Goal: Transaction & Acquisition: Purchase product/service

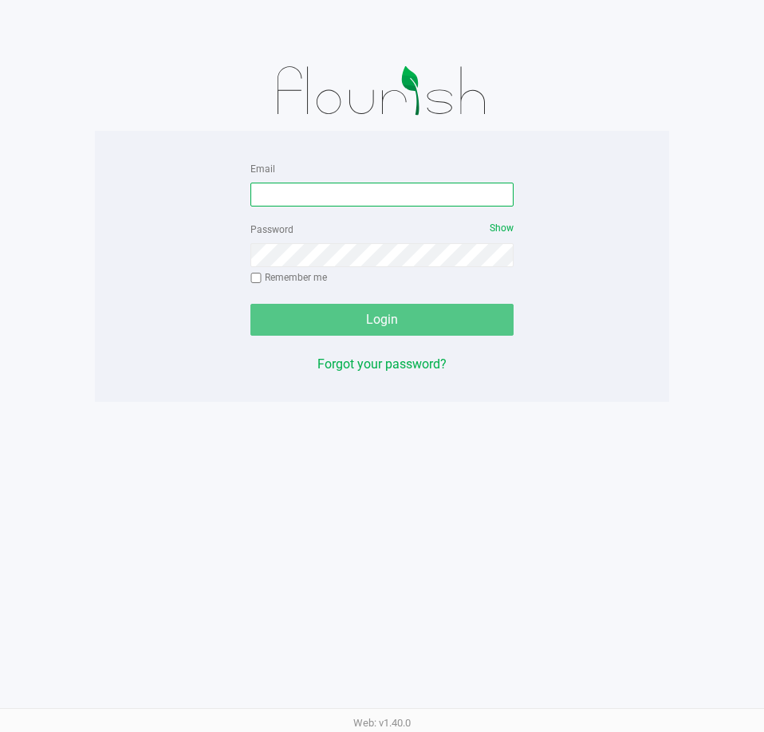
click at [294, 194] on input "Email" at bounding box center [381, 195] width 263 height 24
type input "[EMAIL_ADDRESS][DOMAIN_NAME]"
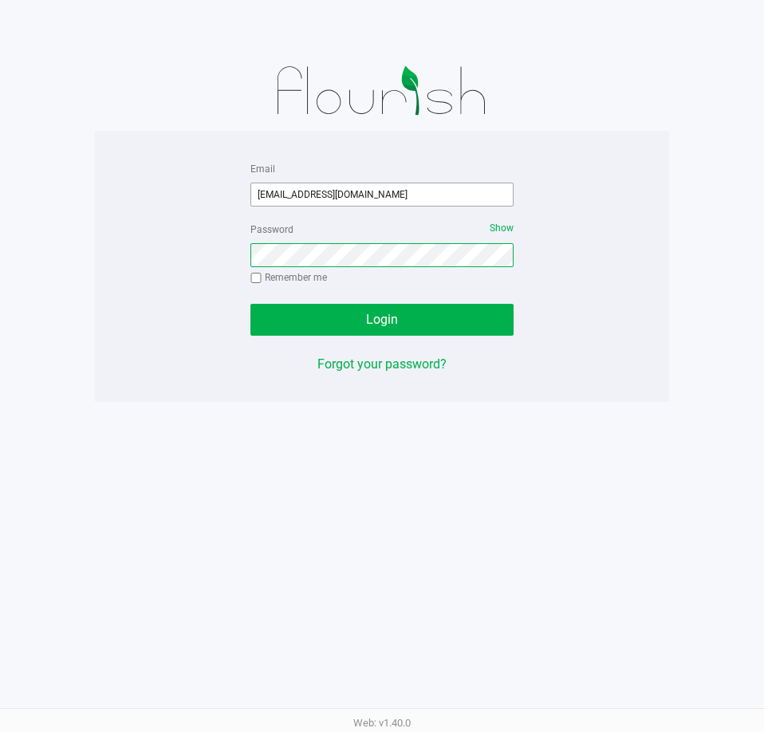
click at [250, 304] on button "Login" at bounding box center [381, 320] width 263 height 32
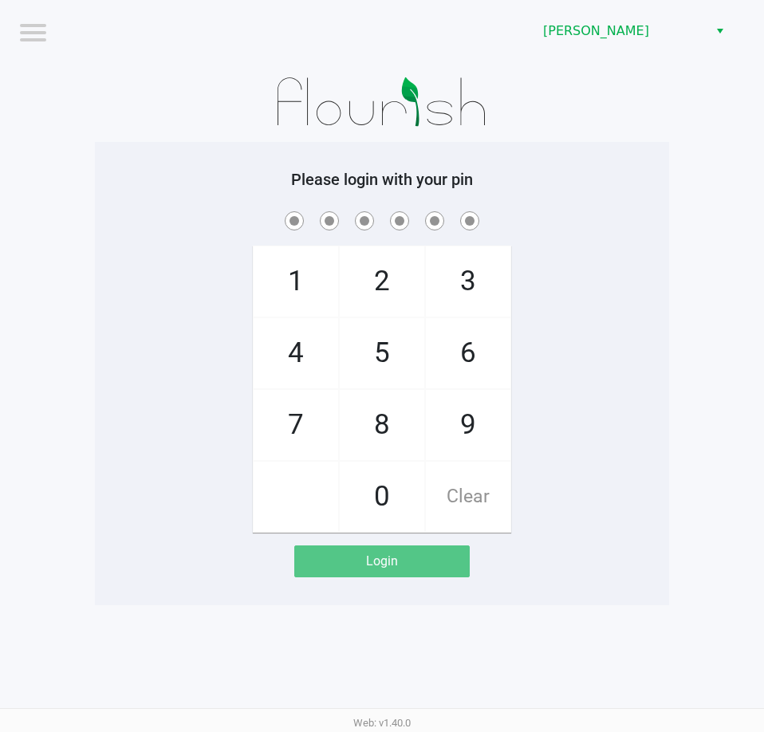
click at [379, 350] on span "5" at bounding box center [382, 353] width 85 height 70
checkbox input "true"
click at [383, 352] on span "5" at bounding box center [382, 353] width 85 height 70
checkbox input "true"
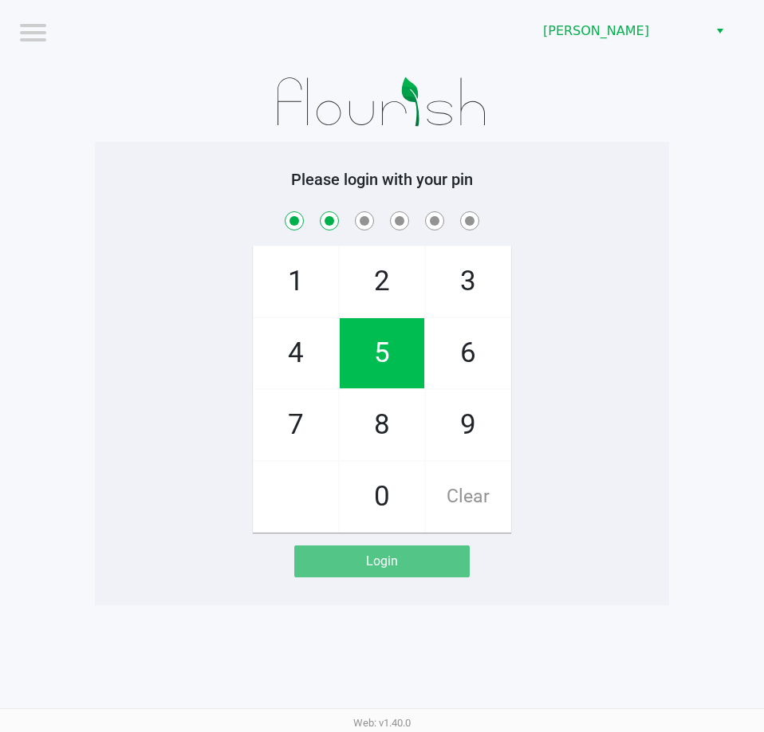
click at [380, 285] on span "2" at bounding box center [382, 281] width 85 height 70
checkbox input "true"
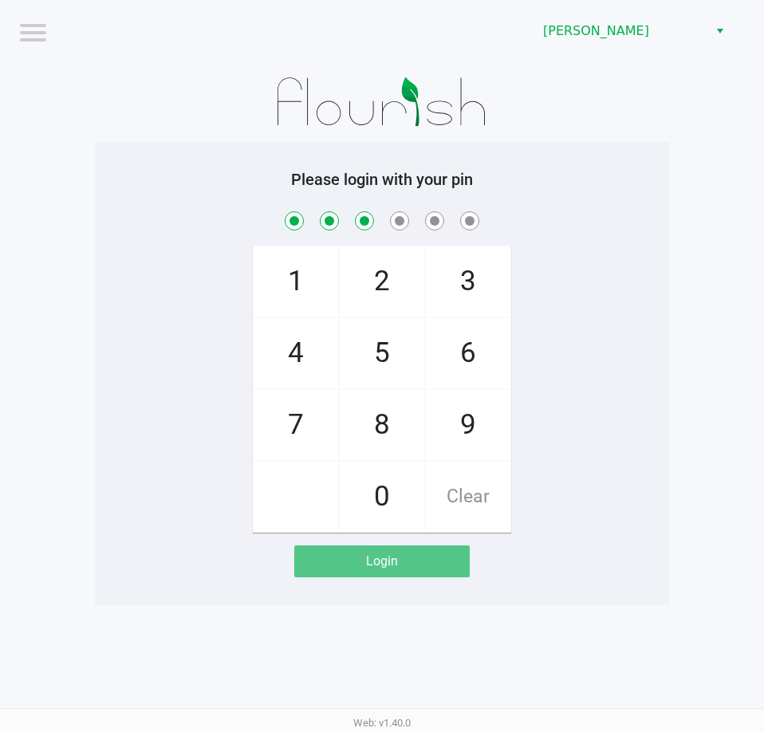
click at [297, 274] on span "1" at bounding box center [296, 281] width 85 height 70
checkbox input "true"
click at [473, 417] on span "9" at bounding box center [468, 425] width 85 height 70
checkbox input "true"
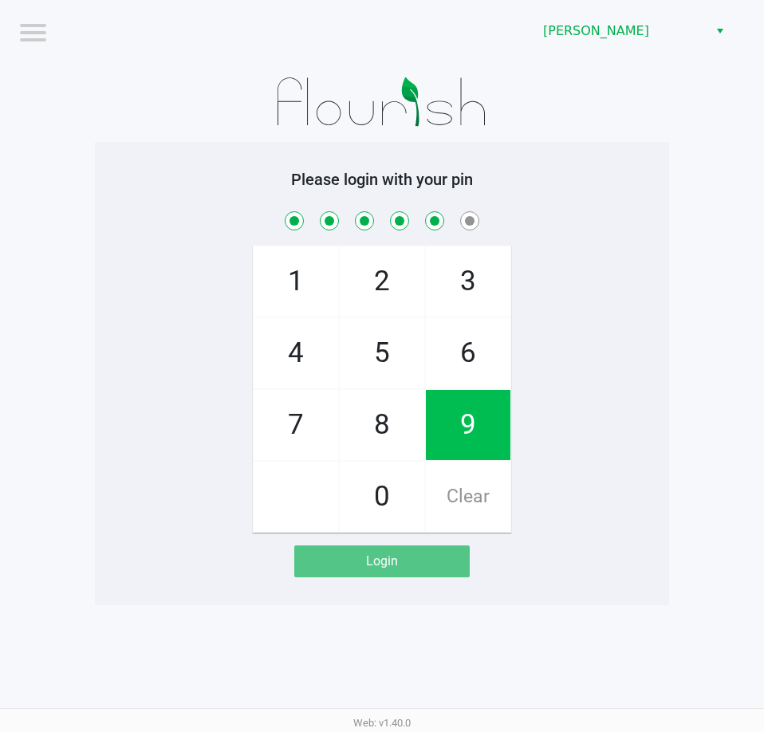
click at [379, 277] on span "2" at bounding box center [382, 281] width 85 height 70
checkbox input "true"
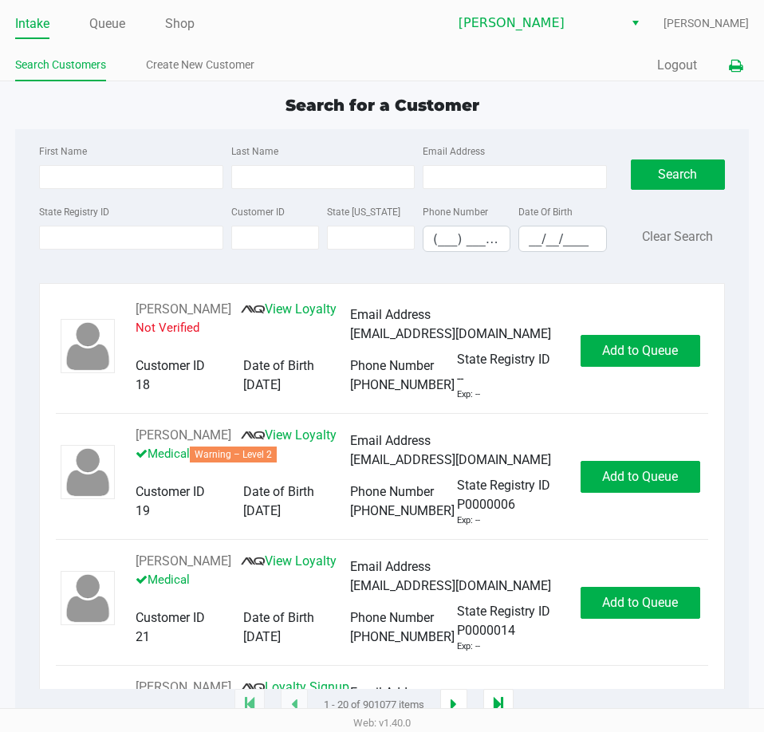
click at [733, 62] on icon at bounding box center [736, 66] width 14 height 11
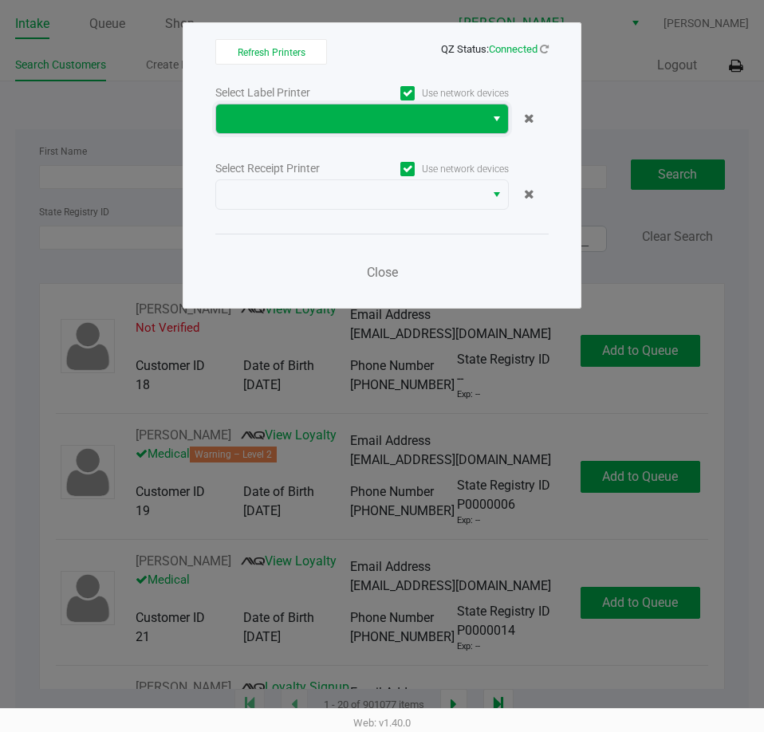
click at [397, 112] on span at bounding box center [351, 118] width 250 height 19
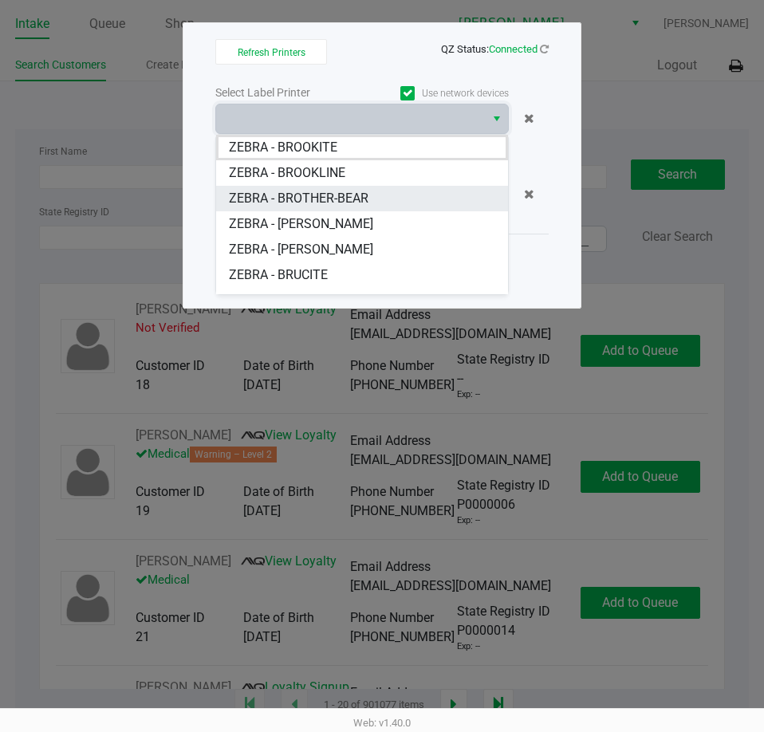
click at [352, 202] on span "ZEBRA - BROTHER-BEAR" at bounding box center [299, 198] width 140 height 19
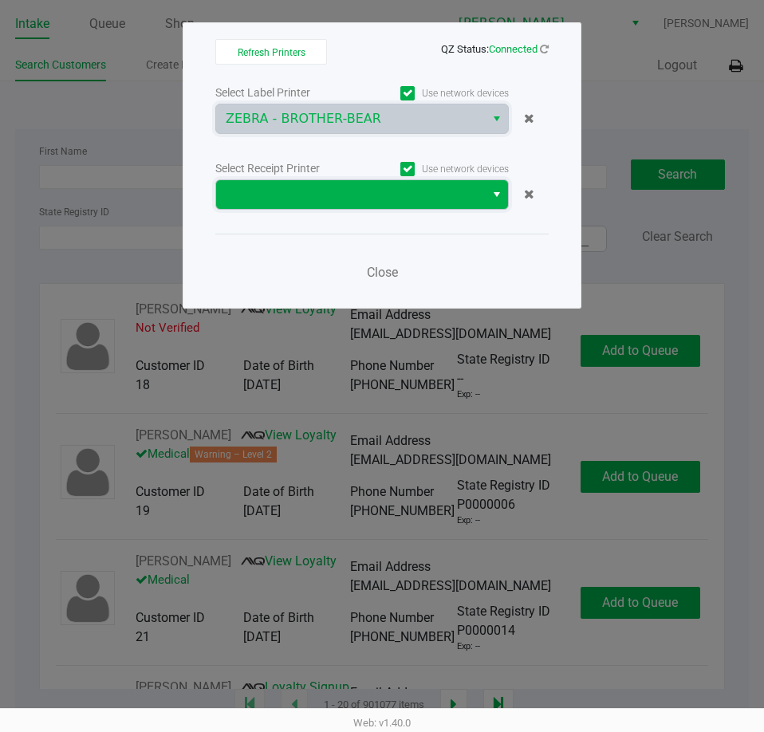
click at [341, 208] on span at bounding box center [350, 194] width 269 height 29
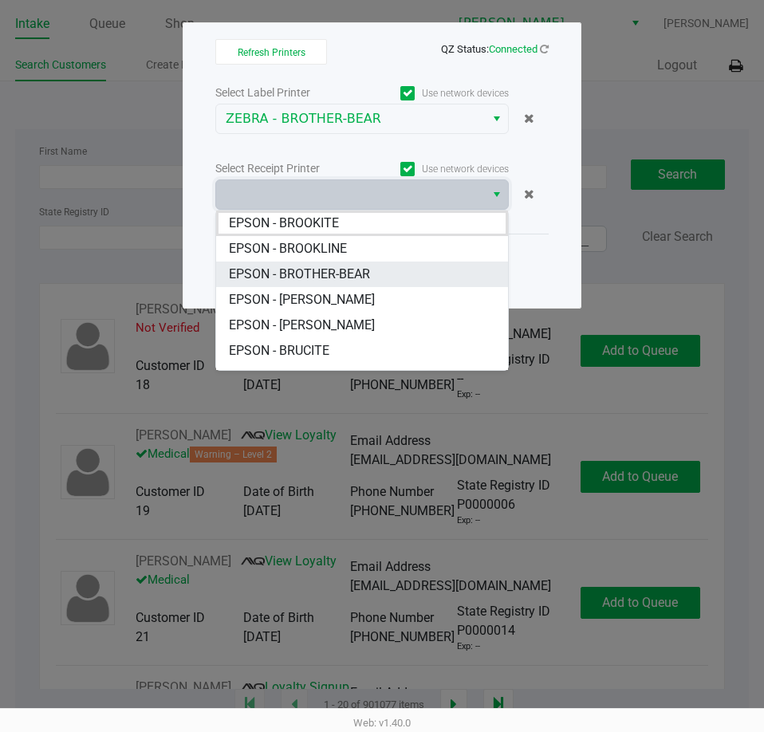
click at [353, 269] on span "EPSON - BROTHER-BEAR" at bounding box center [299, 274] width 141 height 19
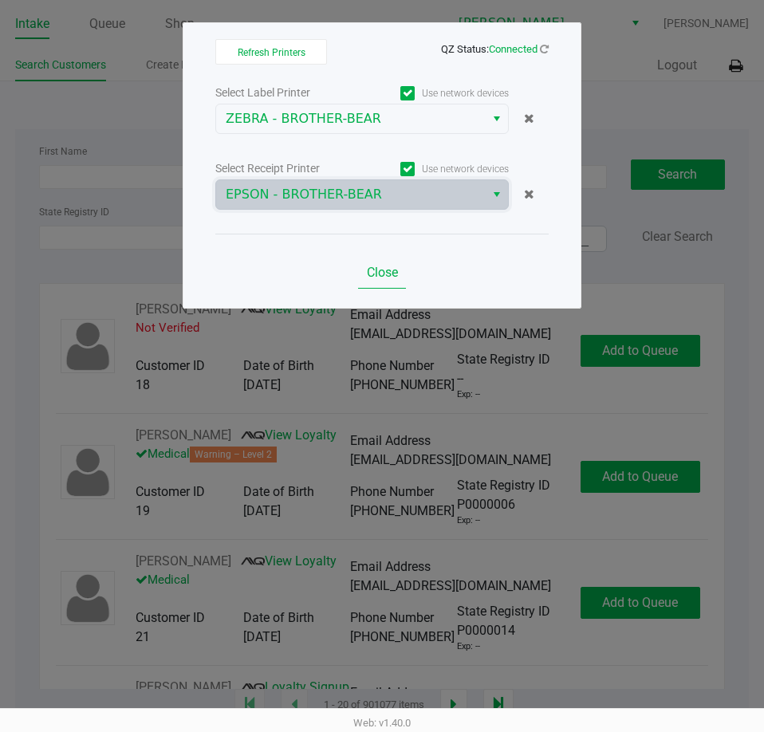
click at [383, 267] on span "Close" at bounding box center [382, 272] width 31 height 15
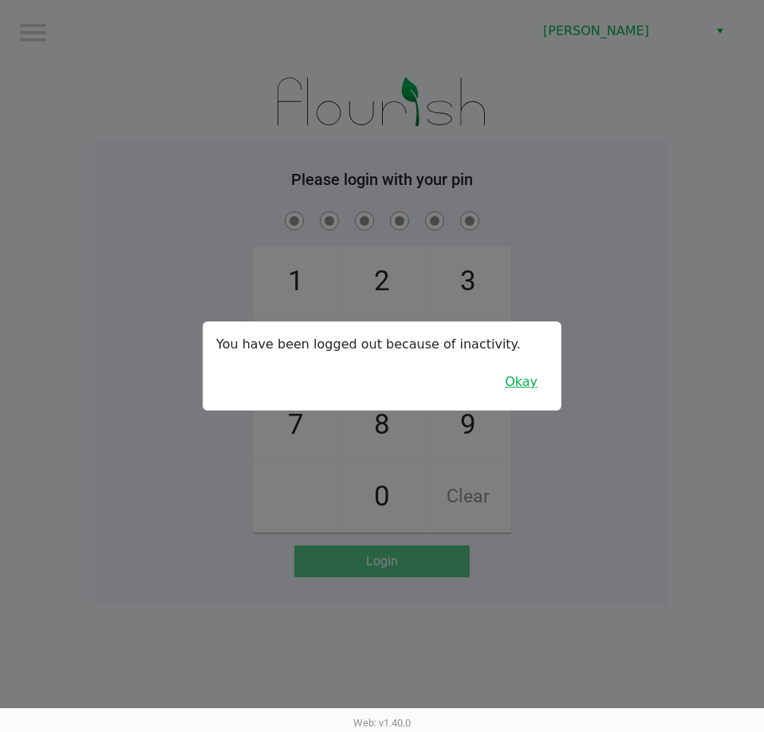
click at [505, 370] on button "Okay" at bounding box center [520, 382] width 53 height 30
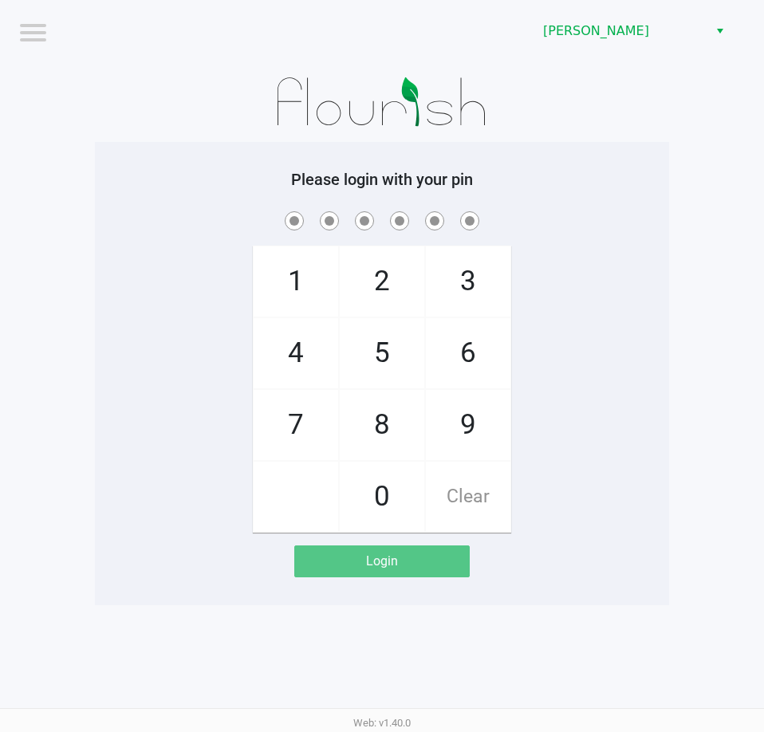
click at [386, 347] on span "5" at bounding box center [382, 353] width 85 height 70
checkbox input "true"
click at [383, 346] on span "5" at bounding box center [382, 353] width 85 height 70
checkbox input "true"
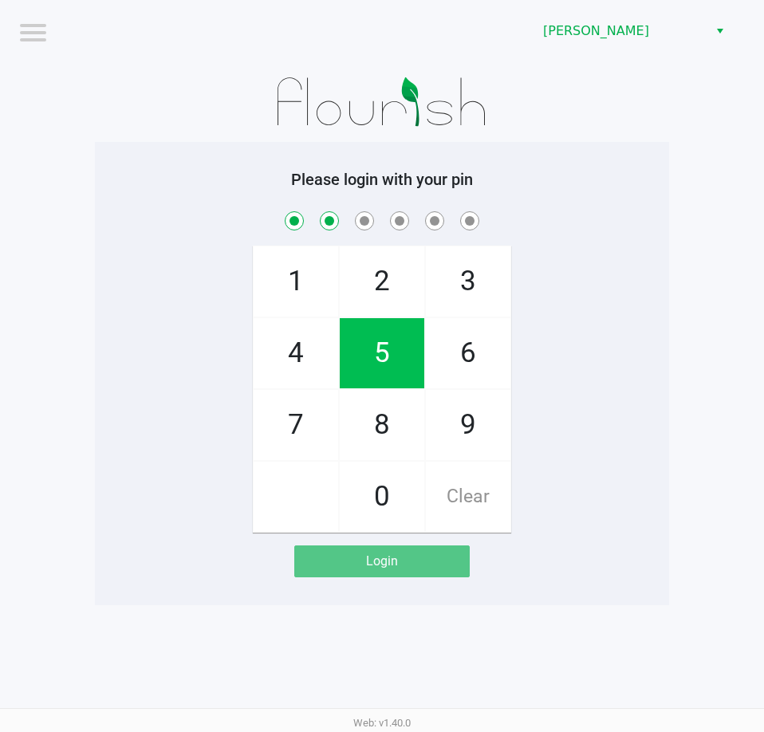
click at [388, 261] on span "2" at bounding box center [382, 281] width 85 height 70
checkbox input "true"
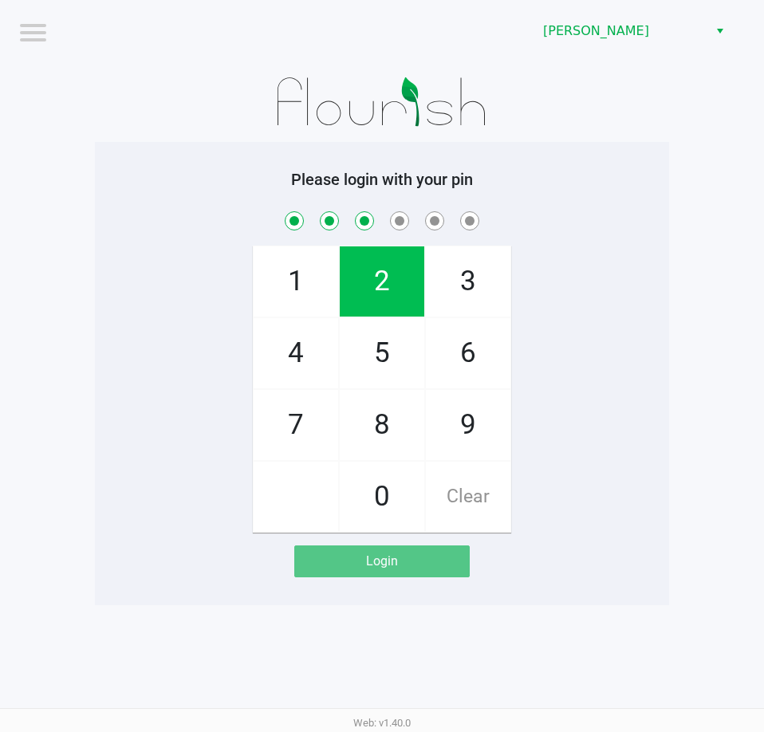
click at [293, 257] on span "1" at bounding box center [296, 281] width 85 height 70
checkbox input "true"
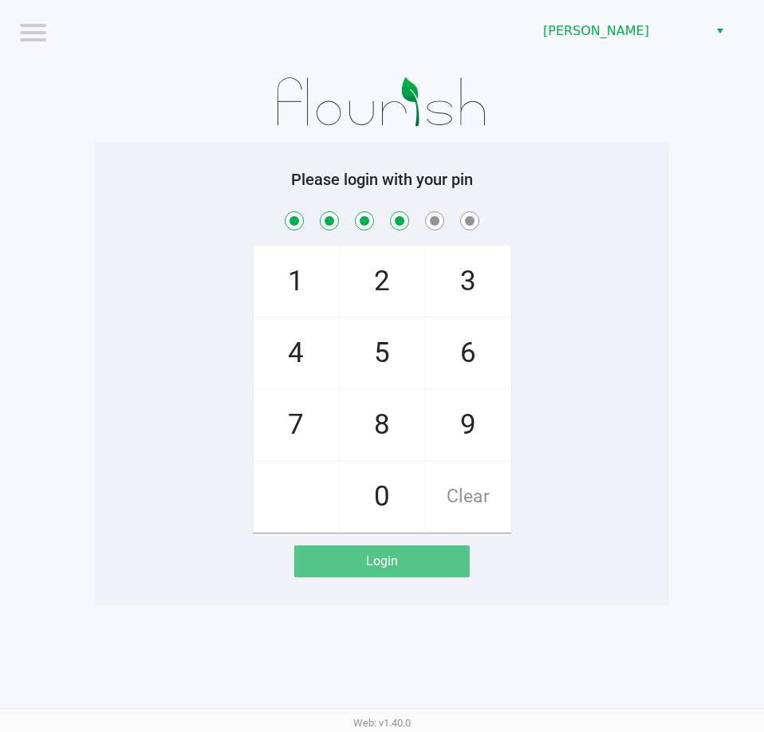
click at [467, 419] on span "9" at bounding box center [468, 425] width 85 height 70
checkbox input "true"
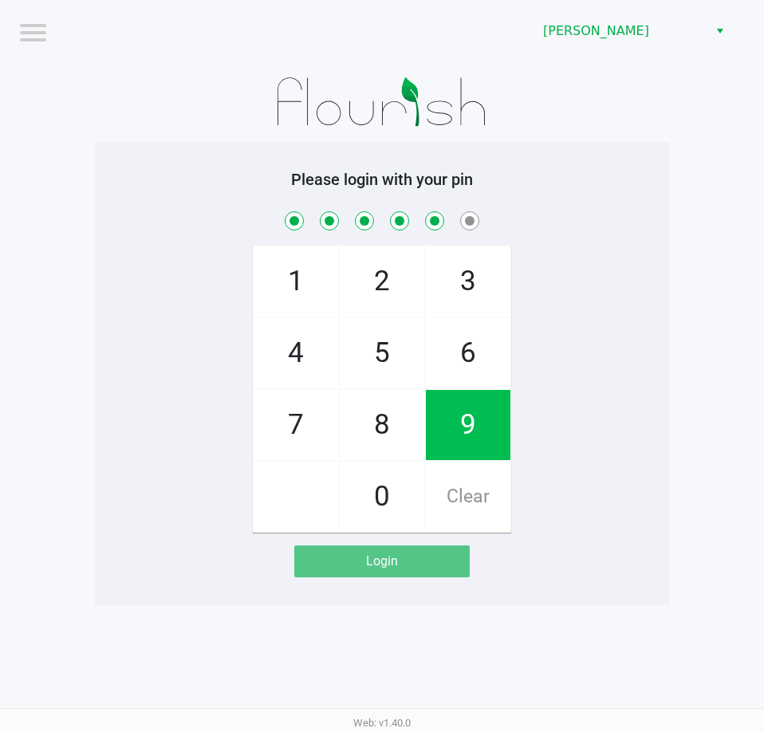
click at [381, 278] on span "2" at bounding box center [382, 281] width 85 height 70
checkbox input "true"
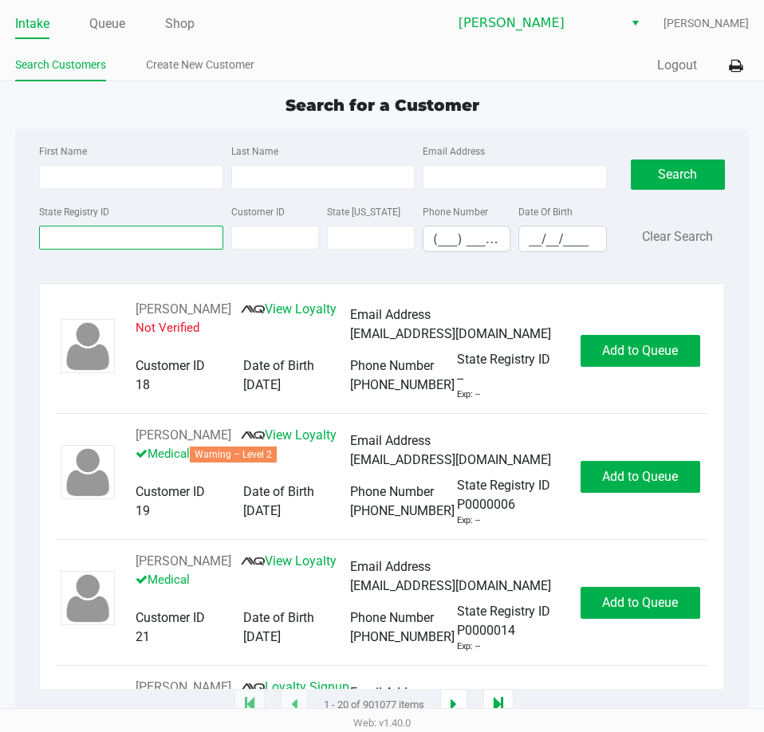
click at [83, 240] on input "State Registry ID" at bounding box center [130, 238] width 183 height 24
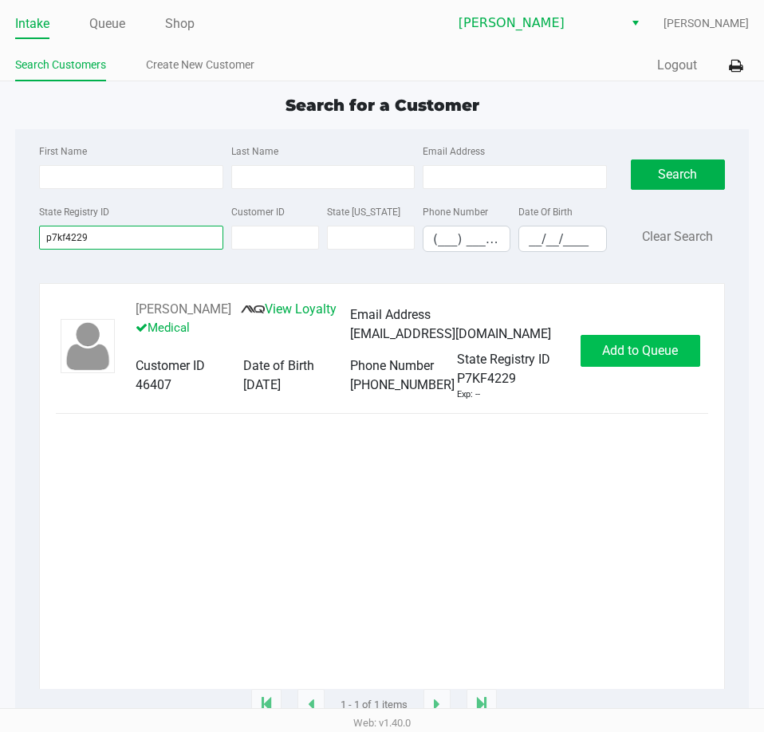
type input "p7kf4229"
click at [622, 350] on span "Add to Queue" at bounding box center [640, 350] width 76 height 15
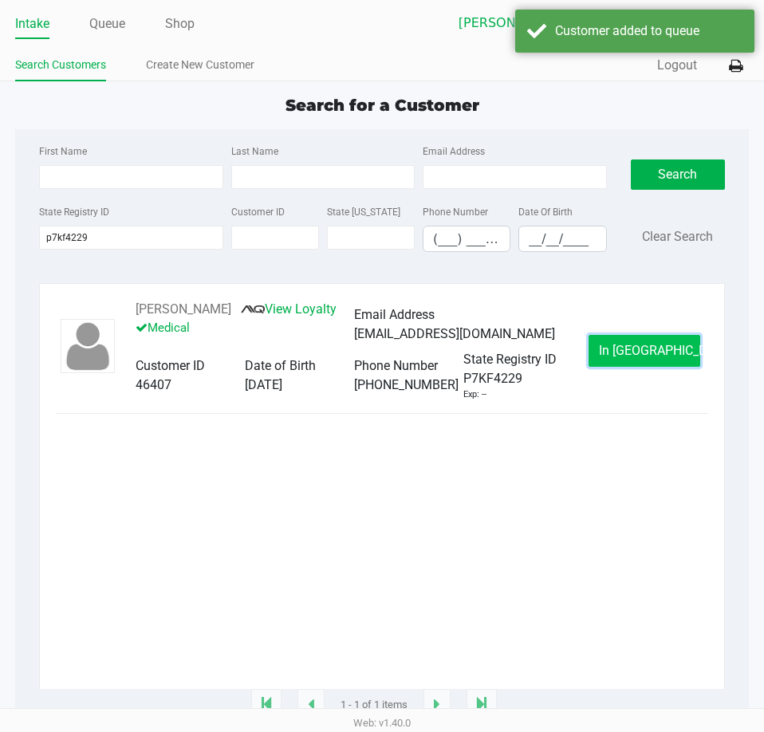
click at [643, 350] on span "In Queue" at bounding box center [666, 350] width 134 height 15
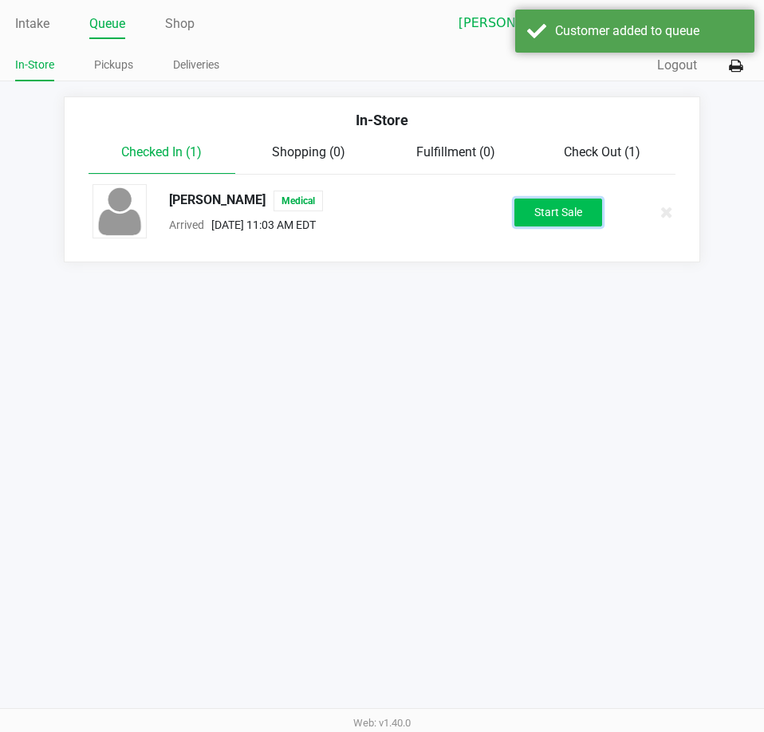
click at [548, 203] on button "Start Sale" at bounding box center [558, 213] width 88 height 28
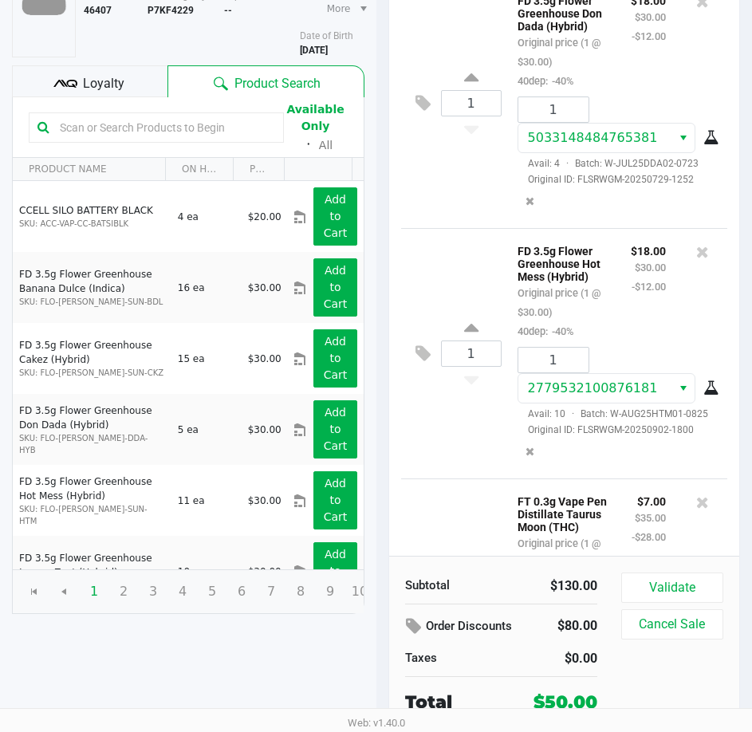
click at [109, 79] on span "Loyalty" at bounding box center [103, 83] width 41 height 19
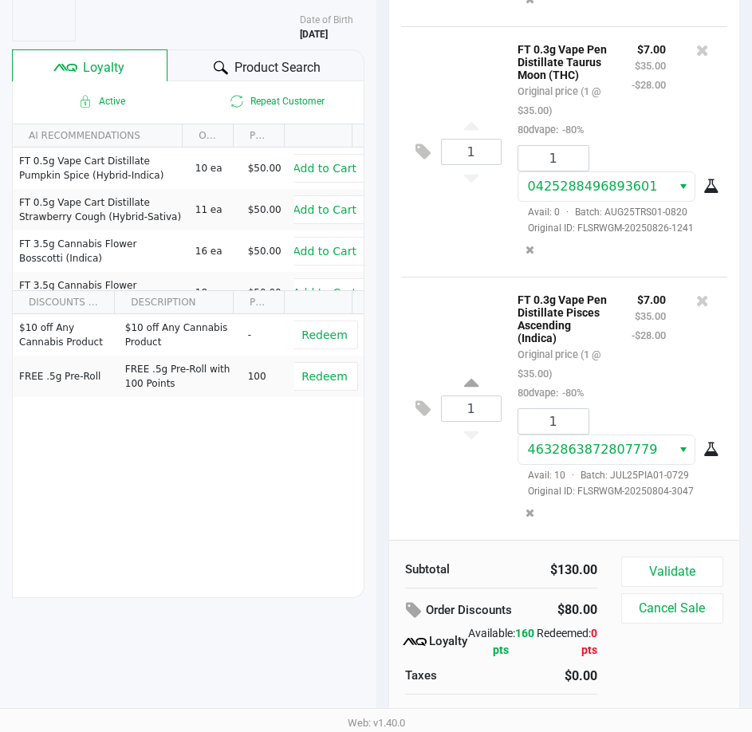
scroll to position [200, 0]
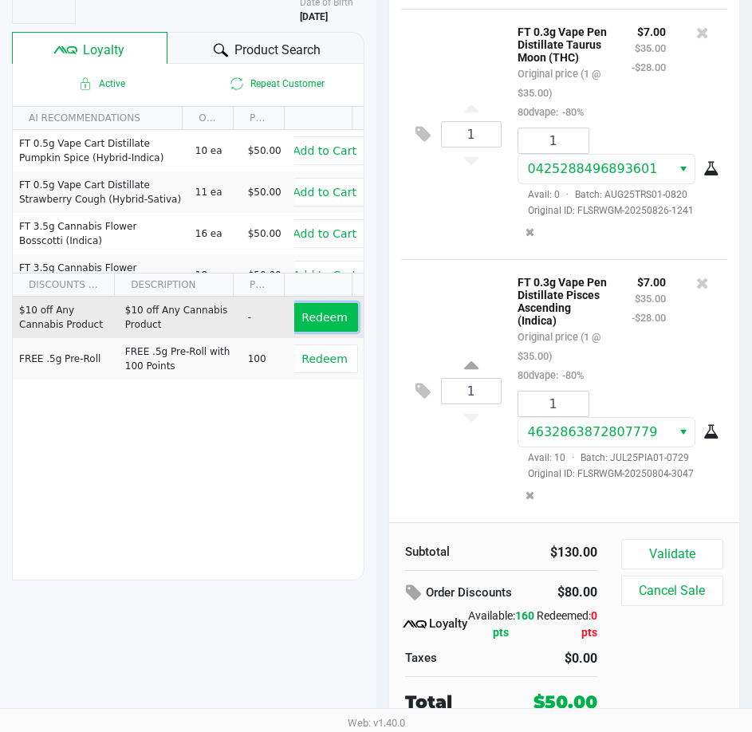
click at [320, 315] on span "Redeem" at bounding box center [323, 317] width 45 height 13
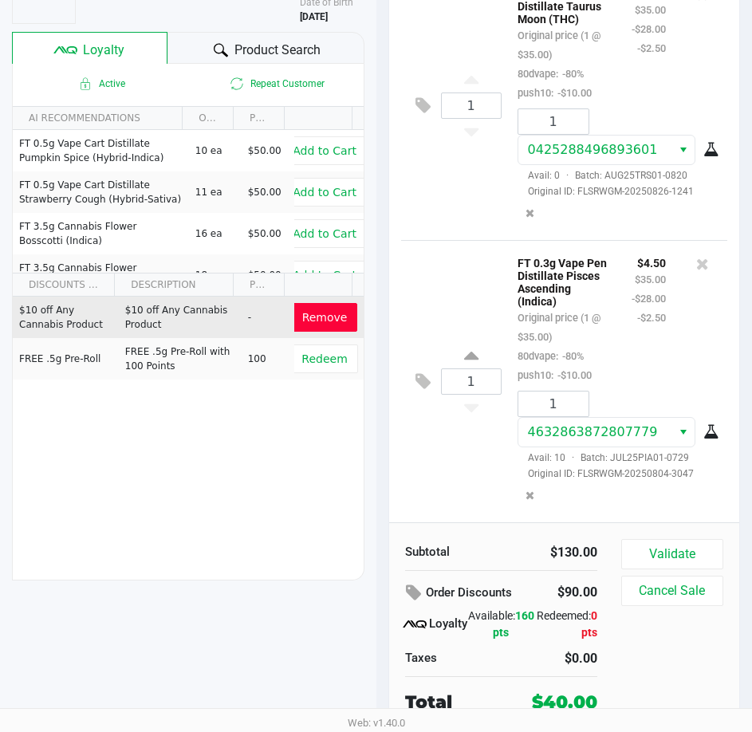
scroll to position [679, 0]
click at [662, 552] on button "Validate" at bounding box center [672, 554] width 102 height 30
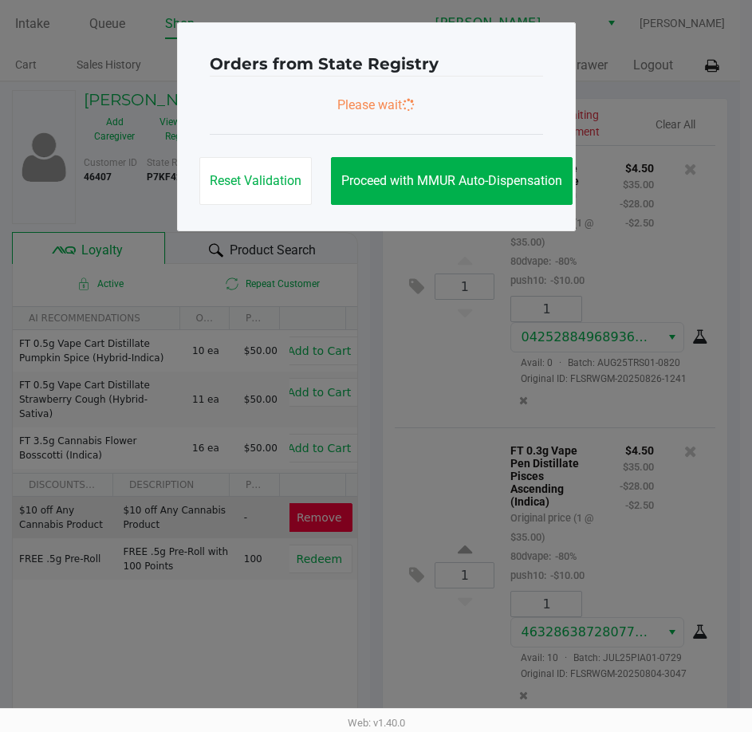
scroll to position [0, 0]
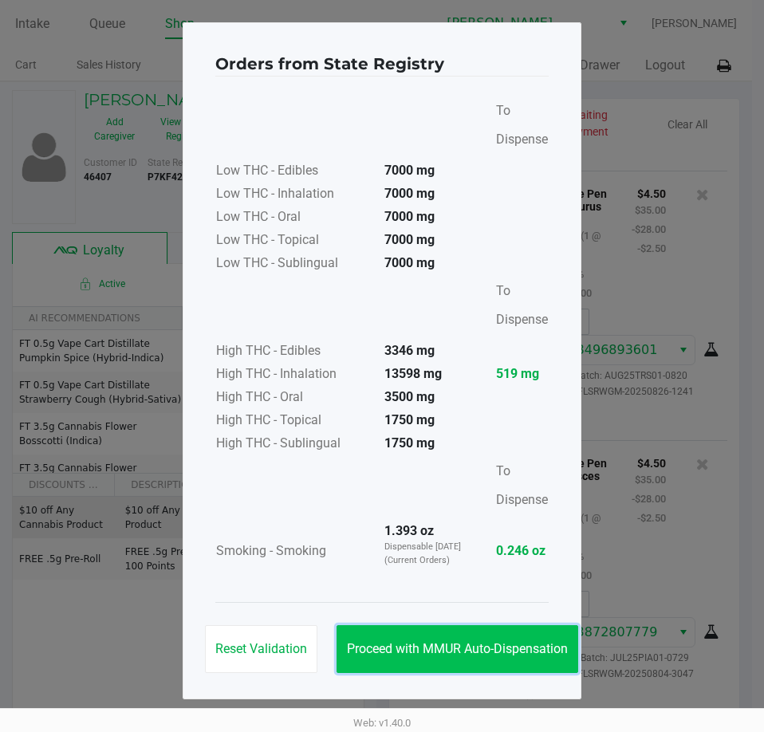
click at [474, 655] on span "Proceed with MMUR Auto-Dispensation" at bounding box center [457, 648] width 221 height 15
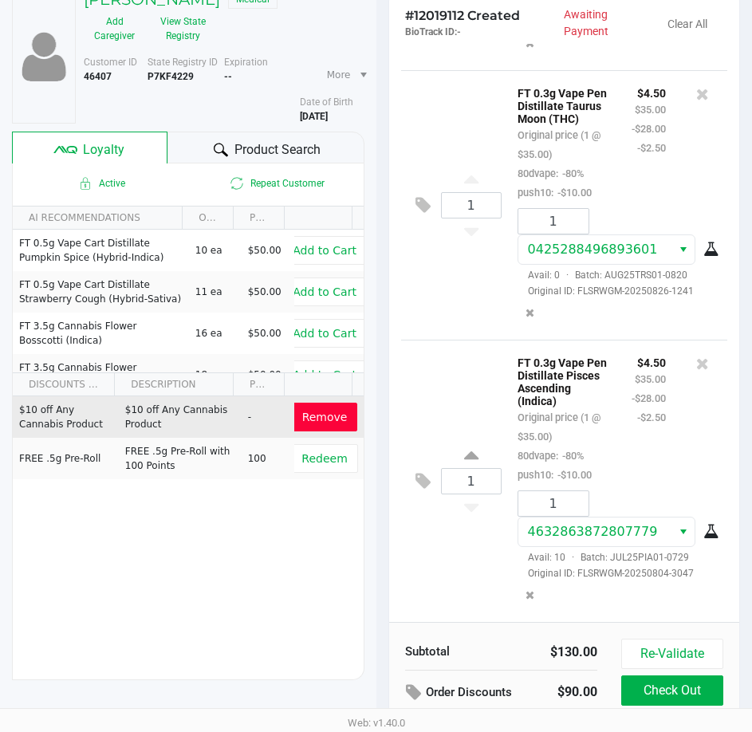
scroll to position [202, 0]
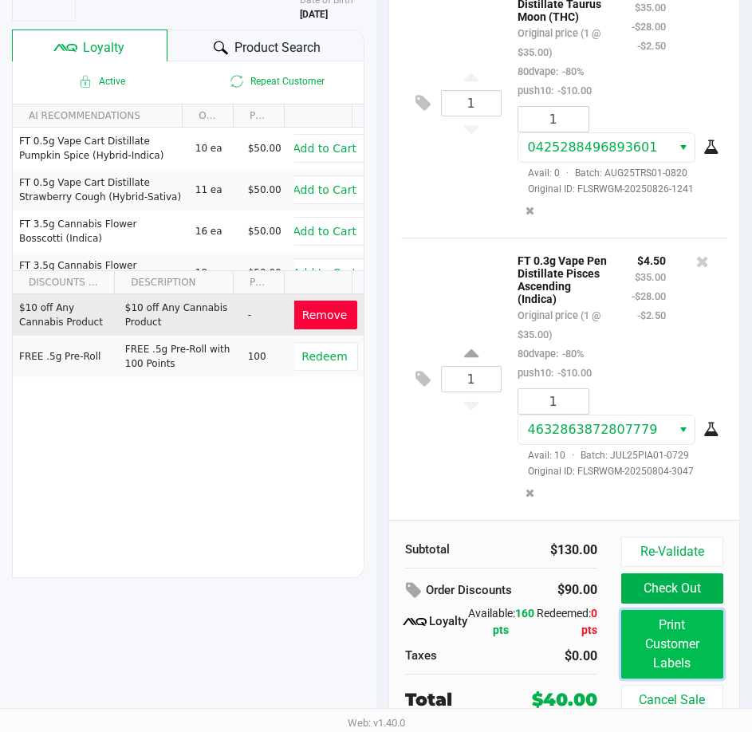
click at [676, 627] on button "Print Customer Labels" at bounding box center [672, 644] width 102 height 69
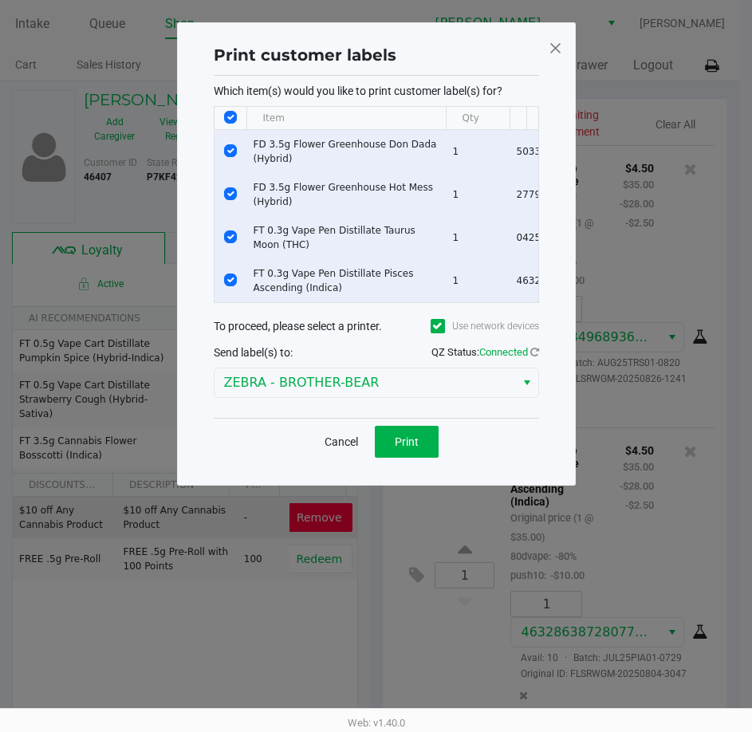
scroll to position [0, 0]
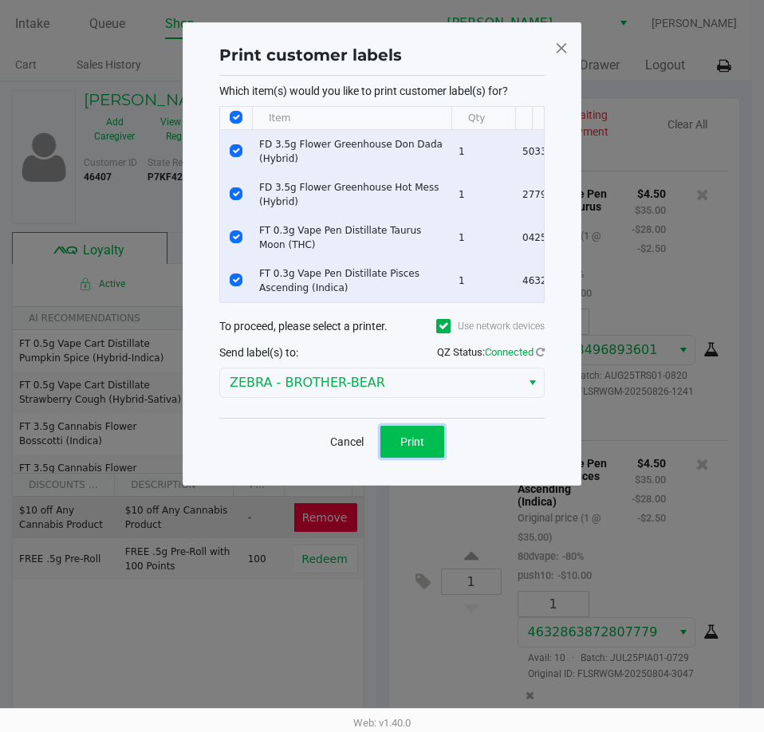
click at [417, 448] on span "Print" at bounding box center [412, 441] width 24 height 13
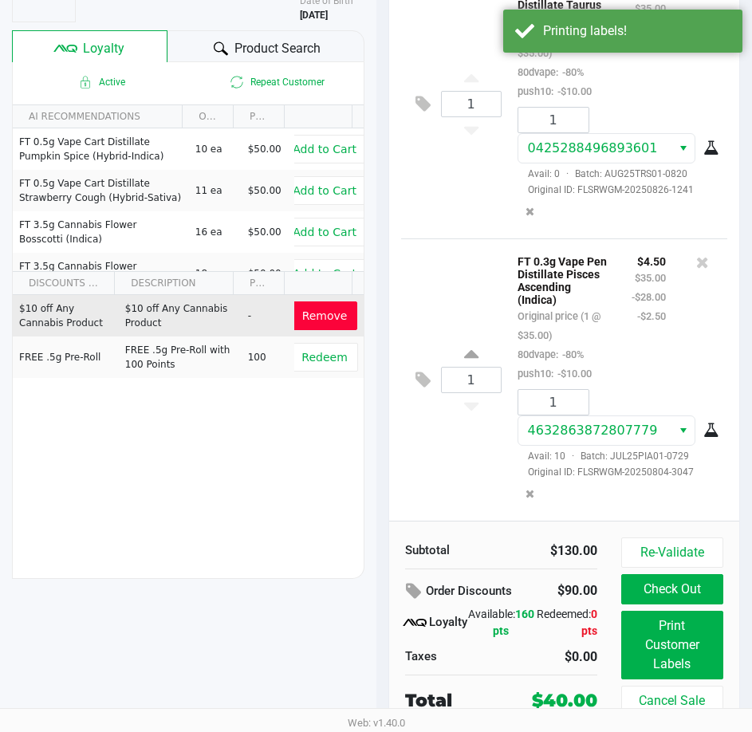
scroll to position [202, 0]
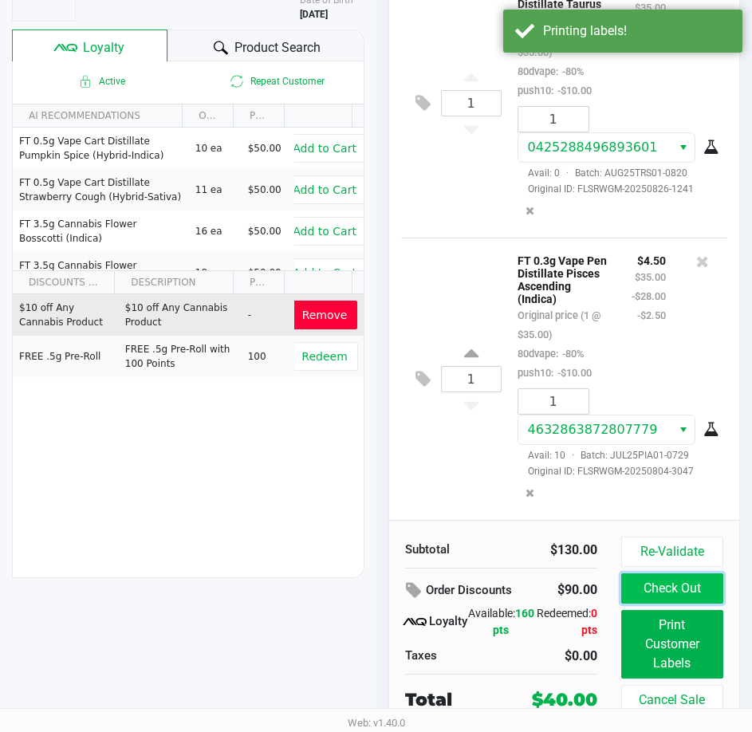
click at [664, 585] on button "Check Out" at bounding box center [672, 588] width 102 height 30
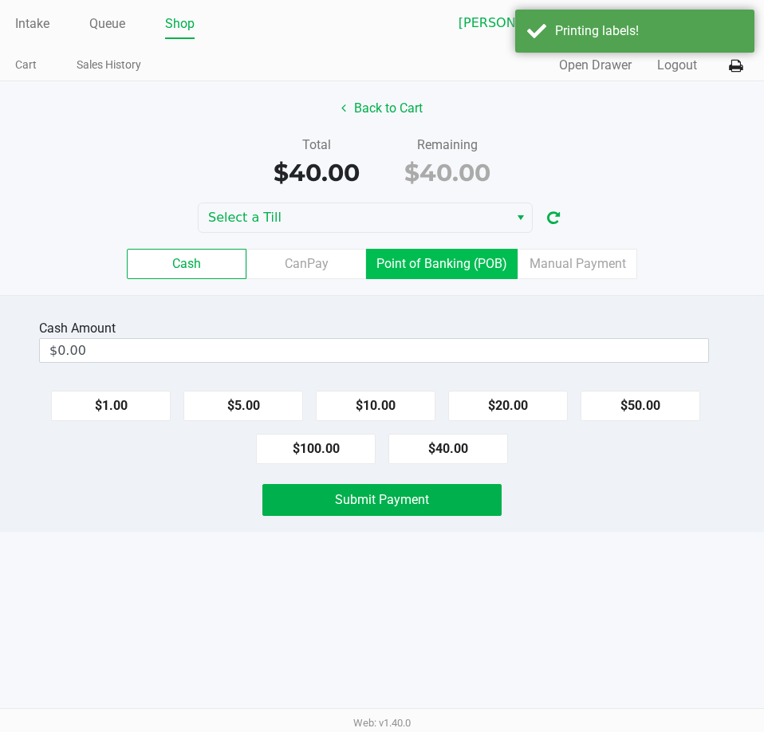
click at [433, 261] on label "Point of Banking (POB)" at bounding box center [441, 264] width 151 height 30
click at [0, 0] on 7 "Point of Banking (POB)" at bounding box center [0, 0] width 0 height 0
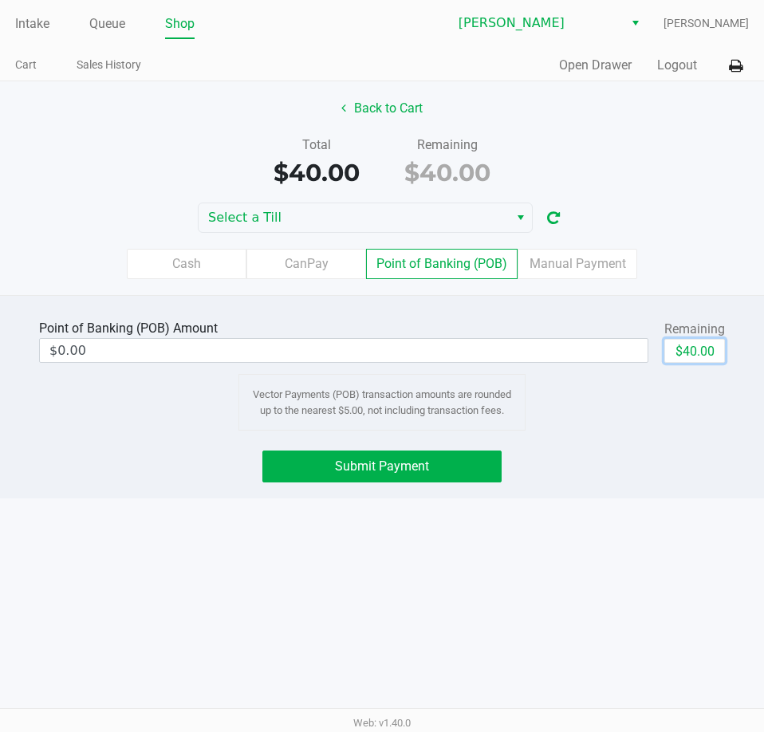
drag, startPoint x: 686, startPoint y: 353, endPoint x: 567, endPoint y: 427, distance: 140.3
click at [688, 352] on button "$40.00" at bounding box center [694, 351] width 61 height 24
type input "$40.00"
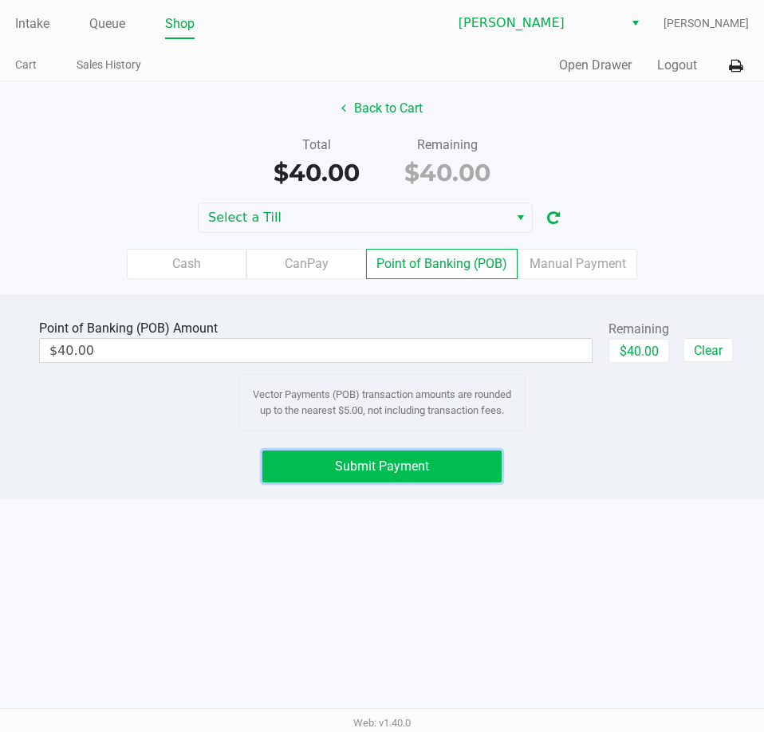
click at [365, 466] on span "Submit Payment" at bounding box center [382, 465] width 94 height 15
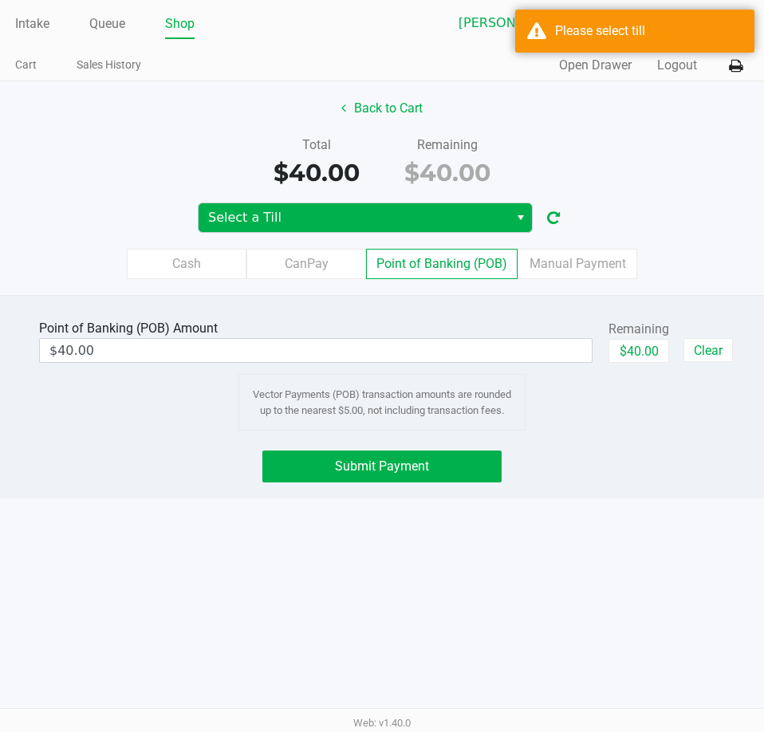
click at [269, 203] on span "Select a Till" at bounding box center [354, 217] width 310 height 29
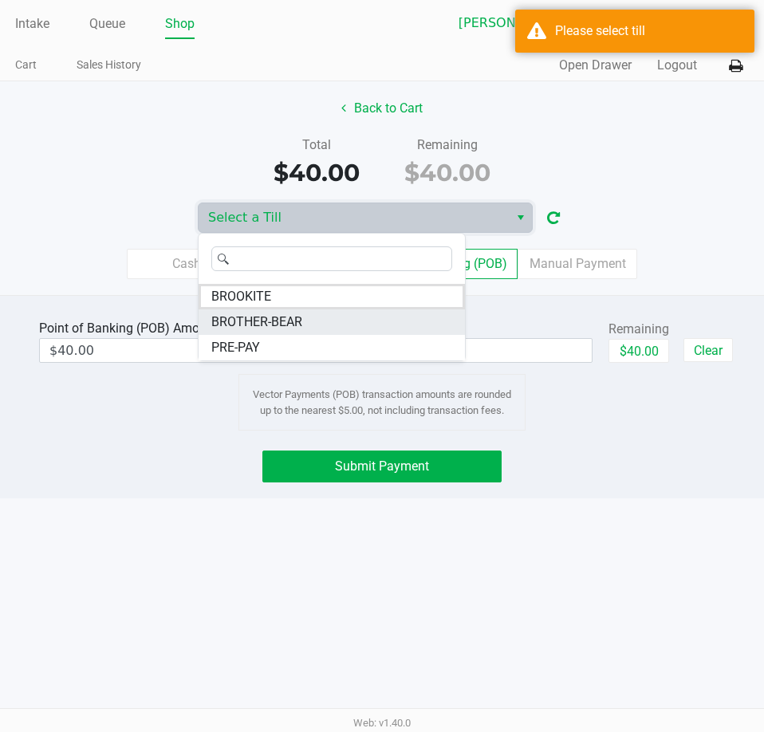
click at [284, 324] on span "BROTHER-BEAR" at bounding box center [256, 322] width 91 height 19
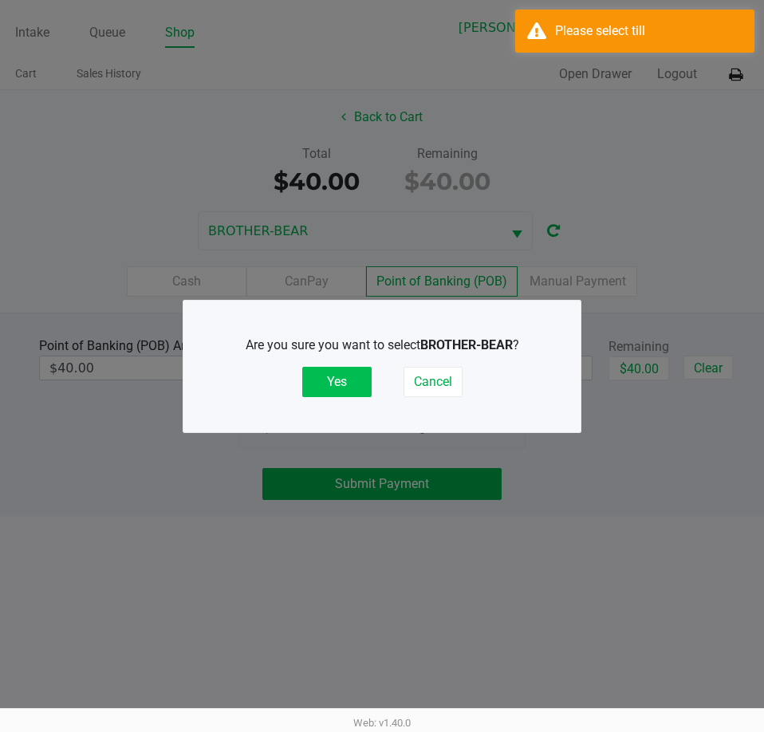
click at [340, 382] on button "Yes" at bounding box center [336, 382] width 69 height 30
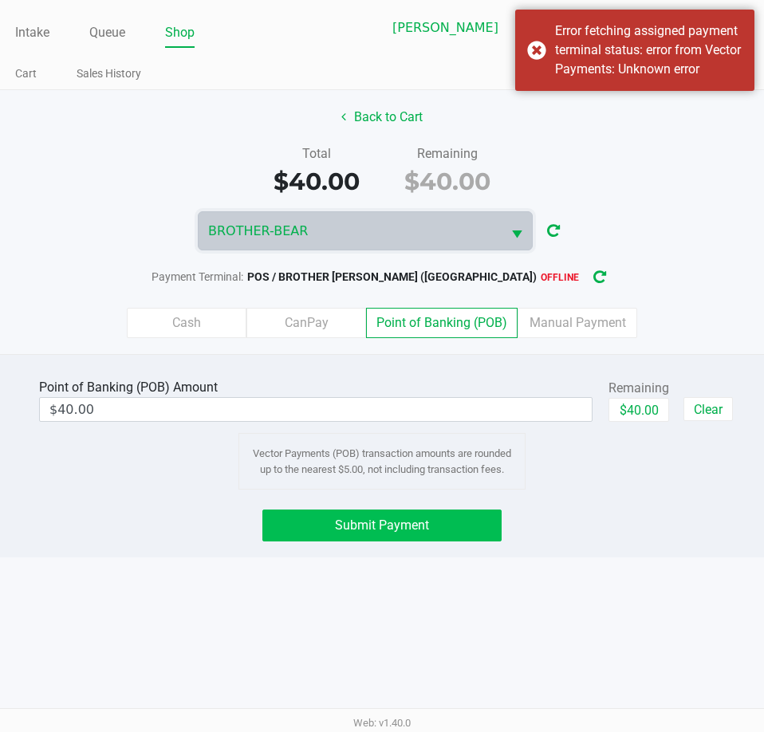
click at [367, 517] on span "Submit Payment" at bounding box center [382, 524] width 94 height 15
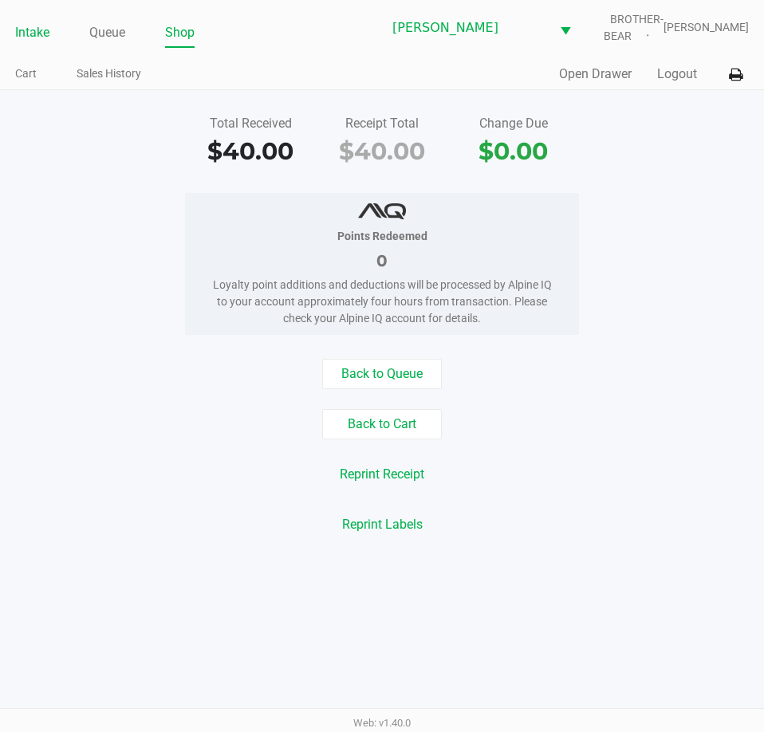
click at [32, 22] on link "Intake" at bounding box center [32, 33] width 34 height 22
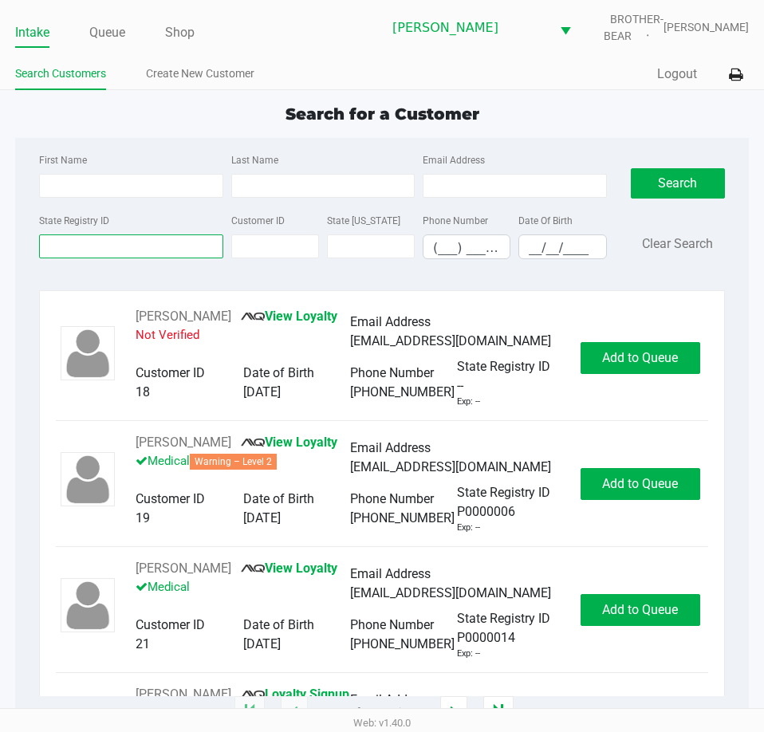
click at [73, 244] on input "State Registry ID" at bounding box center [130, 246] width 183 height 24
click at [115, 27] on link "Queue" at bounding box center [107, 33] width 36 height 22
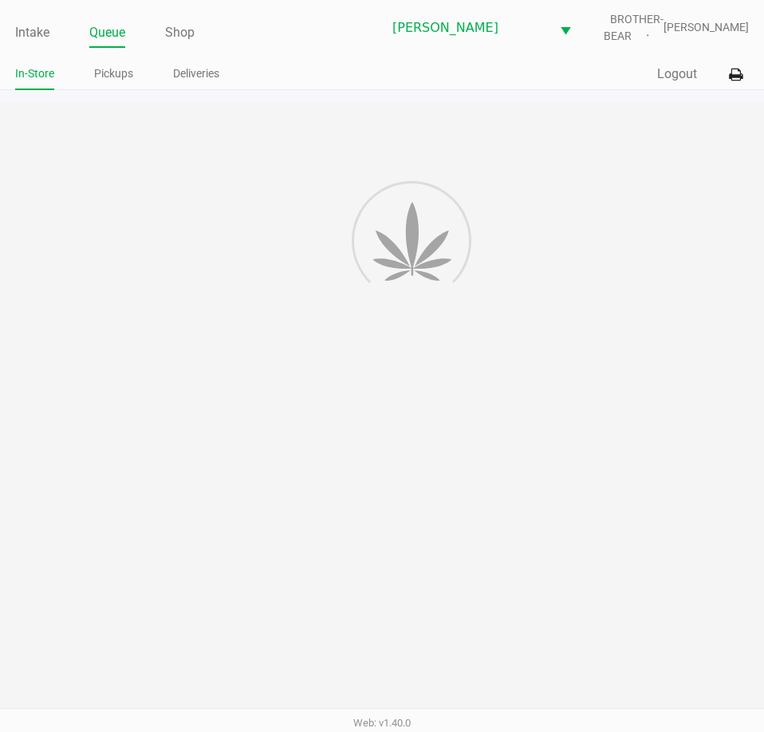
click at [109, 70] on link "Pickups" at bounding box center [113, 74] width 39 height 20
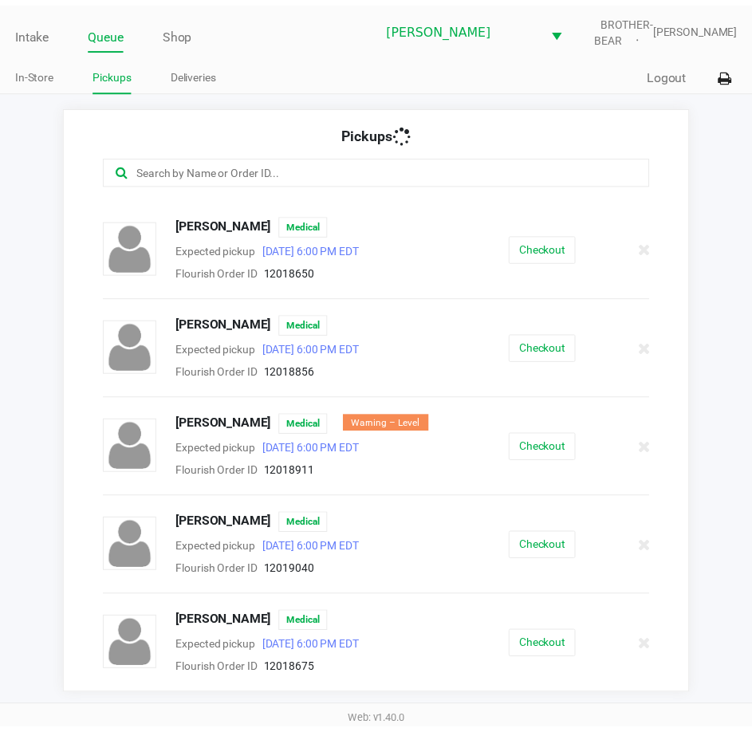
scroll to position [587, 0]
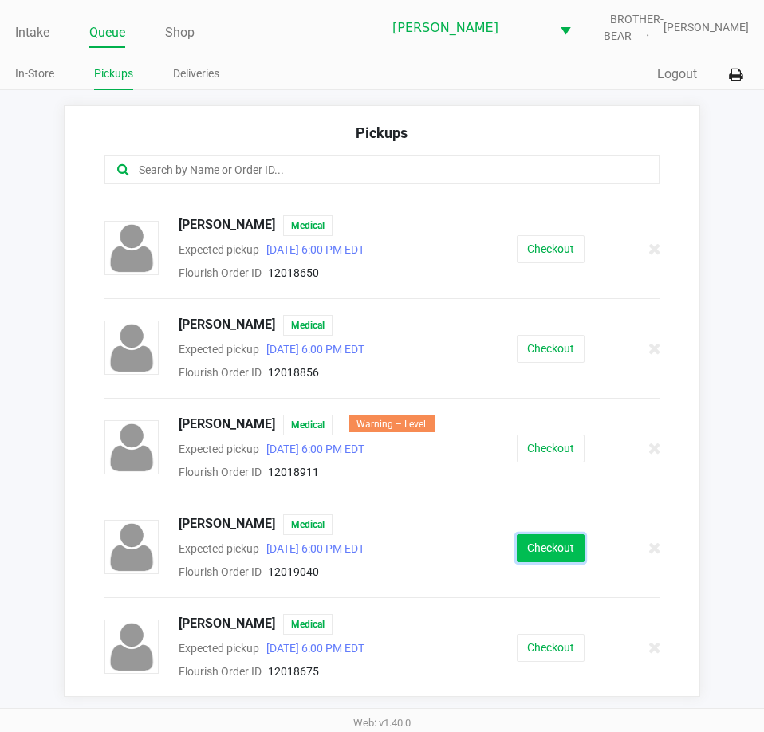
click at [533, 560] on button "Checkout" at bounding box center [551, 548] width 68 height 28
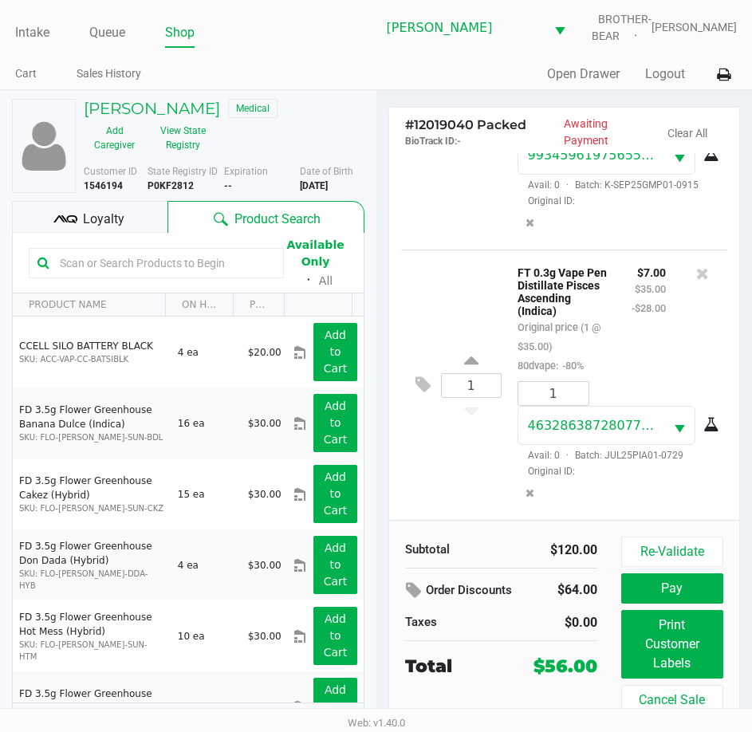
scroll to position [505, 0]
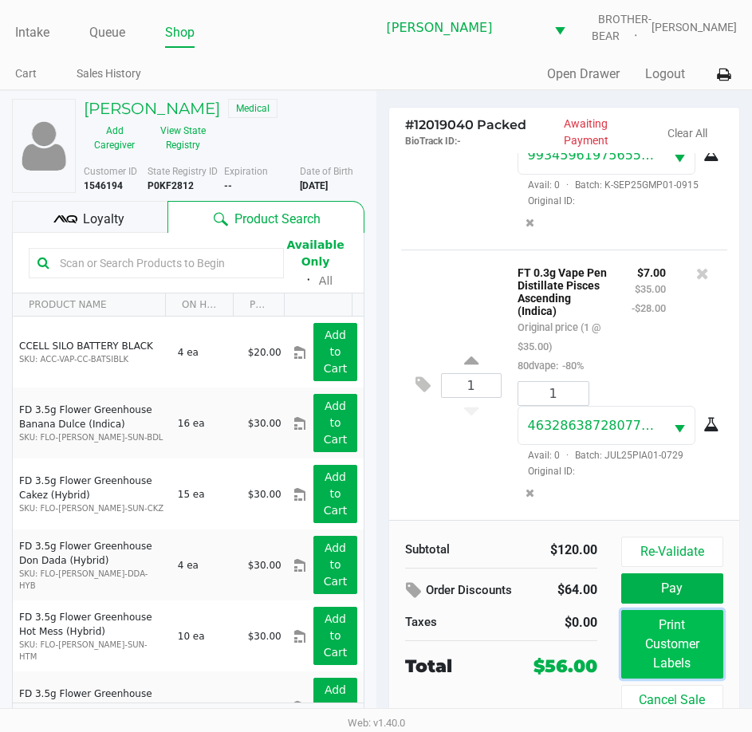
click at [672, 631] on button "Print Customer Labels" at bounding box center [672, 644] width 102 height 69
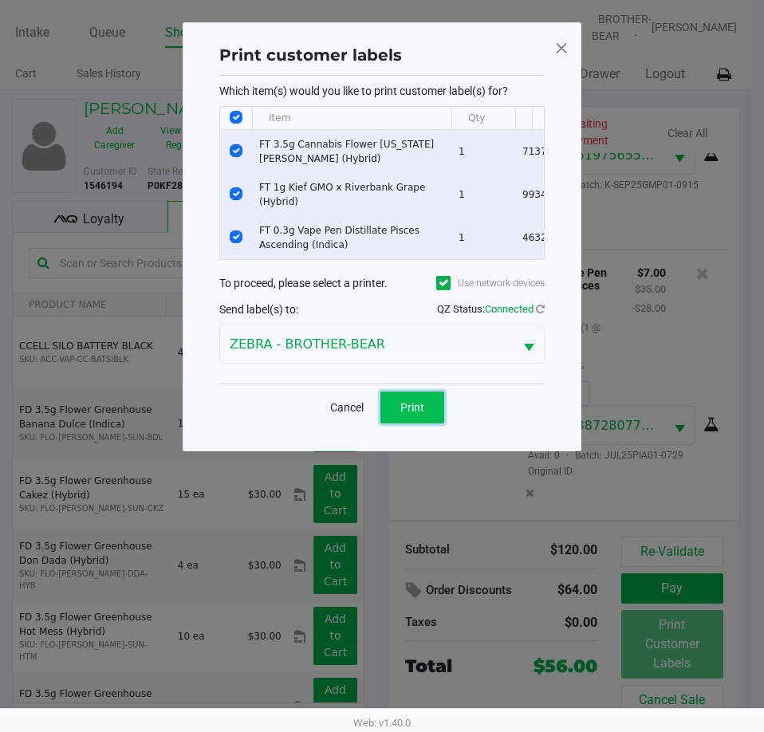
click at [415, 414] on span "Print" at bounding box center [412, 407] width 24 height 13
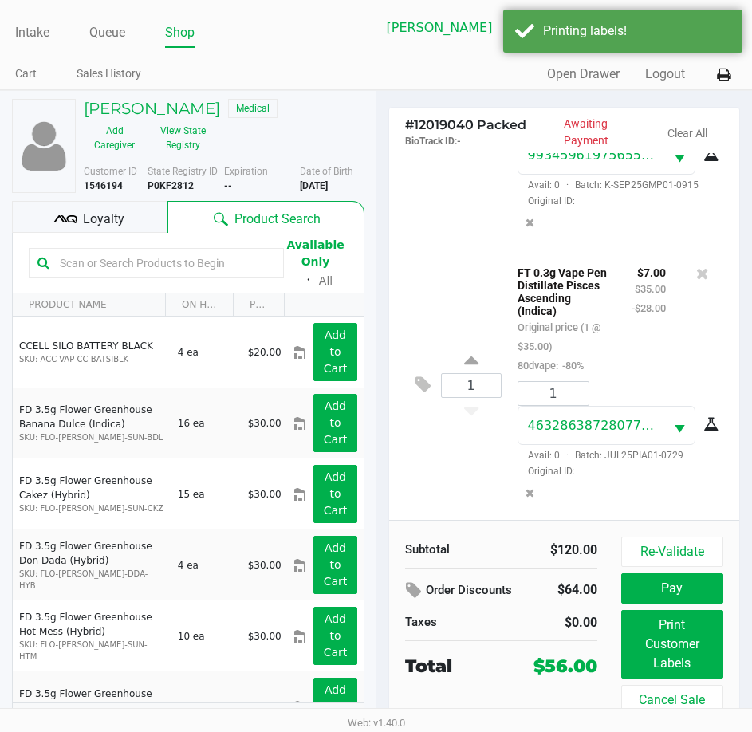
click at [85, 217] on span "Loyalty" at bounding box center [103, 219] width 41 height 19
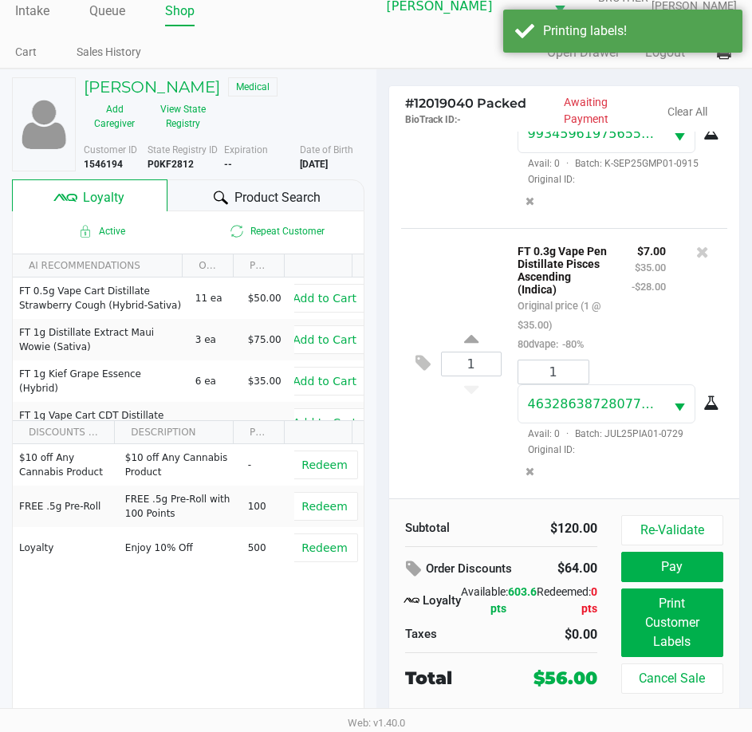
scroll to position [26, 0]
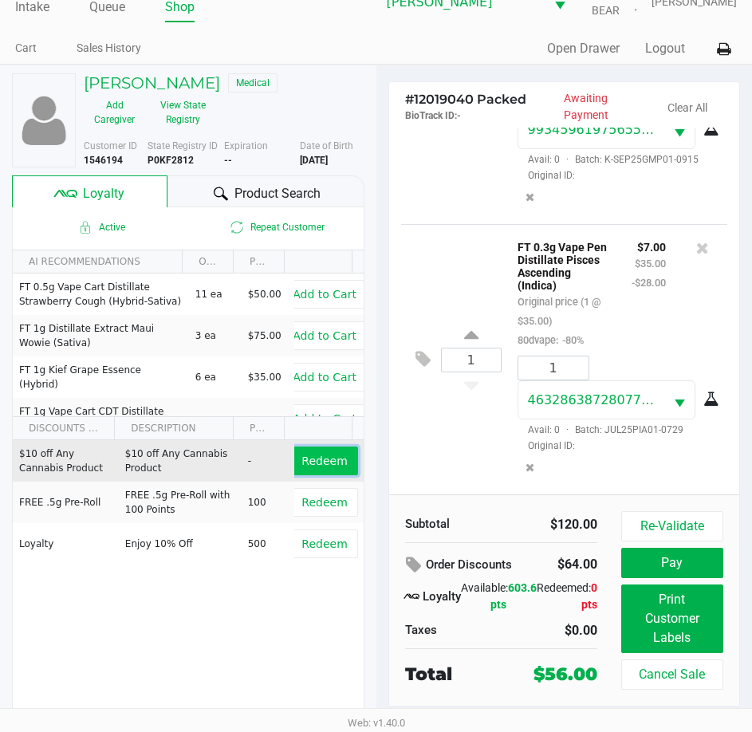
click at [309, 457] on span "Redeem" at bounding box center [323, 460] width 45 height 13
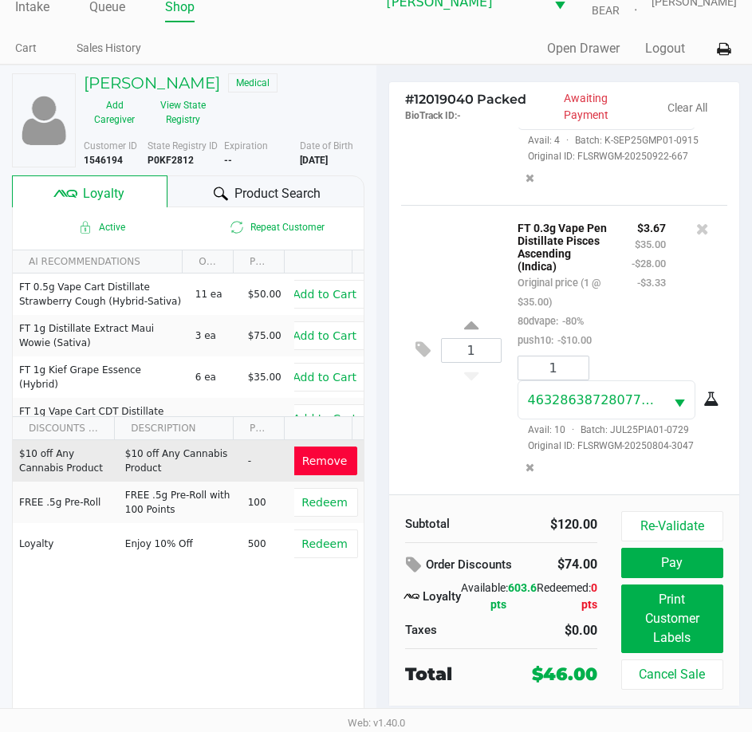
scroll to position [620, 0]
click at [668, 561] on button "Pay" at bounding box center [672, 563] width 102 height 30
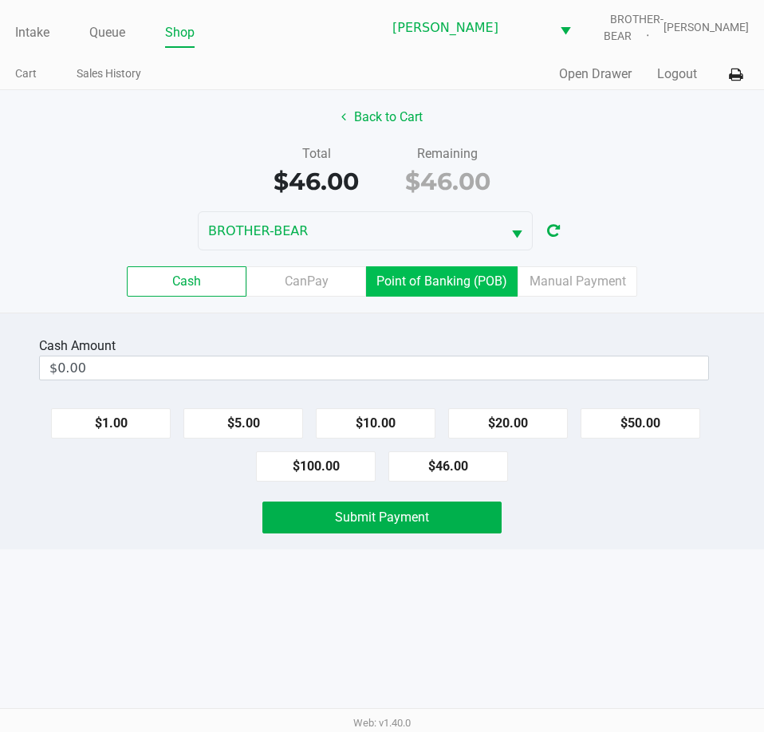
click at [438, 276] on label "Point of Banking (POB)" at bounding box center [441, 281] width 151 height 30
click at [0, 0] on 7 "Point of Banking (POB)" at bounding box center [0, 0] width 0 height 0
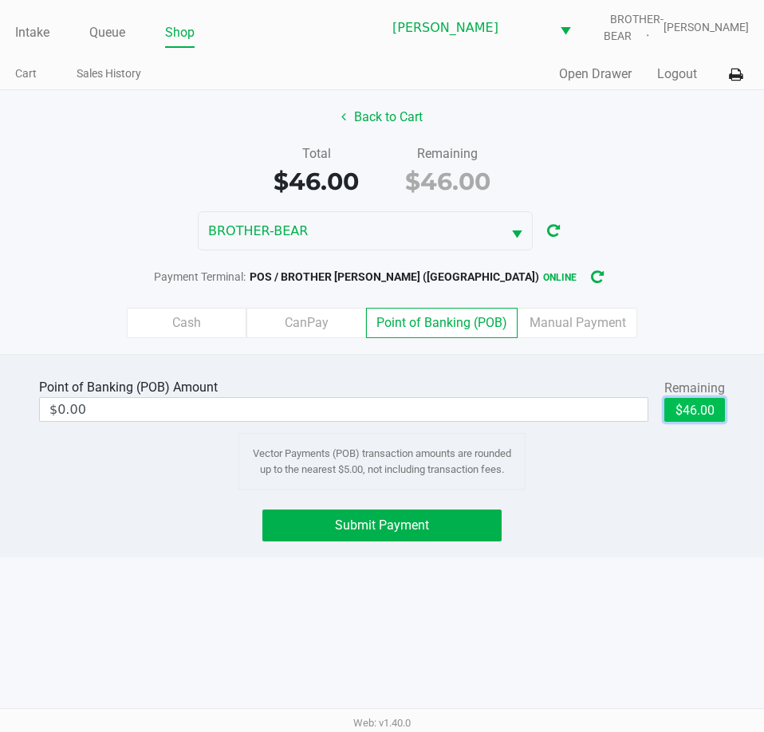
click at [691, 415] on button "$46.00" at bounding box center [694, 410] width 61 height 24
type input "$46.00"
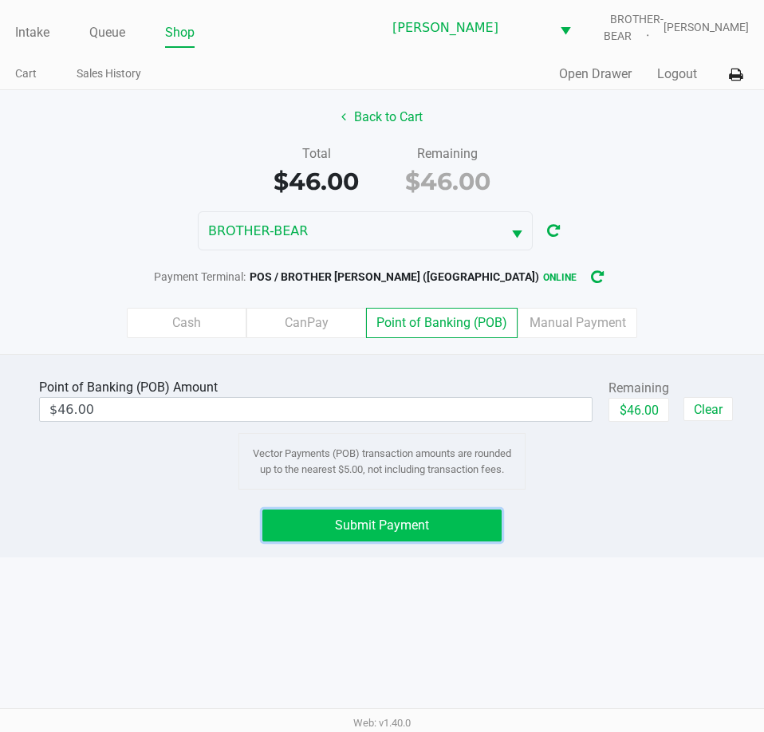
click at [390, 528] on span "Submit Payment" at bounding box center [382, 524] width 94 height 15
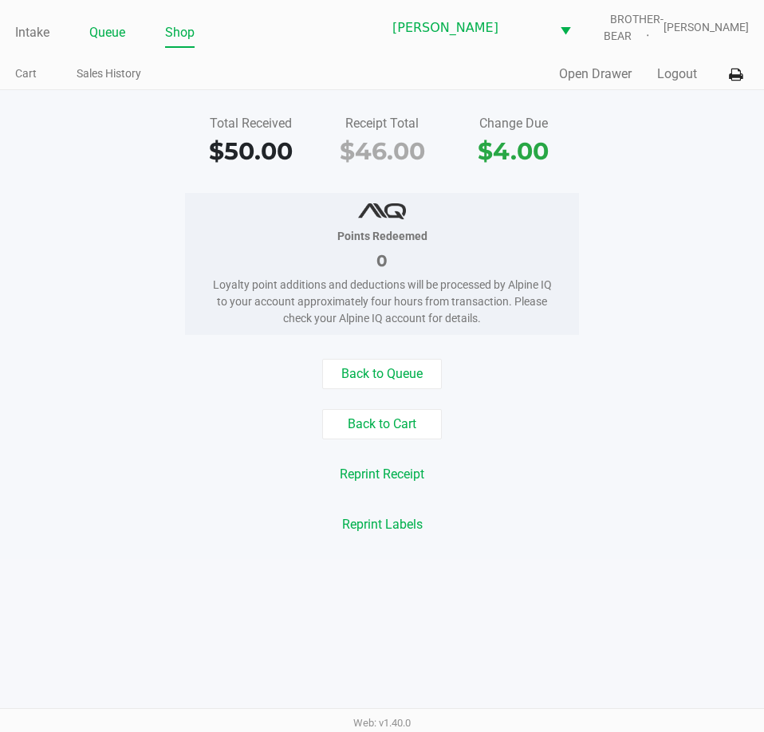
click at [108, 37] on link "Queue" at bounding box center [107, 33] width 36 height 22
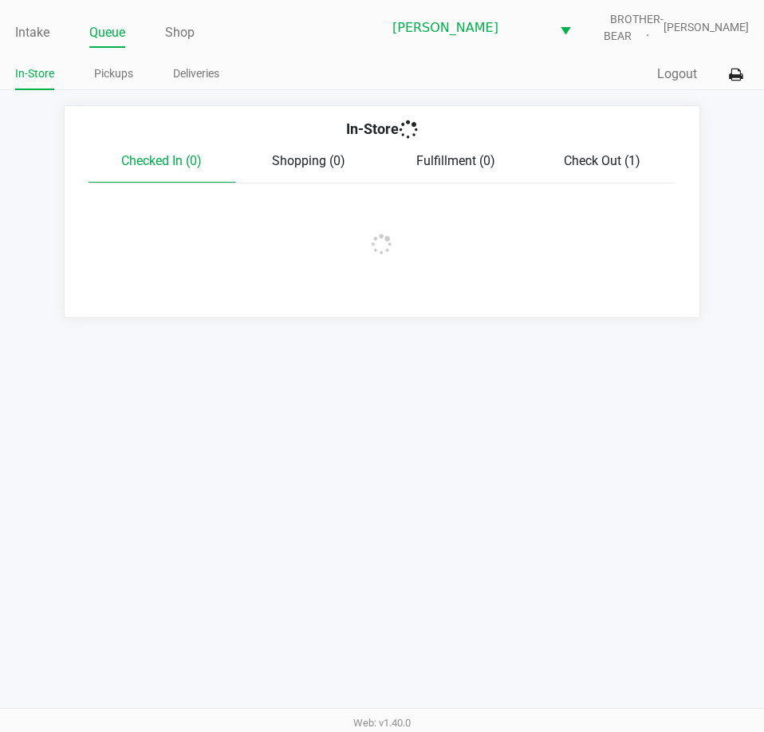
click at [108, 69] on link "Pickups" at bounding box center [113, 74] width 39 height 20
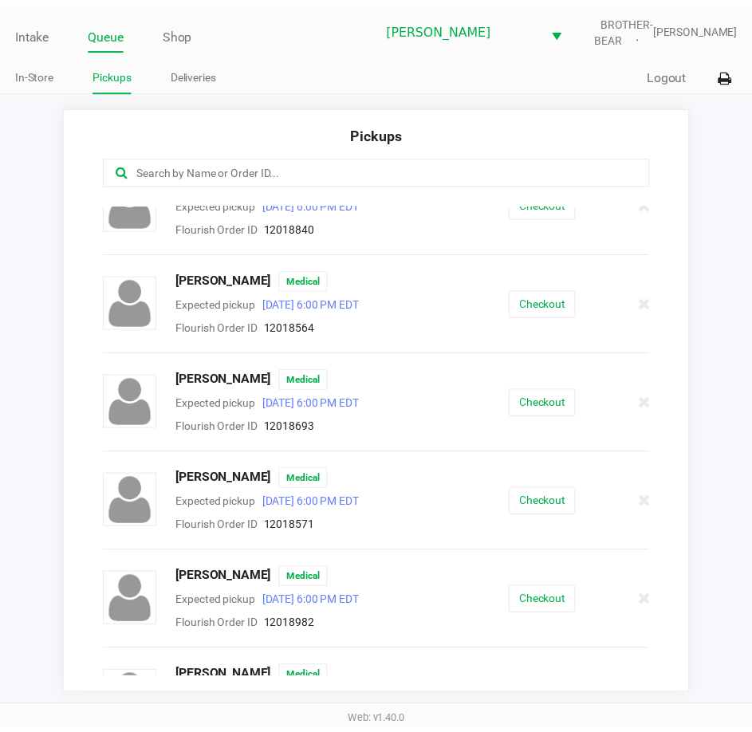
scroll to position [478, 0]
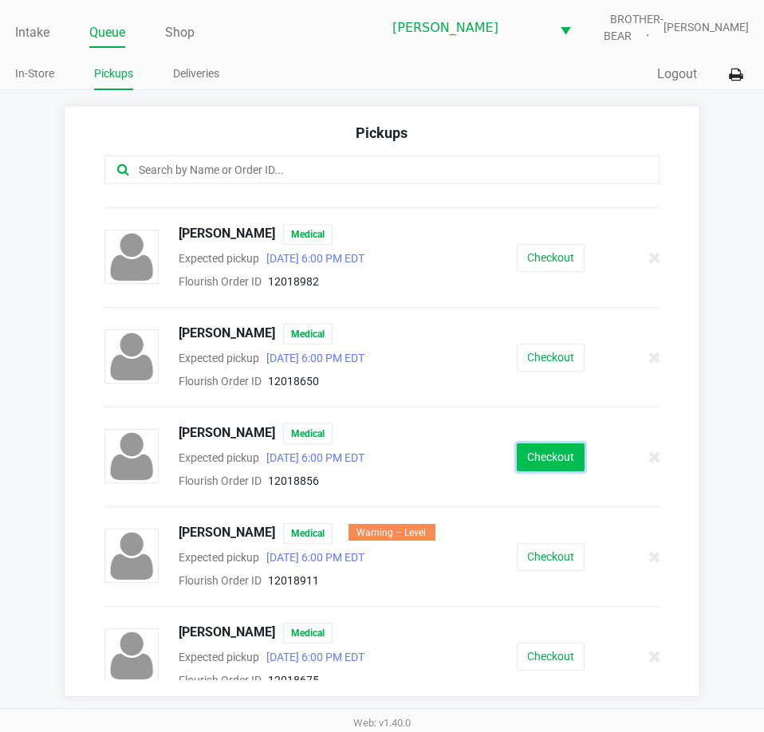
click at [547, 453] on button "Checkout" at bounding box center [551, 457] width 68 height 28
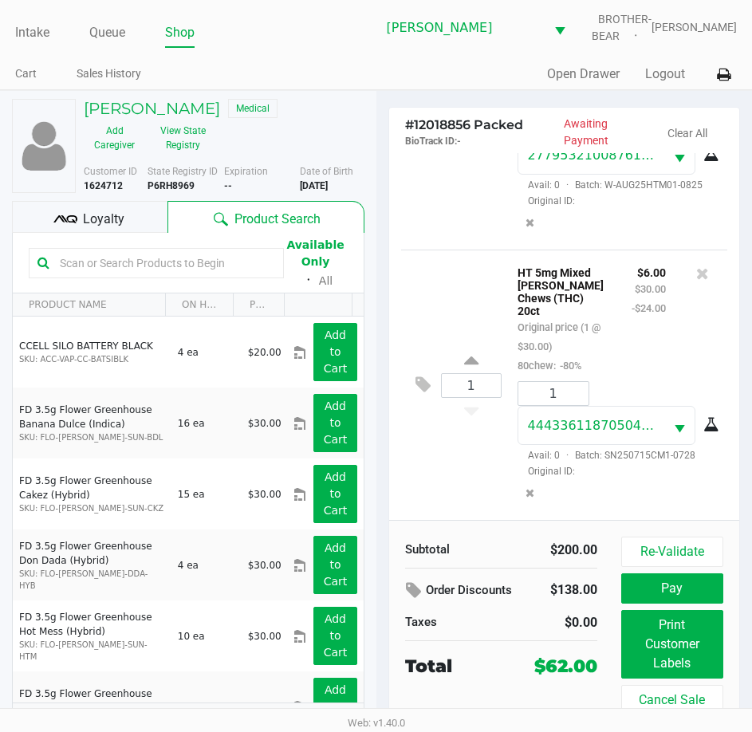
scroll to position [1017, 0]
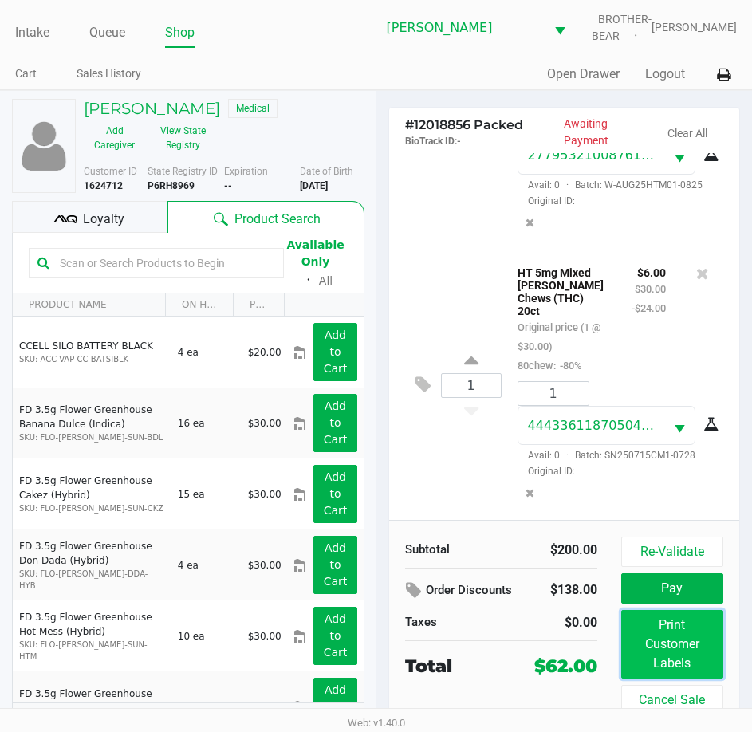
click at [665, 640] on button "Print Customer Labels" at bounding box center [672, 644] width 102 height 69
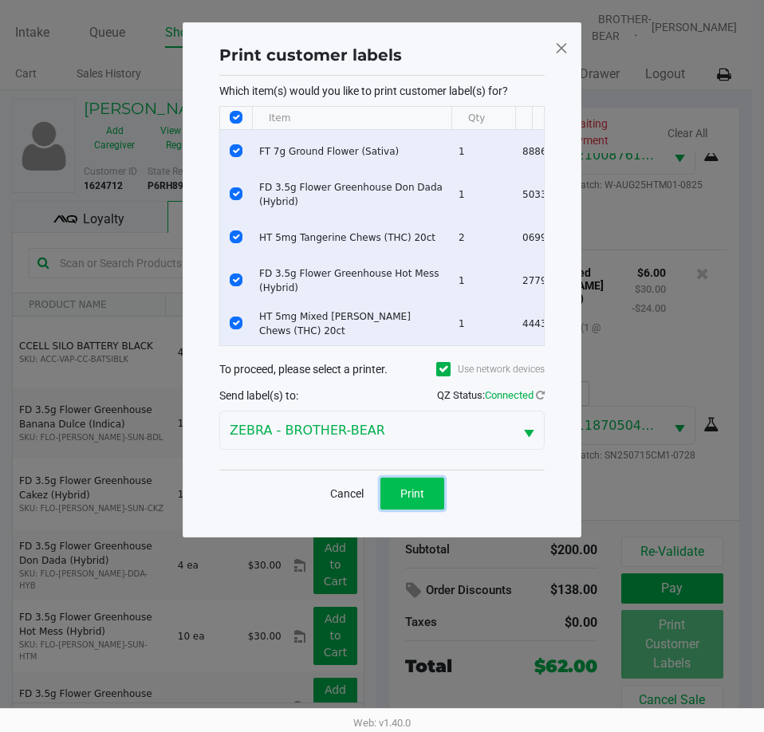
click at [420, 498] on span "Print" at bounding box center [412, 493] width 24 height 13
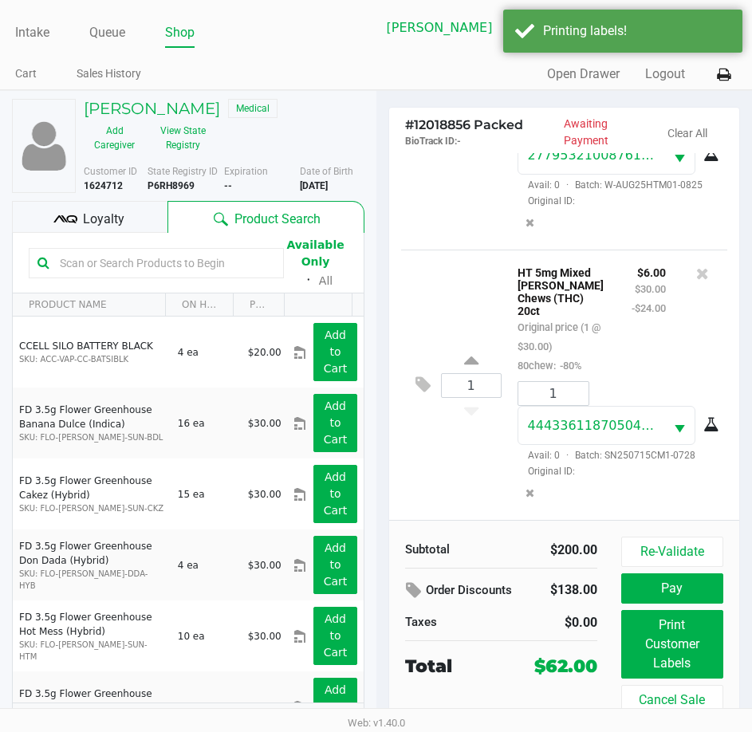
click at [108, 212] on span "Loyalty" at bounding box center [103, 219] width 41 height 19
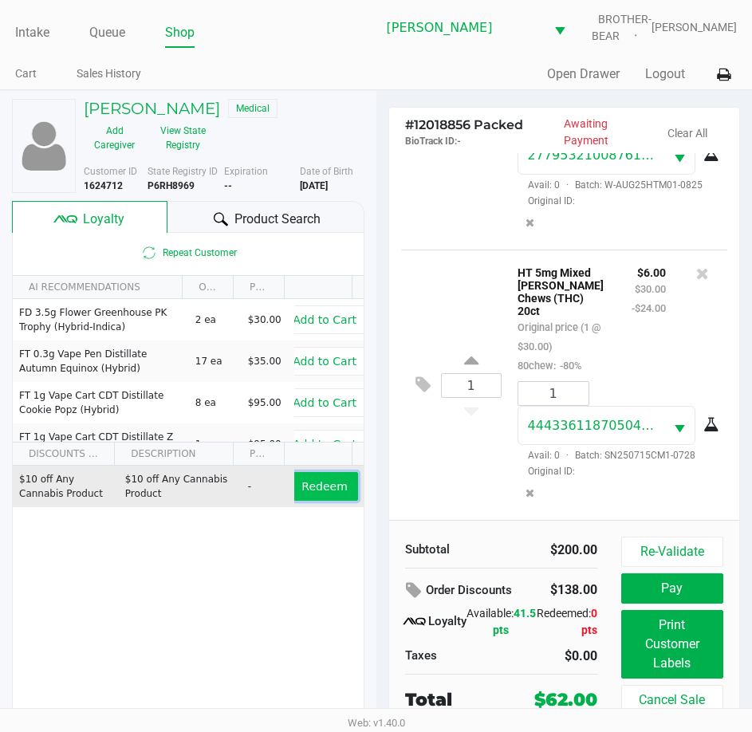
click at [306, 480] on span "Redeem" at bounding box center [323, 486] width 45 height 13
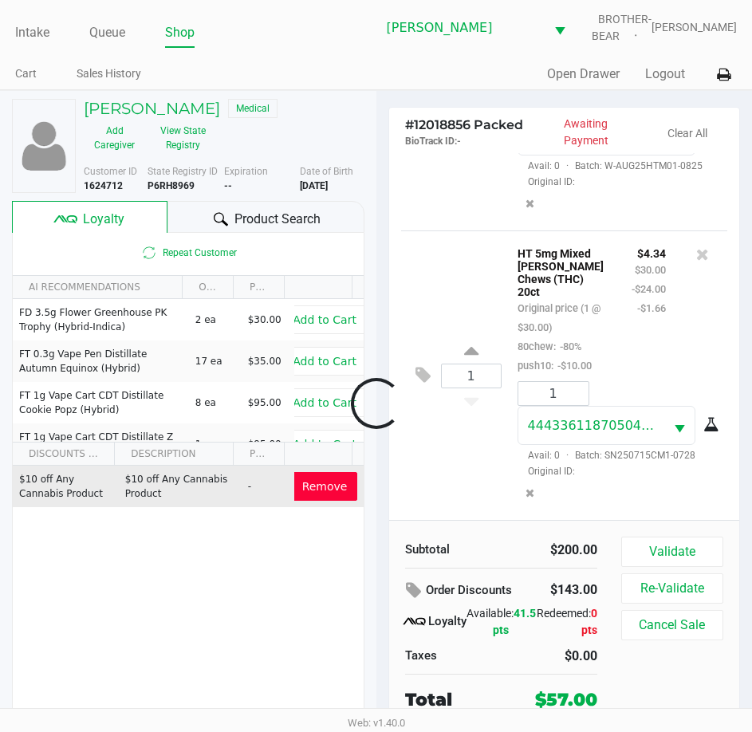
scroll to position [1094, 0]
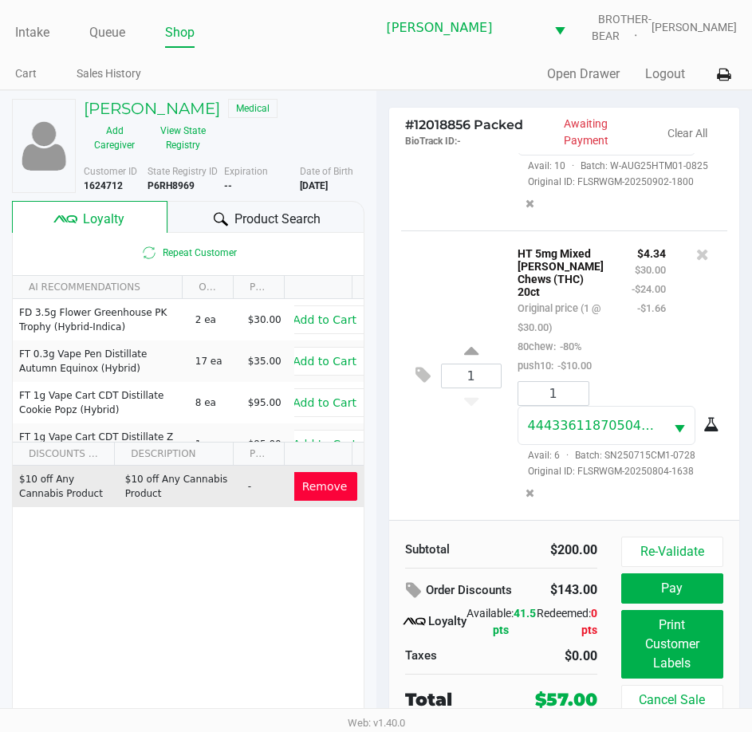
click at [305, 477] on button "Remove" at bounding box center [325, 486] width 66 height 29
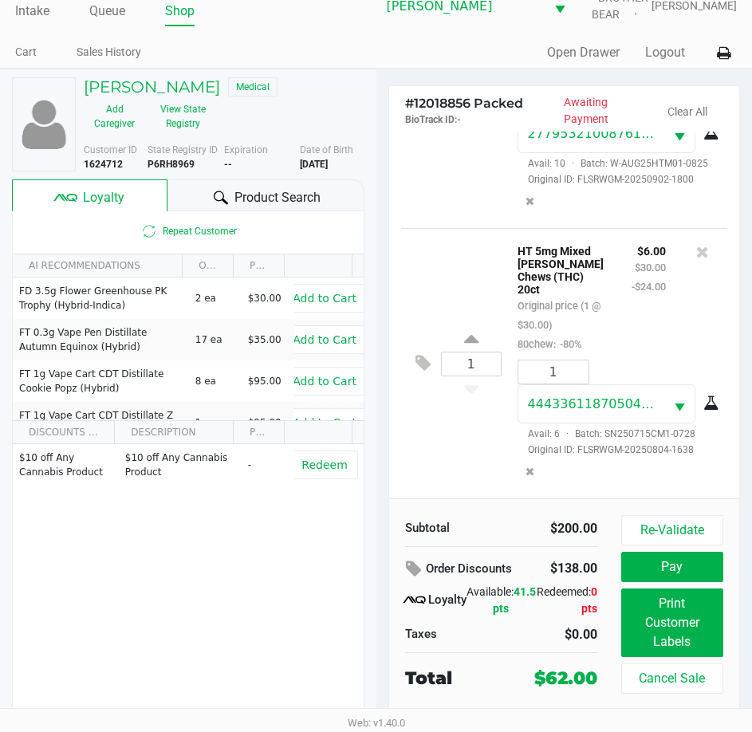
scroll to position [26, 0]
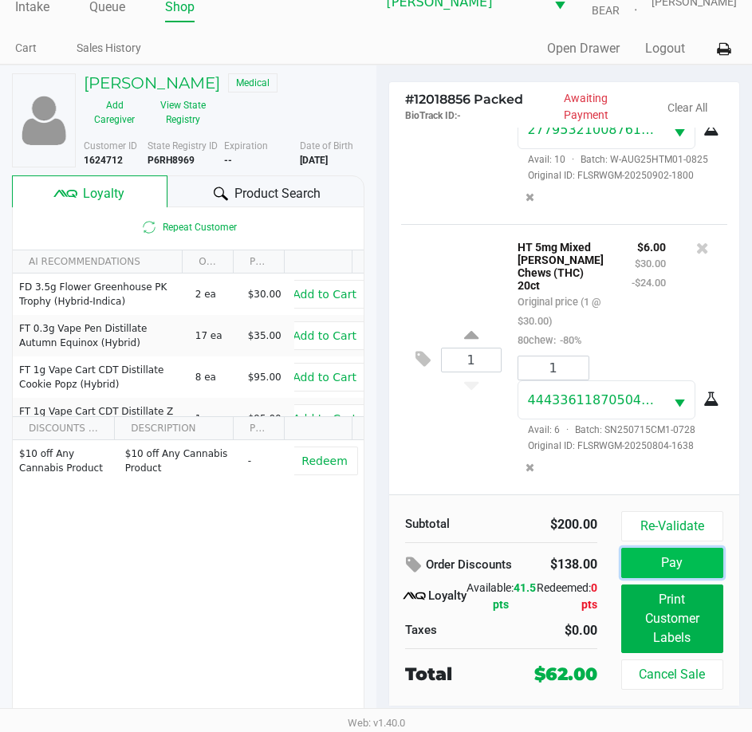
click at [678, 561] on button "Pay" at bounding box center [672, 563] width 102 height 30
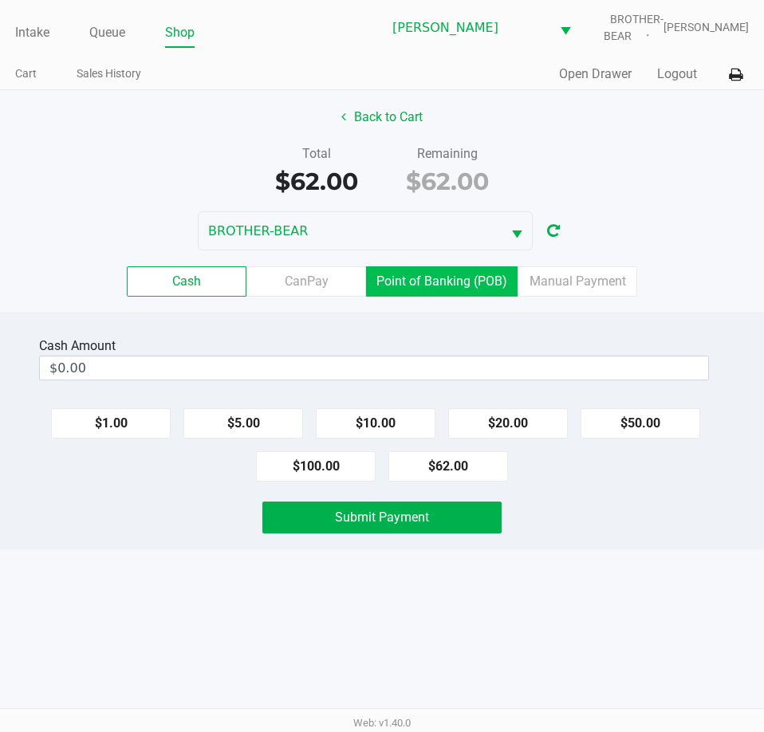
click at [432, 281] on label "Point of Banking (POB)" at bounding box center [441, 281] width 151 height 30
click at [0, 0] on 7 "Point of Banking (POB)" at bounding box center [0, 0] width 0 height 0
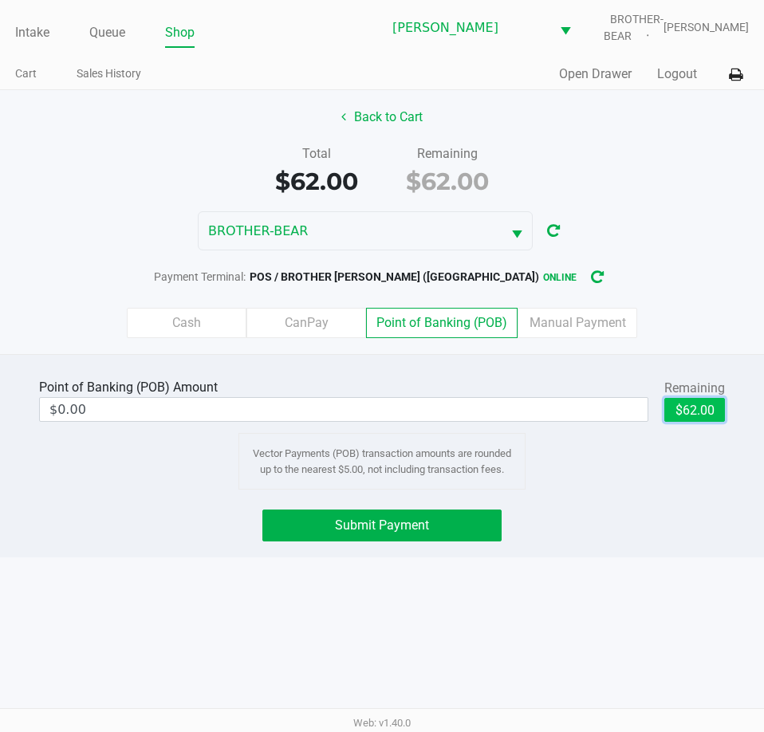
click at [694, 403] on button "$62.00" at bounding box center [694, 410] width 61 height 24
type input "$62.00"
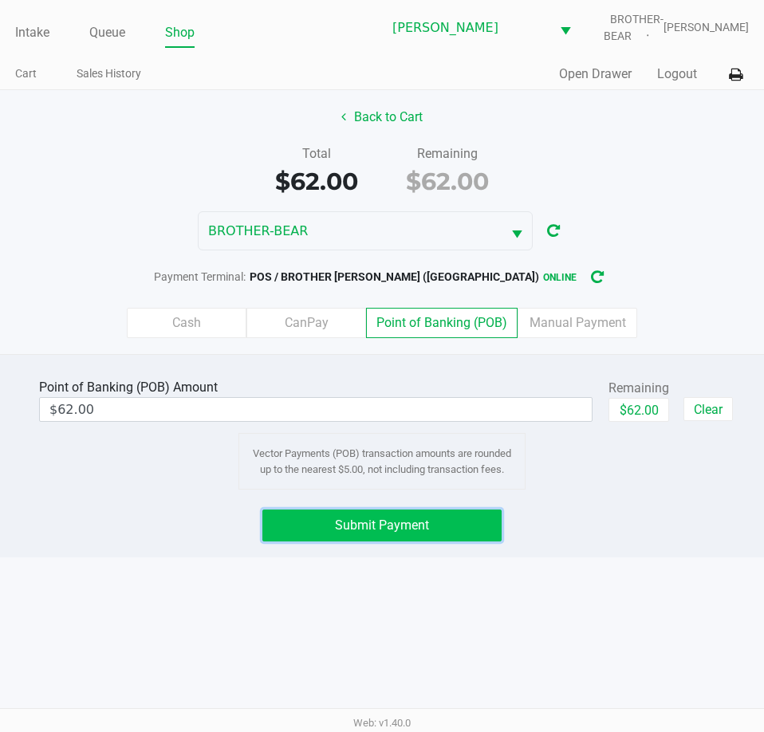
click at [383, 526] on span "Submit Payment" at bounding box center [382, 524] width 94 height 15
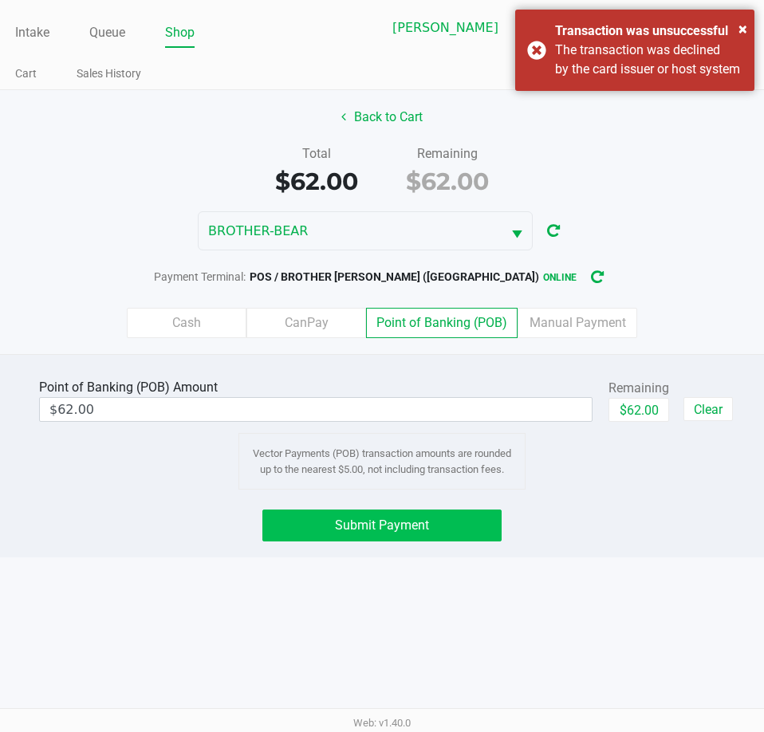
click at [383, 531] on span "Submit Payment" at bounding box center [382, 524] width 94 height 15
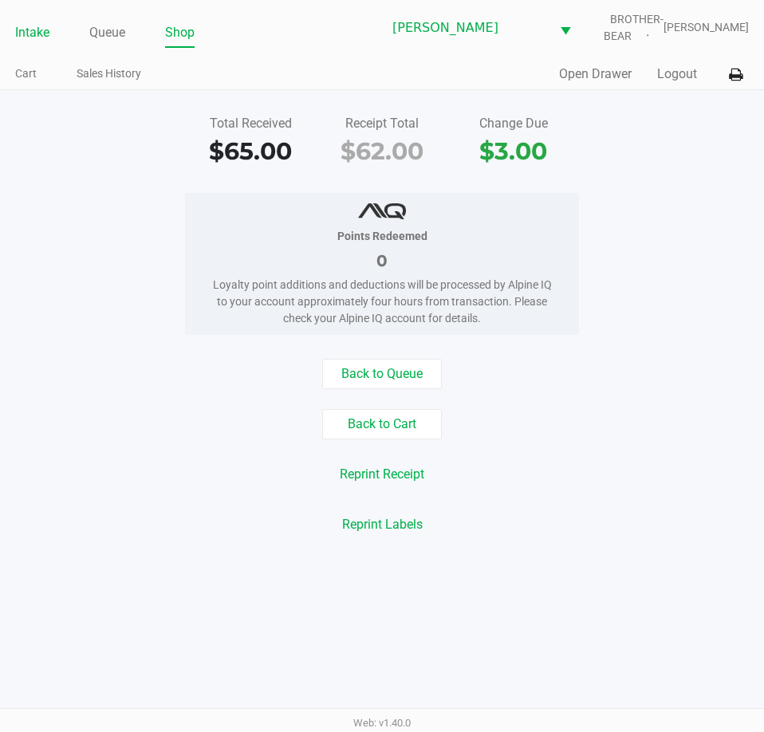
click at [36, 29] on link "Intake" at bounding box center [32, 33] width 34 height 22
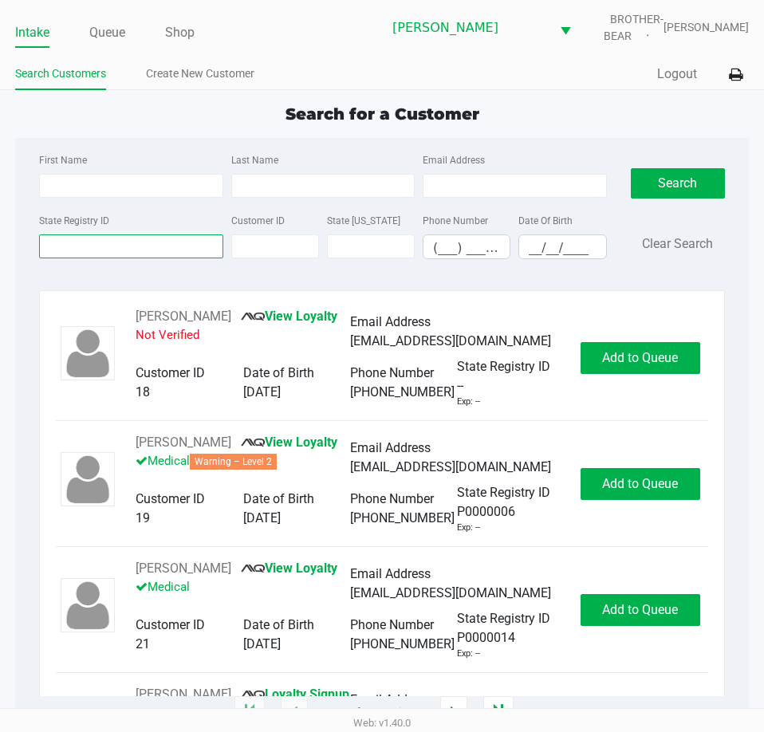
click at [69, 250] on input "State Registry ID" at bounding box center [130, 246] width 183 height 24
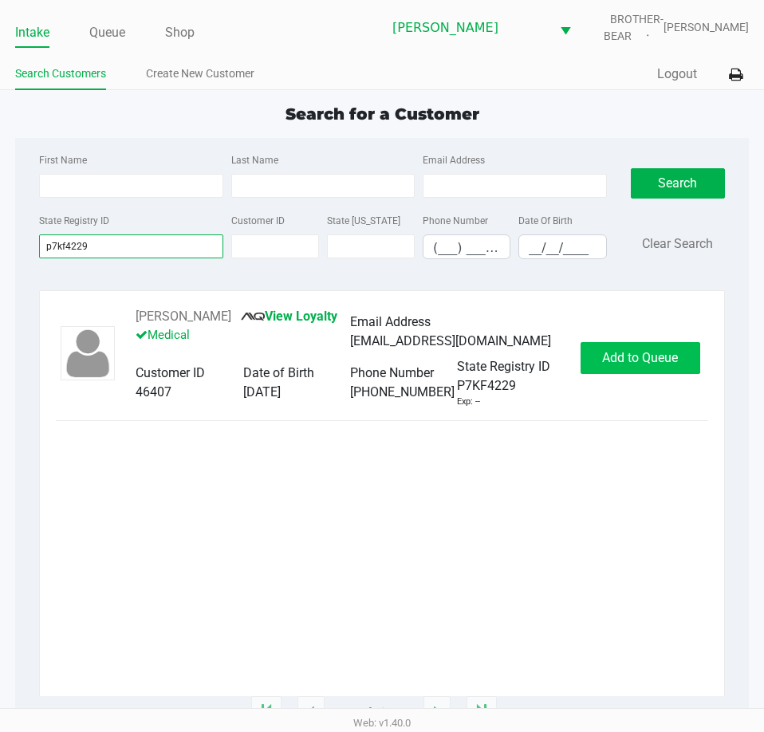
type input "p7kf4229"
click at [637, 363] on span "Add to Queue" at bounding box center [640, 357] width 76 height 15
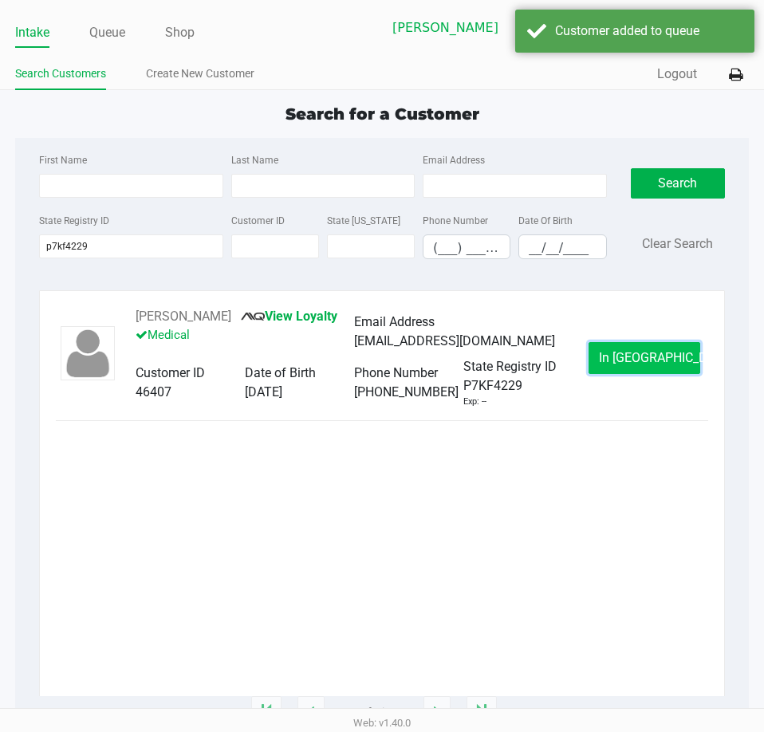
click at [649, 358] on span "In Queue" at bounding box center [666, 357] width 134 height 15
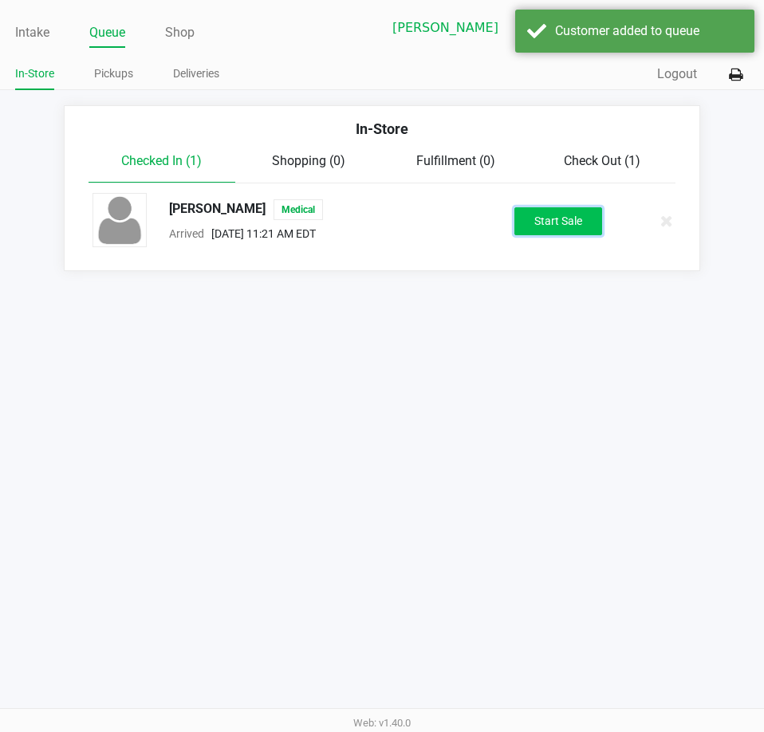
click at [541, 220] on button "Start Sale" at bounding box center [558, 221] width 88 height 28
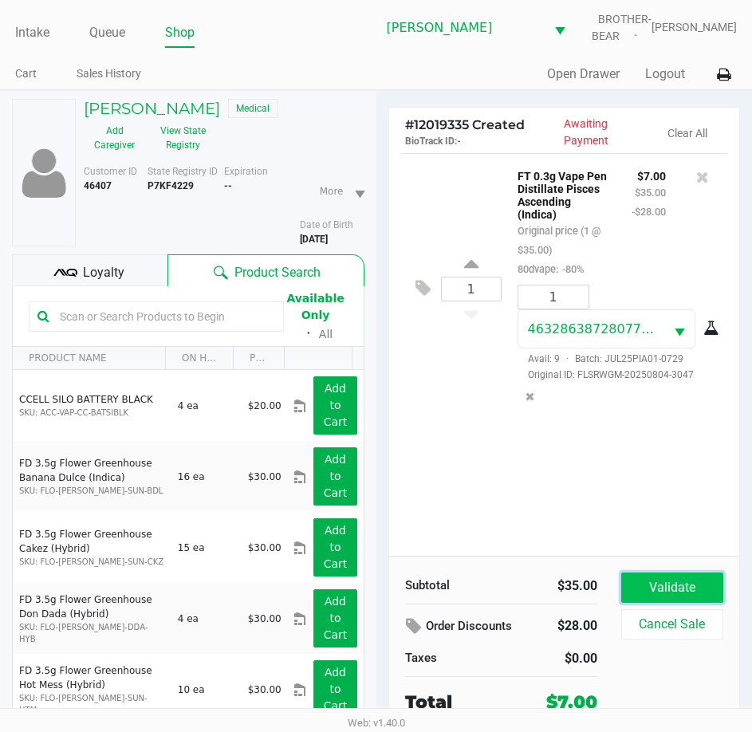
click at [659, 577] on button "Validate" at bounding box center [672, 587] width 102 height 30
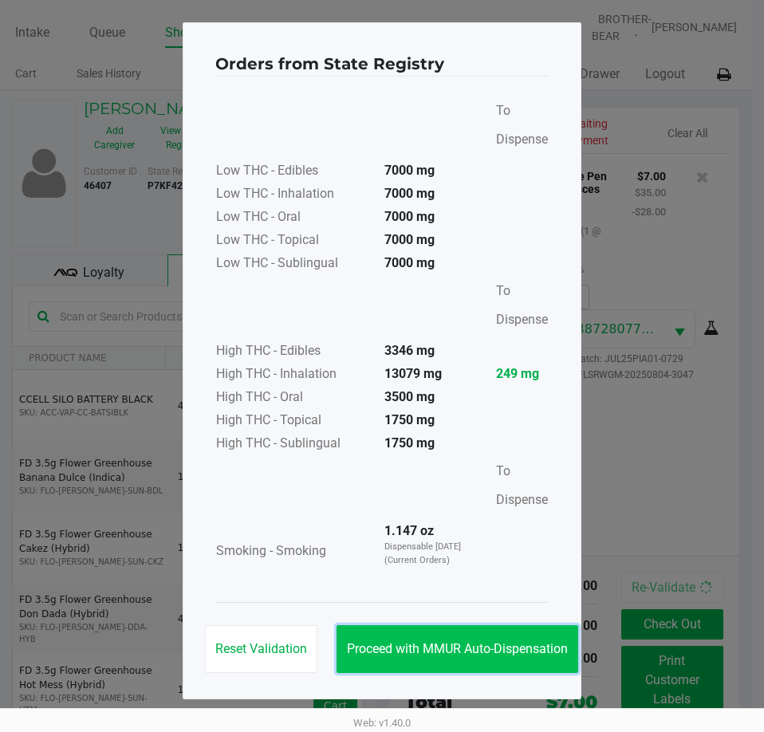
click at [467, 643] on span "Proceed with MMUR Auto-Dispensation" at bounding box center [457, 648] width 221 height 15
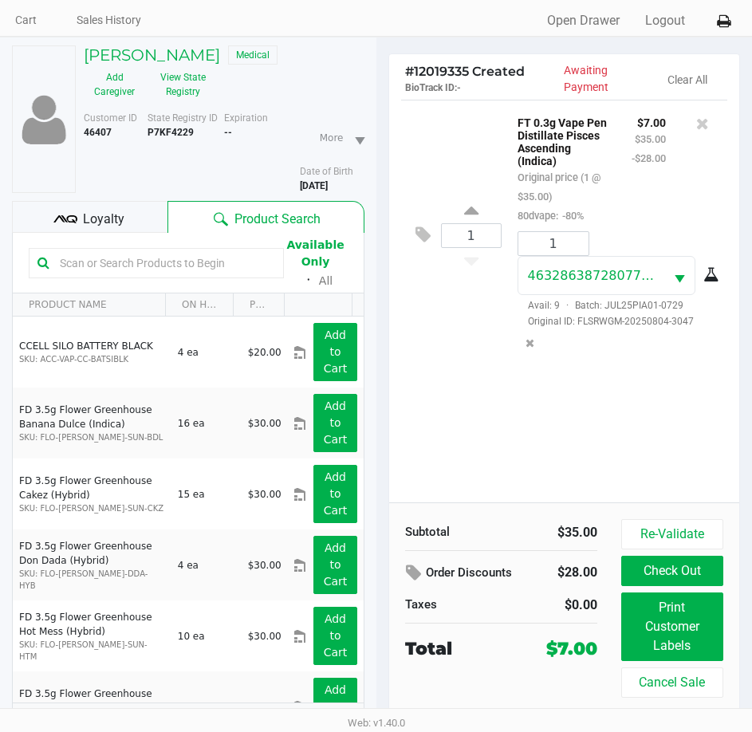
scroll to position [79, 0]
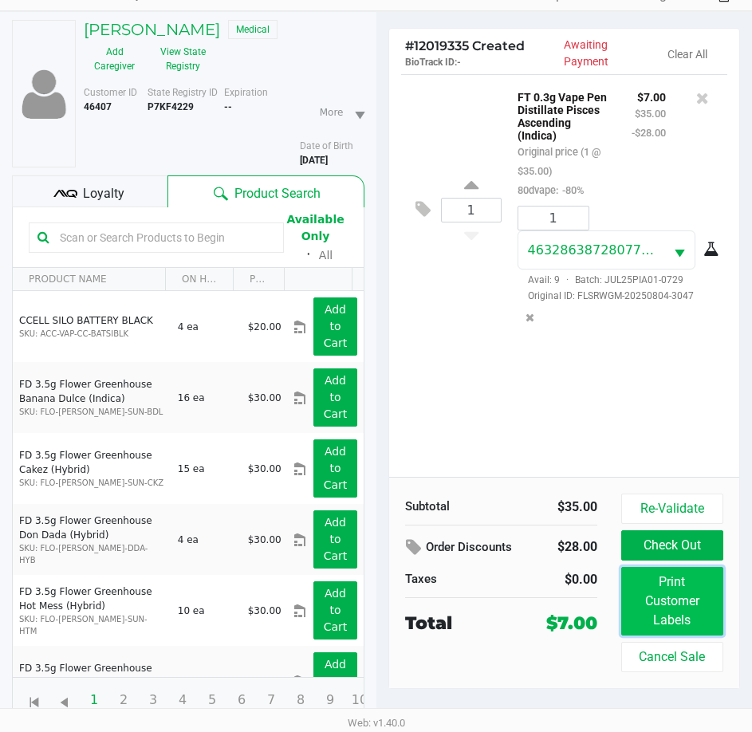
click at [671, 594] on button "Print Customer Labels" at bounding box center [672, 601] width 102 height 69
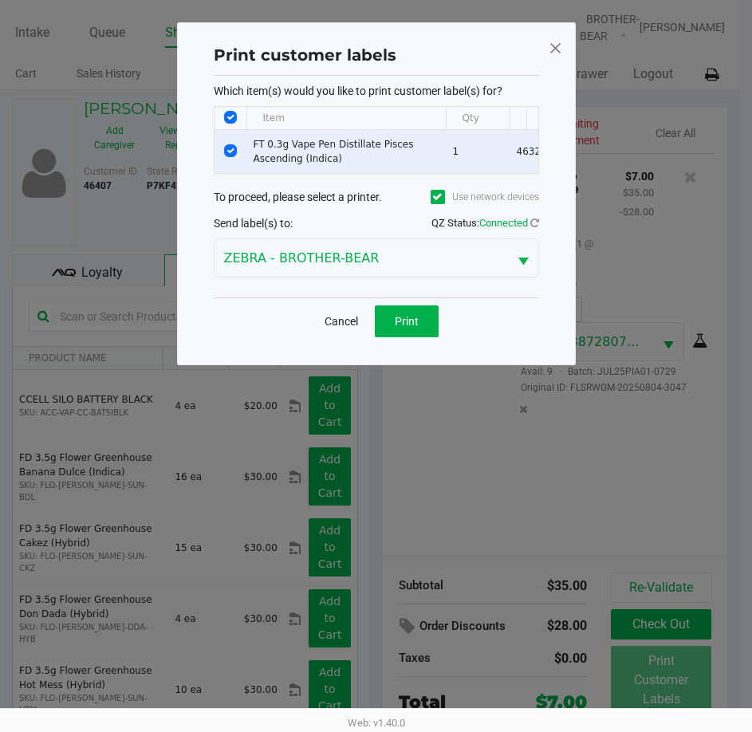
scroll to position [0, 0]
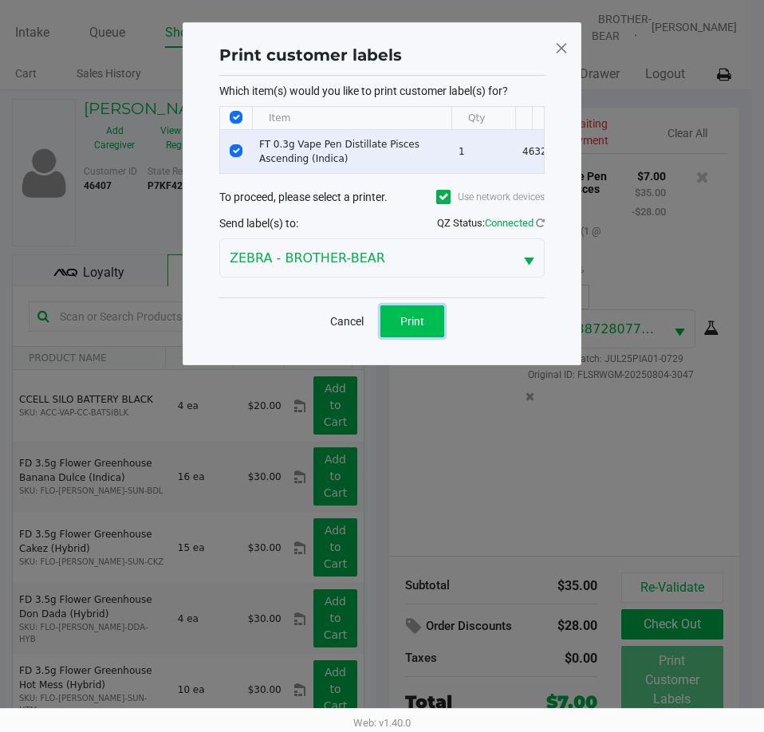
click at [411, 318] on button "Print" at bounding box center [412, 321] width 64 height 32
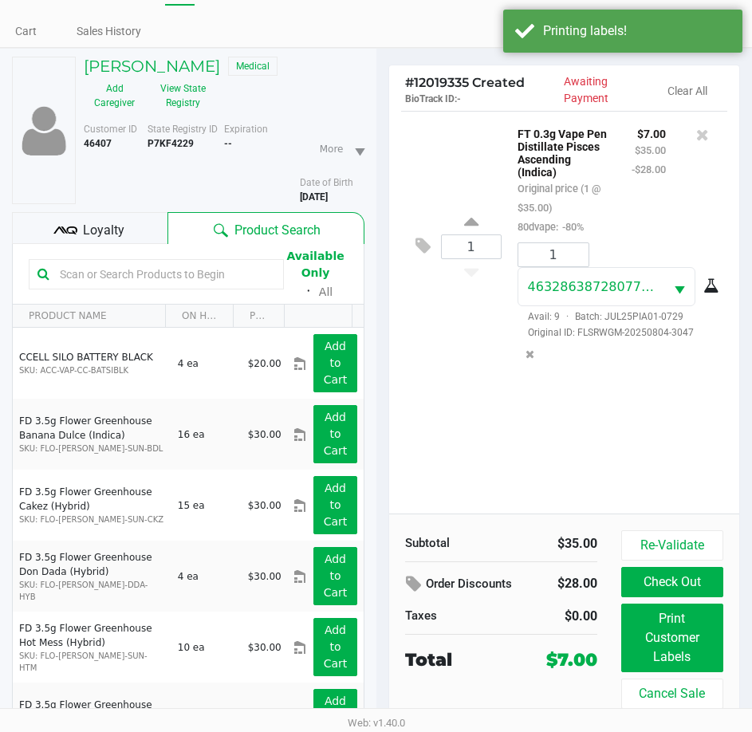
scroll to position [79, 0]
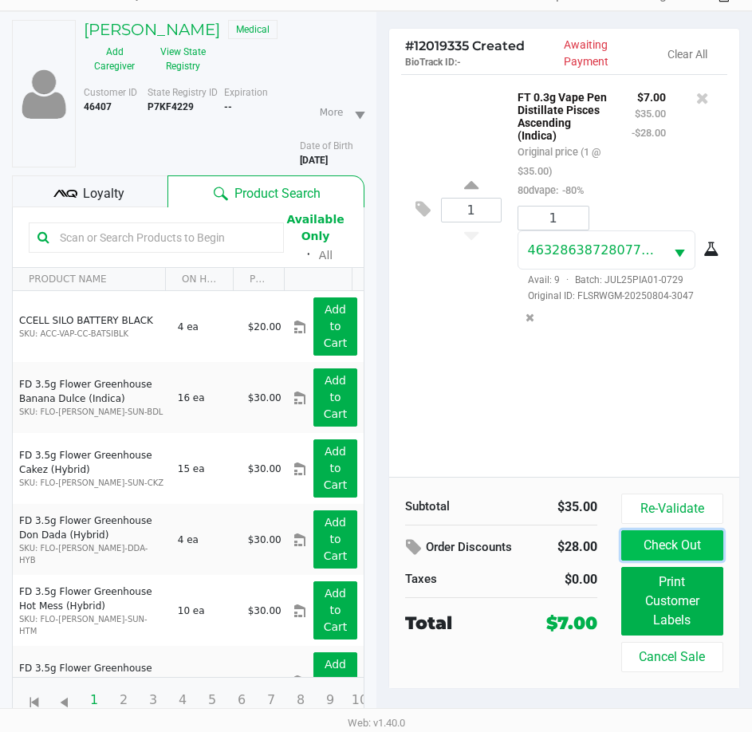
click at [670, 541] on button "Check Out" at bounding box center [672, 545] width 102 height 30
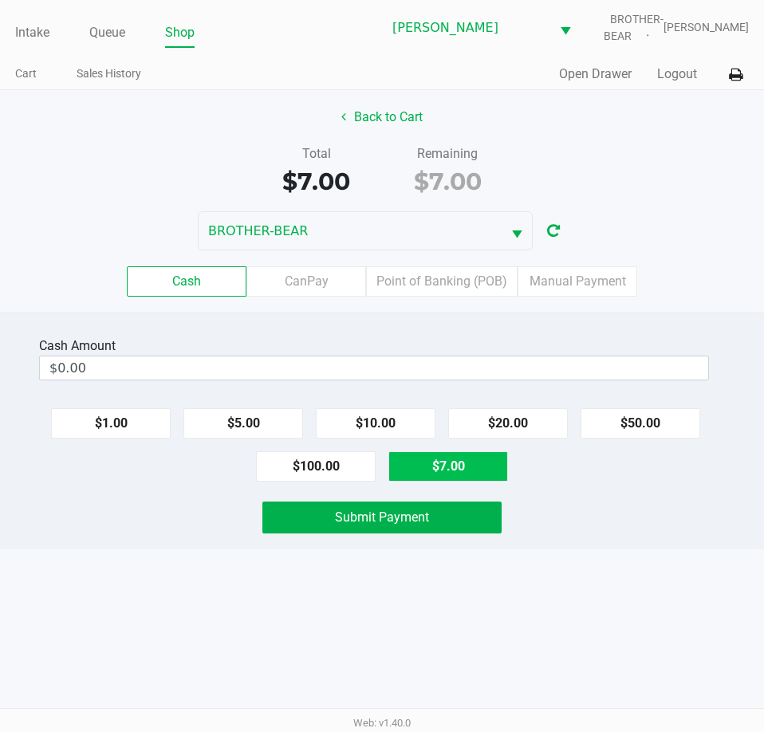
click at [448, 468] on button "$7.00" at bounding box center [448, 466] width 120 height 30
type input "$7.00"
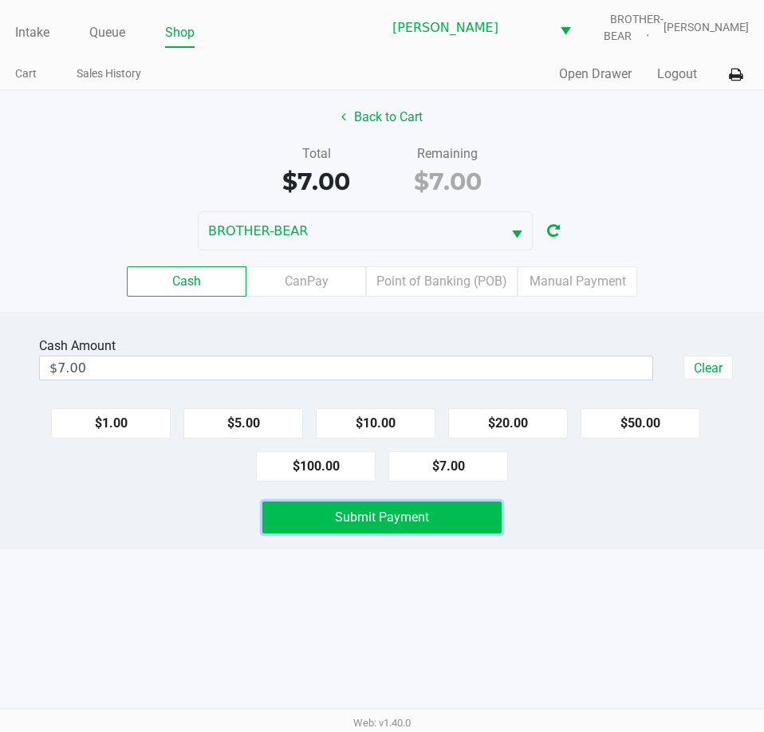
click at [390, 515] on span "Submit Payment" at bounding box center [382, 516] width 94 height 15
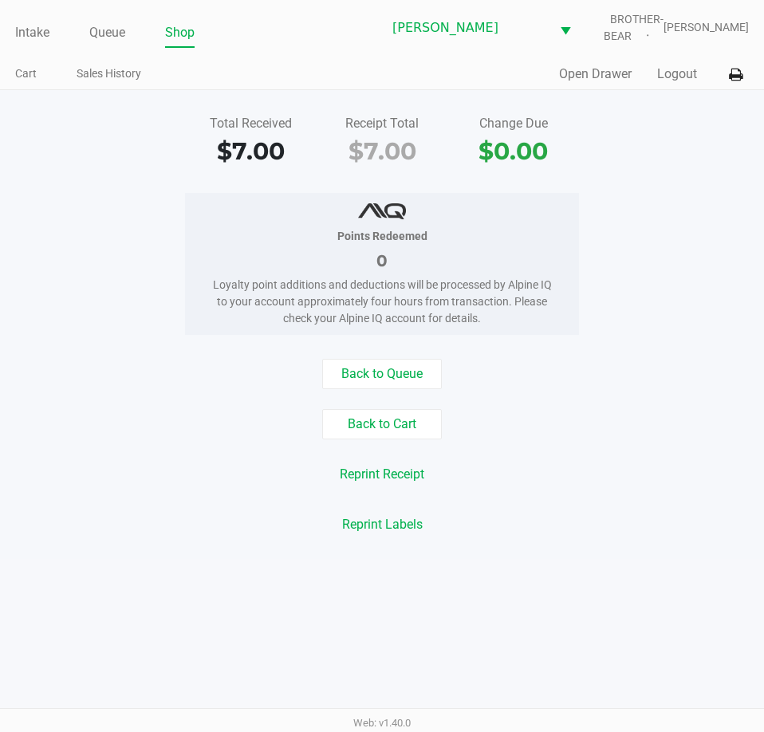
click at [37, 30] on link "Intake" at bounding box center [32, 33] width 34 height 22
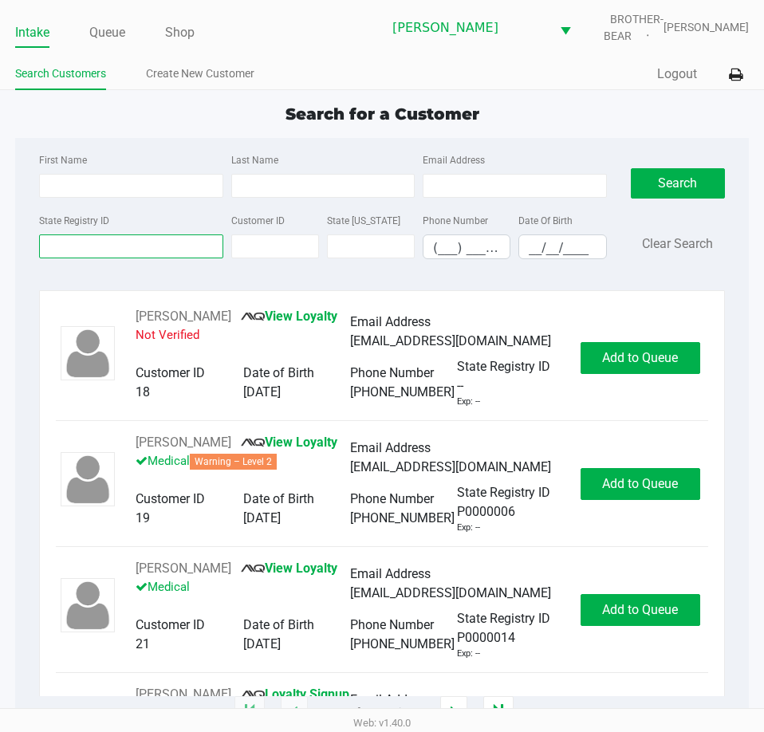
click at [69, 250] on input "State Registry ID" at bounding box center [130, 246] width 183 height 24
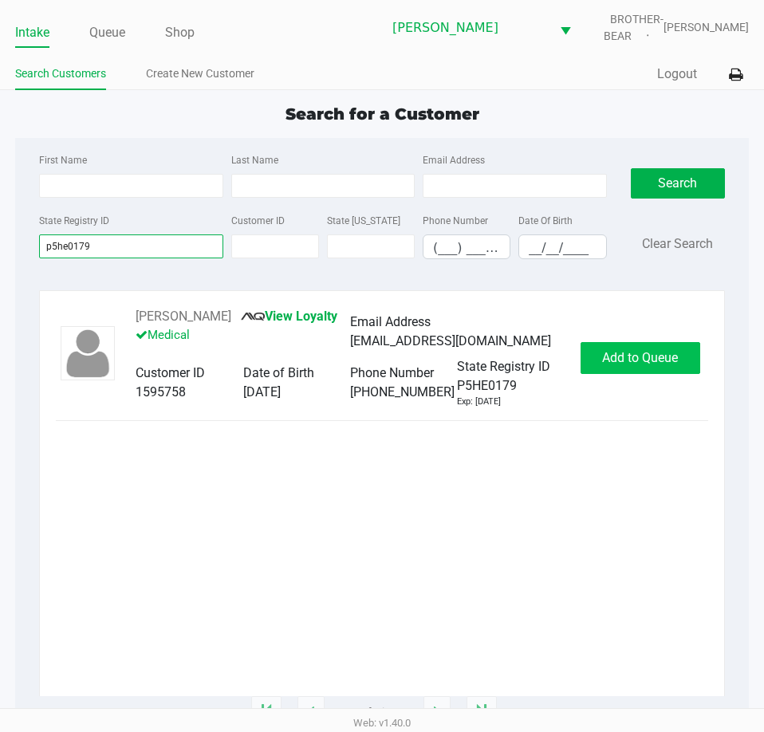
type input "p5he0179"
click at [633, 356] on span "Add to Queue" at bounding box center [640, 357] width 76 height 15
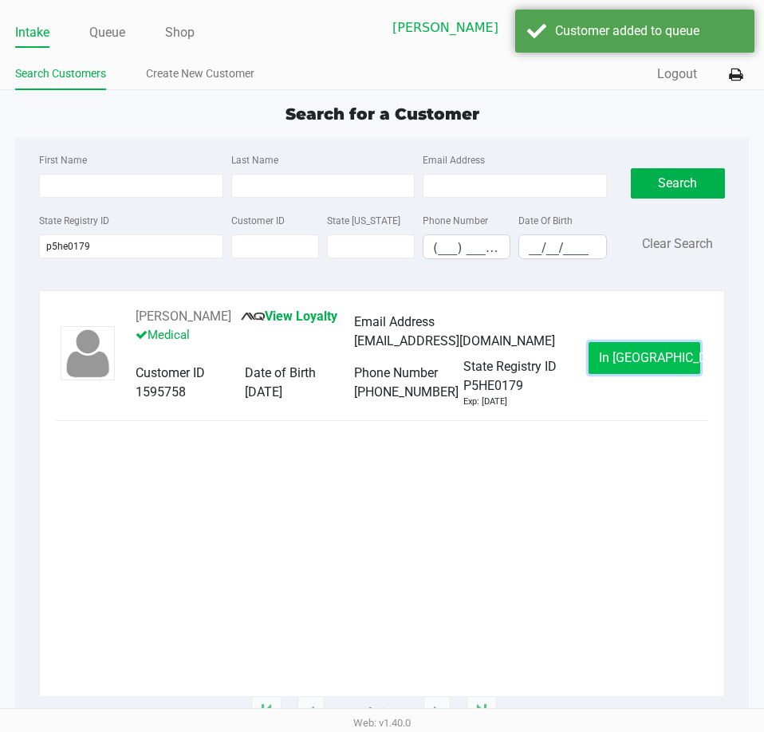
click at [647, 350] on span "In Queue" at bounding box center [666, 357] width 134 height 15
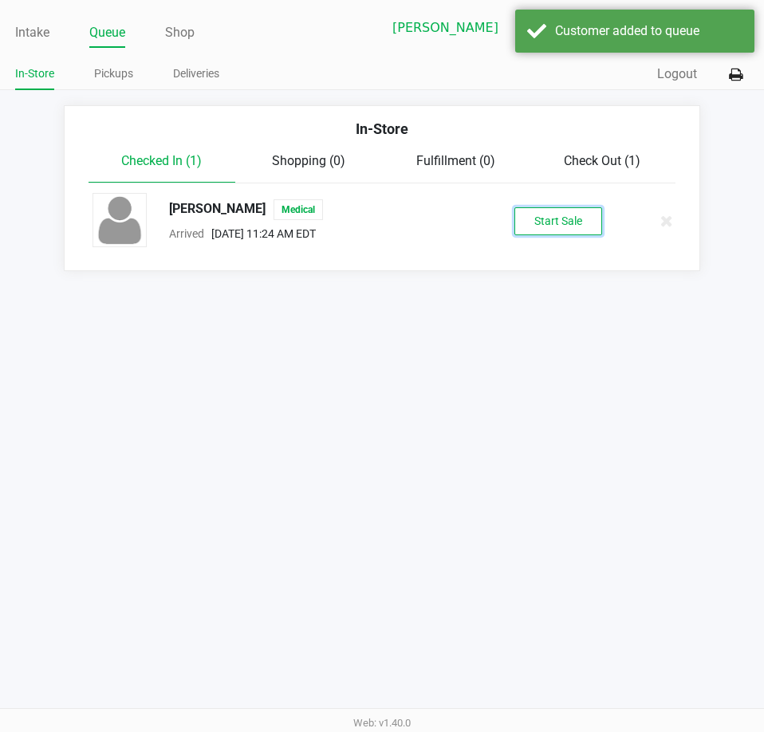
drag, startPoint x: 535, startPoint y: 226, endPoint x: 488, endPoint y: 288, distance: 78.0
click at [535, 225] on button "Start Sale" at bounding box center [558, 221] width 88 height 28
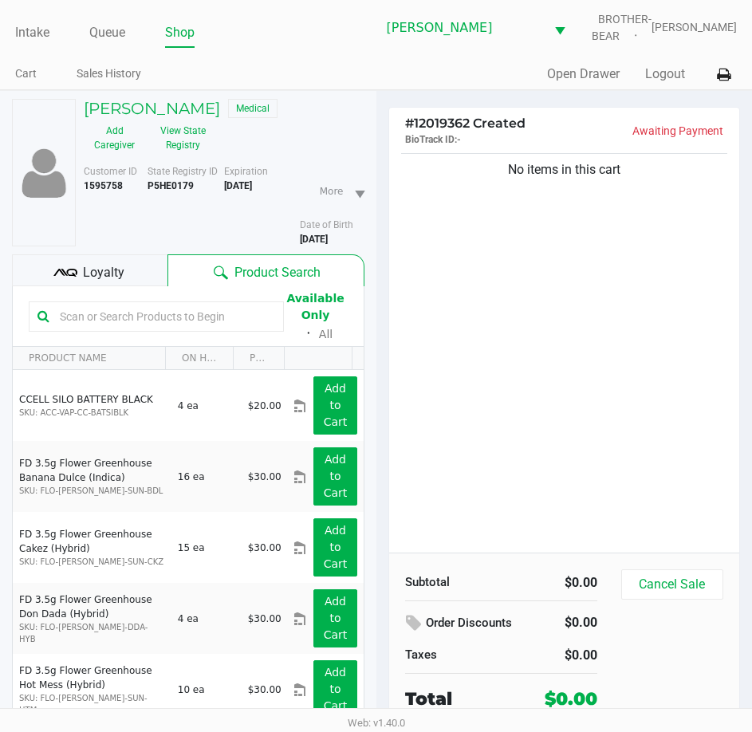
click at [85, 277] on span "Loyalty" at bounding box center [103, 272] width 41 height 19
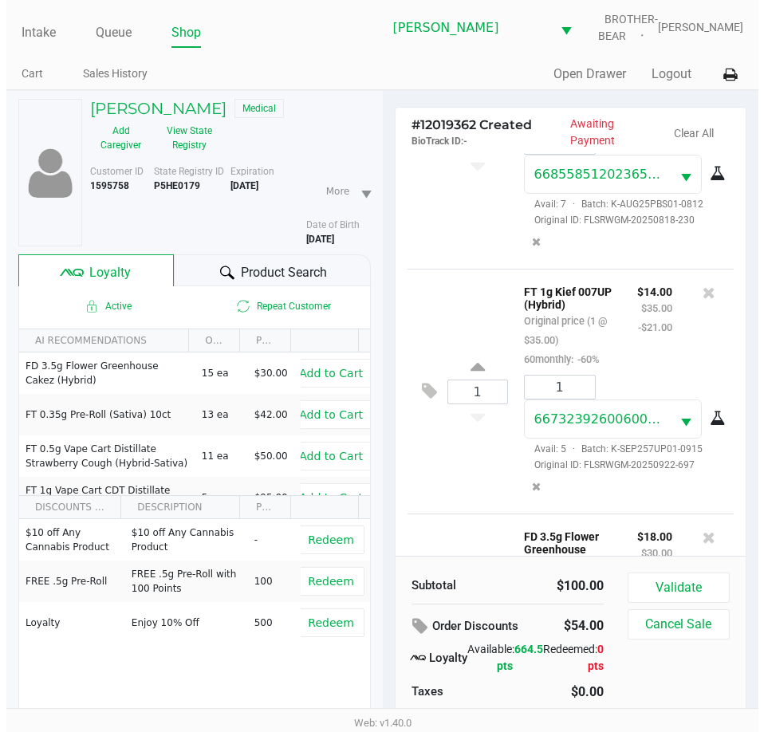
scroll to position [411, 0]
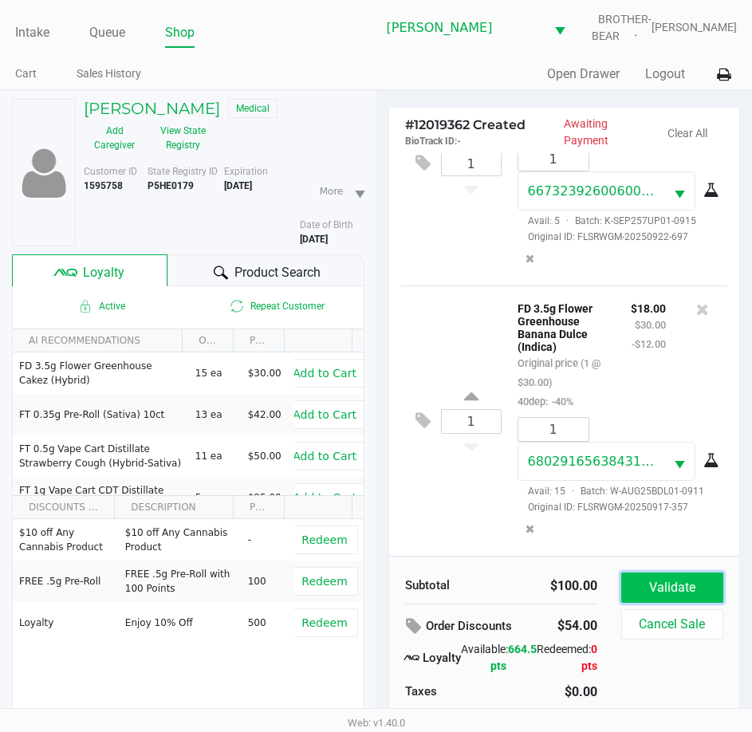
click at [660, 582] on button "Validate" at bounding box center [672, 587] width 102 height 30
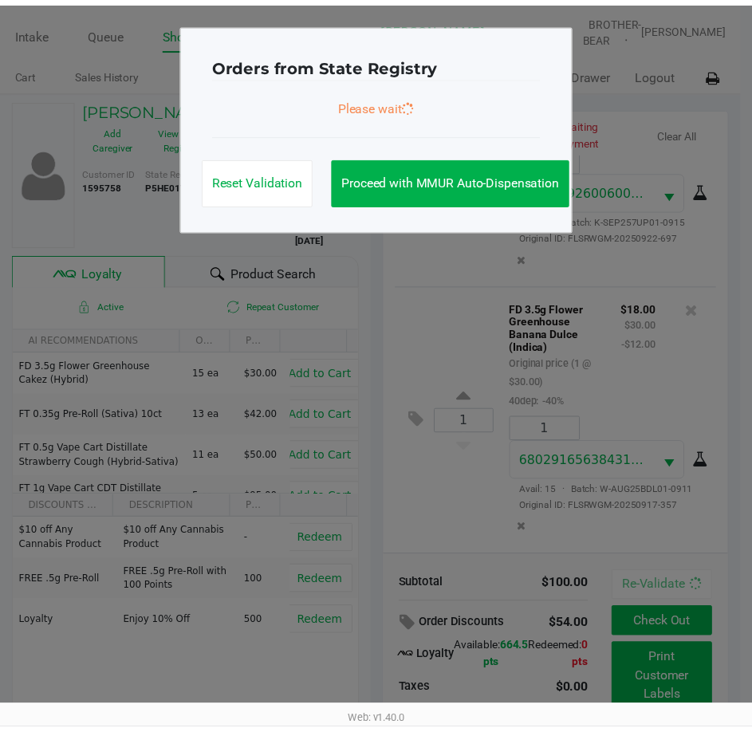
scroll to position [434, 0]
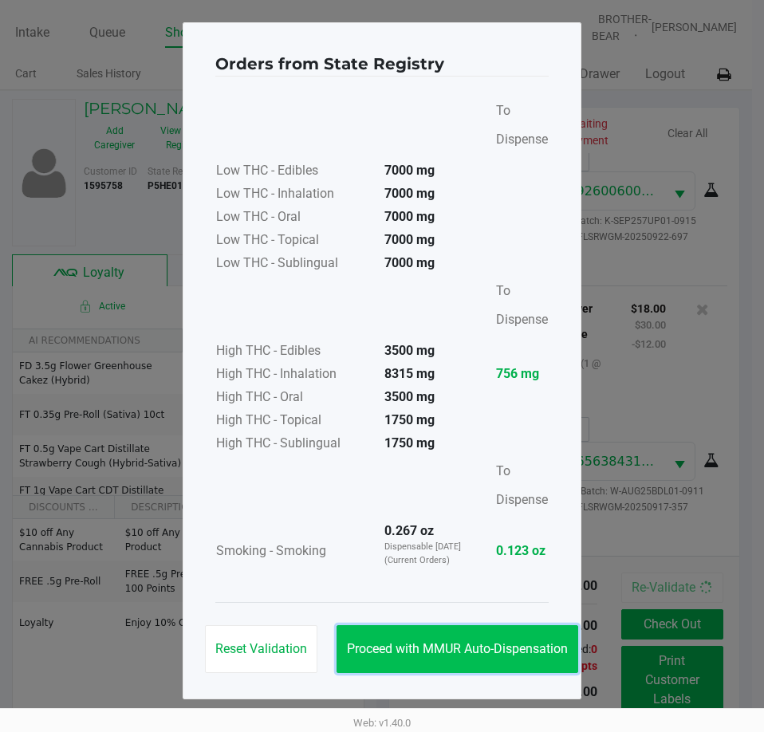
click at [443, 637] on button "Proceed with MMUR Auto-Dispensation" at bounding box center [457, 649] width 242 height 48
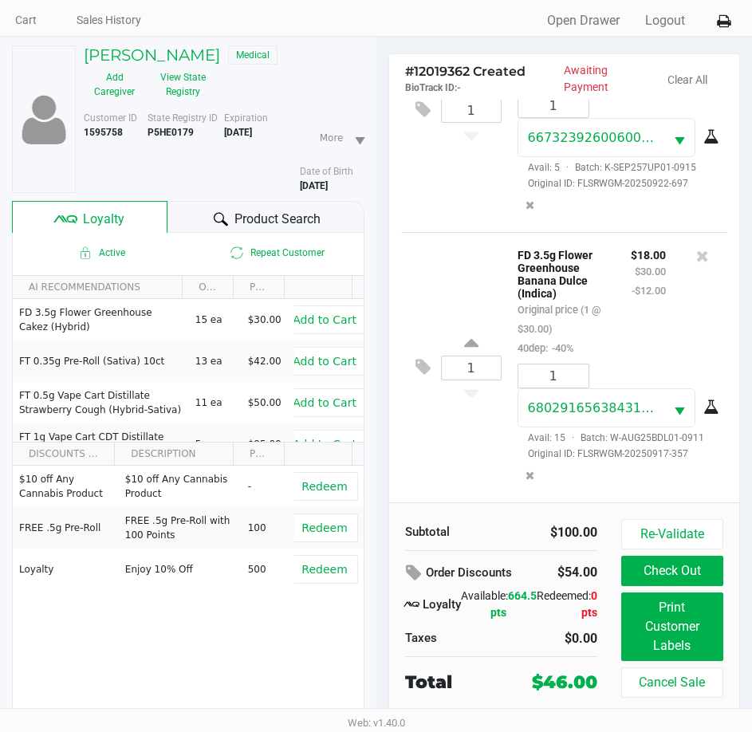
scroll to position [79, 0]
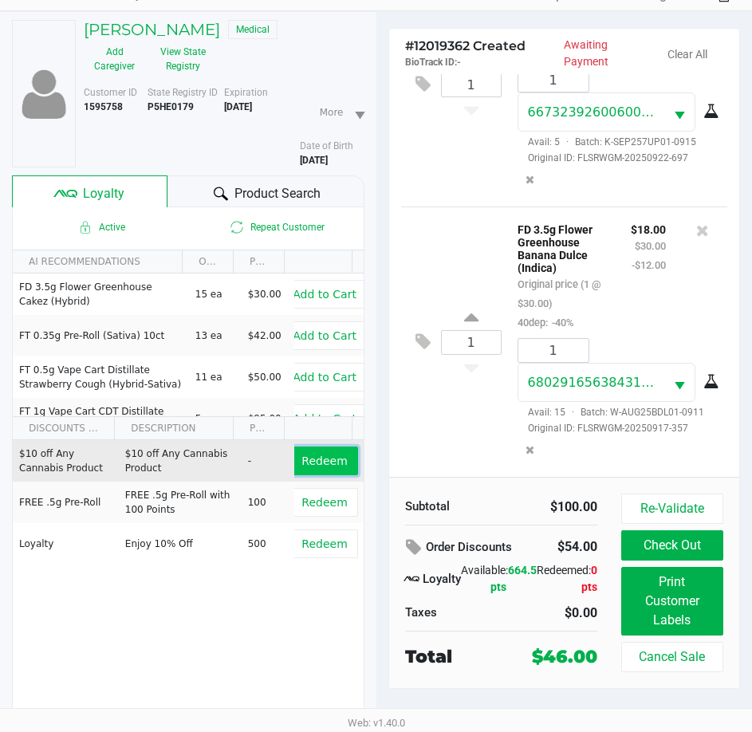
click at [301, 458] on span "Redeem" at bounding box center [323, 460] width 45 height 13
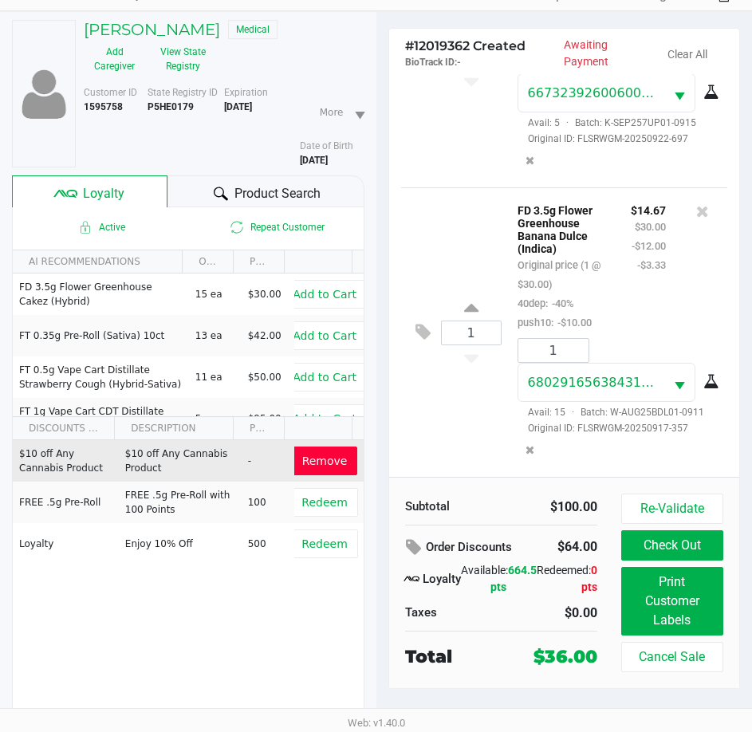
scroll to position [530, 0]
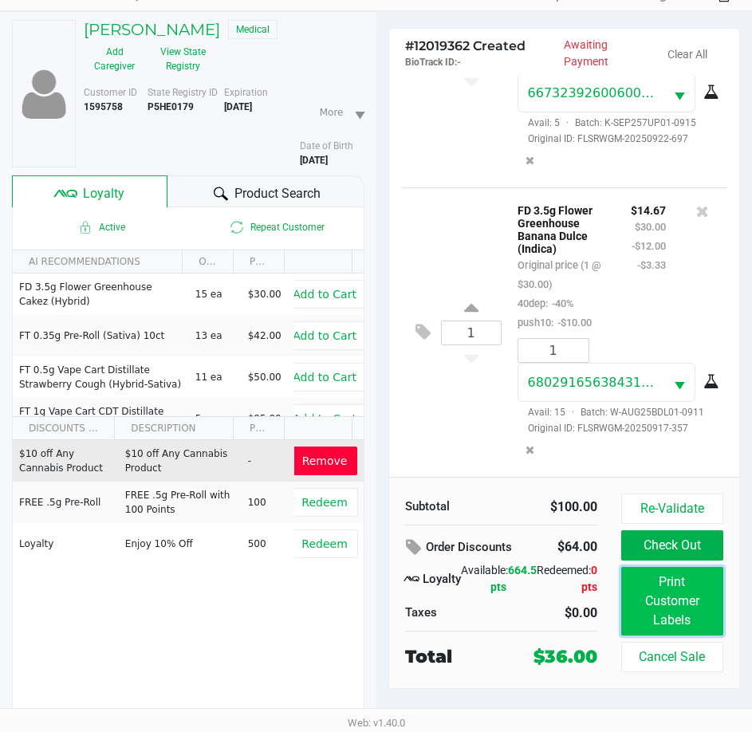
click at [670, 600] on button "Print Customer Labels" at bounding box center [672, 601] width 102 height 69
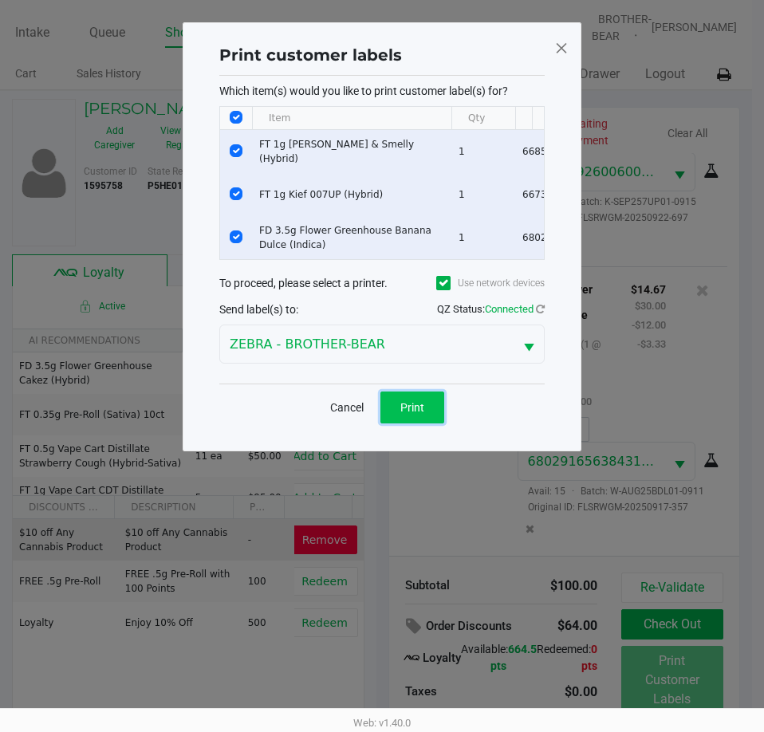
click at [428, 415] on button "Print" at bounding box center [412, 407] width 64 height 32
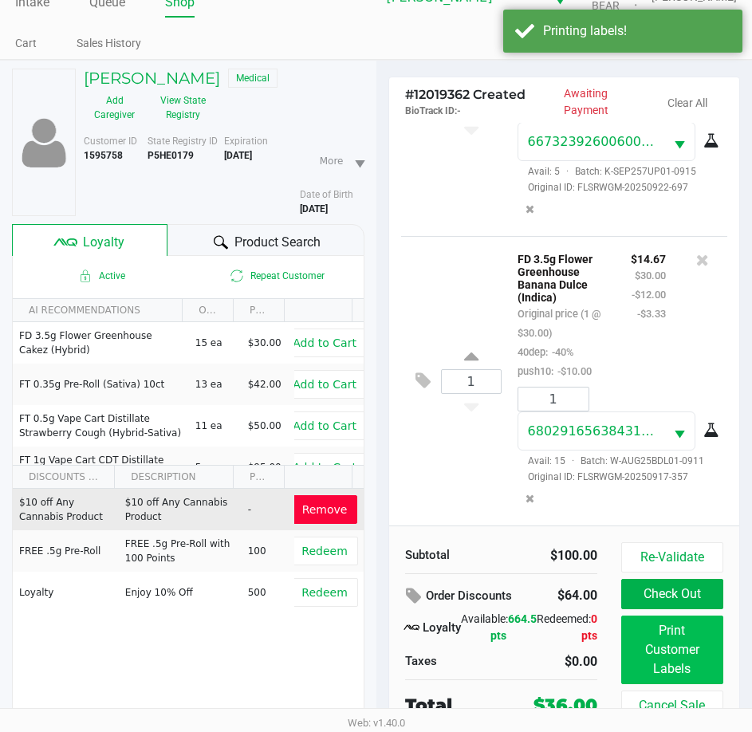
scroll to position [79, 0]
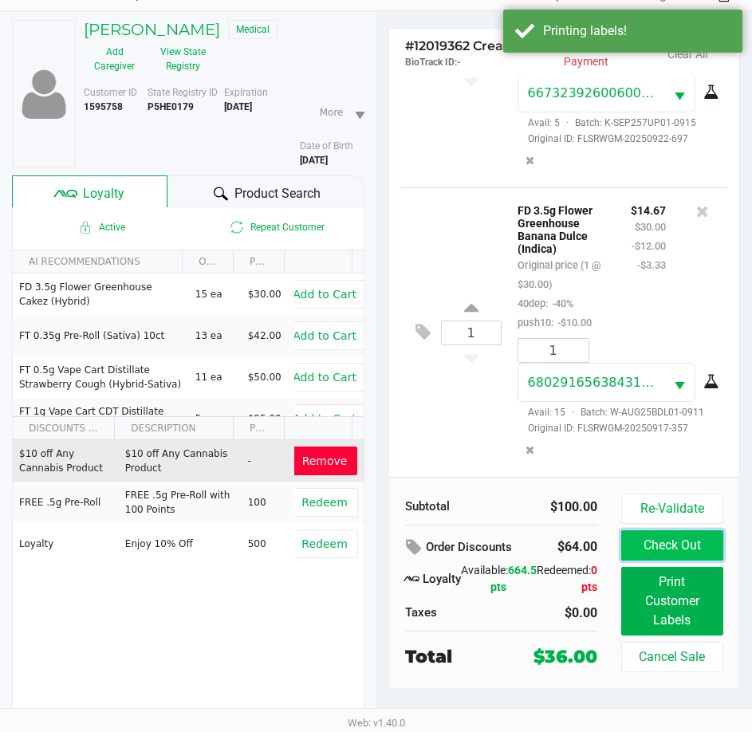
click at [679, 537] on button "Check Out" at bounding box center [672, 545] width 102 height 30
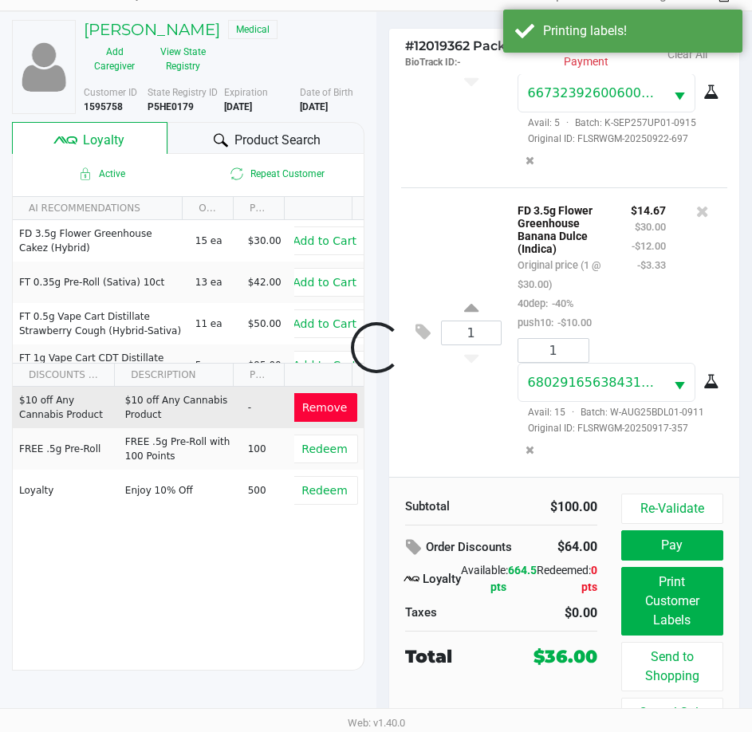
scroll to position [549, 0]
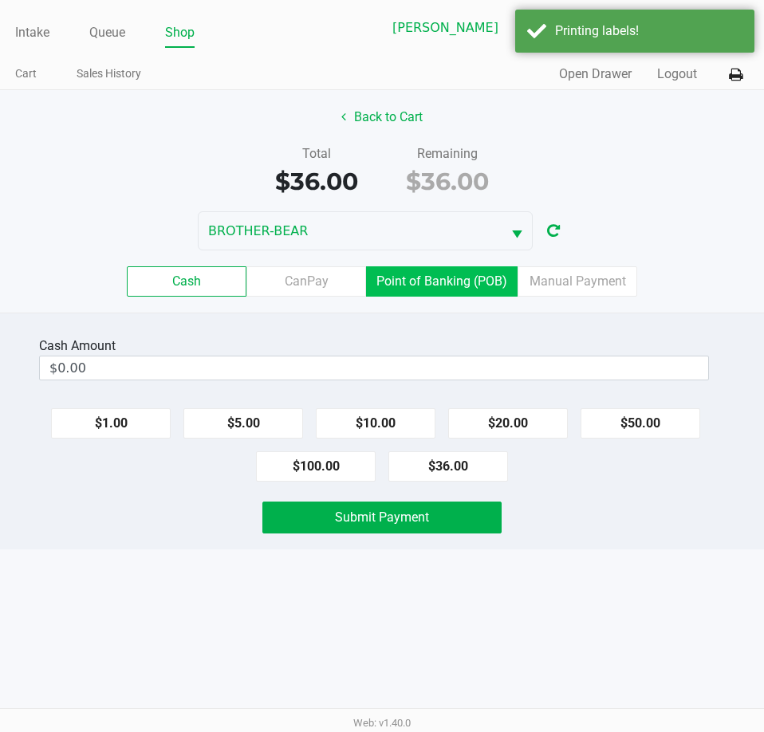
click at [424, 281] on label "Point of Banking (POB)" at bounding box center [441, 281] width 151 height 30
click at [0, 0] on 7 "Point of Banking (POB)" at bounding box center [0, 0] width 0 height 0
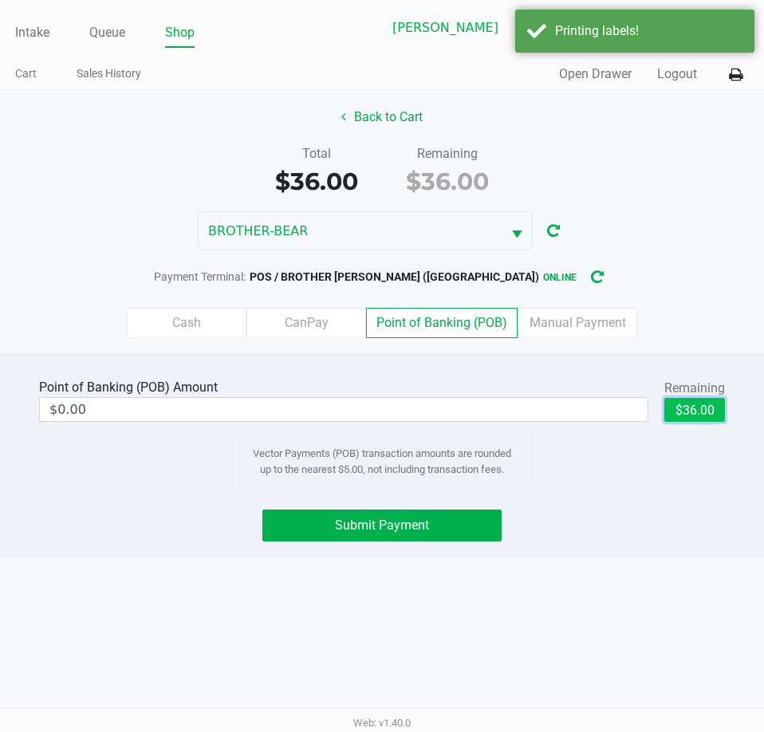
click at [691, 410] on button "$36.00" at bounding box center [694, 410] width 61 height 24
type input "$36.00"
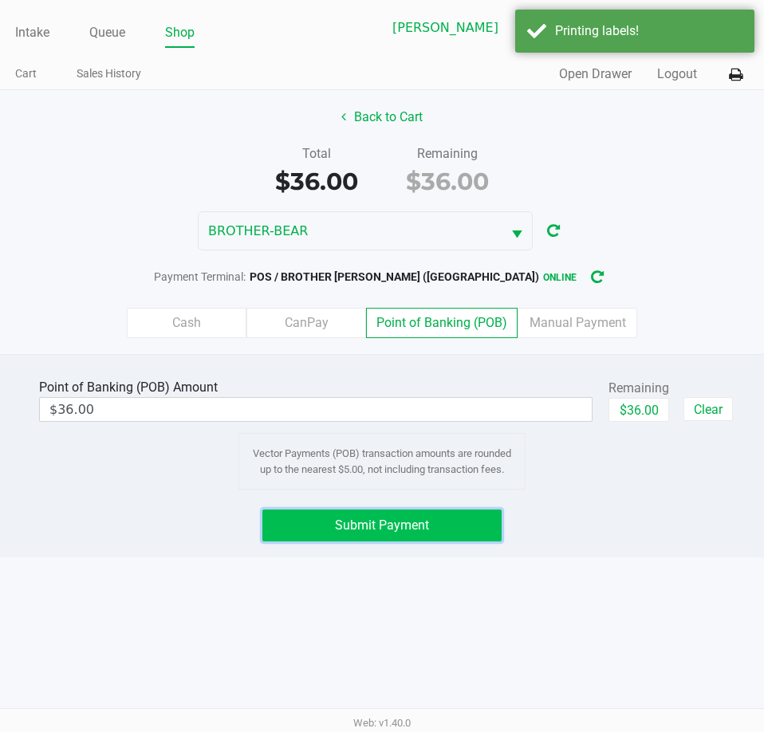
click at [355, 524] on span "Submit Payment" at bounding box center [382, 524] width 94 height 15
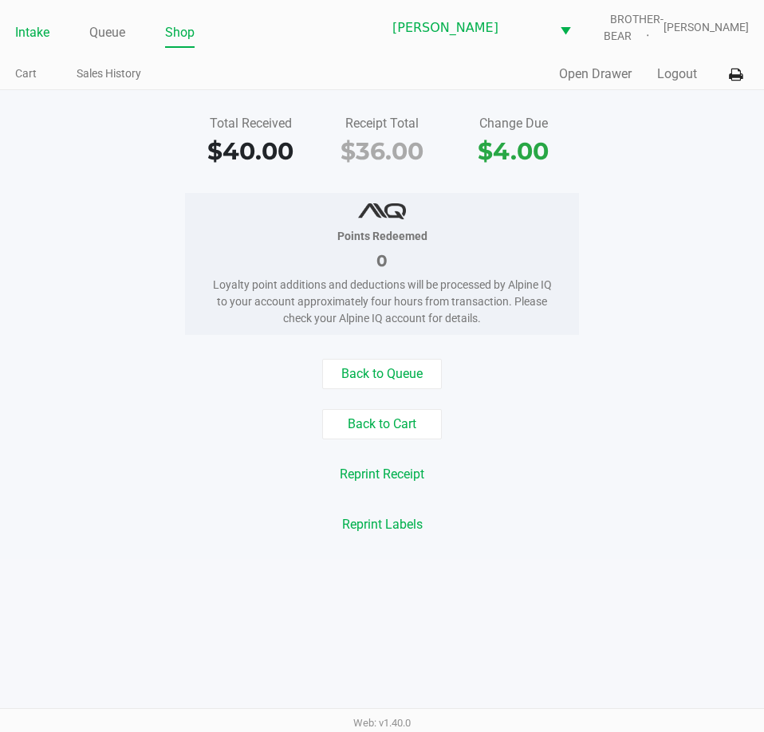
click at [26, 34] on link "Intake" at bounding box center [32, 33] width 34 height 22
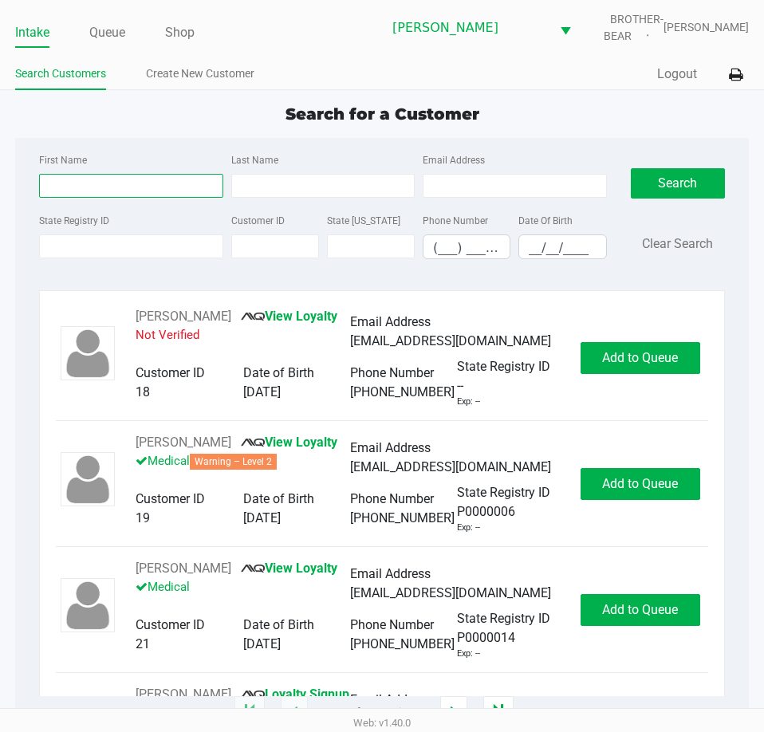
click at [70, 183] on input "First Name" at bounding box center [130, 186] width 183 height 24
type input "brian"
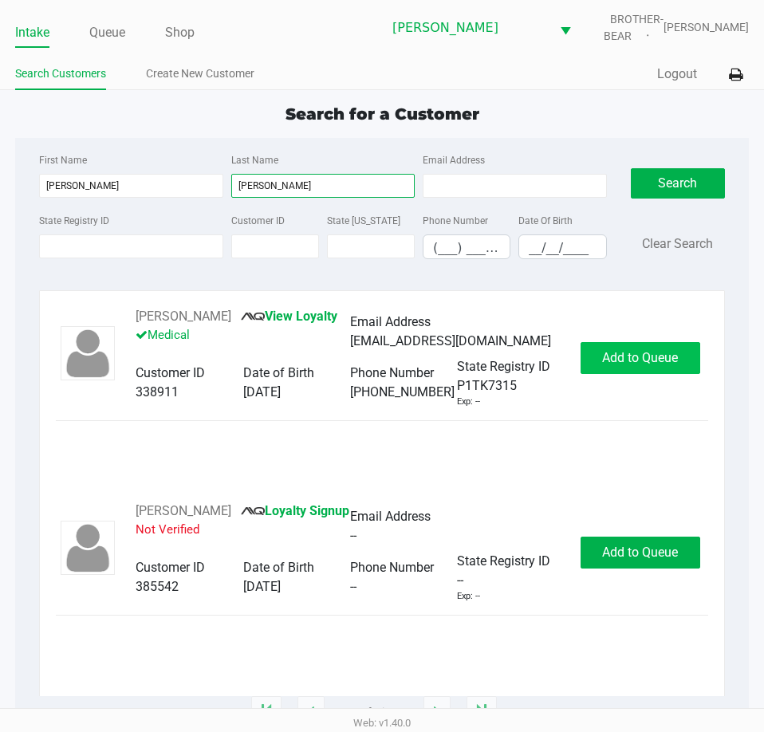
type input "mcintire"
click at [626, 358] on span "Add to Queue" at bounding box center [640, 357] width 76 height 15
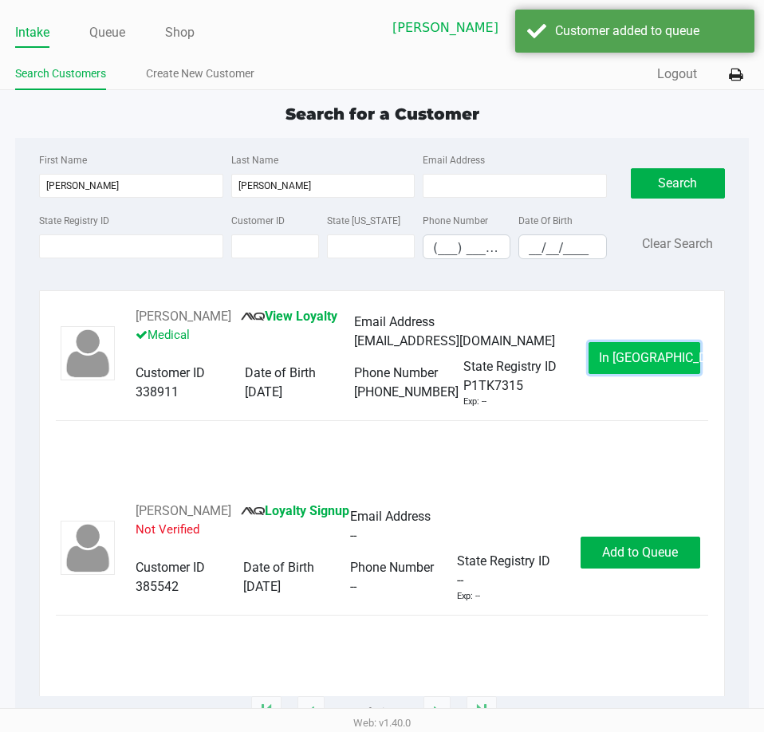
click at [657, 350] on span "In Queue" at bounding box center [666, 357] width 134 height 15
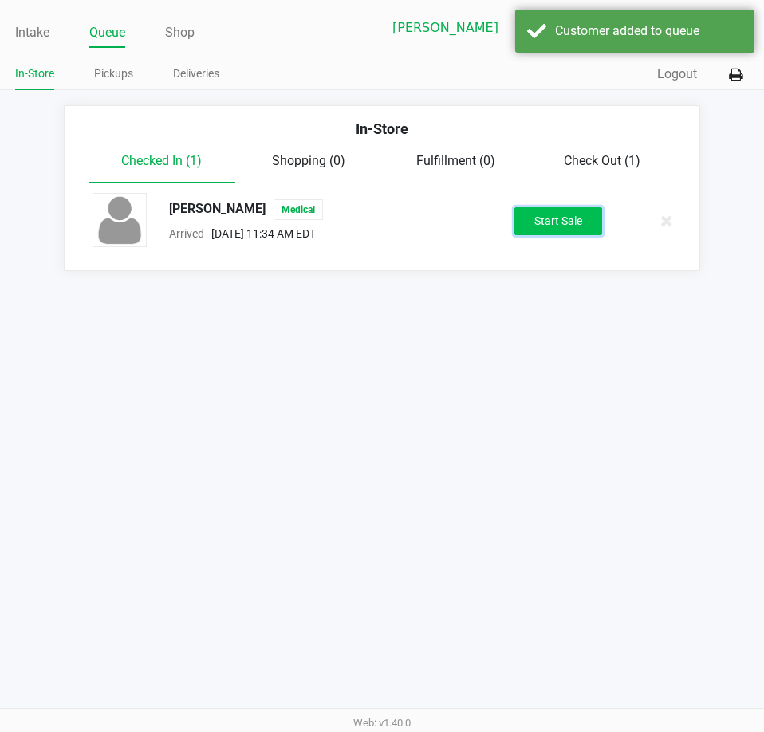
click at [558, 213] on button "Start Sale" at bounding box center [558, 221] width 88 height 28
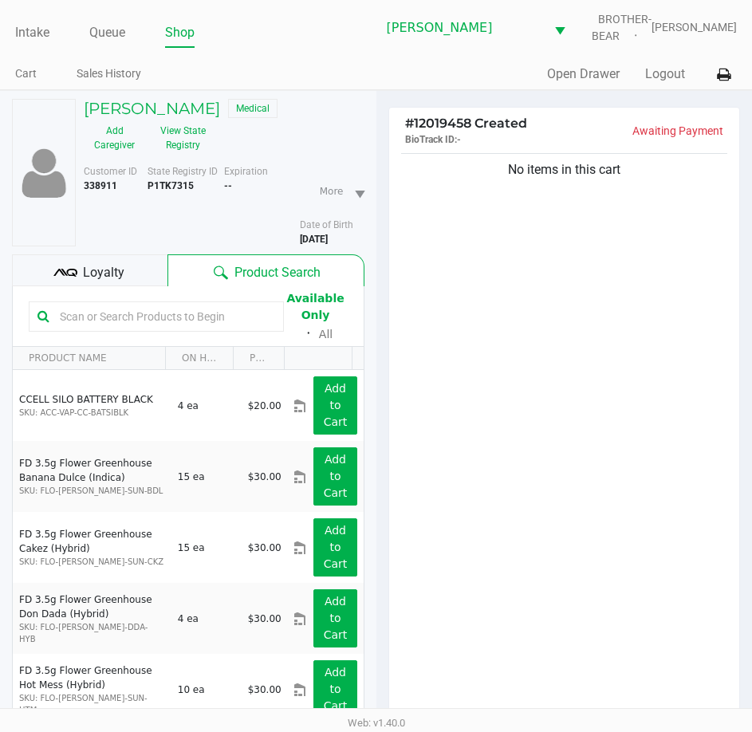
click at [120, 269] on span "Loyalty" at bounding box center [103, 272] width 41 height 19
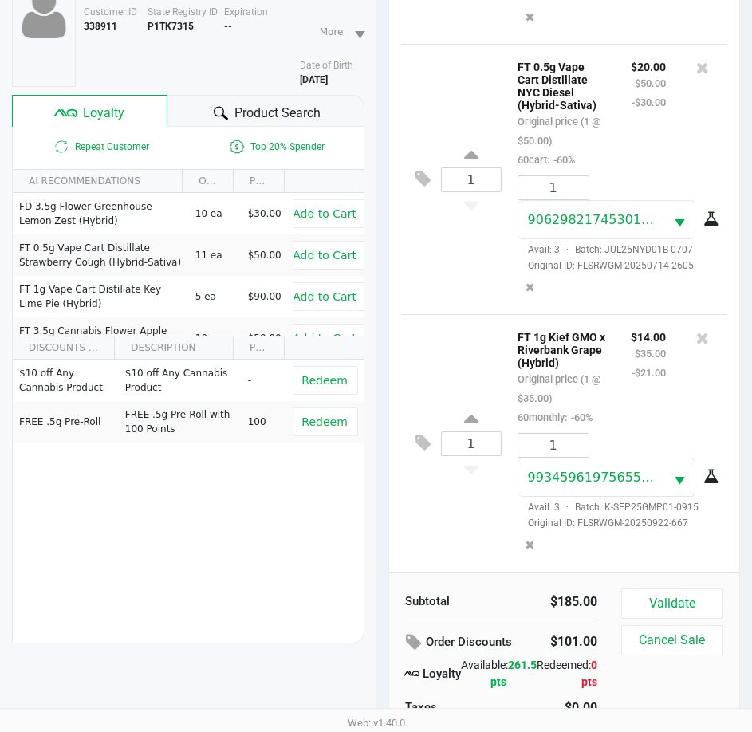
scroll to position [209, 0]
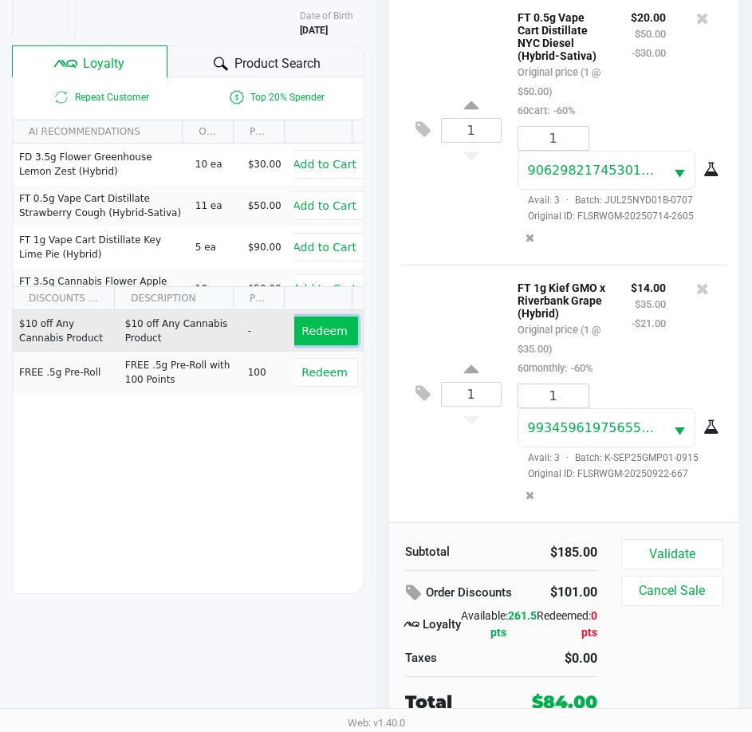
click at [305, 332] on span "Redeem" at bounding box center [323, 330] width 45 height 13
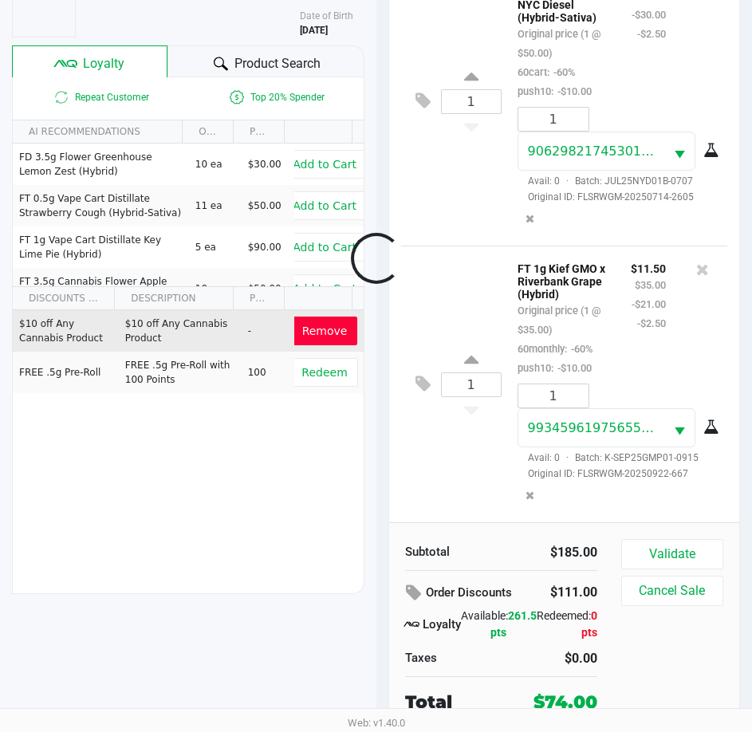
scroll to position [395, 0]
click at [655, 551] on button "Validate" at bounding box center [672, 554] width 102 height 30
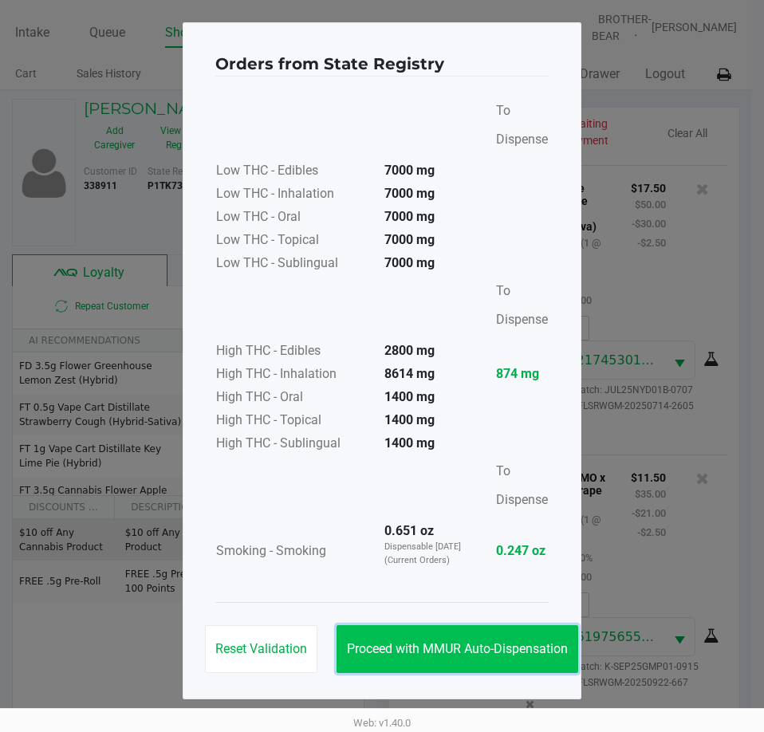
click at [455, 634] on button "Proceed with MMUR Auto-Dispensation" at bounding box center [457, 649] width 242 height 48
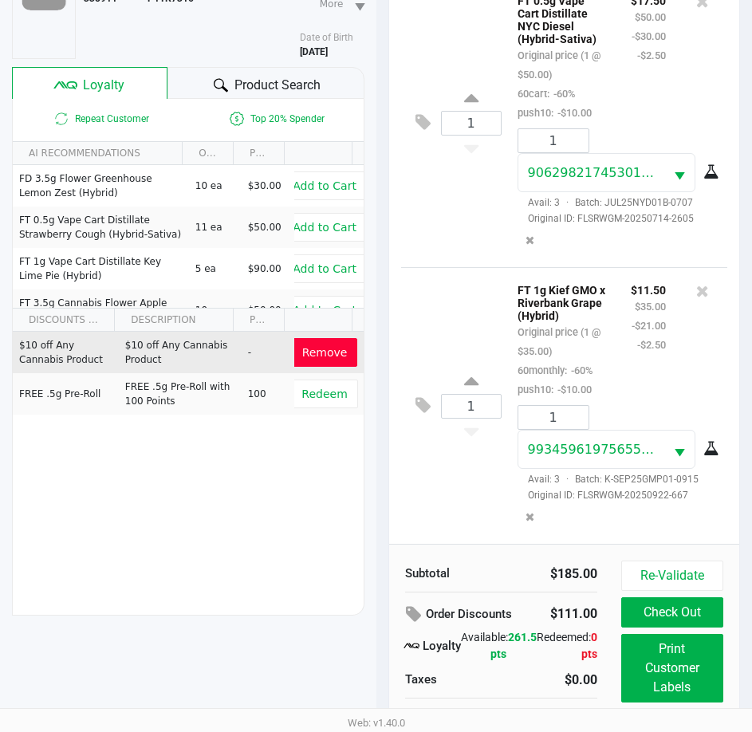
scroll to position [211, 0]
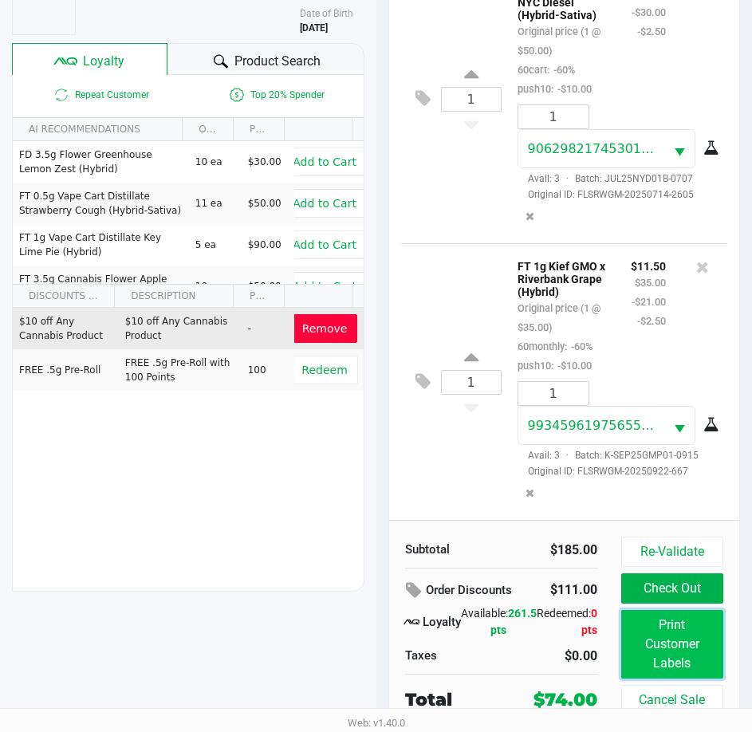
click at [677, 650] on button "Print Customer Labels" at bounding box center [672, 644] width 102 height 69
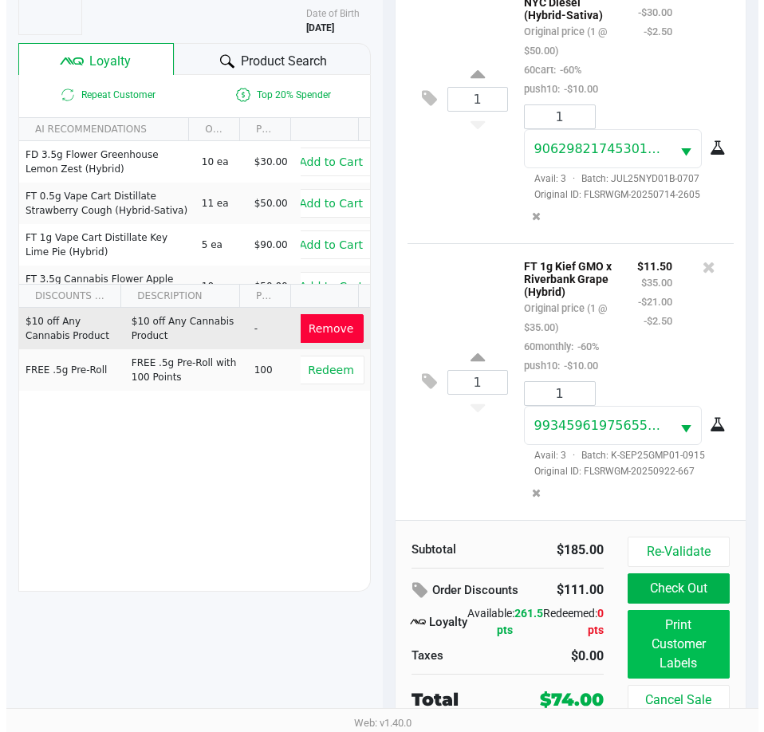
scroll to position [0, 0]
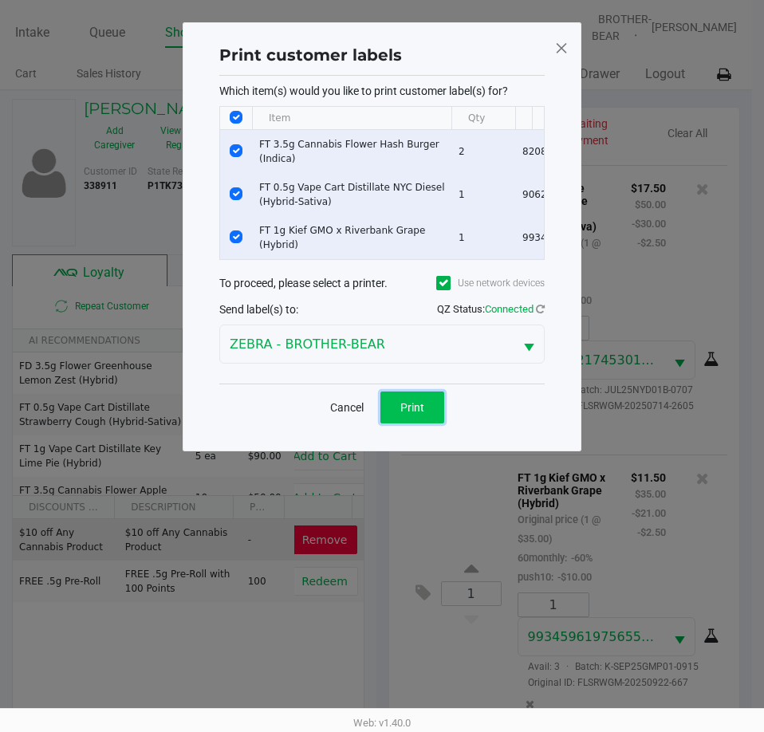
click at [415, 410] on button "Print" at bounding box center [412, 407] width 64 height 32
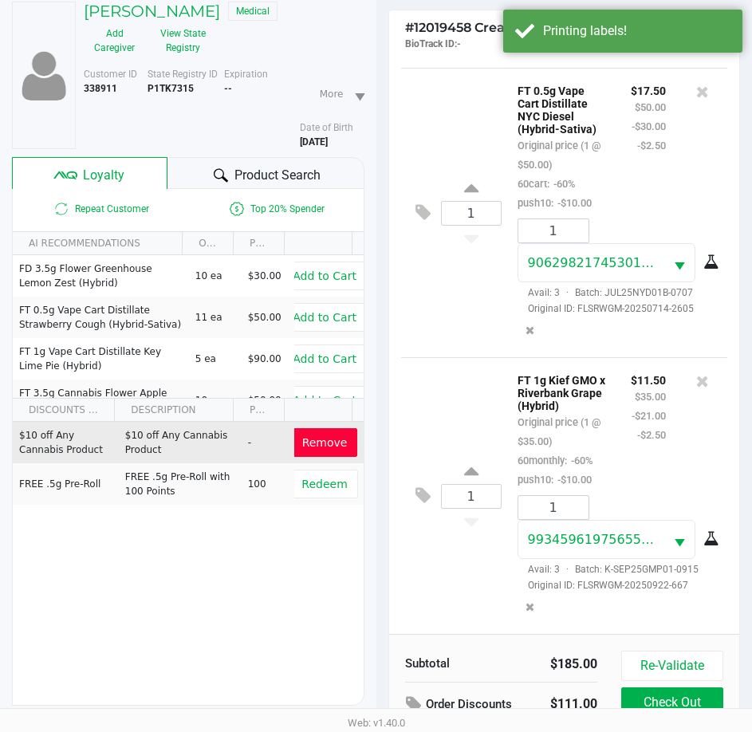
scroll to position [211, 0]
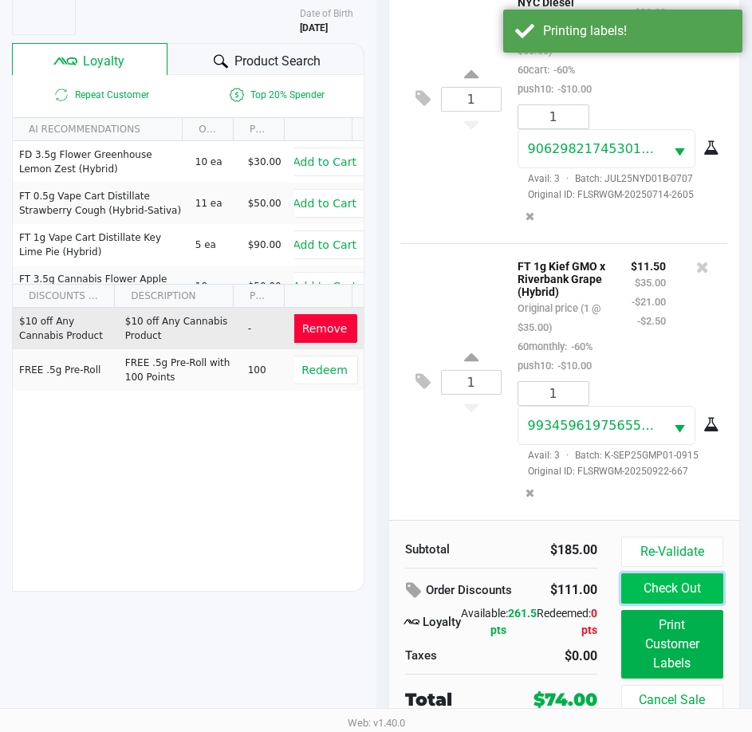
click at [682, 581] on button "Check Out" at bounding box center [672, 588] width 102 height 30
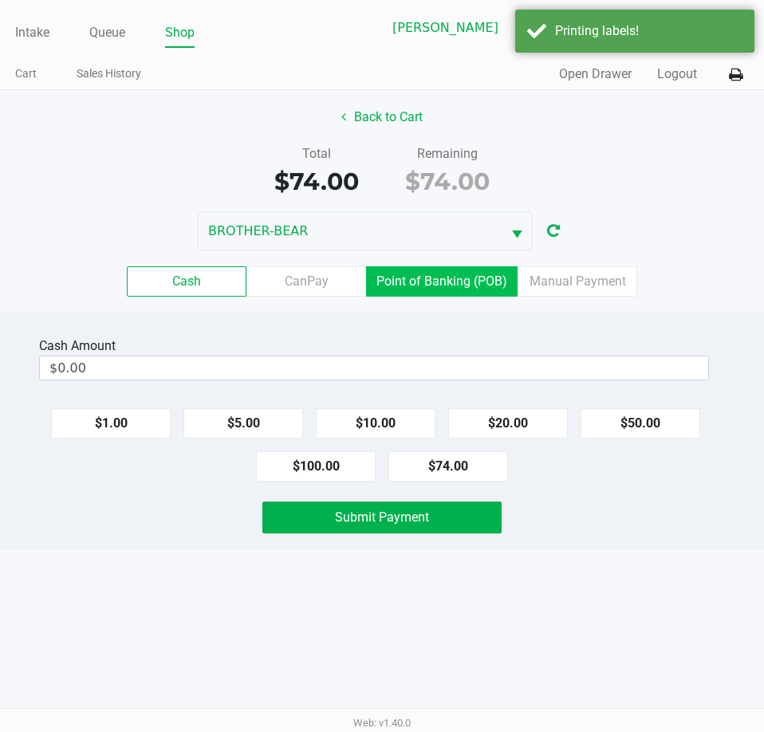
click at [440, 283] on label "Point of Banking (POB)" at bounding box center [441, 281] width 151 height 30
click at [0, 0] on 7 "Point of Banking (POB)" at bounding box center [0, 0] width 0 height 0
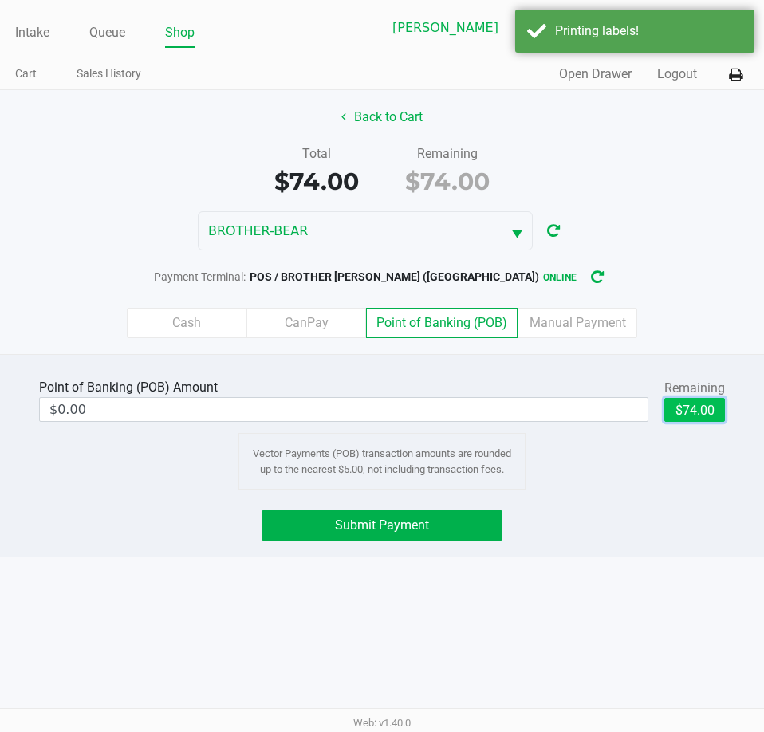
click at [702, 406] on button "$74.00" at bounding box center [694, 410] width 61 height 24
type input "$74.00"
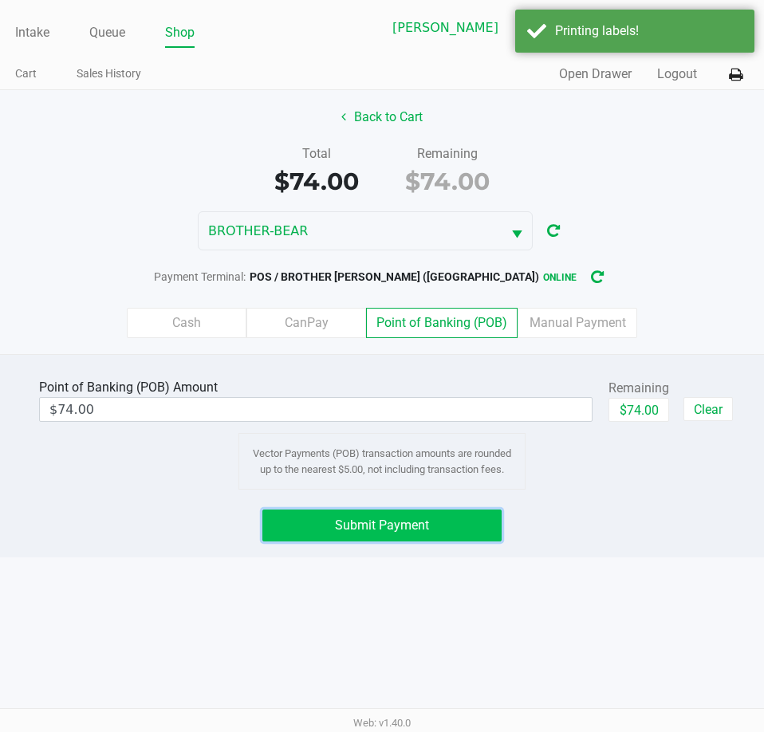
click at [417, 518] on span "Submit Payment" at bounding box center [382, 524] width 94 height 15
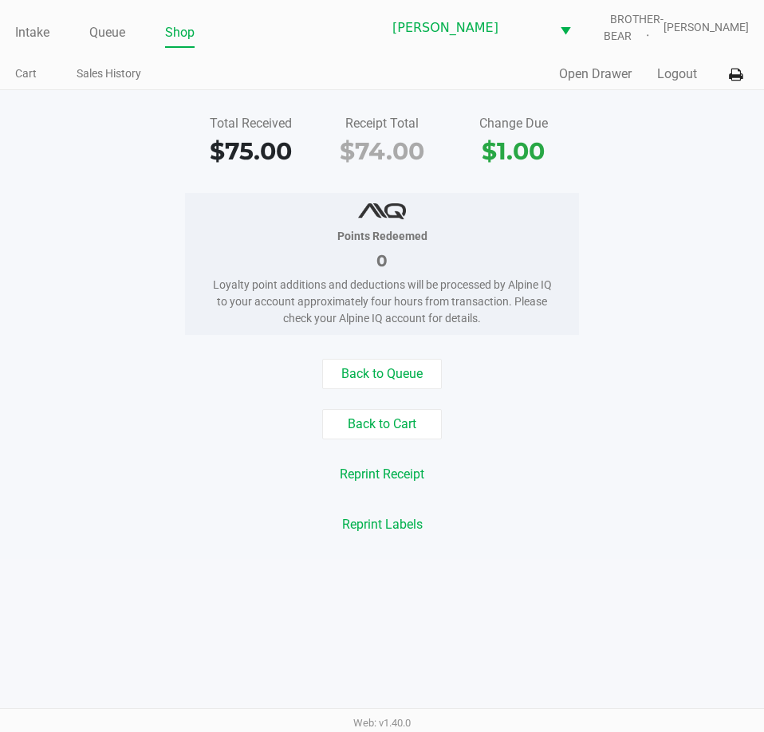
drag, startPoint x: 41, startPoint y: 251, endPoint x: 105, endPoint y: 210, distance: 76.3
click at [41, 251] on div "Points Redeemed 0 Loyalty point additions and deductions will be processed by A…" at bounding box center [382, 264] width 788 height 142
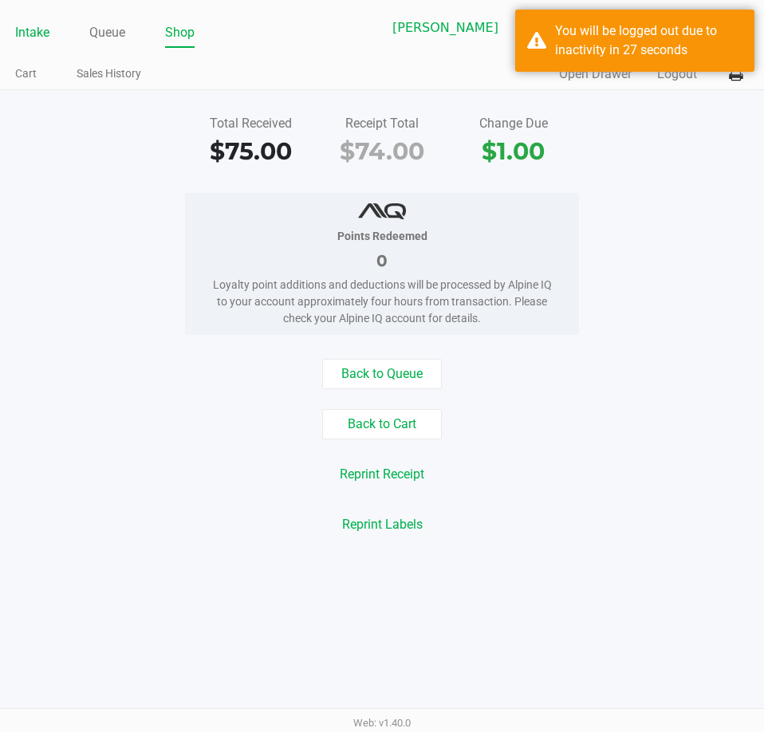
click at [41, 33] on link "Intake" at bounding box center [32, 33] width 34 height 22
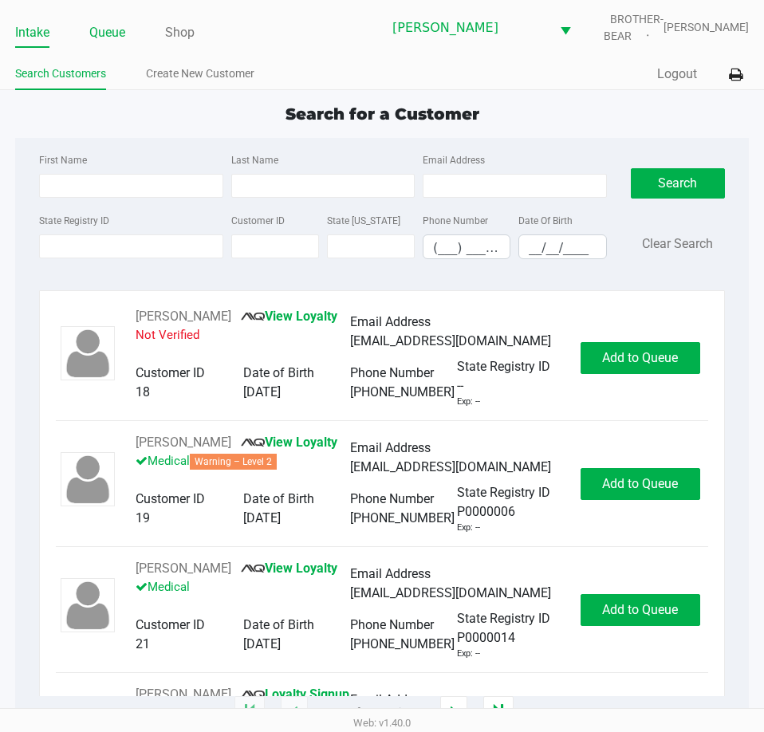
click at [99, 38] on link "Queue" at bounding box center [107, 33] width 36 height 22
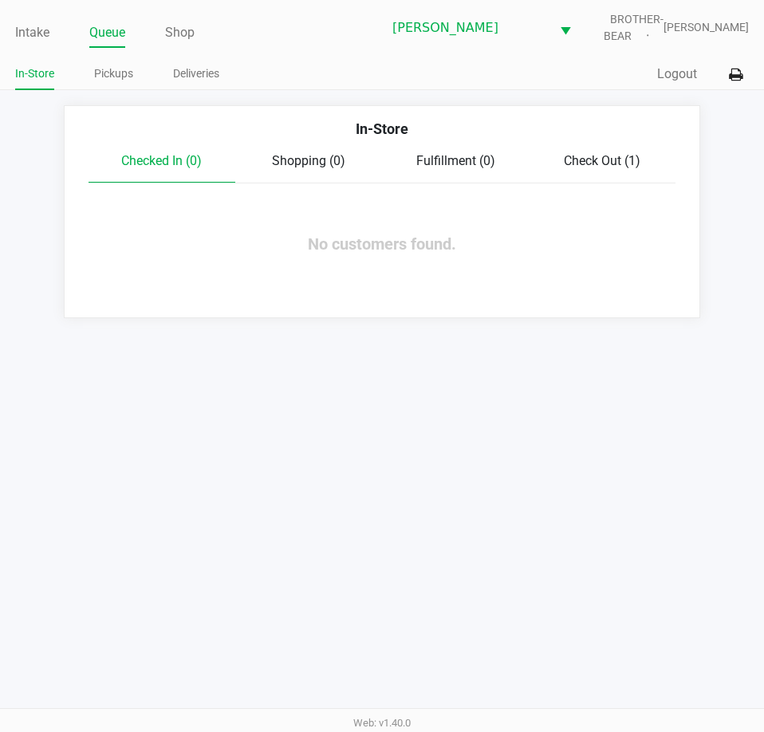
click at [37, 29] on link "Intake" at bounding box center [32, 33] width 34 height 22
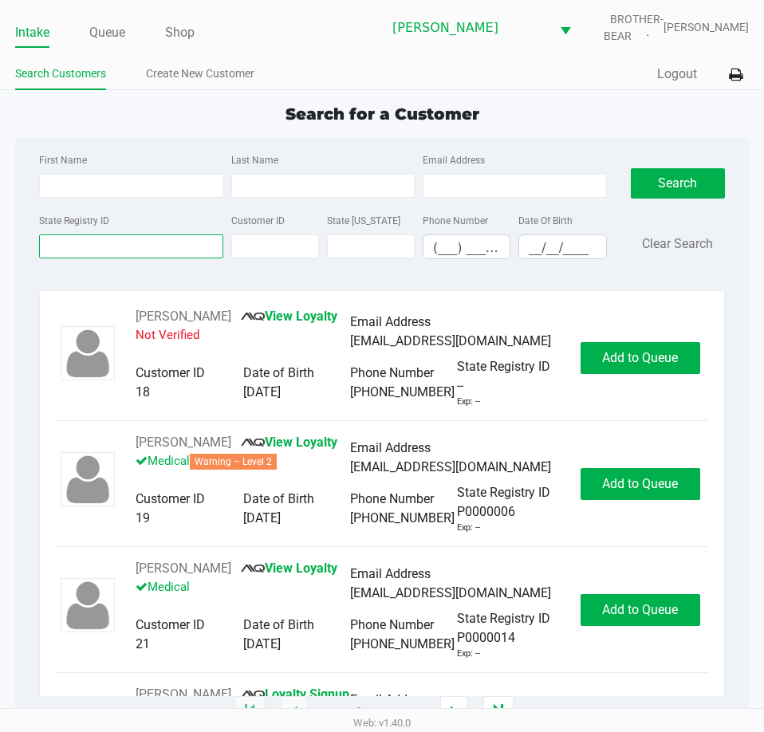
click at [48, 247] on input "State Registry ID" at bounding box center [130, 246] width 183 height 24
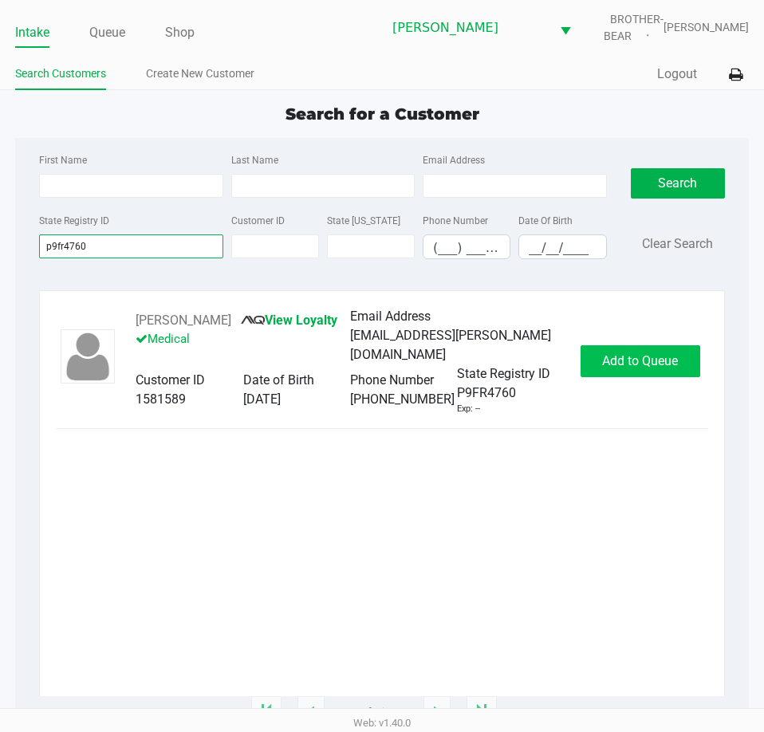
type input "p9fr4760"
click at [651, 358] on span "Add to Queue" at bounding box center [640, 360] width 76 height 15
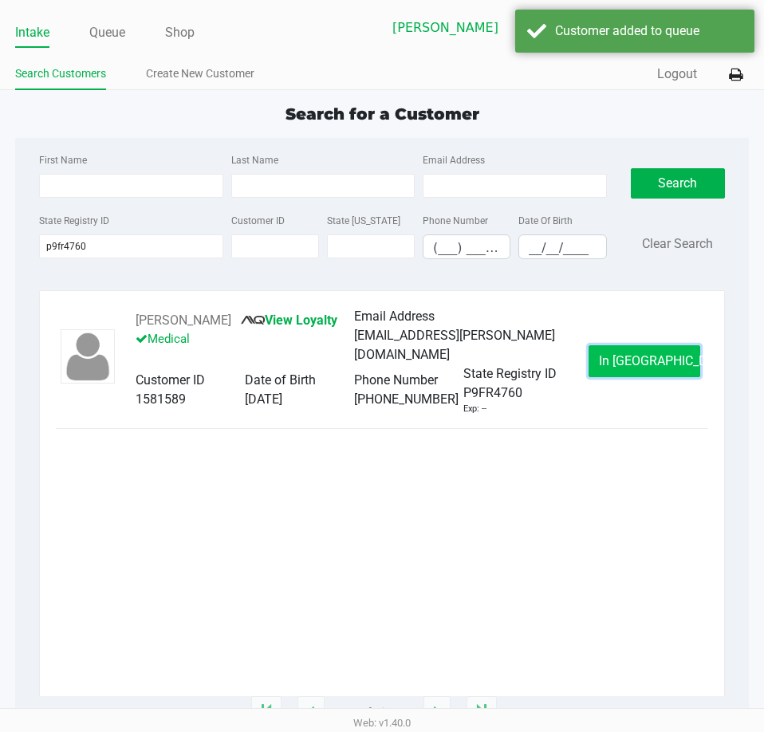
click at [642, 356] on span "In Queue" at bounding box center [666, 360] width 134 height 15
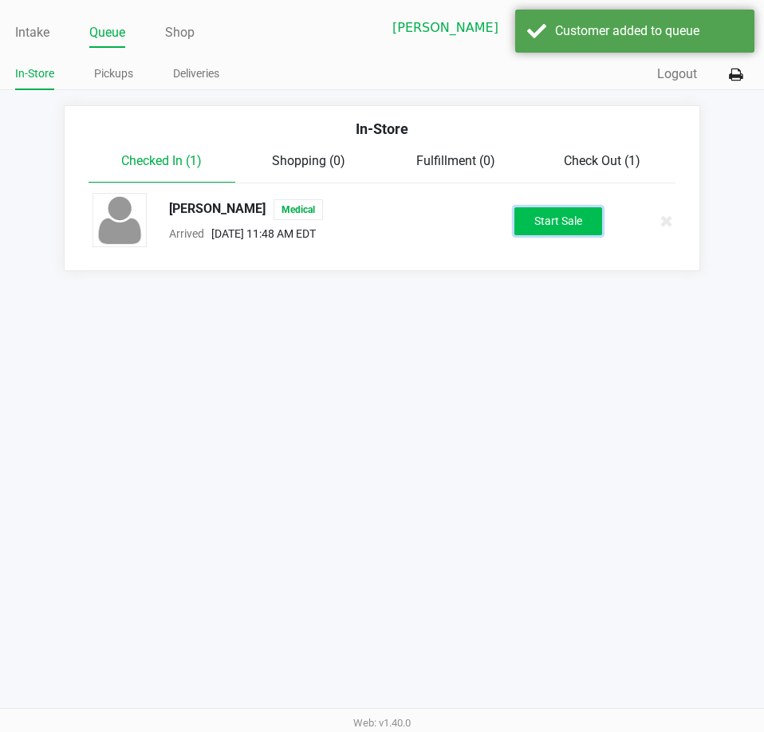
click at [548, 216] on button "Start Sale" at bounding box center [558, 221] width 88 height 28
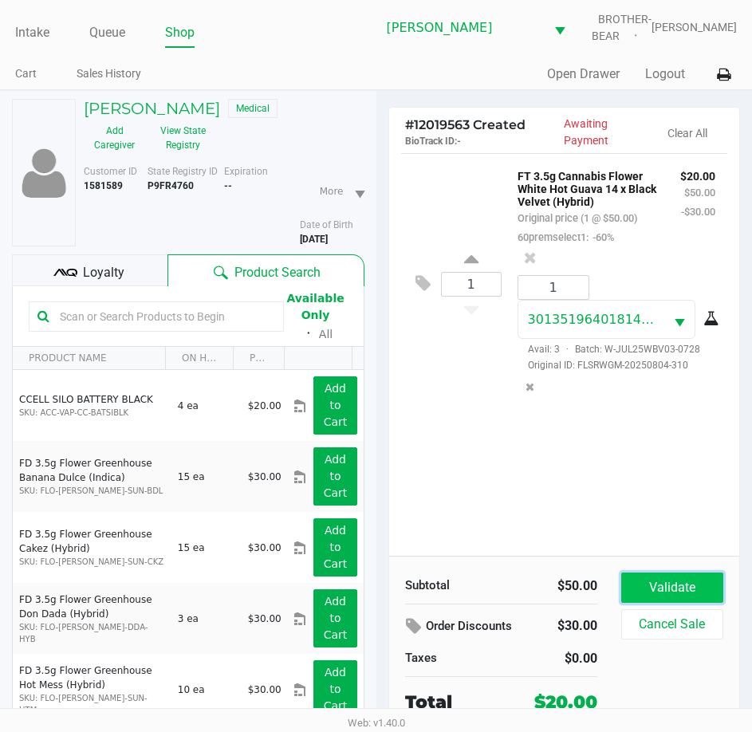
click at [665, 586] on button "Validate" at bounding box center [672, 587] width 102 height 30
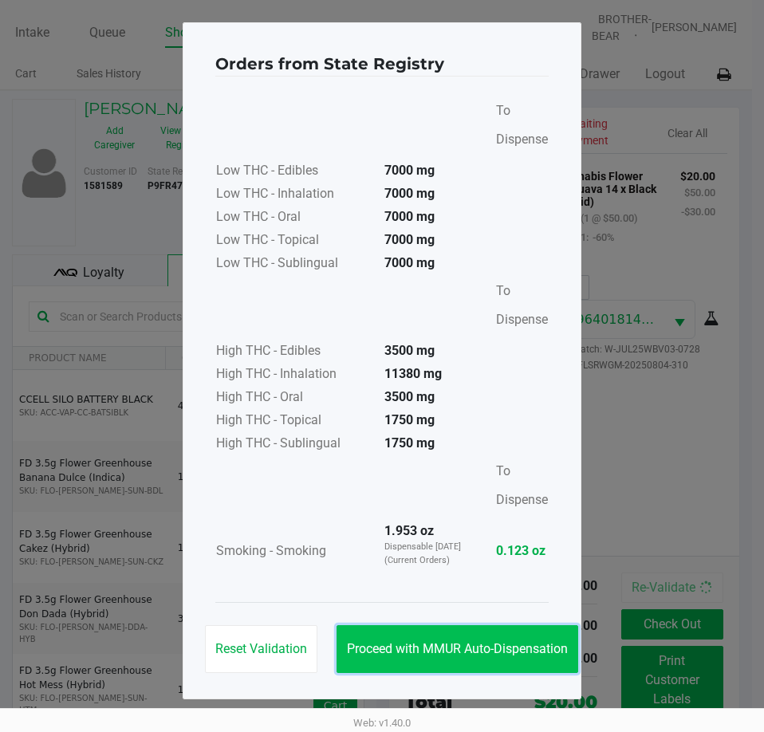
click at [449, 659] on button "Proceed with MMUR Auto-Dispensation" at bounding box center [457, 649] width 242 height 48
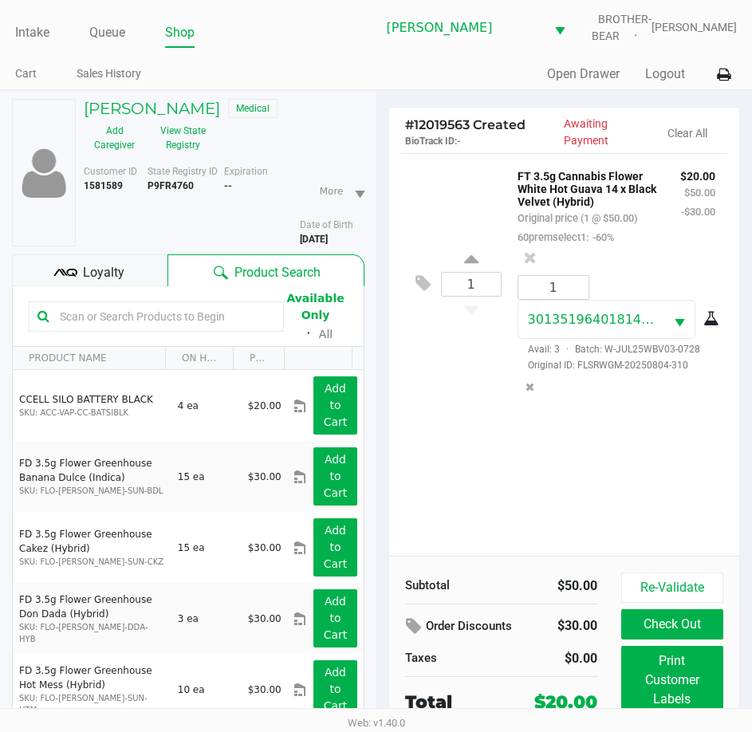
click at [93, 263] on span "Loyalty" at bounding box center [103, 272] width 41 height 19
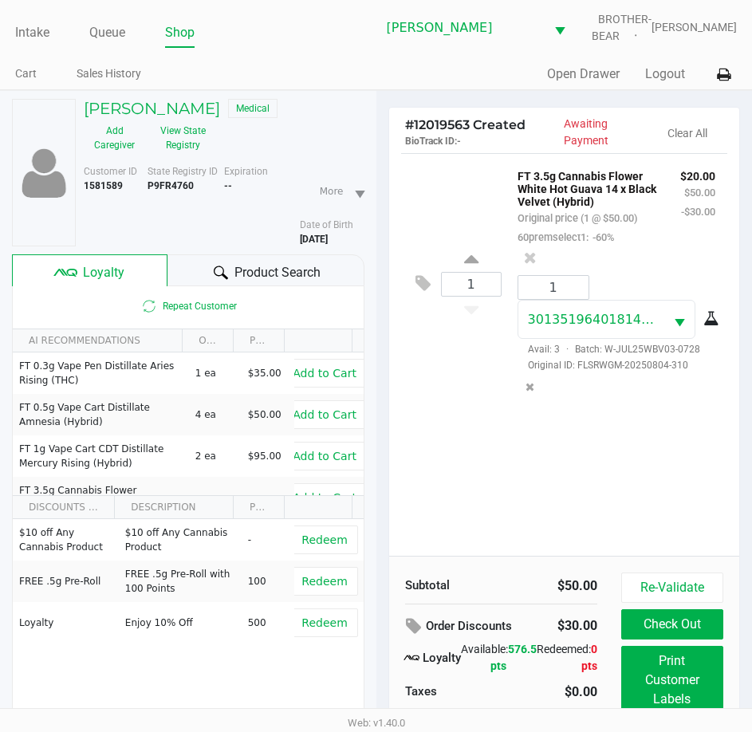
click at [424, 414] on div "1 FT 3.5g Cannabis Flower White Hot Guava 14 x Black Velvet (Hybrid) Original p…" at bounding box center [564, 283] width 327 height 261
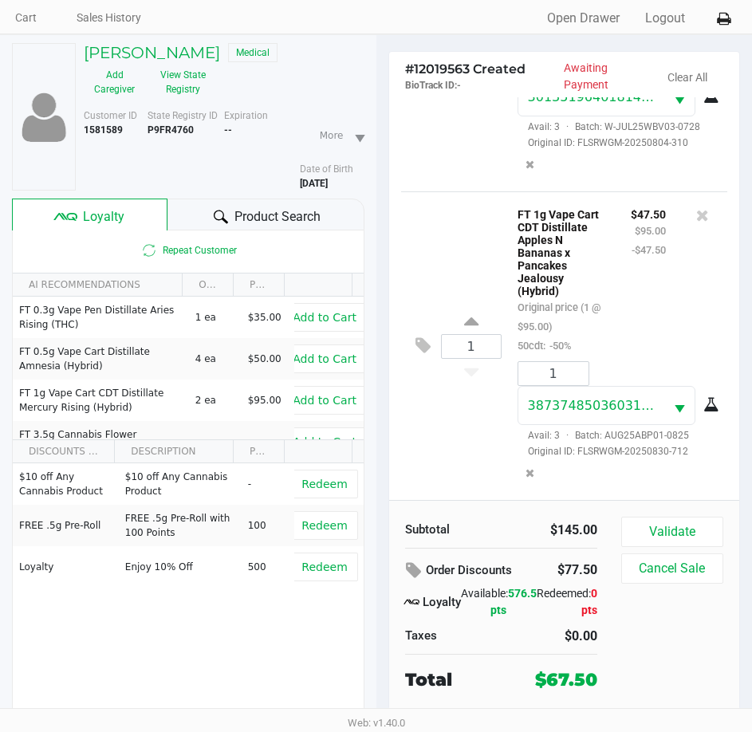
scroll to position [79, 0]
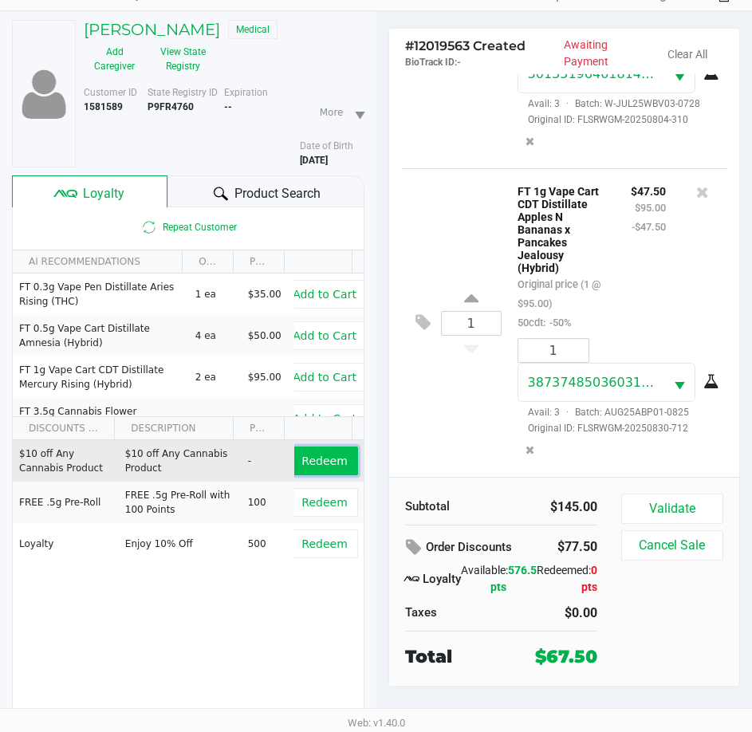
click at [313, 460] on span "Redeem" at bounding box center [323, 460] width 45 height 13
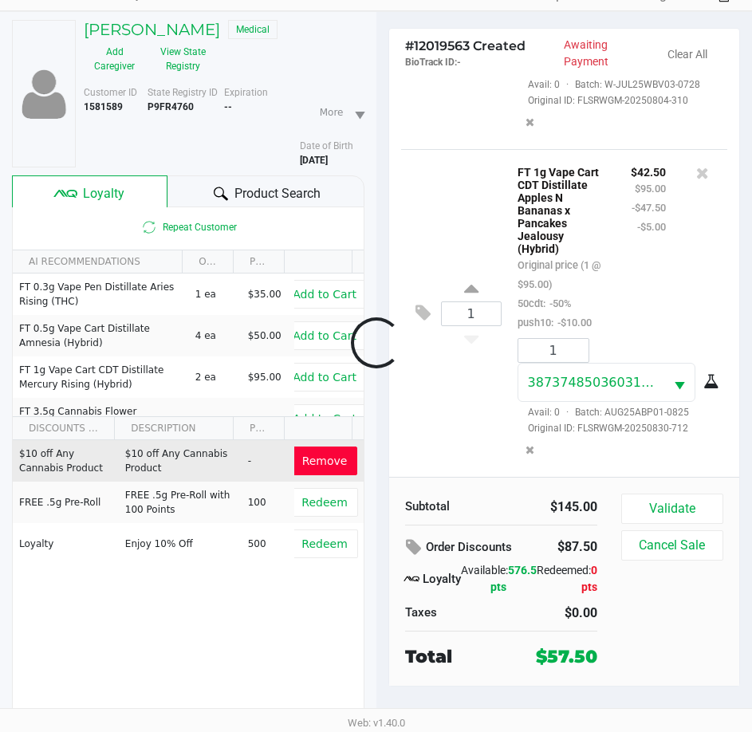
scroll to position [321, 0]
click at [666, 509] on button "Validate" at bounding box center [672, 508] width 102 height 30
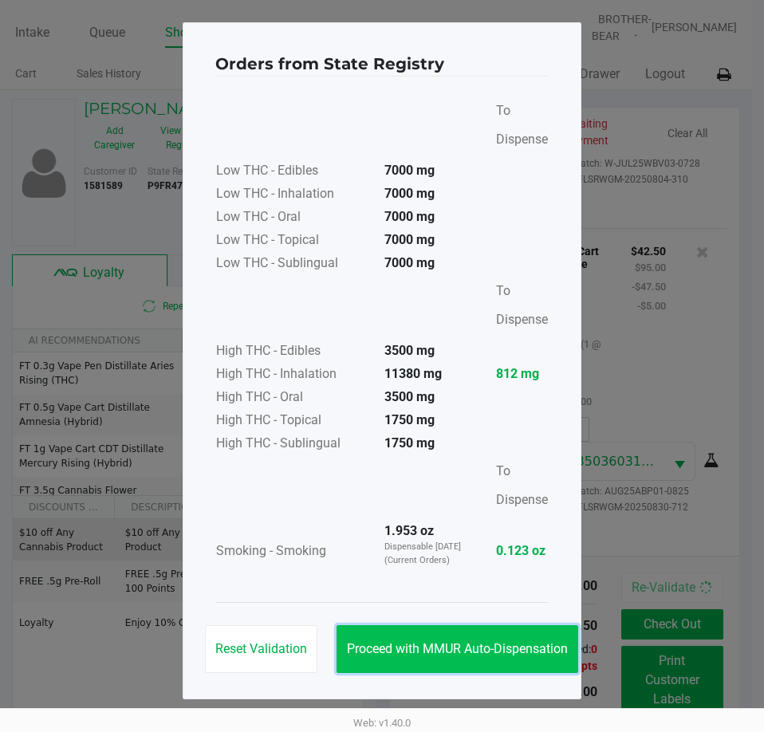
click at [432, 637] on button "Proceed with MMUR Auto-Dispensation" at bounding box center [457, 649] width 242 height 48
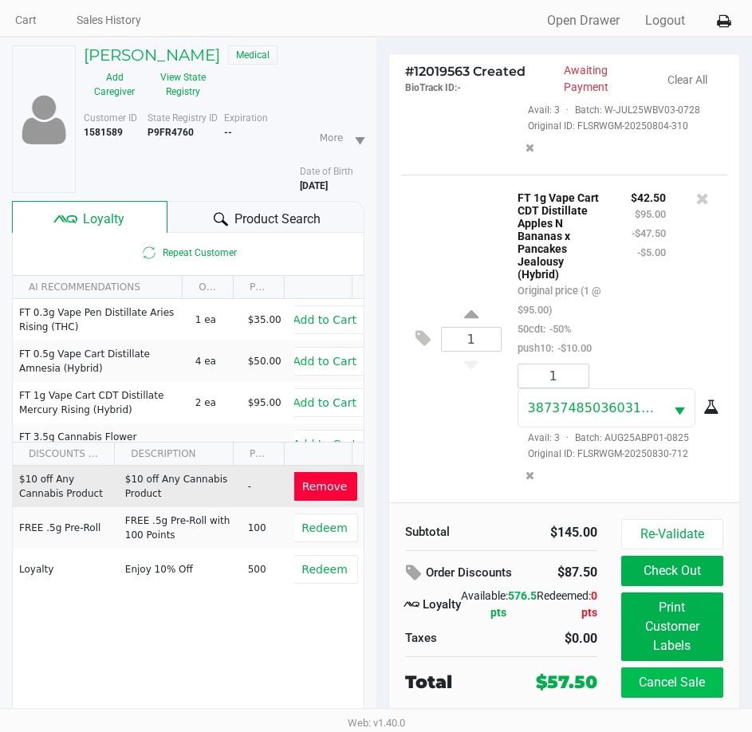
scroll to position [79, 0]
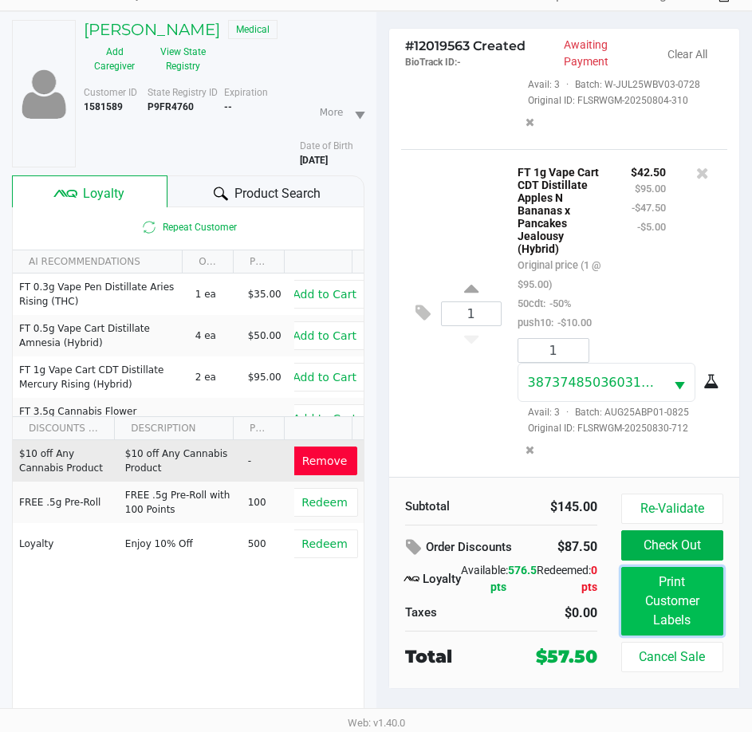
click at [674, 600] on button "Print Customer Labels" at bounding box center [672, 601] width 102 height 69
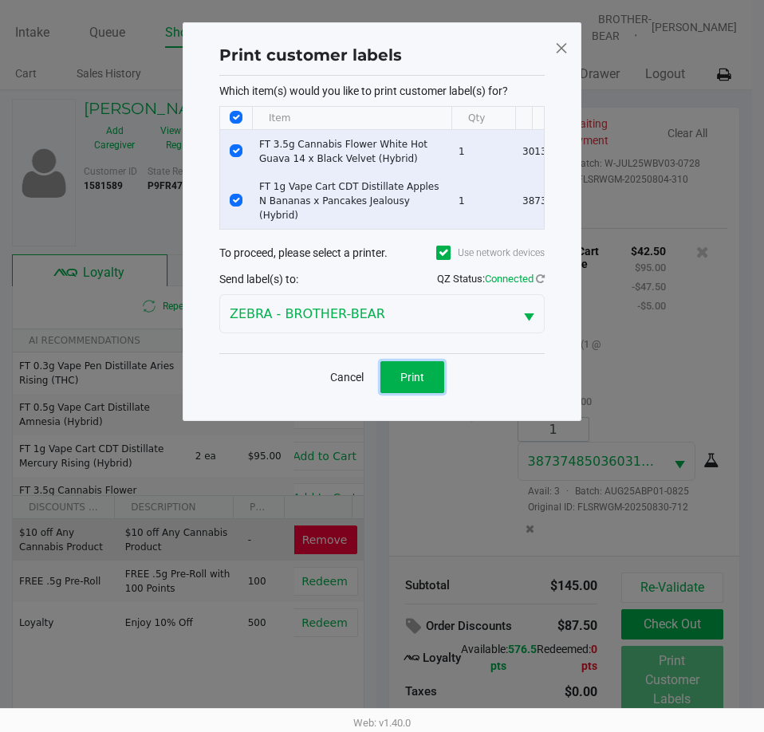
drag, startPoint x: 423, startPoint y: 367, endPoint x: 494, endPoint y: 453, distance: 112.1
click at [423, 366] on button "Print" at bounding box center [412, 377] width 64 height 32
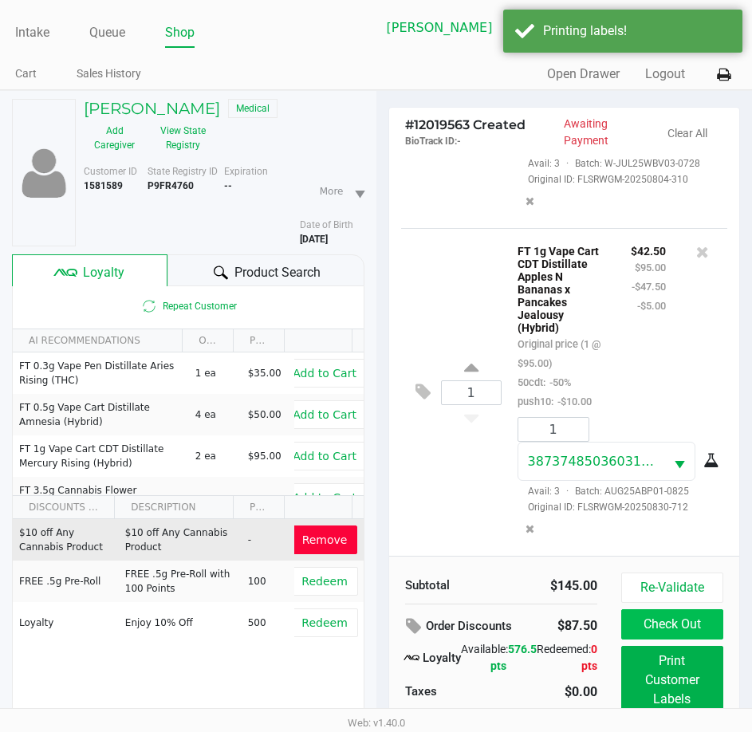
scroll to position [79, 0]
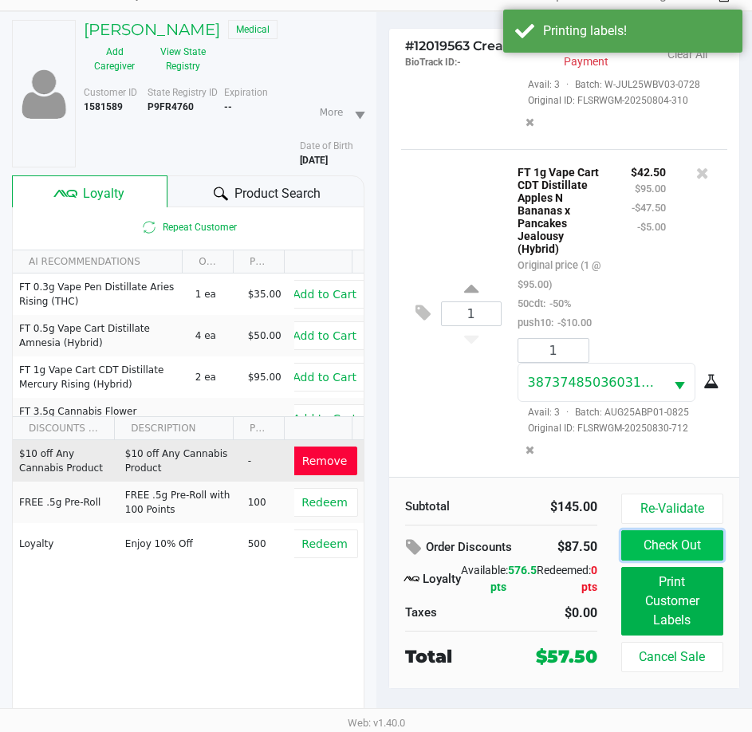
click at [655, 540] on button "Check Out" at bounding box center [672, 545] width 102 height 30
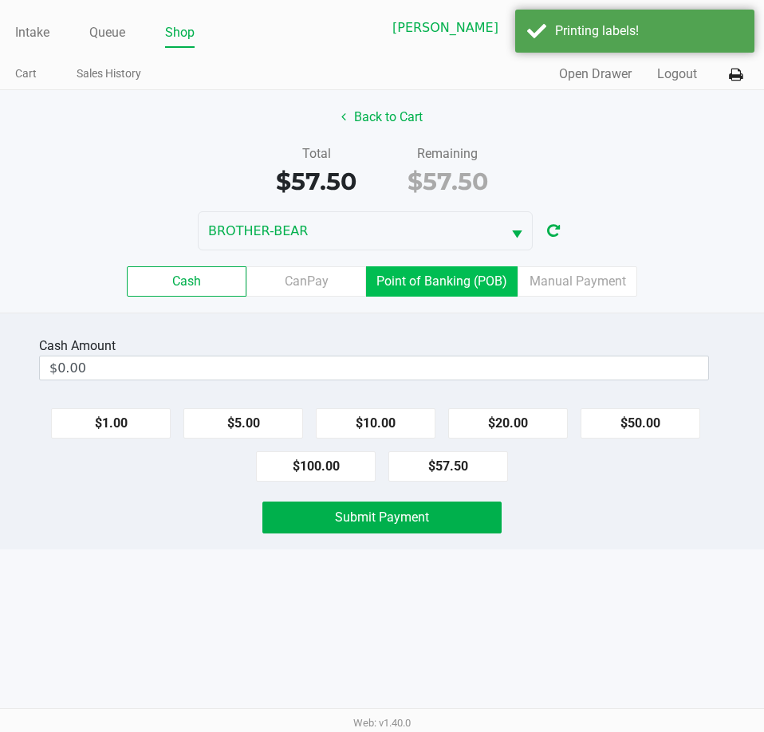
click at [445, 276] on label "Point of Banking (POB)" at bounding box center [441, 281] width 151 height 30
click at [0, 0] on 7 "Point of Banking (POB)" at bounding box center [0, 0] width 0 height 0
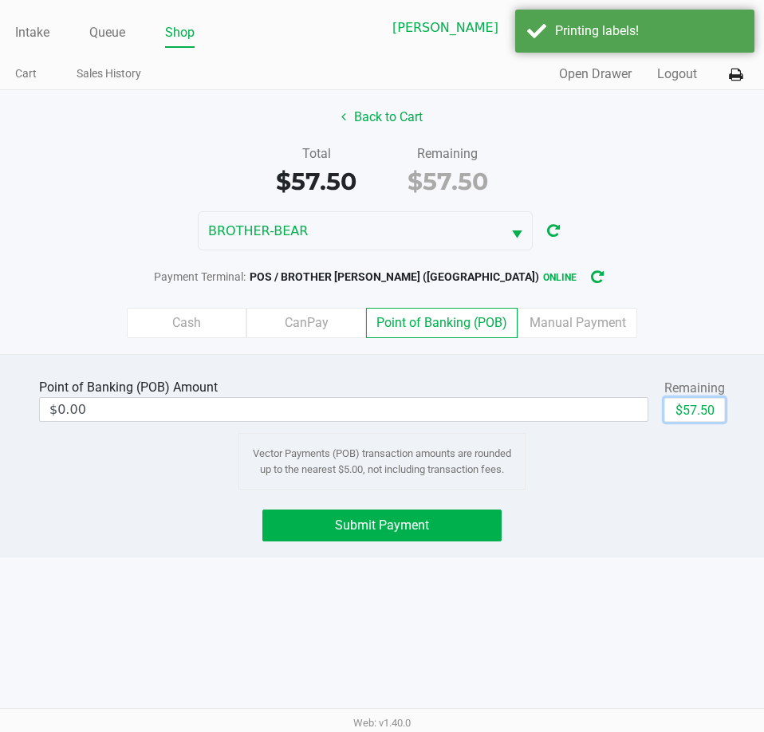
drag, startPoint x: 694, startPoint y: 411, endPoint x: 508, endPoint y: 537, distance: 224.6
click at [695, 411] on button "$57.50" at bounding box center [694, 410] width 61 height 24
type input "$57.50"
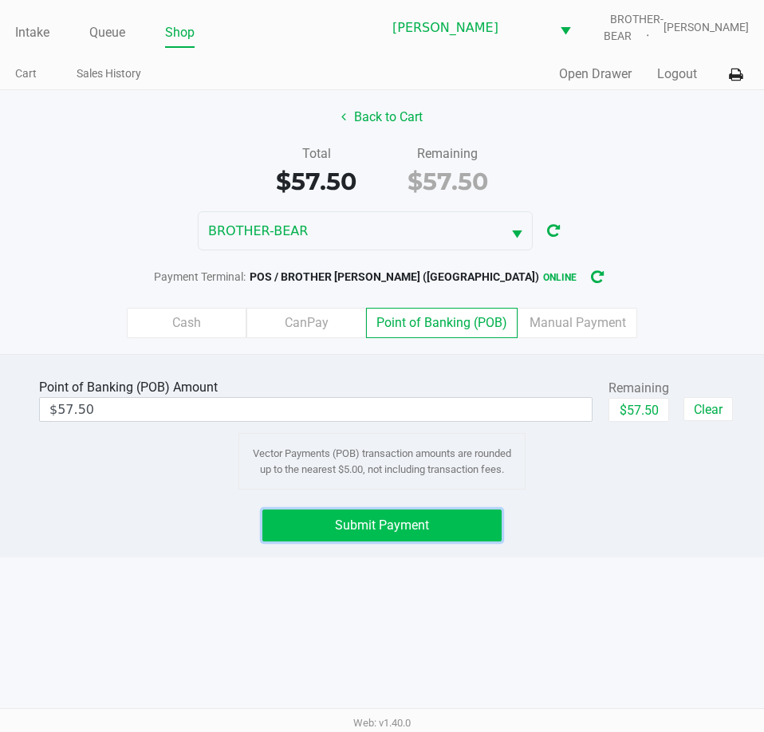
click at [379, 527] on span "Submit Payment" at bounding box center [382, 524] width 94 height 15
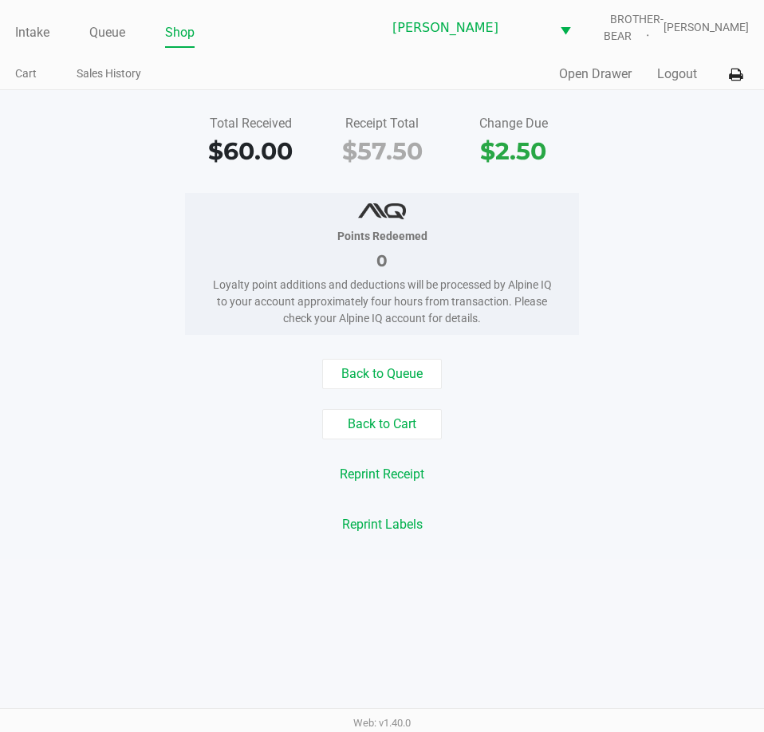
click at [38, 26] on link "Intake" at bounding box center [32, 33] width 34 height 22
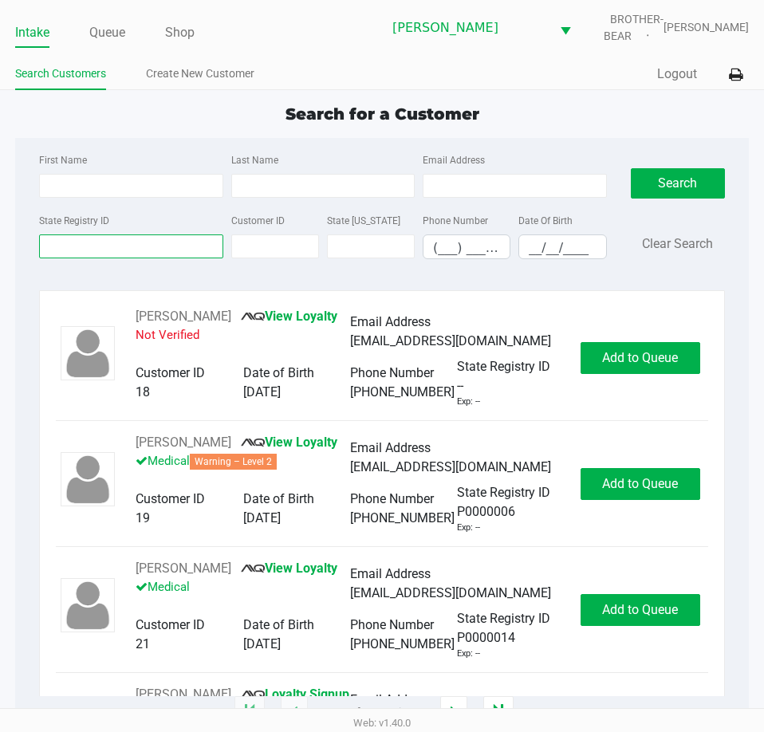
click at [68, 250] on input "State Registry ID" at bounding box center [130, 246] width 183 height 24
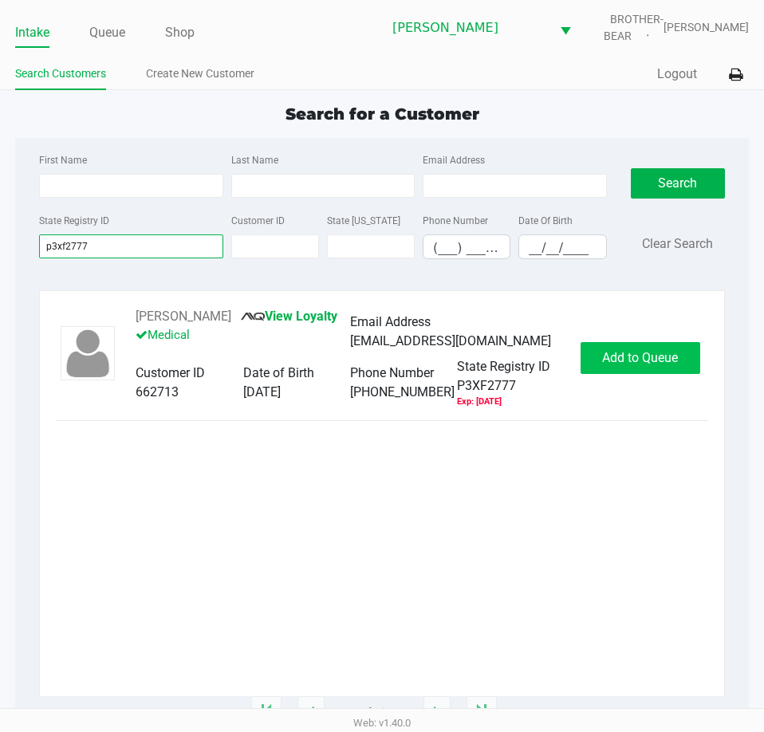
type input "p3xf2777"
click at [635, 358] on span "Add to Queue" at bounding box center [640, 357] width 76 height 15
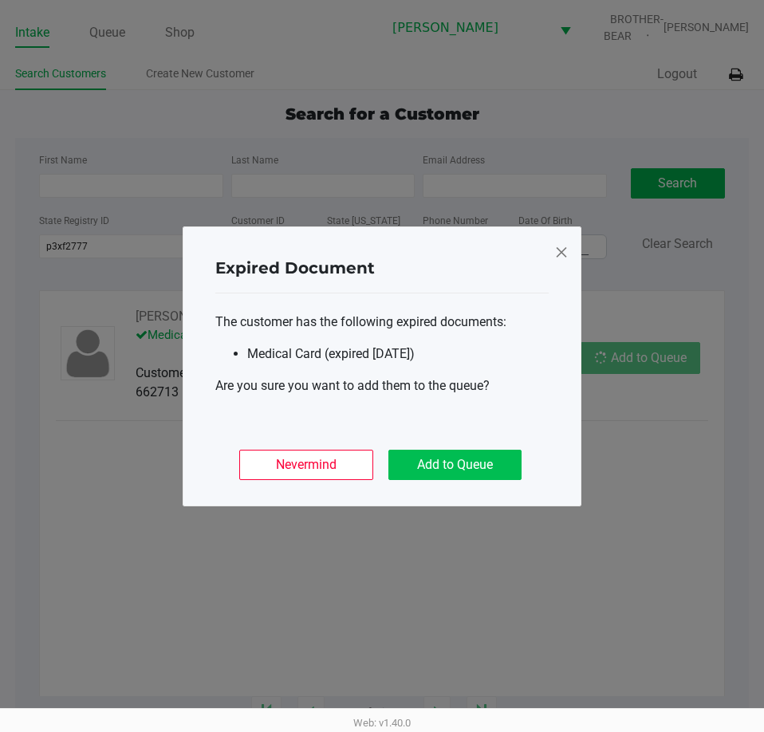
click at [454, 471] on button "Add to Queue" at bounding box center [454, 465] width 133 height 30
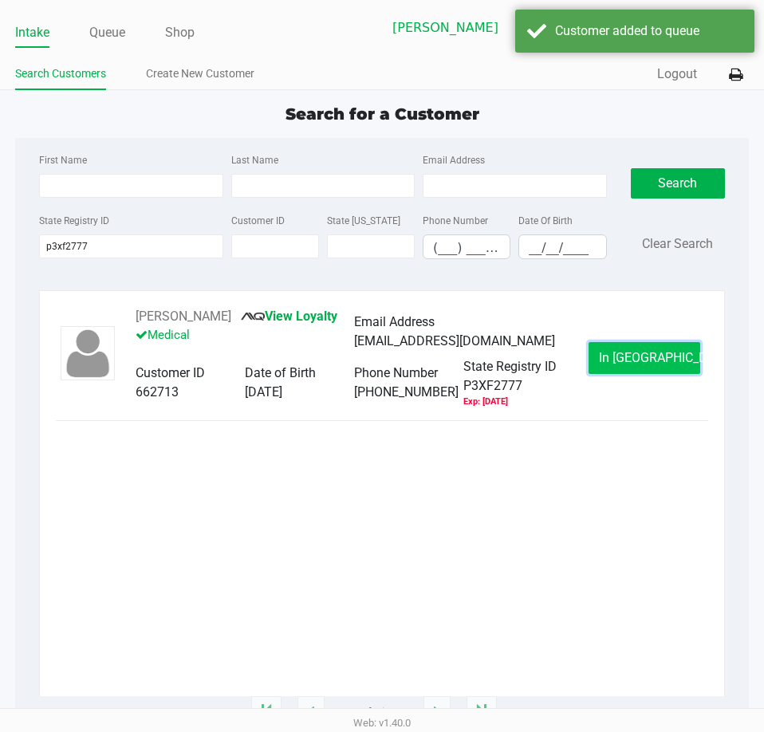
click at [639, 360] on span "In Queue" at bounding box center [666, 357] width 134 height 15
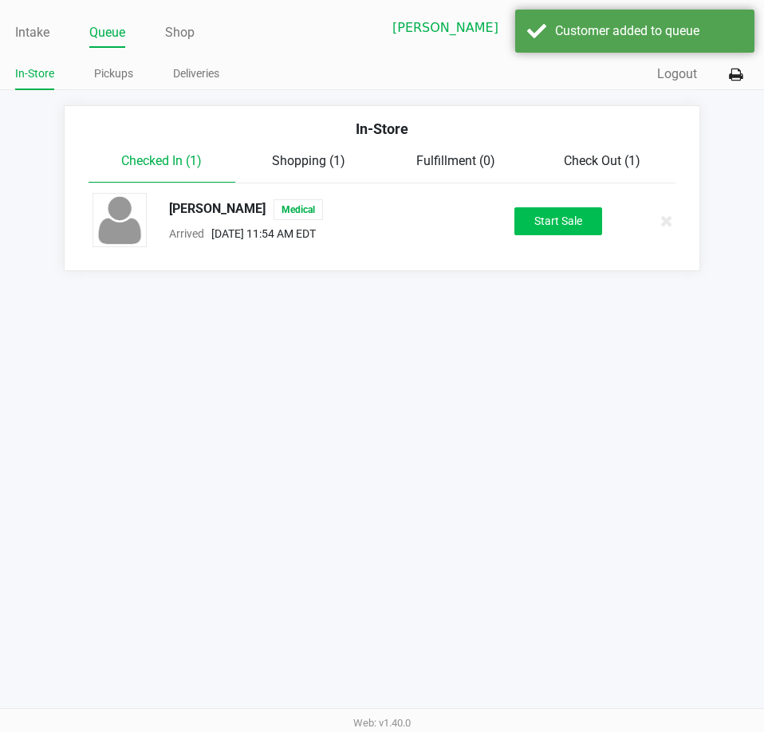
click at [559, 210] on button "Start Sale" at bounding box center [558, 221] width 88 height 28
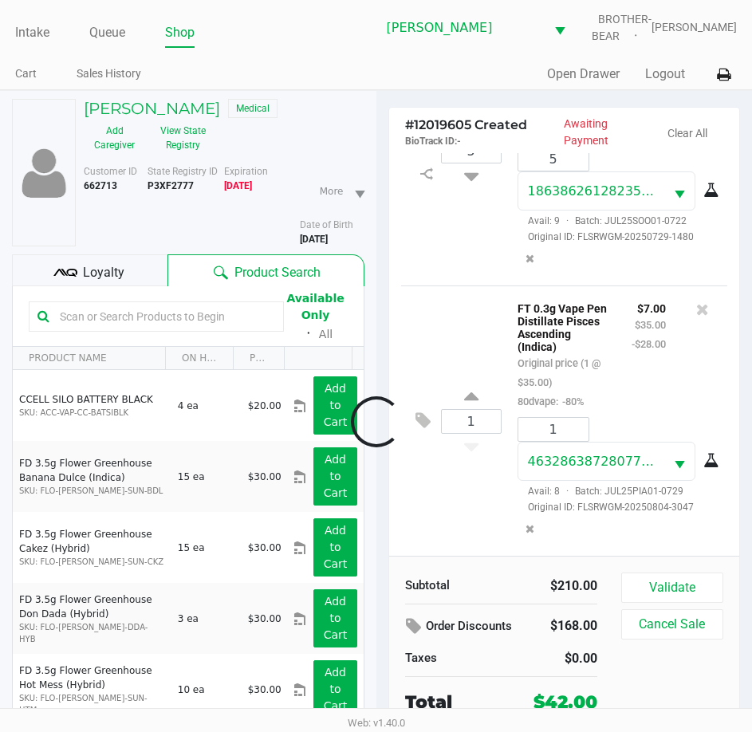
scroll to position [158, 0]
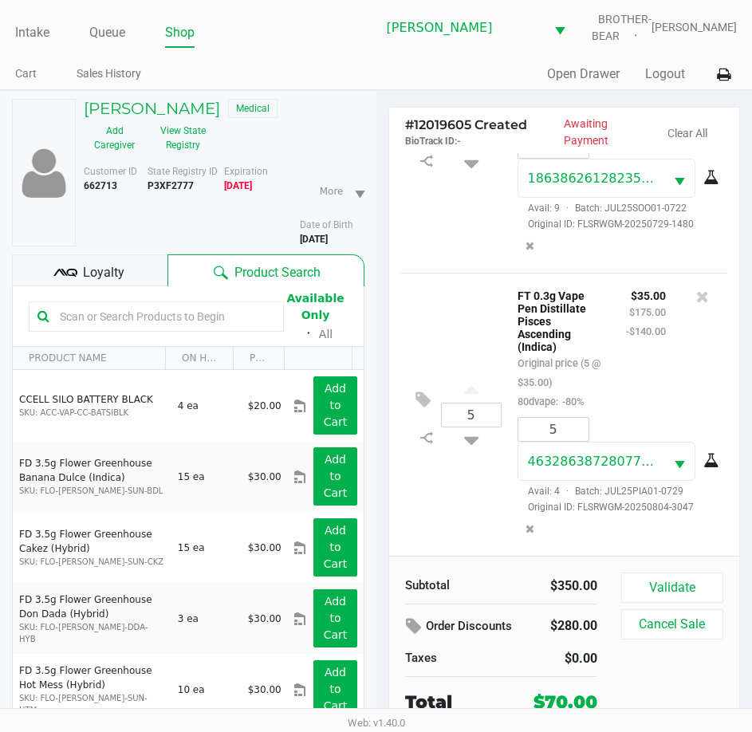
click at [110, 261] on div "Loyalty" at bounding box center [89, 270] width 155 height 32
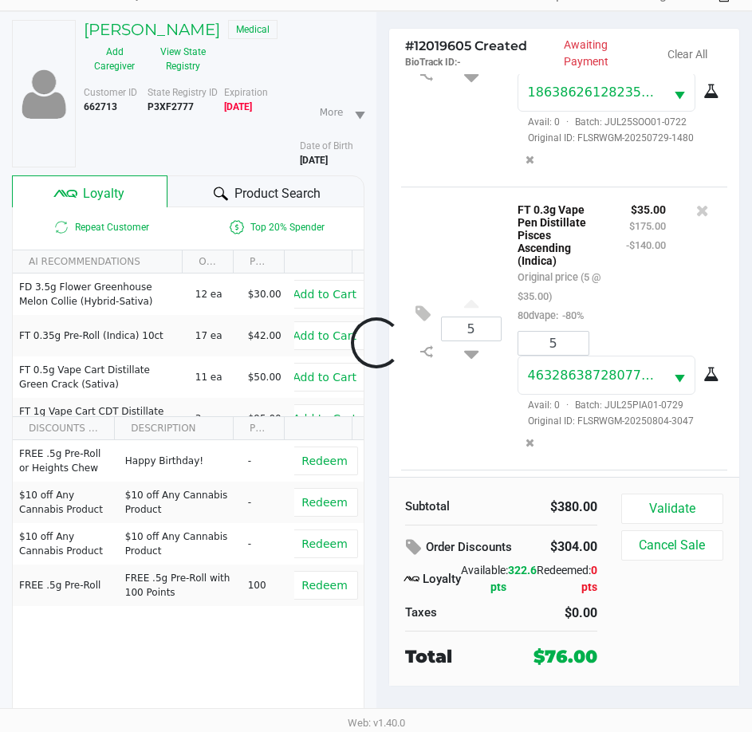
scroll to position [413, 0]
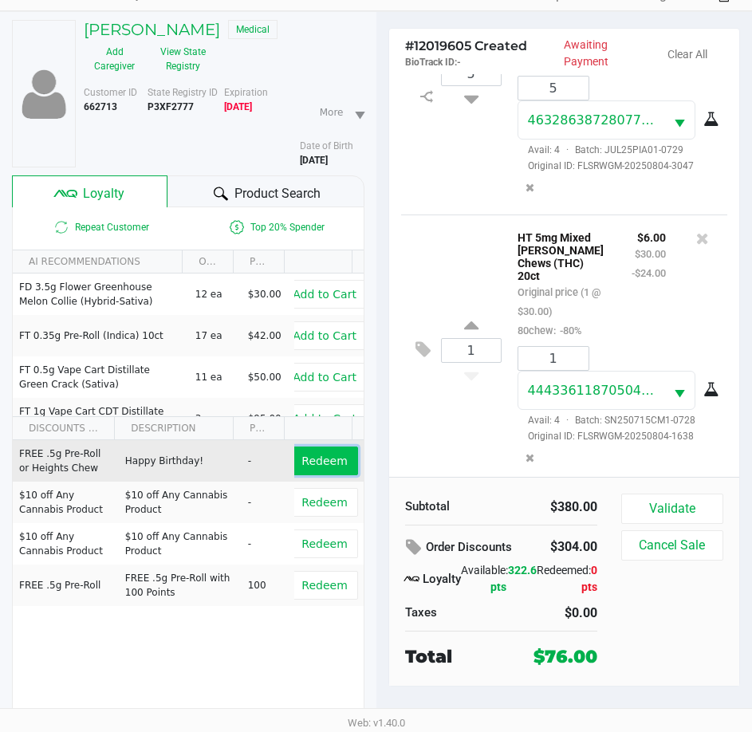
click at [315, 458] on span "Redeem" at bounding box center [323, 460] width 45 height 13
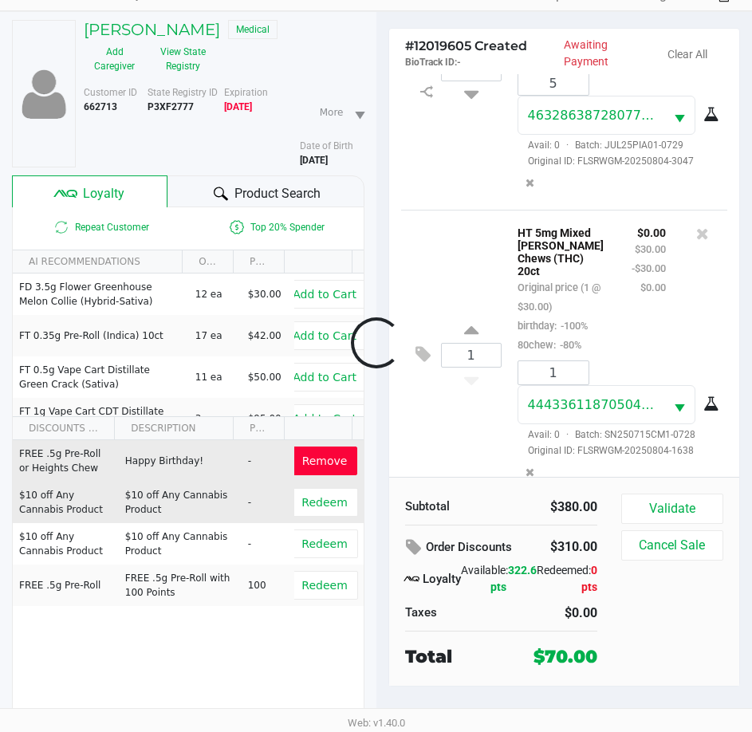
scroll to position [437, 0]
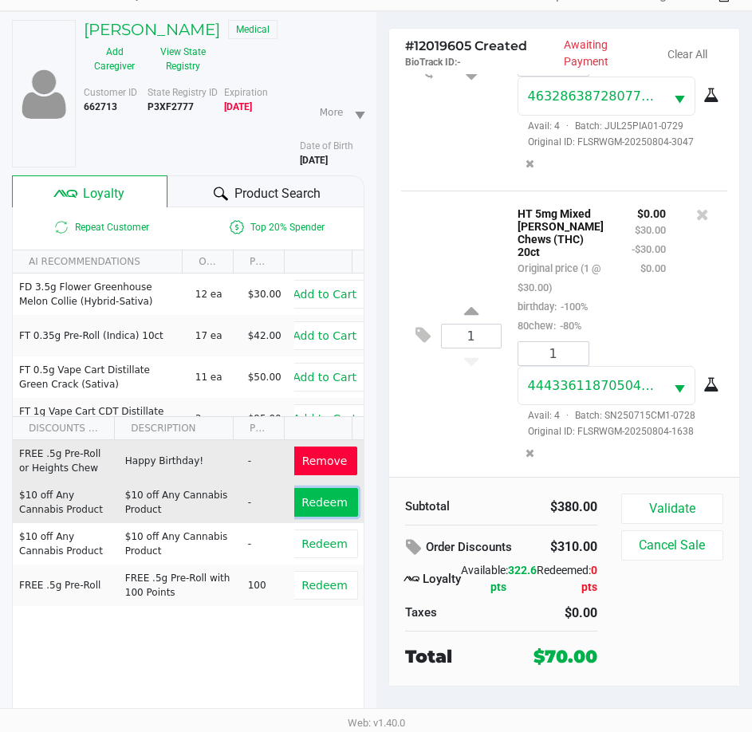
click at [316, 501] on span "Redeem" at bounding box center [323, 502] width 45 height 13
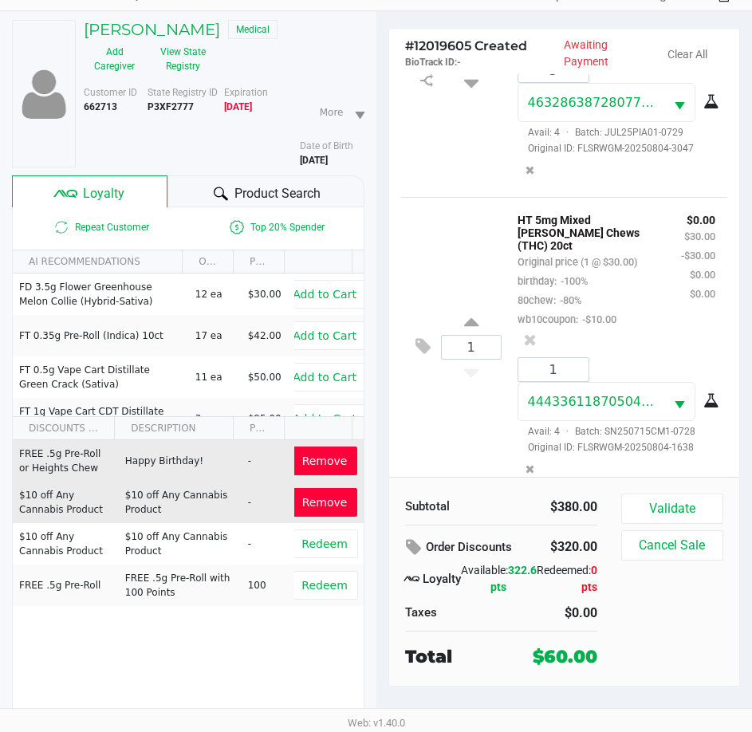
scroll to position [552, 0]
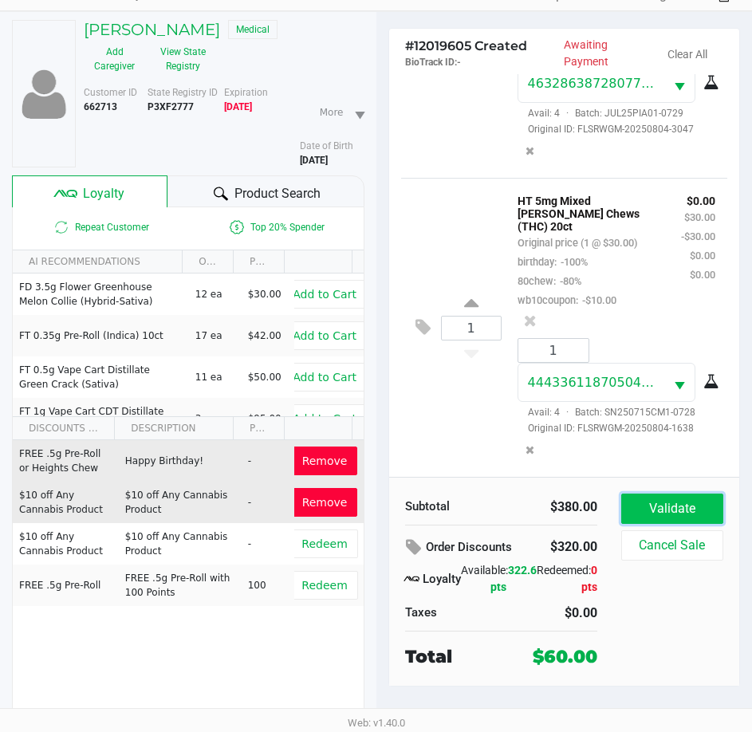
click at [669, 509] on button "Validate" at bounding box center [672, 508] width 102 height 30
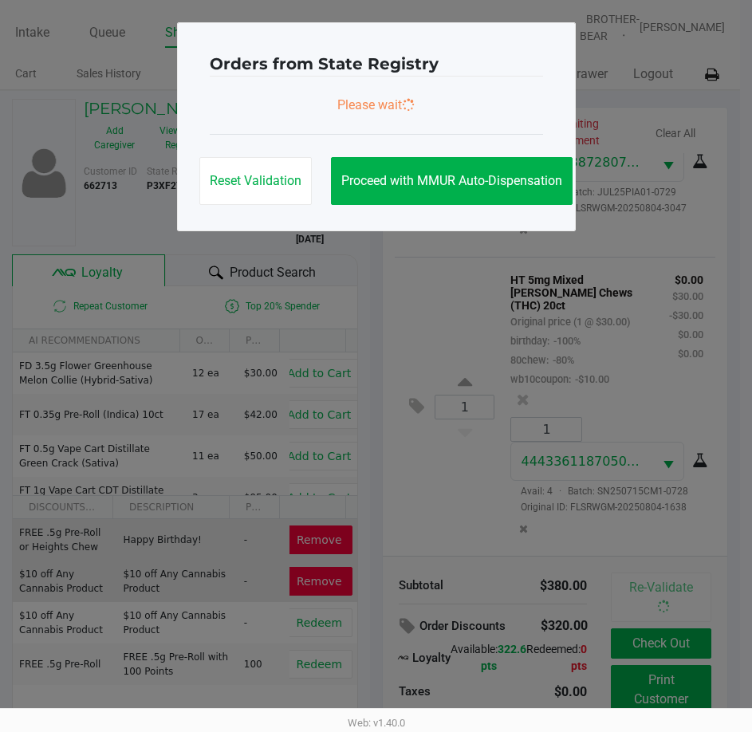
scroll to position [0, 0]
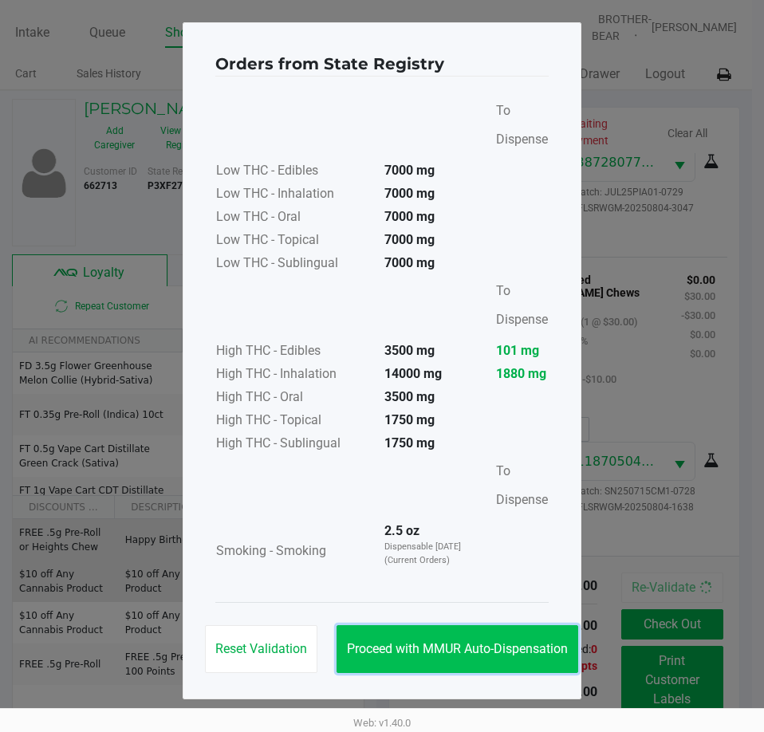
click at [446, 650] on span "Proceed with MMUR Auto-Dispensation" at bounding box center [457, 648] width 221 height 15
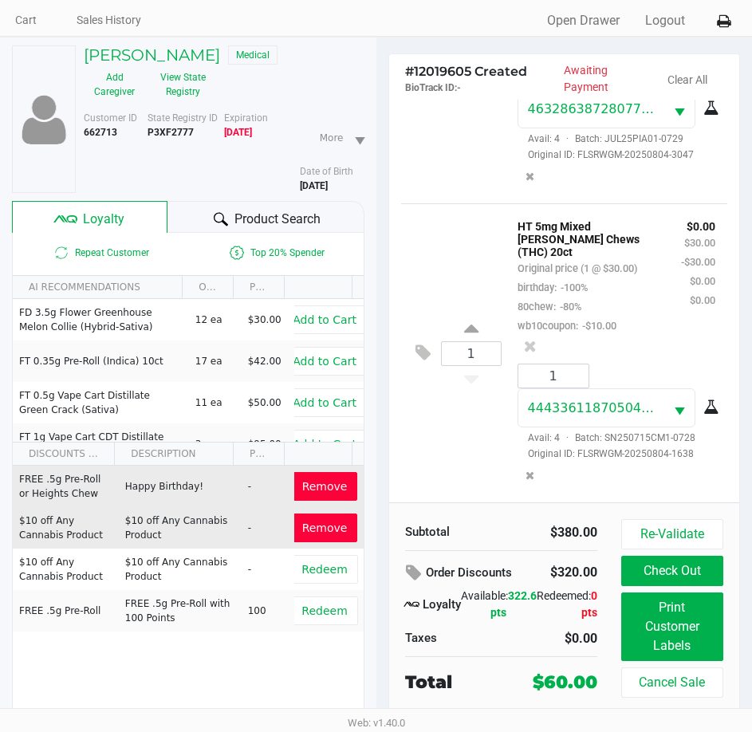
scroll to position [79, 0]
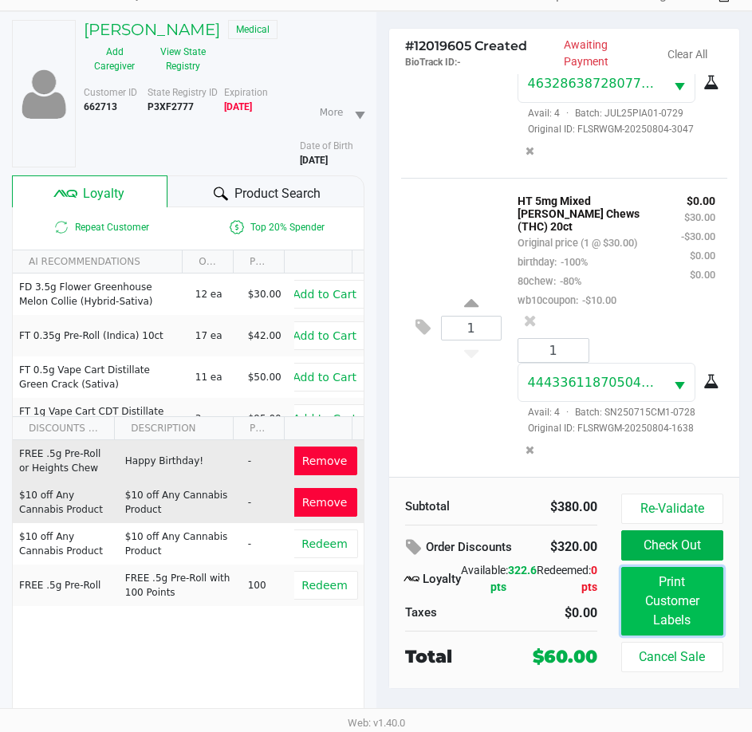
click at [691, 588] on button "Print Customer Labels" at bounding box center [672, 601] width 102 height 69
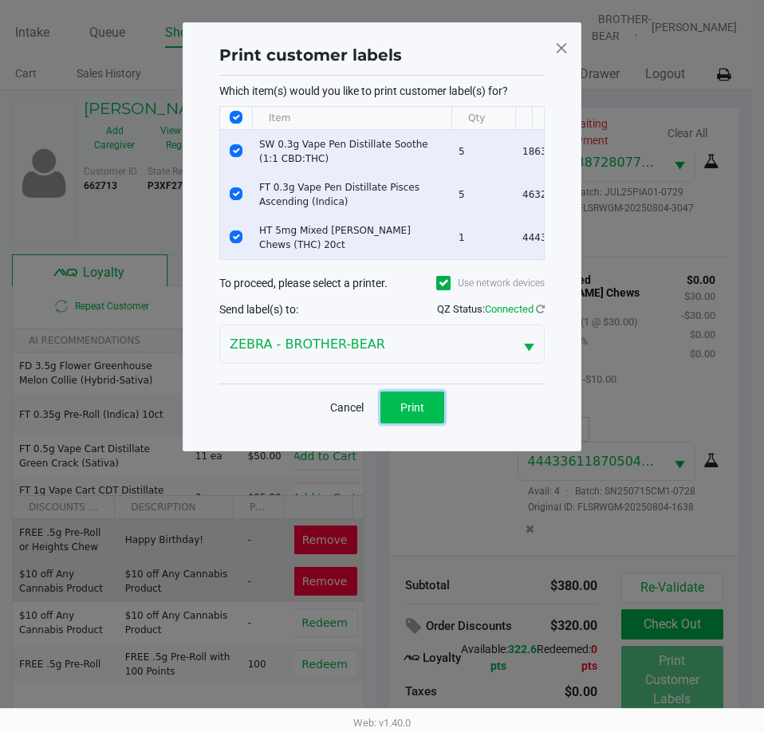
click at [425, 411] on button "Print" at bounding box center [412, 407] width 64 height 32
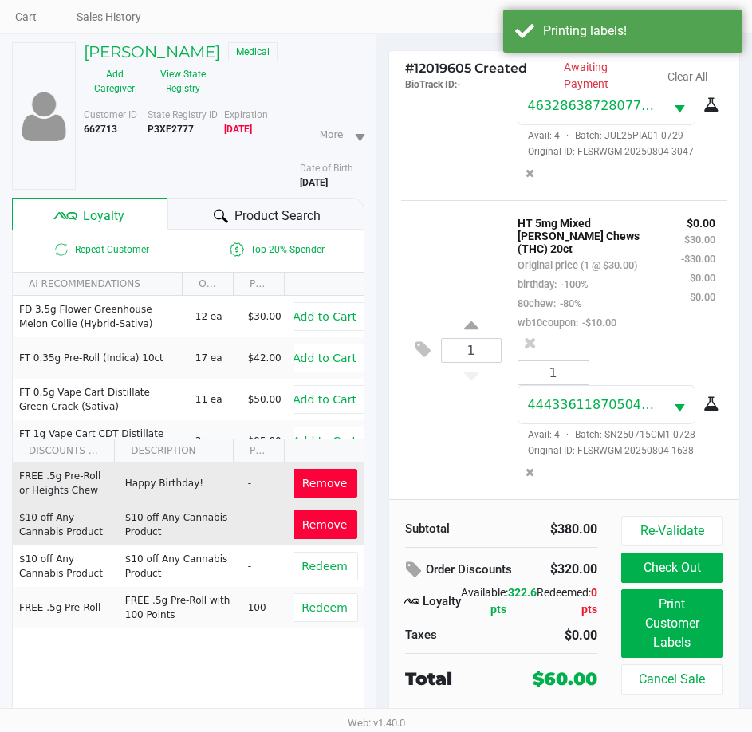
scroll to position [79, 0]
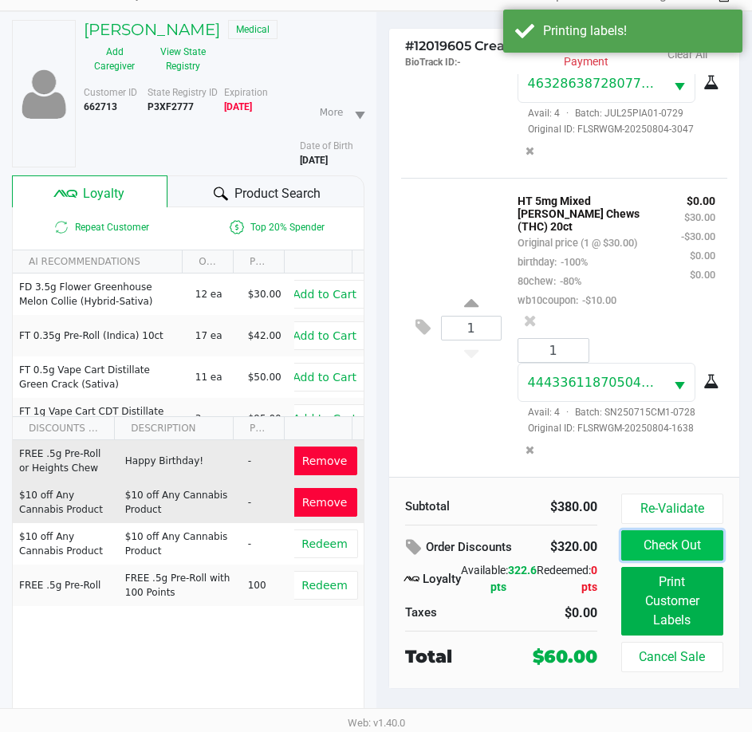
click at [661, 544] on button "Check Out" at bounding box center [672, 545] width 102 height 30
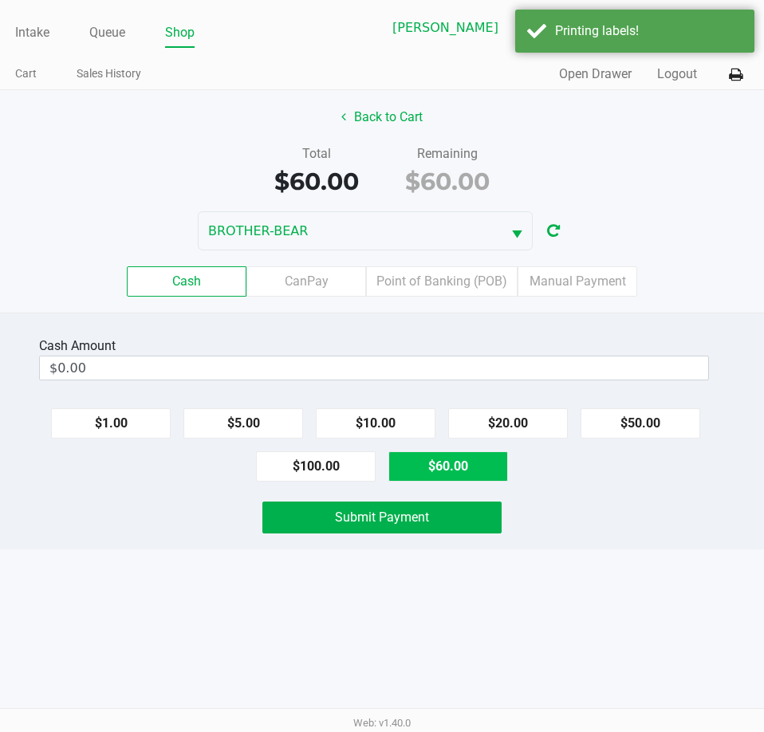
click at [455, 467] on button "$60.00" at bounding box center [448, 466] width 120 height 30
type input "$60.00"
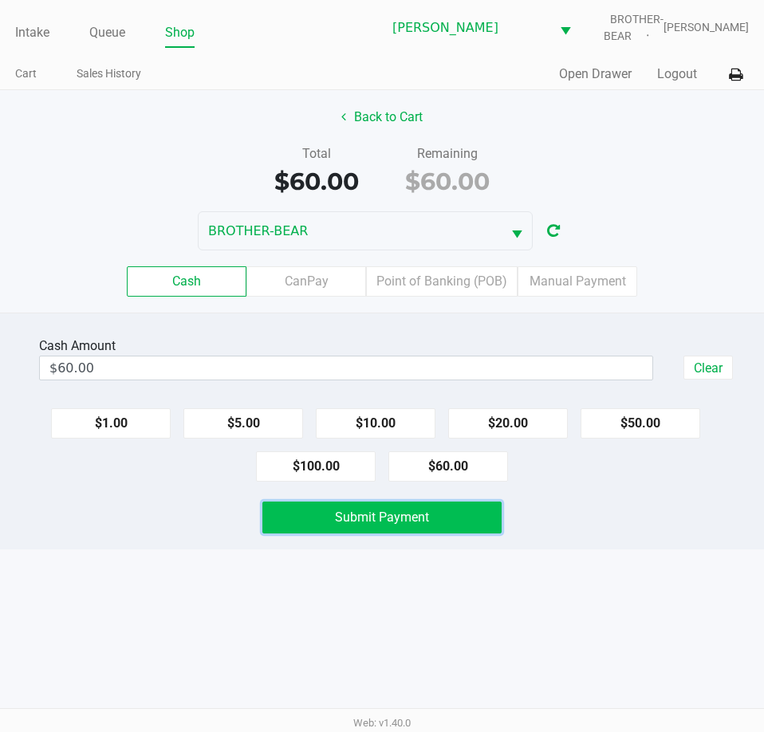
click at [345, 517] on span "Submit Payment" at bounding box center [382, 516] width 94 height 15
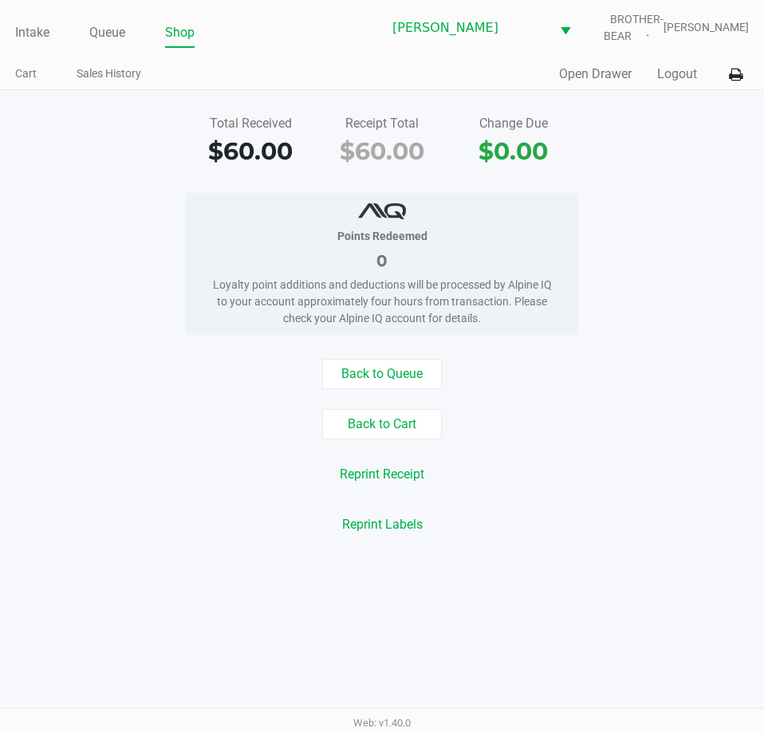
click at [38, 41] on link "Intake" at bounding box center [32, 33] width 34 height 22
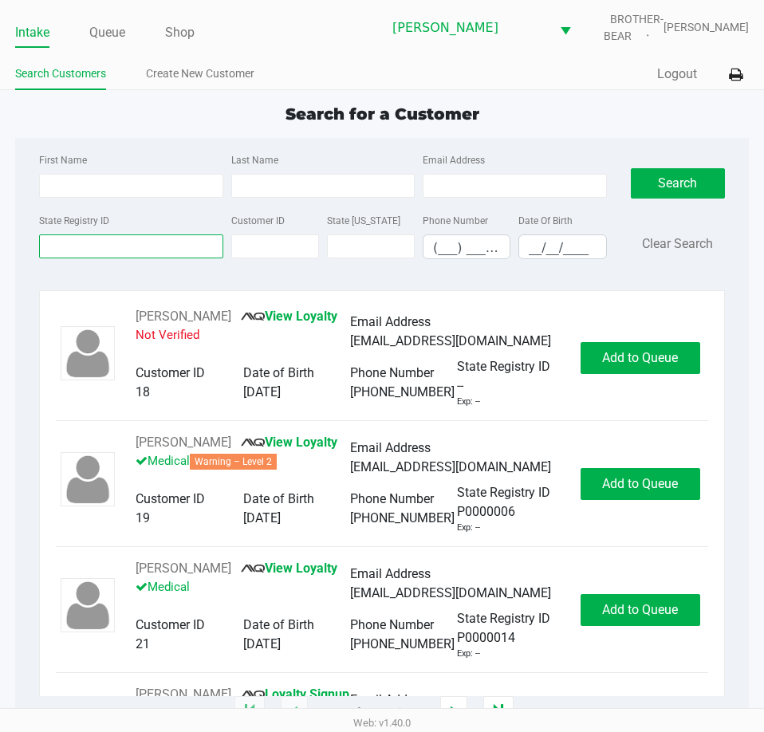
click at [86, 245] on input "State Registry ID" at bounding box center [130, 246] width 183 height 24
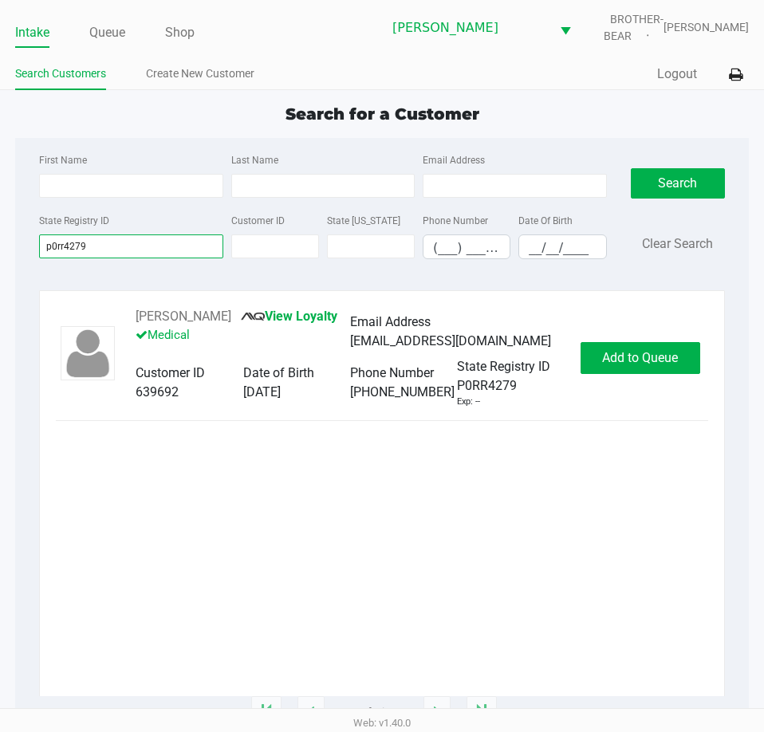
type input "p0rr4279"
click at [631, 367] on button "Add to Queue" at bounding box center [640, 358] width 120 height 32
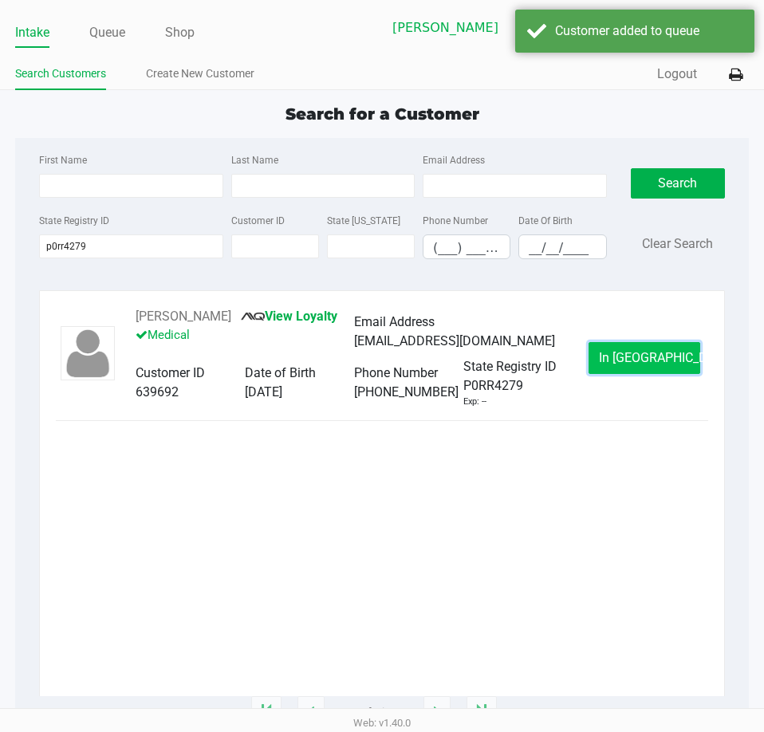
click at [645, 358] on span "In Queue" at bounding box center [666, 357] width 134 height 15
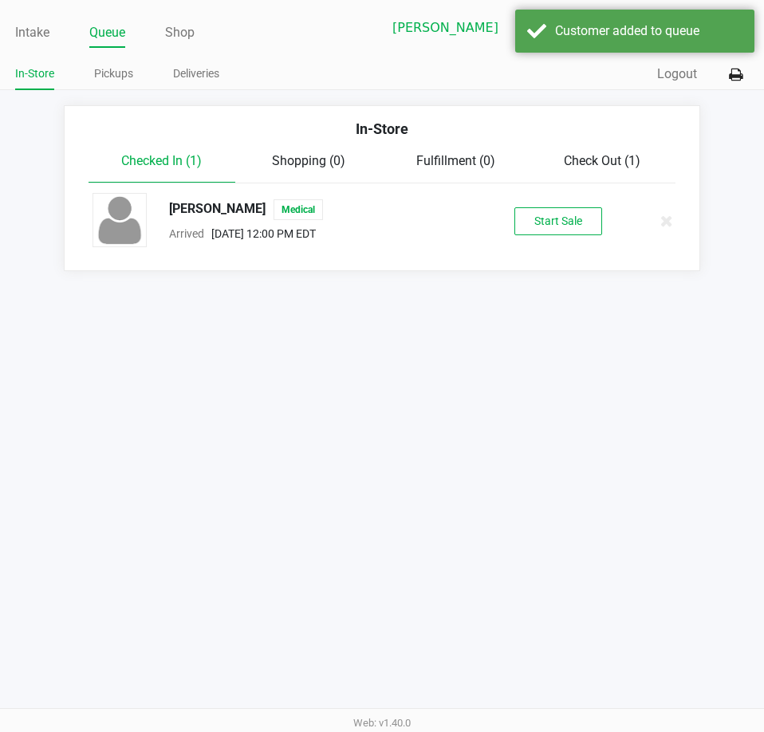
click at [576, 219] on button "Start Sale" at bounding box center [558, 221] width 88 height 28
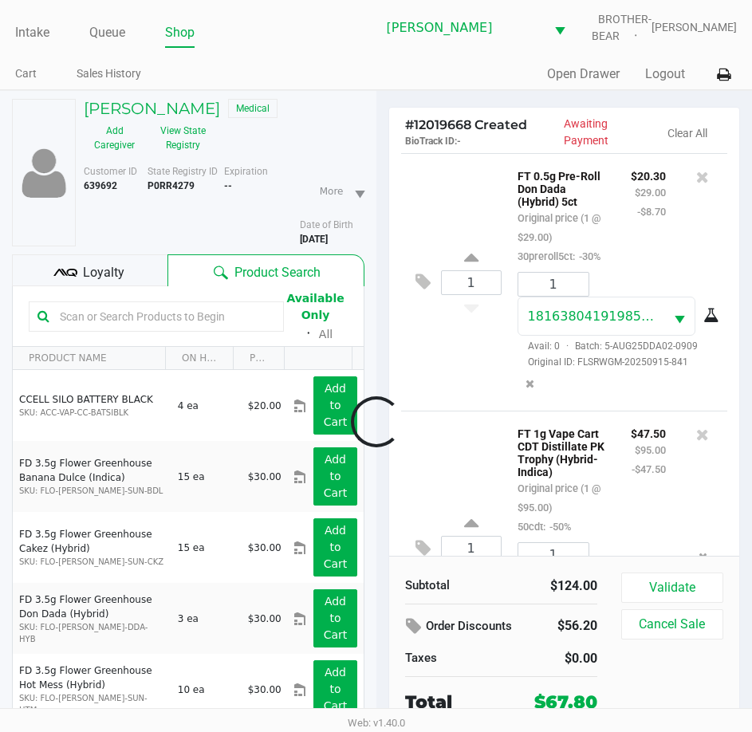
scroll to position [159, 0]
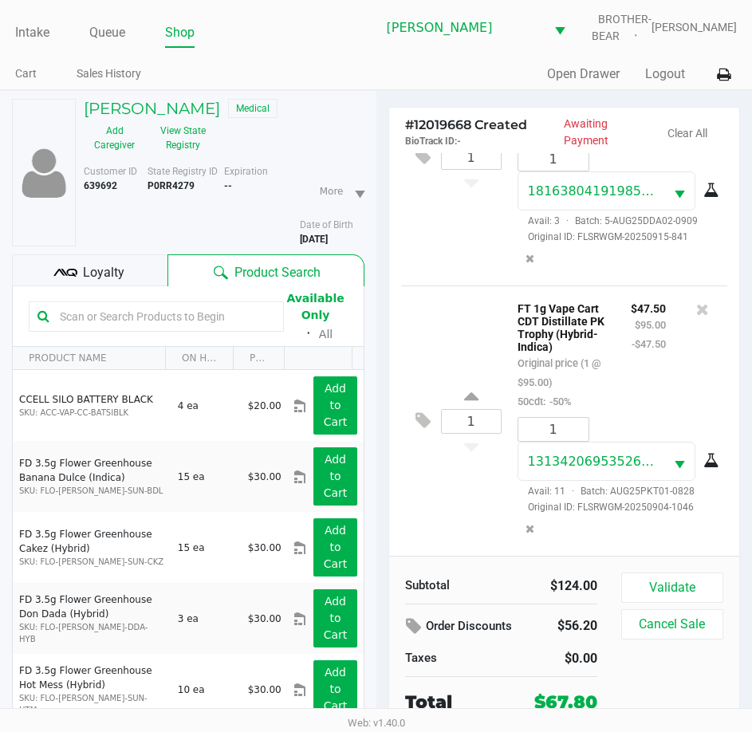
click at [112, 271] on span "Loyalty" at bounding box center [103, 272] width 41 height 19
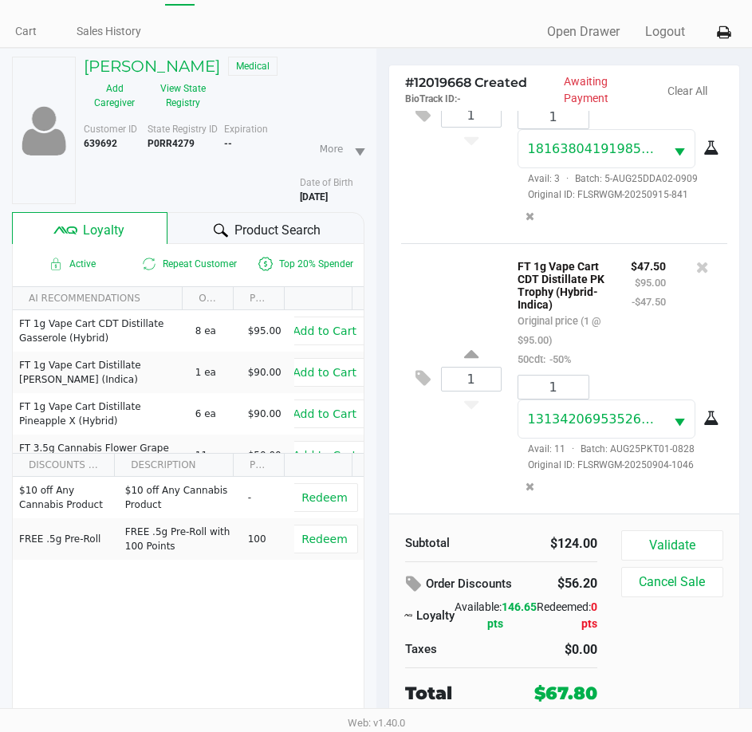
scroll to position [79, 0]
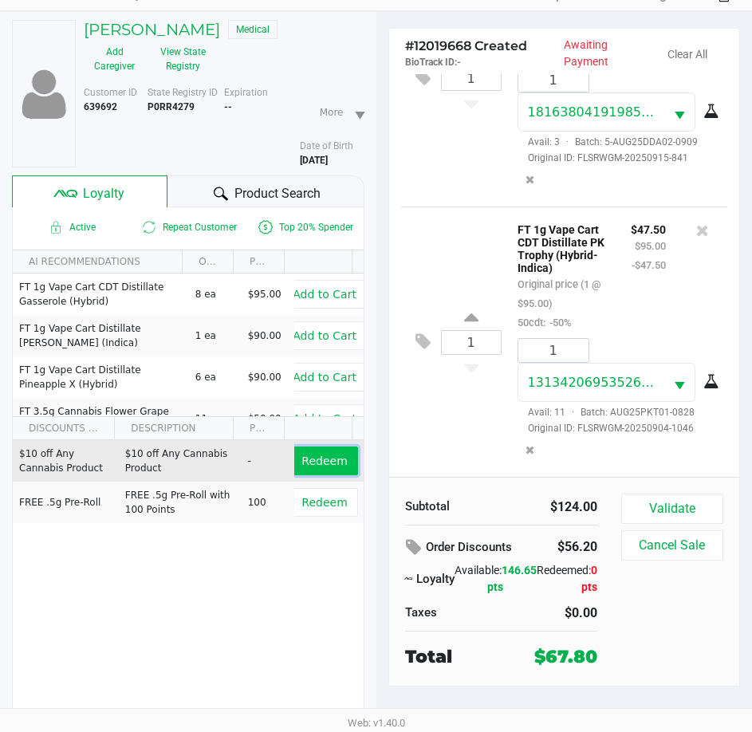
click at [321, 454] on span "Redeem" at bounding box center [323, 460] width 45 height 13
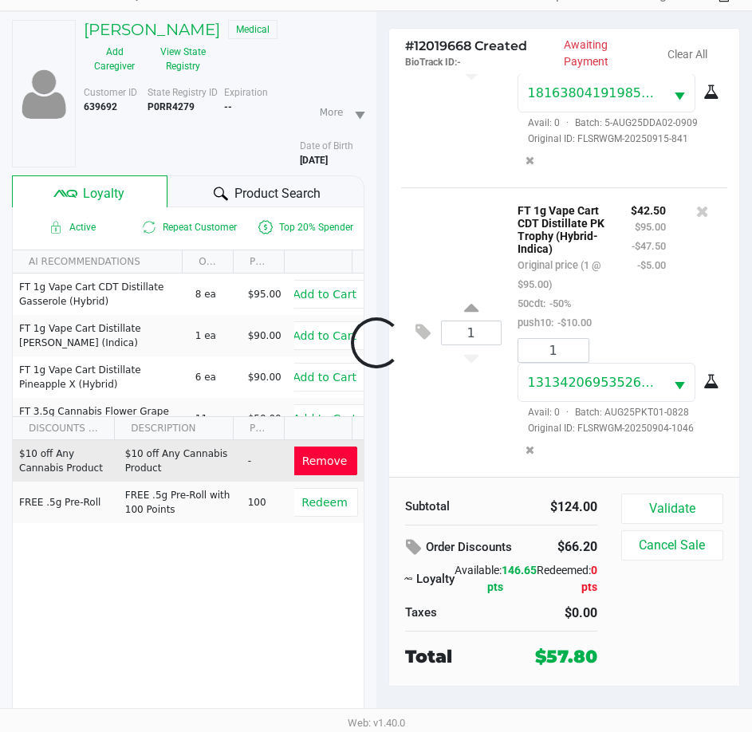
scroll to position [240, 0]
click at [671, 511] on button "Validate" at bounding box center [672, 508] width 102 height 30
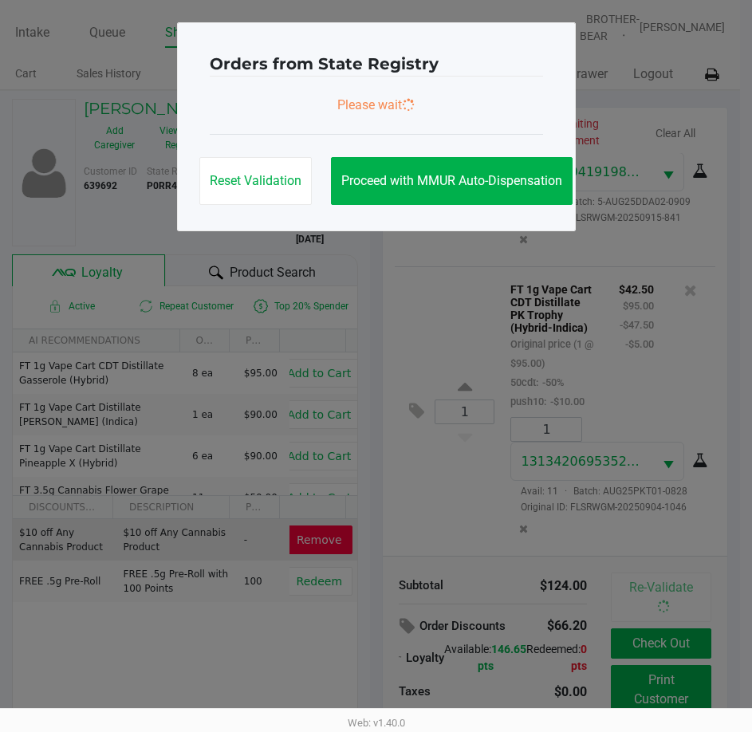
scroll to position [0, 0]
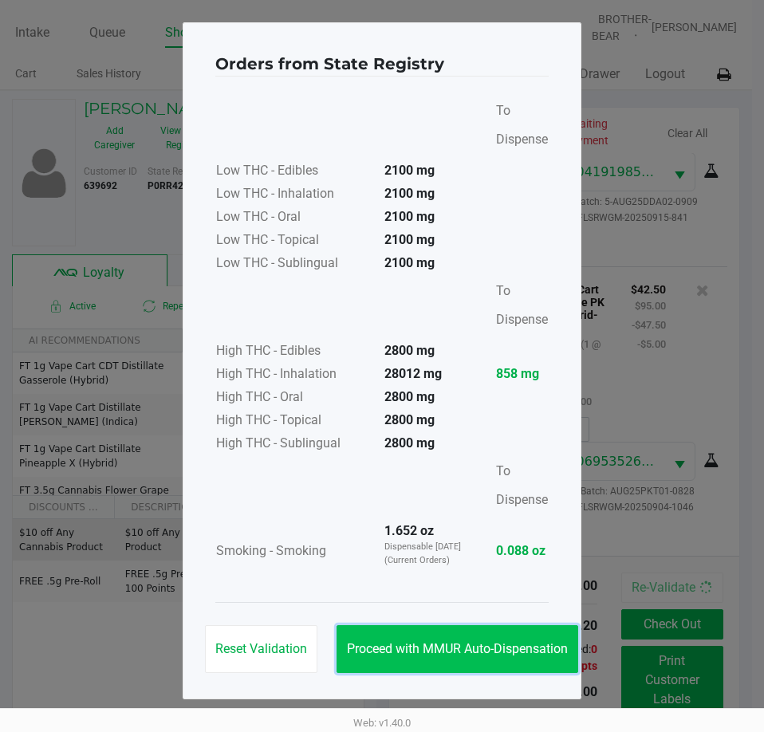
click at [466, 660] on button "Proceed with MMUR Auto-Dispensation" at bounding box center [457, 649] width 242 height 48
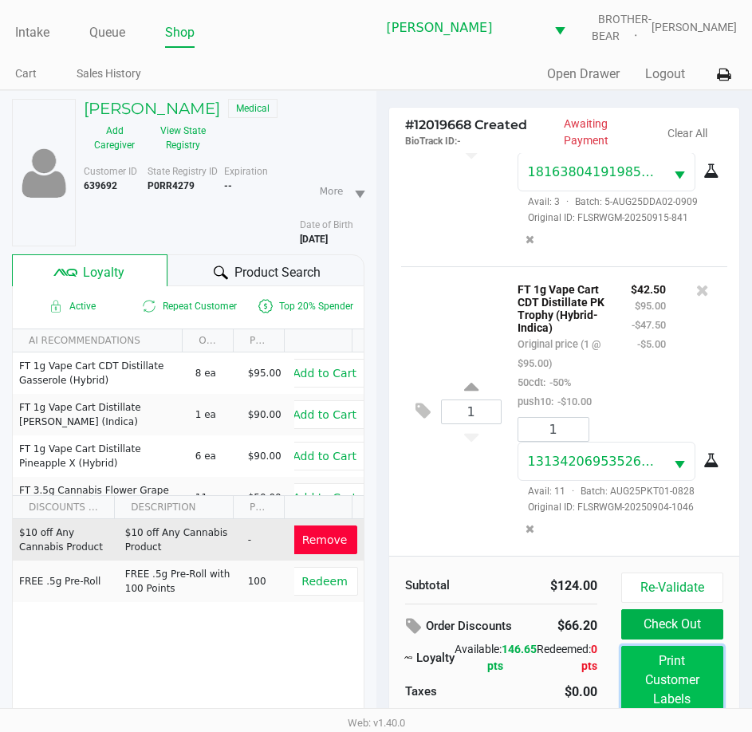
click at [666, 674] on button "Print Customer Labels" at bounding box center [672, 680] width 102 height 69
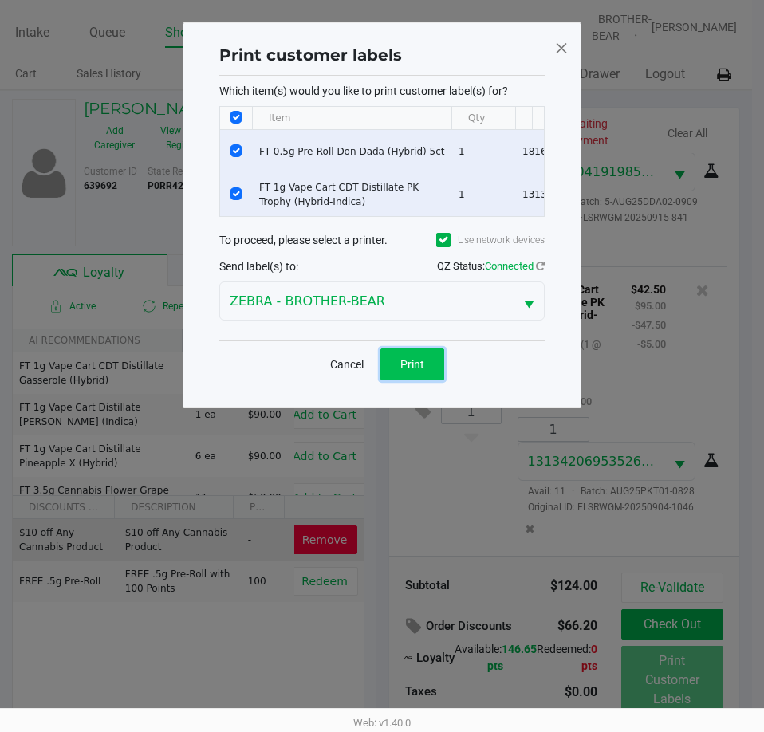
click at [411, 370] on span "Print" at bounding box center [412, 364] width 24 height 13
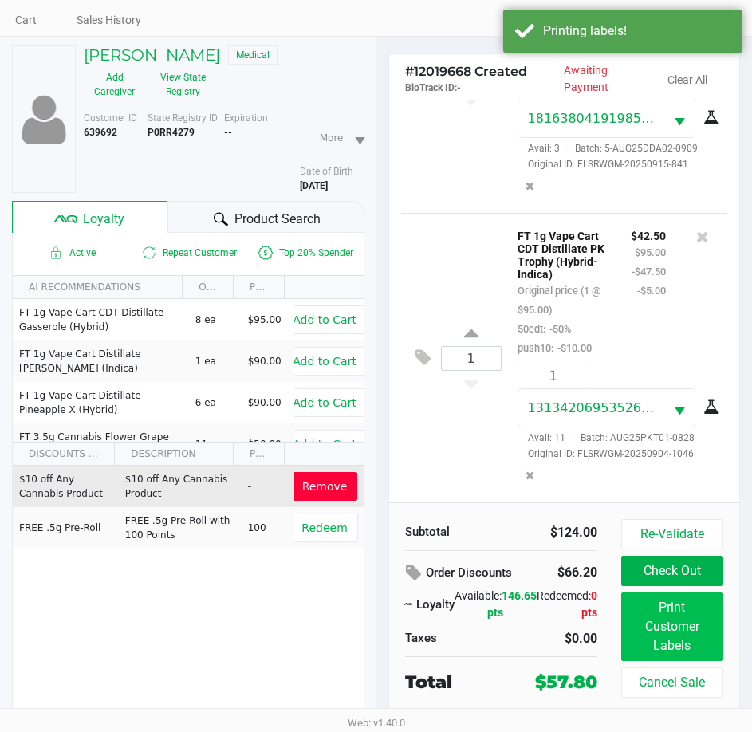
scroll to position [79, 0]
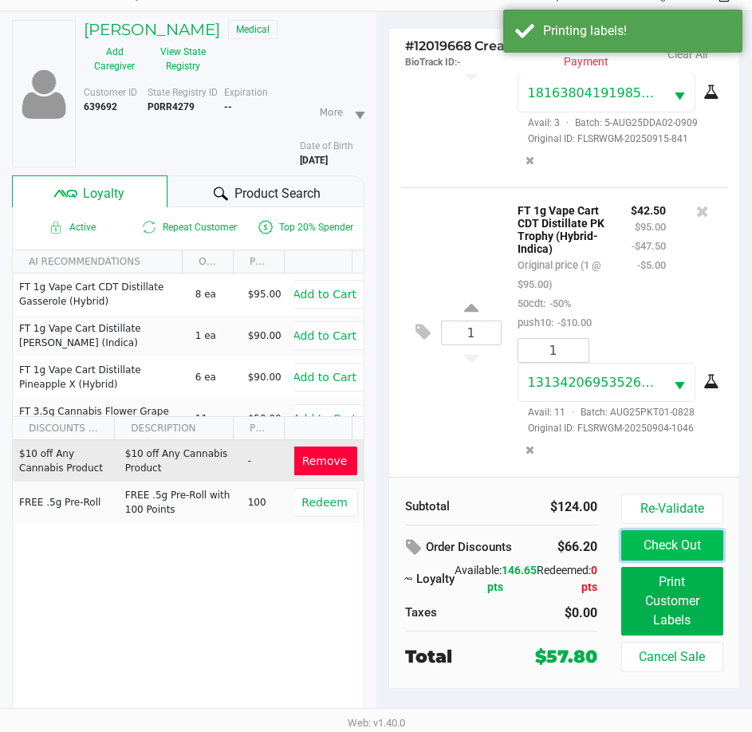
click at [684, 533] on button "Check Out" at bounding box center [672, 545] width 102 height 30
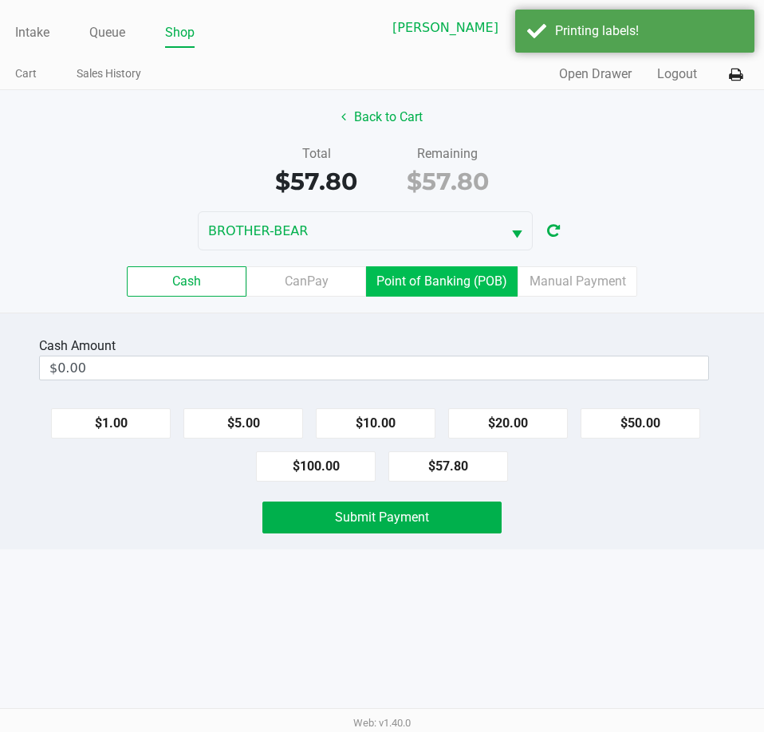
click at [441, 274] on label "Point of Banking (POB)" at bounding box center [441, 281] width 151 height 30
click at [0, 0] on 7 "Point of Banking (POB)" at bounding box center [0, 0] width 0 height 0
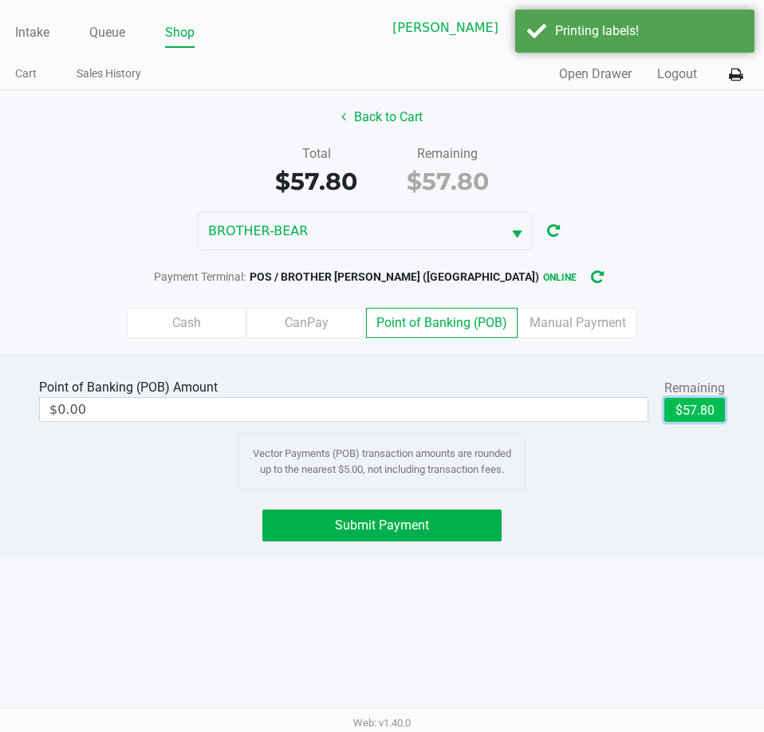
click at [686, 407] on button "$57.80" at bounding box center [694, 410] width 61 height 24
type input "$57.80"
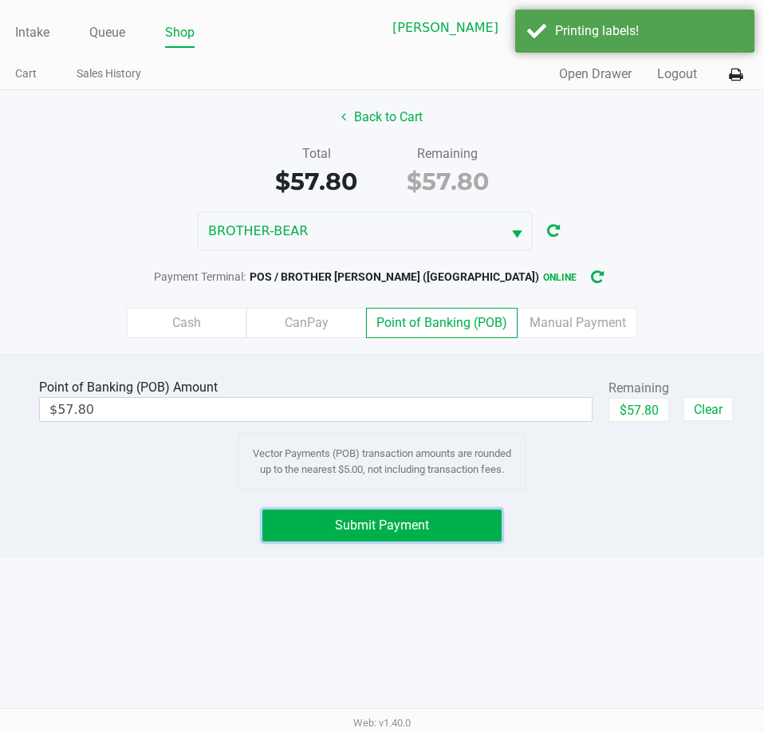
click at [348, 525] on span "Submit Payment" at bounding box center [382, 524] width 94 height 15
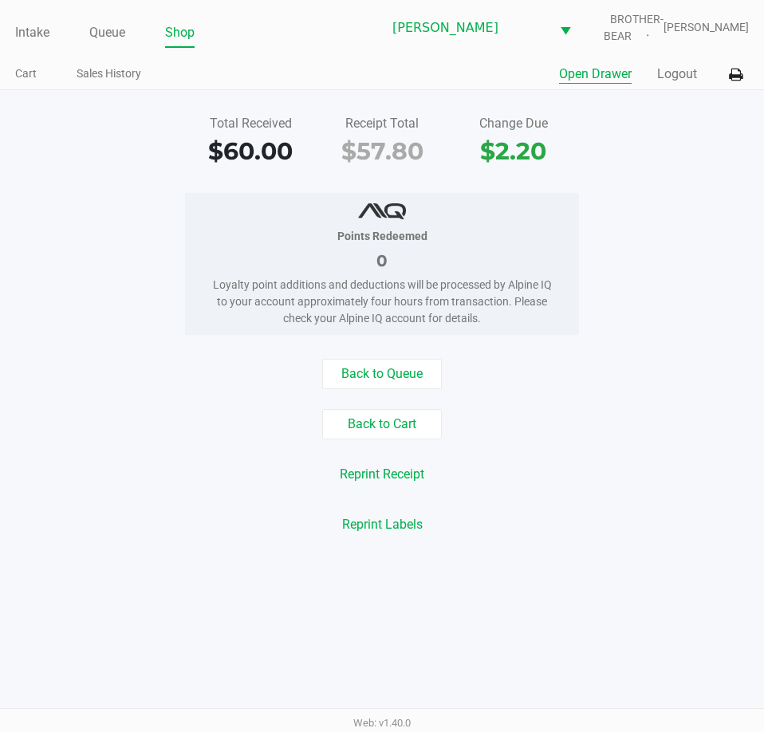
click at [601, 75] on button "Open Drawer" at bounding box center [595, 74] width 73 height 19
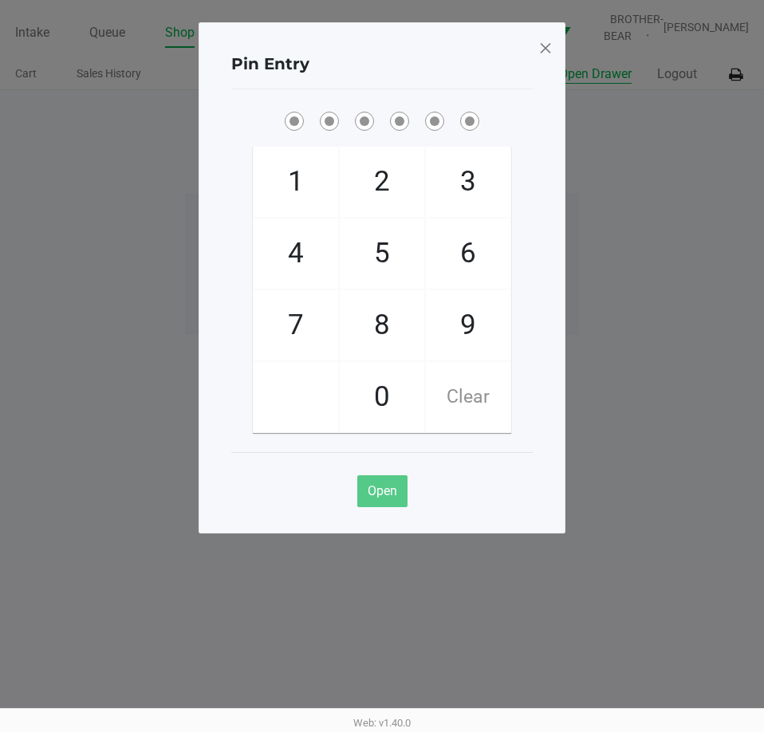
click at [379, 258] on span "5" at bounding box center [382, 253] width 85 height 70
checkbox input "true"
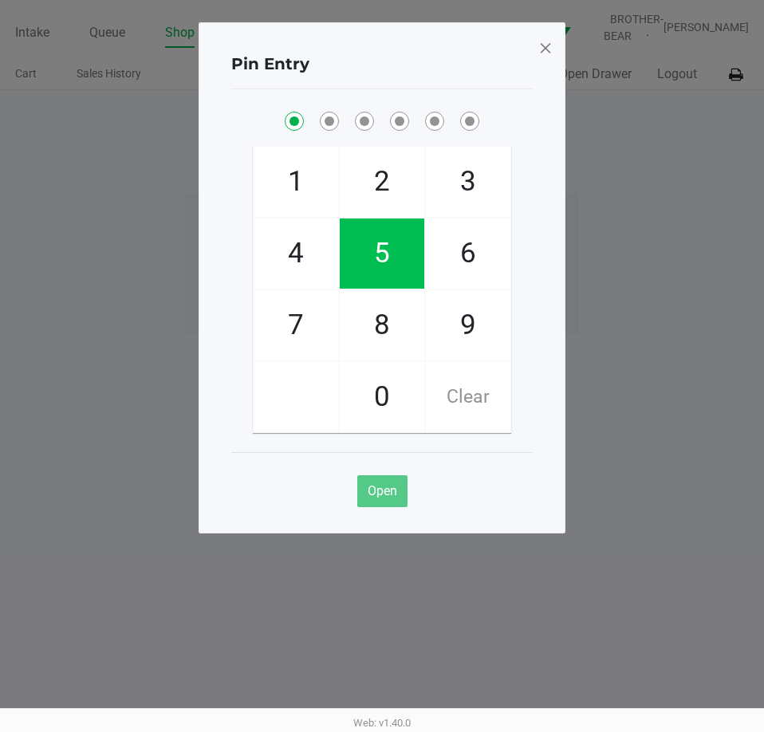
click at [387, 249] on span "5" at bounding box center [382, 253] width 85 height 70
checkbox input "true"
click at [376, 179] on span "2" at bounding box center [382, 182] width 85 height 70
checkbox input "true"
click at [275, 175] on span "1" at bounding box center [296, 182] width 85 height 70
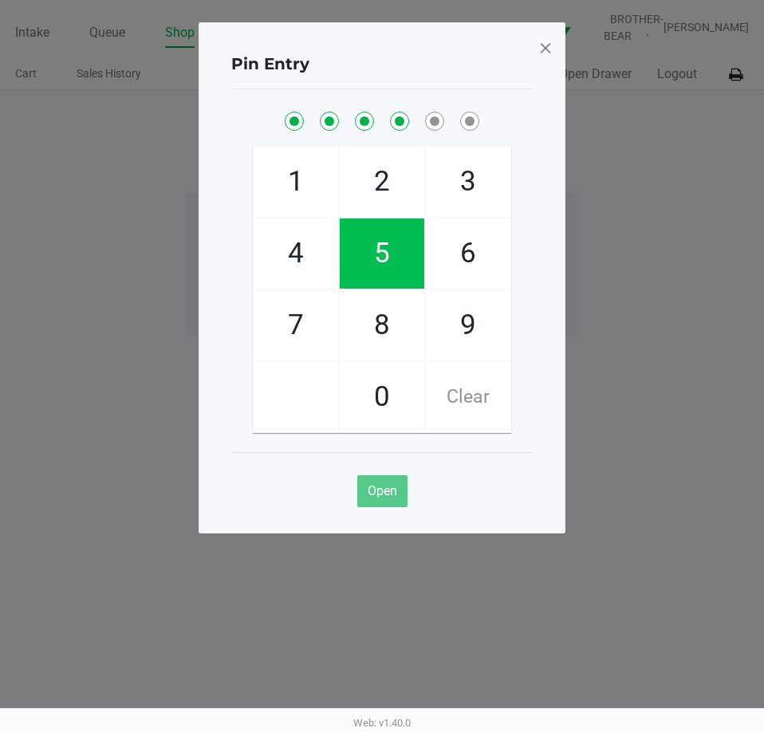
checkbox input "true"
click at [462, 318] on span "9" at bounding box center [468, 325] width 85 height 70
checkbox input "true"
click at [365, 166] on span "2" at bounding box center [382, 182] width 85 height 70
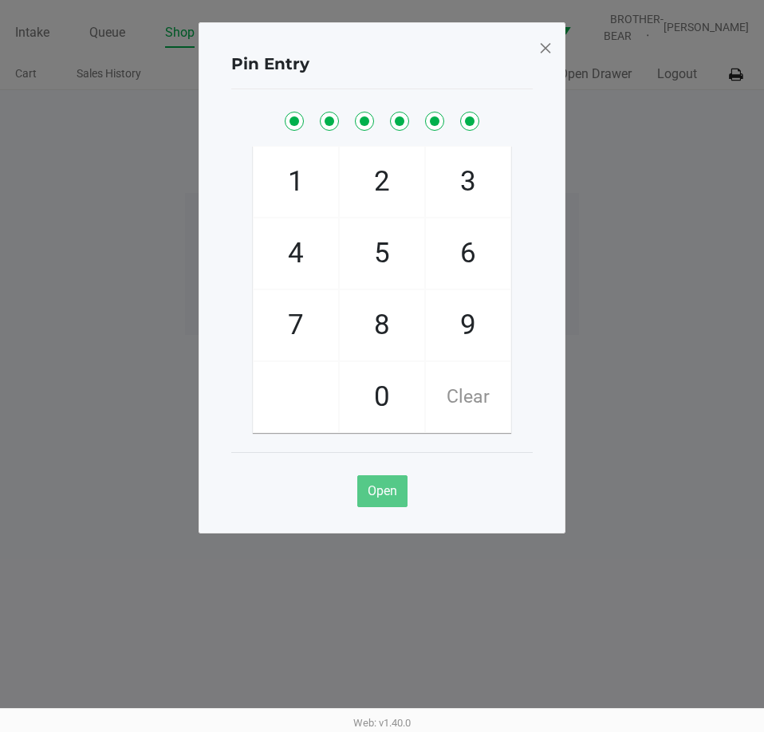
checkbox input "true"
click at [550, 37] on span at bounding box center [545, 48] width 14 height 26
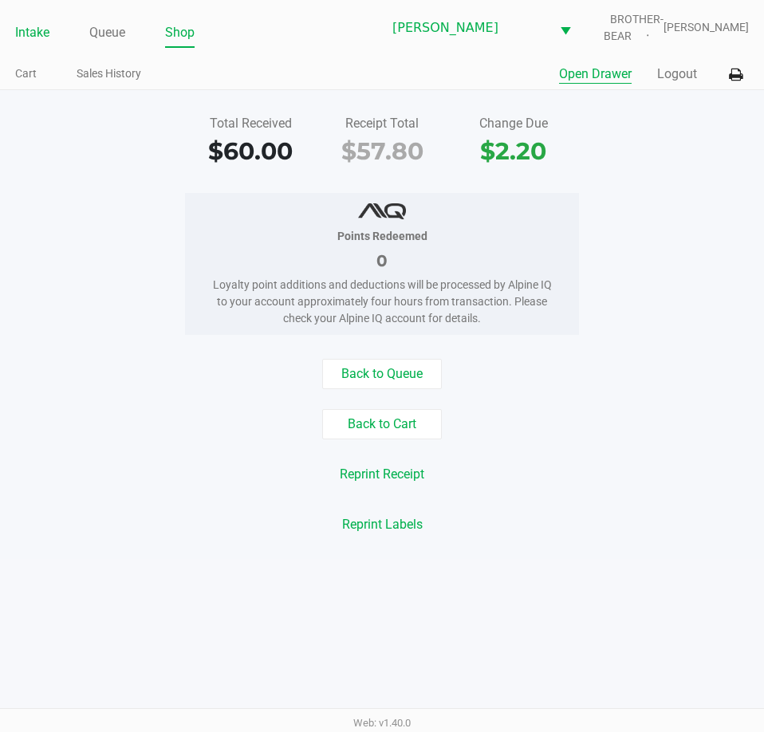
click at [37, 26] on link "Intake" at bounding box center [32, 33] width 34 height 22
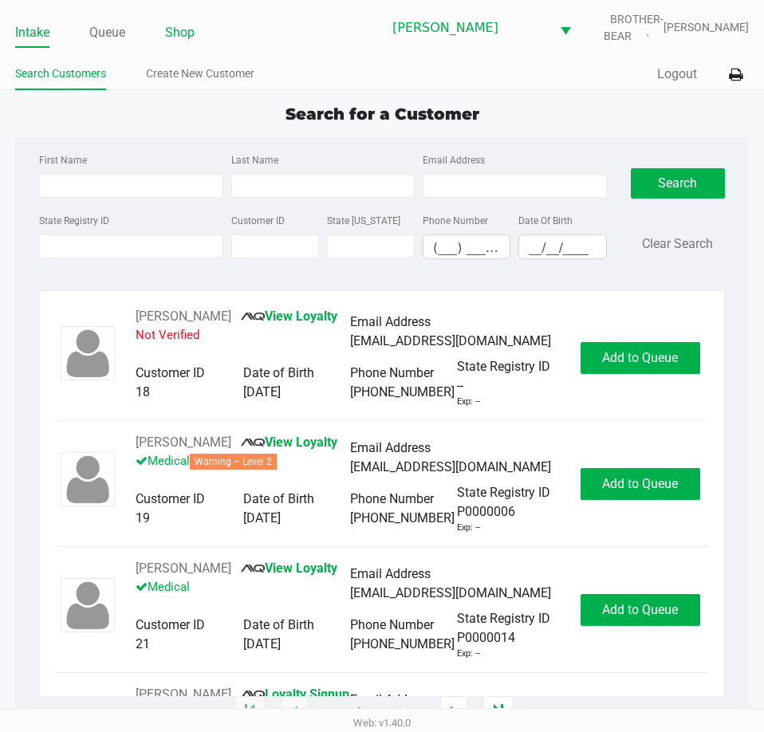
click at [180, 32] on link "Shop" at bounding box center [179, 33] width 29 height 22
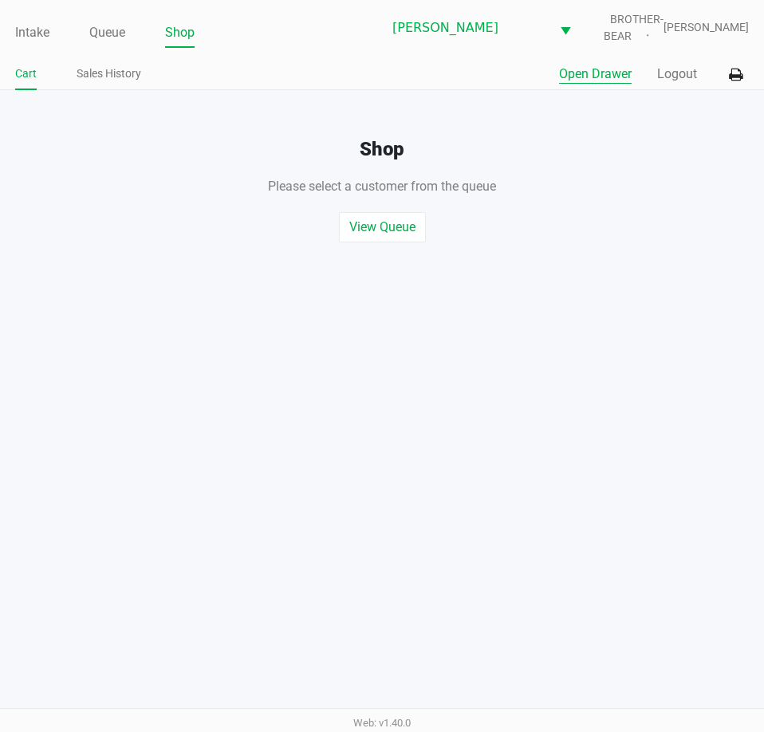
click at [608, 69] on button "Open Drawer" at bounding box center [595, 74] width 73 height 19
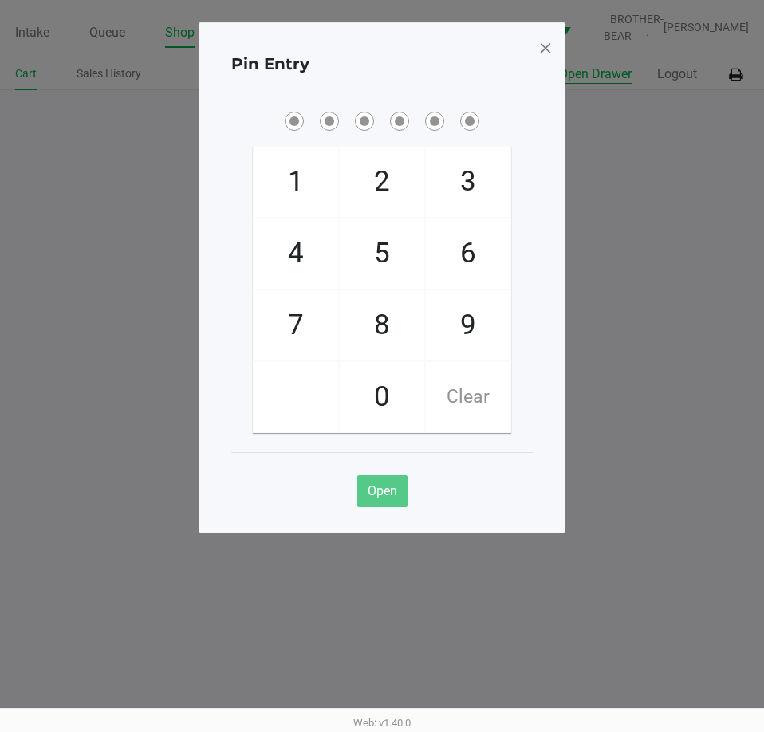
click at [383, 265] on span "5" at bounding box center [382, 253] width 85 height 70
checkbox input "true"
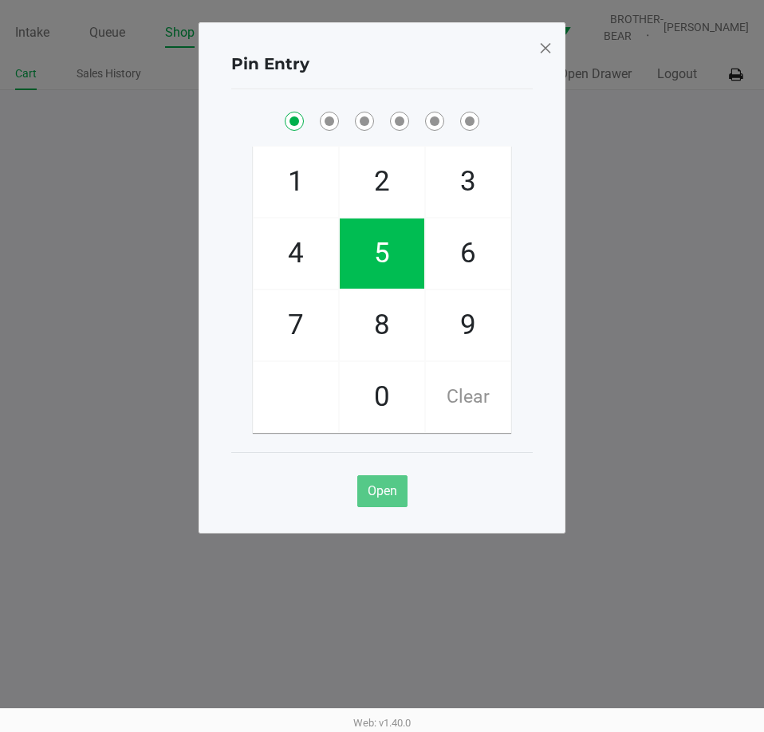
click at [389, 257] on span "5" at bounding box center [382, 253] width 85 height 70
checkbox input "true"
click at [384, 186] on span "2" at bounding box center [382, 182] width 85 height 70
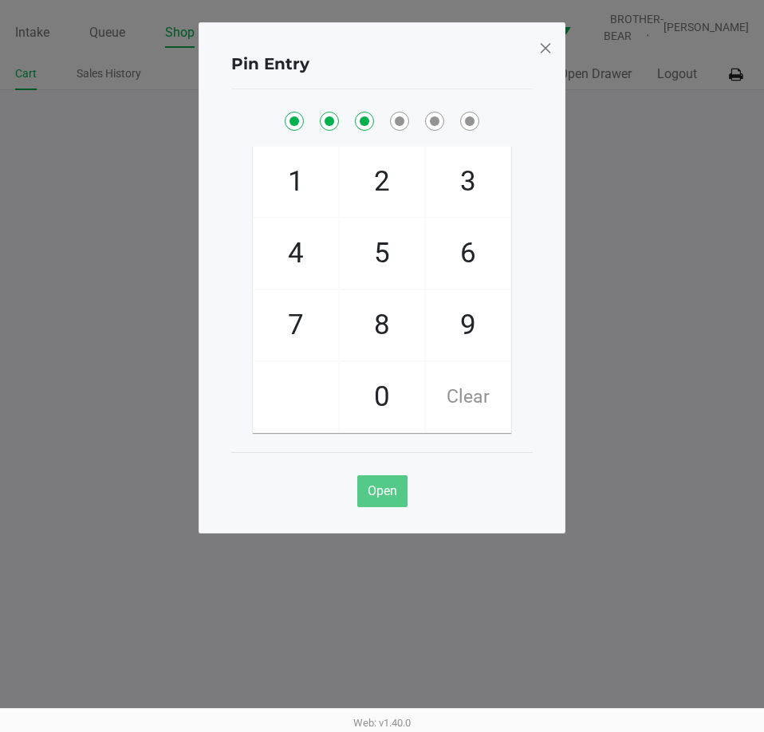
checkbox input "true"
click at [309, 177] on span "1" at bounding box center [296, 182] width 85 height 70
checkbox input "true"
click at [470, 309] on span "9" at bounding box center [468, 325] width 85 height 70
checkbox input "true"
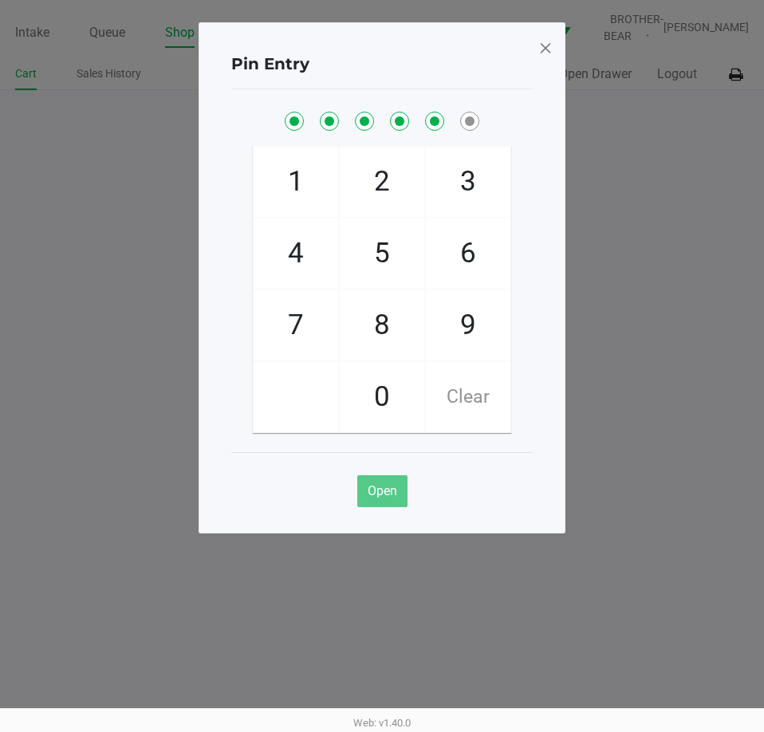
click at [372, 175] on span "2" at bounding box center [382, 182] width 85 height 70
checkbox input "true"
click at [543, 53] on span at bounding box center [545, 48] width 14 height 26
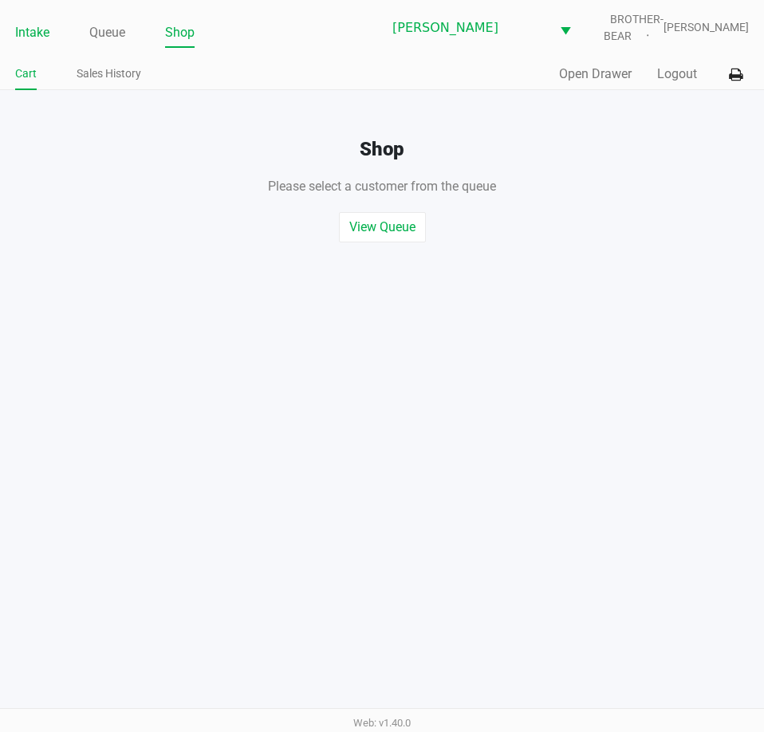
click at [35, 29] on link "Intake" at bounding box center [32, 33] width 34 height 22
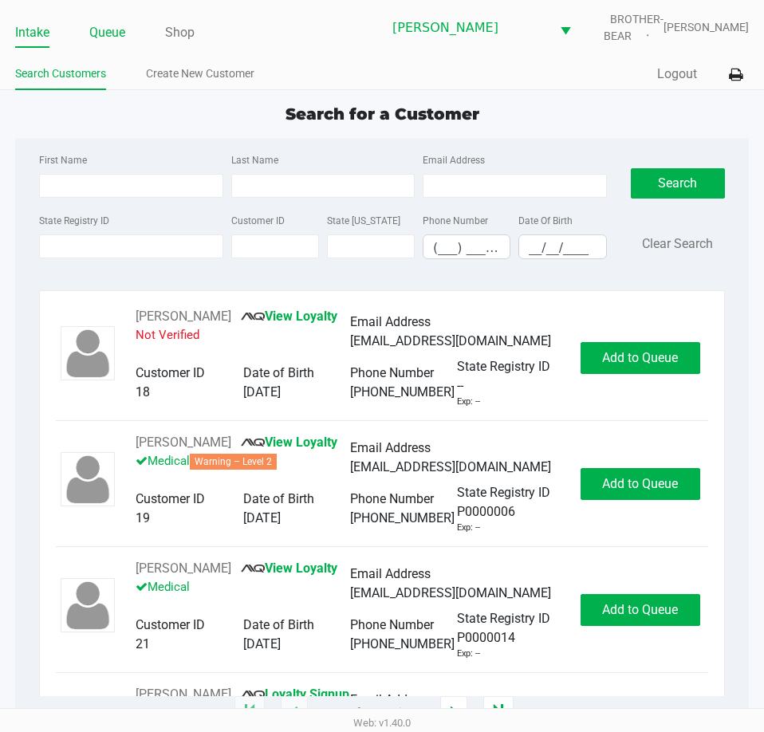
click at [100, 35] on link "Queue" at bounding box center [107, 33] width 36 height 22
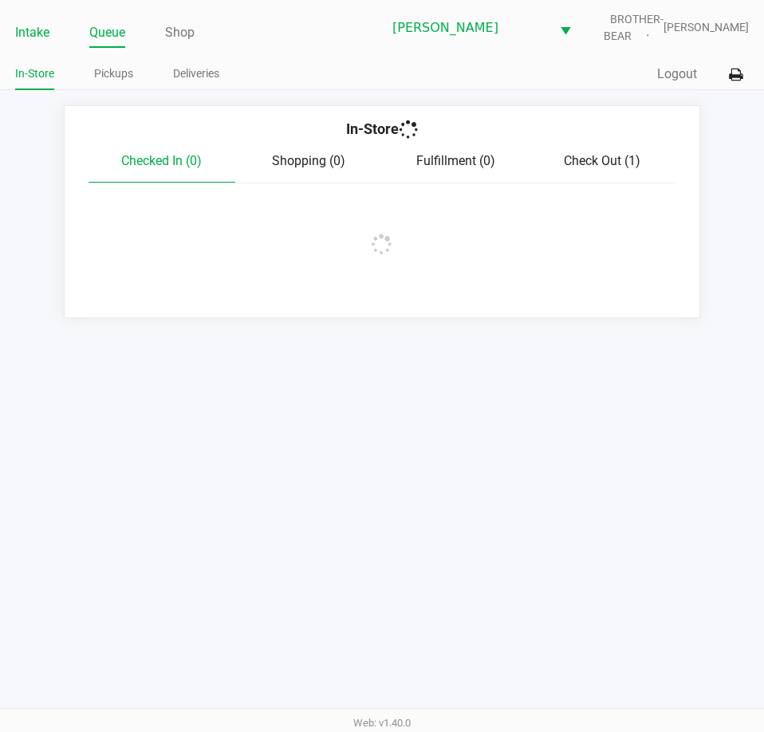
click at [27, 29] on link "Intake" at bounding box center [32, 33] width 34 height 22
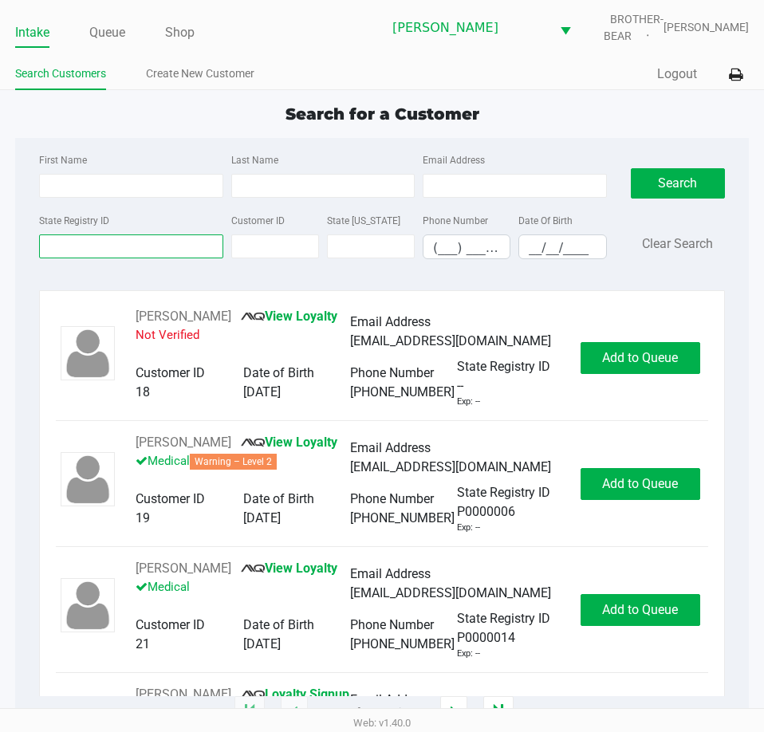
click at [84, 249] on input "State Registry ID" at bounding box center [130, 246] width 183 height 24
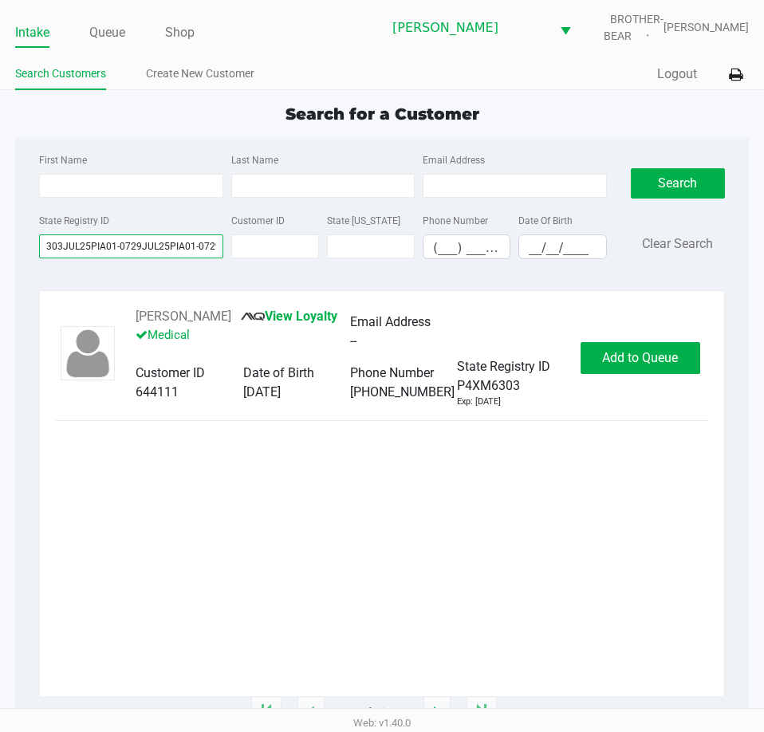
scroll to position [0, 112]
type input "p4xm6303JUL25PIA01-0729JUL25PIA01-0729JUL25SOO01-0722"
click at [652, 360] on span "Add to Queue" at bounding box center [640, 357] width 76 height 15
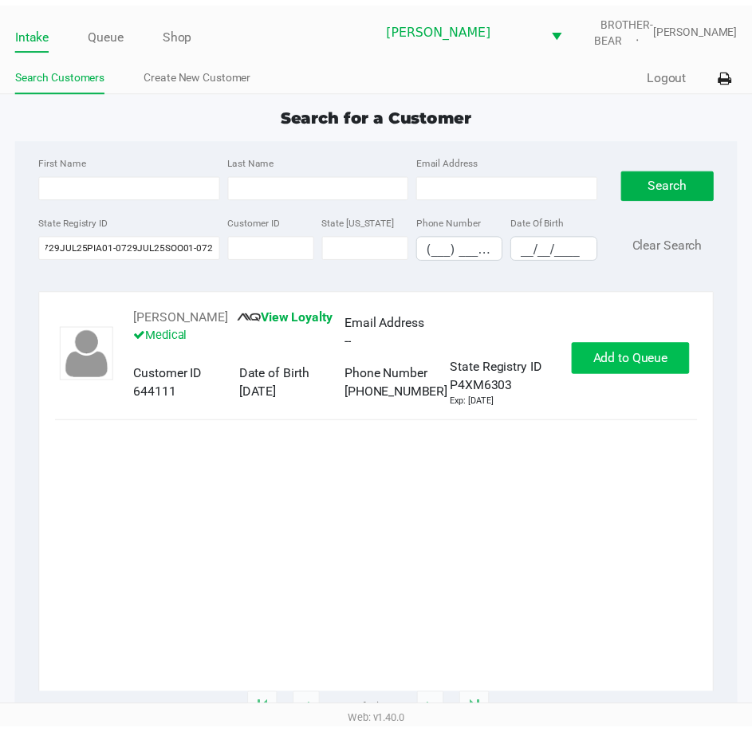
scroll to position [0, 0]
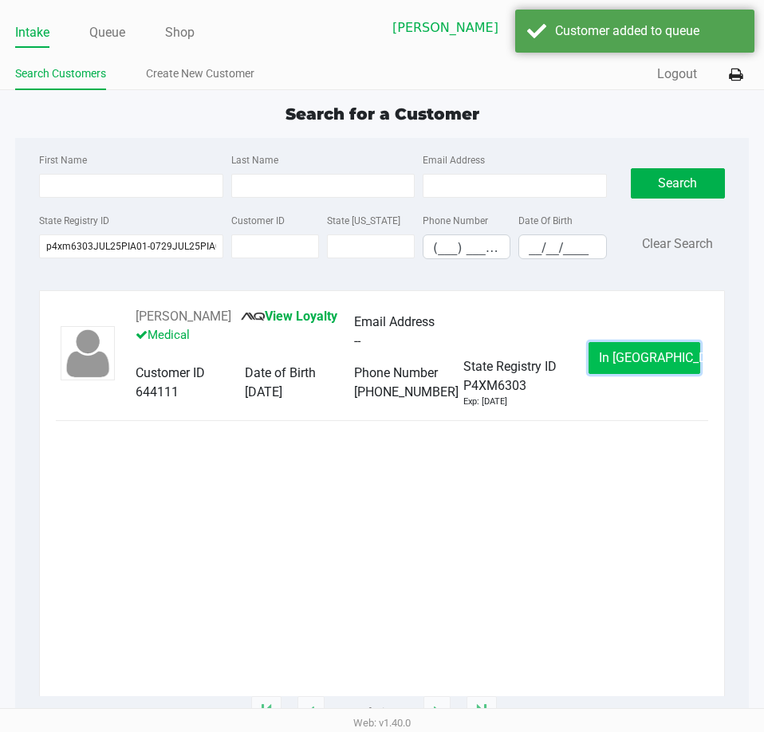
click at [628, 354] on span "In Queue" at bounding box center [666, 357] width 134 height 15
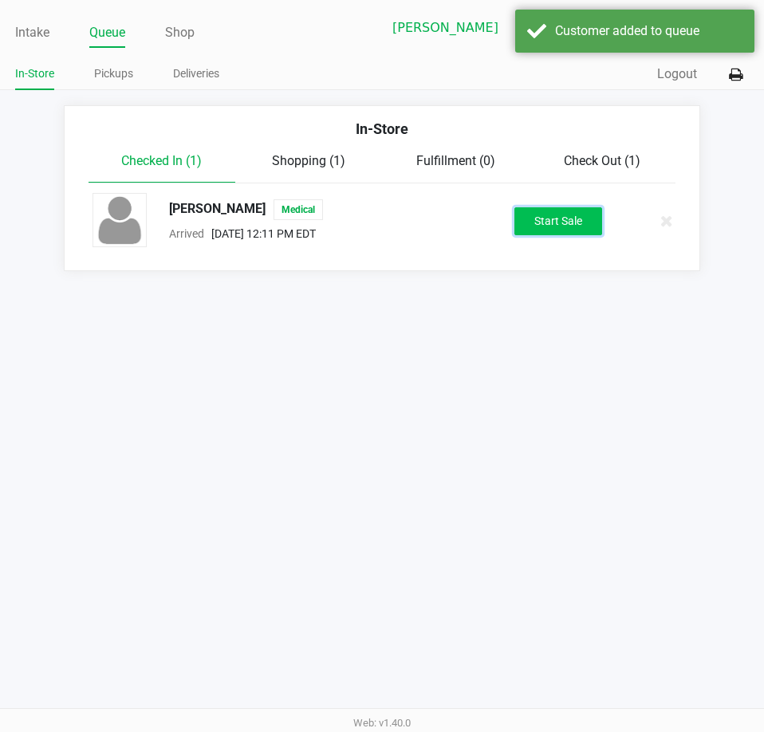
click at [560, 216] on button "Start Sale" at bounding box center [558, 221] width 88 height 28
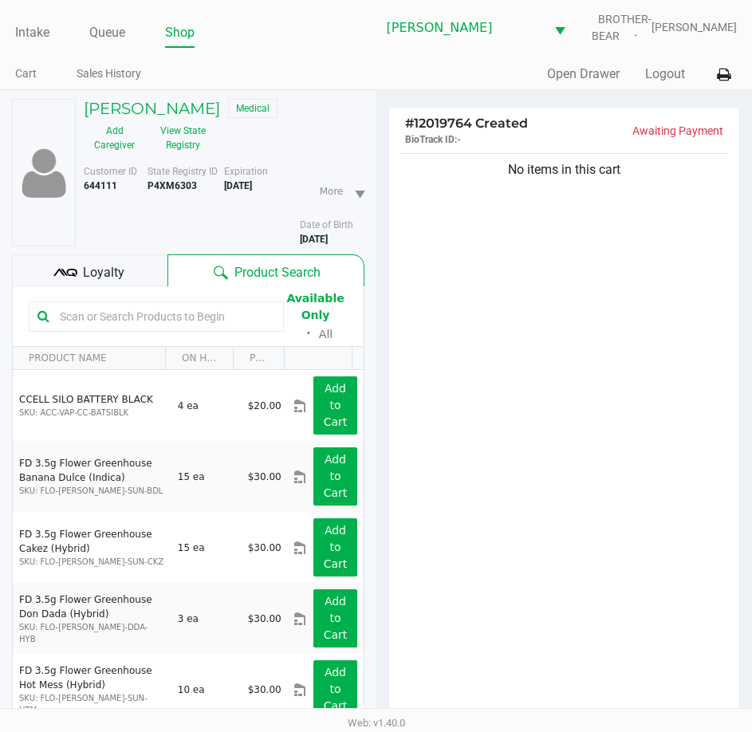
click at [97, 277] on span "Loyalty" at bounding box center [103, 272] width 41 height 19
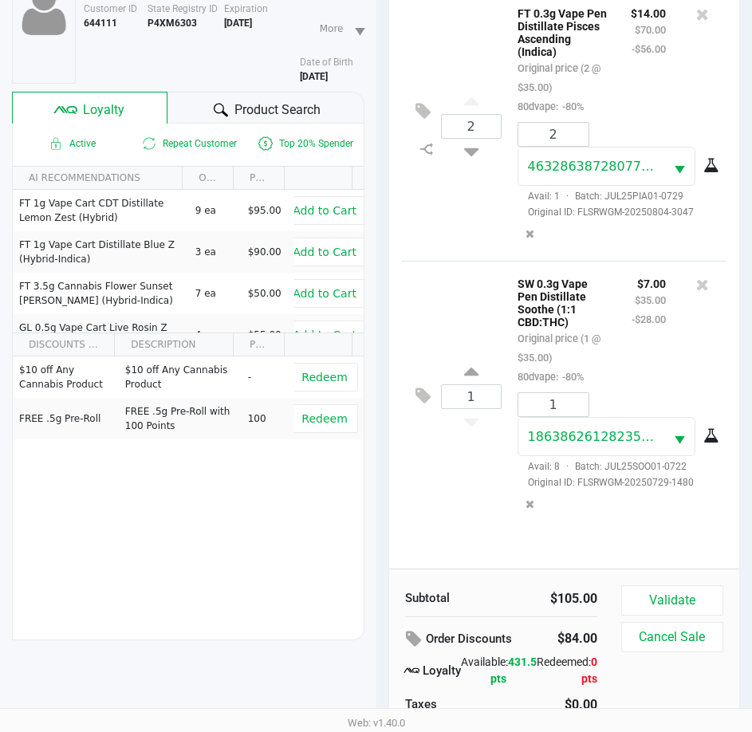
scroll to position [209, 0]
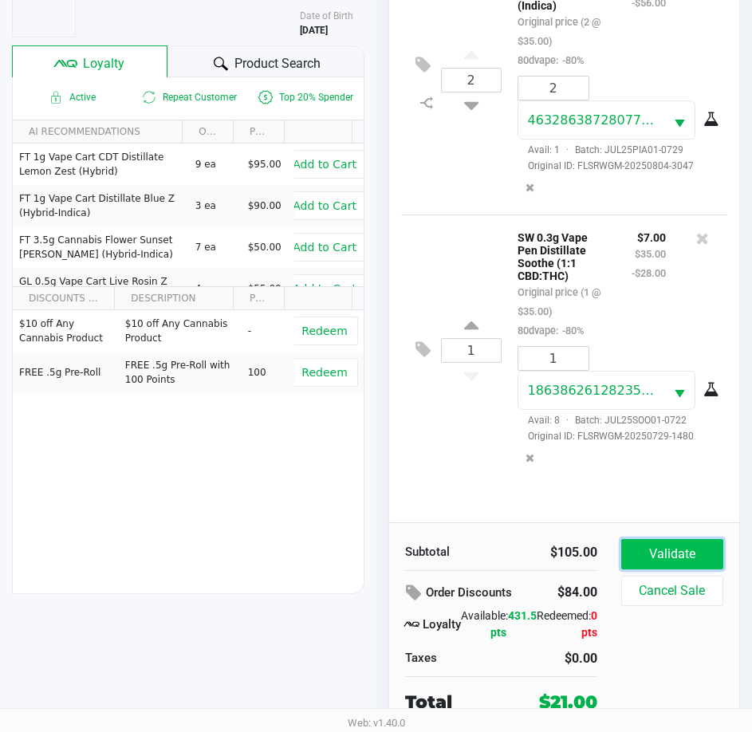
click at [665, 552] on button "Validate" at bounding box center [672, 554] width 102 height 30
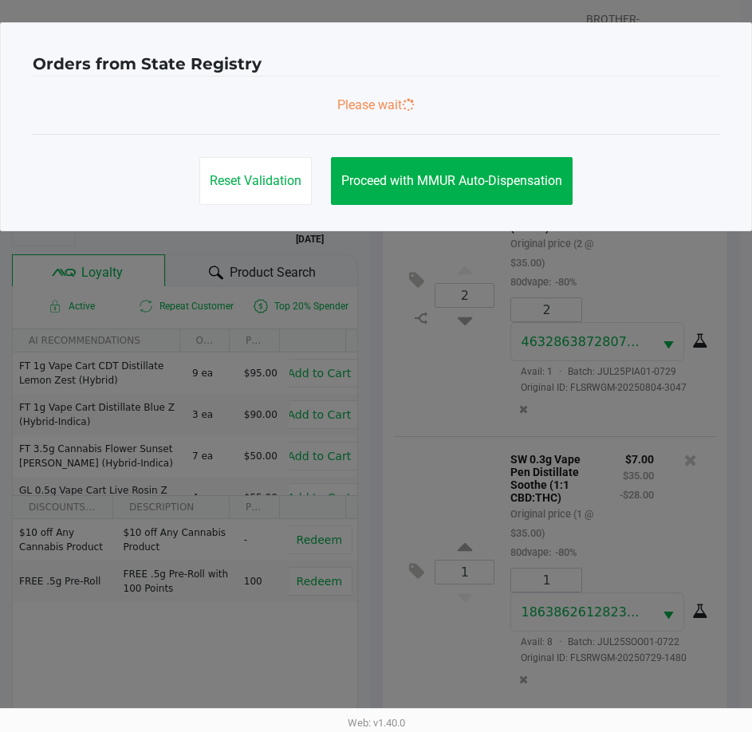
scroll to position [0, 0]
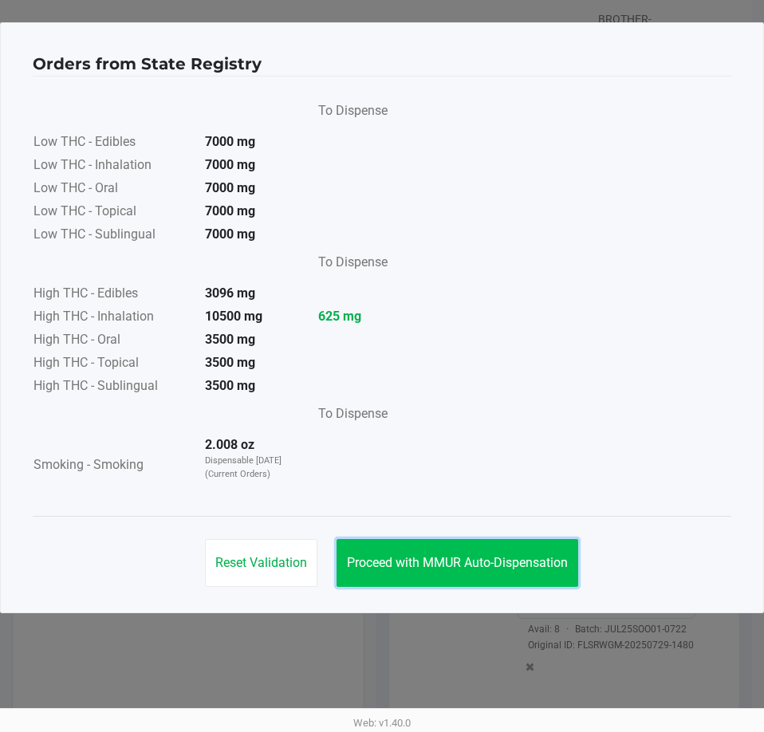
click at [470, 552] on button "Proceed with MMUR Auto-Dispensation" at bounding box center [457, 563] width 242 height 48
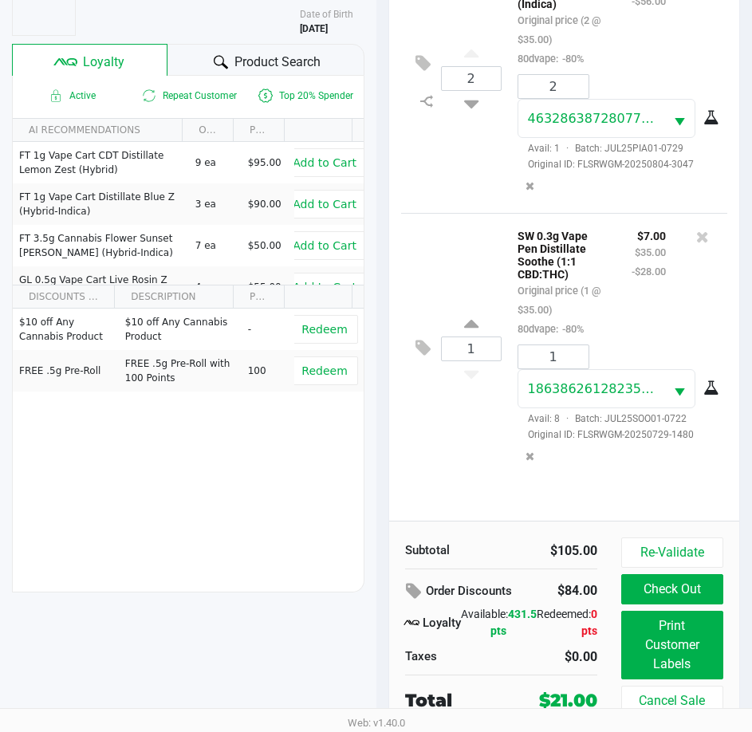
scroll to position [211, 0]
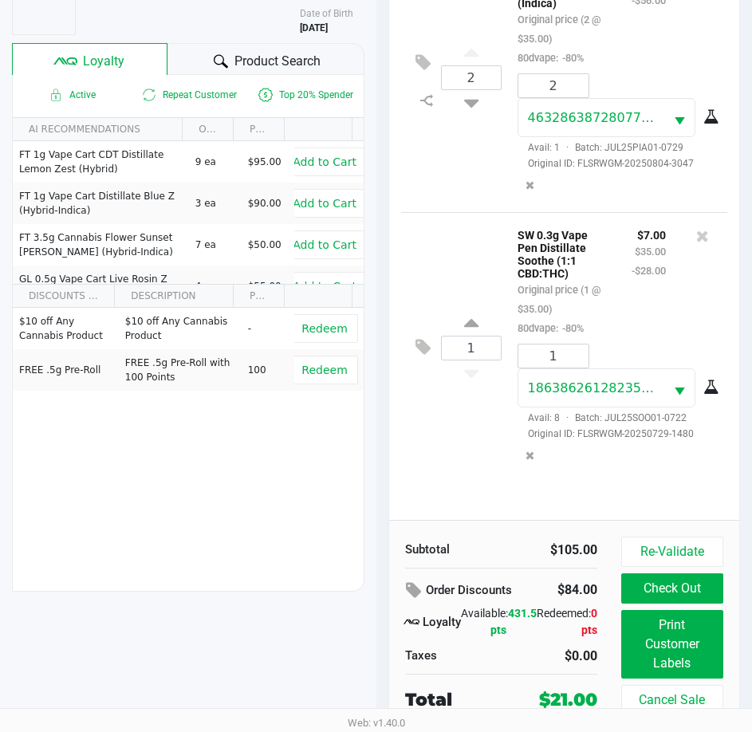
click at [682, 632] on button "Print Customer Labels" at bounding box center [672, 644] width 102 height 69
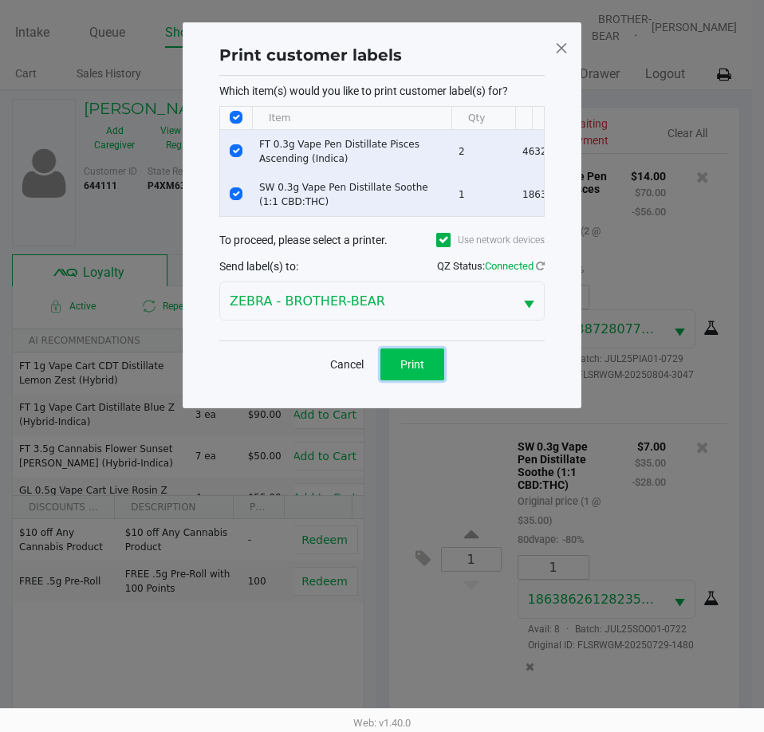
click at [411, 364] on button "Print" at bounding box center [412, 364] width 64 height 32
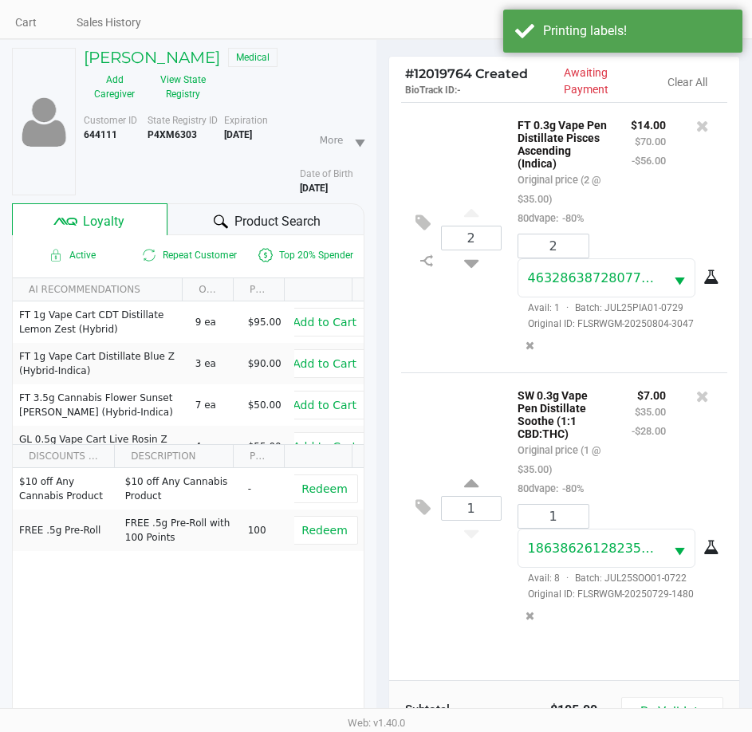
scroll to position [211, 0]
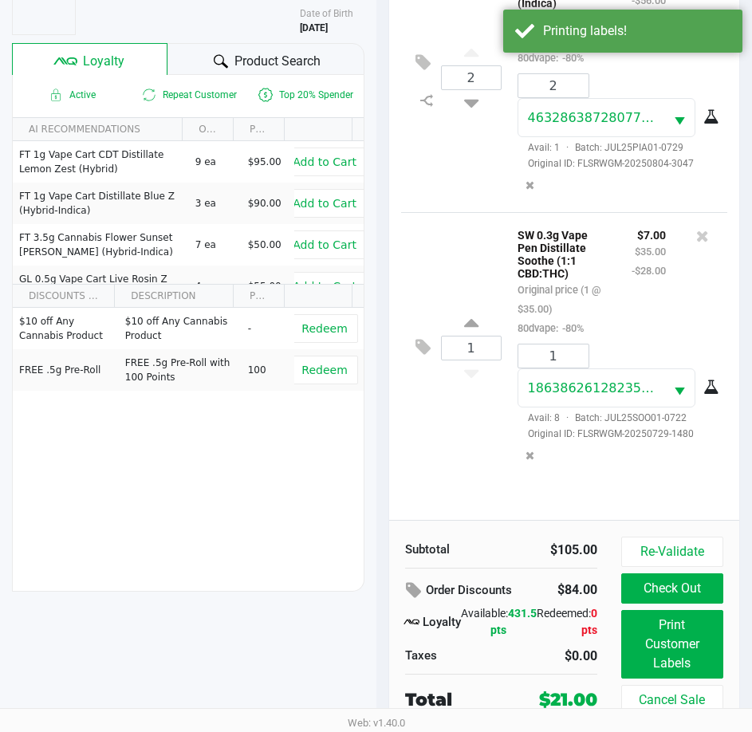
click at [667, 593] on button "Check Out" at bounding box center [672, 588] width 102 height 30
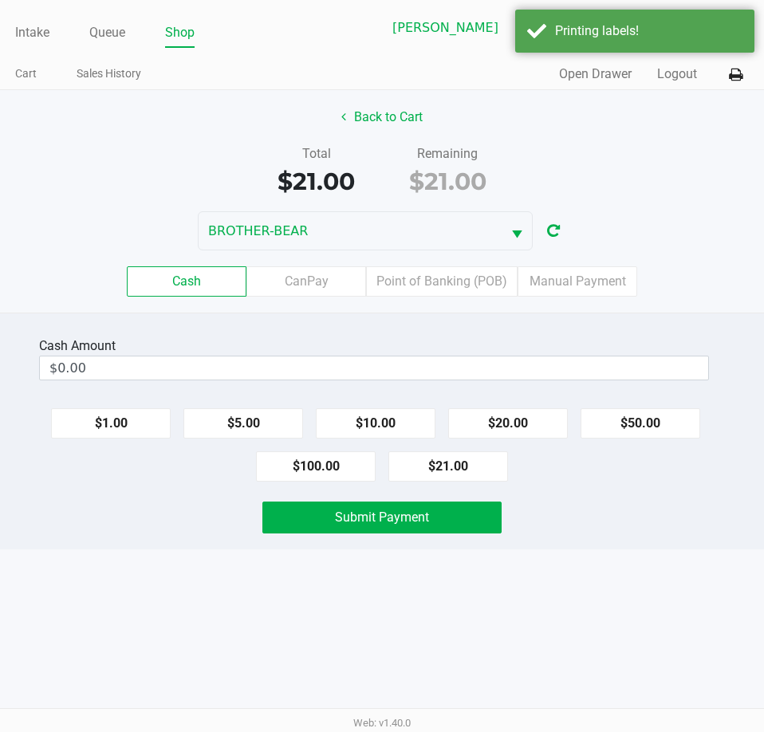
click at [320, 276] on label "CanPay" at bounding box center [306, 281] width 120 height 30
click at [0, 0] on 2 "CanPay" at bounding box center [0, 0] width 0 height 0
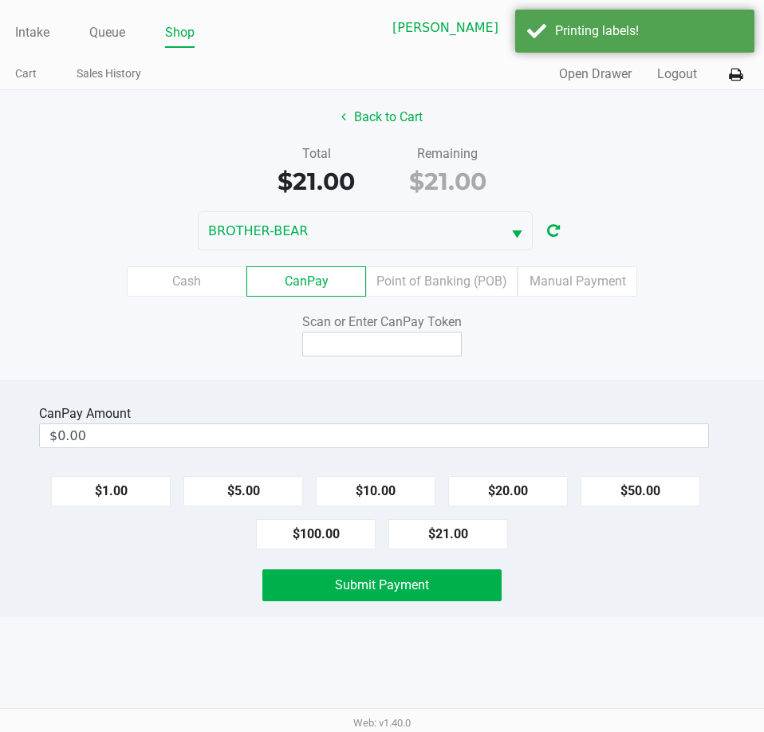
click at [455, 534] on button "$21.00" at bounding box center [448, 534] width 120 height 30
type input "$21.00"
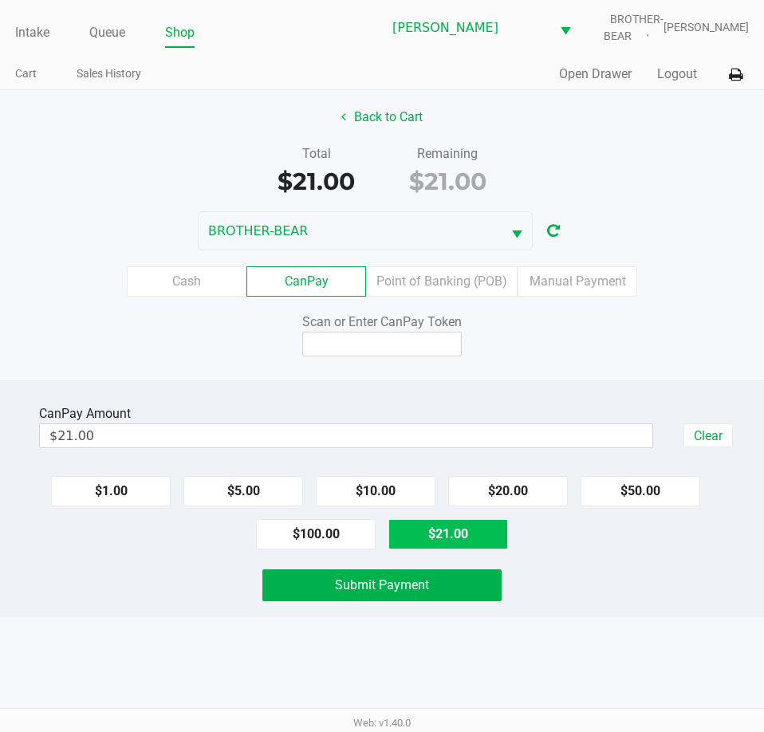
click at [383, 588] on span "Submit Payment" at bounding box center [382, 584] width 94 height 15
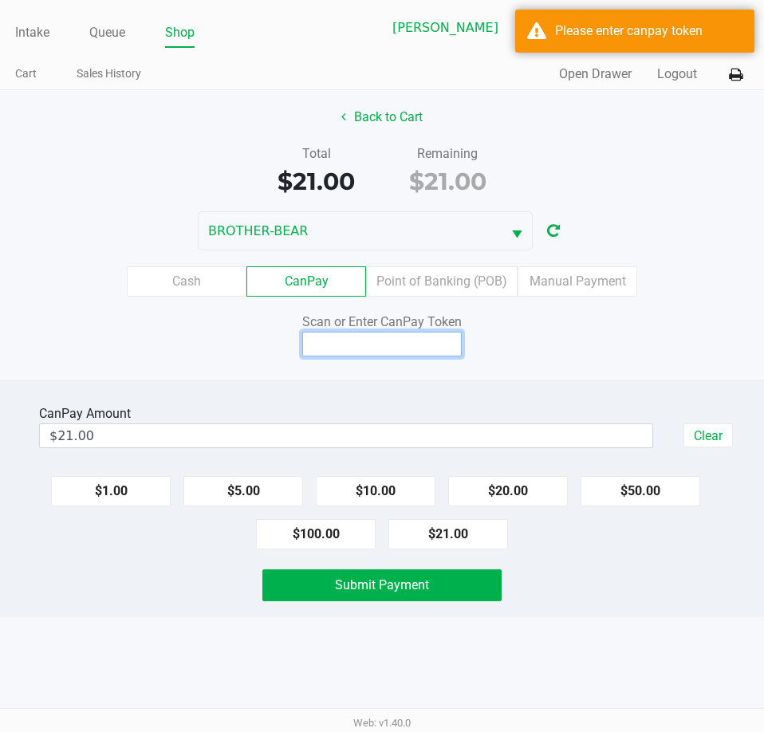
click at [359, 344] on input at bounding box center [381, 344] width 159 height 25
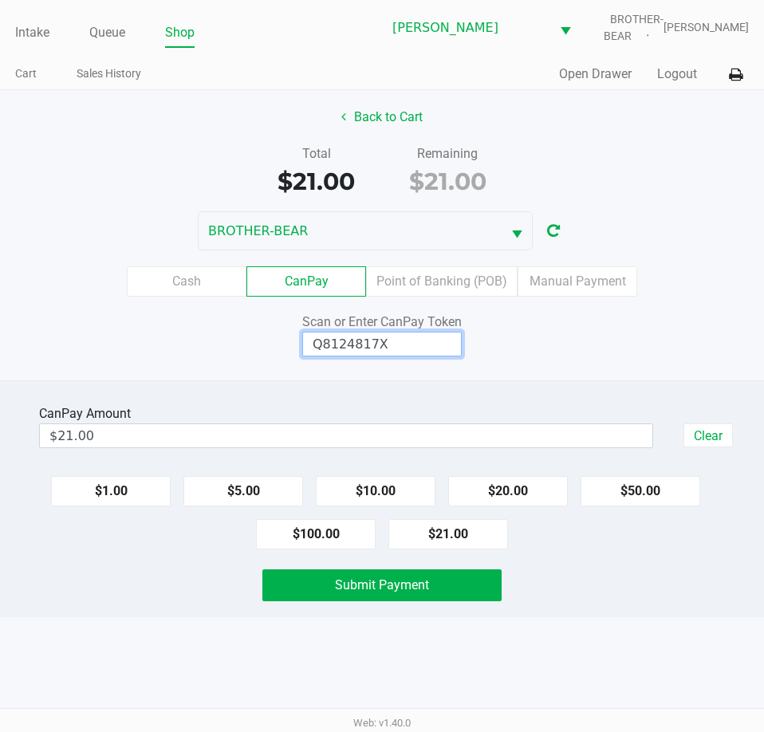
type input "Q8124817X"
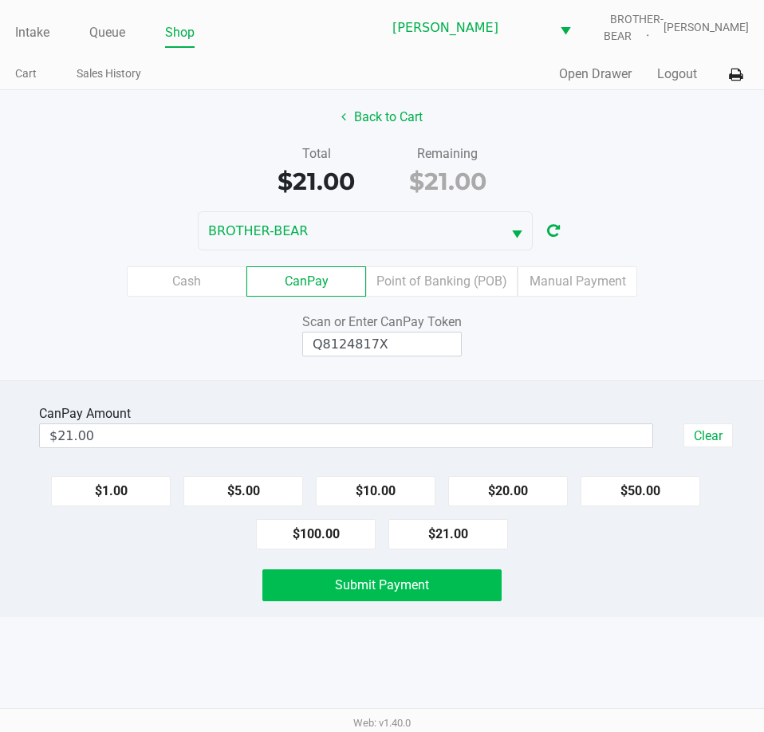
click at [379, 588] on span "Submit Payment" at bounding box center [382, 584] width 94 height 15
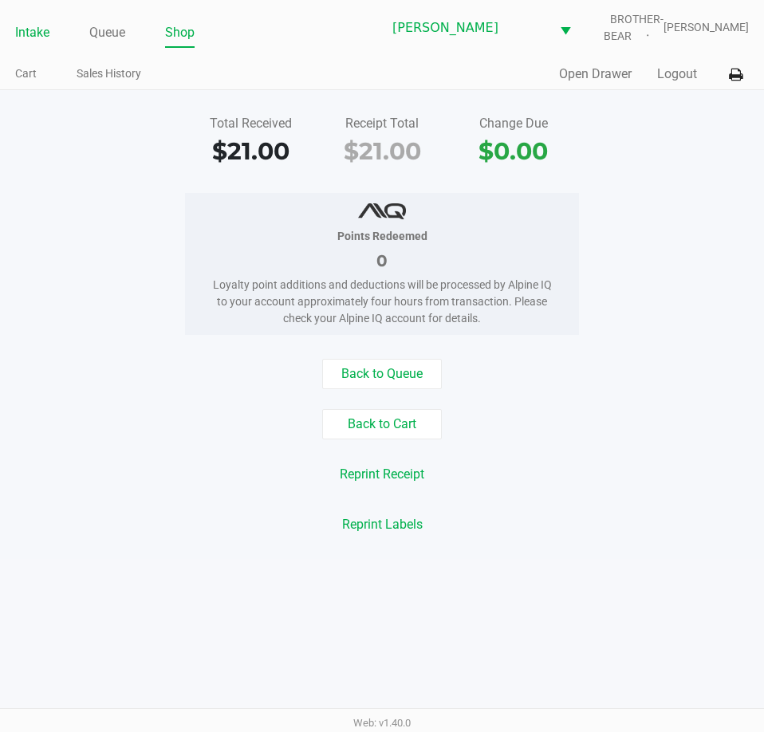
click at [32, 32] on link "Intake" at bounding box center [32, 33] width 34 height 22
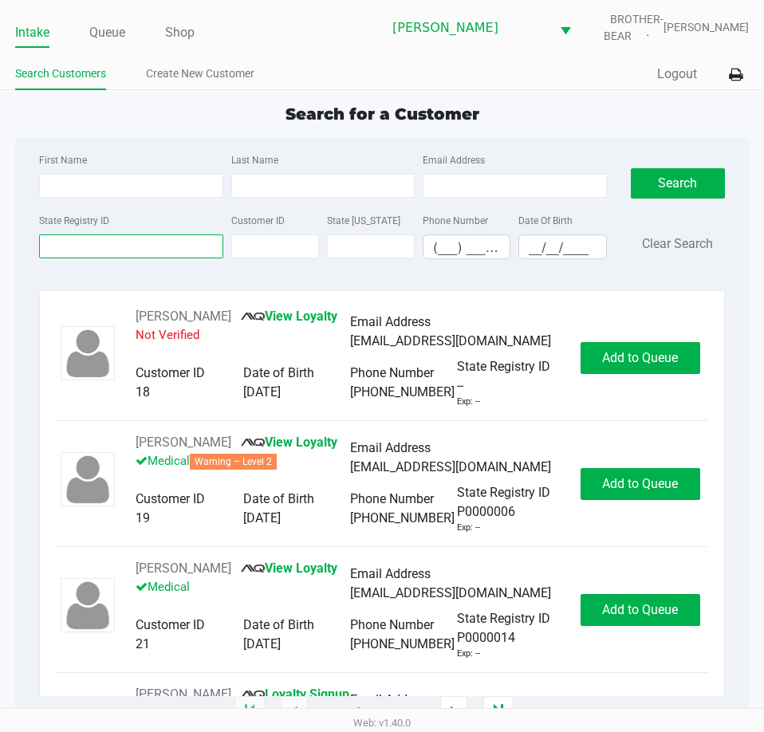
click at [52, 246] on input "State Registry ID" at bounding box center [130, 246] width 183 height 24
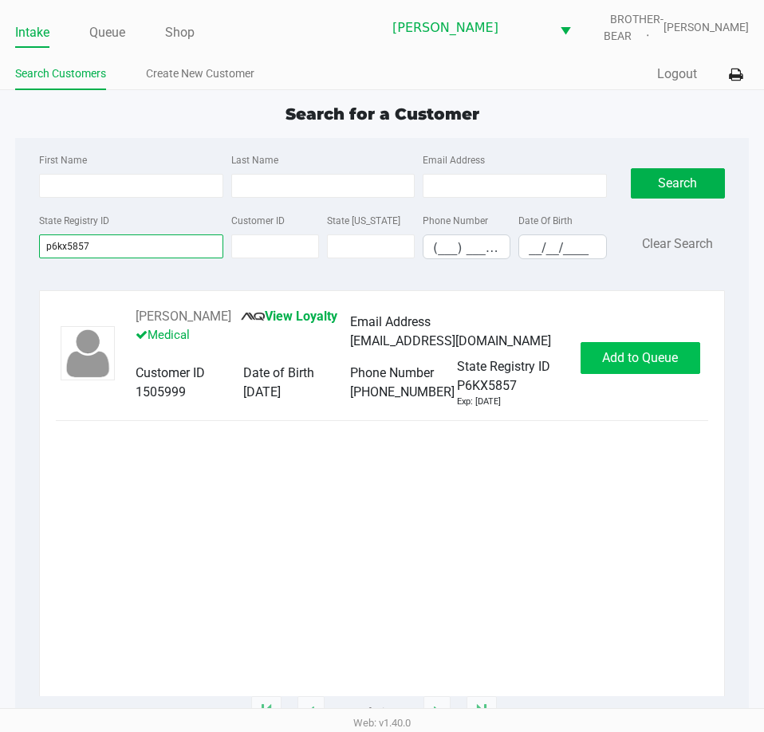
type input "p6kx5857"
click at [643, 355] on span "Add to Queue" at bounding box center [640, 357] width 76 height 15
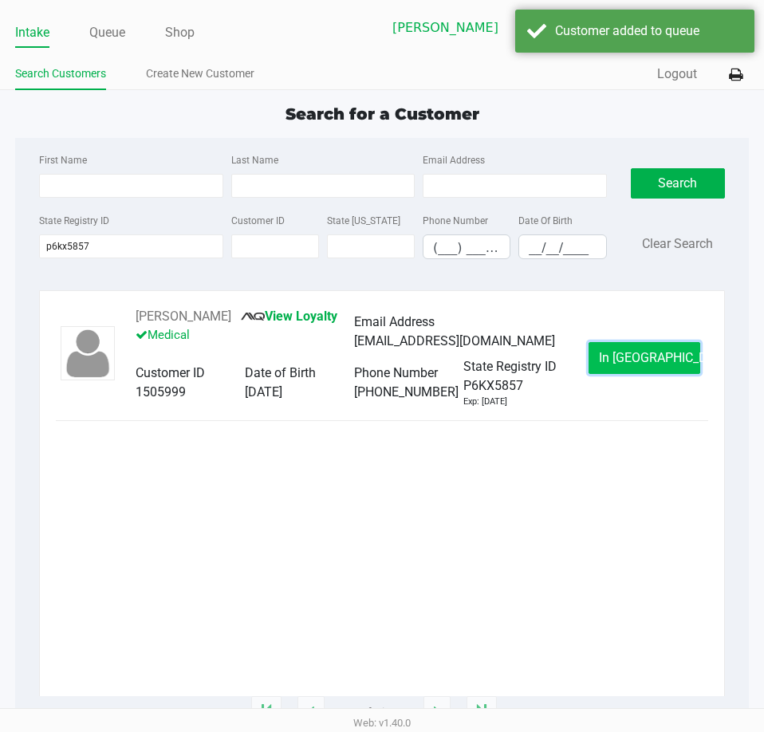
click at [656, 357] on span "In Queue" at bounding box center [666, 357] width 134 height 15
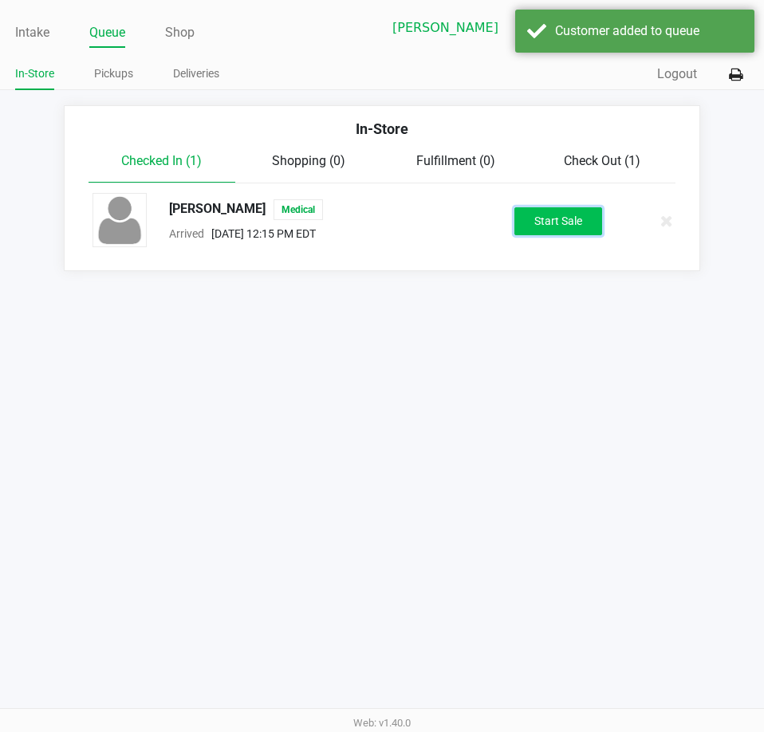
click at [564, 222] on button "Start Sale" at bounding box center [558, 221] width 88 height 28
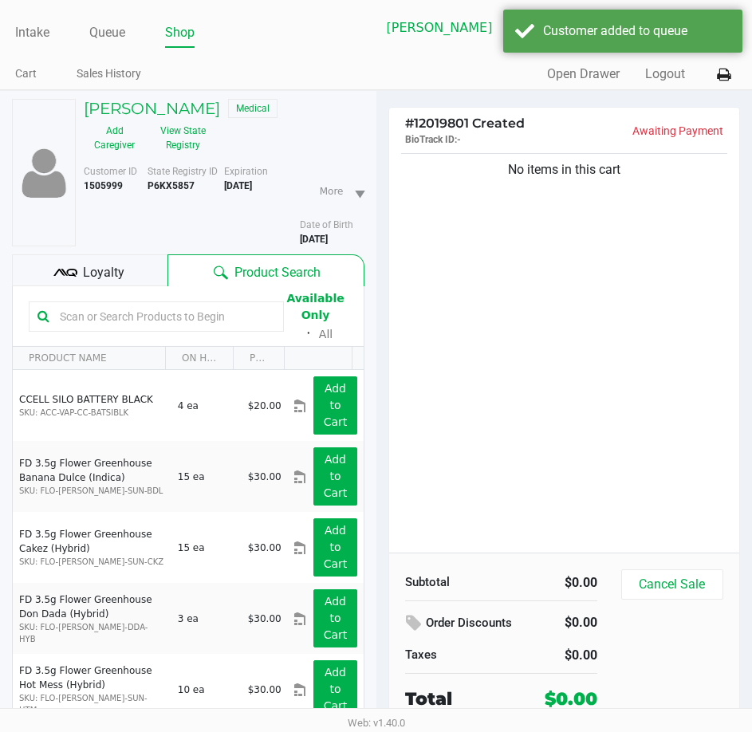
click at [85, 272] on span "Loyalty" at bounding box center [103, 272] width 41 height 19
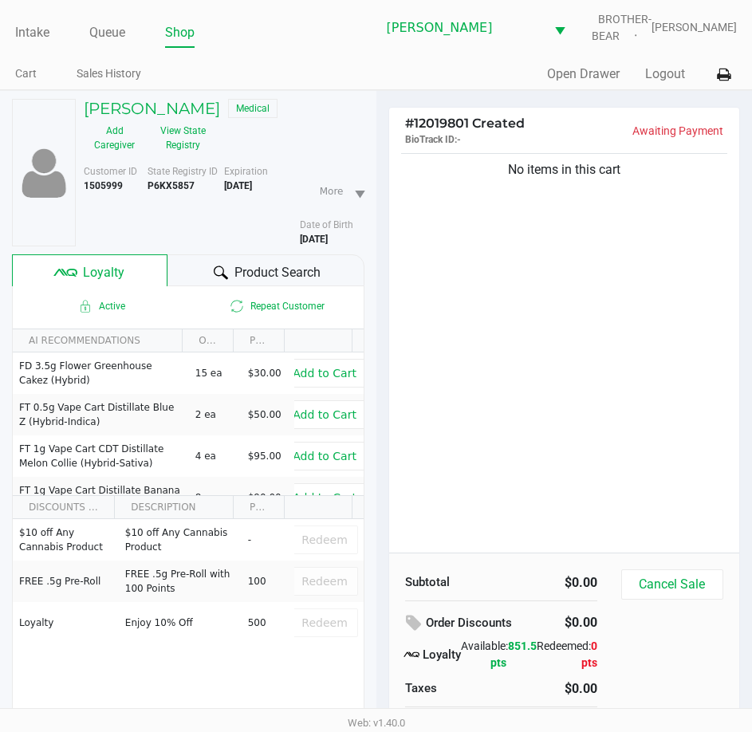
click at [503, 374] on div "No items in this cart" at bounding box center [564, 351] width 351 height 403
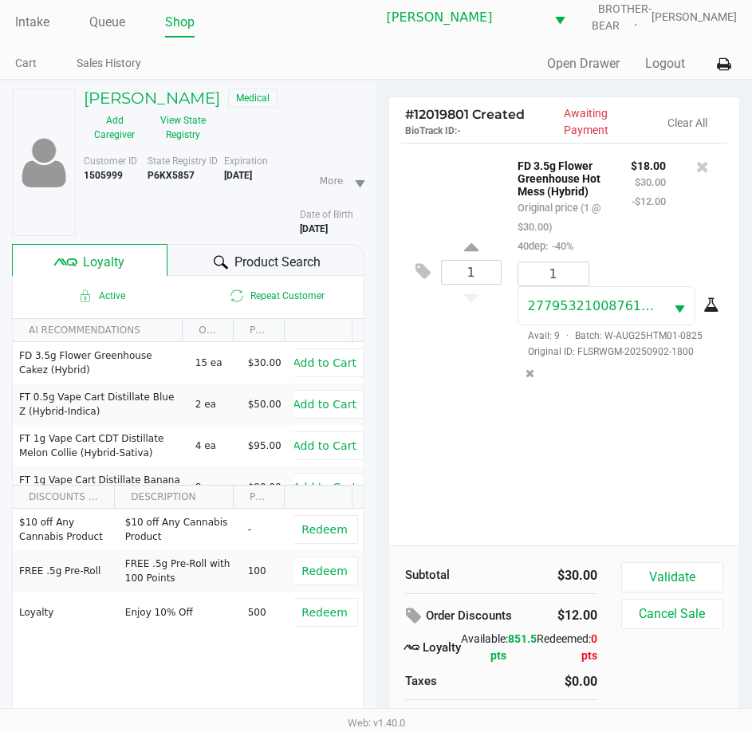
scroll to position [79, 0]
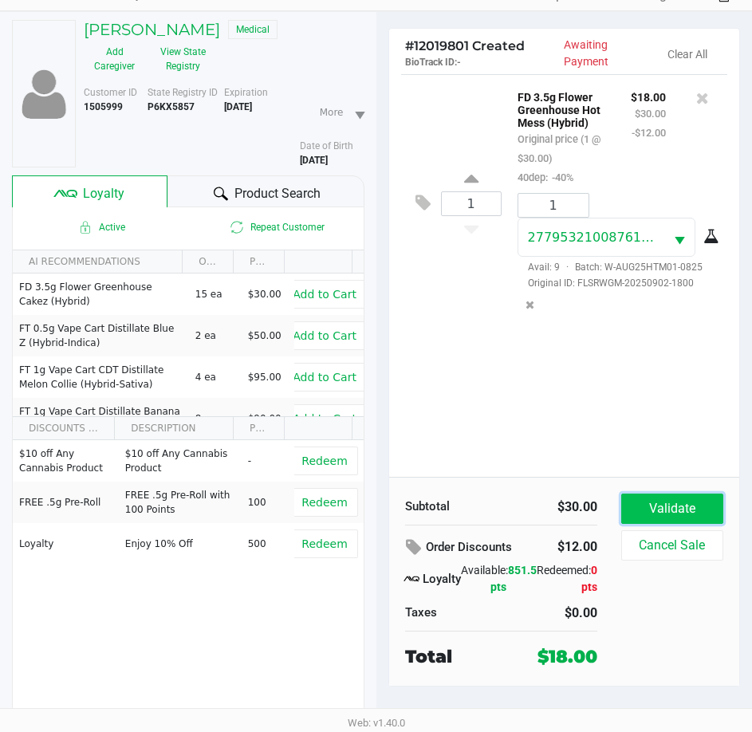
click at [674, 501] on button "Validate" at bounding box center [672, 508] width 102 height 30
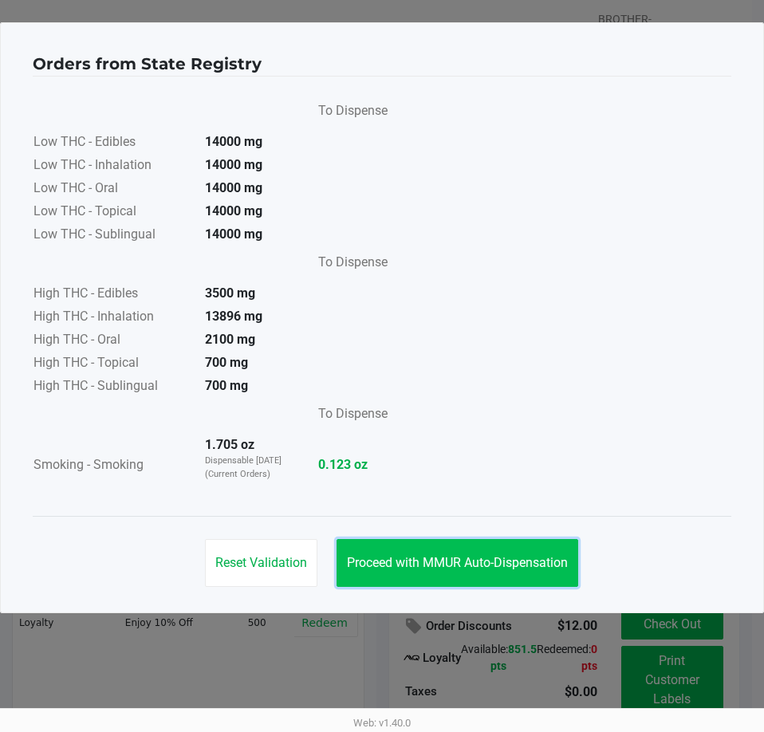
click at [469, 553] on button "Proceed with MMUR Auto-Dispensation" at bounding box center [457, 563] width 242 height 48
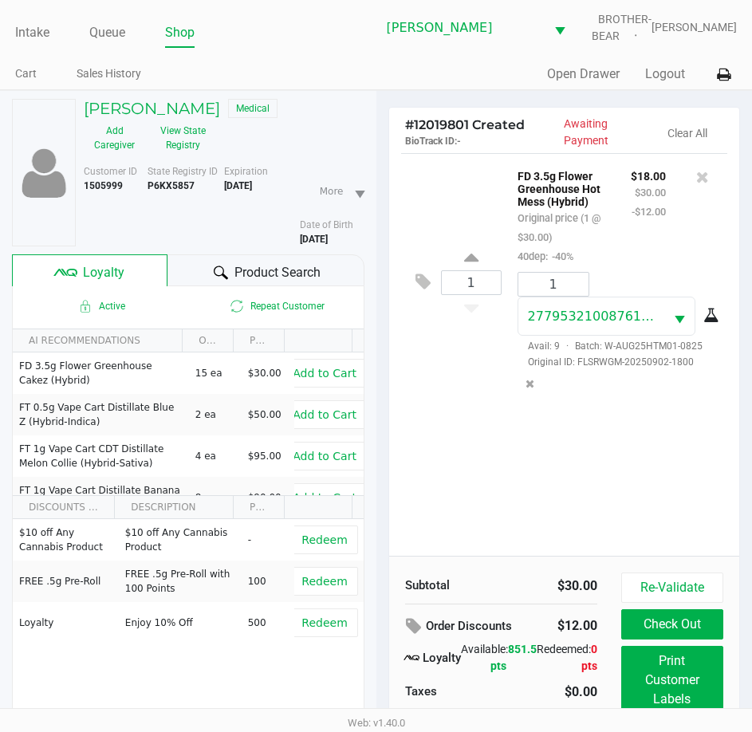
scroll to position [79, 0]
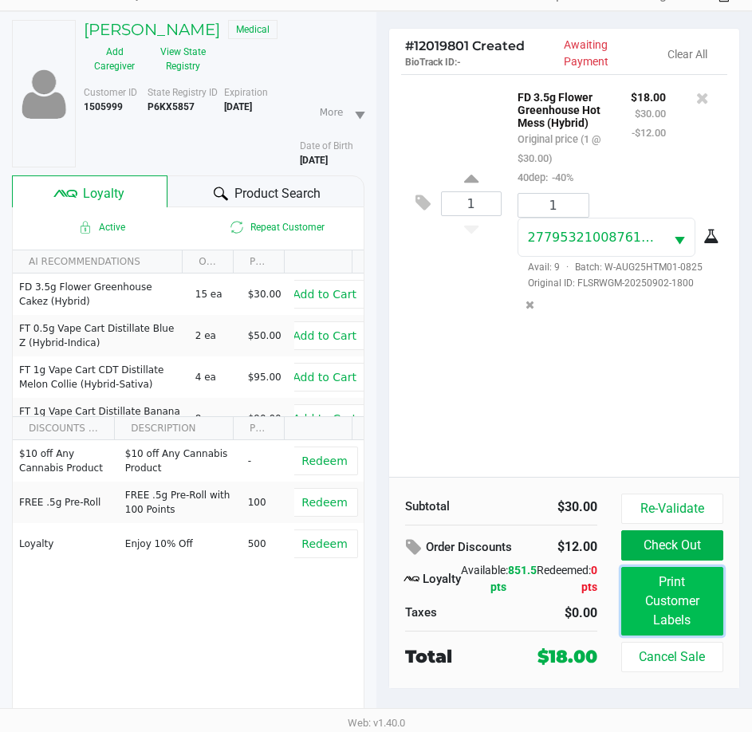
click at [661, 603] on button "Print Customer Labels" at bounding box center [672, 601] width 102 height 69
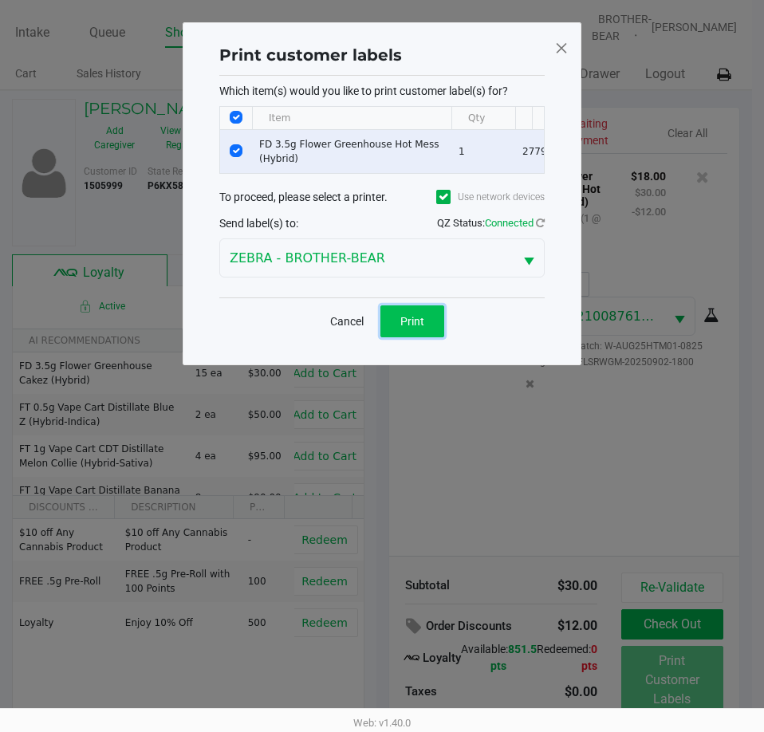
click at [406, 324] on button "Print" at bounding box center [412, 321] width 64 height 32
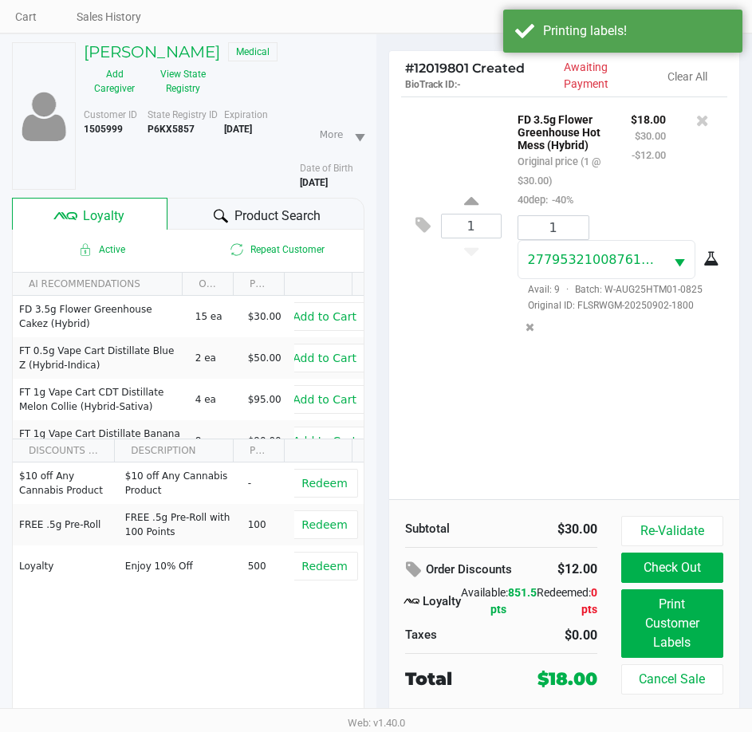
scroll to position [79, 0]
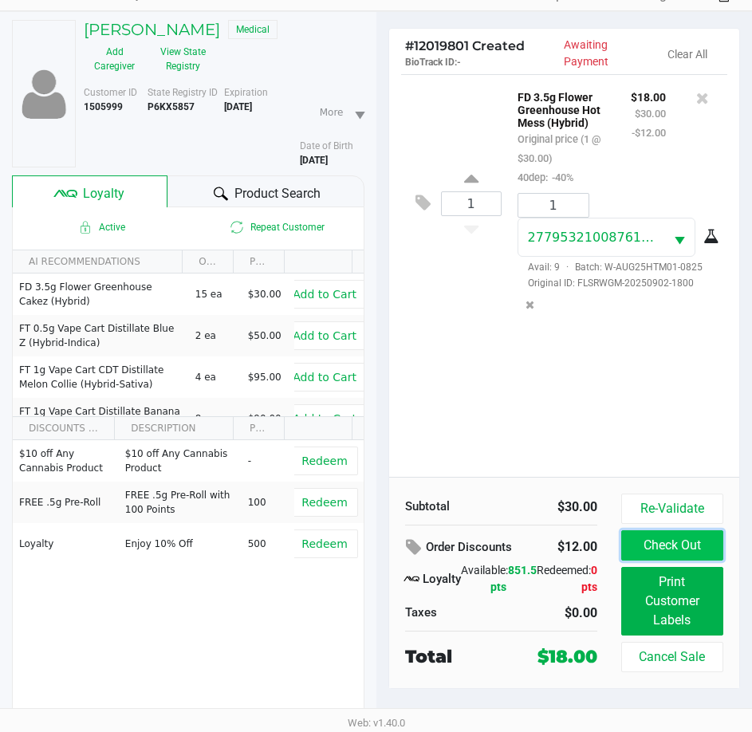
click at [666, 541] on button "Check Out" at bounding box center [672, 545] width 102 height 30
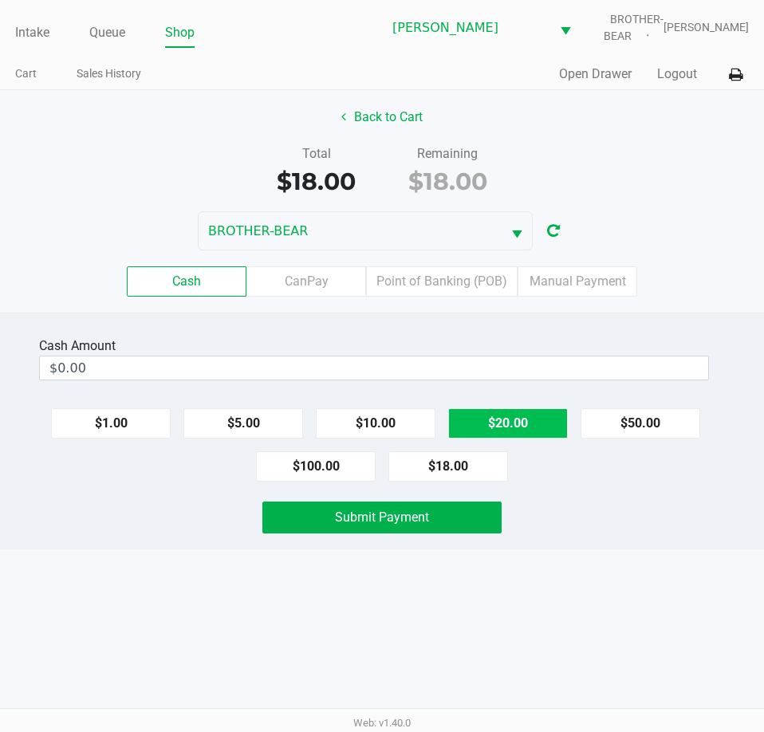
click at [500, 425] on button "$20.00" at bounding box center [508, 423] width 120 height 30
type input "$20.00"
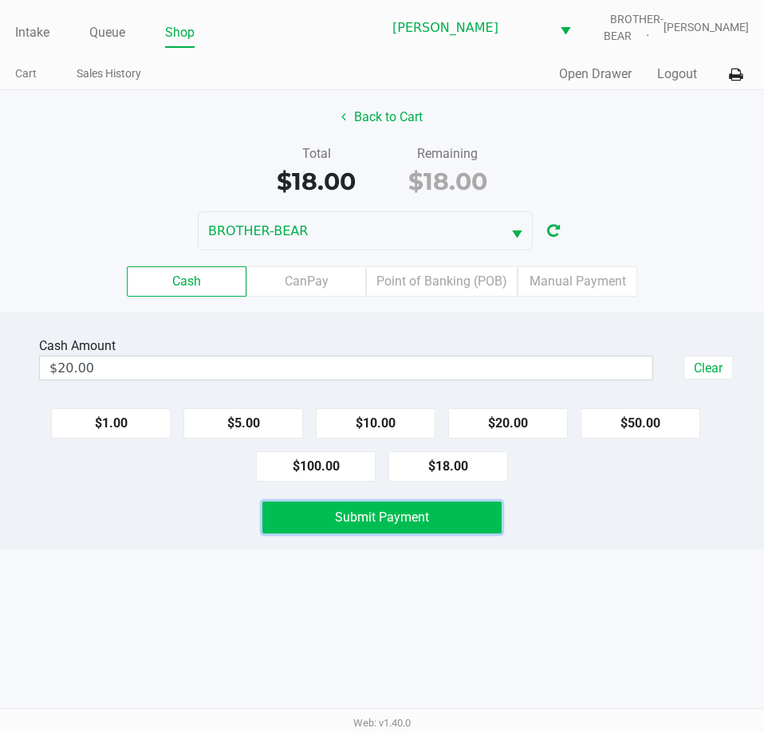
click at [415, 523] on span "Submit Payment" at bounding box center [382, 516] width 94 height 15
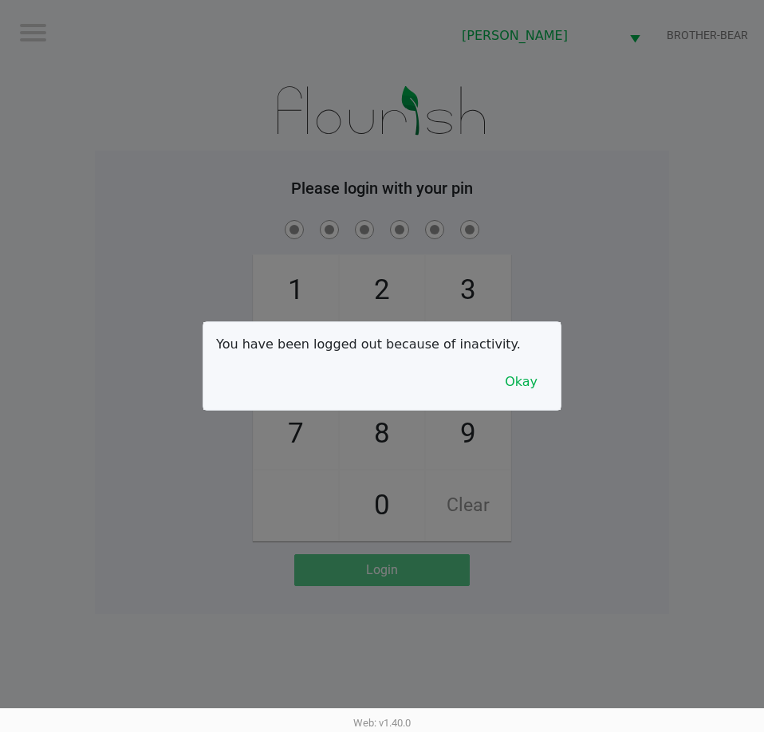
click at [171, 112] on div at bounding box center [382, 366] width 764 height 732
click at [533, 392] on button "Okay" at bounding box center [520, 382] width 53 height 30
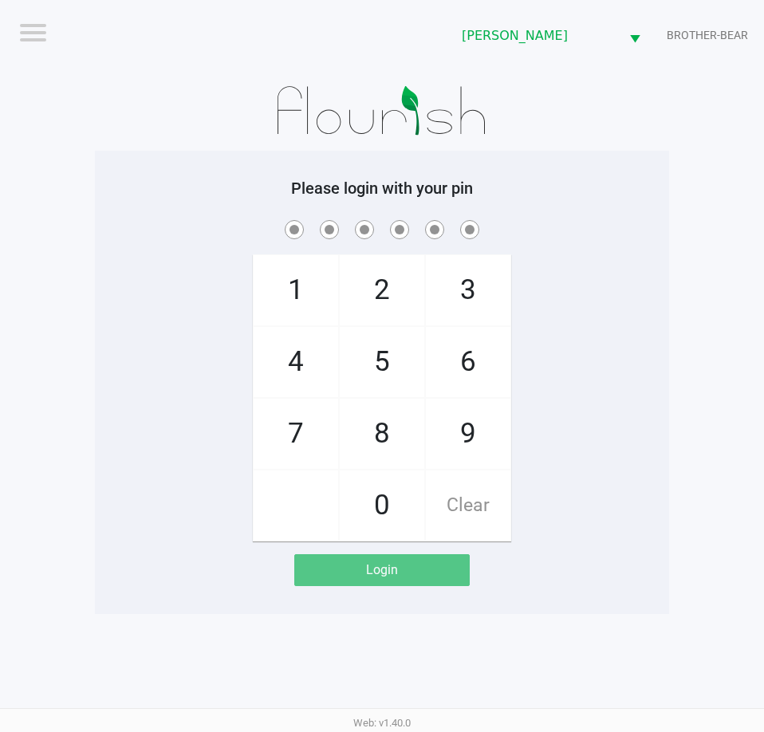
click at [392, 380] on span "5" at bounding box center [382, 362] width 85 height 70
checkbox input "true"
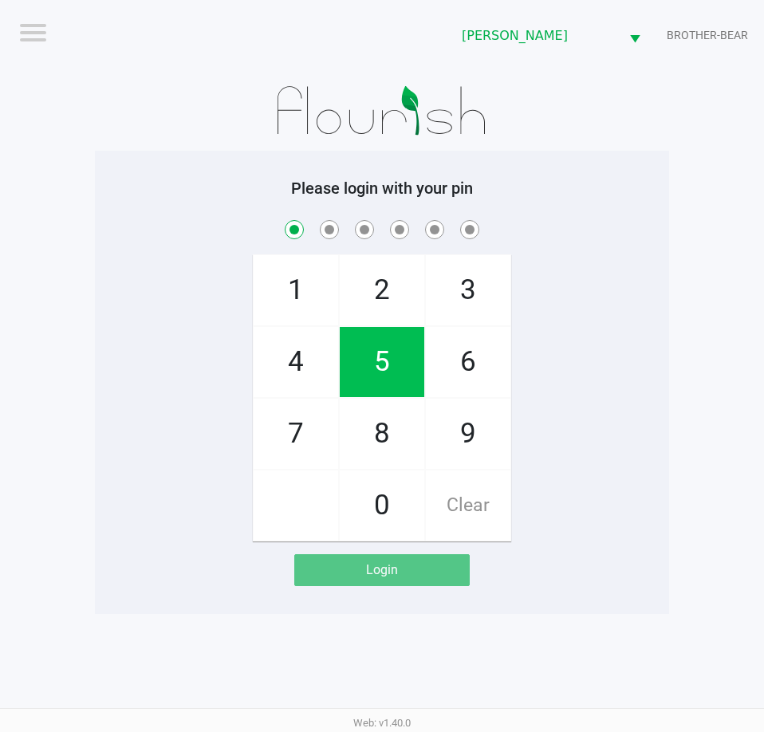
click at [395, 360] on span "5" at bounding box center [382, 362] width 85 height 70
checkbox input "true"
click at [387, 279] on span "2" at bounding box center [382, 290] width 85 height 70
checkbox input "true"
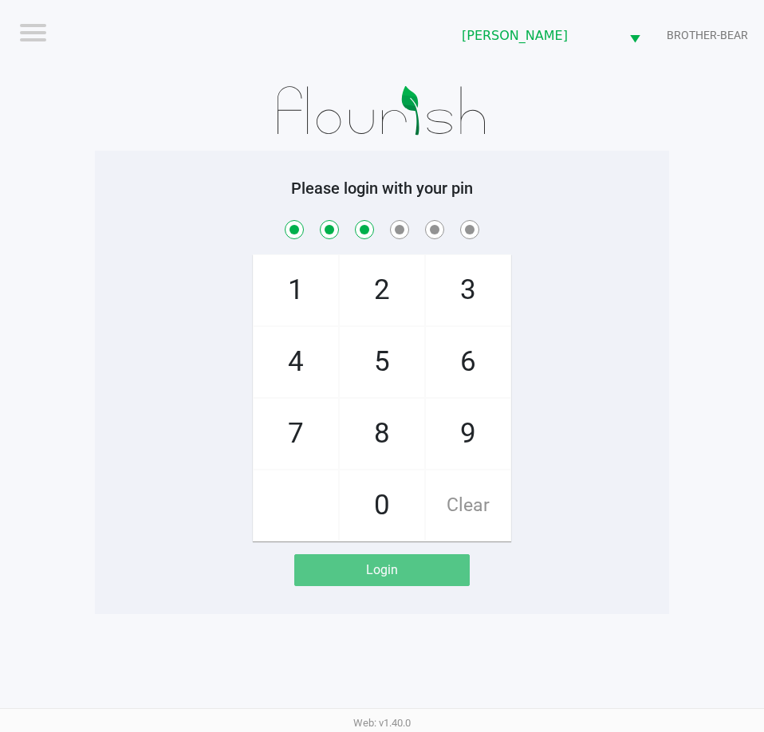
click at [304, 306] on span "1" at bounding box center [296, 290] width 85 height 70
checkbox input "true"
click at [466, 439] on span "9" at bounding box center [468, 434] width 85 height 70
checkbox input "true"
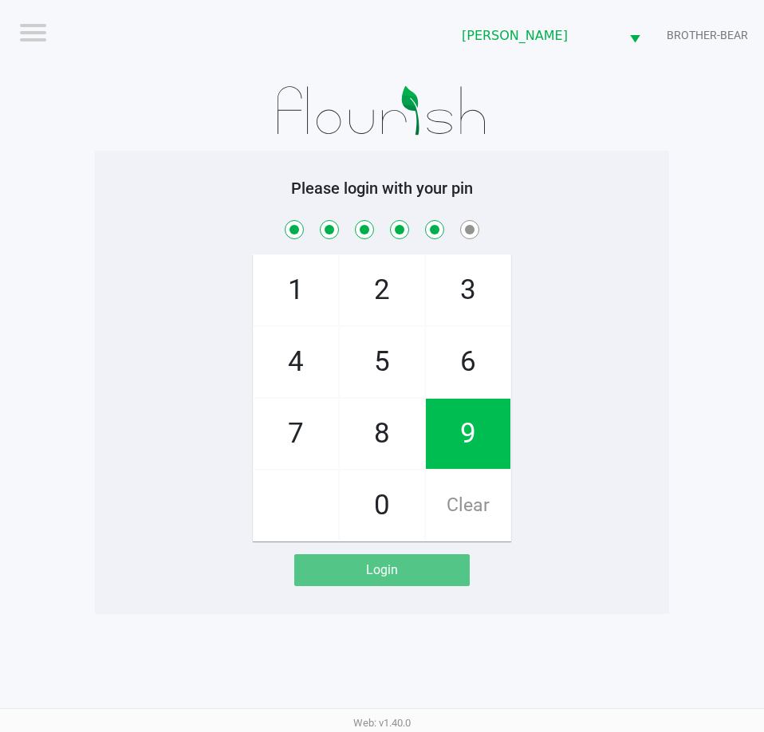
click at [382, 284] on span "2" at bounding box center [382, 290] width 85 height 70
checkbox input "true"
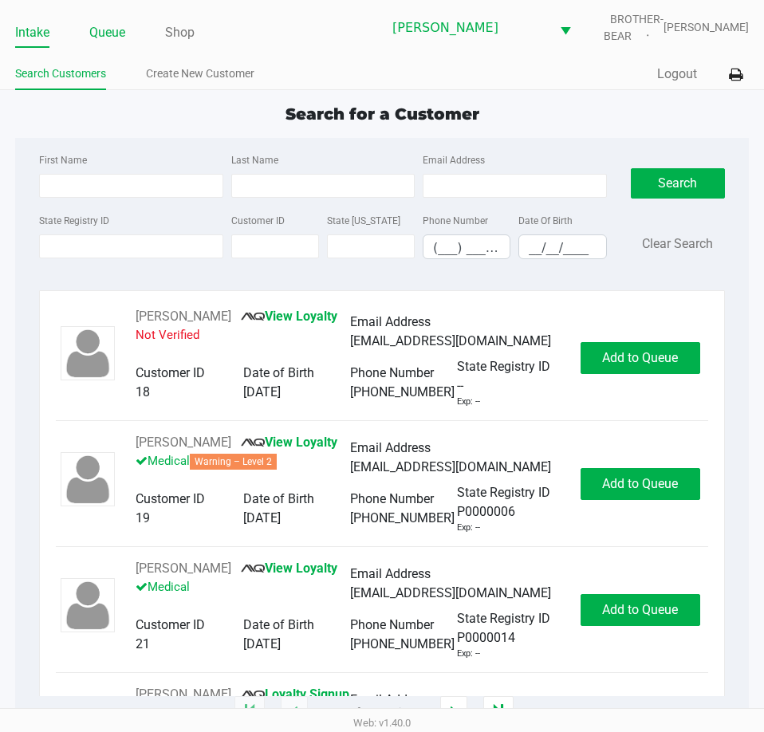
click at [117, 38] on link "Queue" at bounding box center [107, 33] width 36 height 22
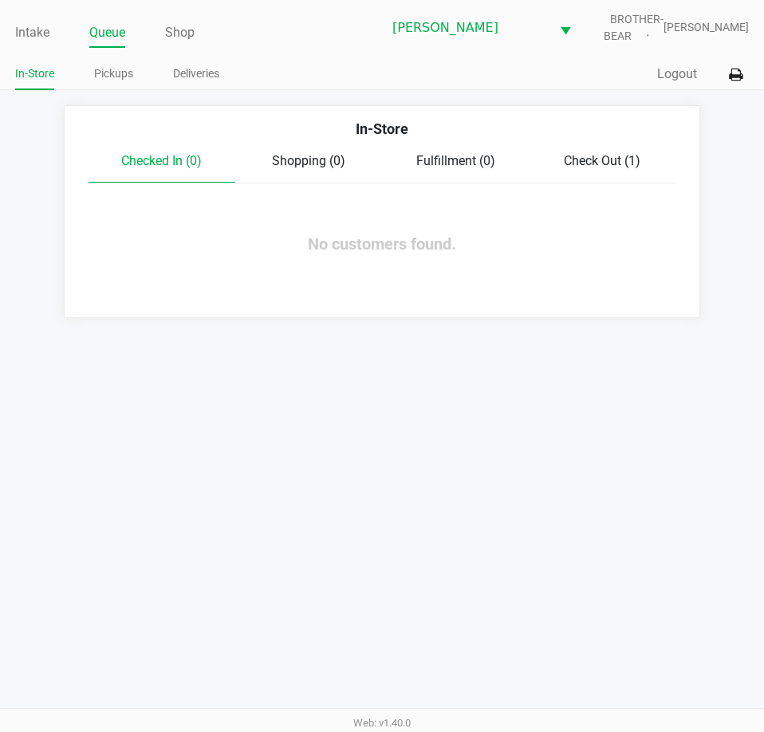
click at [113, 69] on link "Pickups" at bounding box center [113, 74] width 39 height 20
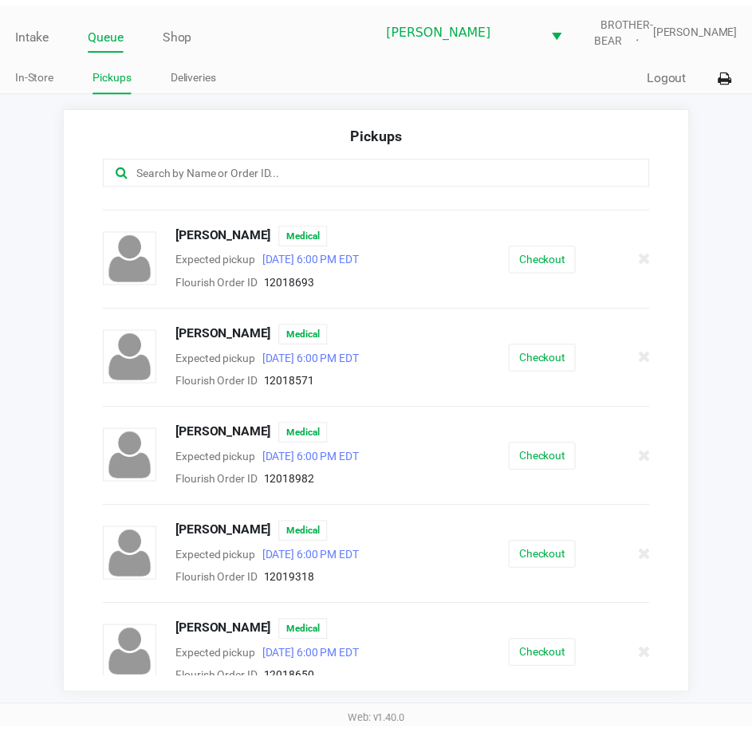
scroll to position [558, 0]
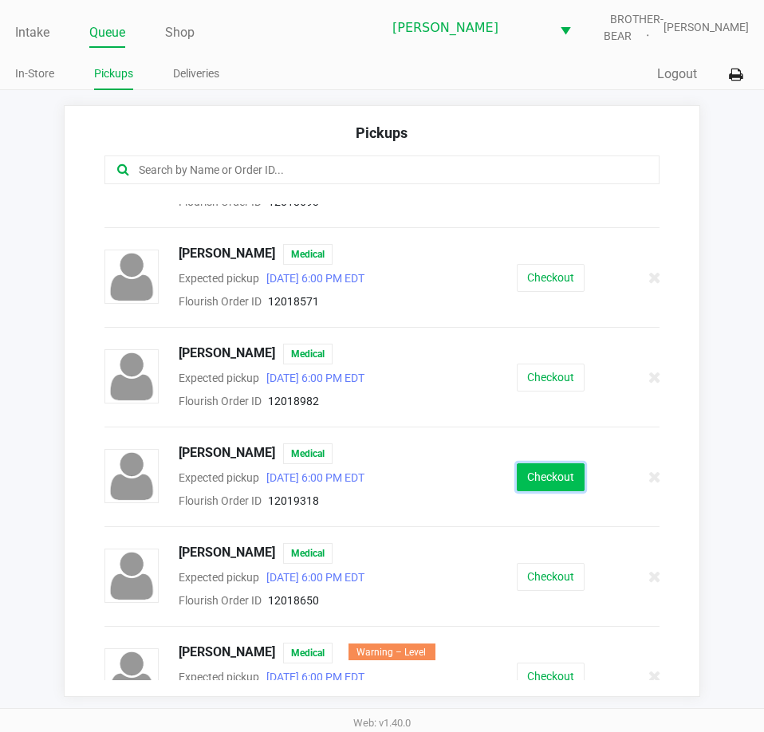
click at [548, 474] on button "Checkout" at bounding box center [551, 477] width 68 height 28
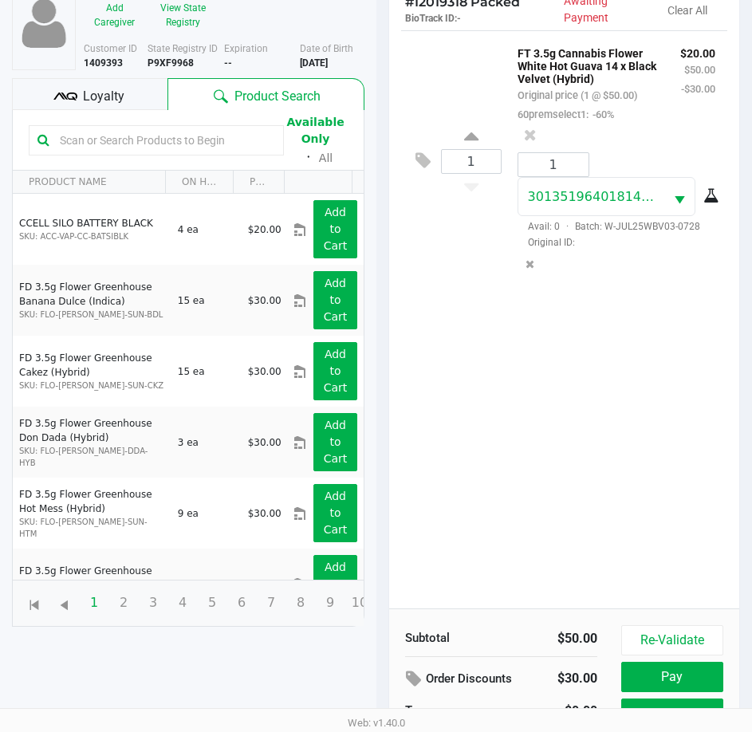
scroll to position [211, 0]
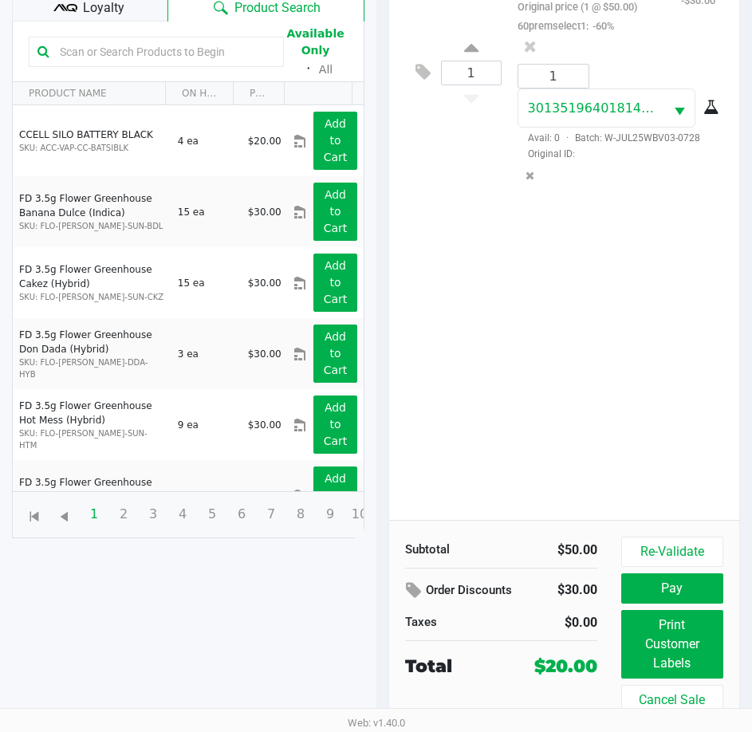
click at [127, 6] on div "Loyalty" at bounding box center [89, 6] width 155 height 32
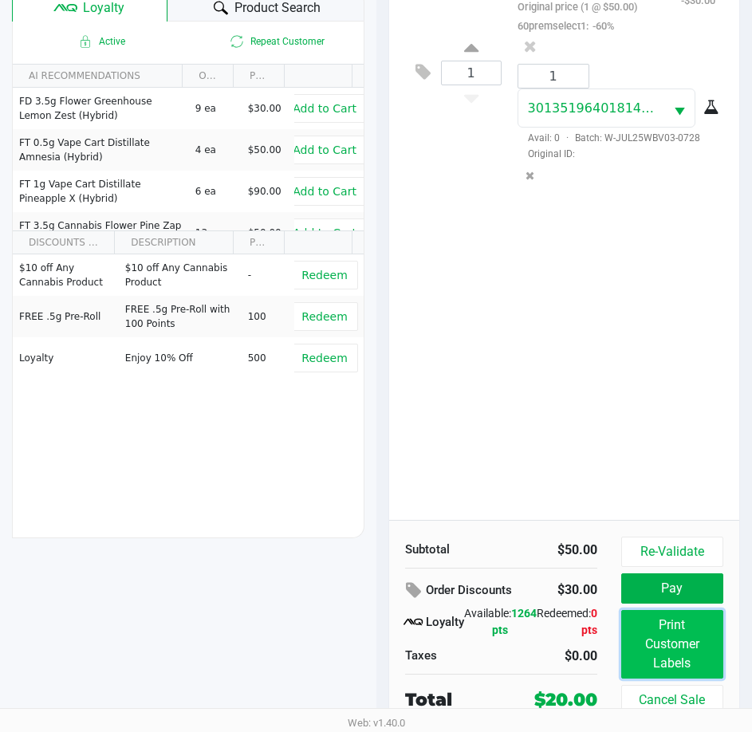
click at [676, 646] on button "Print Customer Labels" at bounding box center [672, 644] width 102 height 69
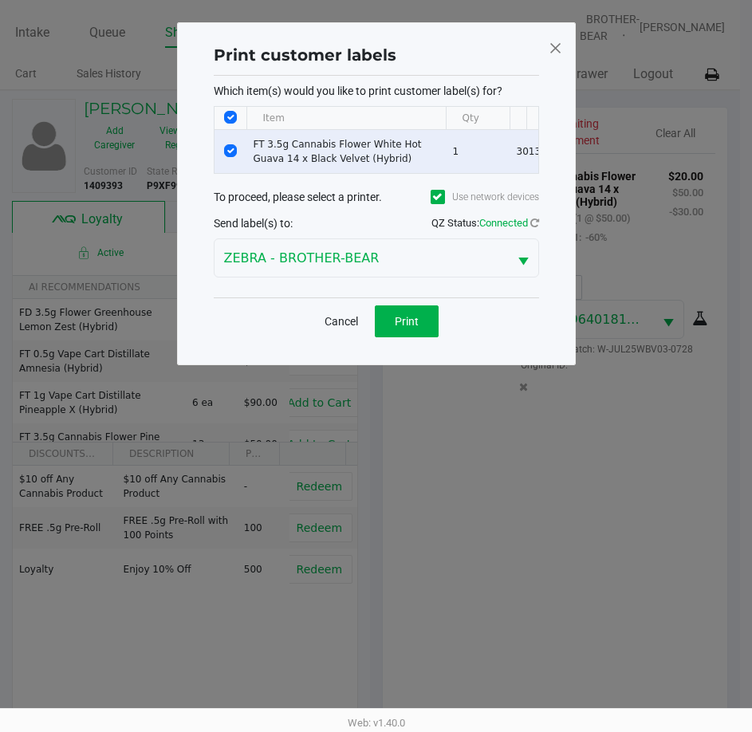
scroll to position [0, 0]
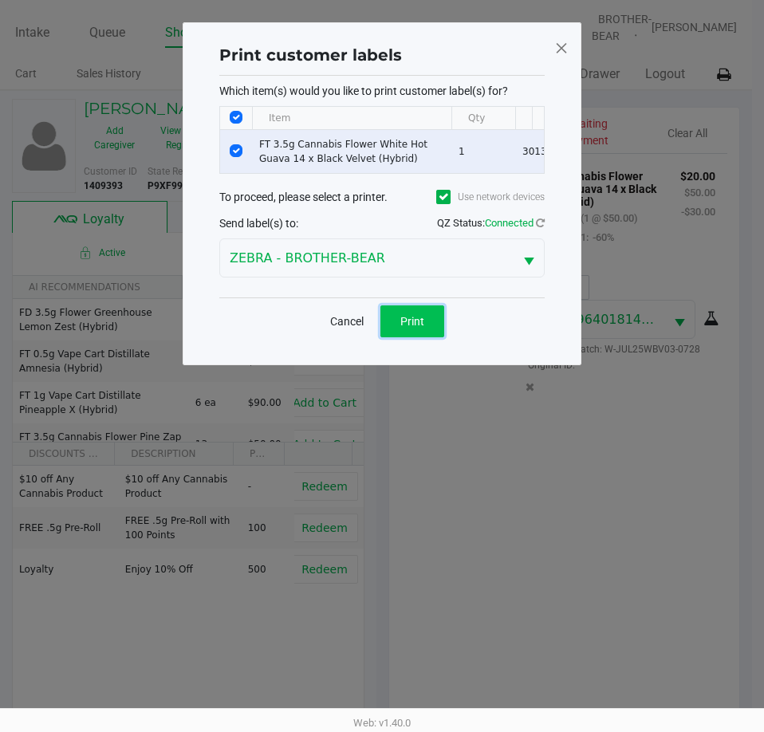
click at [403, 328] on span "Print" at bounding box center [412, 321] width 24 height 13
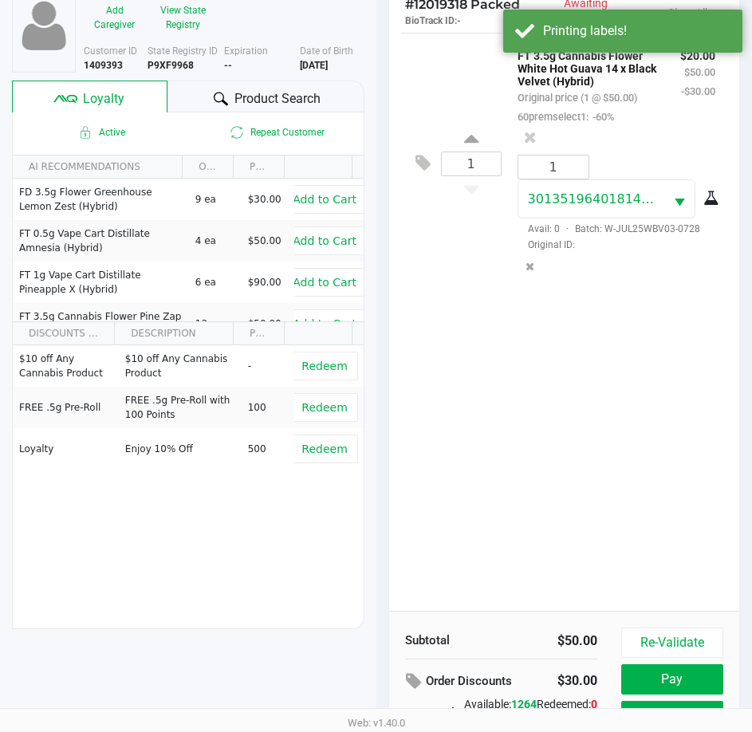
scroll to position [211, 0]
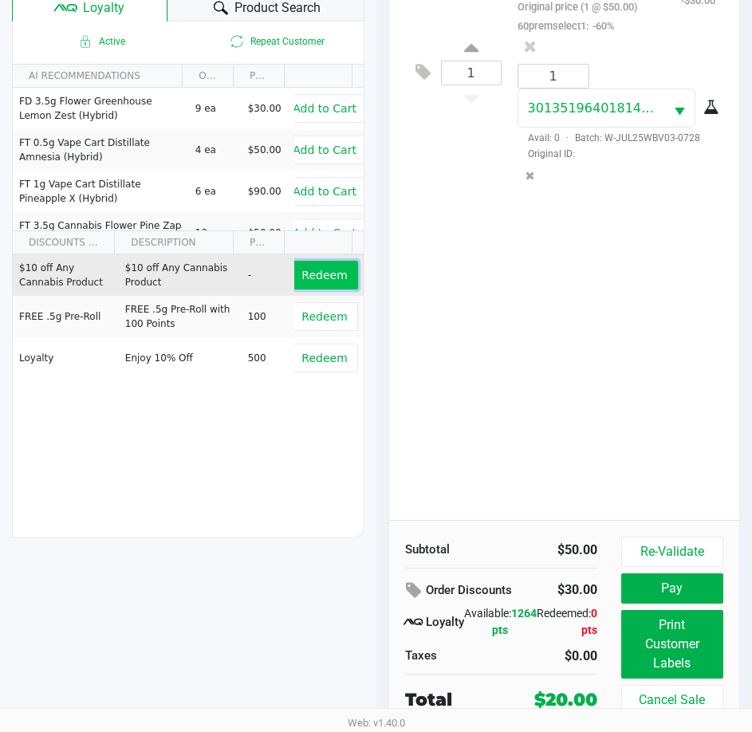
click at [320, 279] on span "Redeem" at bounding box center [323, 275] width 45 height 13
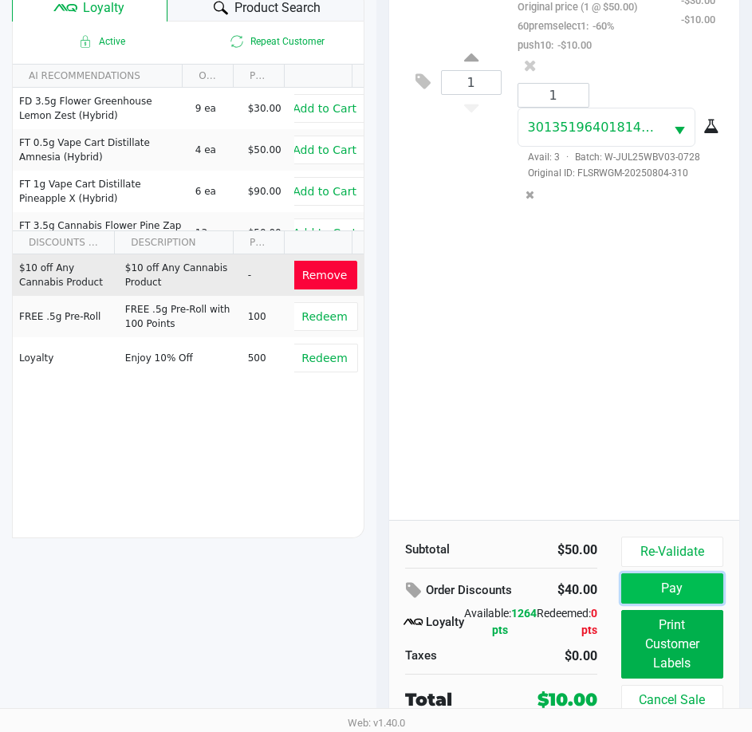
click at [668, 585] on button "Pay" at bounding box center [672, 588] width 102 height 30
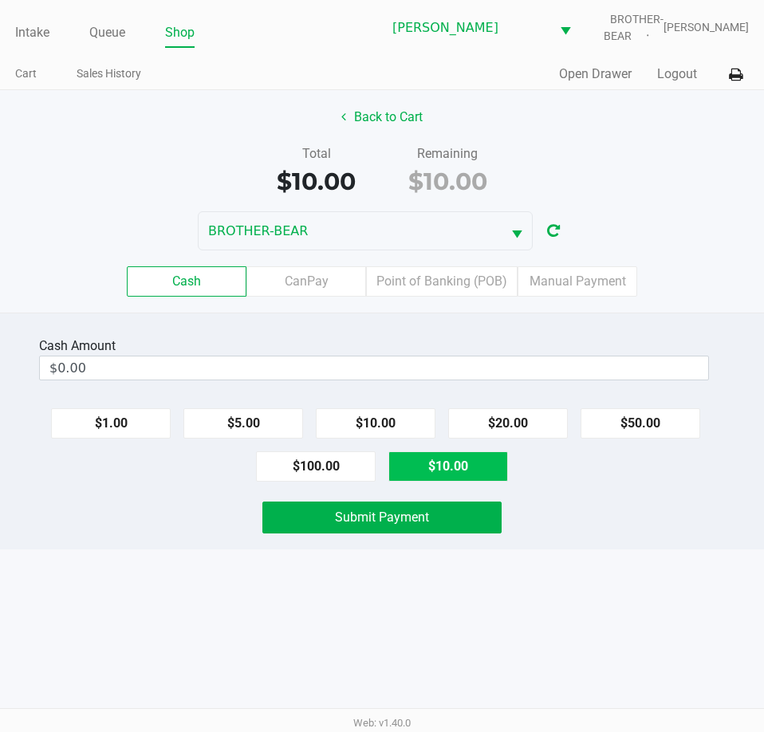
click at [376, 422] on button "$10.00" at bounding box center [376, 423] width 120 height 30
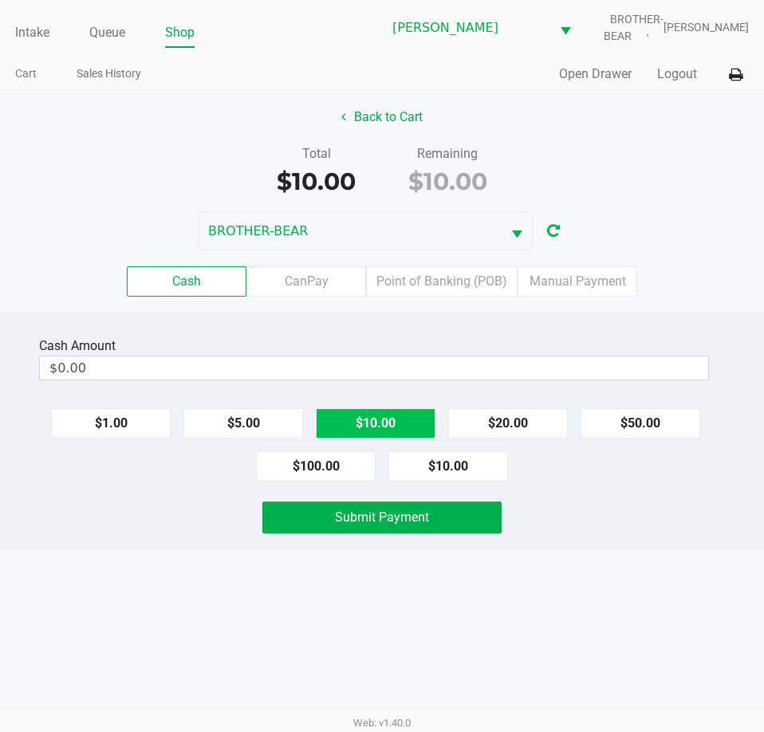
type input "$10.00"
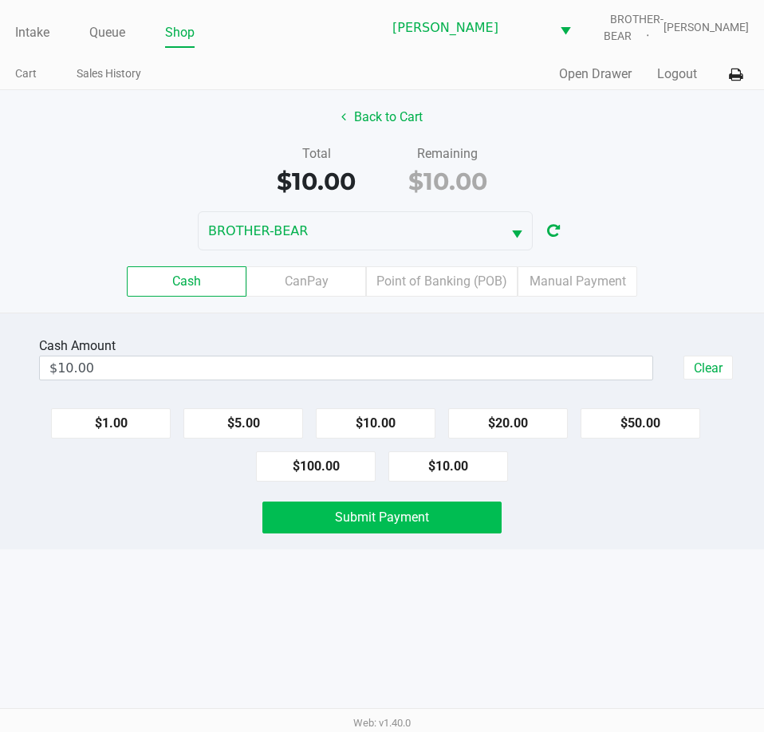
click at [368, 519] on span "Submit Payment" at bounding box center [382, 516] width 94 height 15
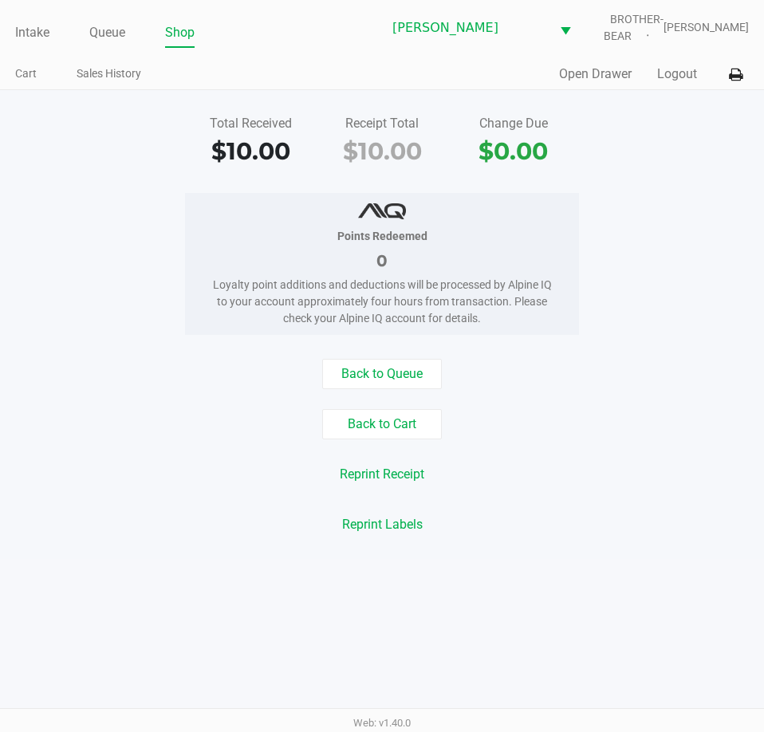
click at [40, 31] on link "Intake" at bounding box center [32, 33] width 34 height 22
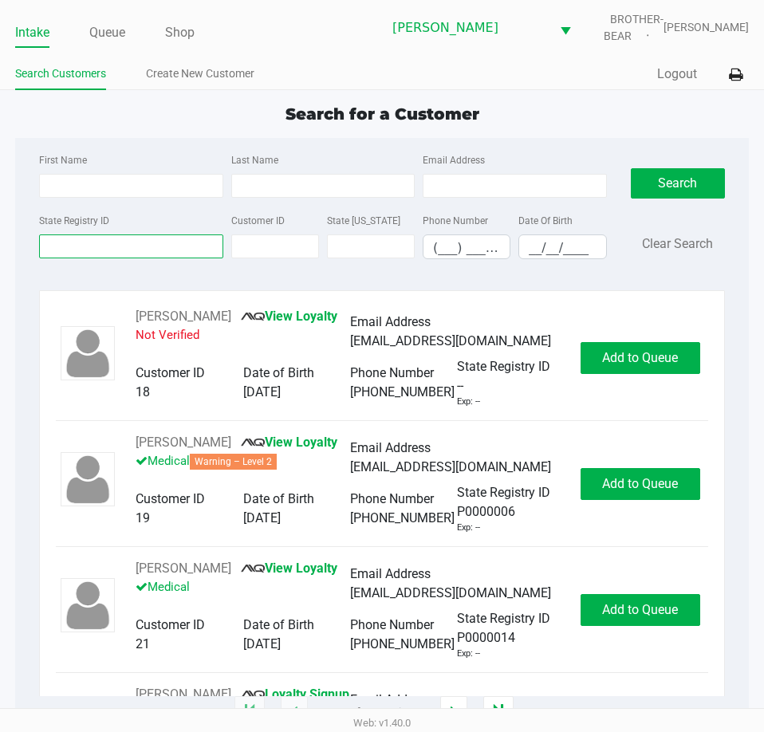
click at [113, 246] on input "State Registry ID" at bounding box center [130, 246] width 183 height 24
click at [61, 160] on label "First Name" at bounding box center [63, 160] width 48 height 14
click at [61, 174] on input "First Name" at bounding box center [130, 186] width 183 height 24
click at [81, 250] on input "State Registry ID" at bounding box center [130, 246] width 183 height 24
click at [64, 242] on input "State Registry ID" at bounding box center [130, 246] width 183 height 24
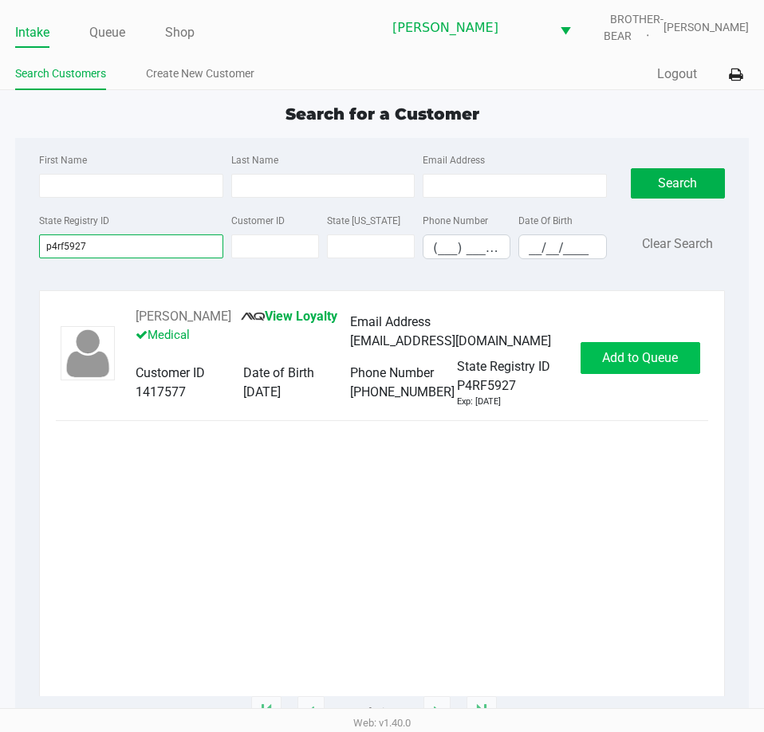
type input "p4rf5927"
click at [640, 351] on span "Add to Queue" at bounding box center [640, 357] width 76 height 15
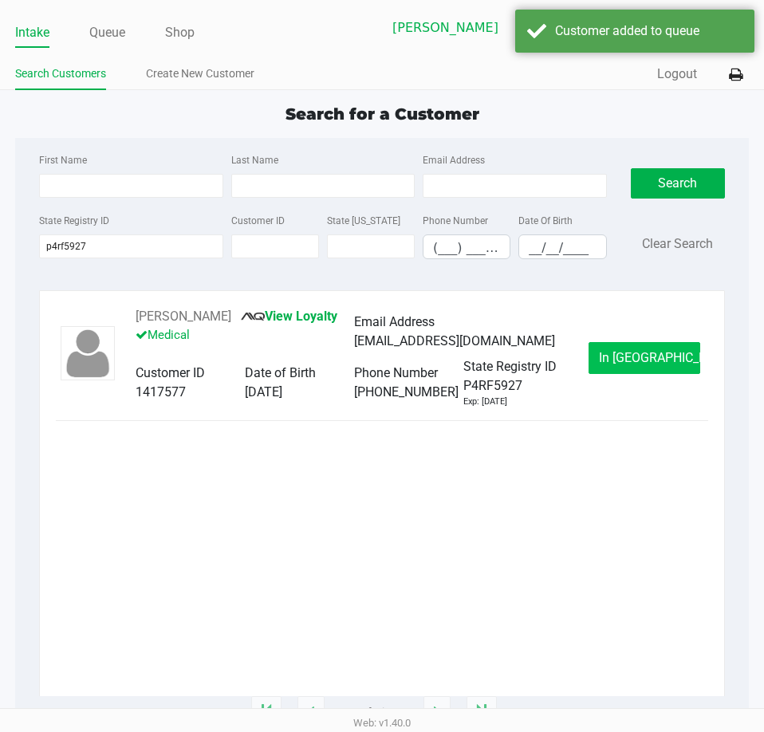
click at [640, 351] on span "In Queue" at bounding box center [666, 357] width 134 height 15
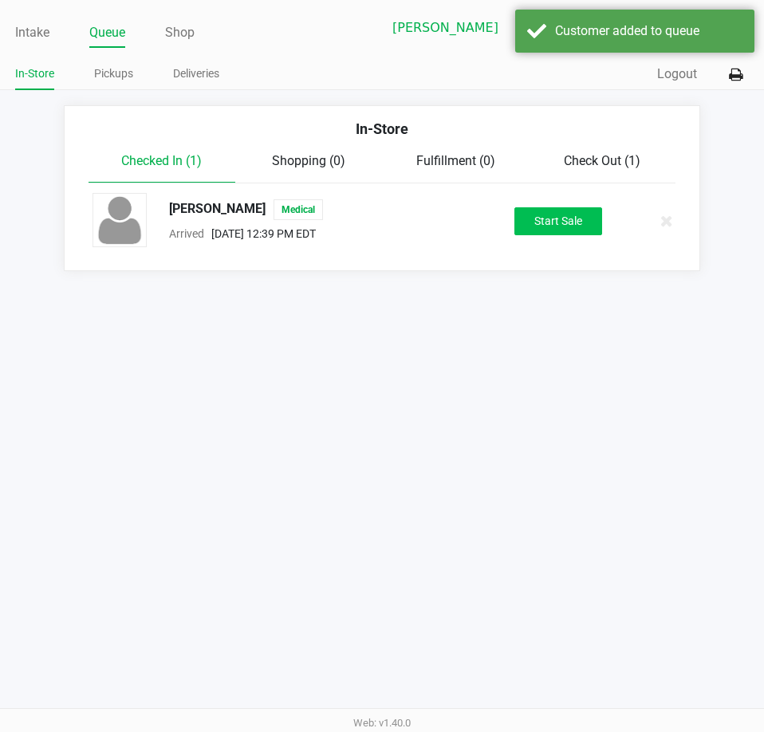
click at [568, 217] on button "Start Sale" at bounding box center [558, 221] width 88 height 28
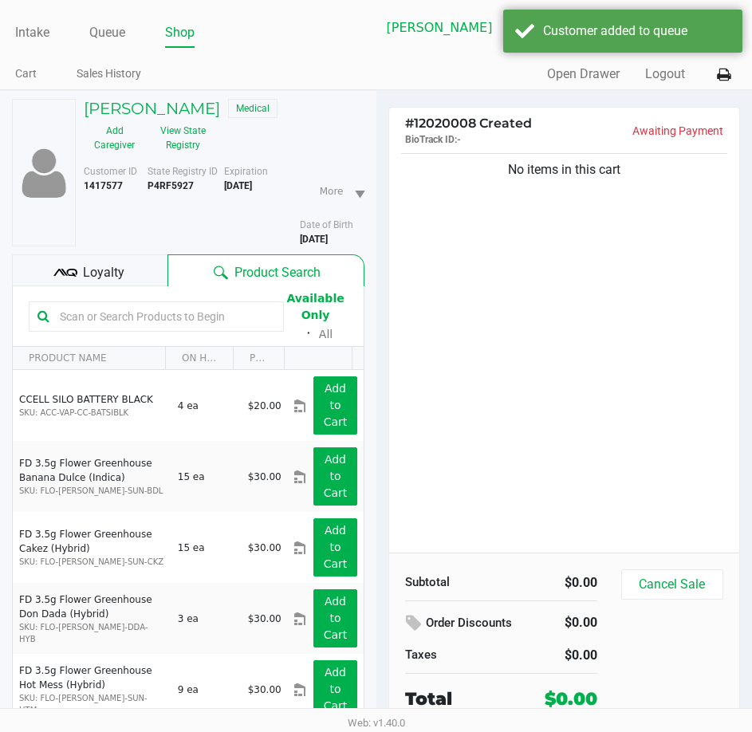
click at [101, 277] on span "Loyalty" at bounding box center [103, 272] width 41 height 19
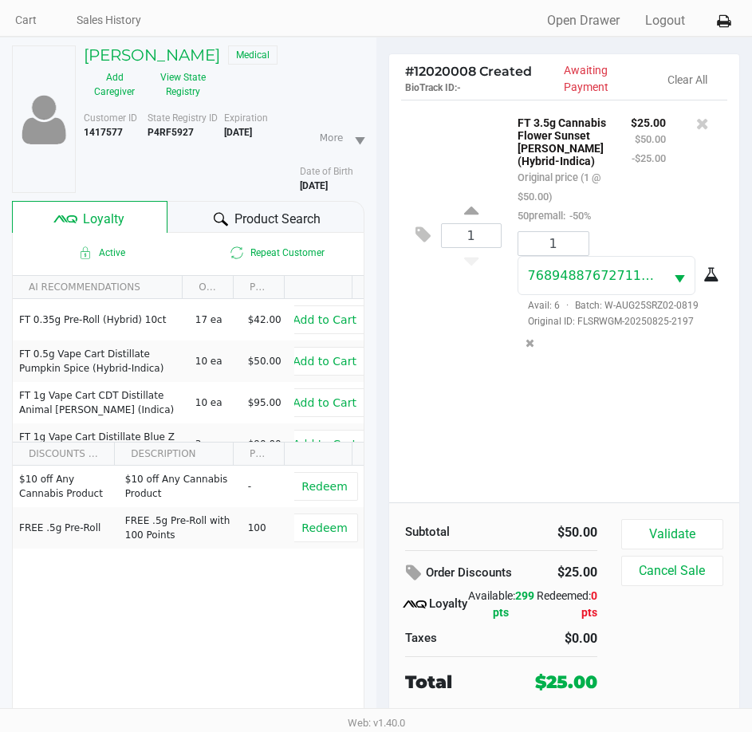
scroll to position [79, 0]
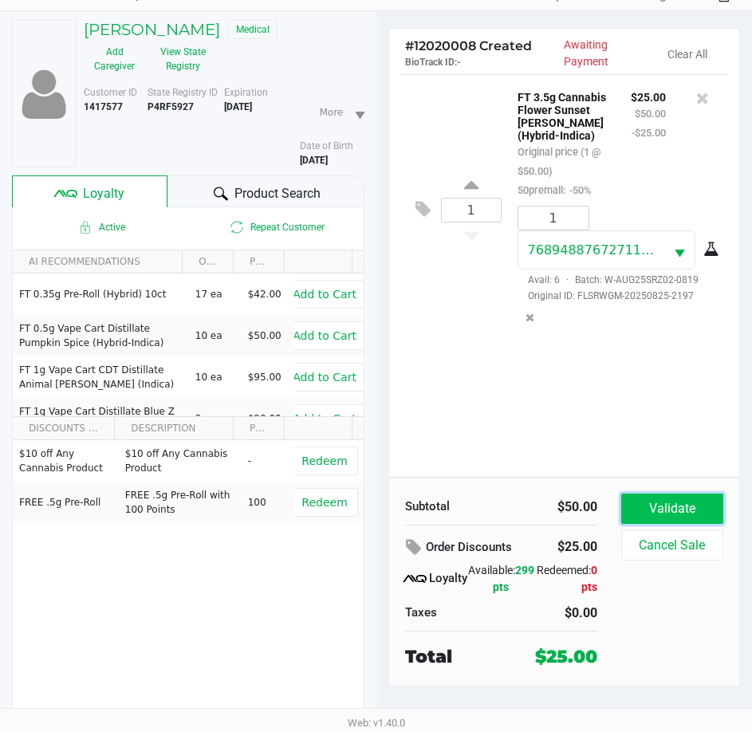
click at [657, 501] on button "Validate" at bounding box center [672, 508] width 102 height 30
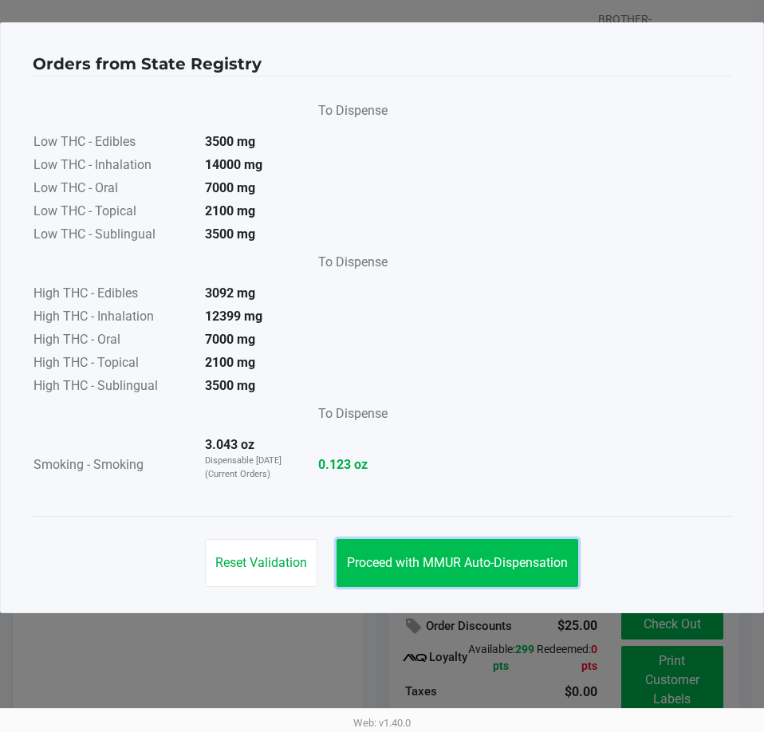
click at [465, 555] on span "Proceed with MMUR Auto-Dispensation" at bounding box center [457, 562] width 221 height 15
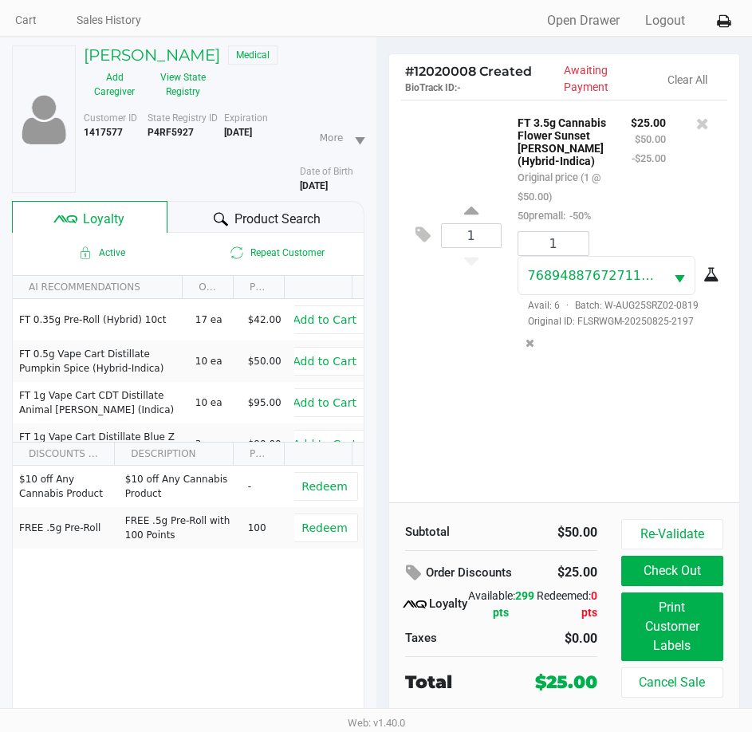
scroll to position [79, 0]
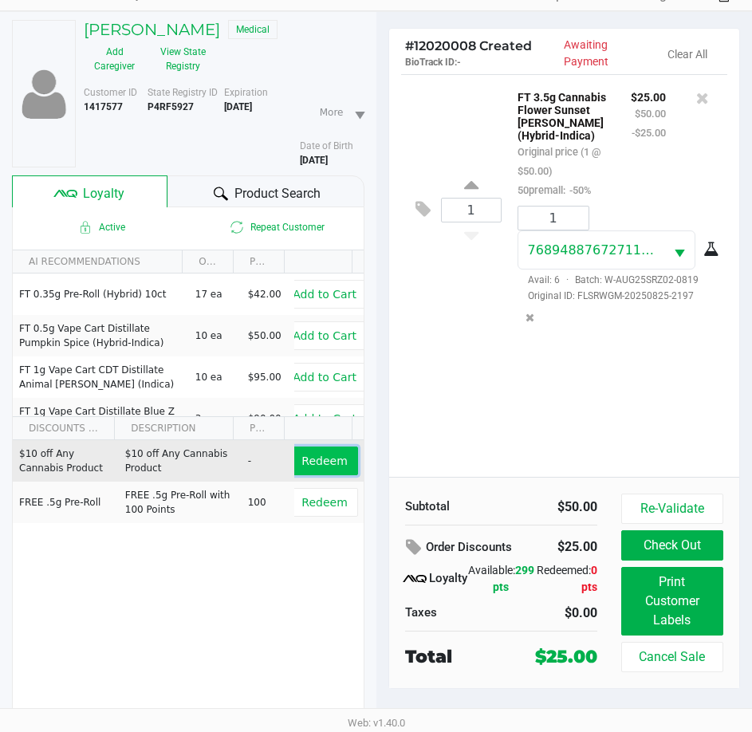
click at [316, 461] on span "Redeem" at bounding box center [323, 460] width 45 height 13
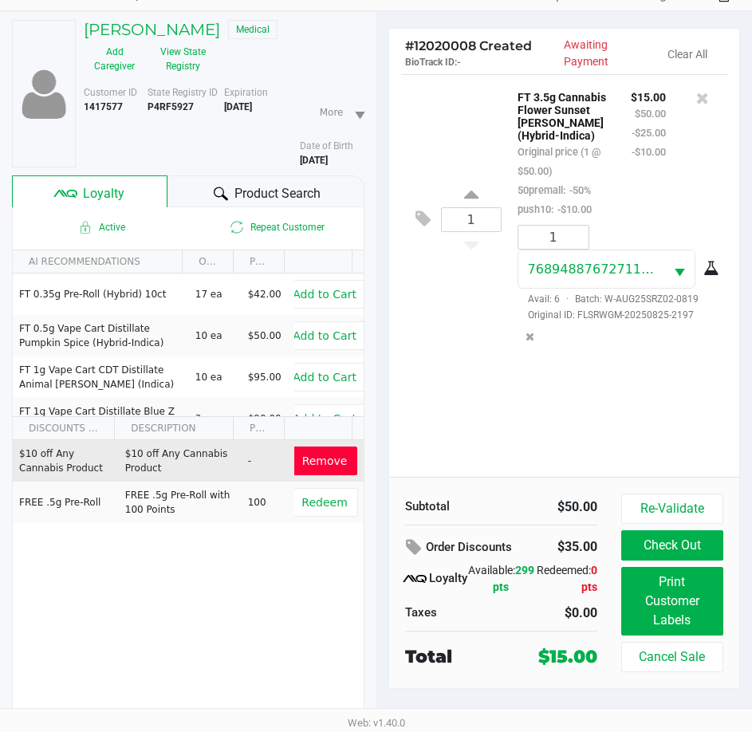
click at [499, 393] on div "1 FT 3.5g Cannabis Flower Sunset Runtz (Hybrid-Indica) Original price (1 @ $50.…" at bounding box center [564, 275] width 351 height 403
click at [482, 416] on div "1 FT 3.5g Cannabis Flower Sunset Runtz (Hybrid-Indica) Original price (1 @ $50.…" at bounding box center [564, 275] width 351 height 403
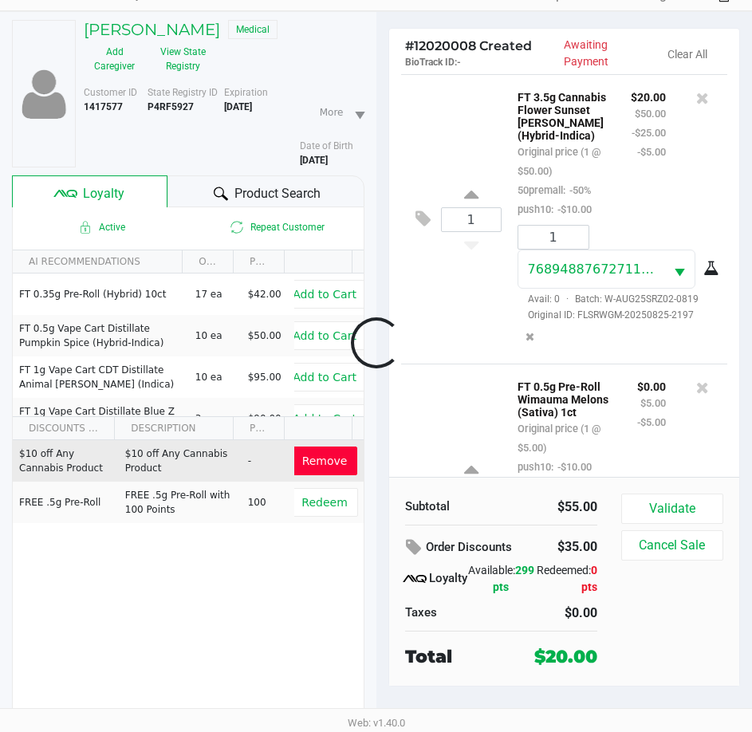
scroll to position [191, 0]
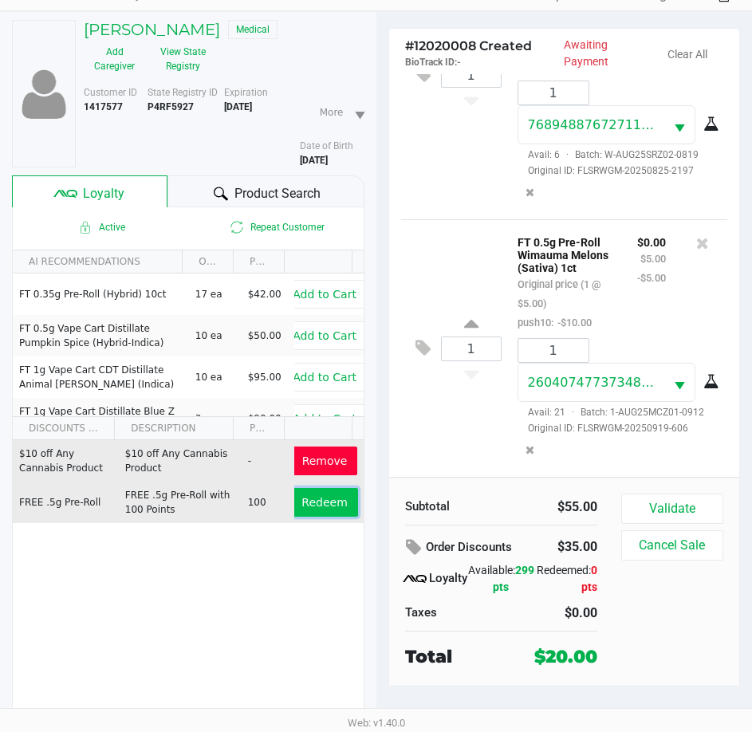
click at [313, 498] on span "Redeem" at bounding box center [323, 502] width 45 height 13
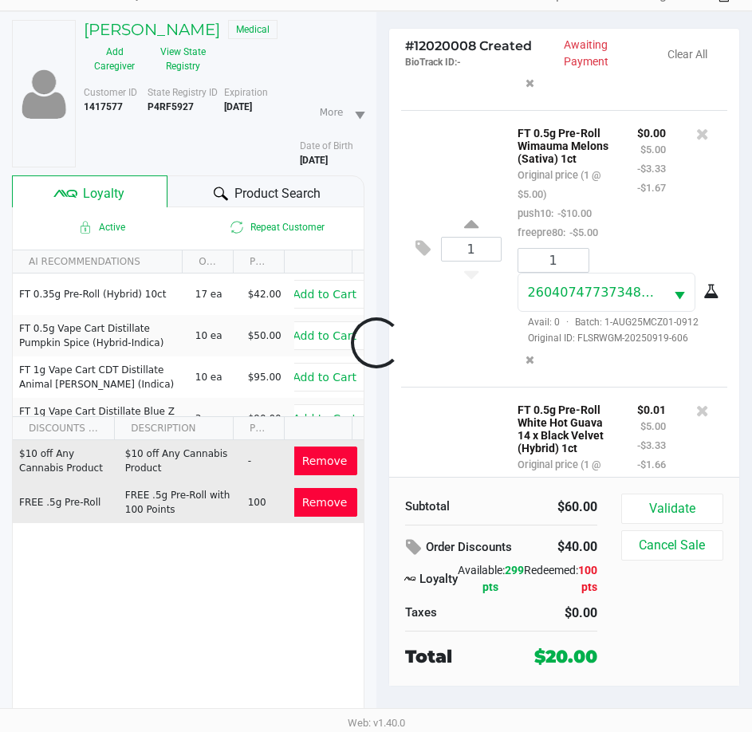
scroll to position [555, 0]
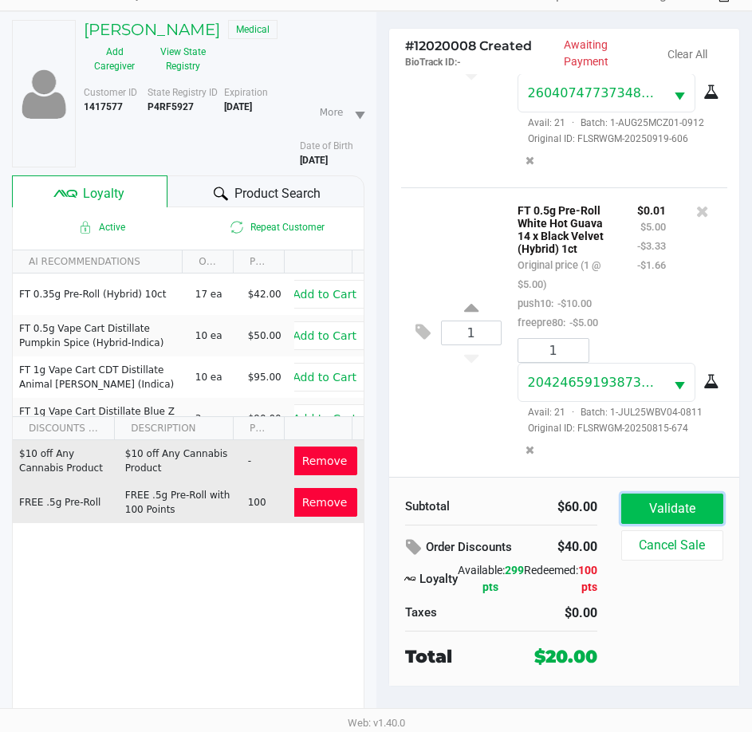
click at [667, 499] on button "Validate" at bounding box center [672, 508] width 102 height 30
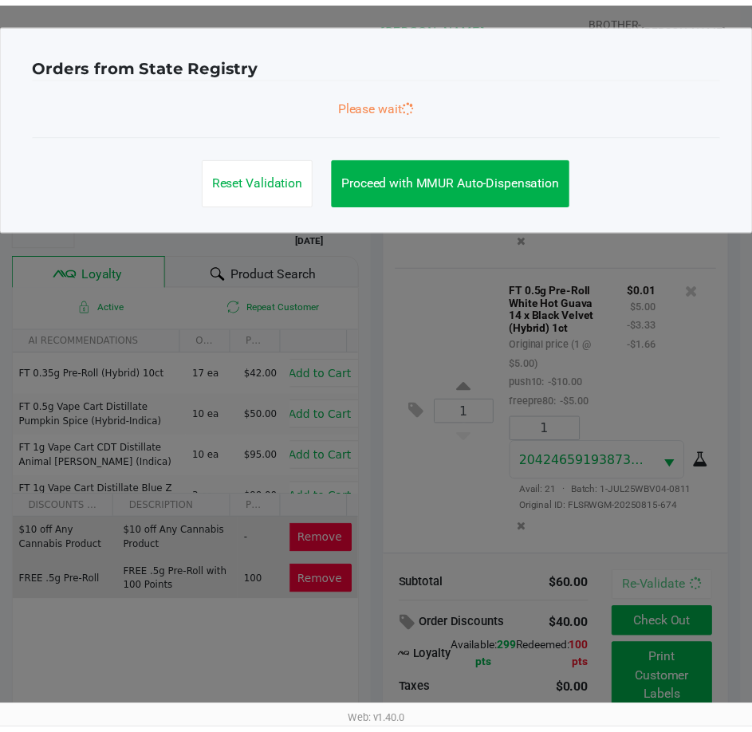
scroll to position [579, 0]
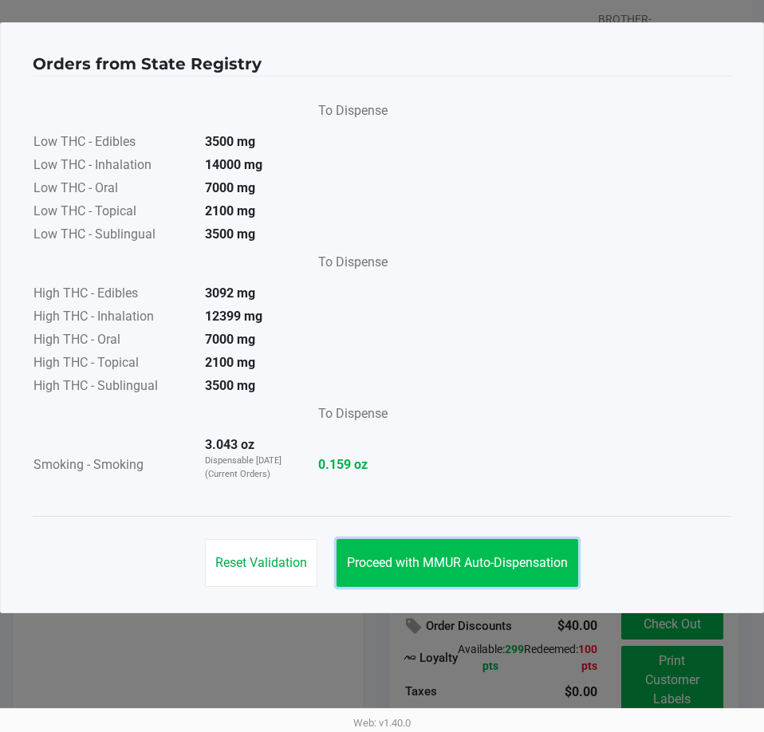
click at [447, 564] on span "Proceed with MMUR Auto-Dispensation" at bounding box center [457, 562] width 221 height 15
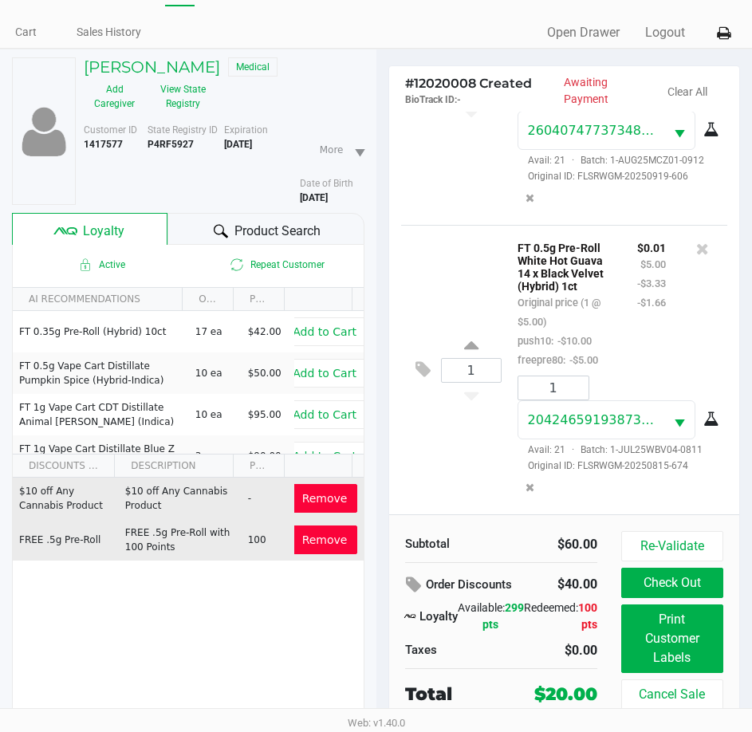
scroll to position [79, 0]
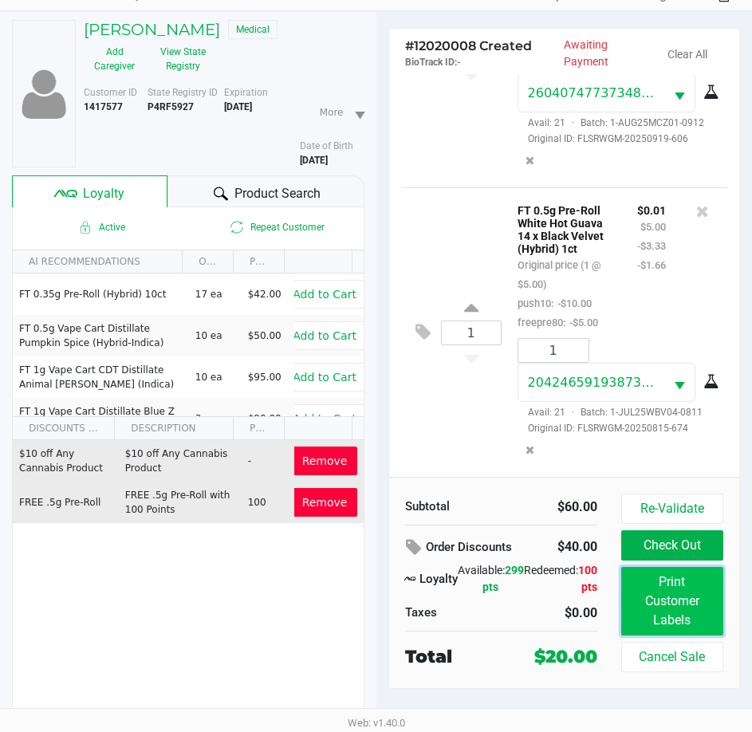
click at [680, 603] on button "Print Customer Labels" at bounding box center [672, 601] width 102 height 69
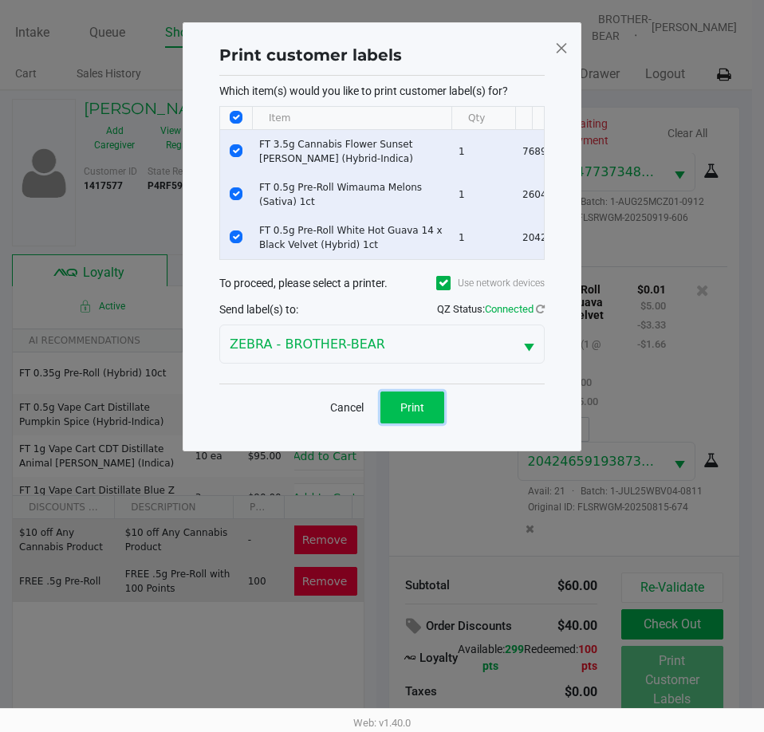
click at [413, 414] on span "Print" at bounding box center [412, 407] width 24 height 13
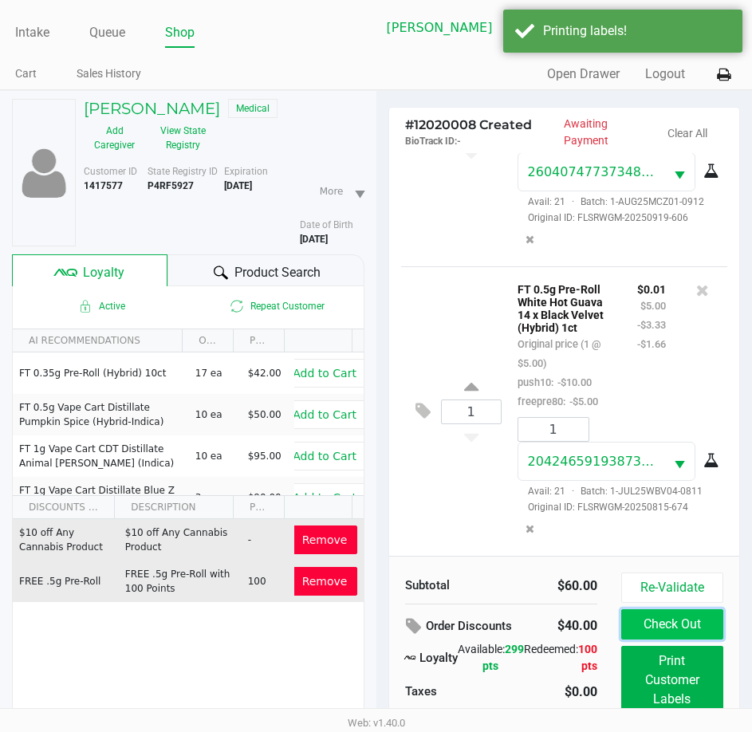
click at [668, 623] on button "Check Out" at bounding box center [672, 624] width 102 height 30
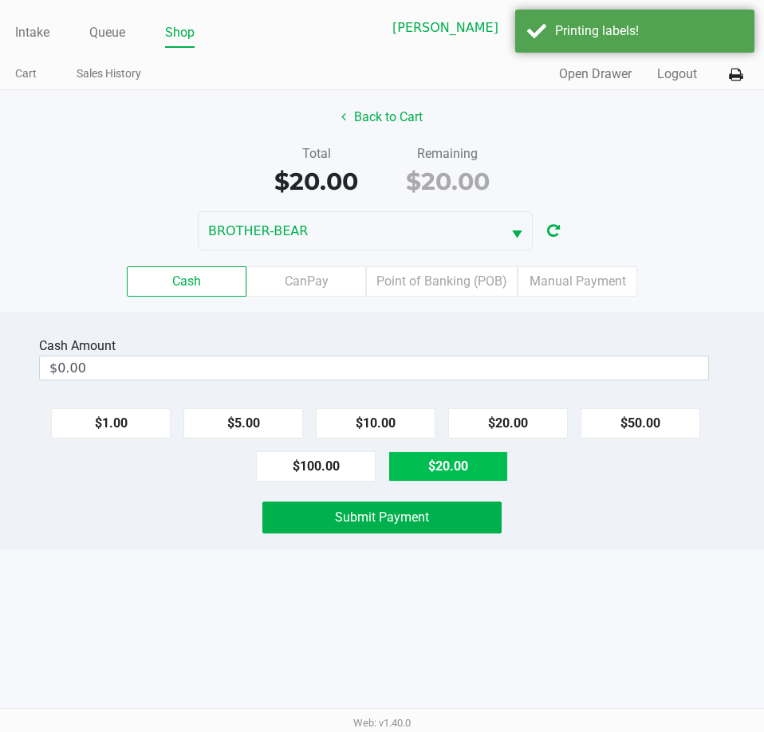
click at [460, 471] on button "$20.00" at bounding box center [448, 466] width 120 height 30
type input "$20.00"
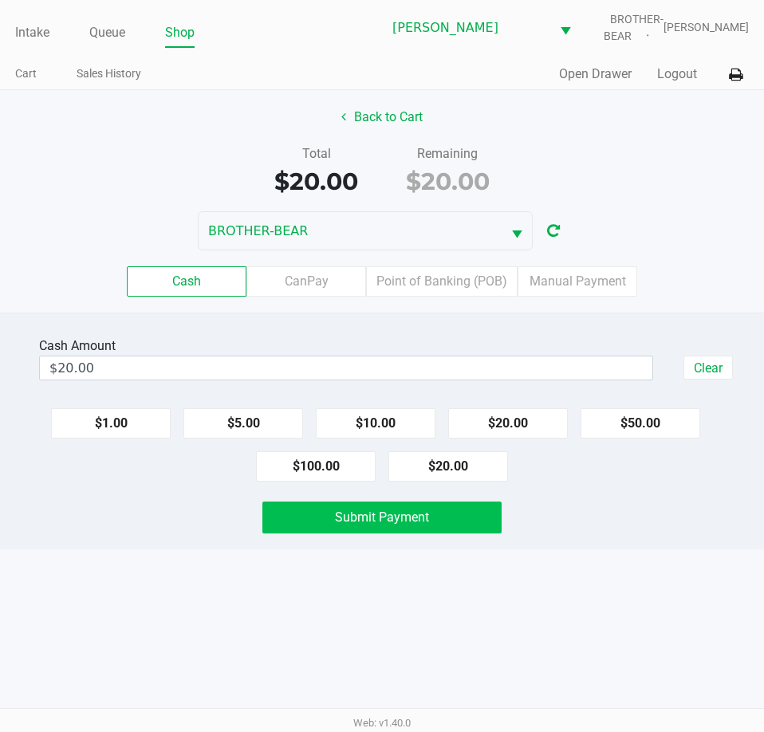
click at [358, 512] on span "Submit Payment" at bounding box center [382, 516] width 94 height 15
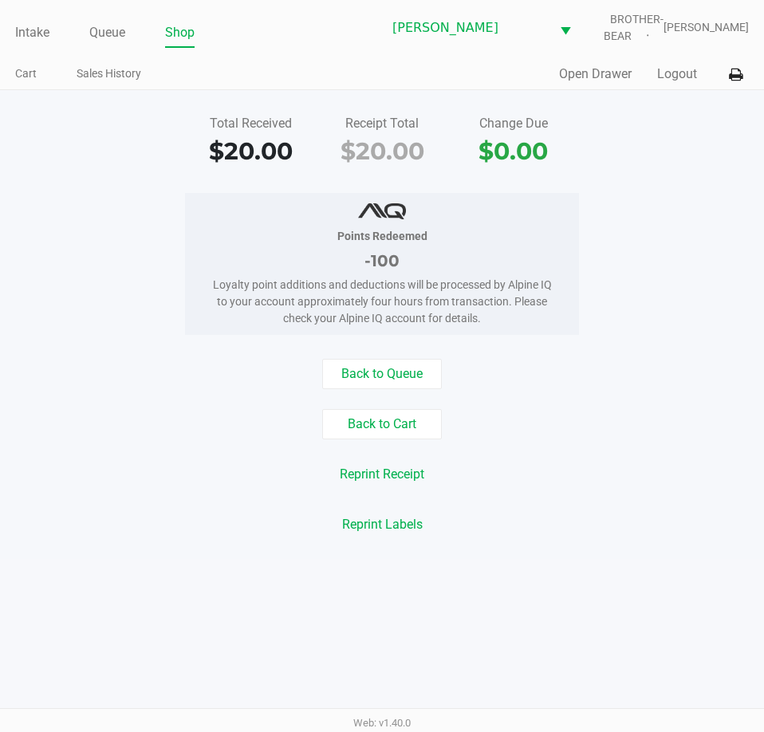
click at [34, 36] on link "Intake" at bounding box center [32, 33] width 34 height 22
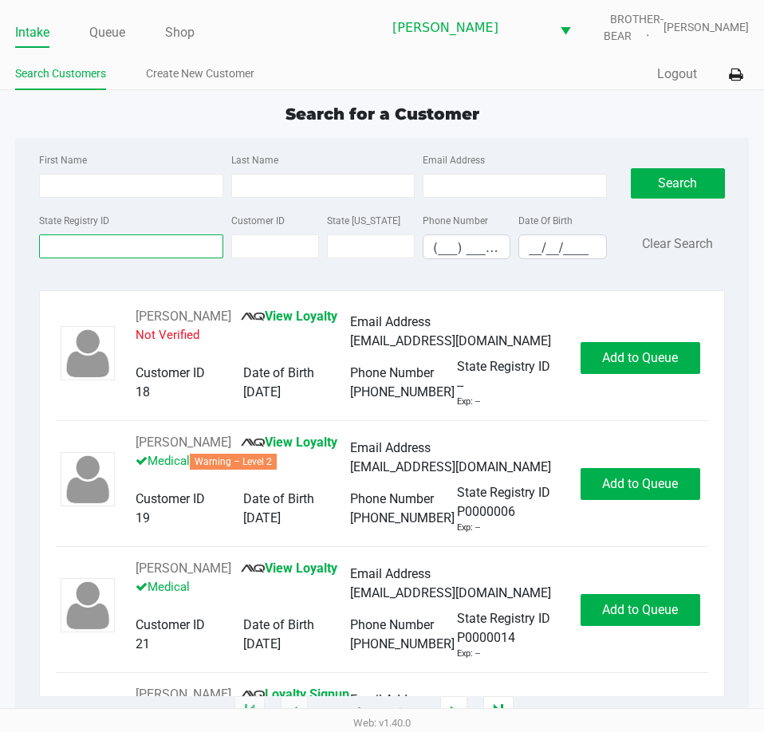
click at [88, 246] on input "State Registry ID" at bounding box center [130, 246] width 183 height 24
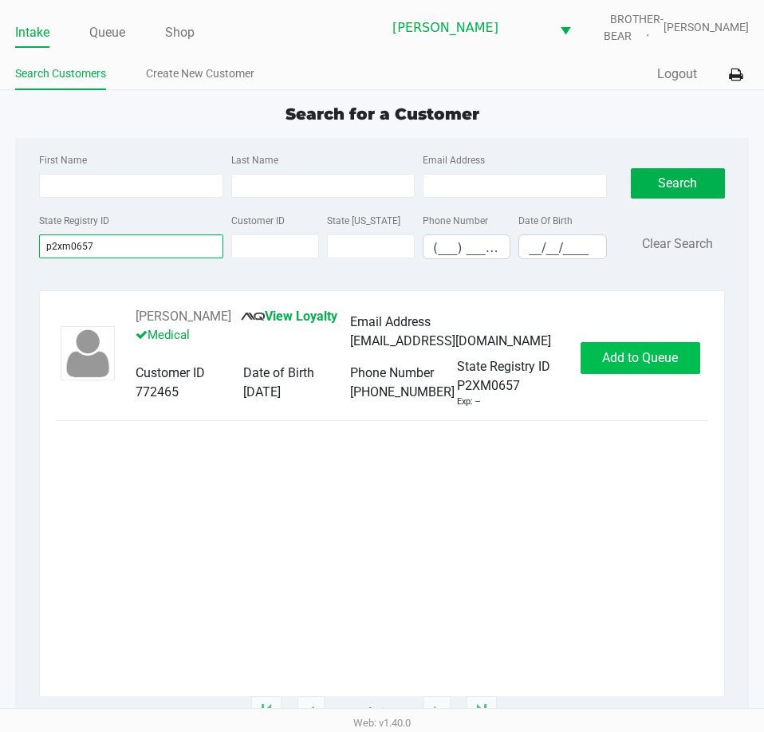
type input "p2xm0657"
click at [631, 360] on span "Add to Queue" at bounding box center [640, 357] width 76 height 15
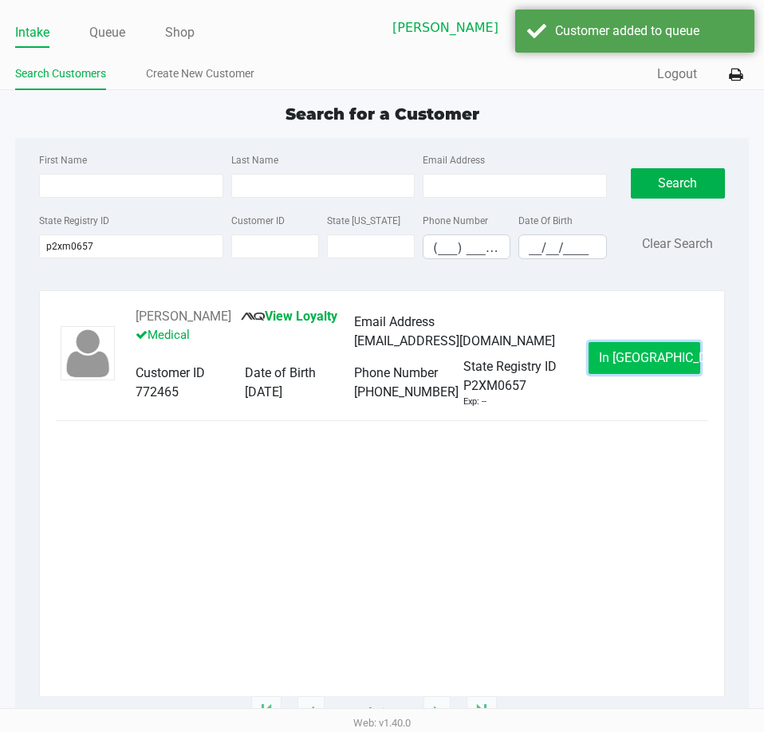
click at [653, 356] on span "In Queue" at bounding box center [666, 357] width 134 height 15
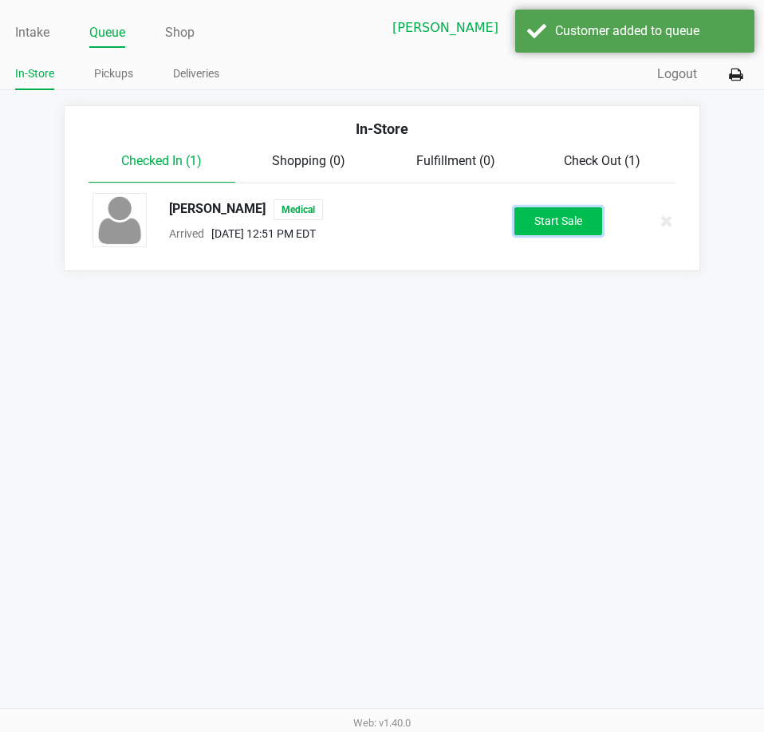
click at [568, 210] on button "Start Sale" at bounding box center [558, 221] width 88 height 28
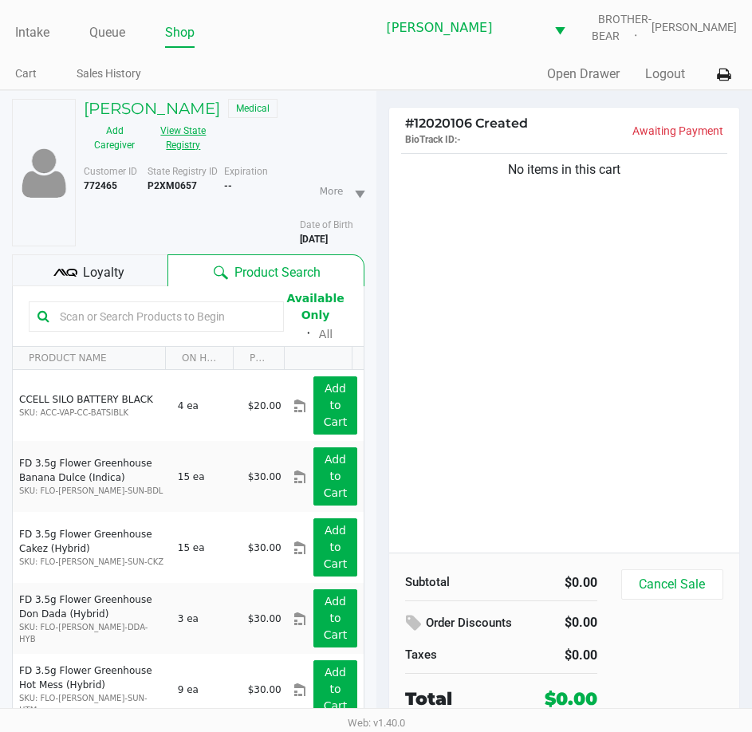
click at [185, 135] on button "View State Registry" at bounding box center [178, 138] width 67 height 40
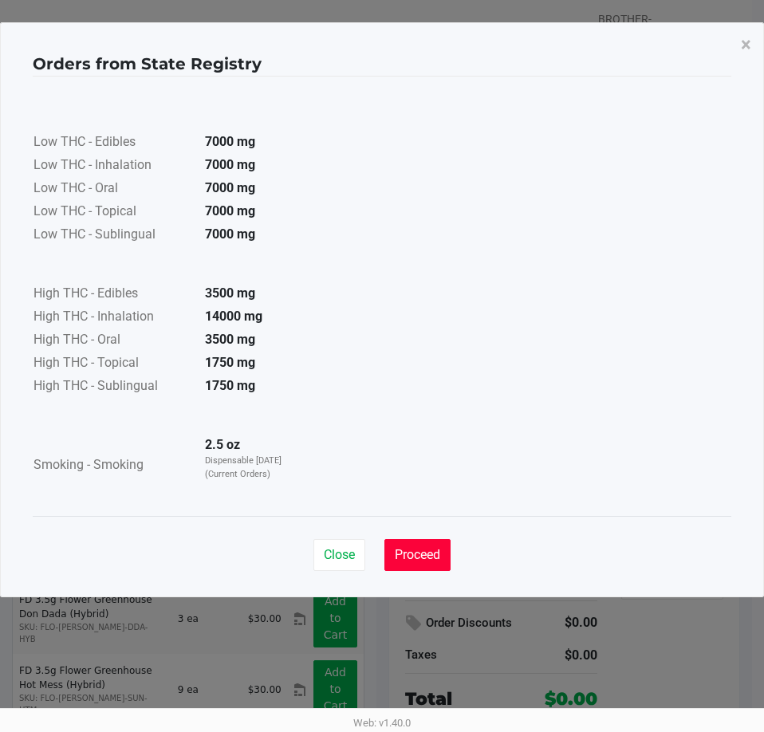
click at [411, 556] on span "Proceed" at bounding box center [417, 554] width 45 height 15
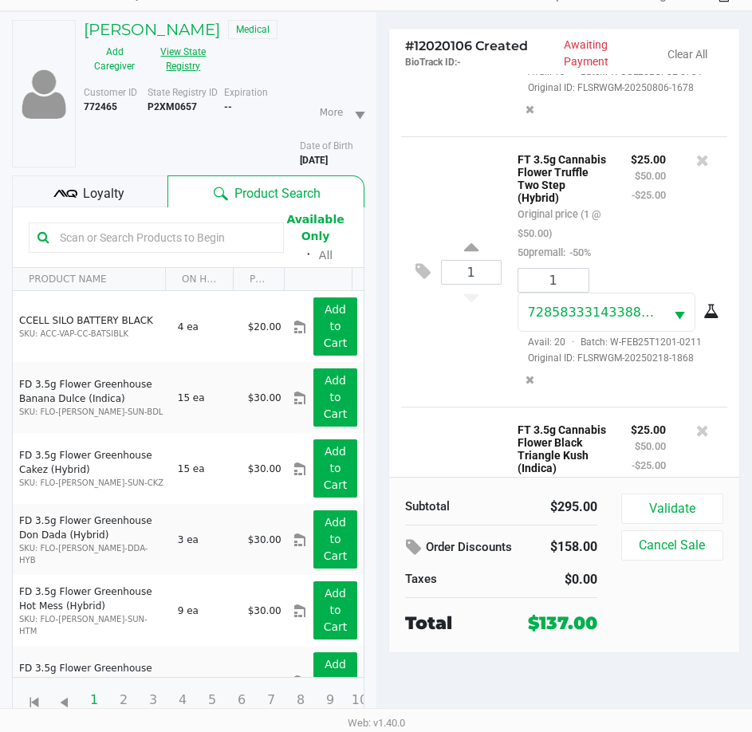
scroll to position [1301, 0]
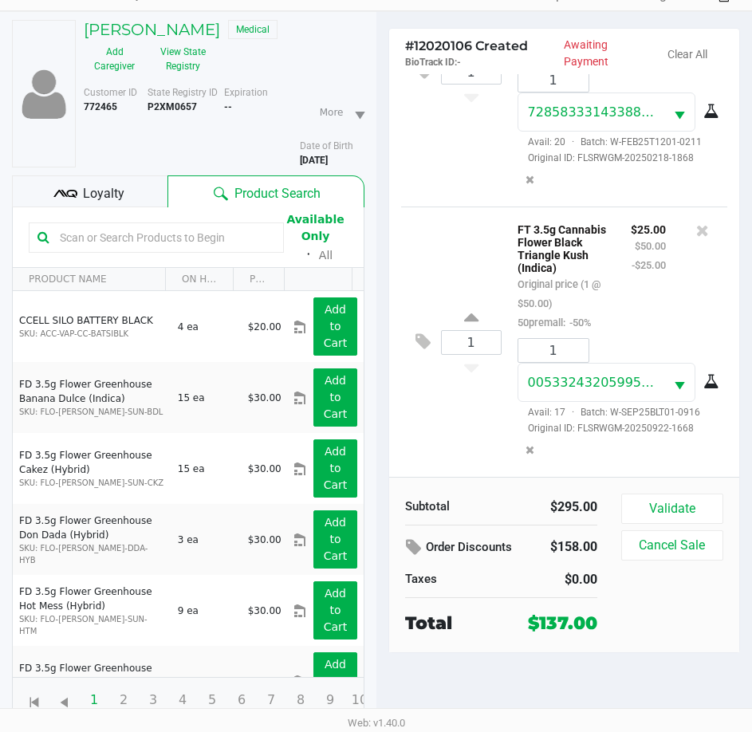
click at [84, 191] on span "Loyalty" at bounding box center [103, 193] width 41 height 19
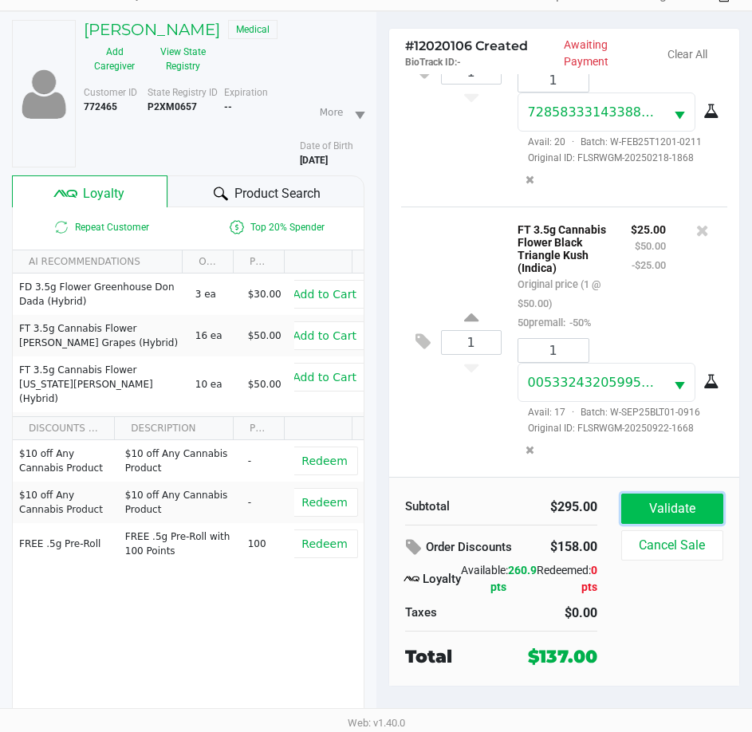
drag, startPoint x: 674, startPoint y: 507, endPoint x: 737, endPoint y: 403, distance: 121.5
click at [674, 506] on button "Validate" at bounding box center [672, 508] width 102 height 30
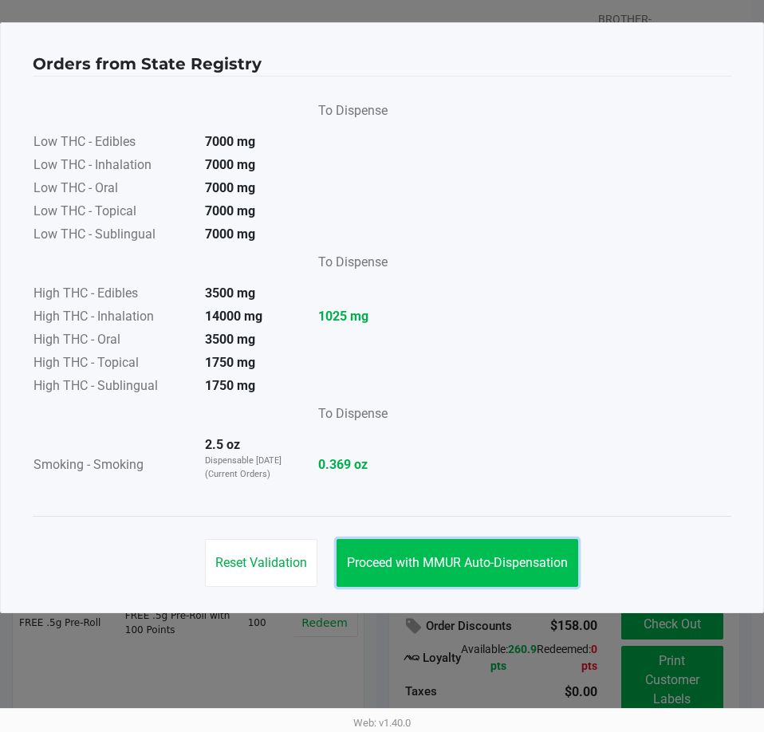
click at [484, 562] on span "Proceed with MMUR Auto-Dispensation" at bounding box center [457, 562] width 221 height 15
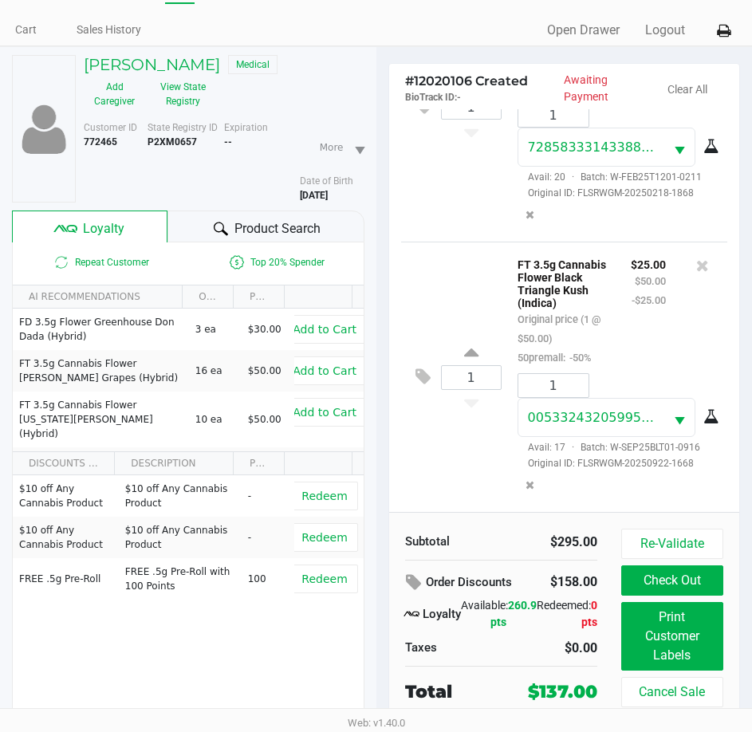
scroll to position [79, 0]
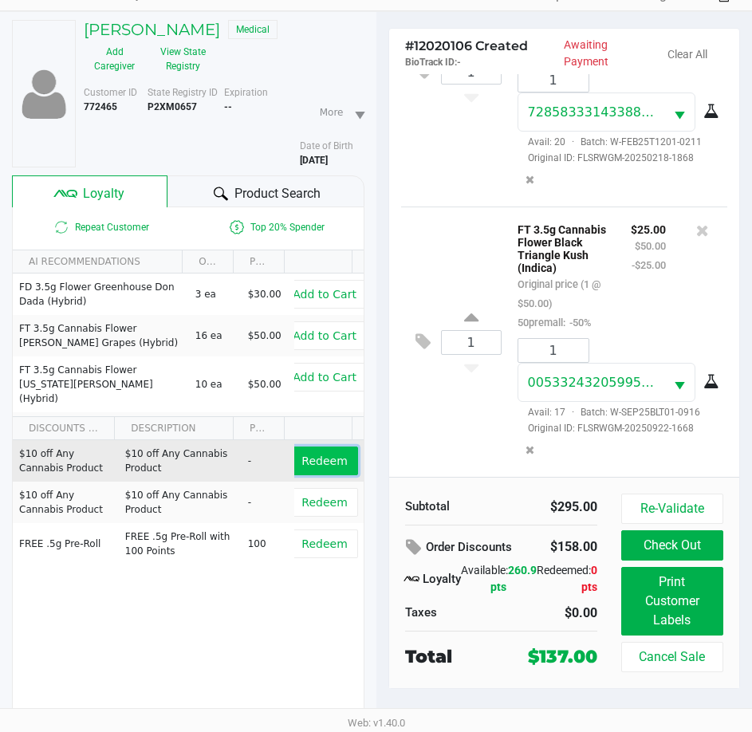
click at [310, 455] on span "Redeem" at bounding box center [323, 460] width 45 height 13
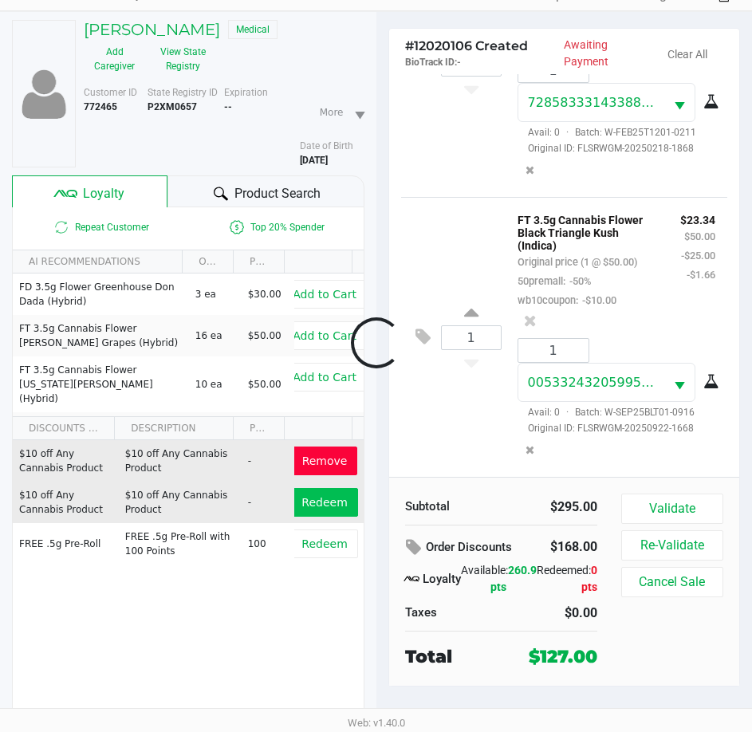
scroll to position [1535, 0]
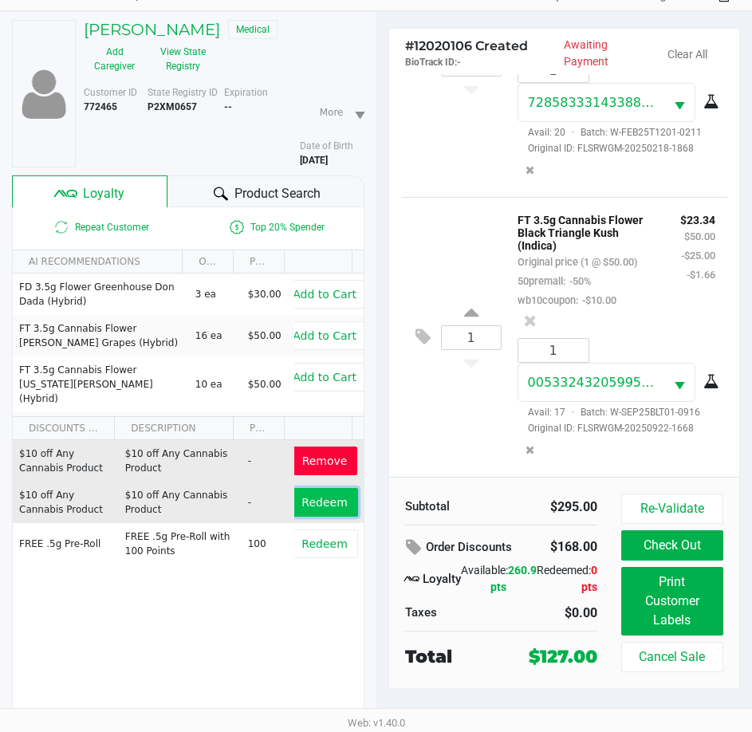
click at [311, 500] on span "Redeem" at bounding box center [323, 502] width 45 height 13
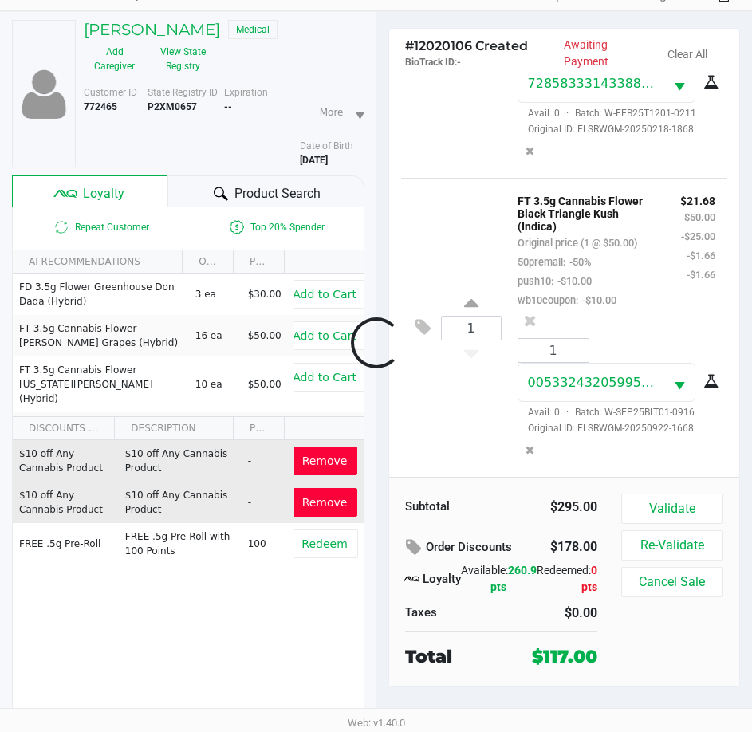
scroll to position [1765, 0]
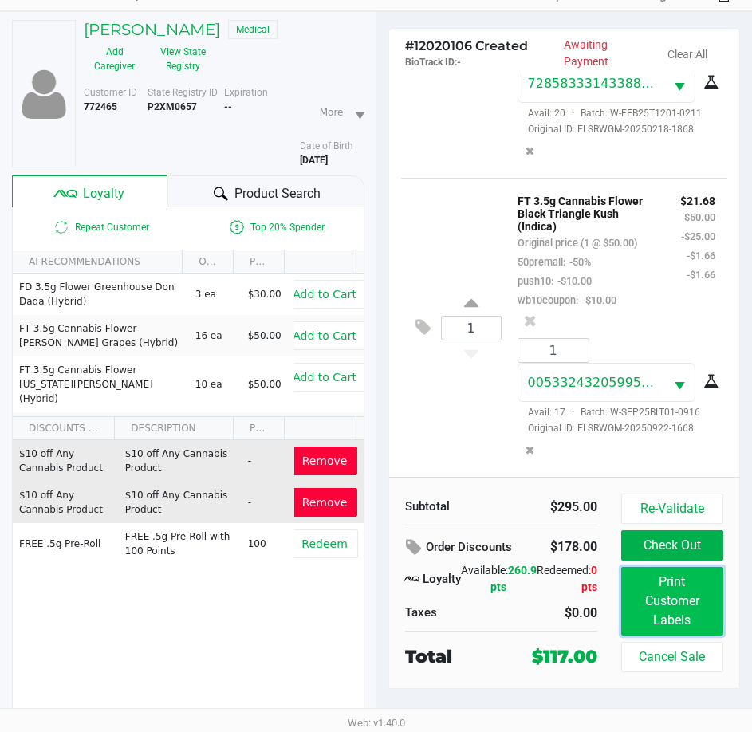
click at [670, 598] on button "Print Customer Labels" at bounding box center [672, 601] width 102 height 69
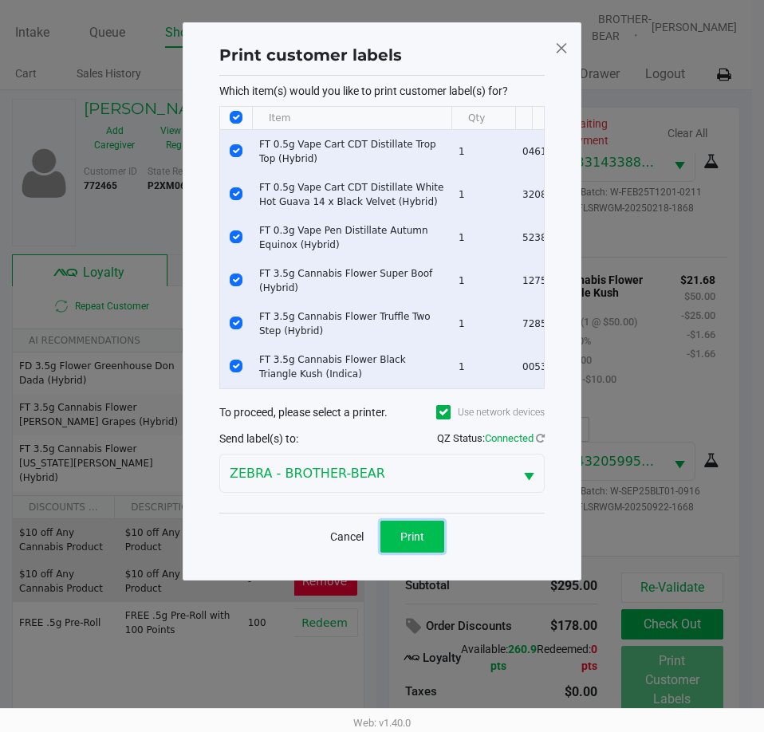
click at [417, 542] on span "Print" at bounding box center [412, 536] width 24 height 13
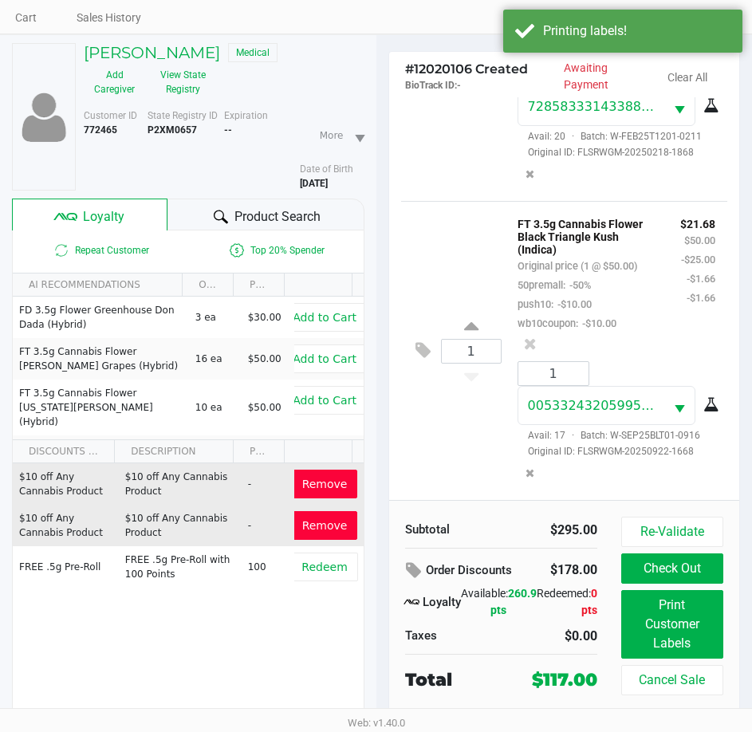
scroll to position [79, 0]
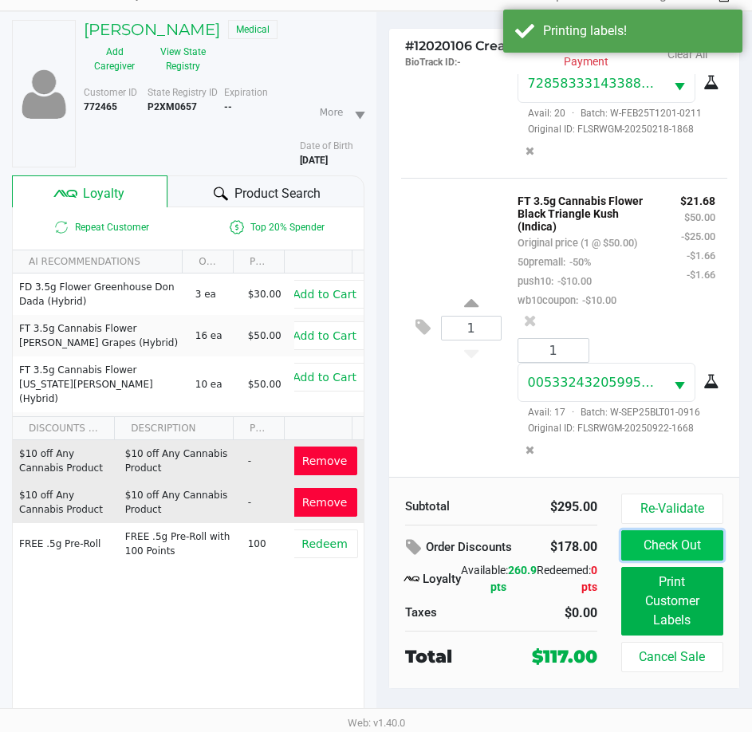
click at [661, 544] on button "Check Out" at bounding box center [672, 545] width 102 height 30
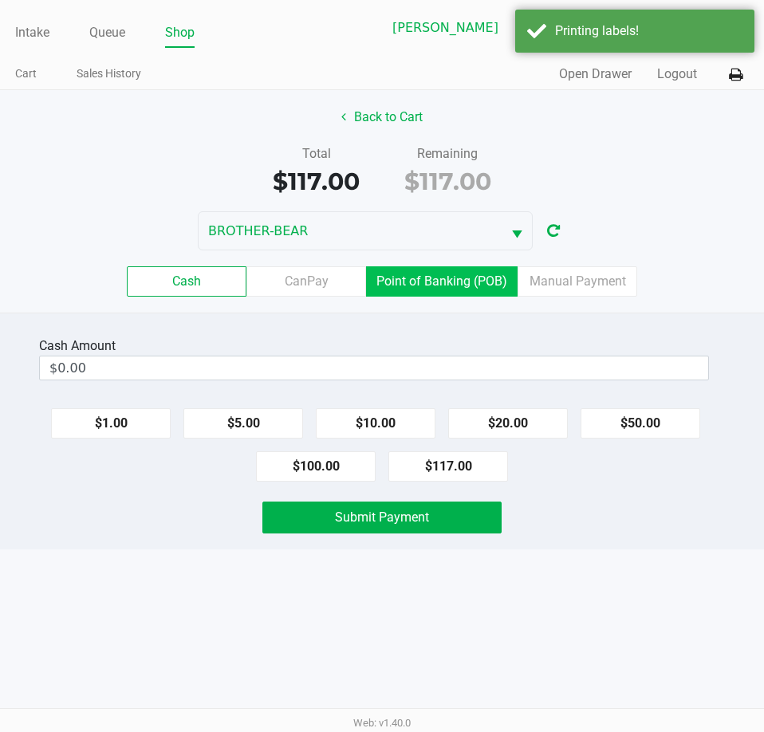
click at [438, 281] on label "Point of Banking (POB)" at bounding box center [441, 281] width 151 height 30
click at [0, 0] on 7 "Point of Banking (POB)" at bounding box center [0, 0] width 0 height 0
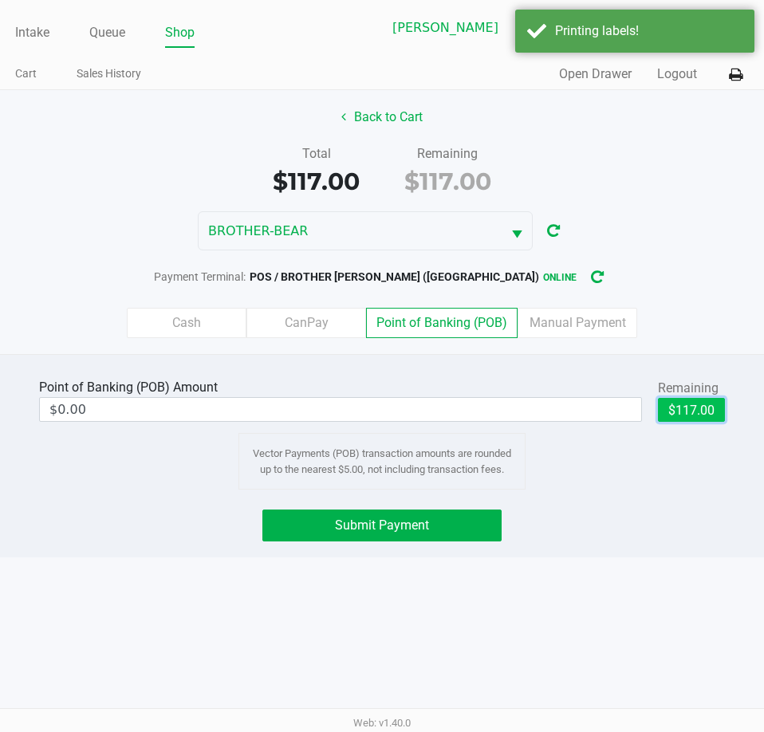
click at [683, 407] on button "$117.00" at bounding box center [691, 410] width 67 height 24
type input "$117.00"
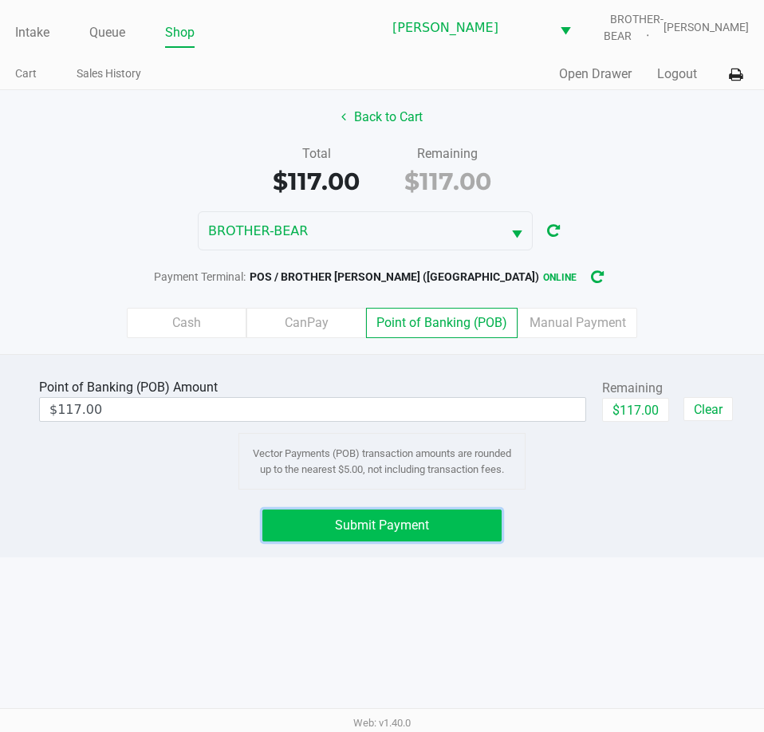
click at [403, 527] on span "Submit Payment" at bounding box center [382, 524] width 94 height 15
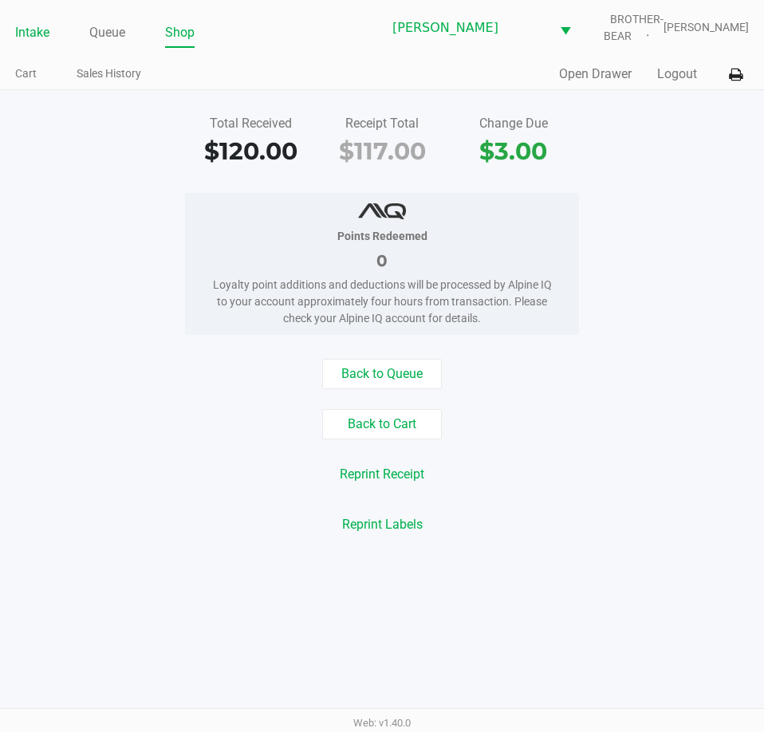
click at [30, 37] on link "Intake" at bounding box center [32, 33] width 34 height 22
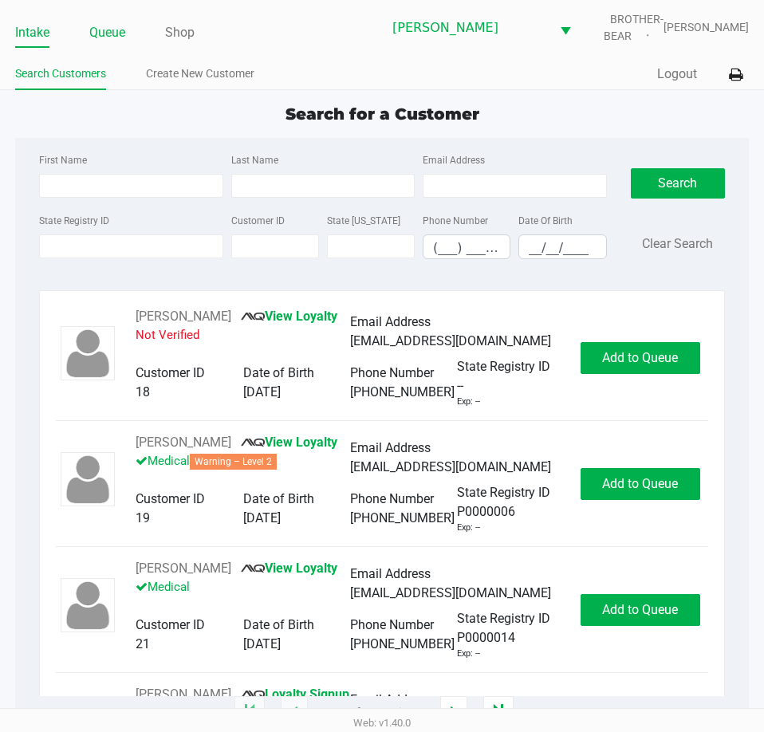
click at [108, 26] on link "Queue" at bounding box center [107, 33] width 36 height 22
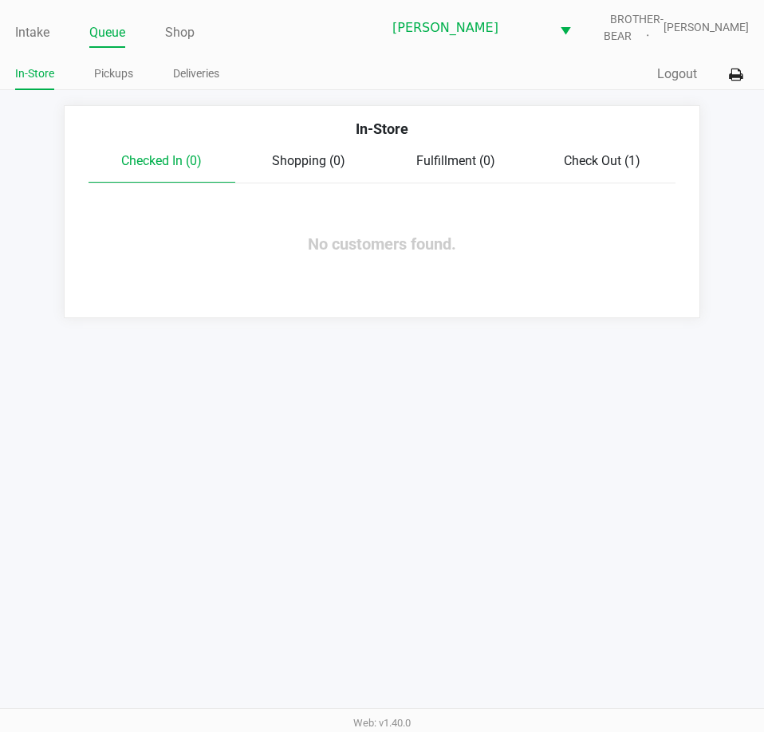
click at [114, 75] on link "Pickups" at bounding box center [113, 74] width 39 height 20
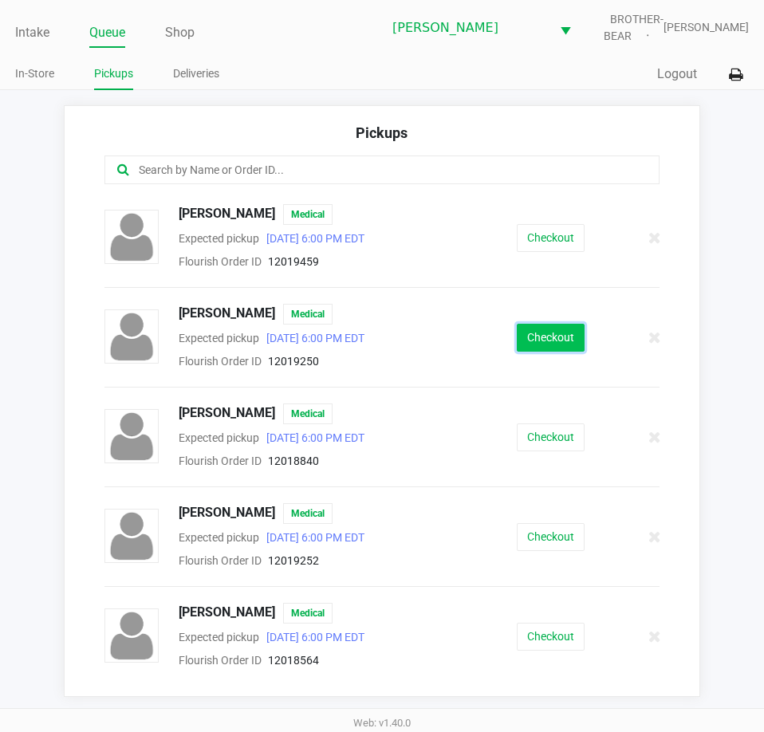
click at [539, 340] on button "Checkout" at bounding box center [551, 338] width 68 height 28
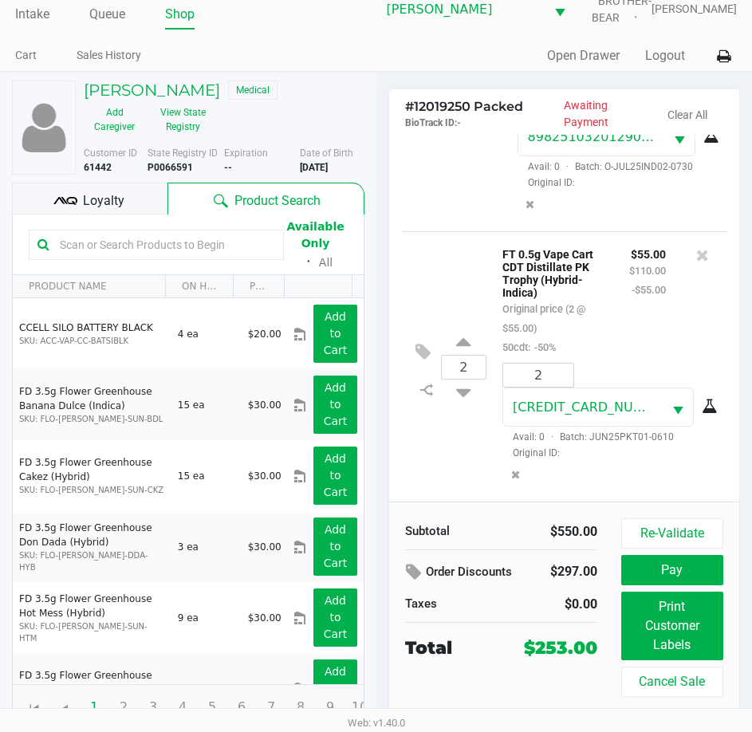
scroll to position [26, 0]
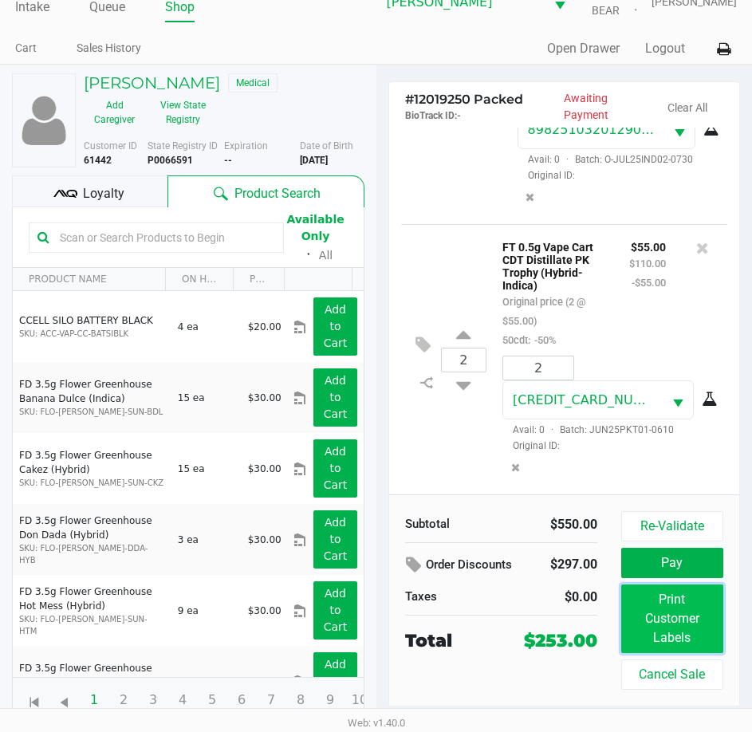
click at [670, 606] on button "Print Customer Labels" at bounding box center [672, 618] width 102 height 69
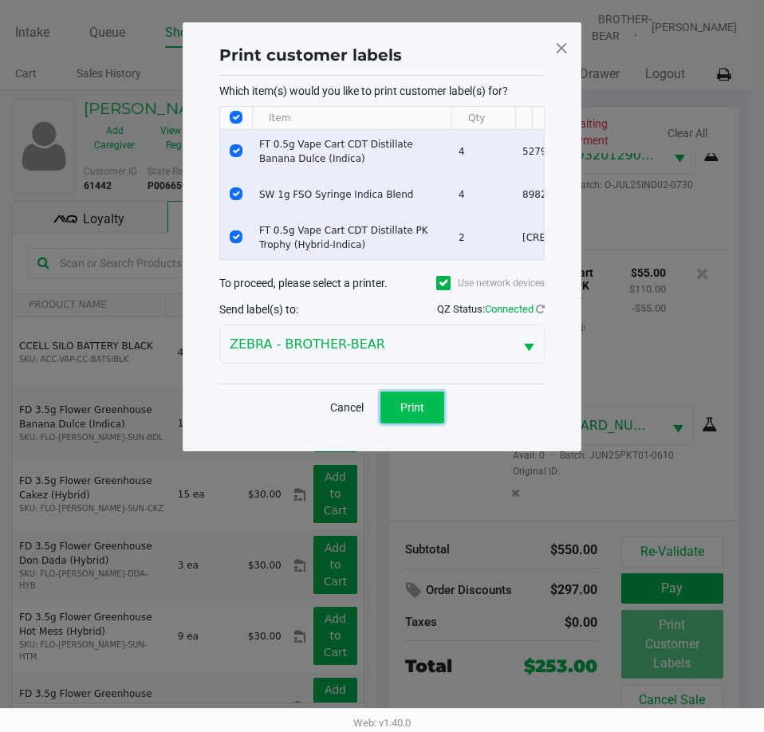
click at [413, 412] on span "Print" at bounding box center [412, 407] width 24 height 13
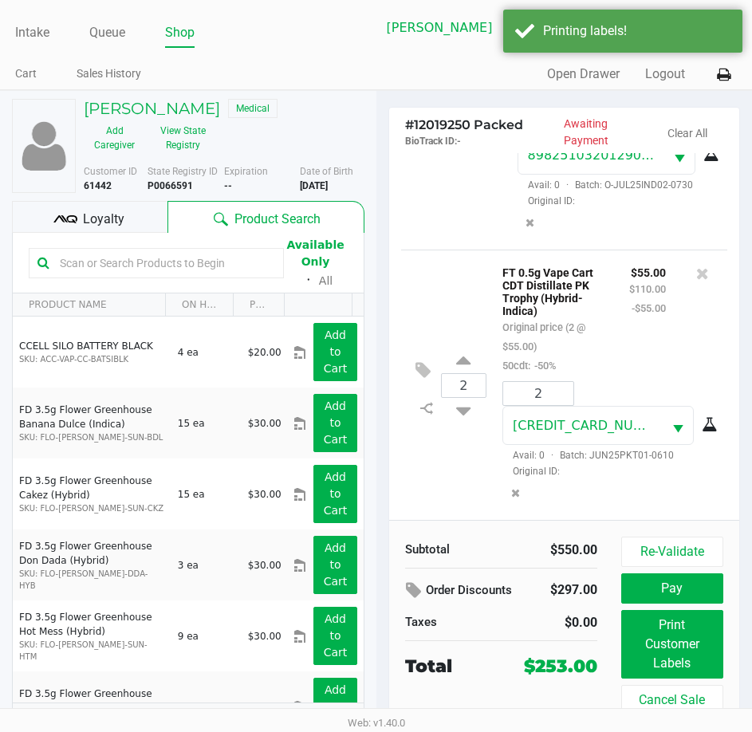
click at [105, 214] on span "Loyalty" at bounding box center [103, 219] width 41 height 19
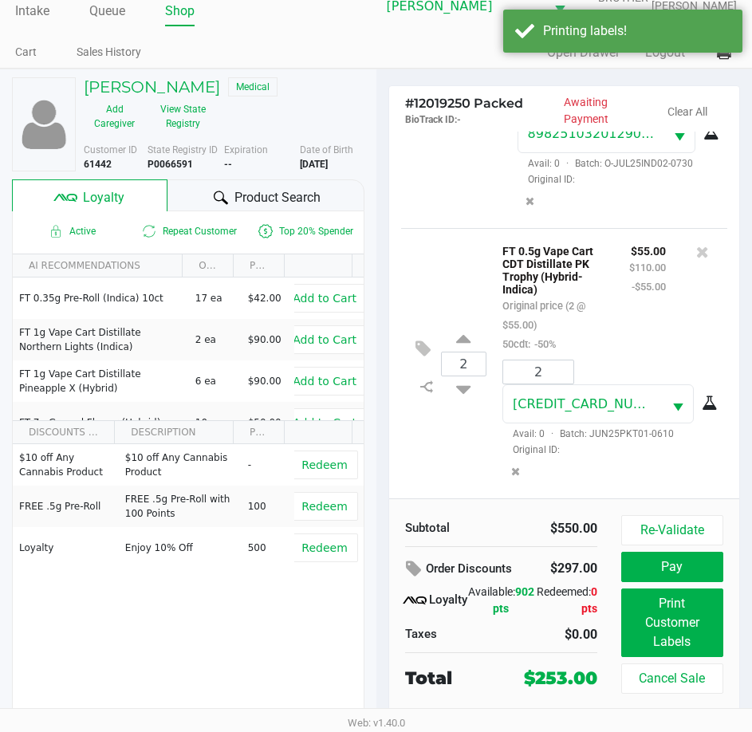
scroll to position [26, 0]
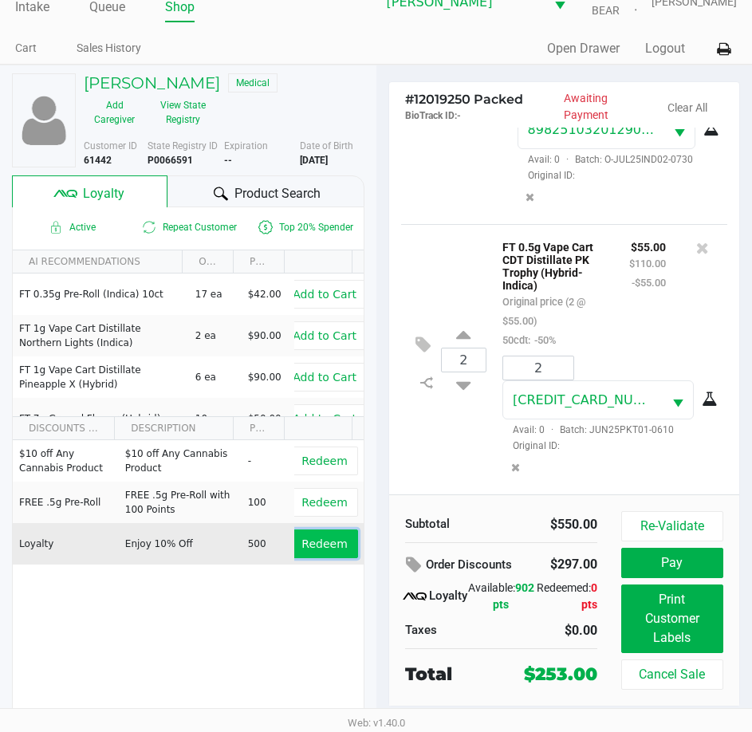
click at [309, 538] on span "Redeem" at bounding box center [323, 543] width 45 height 13
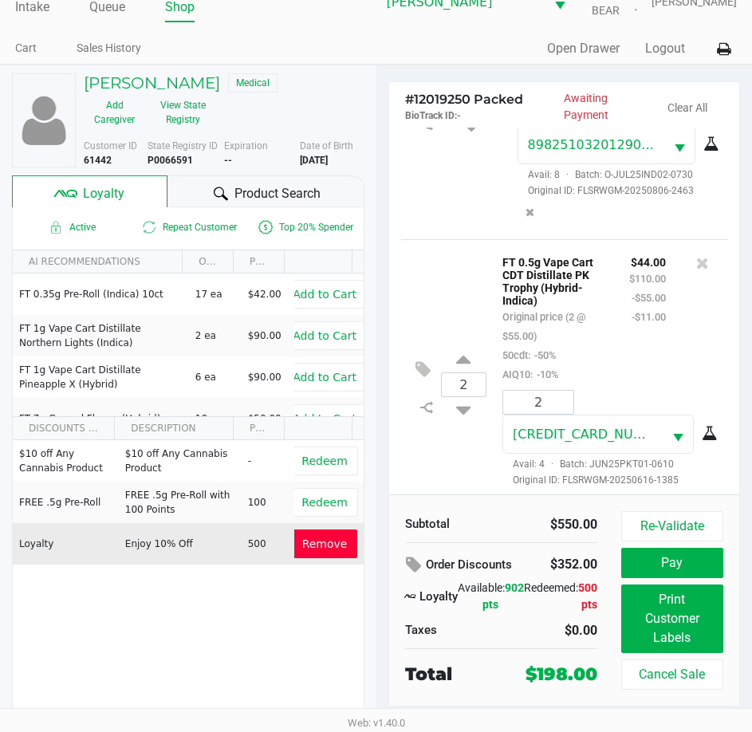
scroll to position [525, 0]
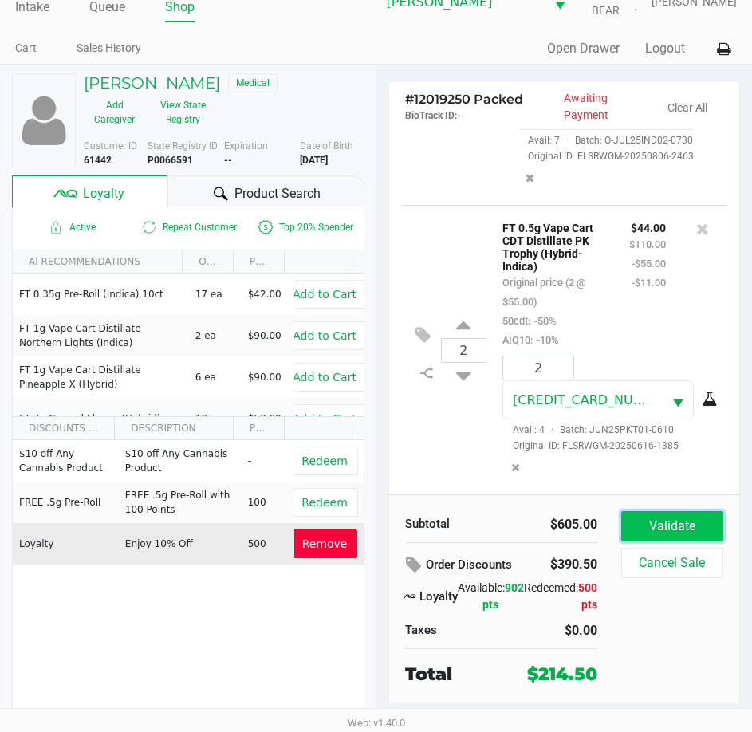
click at [682, 519] on button "Validate" at bounding box center [672, 526] width 102 height 30
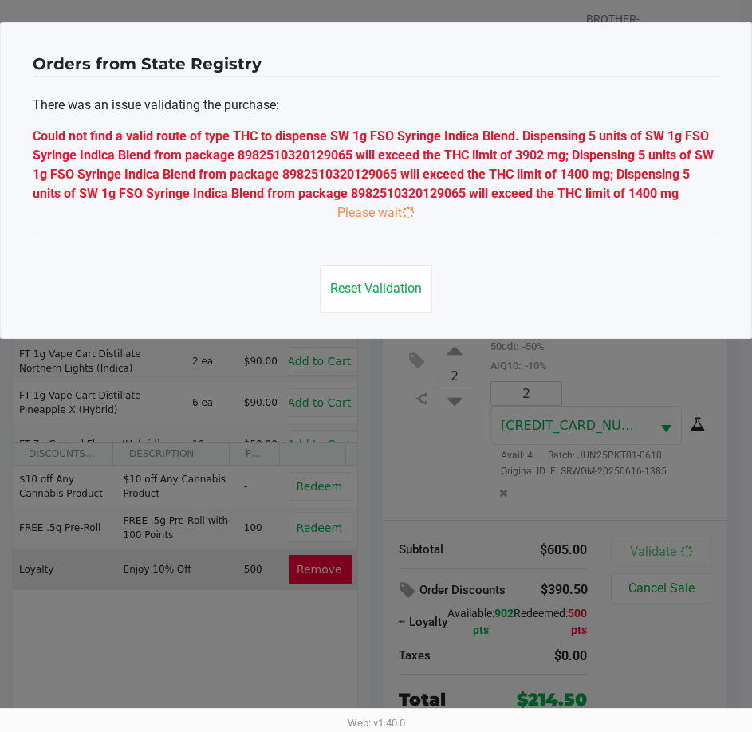
scroll to position [0, 0]
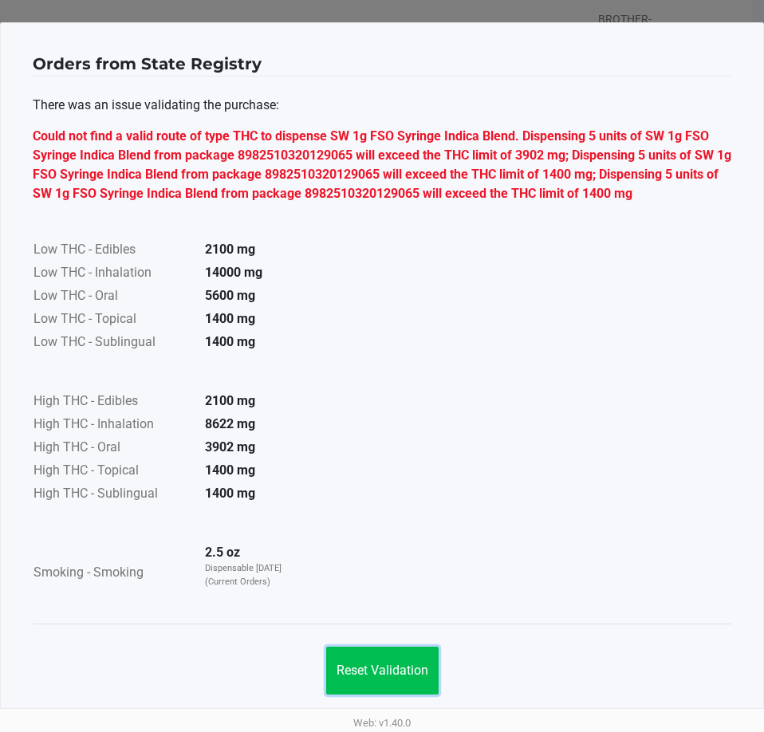
click at [386, 677] on span "Reset Validation" at bounding box center [382, 669] width 92 height 15
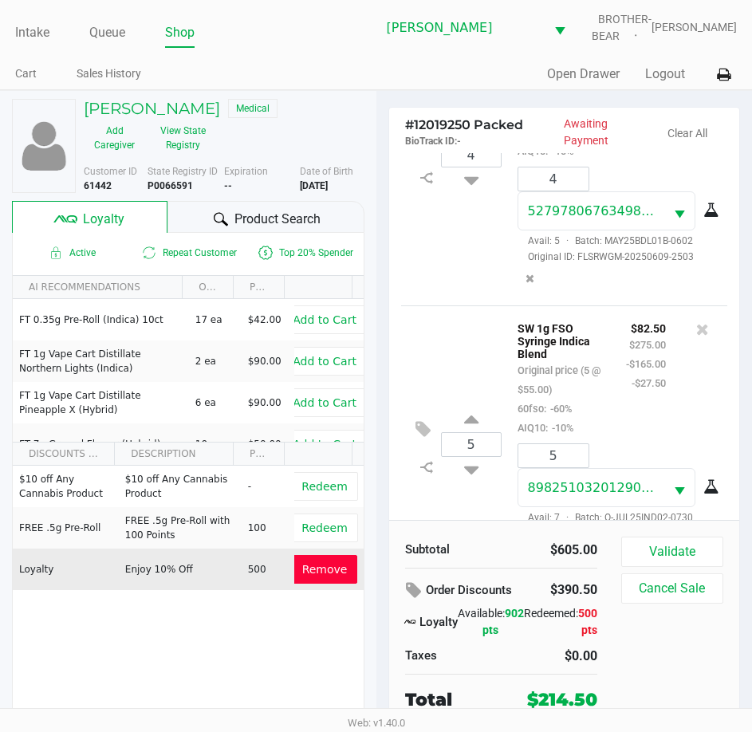
scroll to position [239, 0]
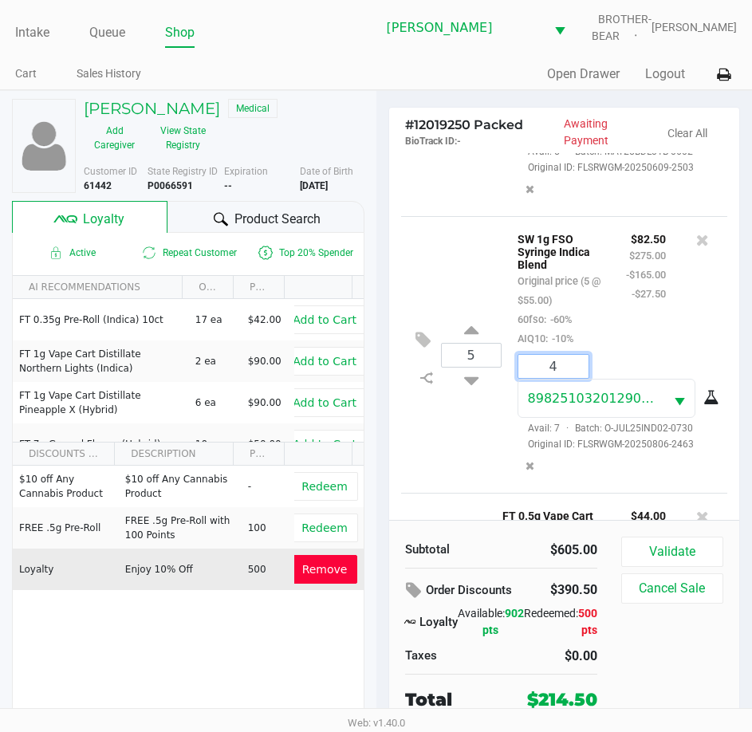
type input "4"
click at [447, 451] on div "CHARLES CHUNG Medical Add Caregiver View State Registry Customer ID 61442 State…" at bounding box center [376, 423] width 752 height 667
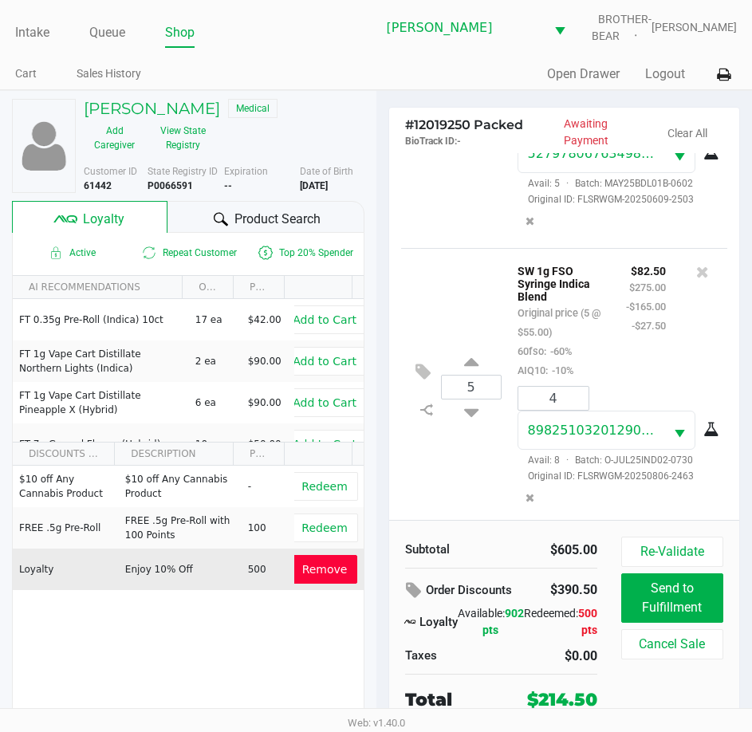
scroll to position [206, 0]
click at [472, 390] on input "5" at bounding box center [471, 388] width 59 height 23
type input "4"
click at [482, 485] on div "CHARLES CHUNG Medical Add Caregiver View State Registry Customer ID 61442 State…" at bounding box center [376, 423] width 752 height 667
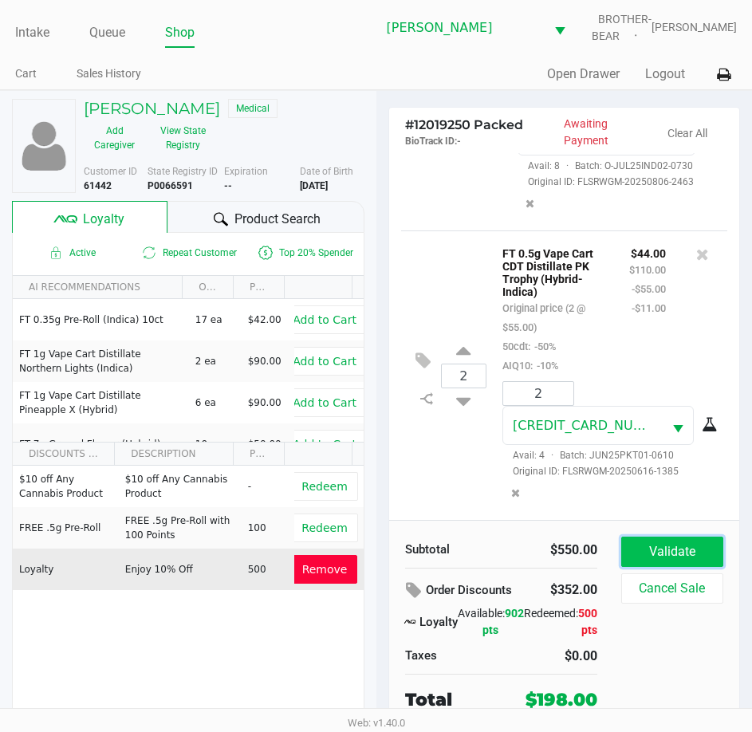
click at [677, 553] on button "Validate" at bounding box center [672, 552] width 102 height 30
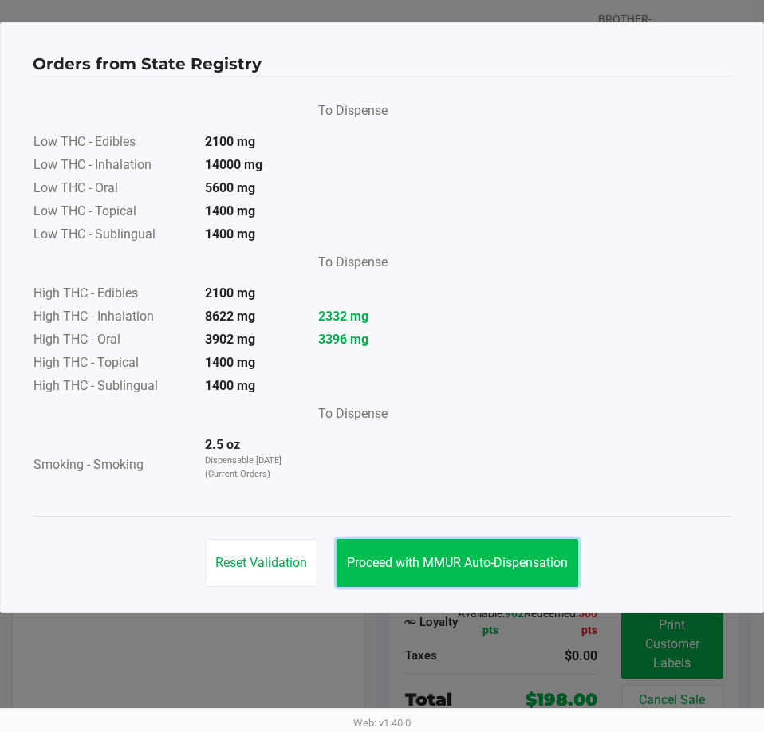
click at [476, 560] on span "Proceed with MMUR Auto-Dispensation" at bounding box center [457, 562] width 221 height 15
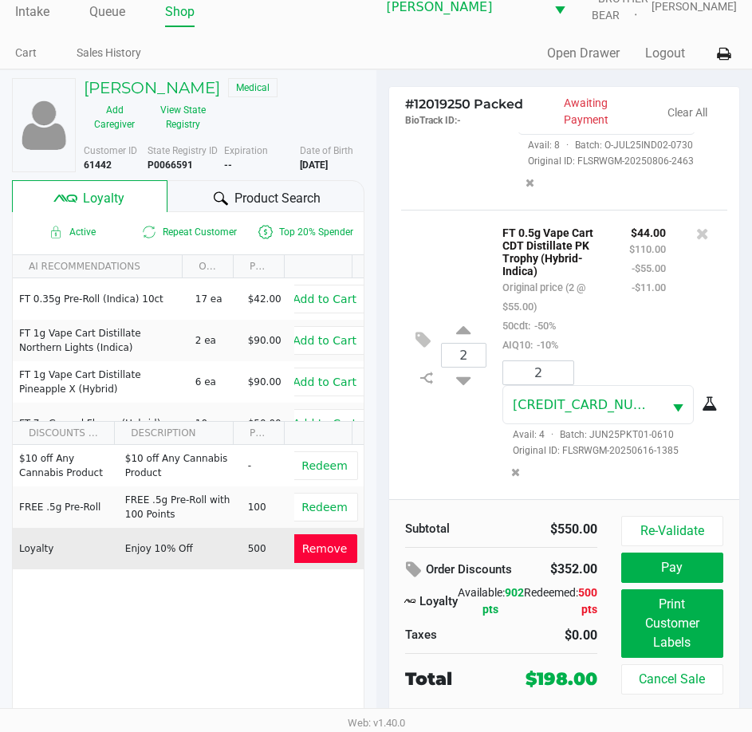
scroll to position [26, 0]
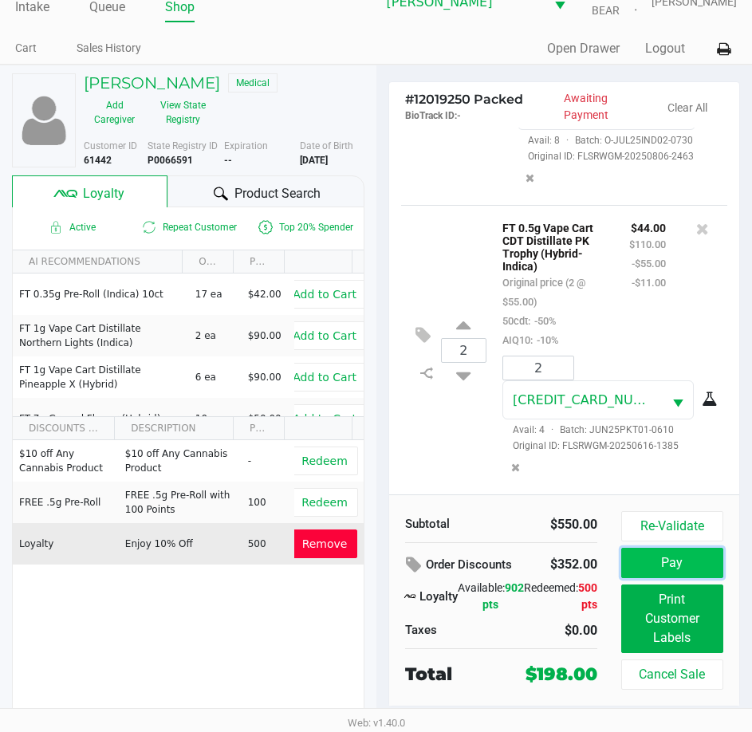
click at [662, 559] on button "Pay" at bounding box center [672, 563] width 102 height 30
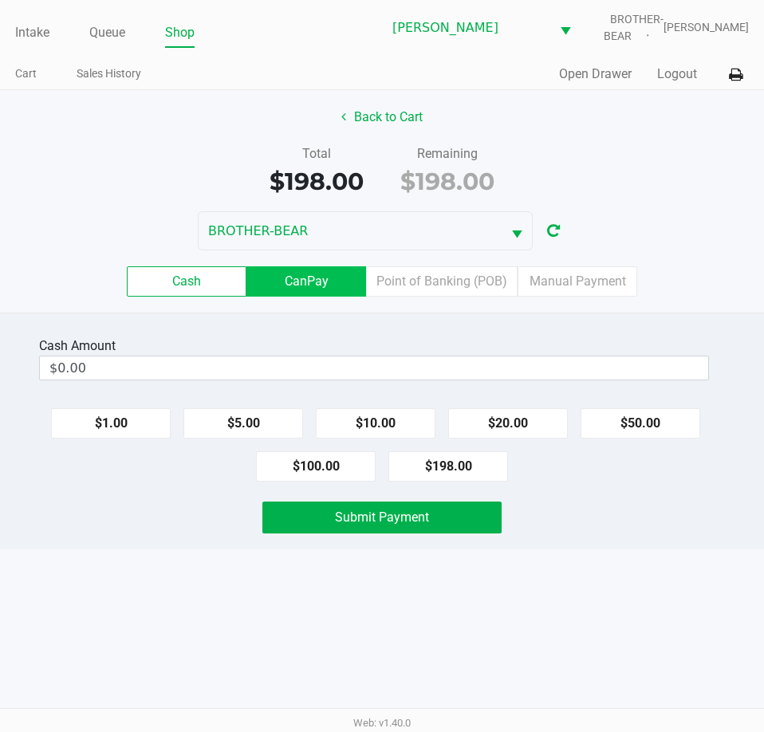
click at [318, 280] on label "CanPay" at bounding box center [306, 281] width 120 height 30
click at [0, 0] on 2 "CanPay" at bounding box center [0, 0] width 0 height 0
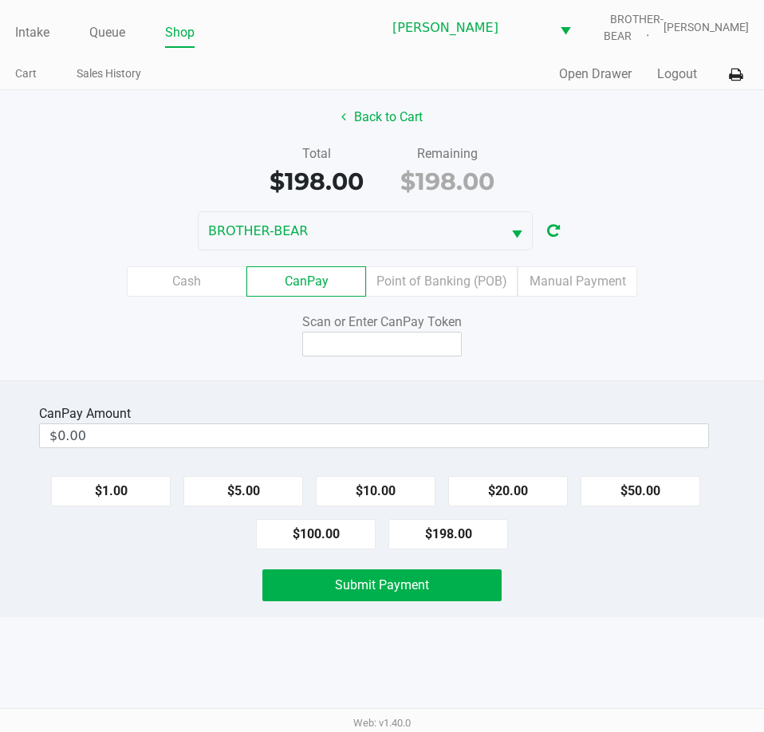
click at [442, 535] on button "$198.00" at bounding box center [448, 534] width 120 height 30
type input "$198.00"
click at [348, 344] on input at bounding box center [381, 344] width 159 height 25
type input "X4728814Q"
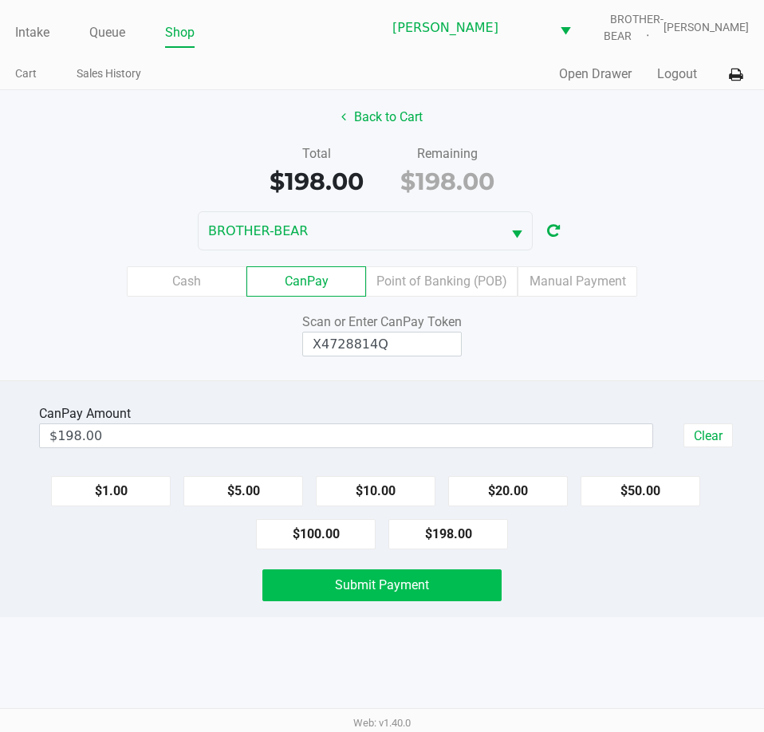
click at [358, 580] on span "Submit Payment" at bounding box center [382, 584] width 94 height 15
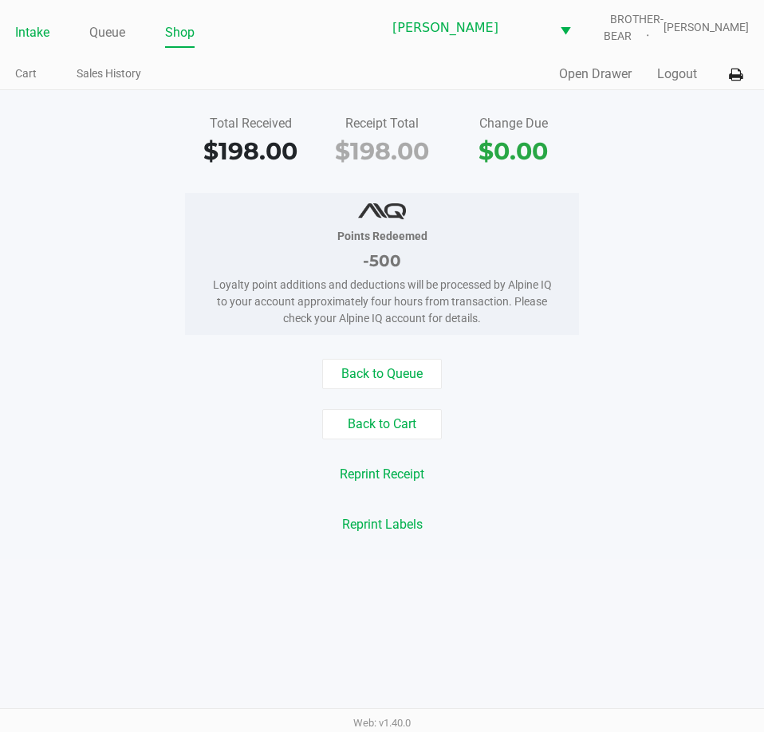
click at [24, 26] on link "Intake" at bounding box center [32, 33] width 34 height 22
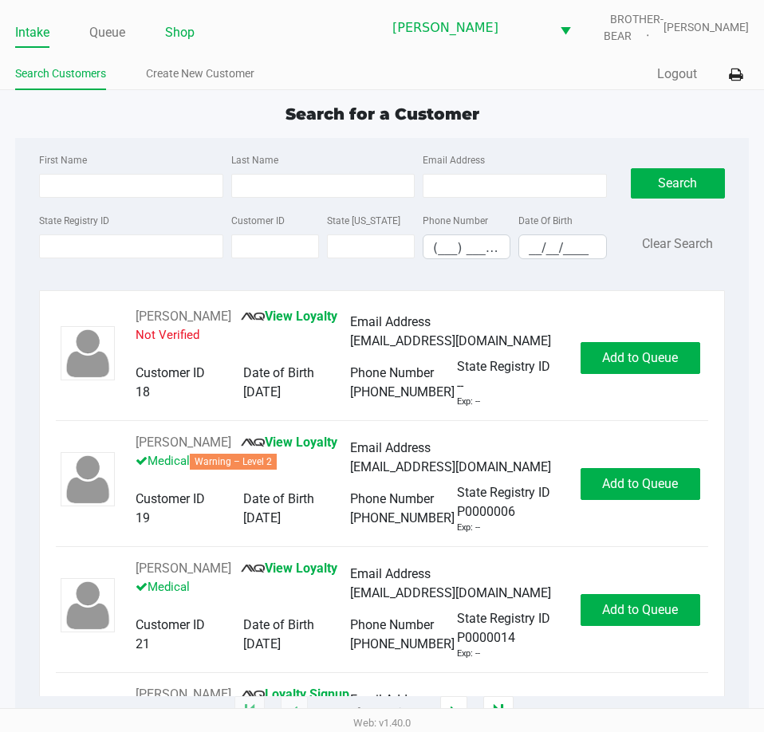
click at [187, 39] on link "Shop" at bounding box center [179, 33] width 29 height 22
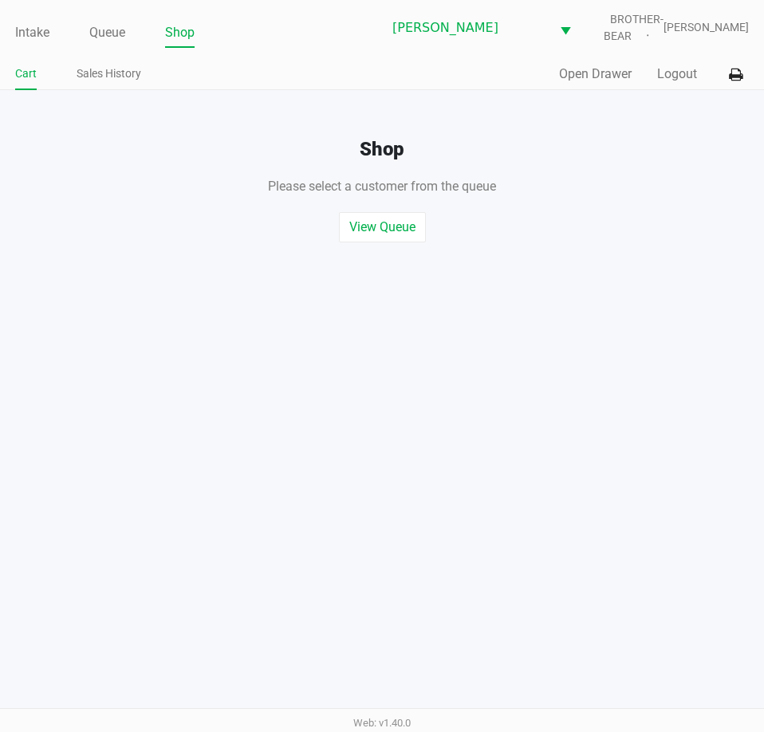
click at [588, 68] on button "Open Drawer" at bounding box center [595, 74] width 73 height 19
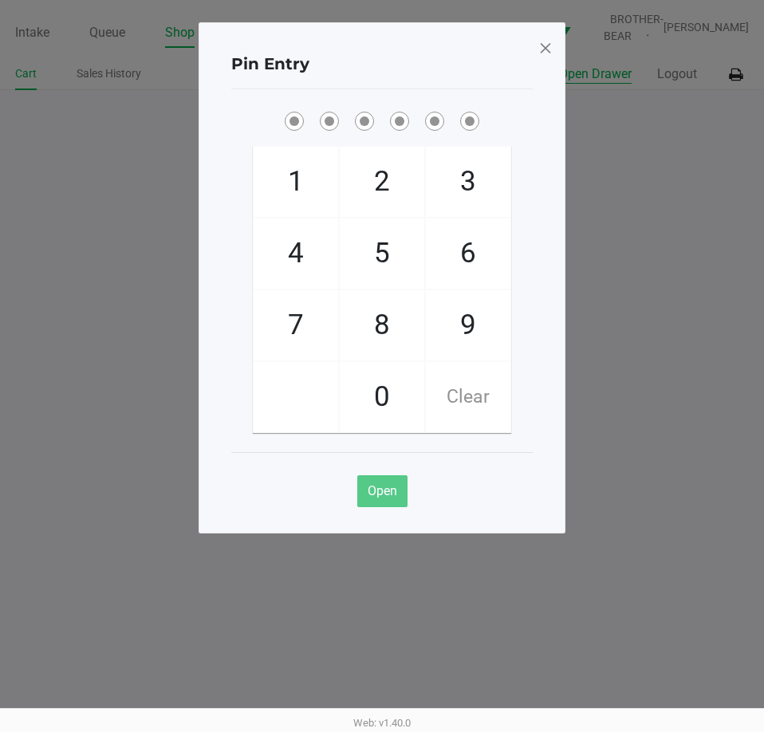
click at [391, 260] on span "5" at bounding box center [382, 253] width 85 height 70
checkbox input "true"
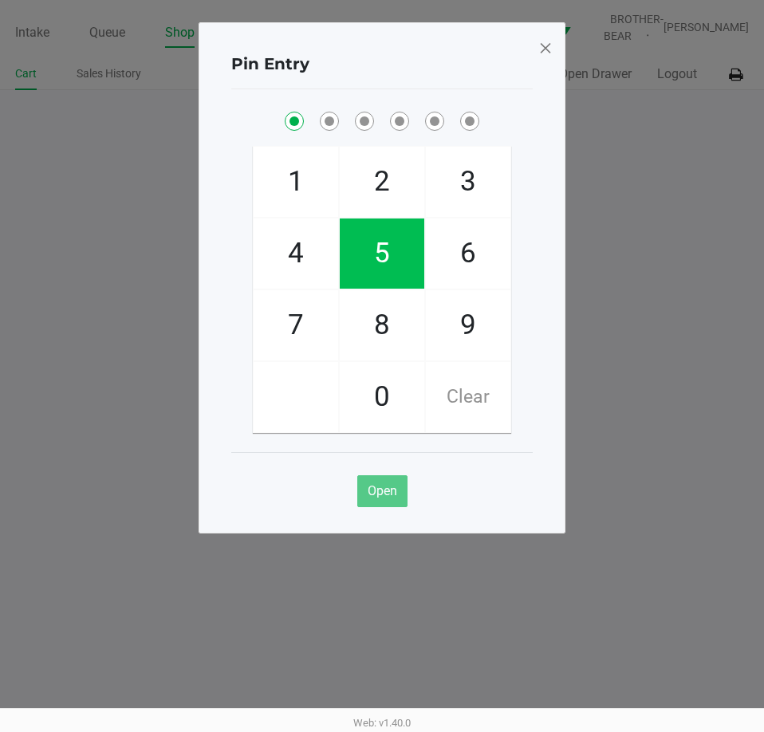
click at [390, 259] on span "5" at bounding box center [382, 253] width 85 height 70
checkbox input "true"
click at [383, 188] on span "2" at bounding box center [382, 182] width 85 height 70
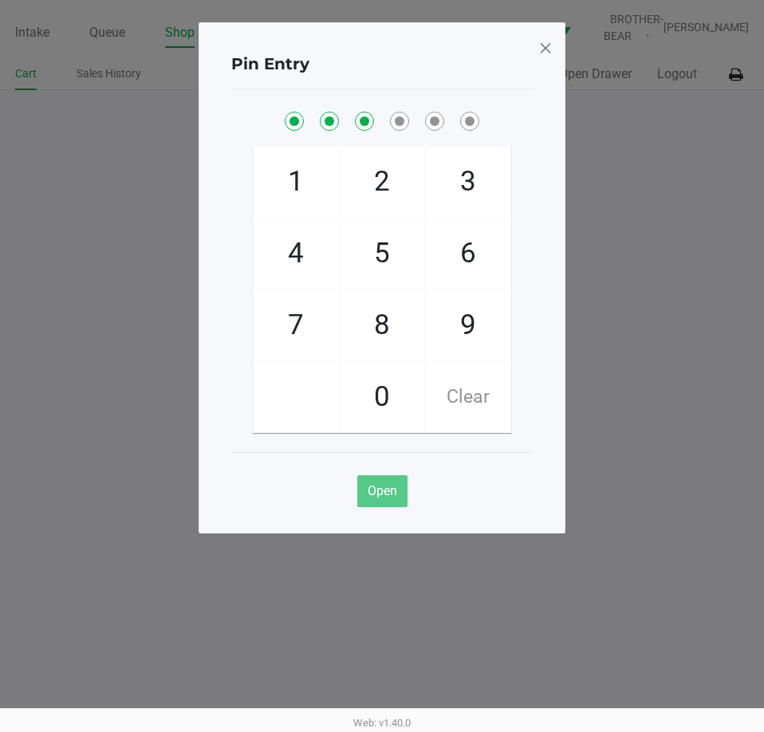
checkbox input "true"
click at [298, 186] on span "1" at bounding box center [296, 182] width 85 height 70
checkbox input "true"
click at [474, 329] on span "9" at bounding box center [468, 325] width 85 height 70
checkbox input "true"
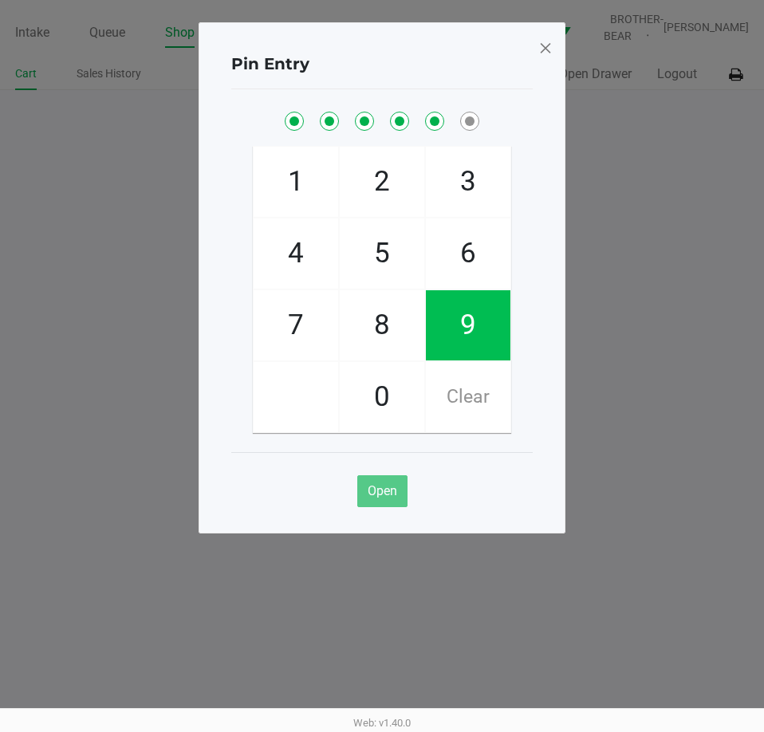
click at [380, 179] on span "2" at bounding box center [382, 182] width 85 height 70
checkbox input "true"
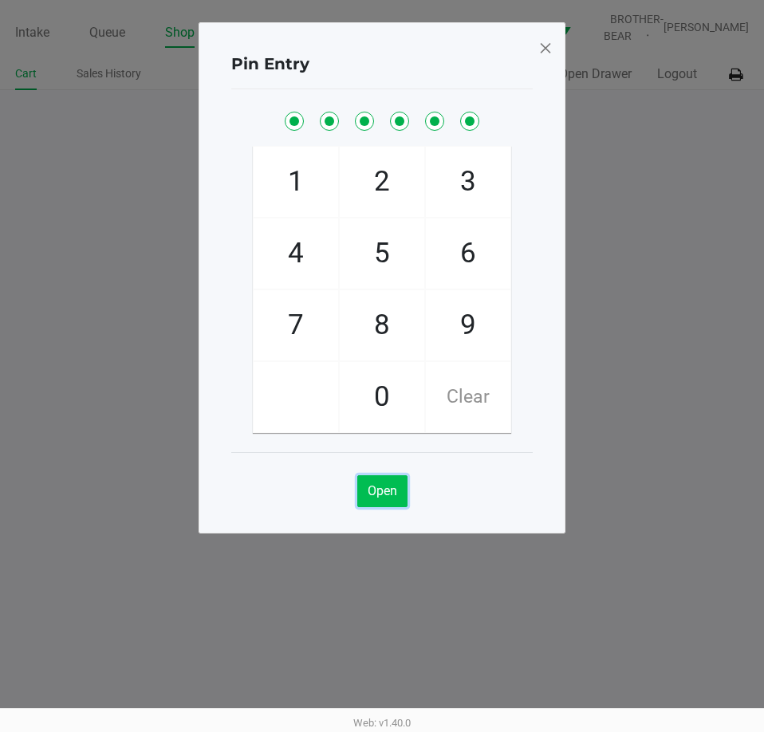
click at [382, 489] on span "Open" at bounding box center [382, 490] width 29 height 15
click at [538, 38] on span at bounding box center [545, 48] width 14 height 26
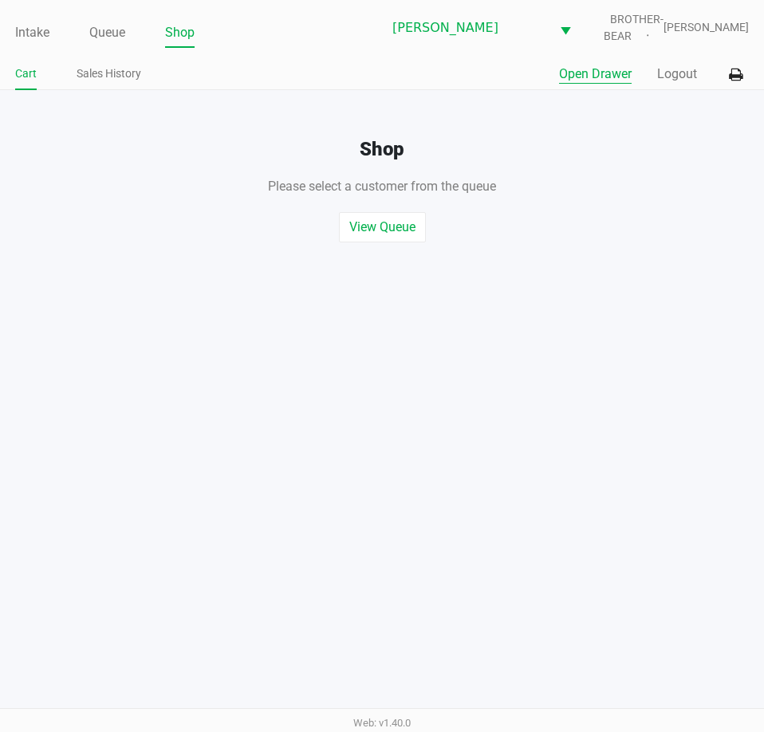
click at [33, 28] on link "Intake" at bounding box center [32, 33] width 34 height 22
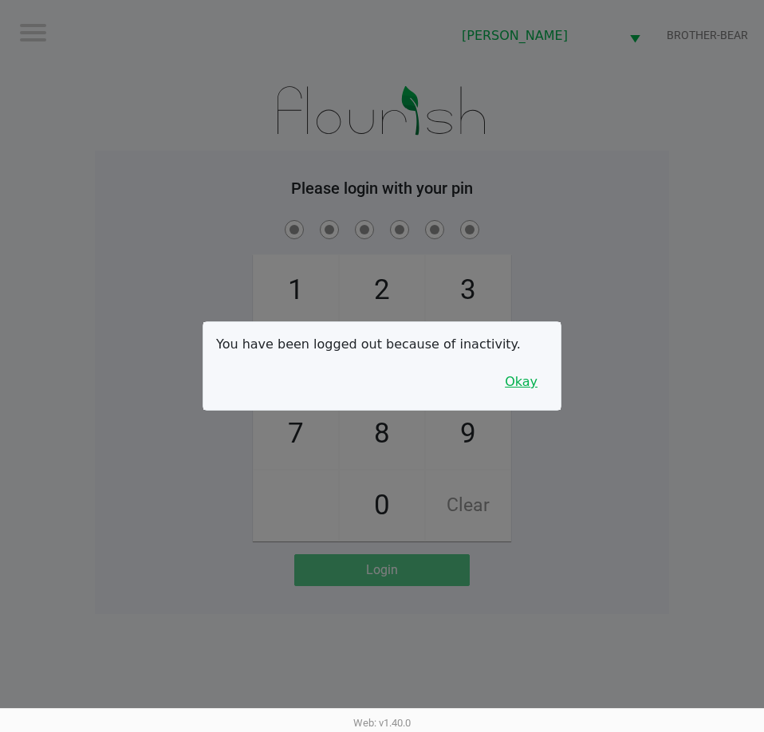
click at [516, 392] on button "Okay" at bounding box center [520, 382] width 53 height 30
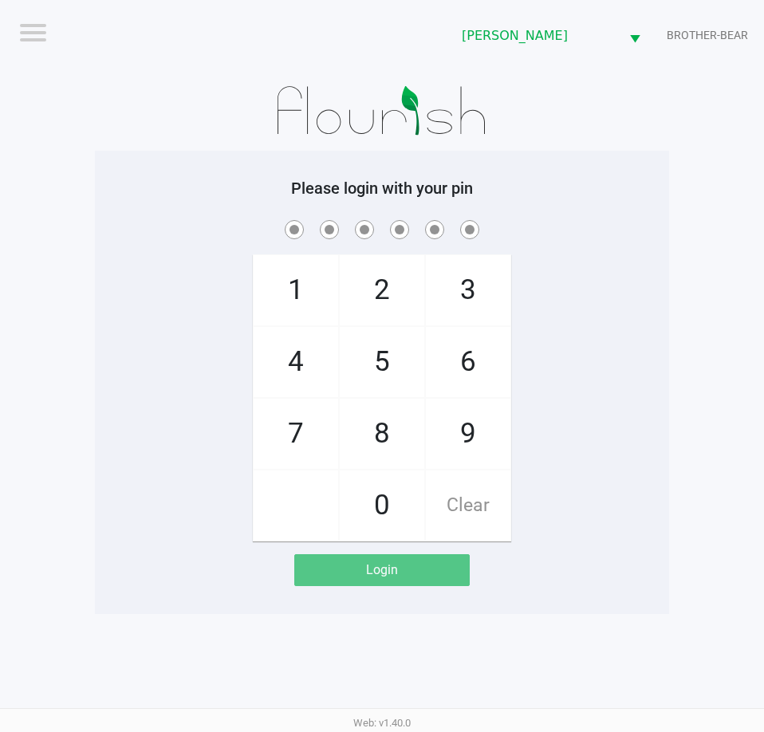
click at [386, 370] on span "5" at bounding box center [382, 362] width 85 height 70
checkbox input "true"
click at [388, 360] on span "5" at bounding box center [382, 362] width 85 height 70
checkbox input "true"
click at [383, 278] on span "2" at bounding box center [382, 290] width 85 height 70
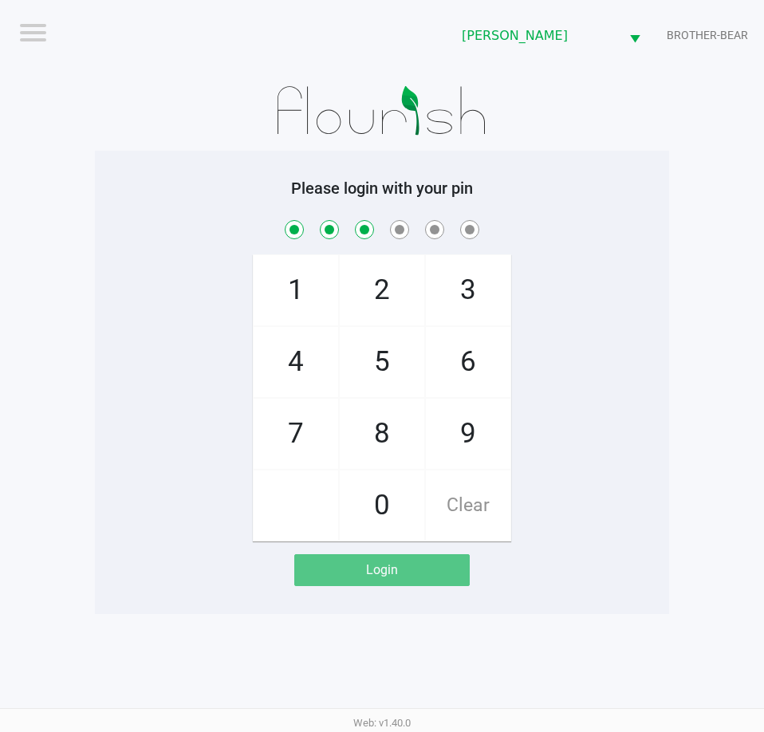
checkbox input "true"
click at [288, 259] on span "1" at bounding box center [296, 290] width 85 height 70
checkbox input "true"
click at [473, 409] on span "9" at bounding box center [468, 434] width 85 height 70
checkbox input "true"
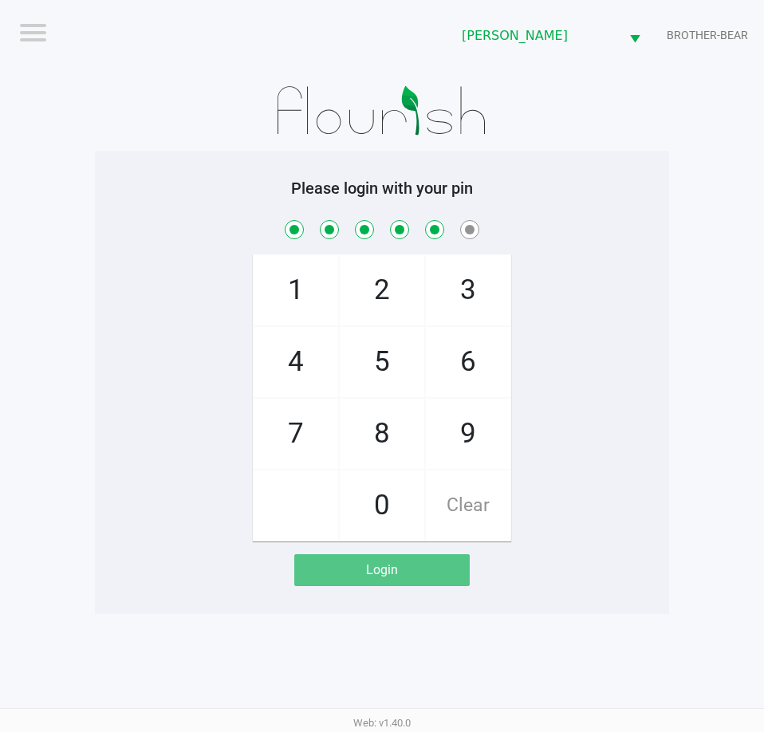
click at [381, 257] on span "2" at bounding box center [382, 290] width 85 height 70
checkbox input "true"
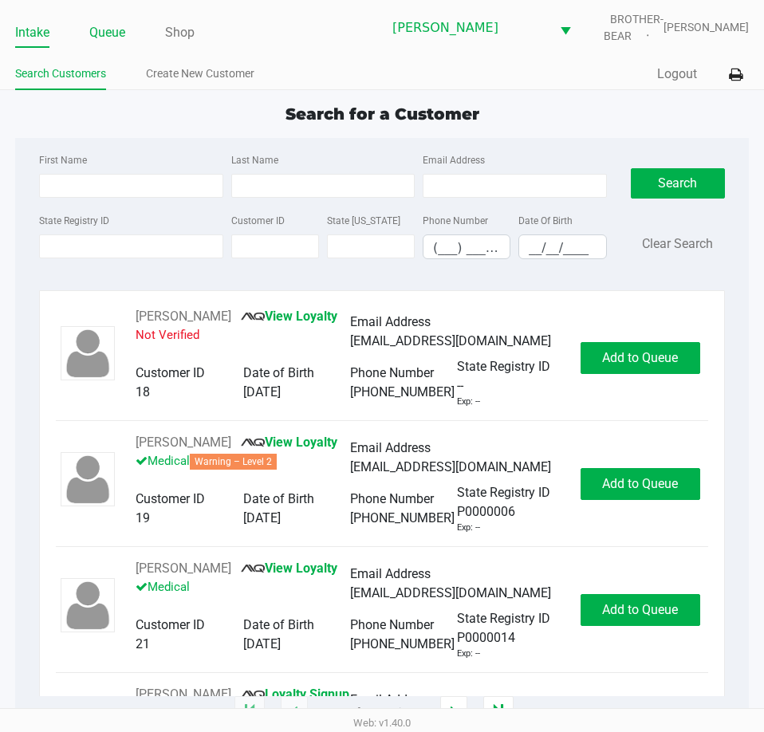
click at [110, 37] on link "Queue" at bounding box center [107, 33] width 36 height 22
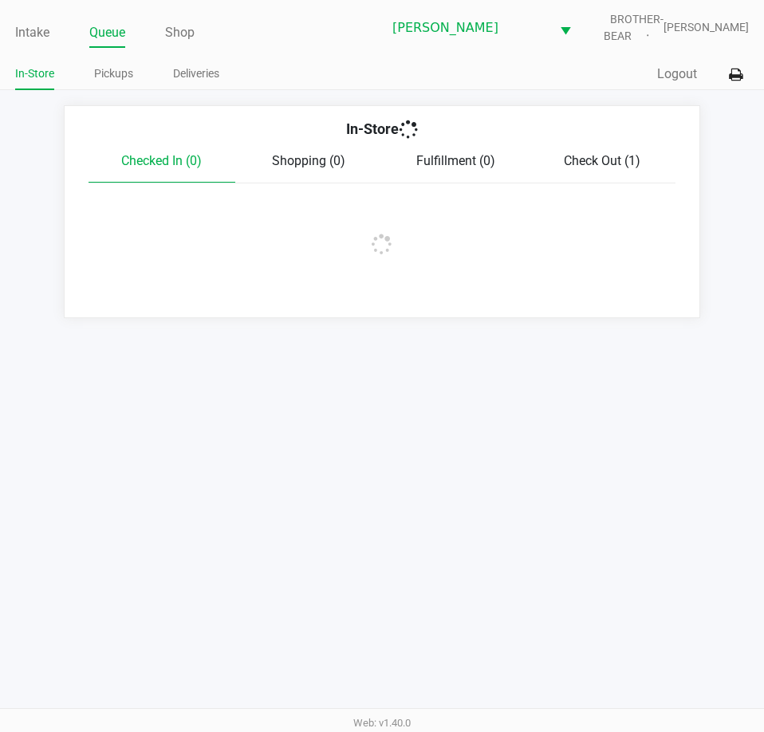
click at [124, 77] on link "Pickups" at bounding box center [113, 74] width 39 height 20
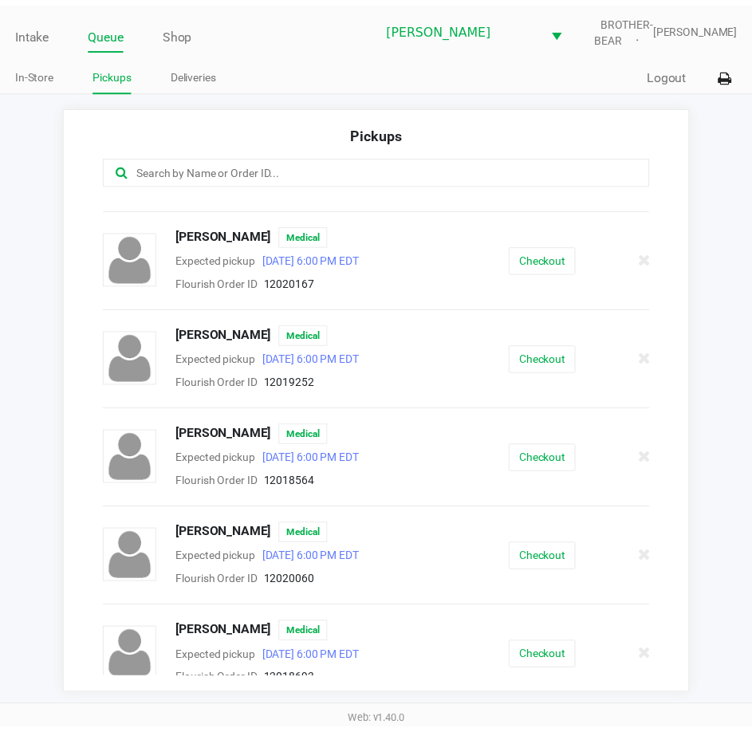
scroll to position [319, 0]
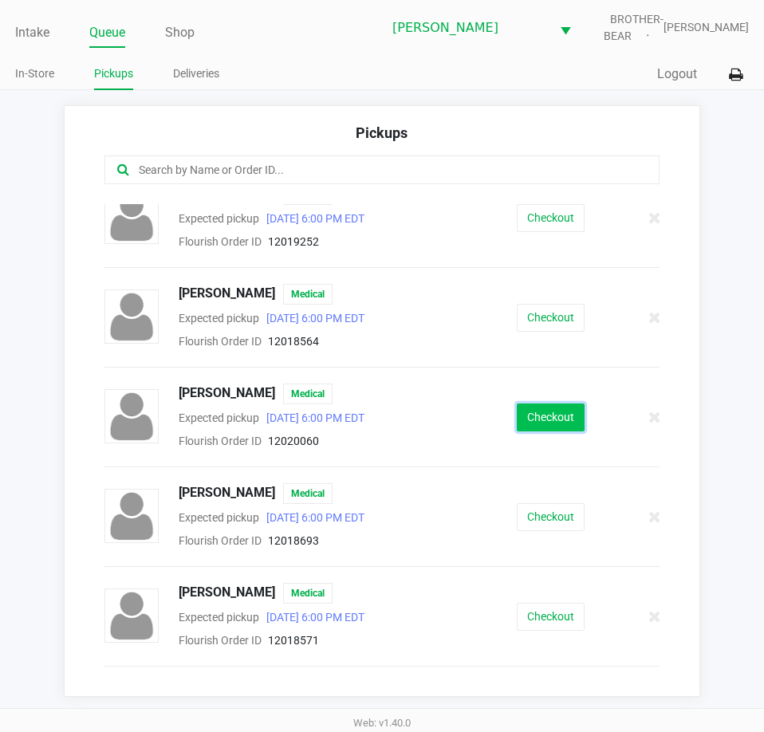
click at [550, 417] on button "Checkout" at bounding box center [551, 417] width 68 height 28
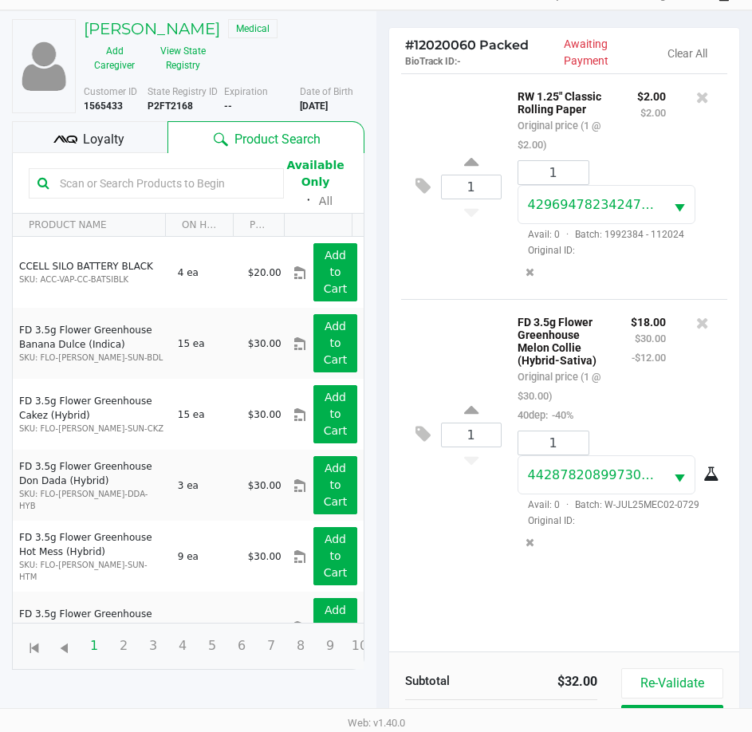
scroll to position [211, 0]
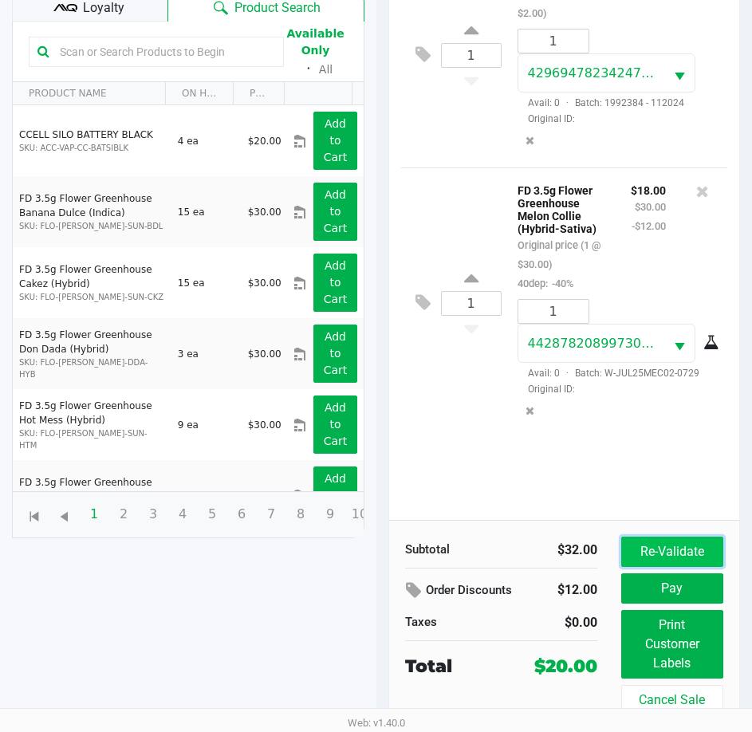
click at [667, 544] on button "Re-Validate" at bounding box center [672, 552] width 102 height 30
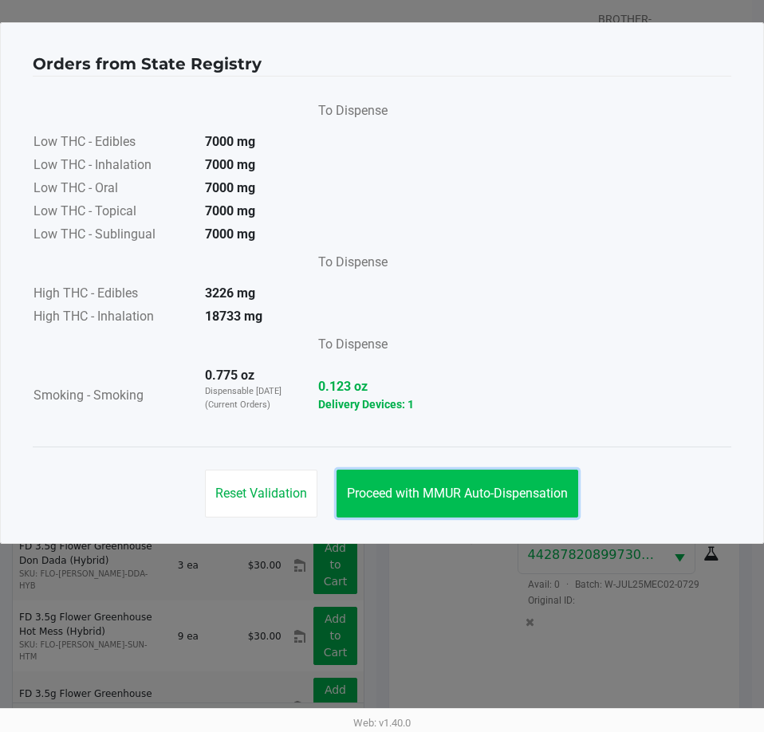
click at [461, 501] on button "Proceed with MMUR Auto-Dispensation" at bounding box center [457, 494] width 242 height 48
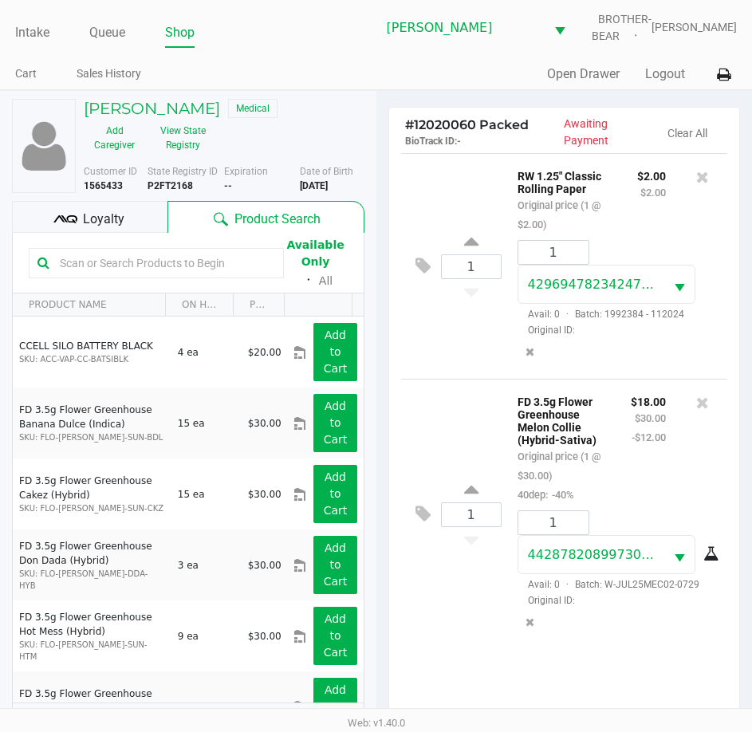
click at [100, 212] on span "Loyalty" at bounding box center [103, 219] width 41 height 19
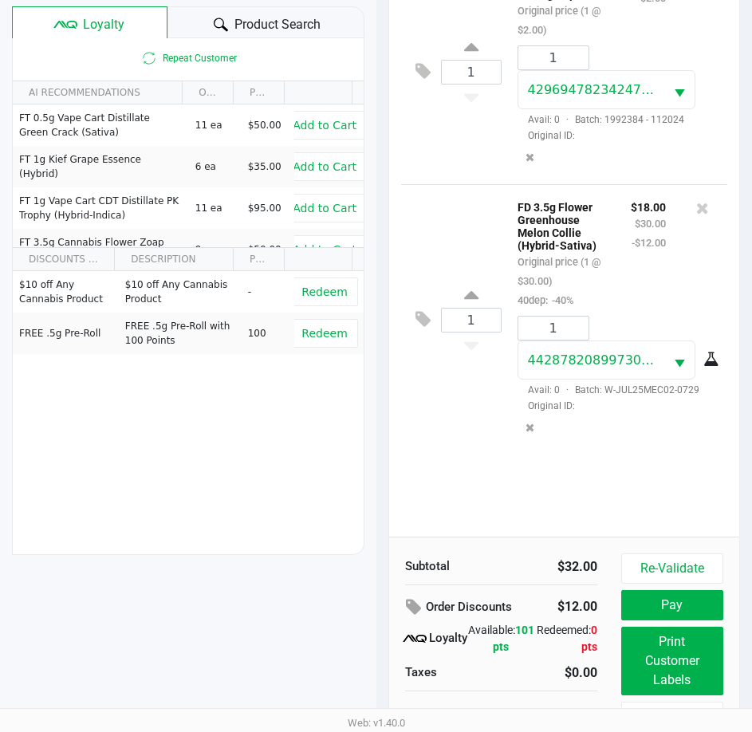
scroll to position [211, 0]
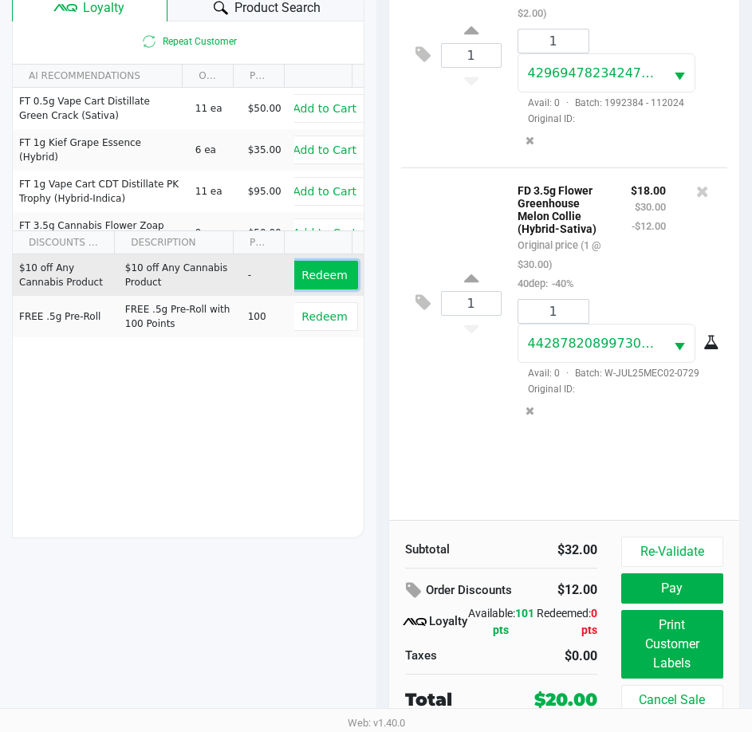
click at [305, 275] on span "Redeem" at bounding box center [323, 275] width 45 height 13
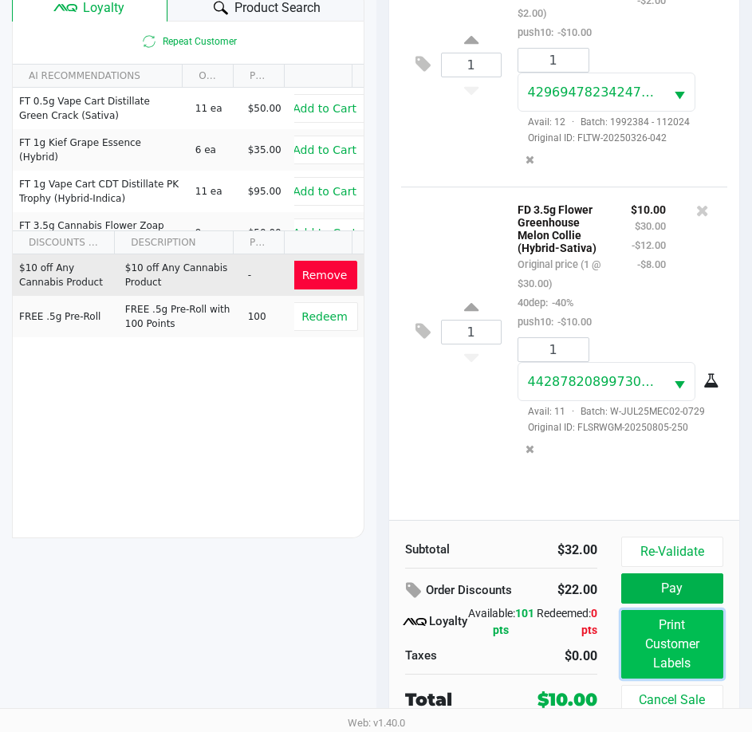
click at [675, 635] on button "Print Customer Labels" at bounding box center [672, 644] width 102 height 69
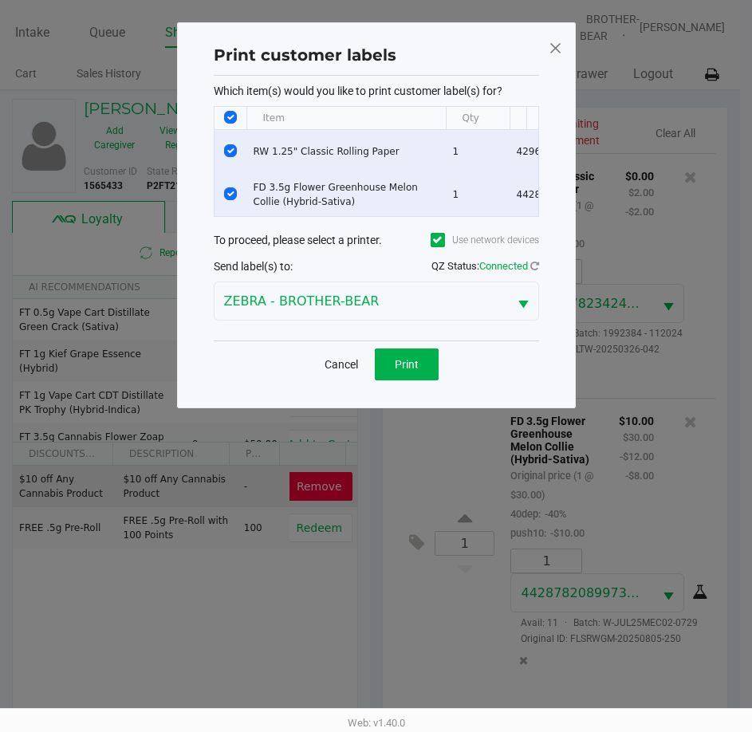
scroll to position [0, 0]
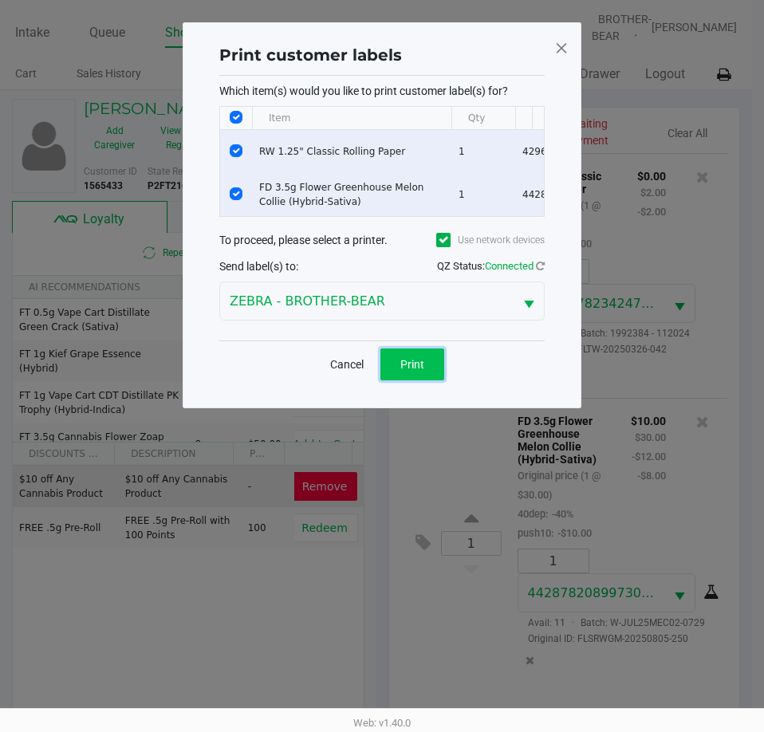
click at [407, 371] on span "Print" at bounding box center [412, 364] width 24 height 13
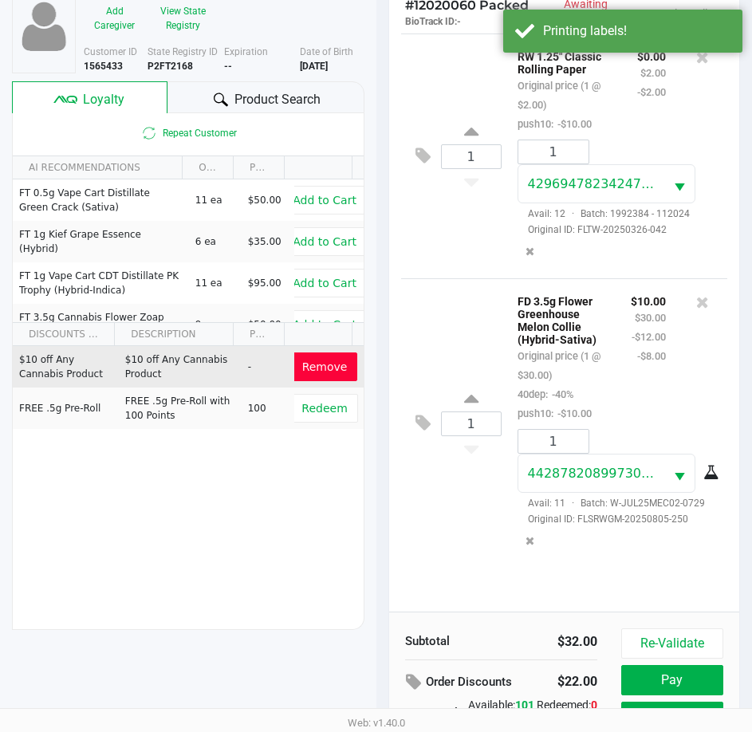
scroll to position [211, 0]
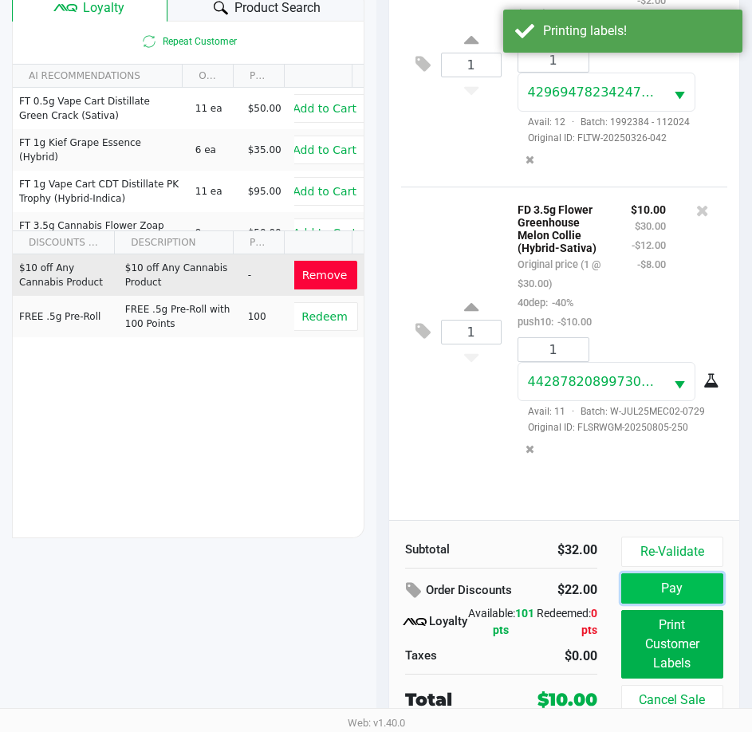
click at [678, 587] on button "Pay" at bounding box center [672, 588] width 102 height 30
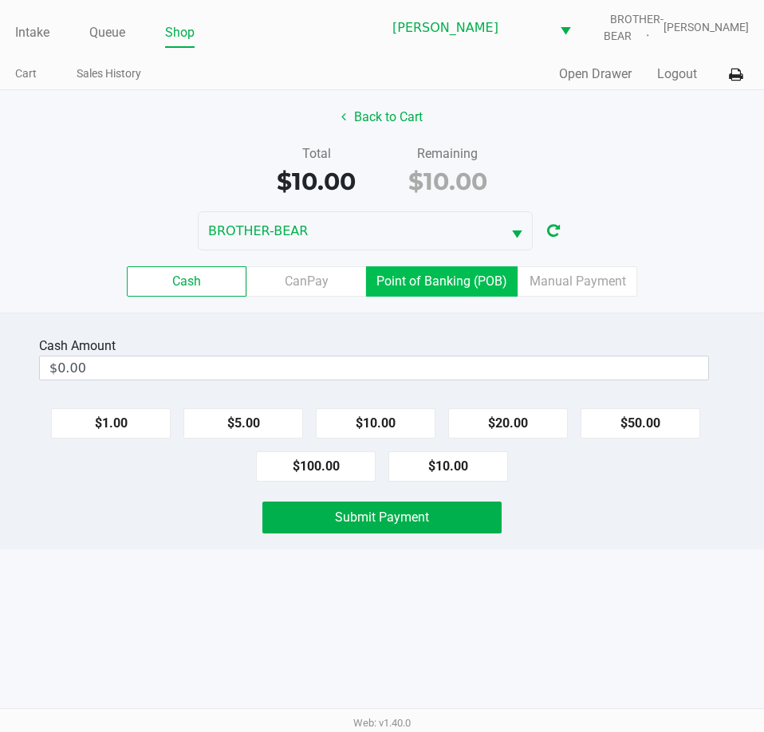
click at [452, 282] on label "Point of Banking (POB)" at bounding box center [441, 281] width 151 height 30
click at [0, 0] on 7 "Point of Banking (POB)" at bounding box center [0, 0] width 0 height 0
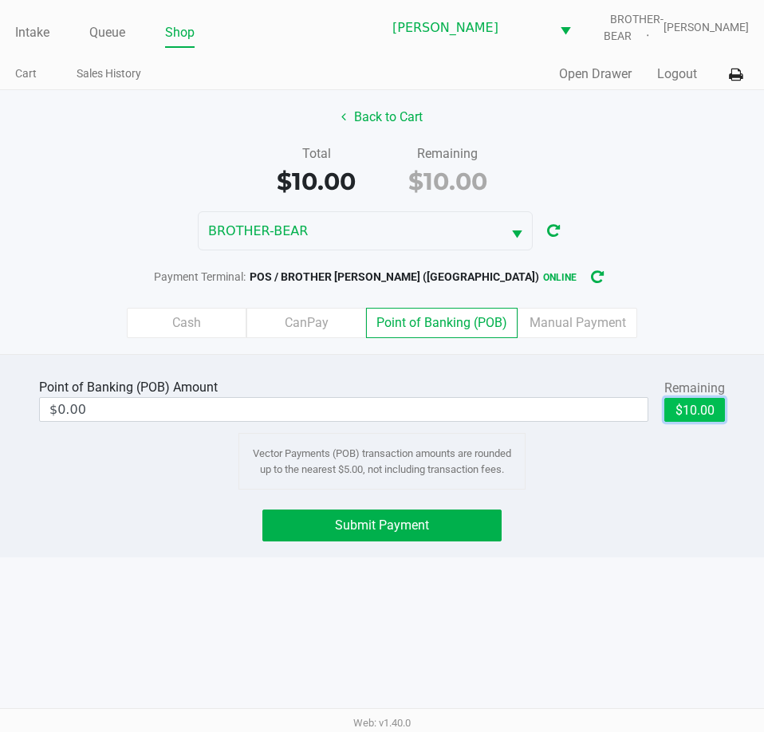
click at [702, 408] on button "$10.00" at bounding box center [694, 410] width 61 height 24
type input "$10.00"
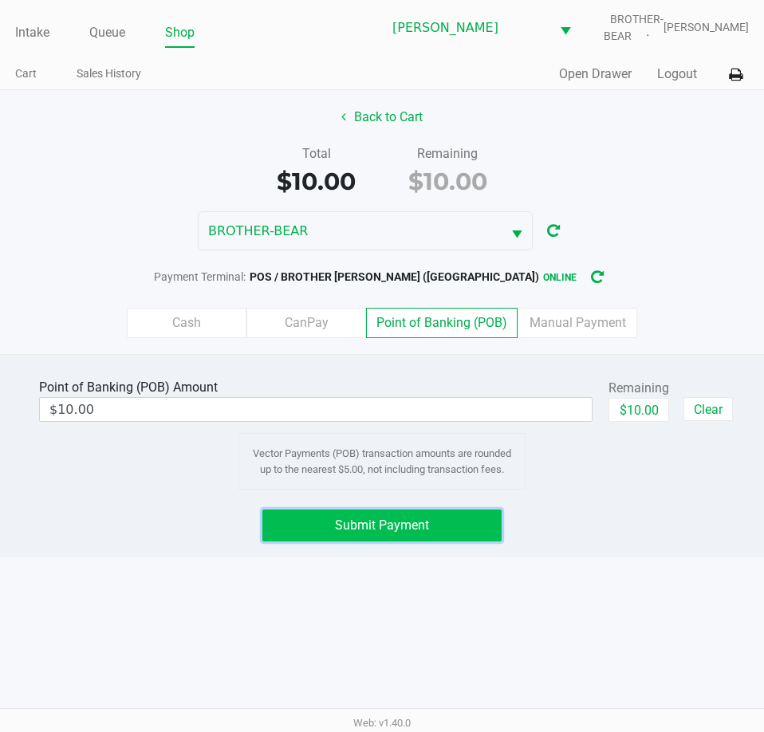
click at [399, 517] on span "Submit Payment" at bounding box center [382, 524] width 94 height 15
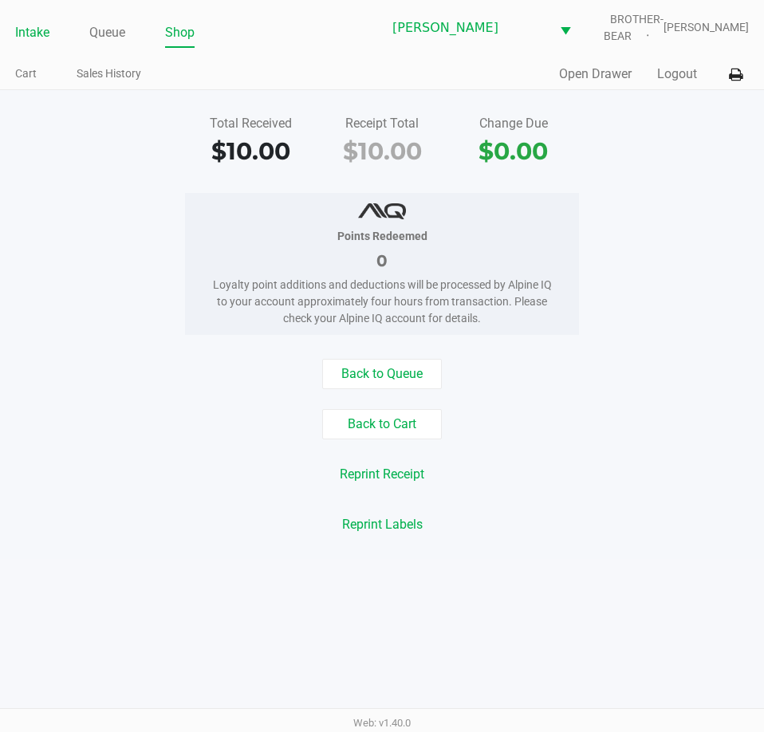
click at [33, 25] on link "Intake" at bounding box center [32, 33] width 34 height 22
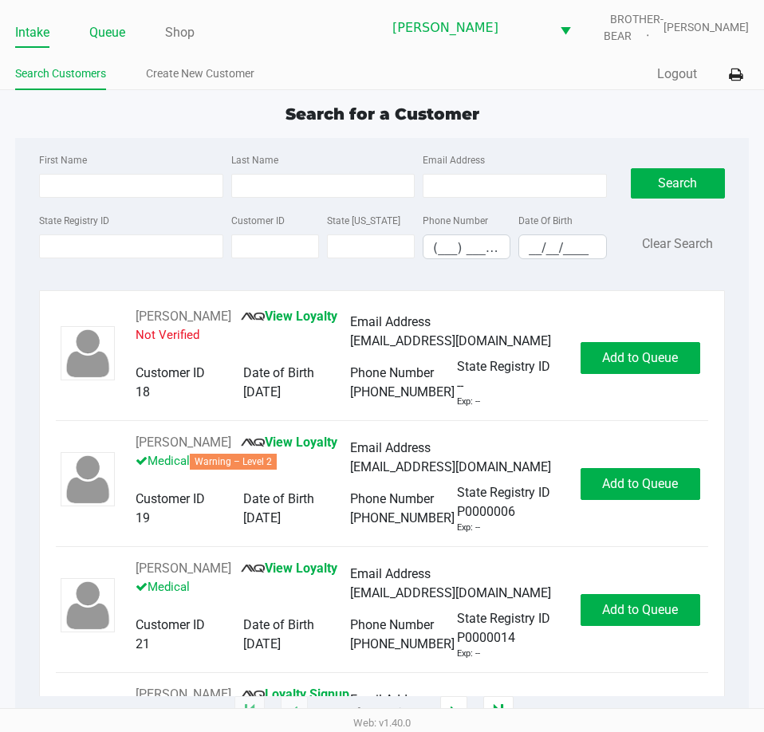
click at [92, 26] on link "Queue" at bounding box center [107, 33] width 36 height 22
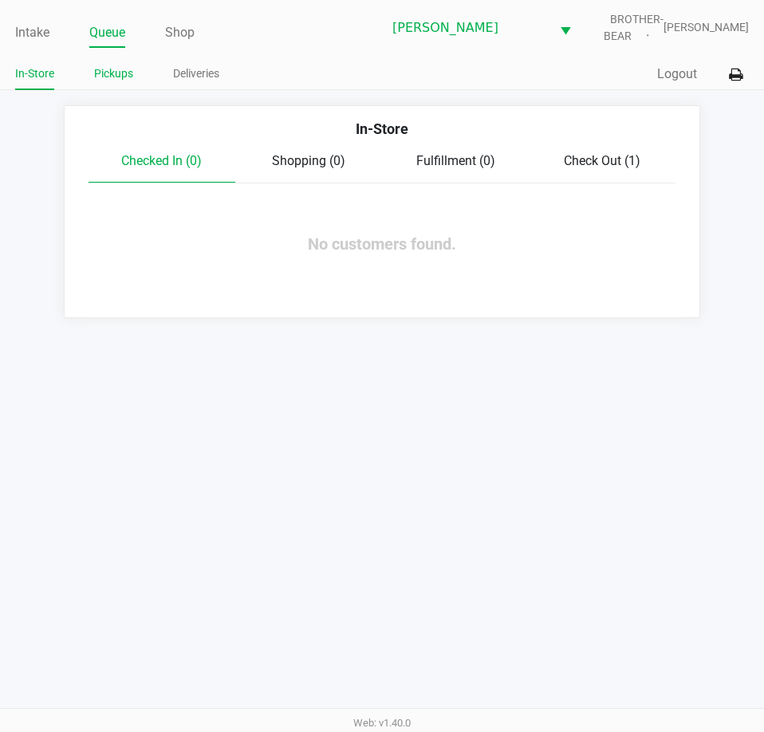
click at [112, 74] on link "Pickups" at bounding box center [113, 74] width 39 height 20
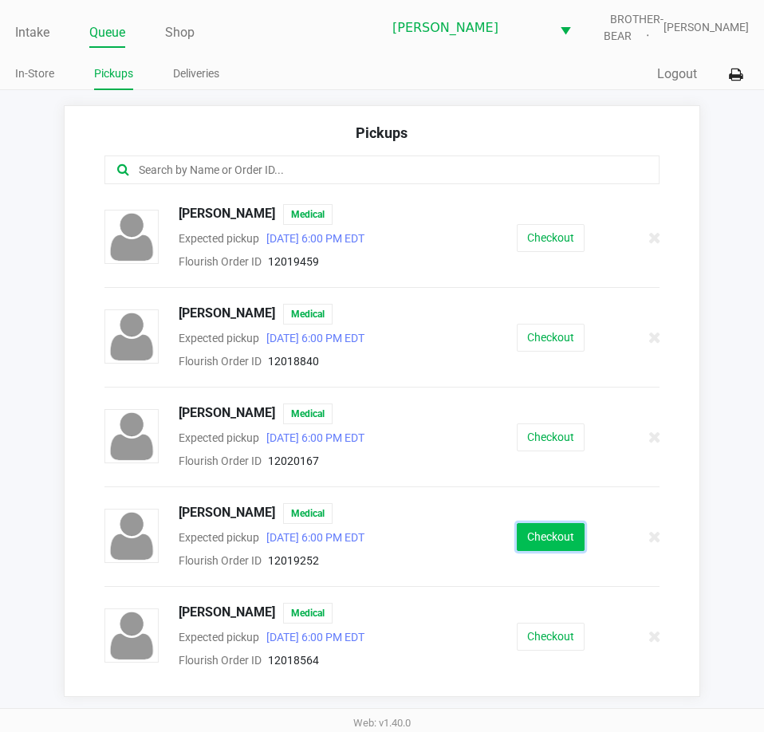
click at [526, 538] on button "Checkout" at bounding box center [551, 537] width 68 height 28
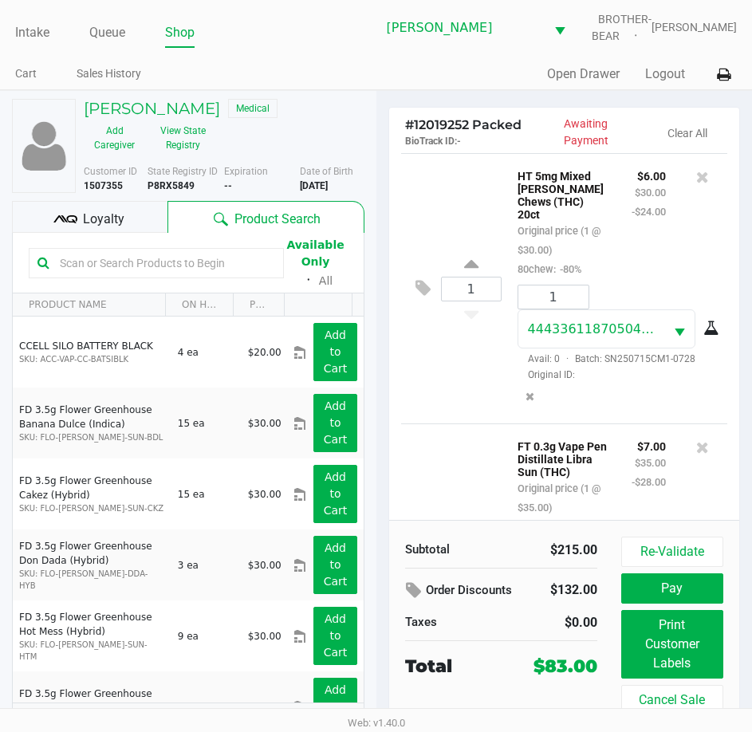
click at [79, 219] on div "Loyalty" at bounding box center [89, 217] width 155 height 32
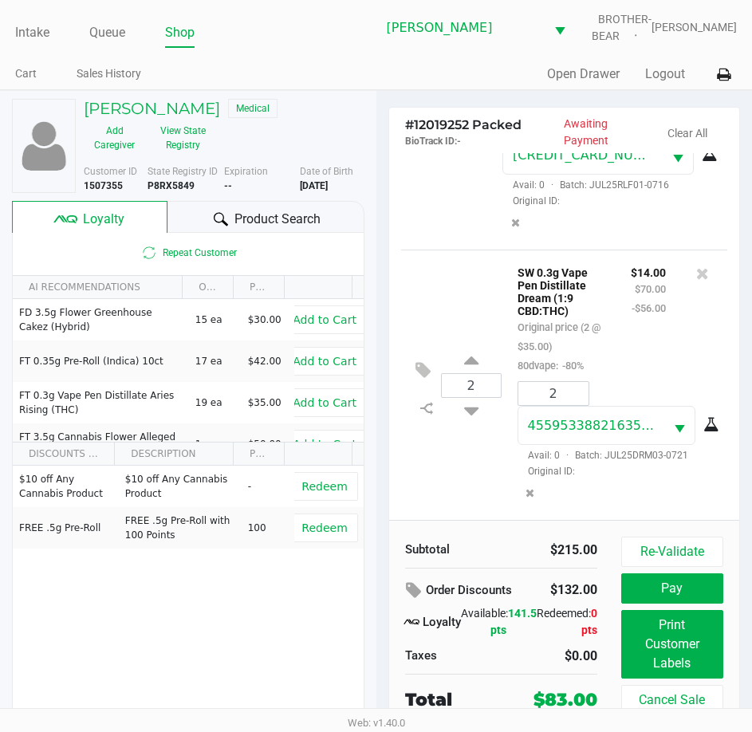
scroll to position [733, 0]
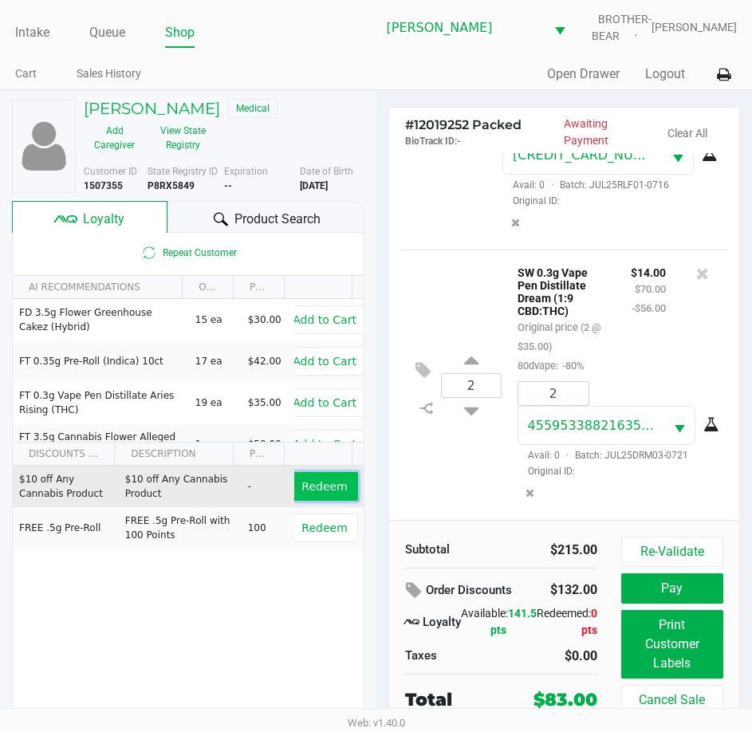
click at [313, 485] on span "Redeem" at bounding box center [323, 486] width 45 height 13
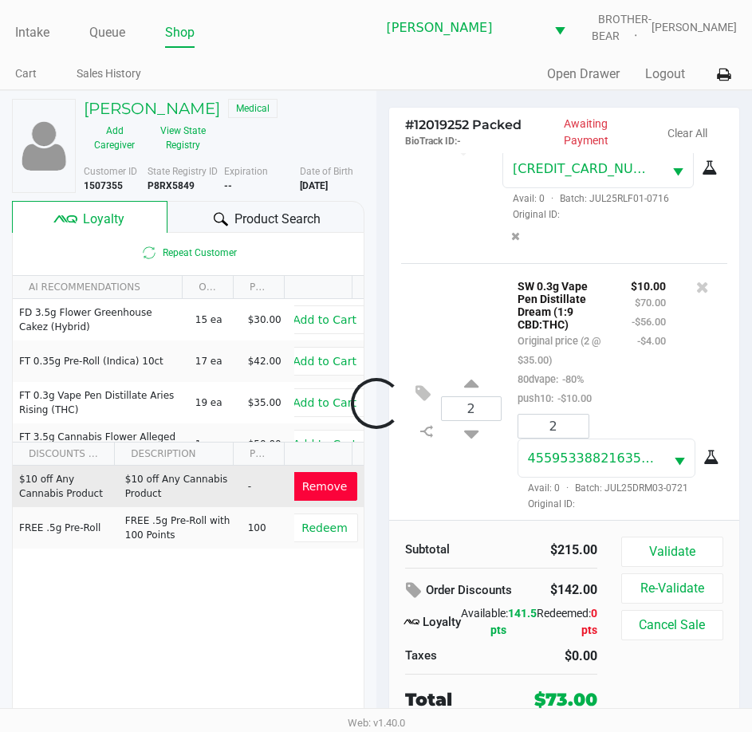
scroll to position [886, 0]
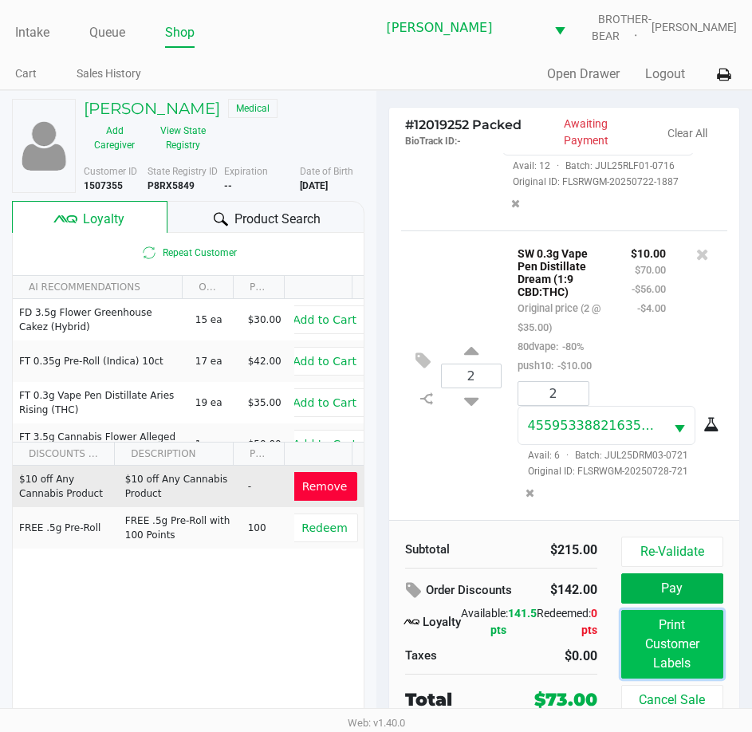
click at [672, 647] on button "Print Customer Labels" at bounding box center [672, 644] width 102 height 69
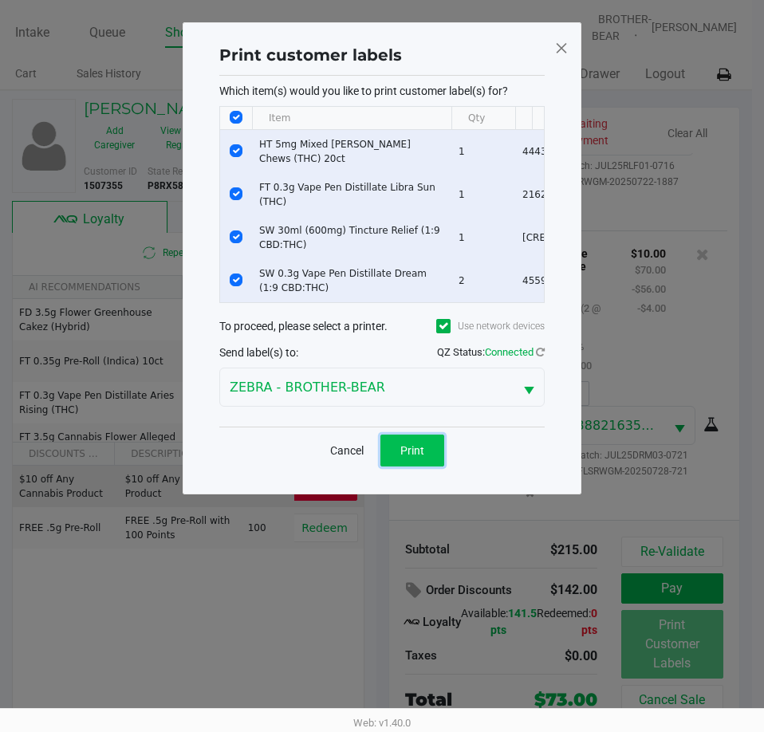
click at [427, 459] on button "Print" at bounding box center [412, 450] width 64 height 32
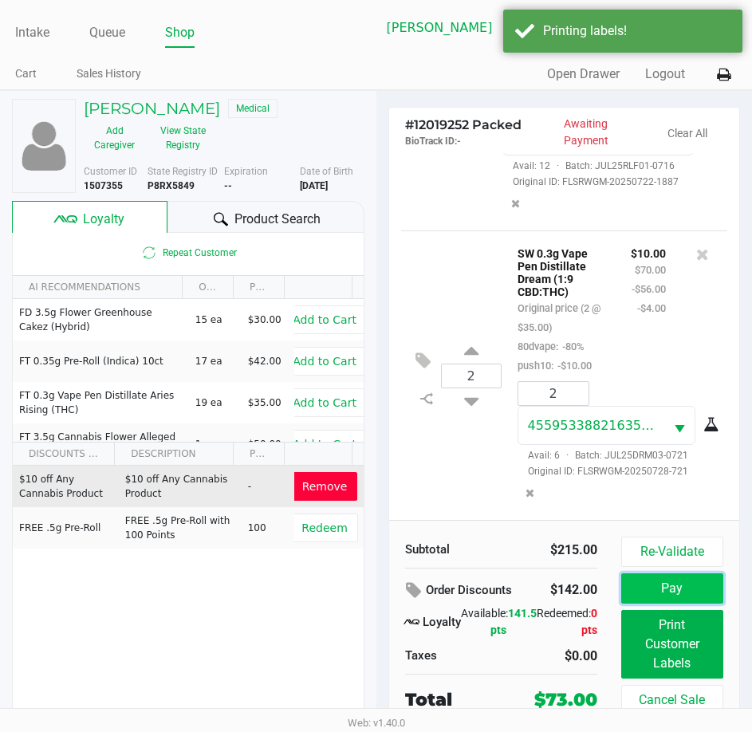
click at [674, 581] on button "Pay" at bounding box center [672, 588] width 102 height 30
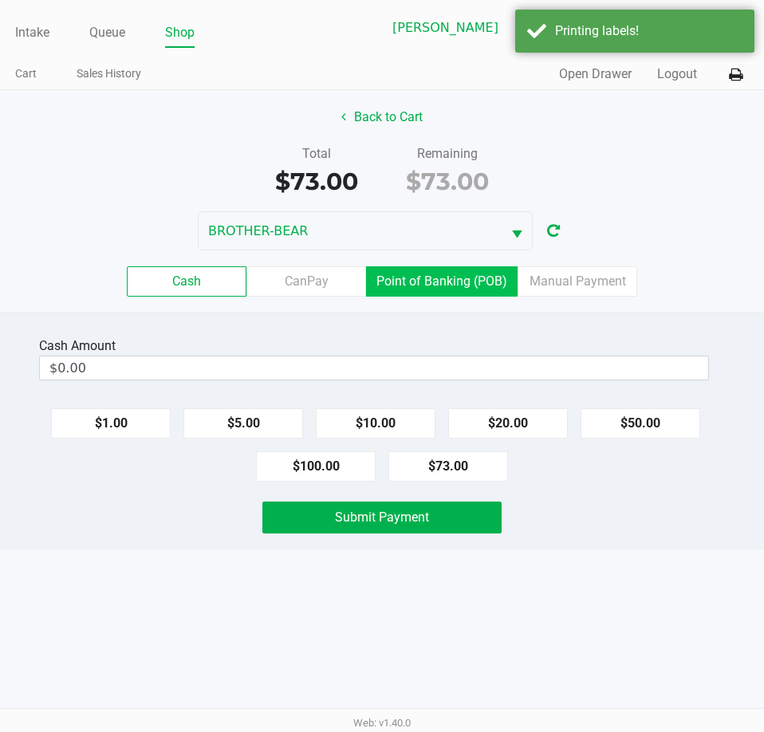
click at [461, 277] on label "Point of Banking (POB)" at bounding box center [441, 281] width 151 height 30
click at [0, 0] on 7 "Point of Banking (POB)" at bounding box center [0, 0] width 0 height 0
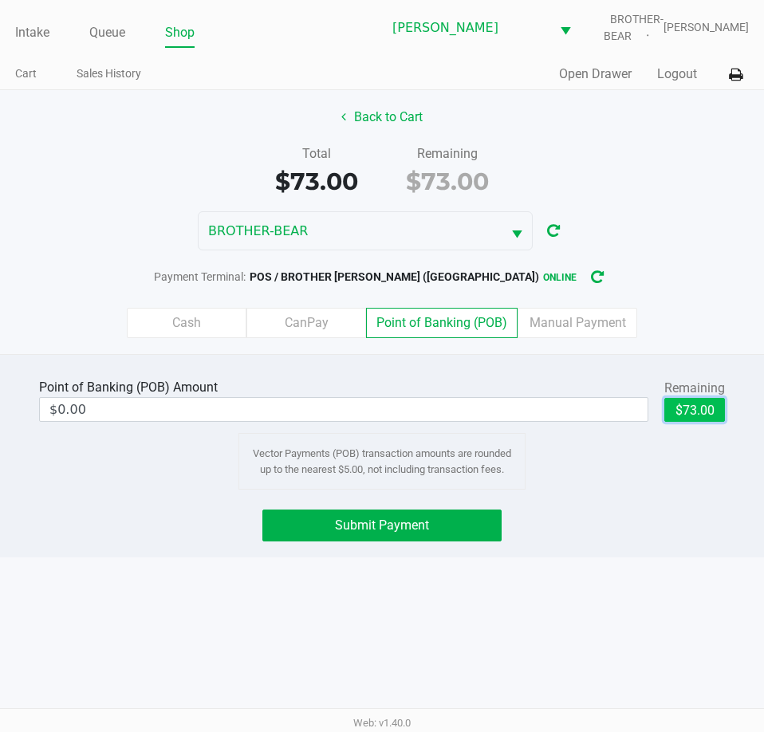
click at [704, 410] on button "$73.00" at bounding box center [694, 410] width 61 height 24
type input "$73.00"
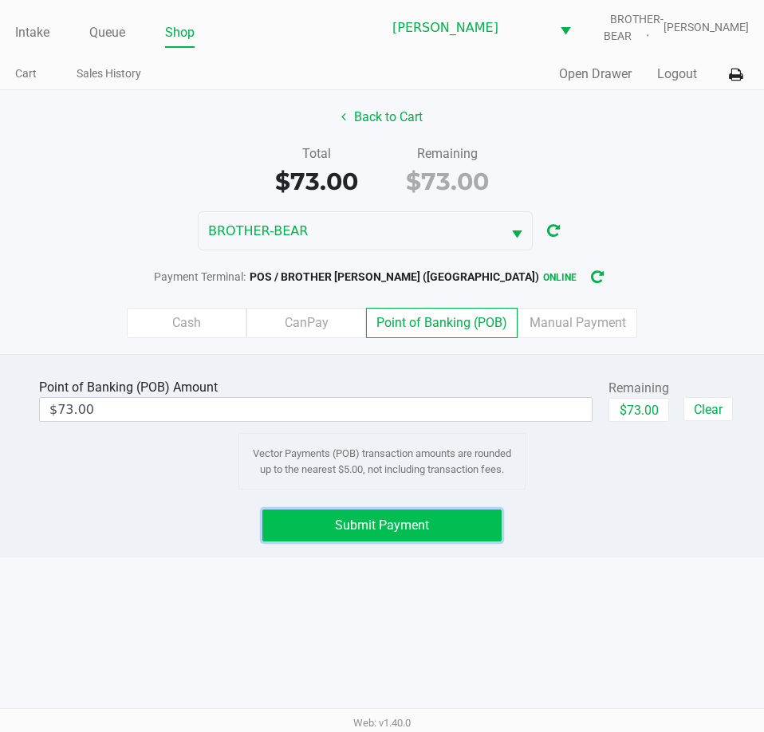
click at [388, 524] on span "Submit Payment" at bounding box center [382, 524] width 94 height 15
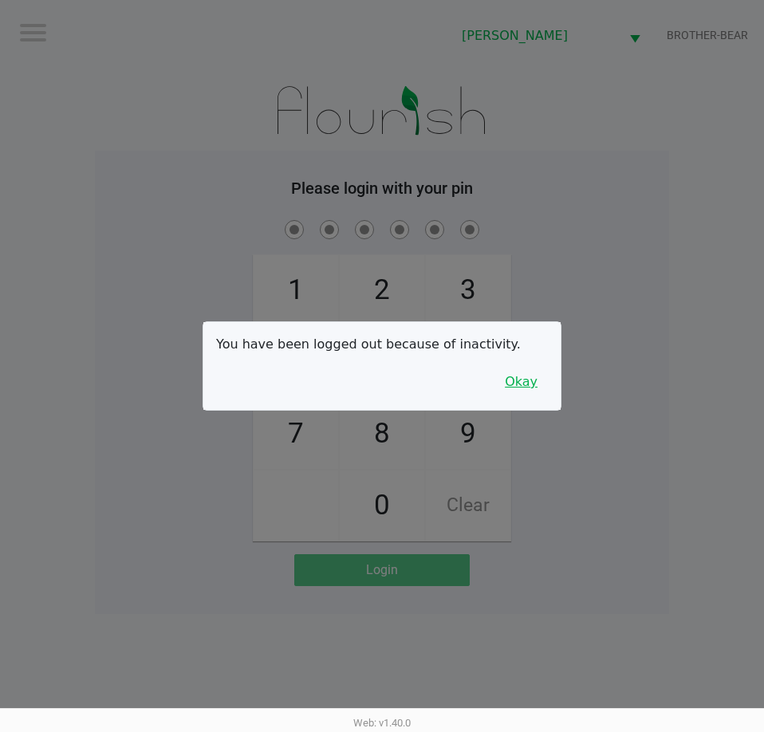
click at [526, 396] on button "Okay" at bounding box center [520, 382] width 53 height 30
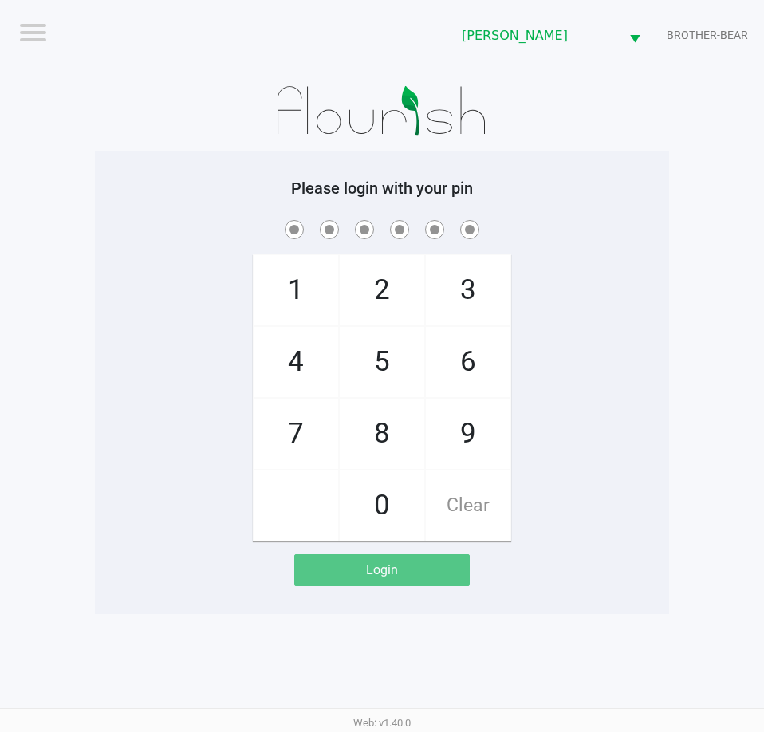
click at [383, 352] on span "5" at bounding box center [382, 362] width 85 height 70
checkbox input "true"
click at [383, 352] on span "5" at bounding box center [382, 362] width 85 height 70
checkbox input "true"
click at [378, 291] on span "2" at bounding box center [382, 290] width 85 height 70
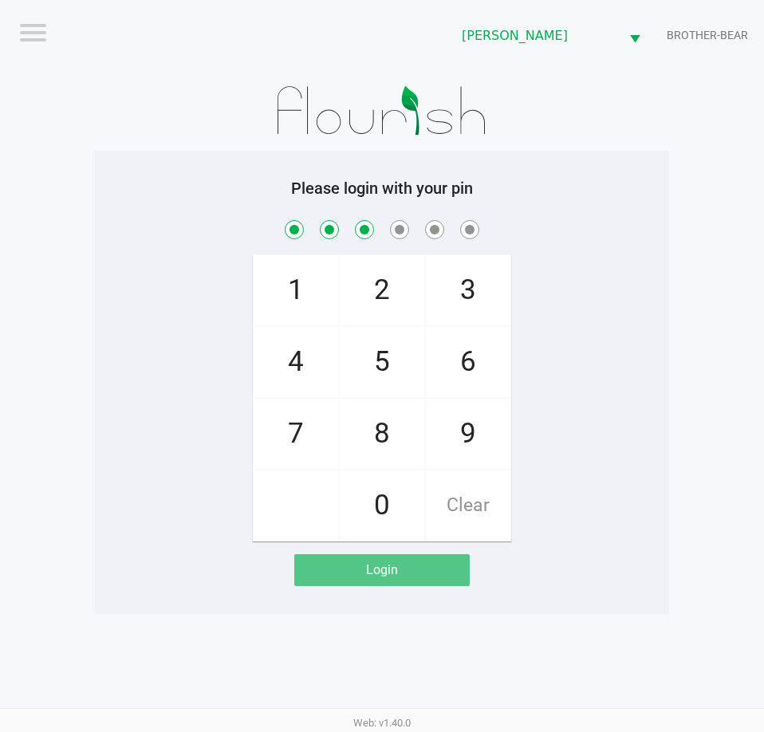
checkbox input "true"
click at [277, 299] on span "1" at bounding box center [296, 290] width 85 height 70
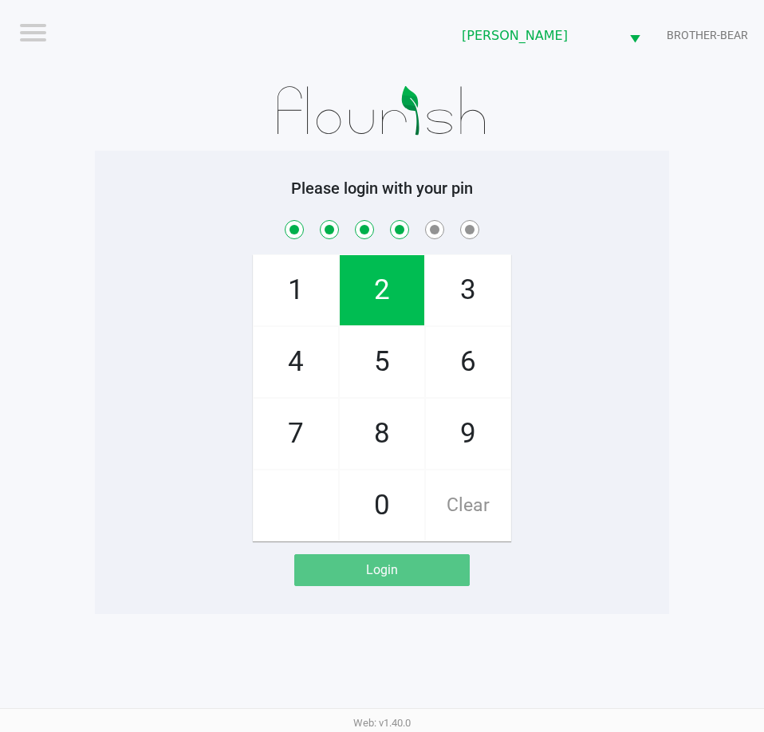
checkbox input "true"
click at [474, 432] on span "9" at bounding box center [468, 434] width 85 height 70
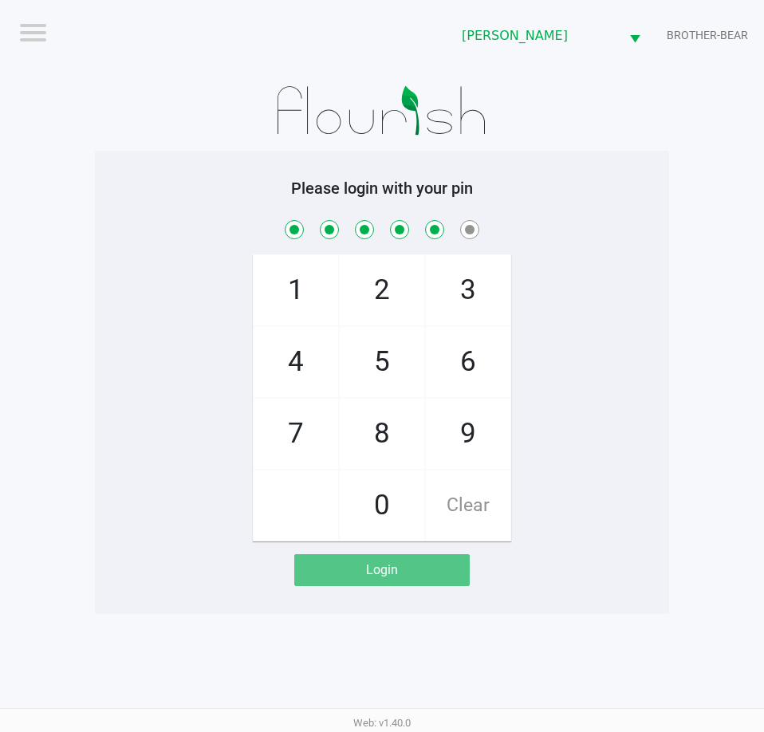
checkbox input "true"
click at [358, 275] on span "2" at bounding box center [382, 290] width 85 height 70
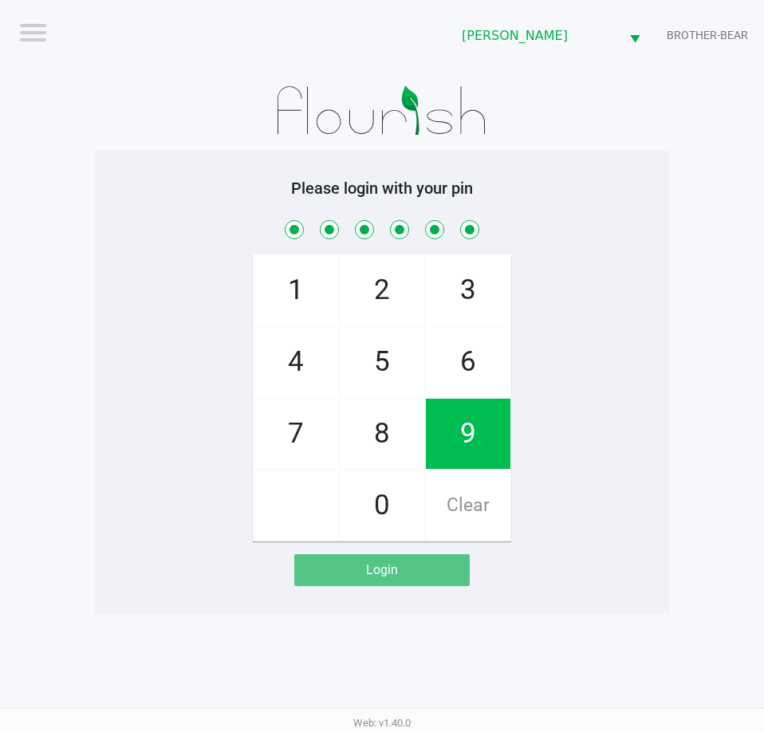
checkbox input "true"
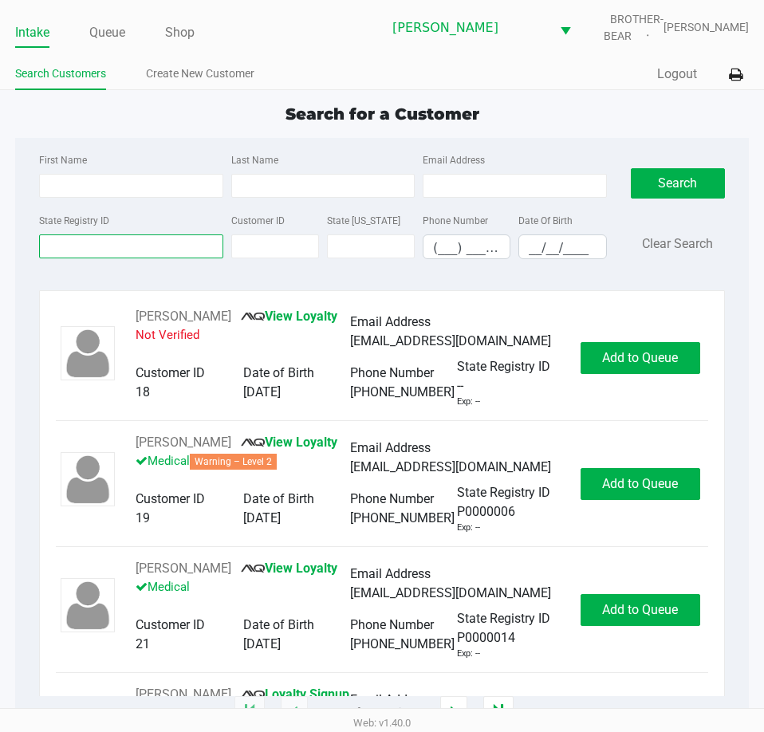
click at [71, 246] on input "State Registry ID" at bounding box center [130, 246] width 183 height 24
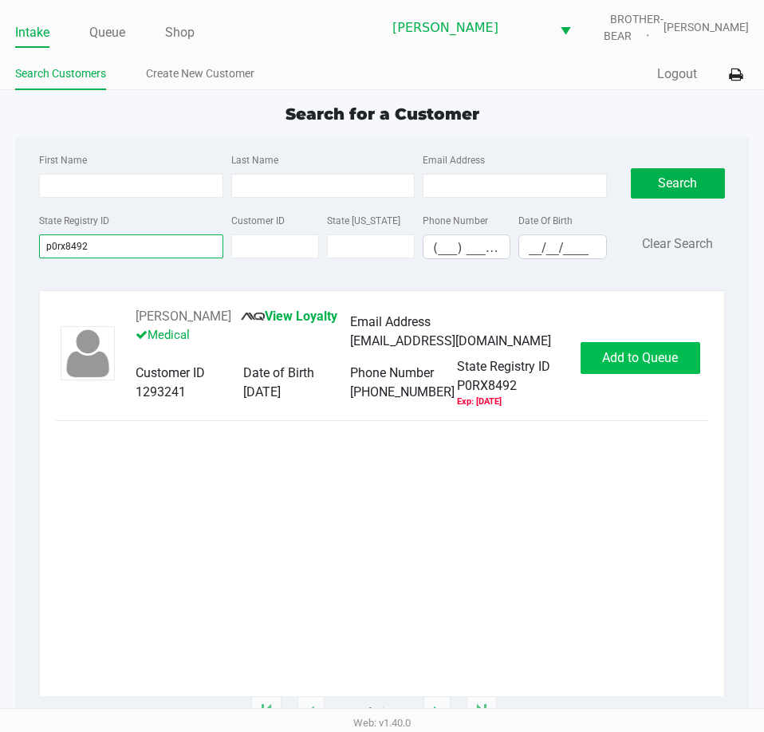
type input "p0rx8492"
click at [630, 355] on span "Add to Queue" at bounding box center [640, 357] width 76 height 15
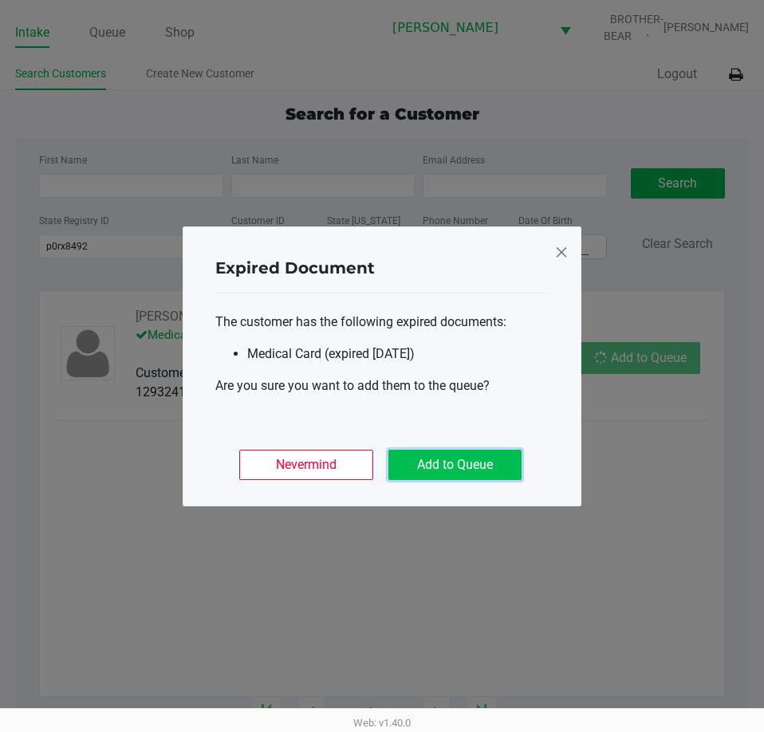
click at [470, 467] on button "Add to Queue" at bounding box center [454, 465] width 133 height 30
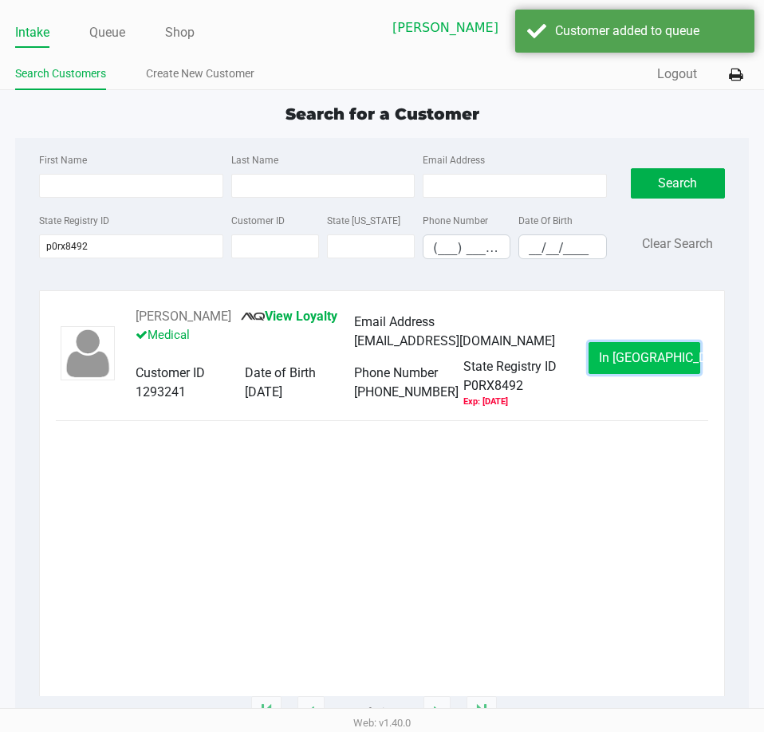
click at [631, 357] on span "In Queue" at bounding box center [666, 357] width 134 height 15
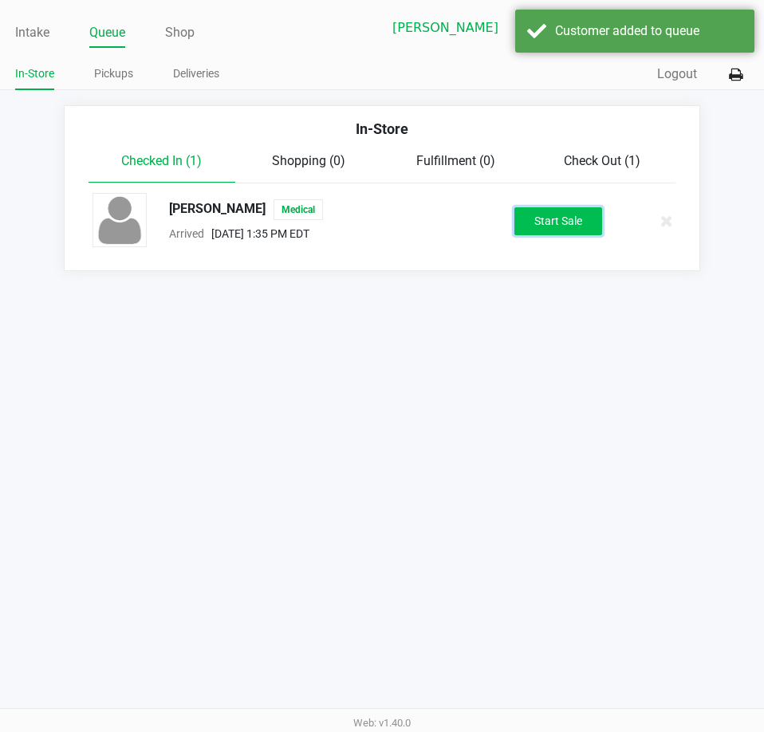
click at [548, 210] on button "Start Sale" at bounding box center [558, 221] width 88 height 28
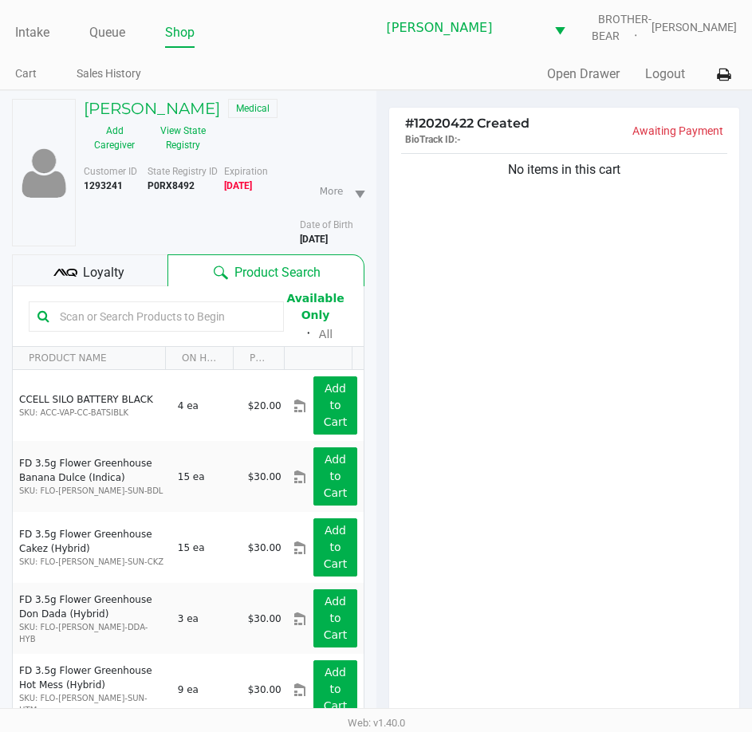
click at [85, 269] on span "Loyalty" at bounding box center [103, 272] width 41 height 19
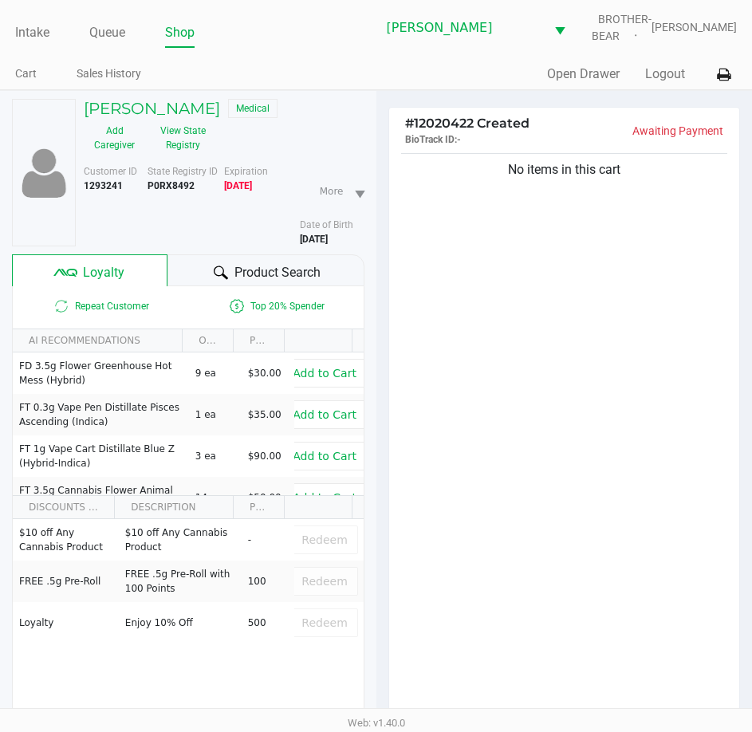
click at [490, 448] on div "No items in this cart" at bounding box center [564, 439] width 351 height 578
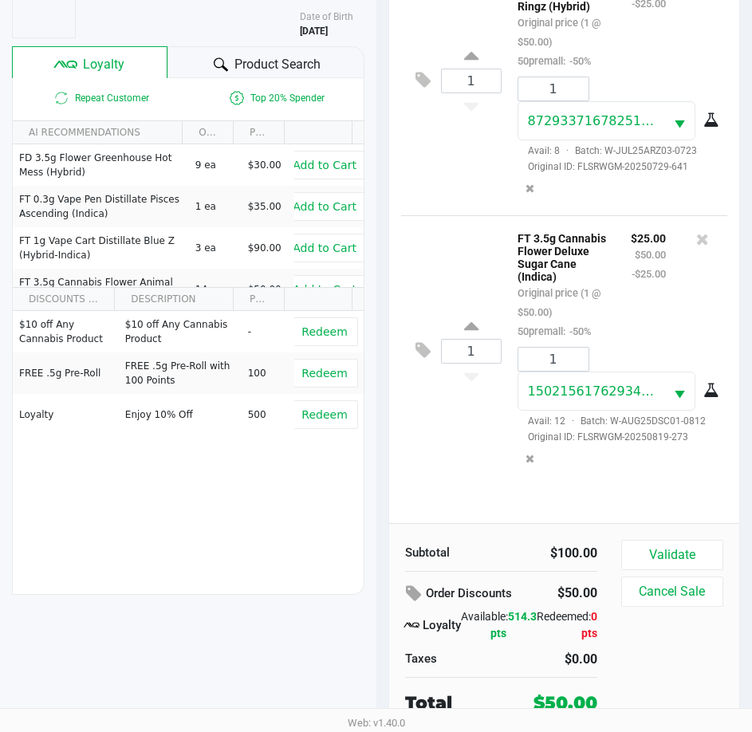
scroll to position [209, 0]
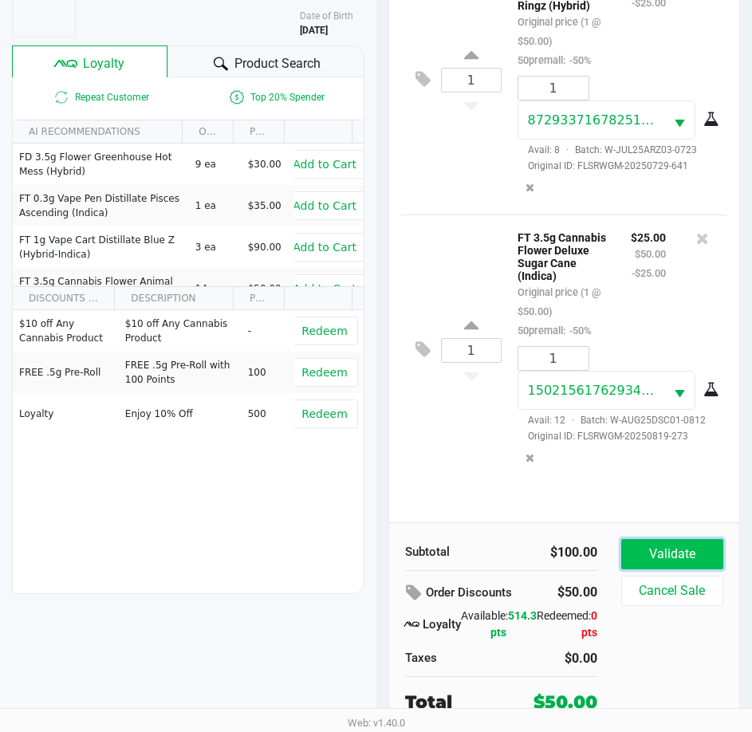
click at [666, 545] on button "Validate" at bounding box center [672, 554] width 102 height 30
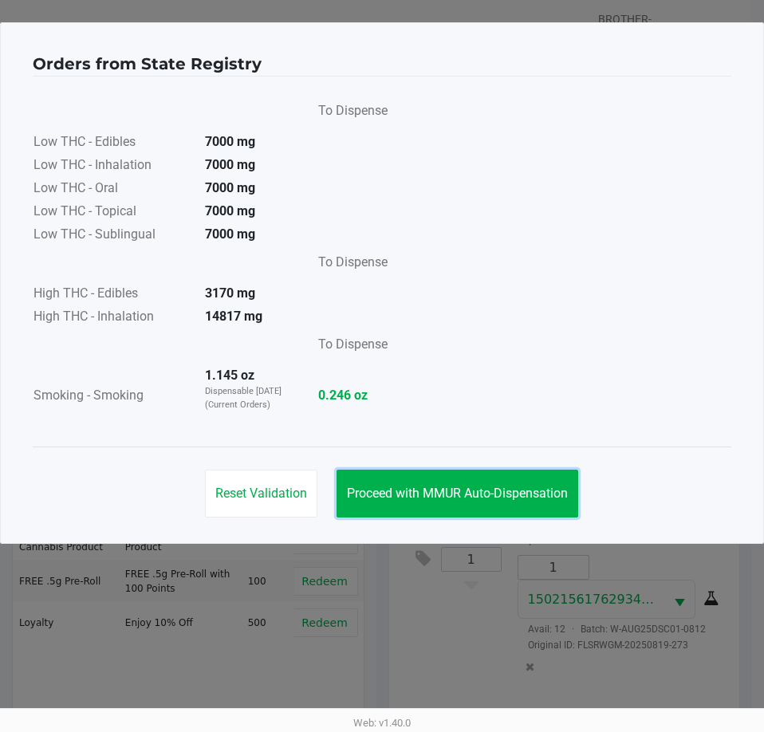
drag, startPoint x: 428, startPoint y: 489, endPoint x: 455, endPoint y: 363, distance: 129.6
click at [430, 490] on span "Proceed with MMUR Auto-Dispensation" at bounding box center [457, 493] width 221 height 15
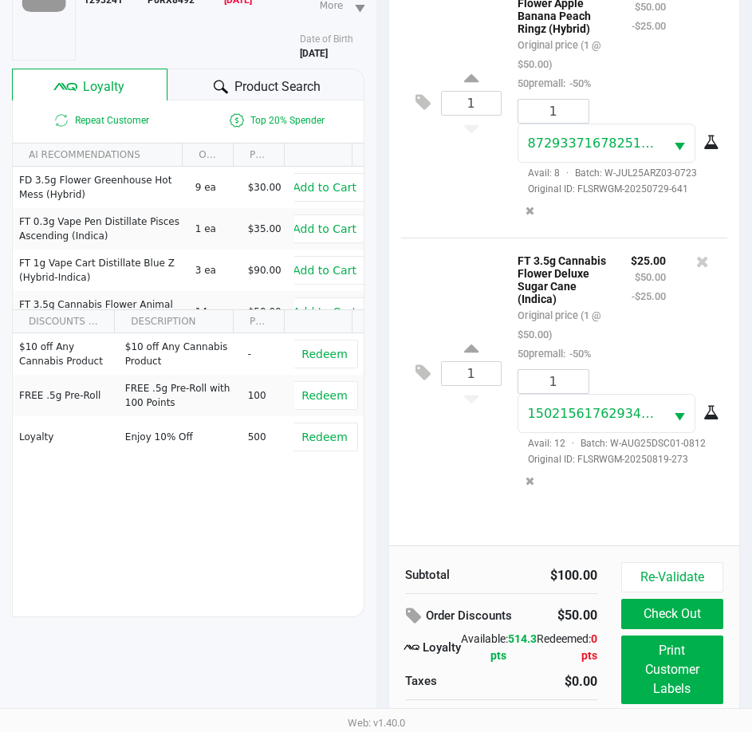
scroll to position [211, 0]
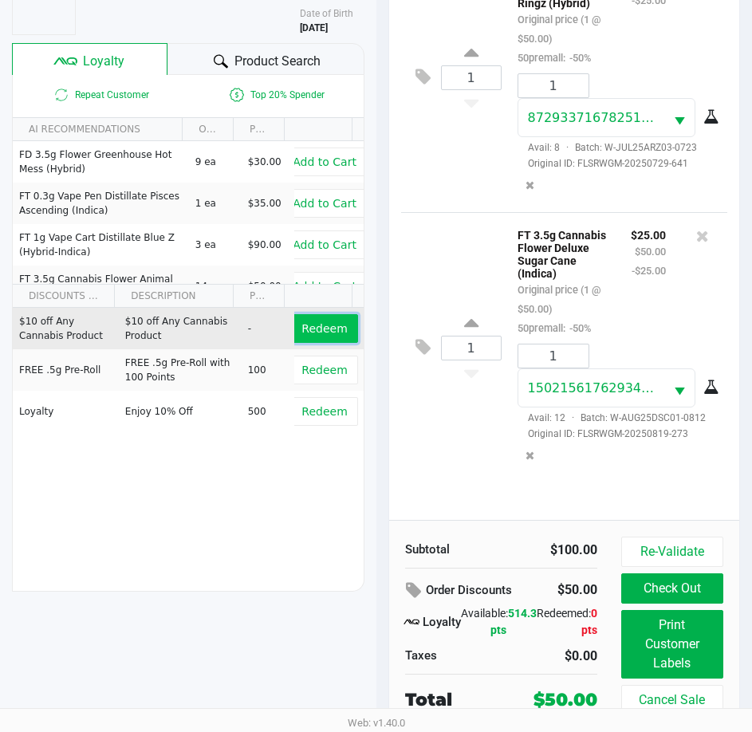
click at [310, 319] on button "Redeem" at bounding box center [324, 328] width 66 height 29
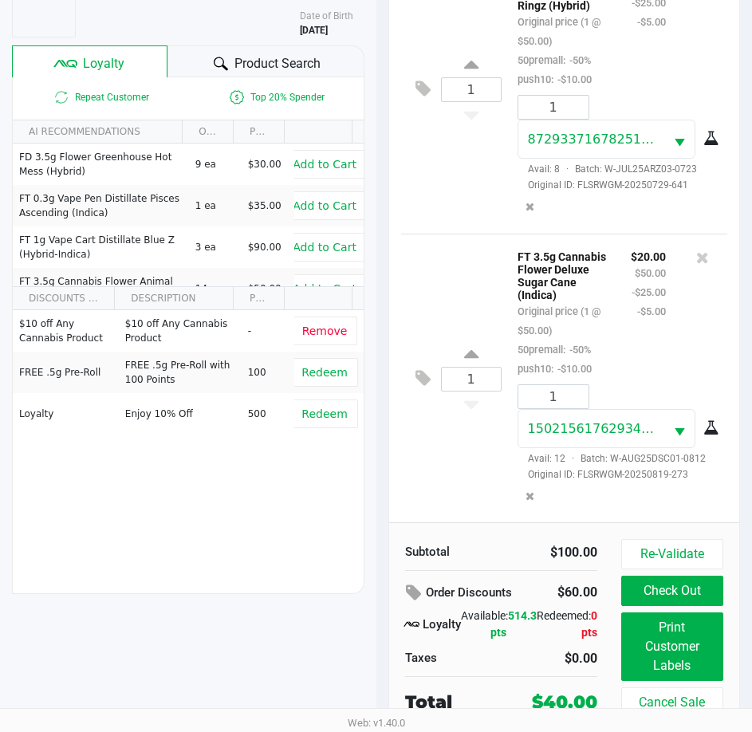
scroll to position [73, 0]
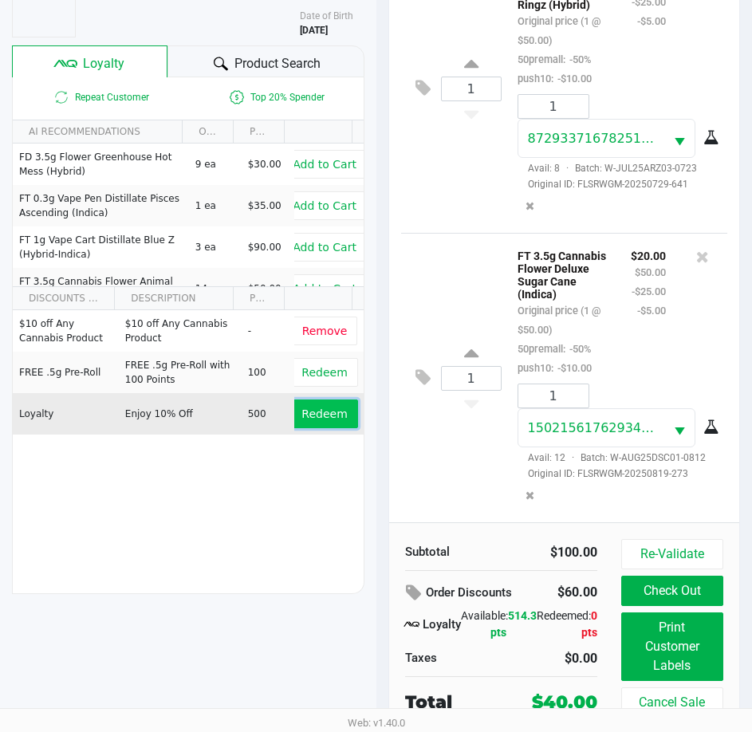
click at [316, 410] on span "Redeem" at bounding box center [323, 413] width 45 height 13
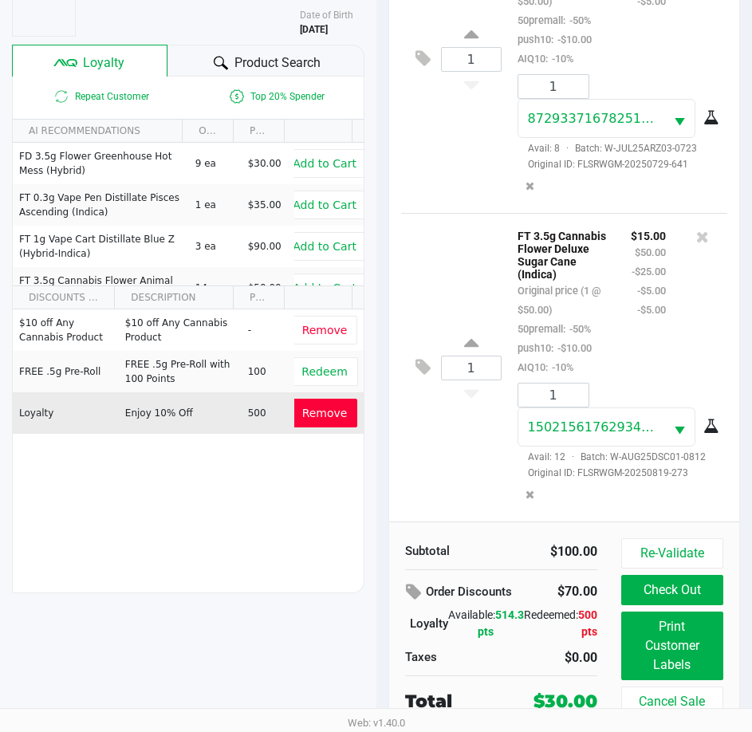
scroll to position [211, 0]
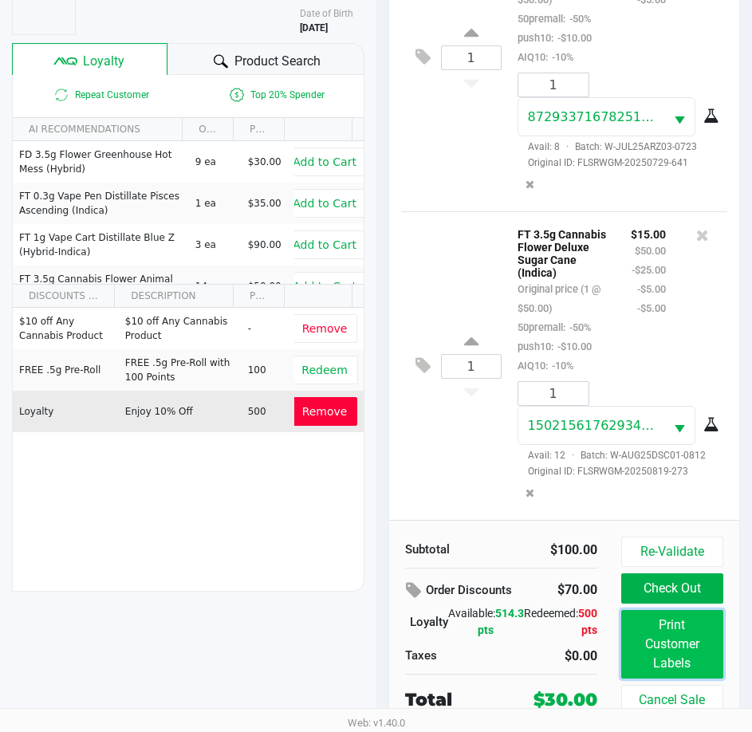
click at [669, 638] on button "Print Customer Labels" at bounding box center [672, 644] width 102 height 69
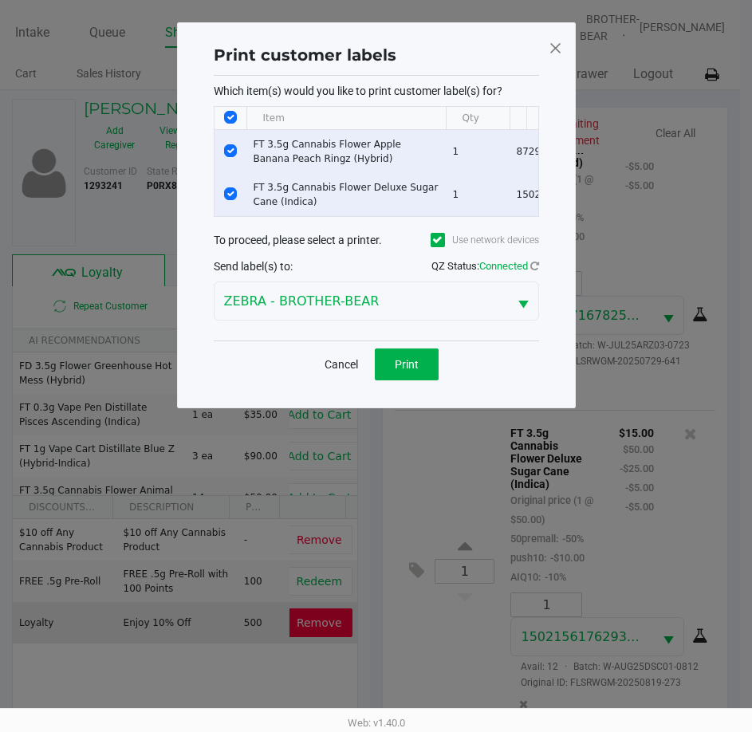
scroll to position [0, 0]
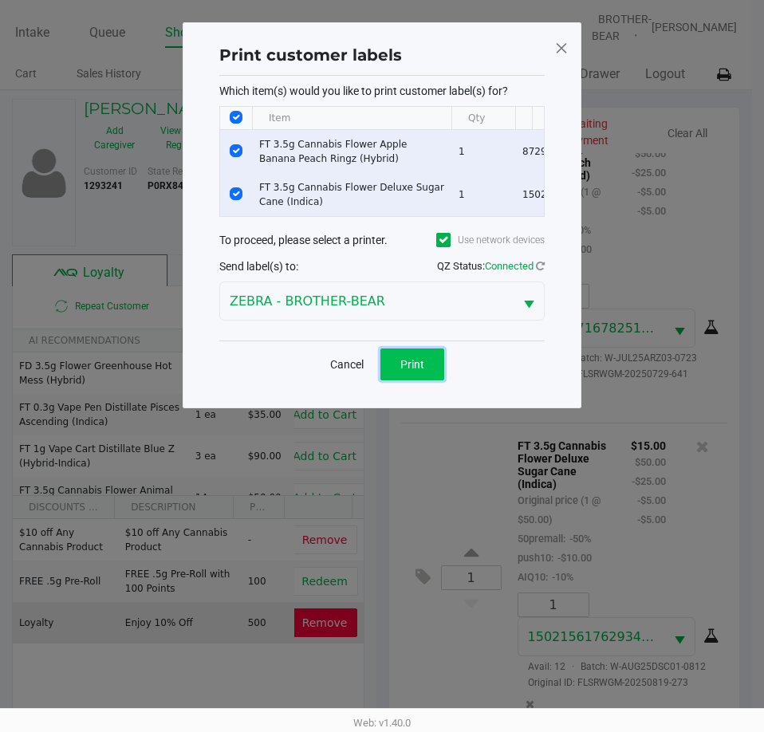
click at [417, 371] on span "Print" at bounding box center [412, 364] width 24 height 13
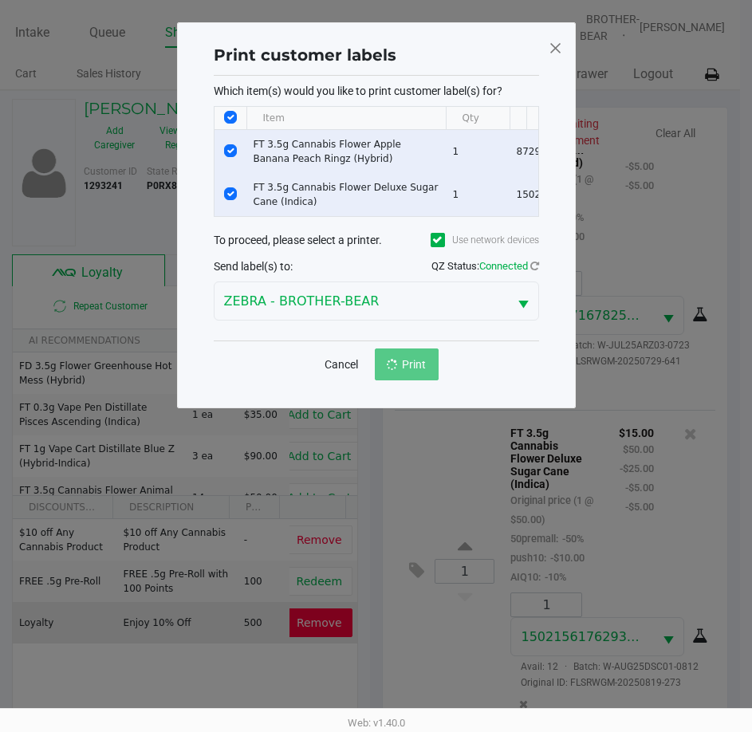
scroll to position [211, 0]
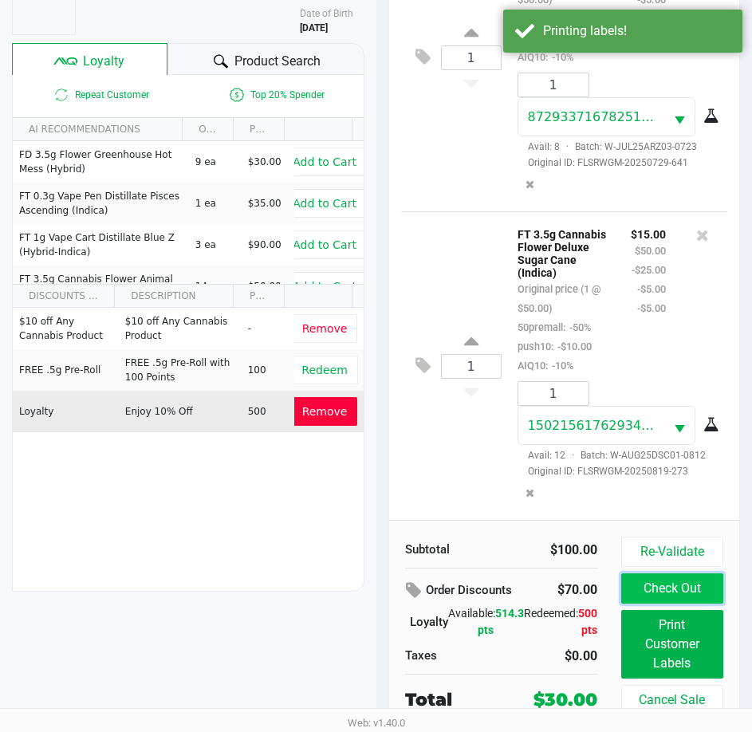
click at [651, 587] on button "Check Out" at bounding box center [672, 588] width 102 height 30
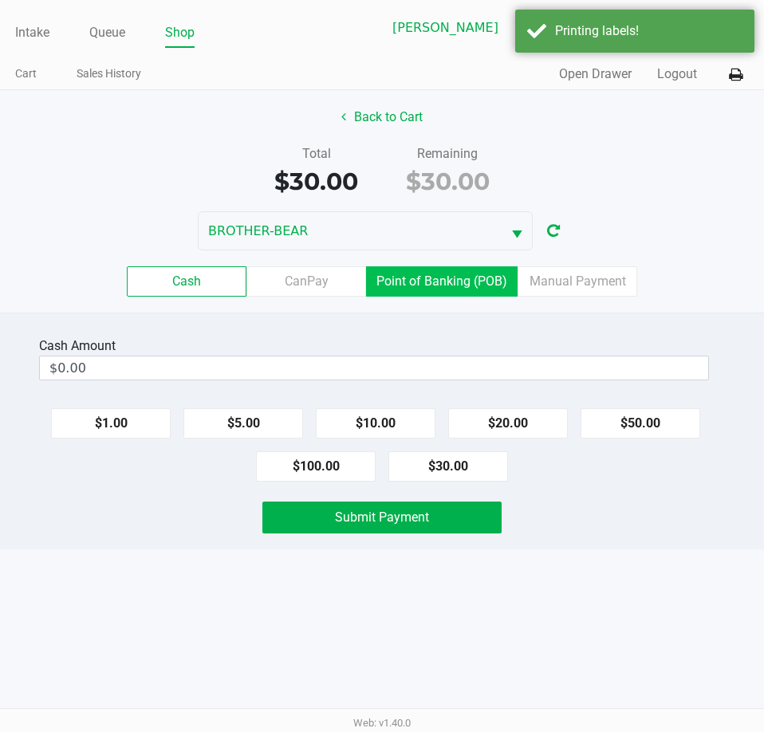
click at [431, 284] on label "Point of Banking (POB)" at bounding box center [441, 281] width 151 height 30
click at [0, 0] on 7 "Point of Banking (POB)" at bounding box center [0, 0] width 0 height 0
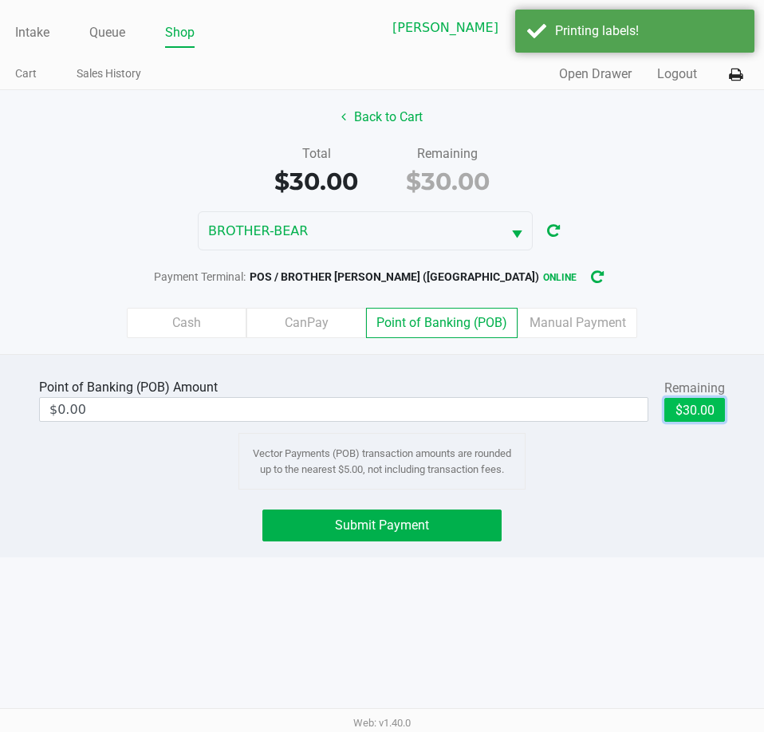
click at [699, 415] on button "$30.00" at bounding box center [694, 410] width 61 height 24
type input "$30.00"
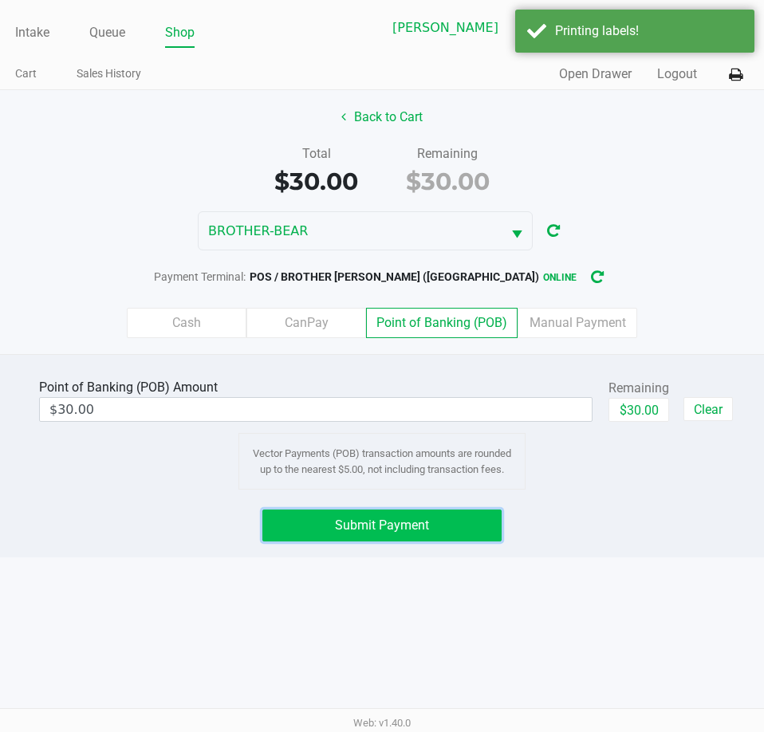
click at [365, 518] on span "Submit Payment" at bounding box center [382, 524] width 94 height 15
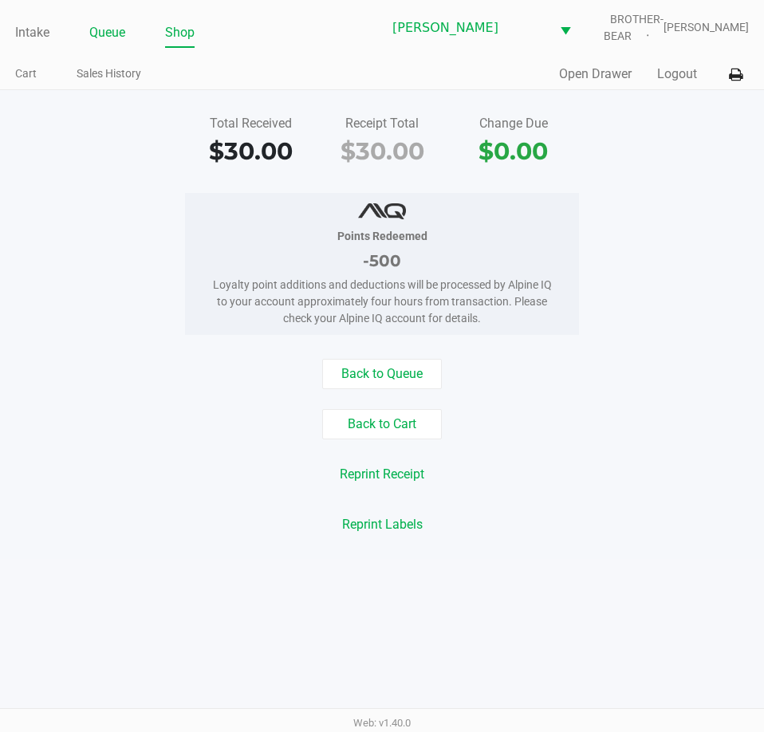
click at [119, 26] on link "Queue" at bounding box center [107, 33] width 36 height 22
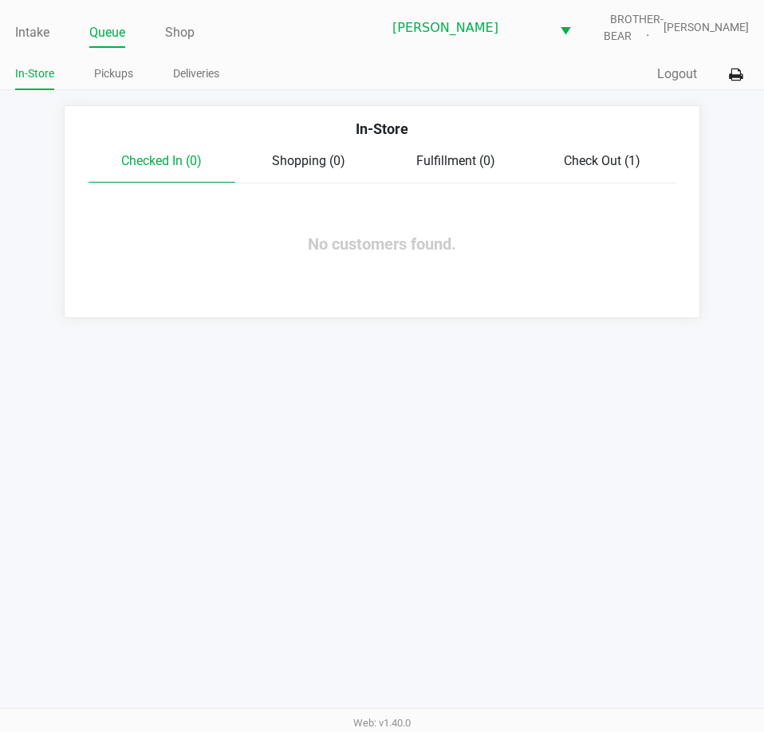
click at [112, 72] on link "Pickups" at bounding box center [113, 74] width 39 height 20
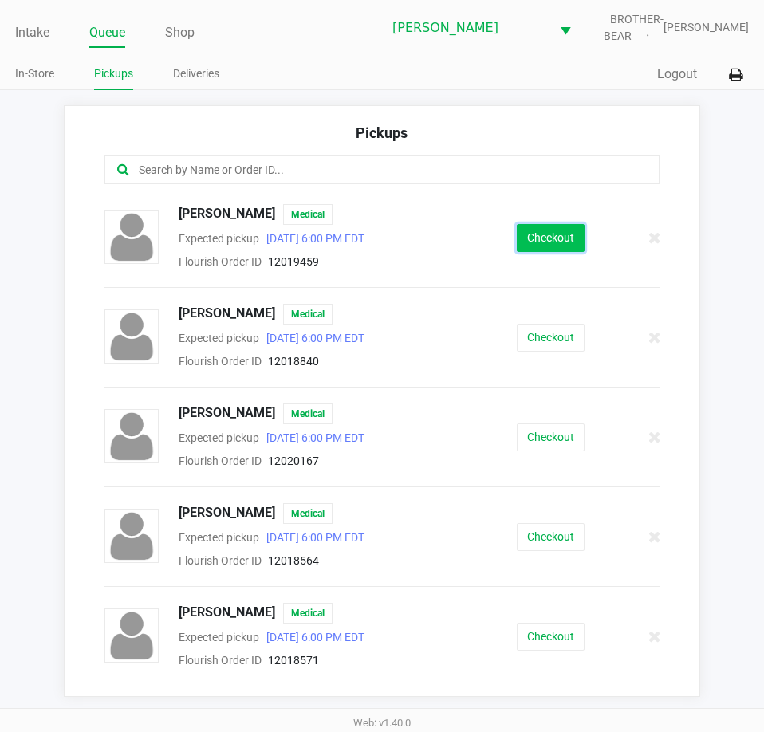
click at [529, 238] on button "Checkout" at bounding box center [551, 238] width 68 height 28
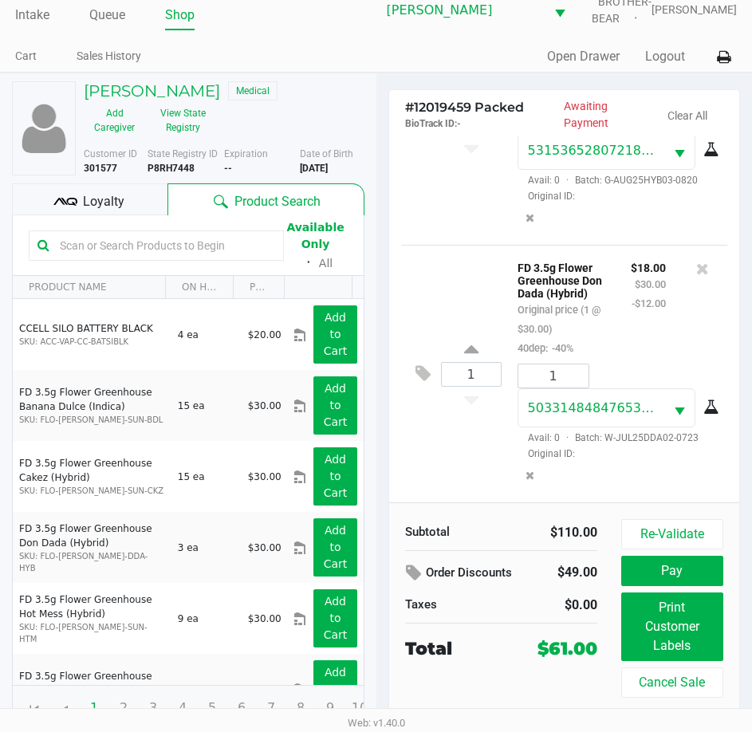
scroll to position [26, 0]
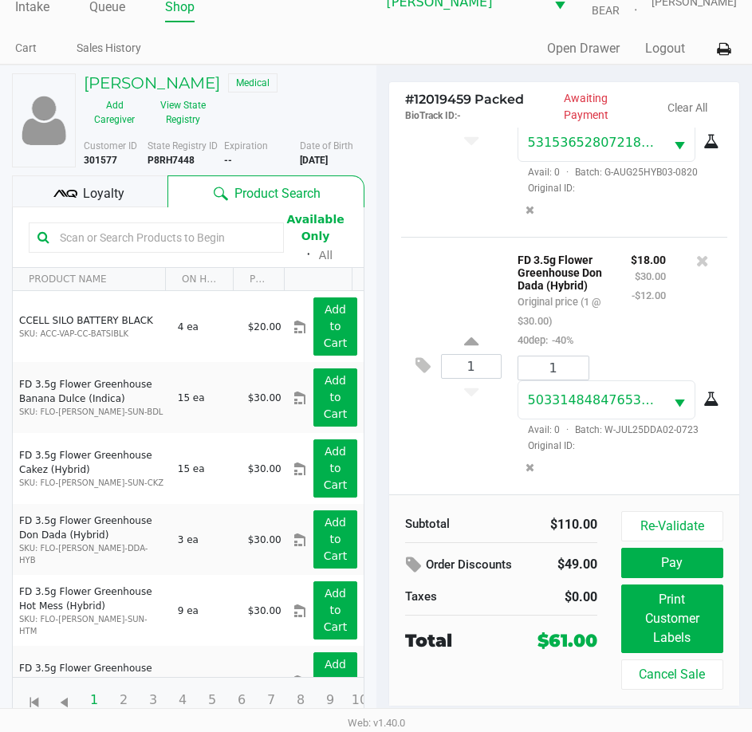
click at [128, 191] on div "Loyalty" at bounding box center [89, 191] width 155 height 32
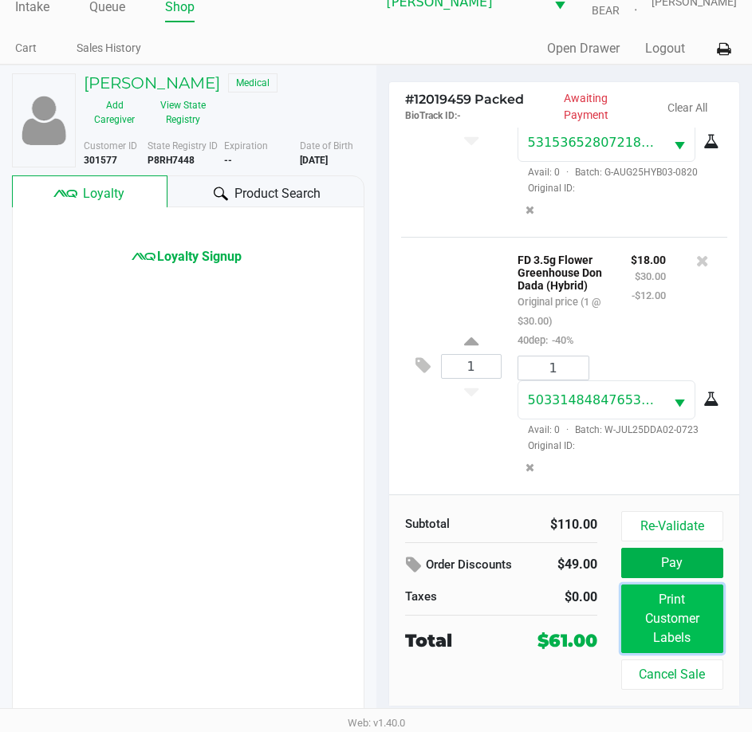
click at [674, 615] on button "Print Customer Labels" at bounding box center [672, 618] width 102 height 69
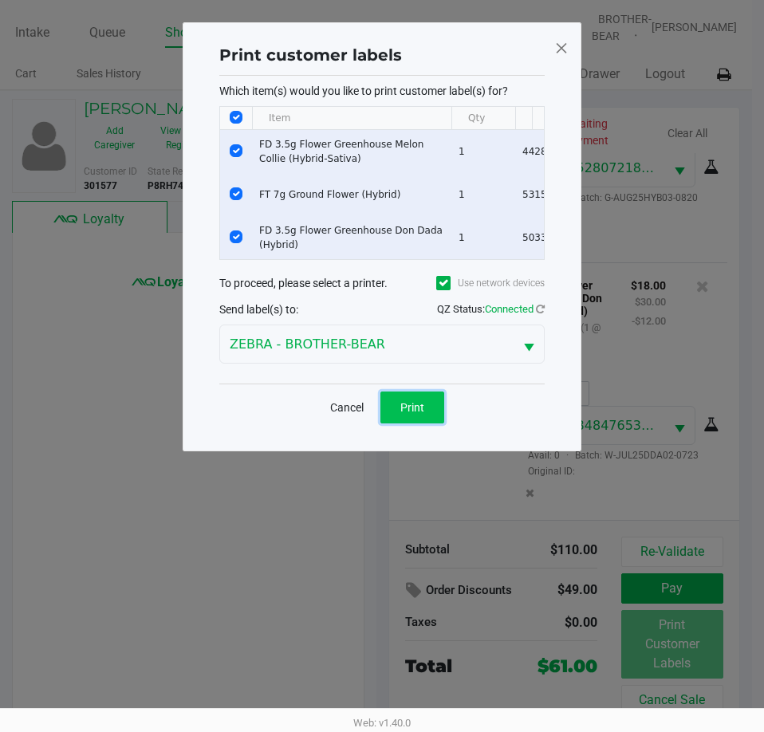
click at [415, 414] on span "Print" at bounding box center [412, 407] width 24 height 13
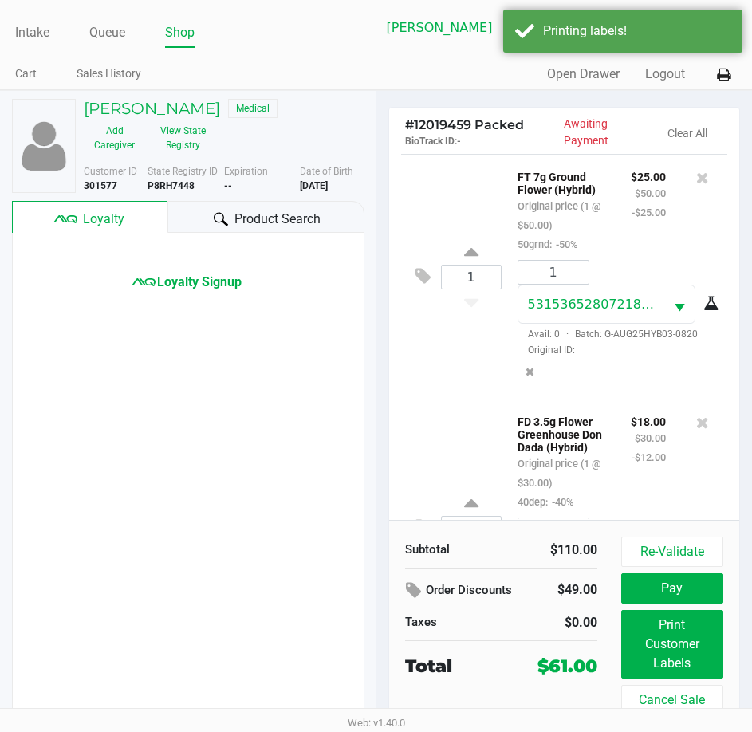
scroll to position [427, 0]
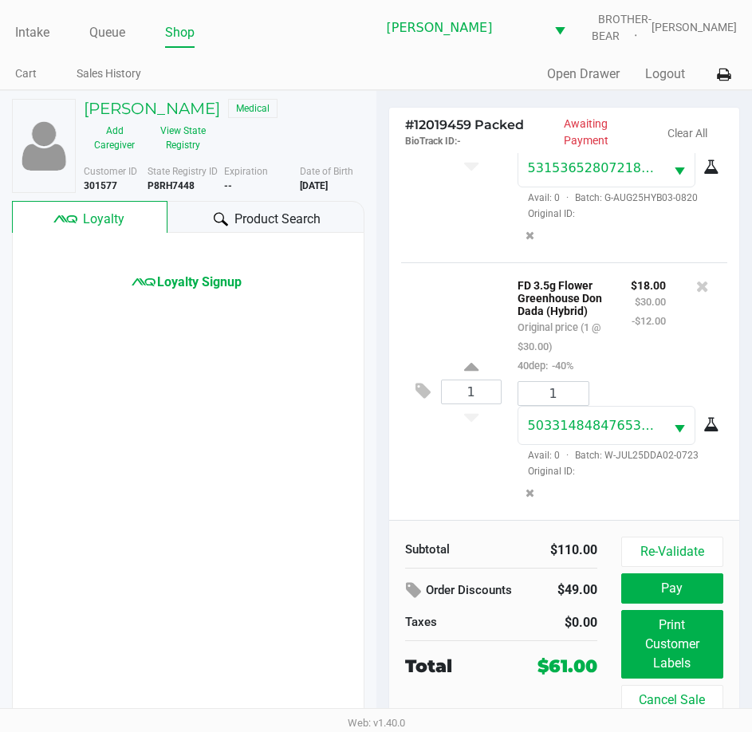
click at [678, 590] on button "Pay" at bounding box center [672, 588] width 102 height 30
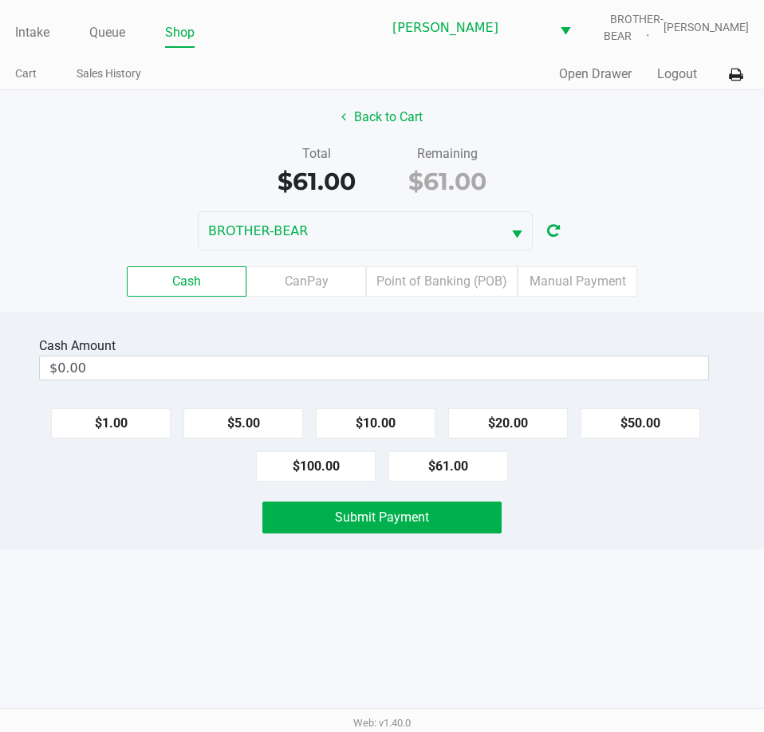
click at [442, 277] on label "Point of Banking (POB)" at bounding box center [441, 281] width 151 height 30
click at [0, 0] on 7 "Point of Banking (POB)" at bounding box center [0, 0] width 0 height 0
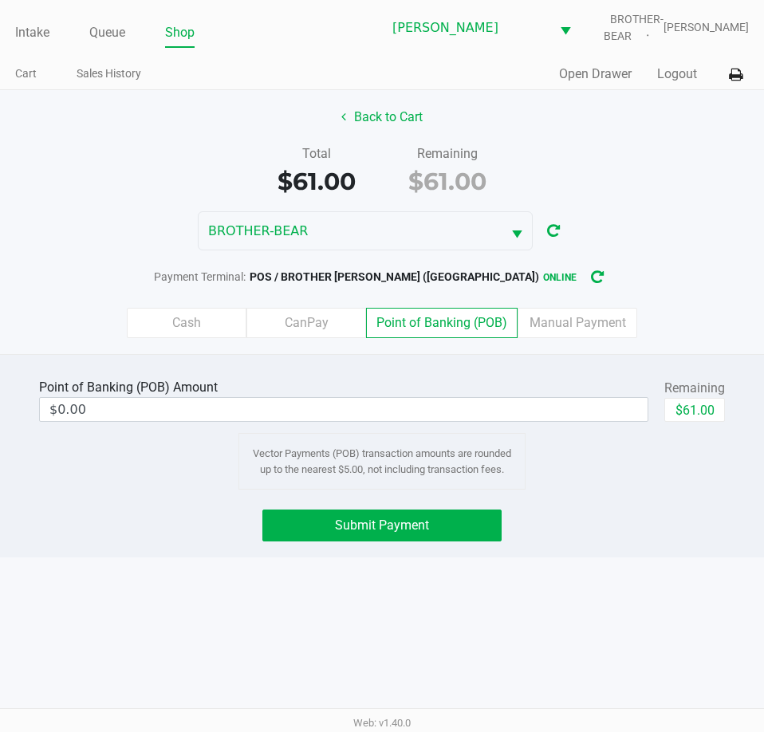
click at [703, 403] on button "$61.00" at bounding box center [694, 410] width 61 height 24
type input "$61.00"
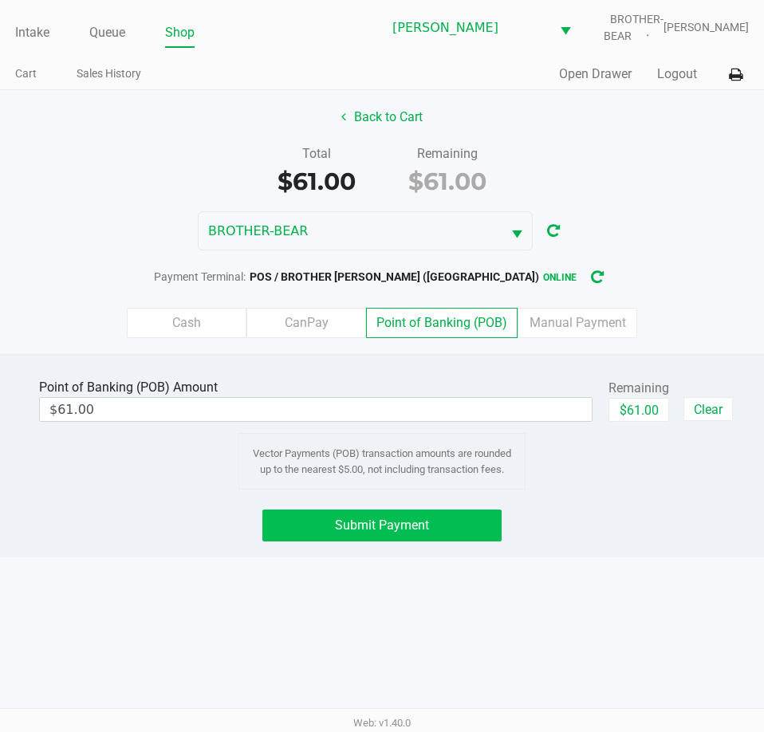
click at [391, 532] on span "Submit Payment" at bounding box center [382, 524] width 94 height 15
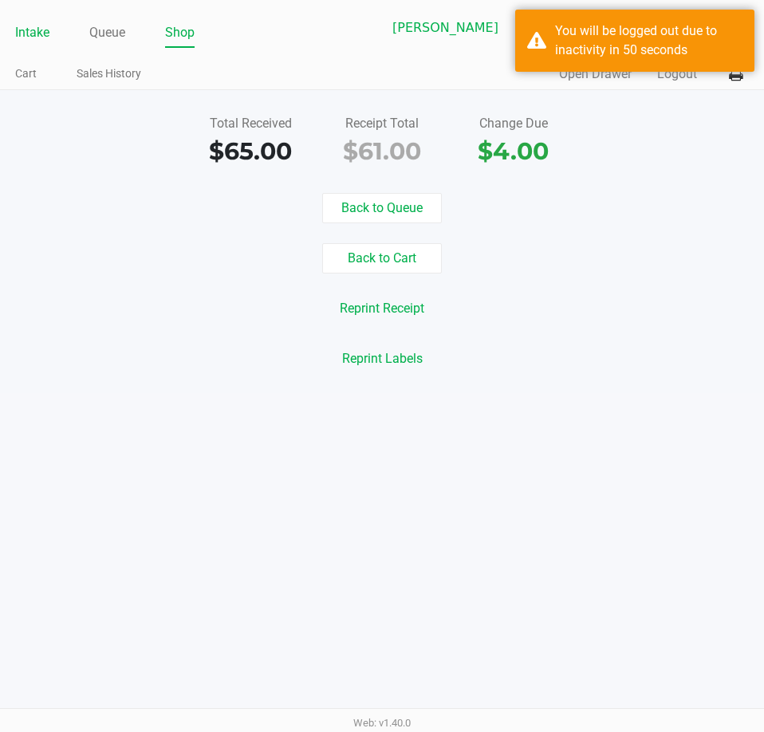
click at [37, 31] on link "Intake" at bounding box center [32, 33] width 34 height 22
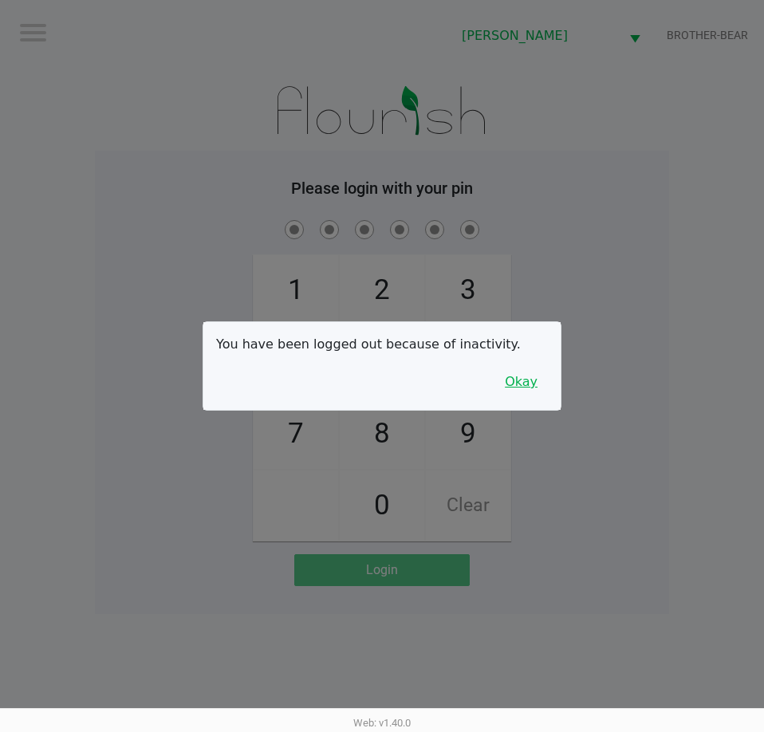
click at [523, 385] on button "Okay" at bounding box center [520, 382] width 53 height 30
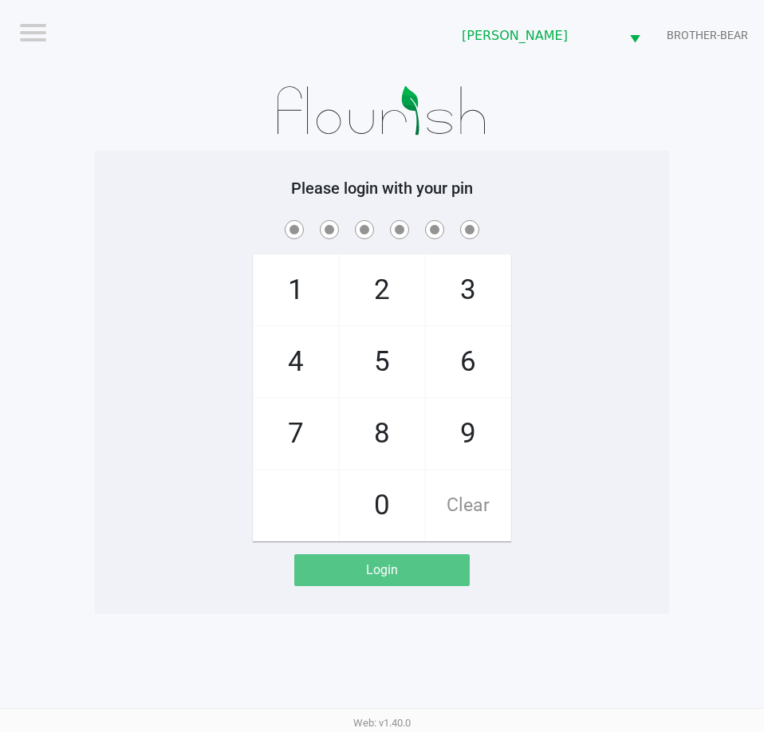
click at [380, 386] on span "5" at bounding box center [382, 362] width 85 height 70
checkbox input "true"
click at [380, 350] on span "5" at bounding box center [382, 362] width 85 height 70
checkbox input "true"
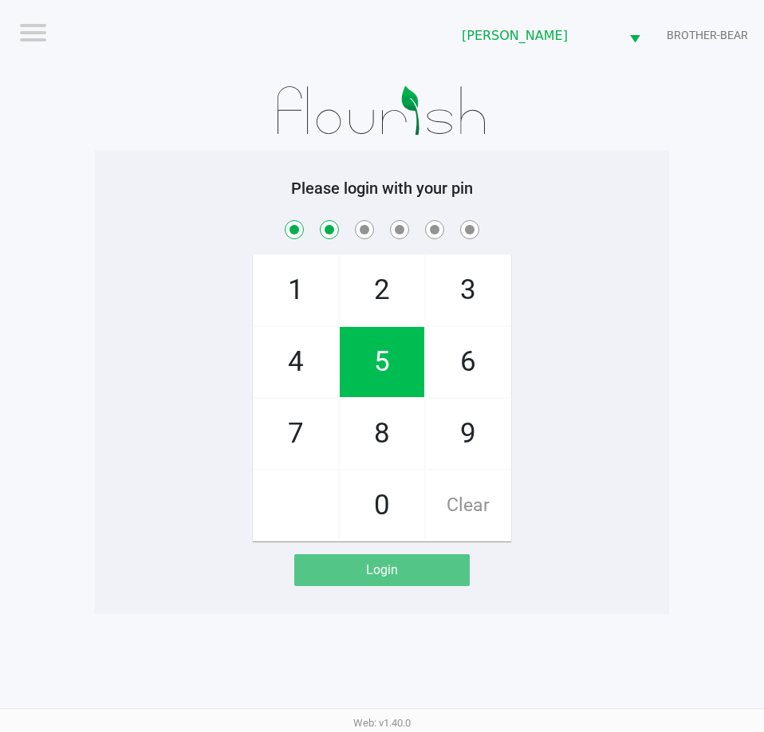
click at [381, 304] on span "2" at bounding box center [382, 290] width 85 height 70
checkbox input "true"
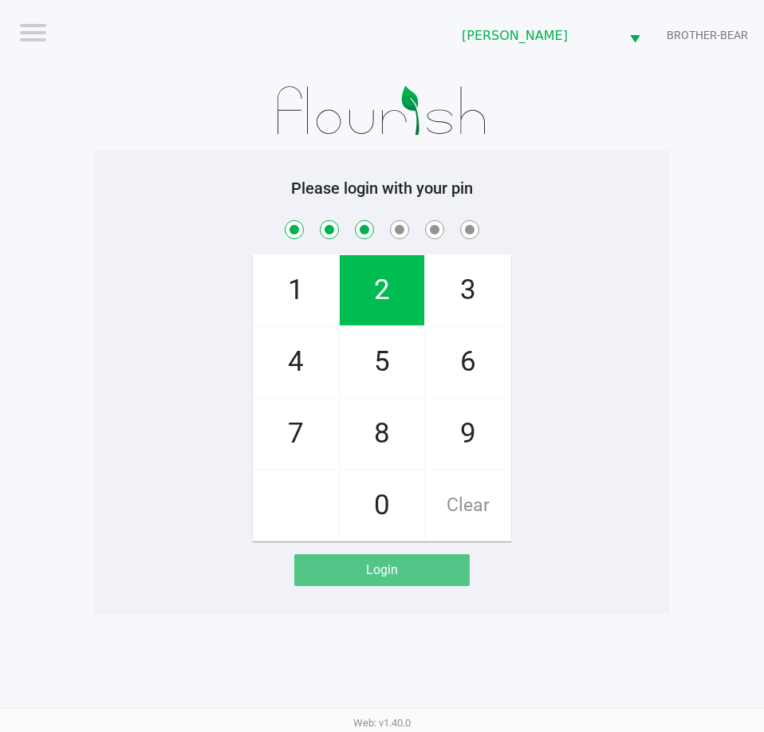
click at [295, 281] on span "1" at bounding box center [296, 290] width 85 height 70
checkbox input "true"
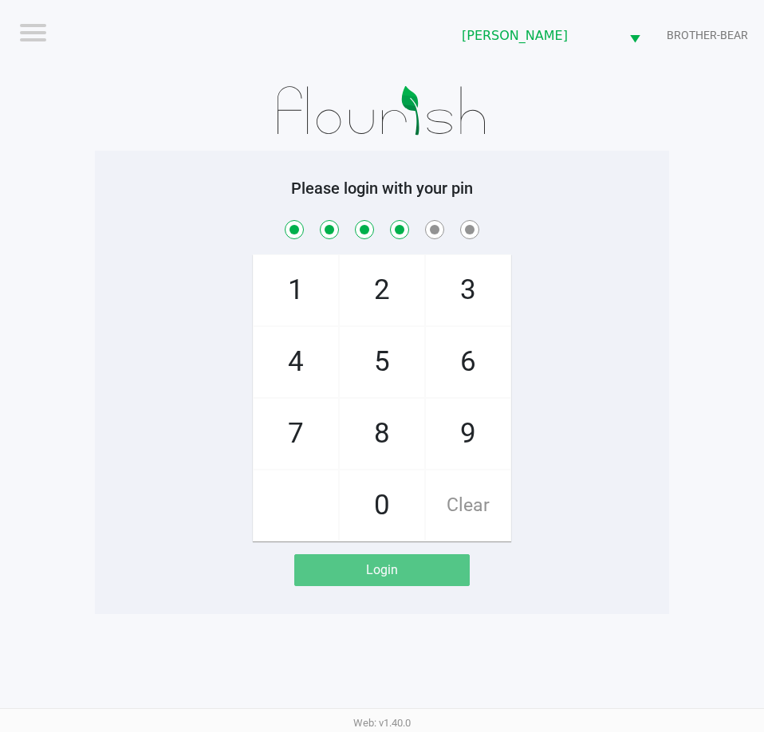
click at [483, 431] on span "9" at bounding box center [468, 434] width 85 height 70
checkbox input "true"
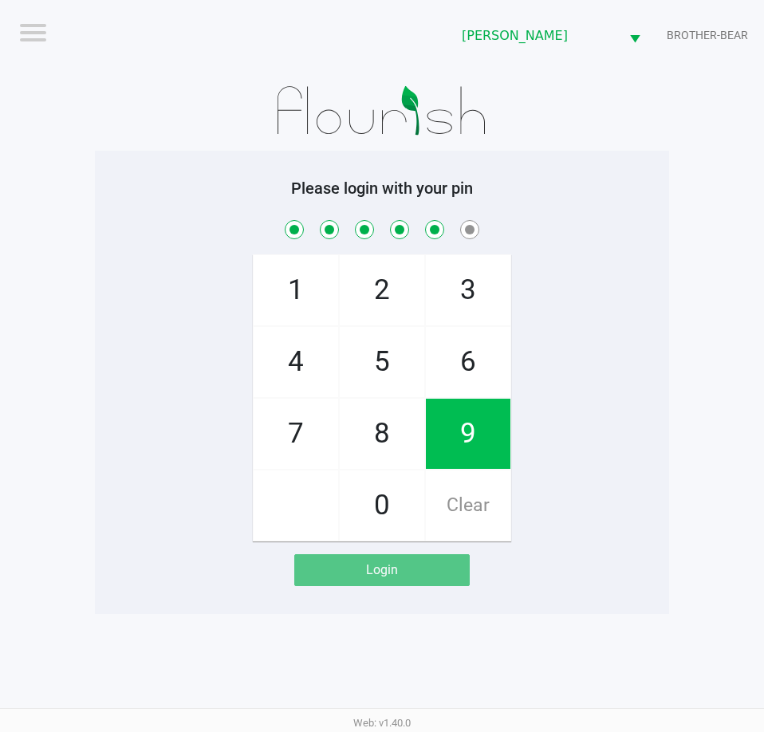
click at [383, 259] on span "2" at bounding box center [382, 290] width 85 height 70
checkbox input "true"
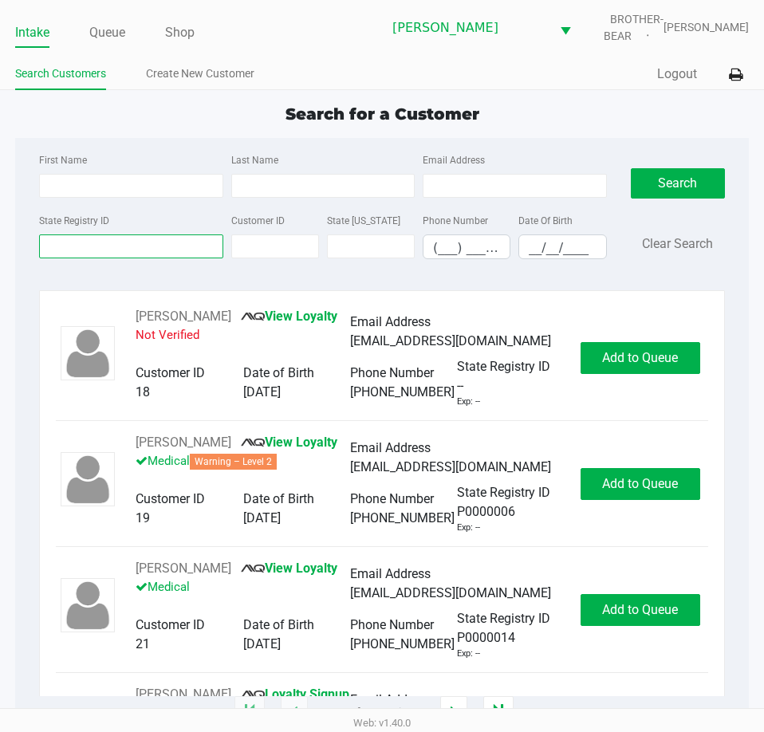
click at [72, 245] on input "State Registry ID" at bounding box center [130, 246] width 183 height 24
click at [82, 242] on input "State Registry ID" at bounding box center [130, 246] width 183 height 24
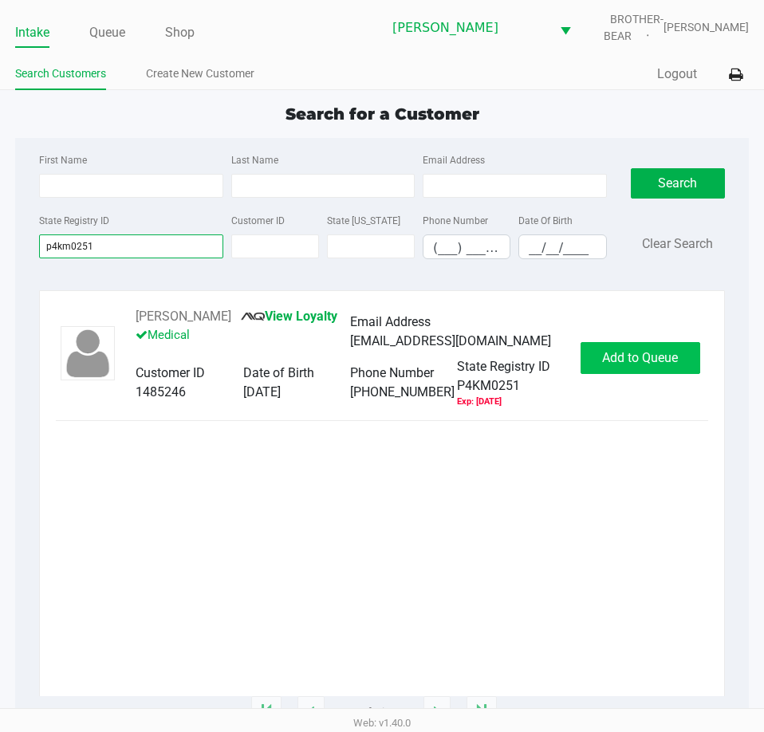
type input "p4km0251"
click at [625, 365] on span "Add to Queue" at bounding box center [640, 357] width 76 height 15
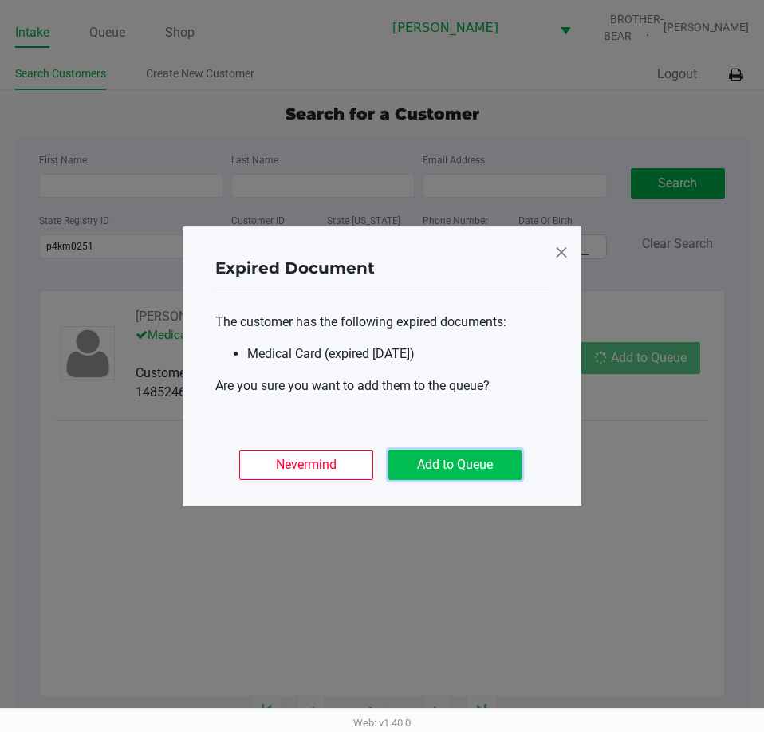
click at [479, 465] on button "Add to Queue" at bounding box center [454, 465] width 133 height 30
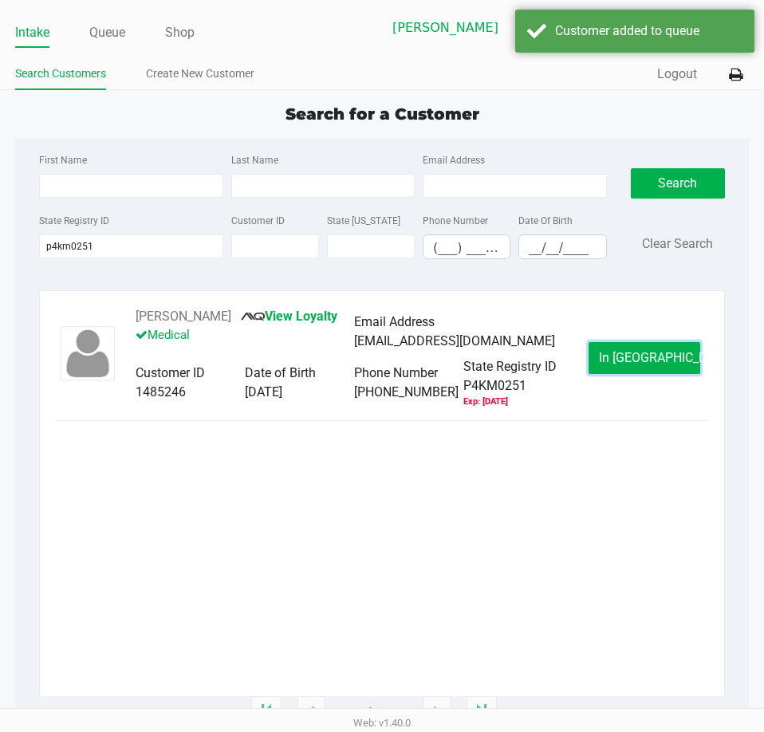
click at [633, 360] on span "In Queue" at bounding box center [666, 357] width 134 height 15
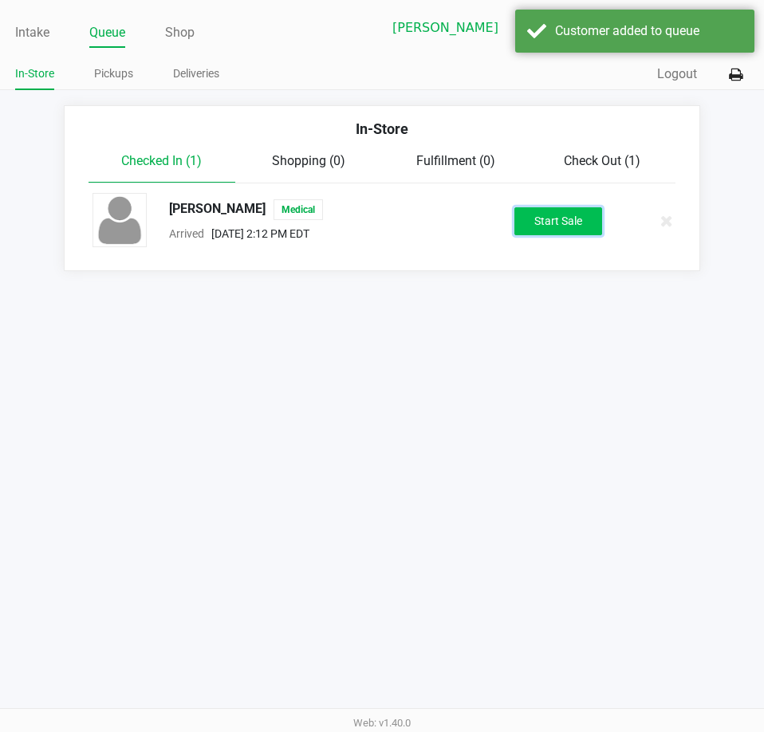
click at [548, 215] on button "Start Sale" at bounding box center [558, 221] width 88 height 28
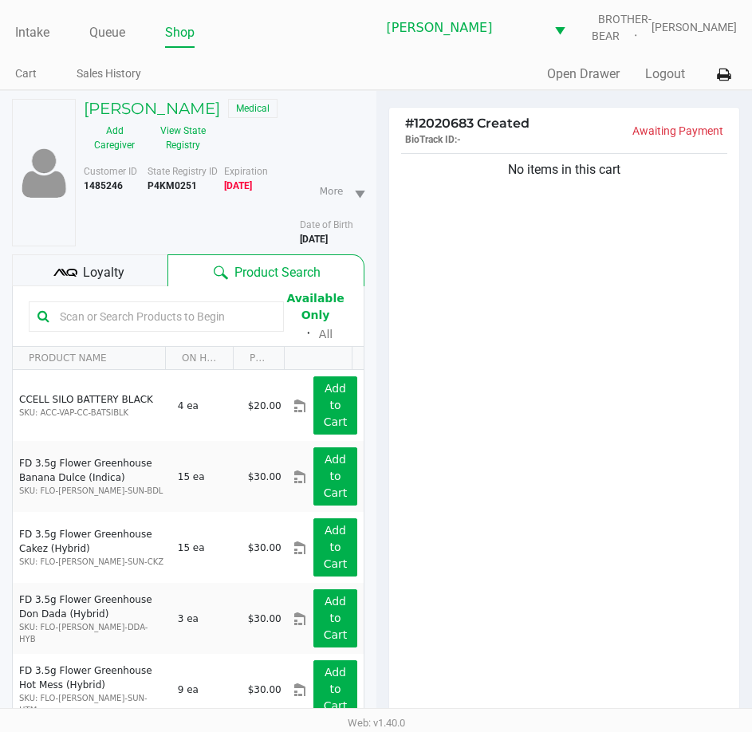
click at [112, 270] on span "Loyalty" at bounding box center [103, 272] width 41 height 19
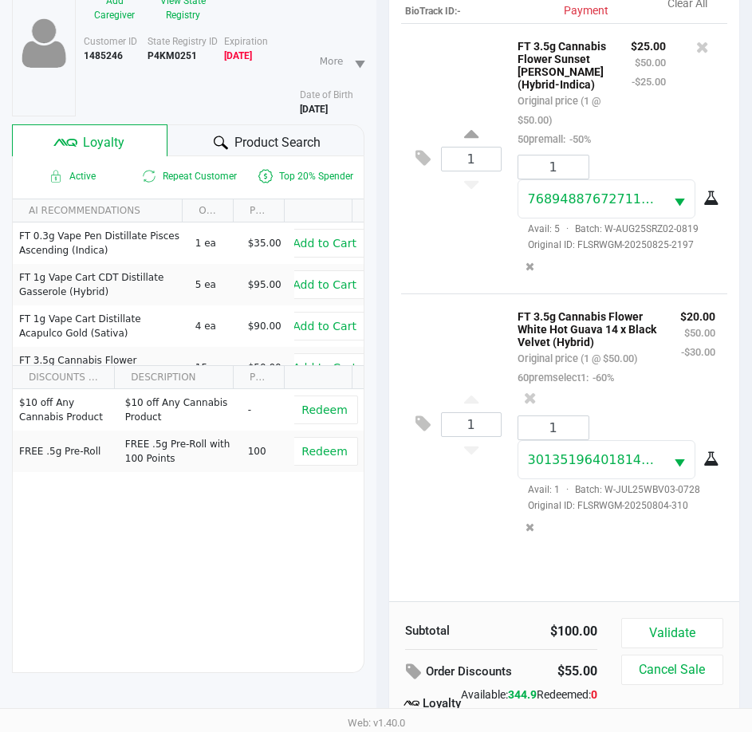
scroll to position [209, 0]
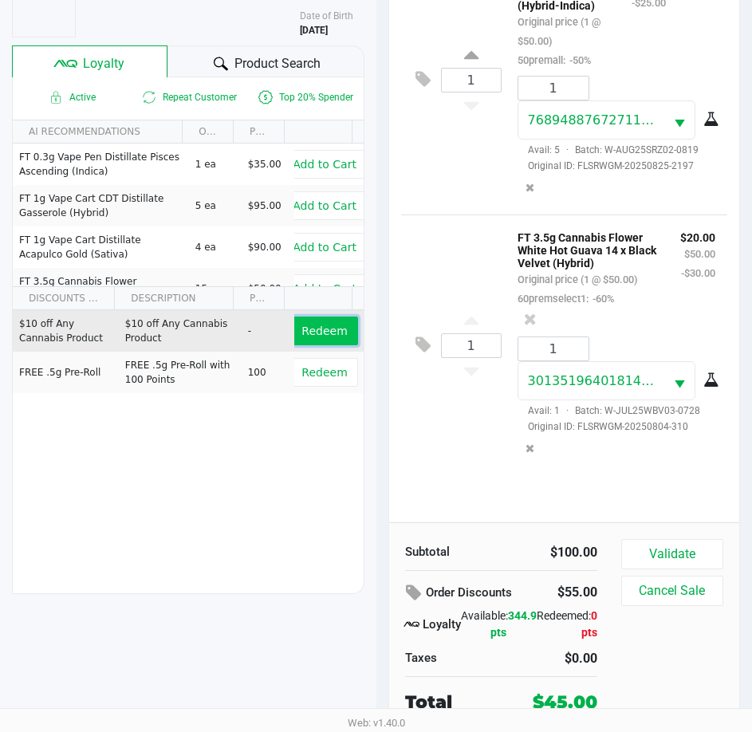
click at [320, 332] on span "Redeem" at bounding box center [323, 330] width 45 height 13
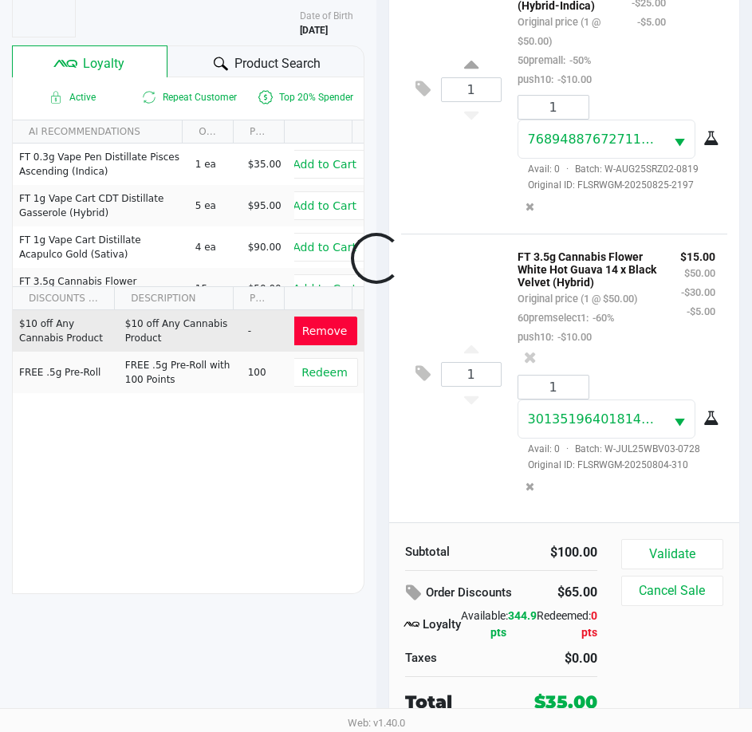
scroll to position [105, 0]
click at [680, 554] on button "Validate" at bounding box center [672, 554] width 102 height 30
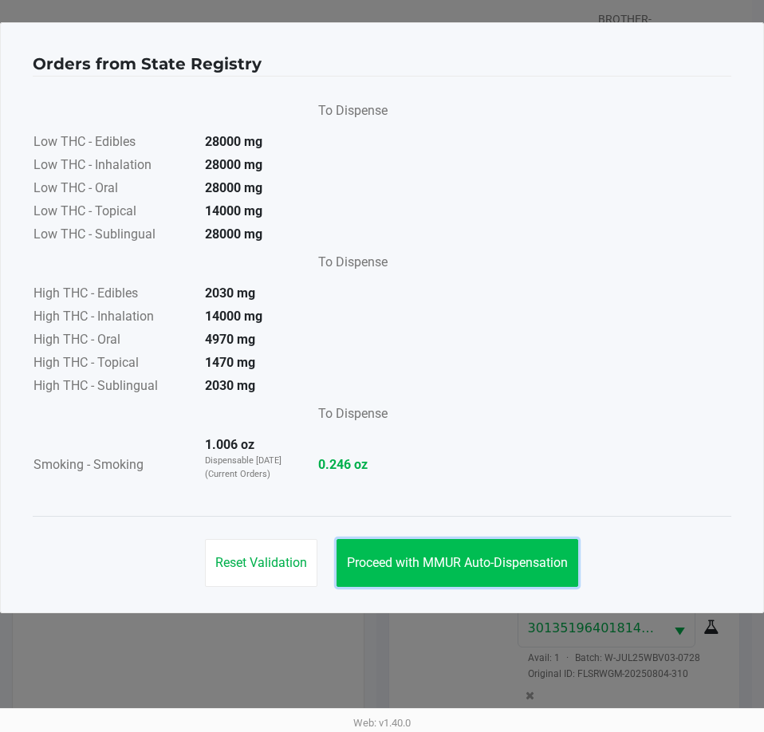
click at [467, 570] on button "Proceed with MMUR Auto-Dispensation" at bounding box center [457, 563] width 242 height 48
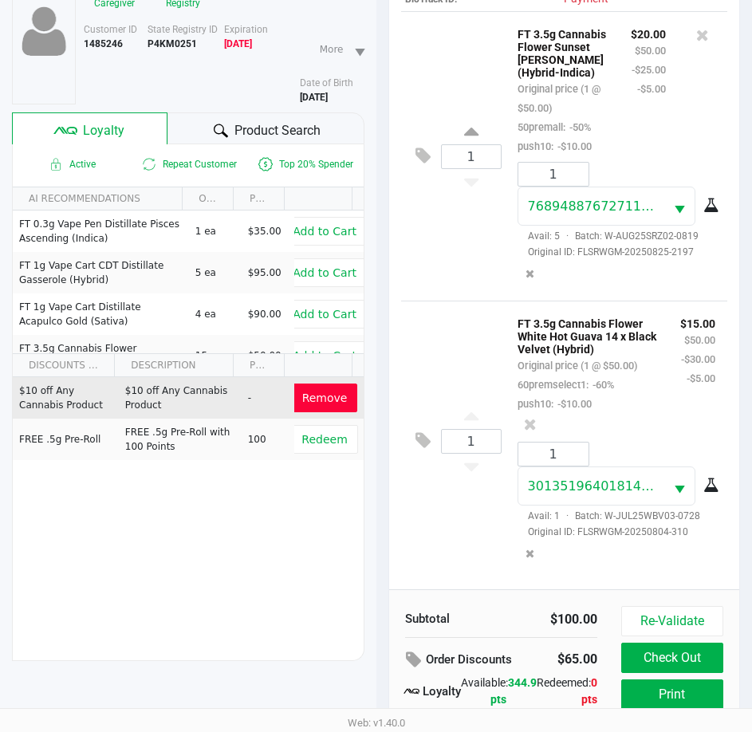
scroll to position [211, 0]
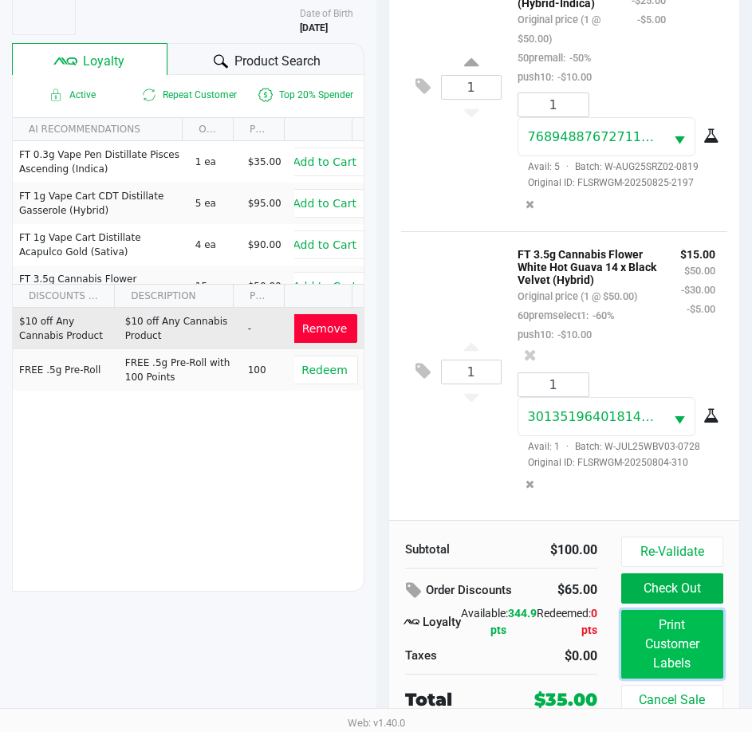
click at [672, 639] on button "Print Customer Labels" at bounding box center [672, 644] width 102 height 69
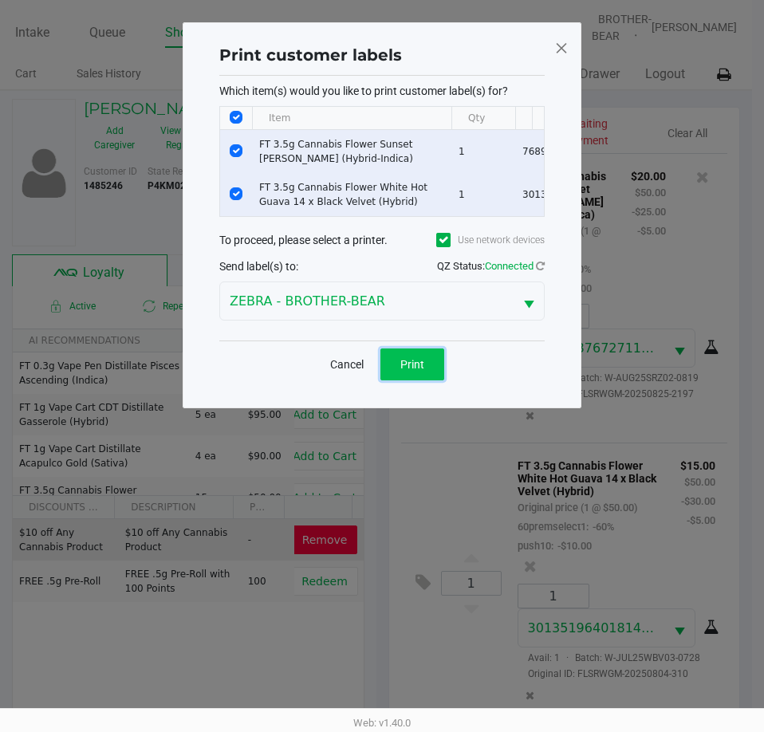
click at [424, 372] on button "Print" at bounding box center [412, 364] width 64 height 32
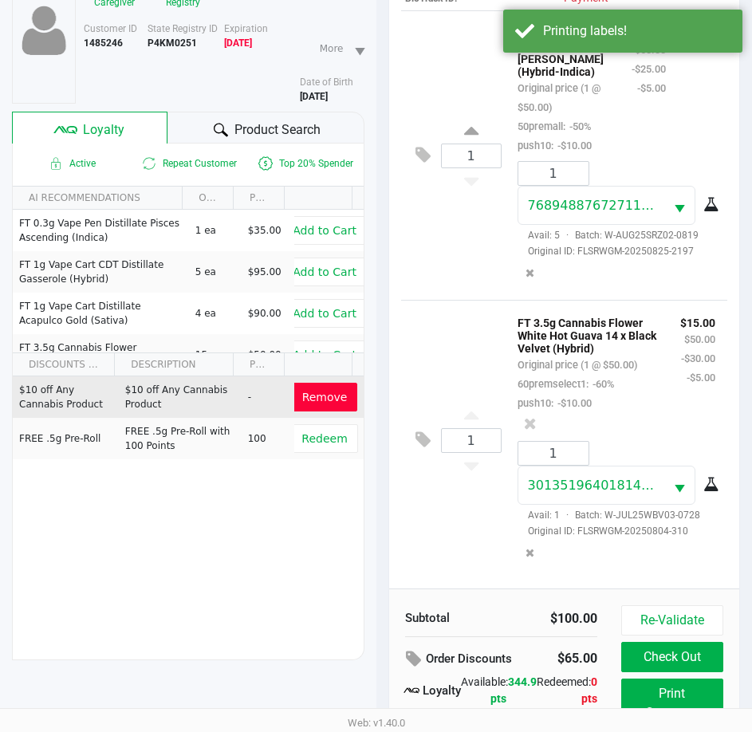
scroll to position [211, 0]
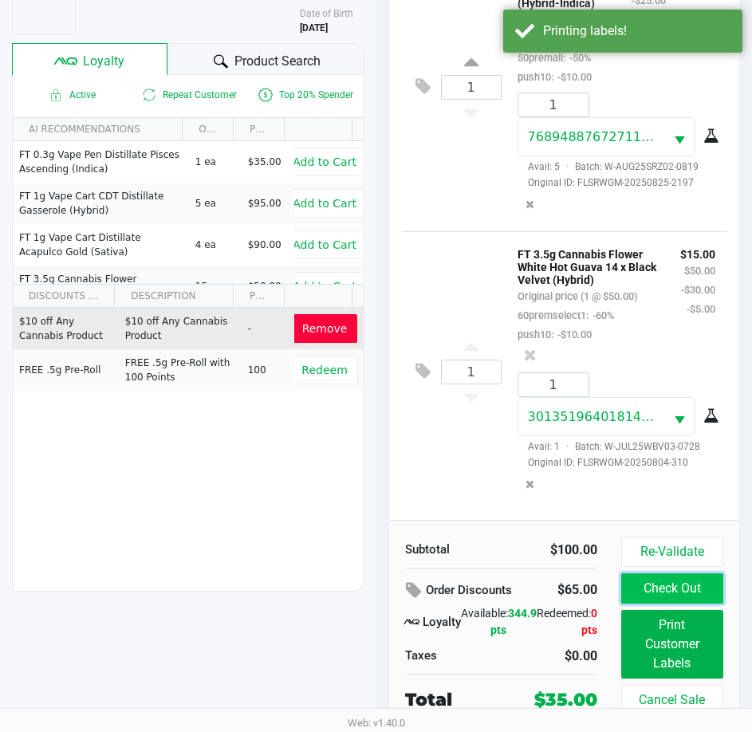
drag, startPoint x: 674, startPoint y: 584, endPoint x: 689, endPoint y: 578, distance: 16.4
click at [674, 584] on button "Check Out" at bounding box center [672, 588] width 102 height 30
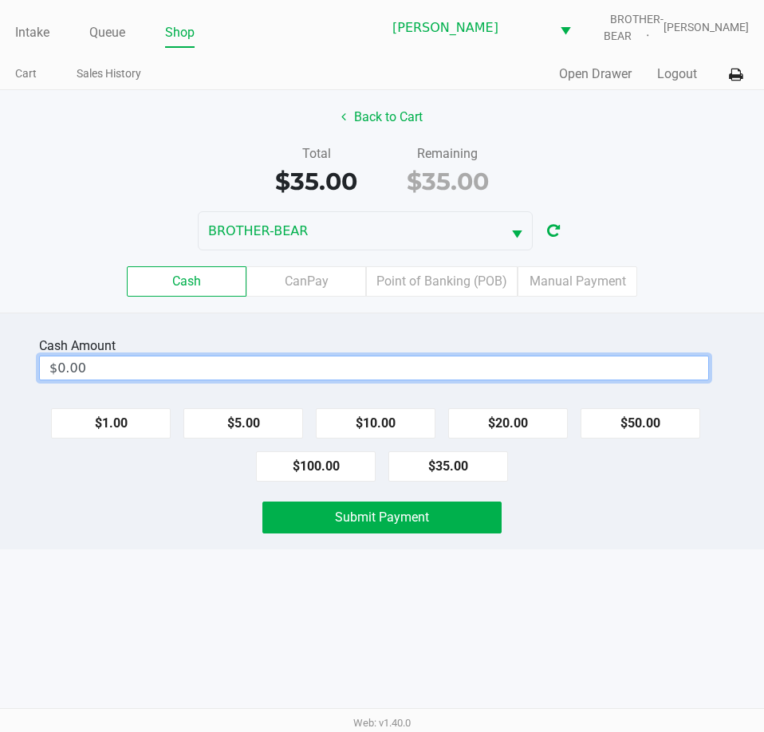
click at [196, 367] on input "$0.00" at bounding box center [374, 367] width 668 height 23
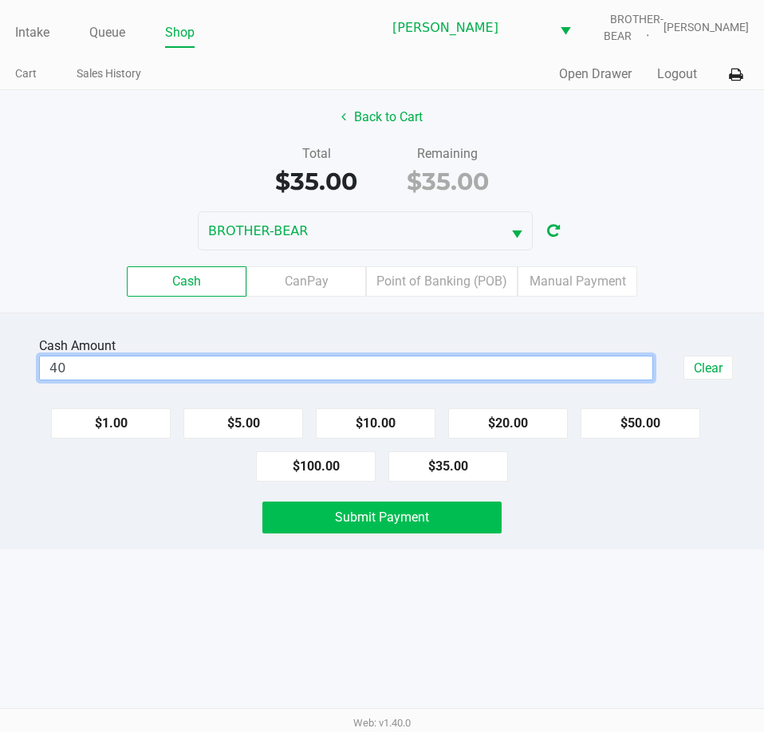
click at [344, 528] on button "Submit Payment" at bounding box center [381, 517] width 238 height 32
type input "$40.00"
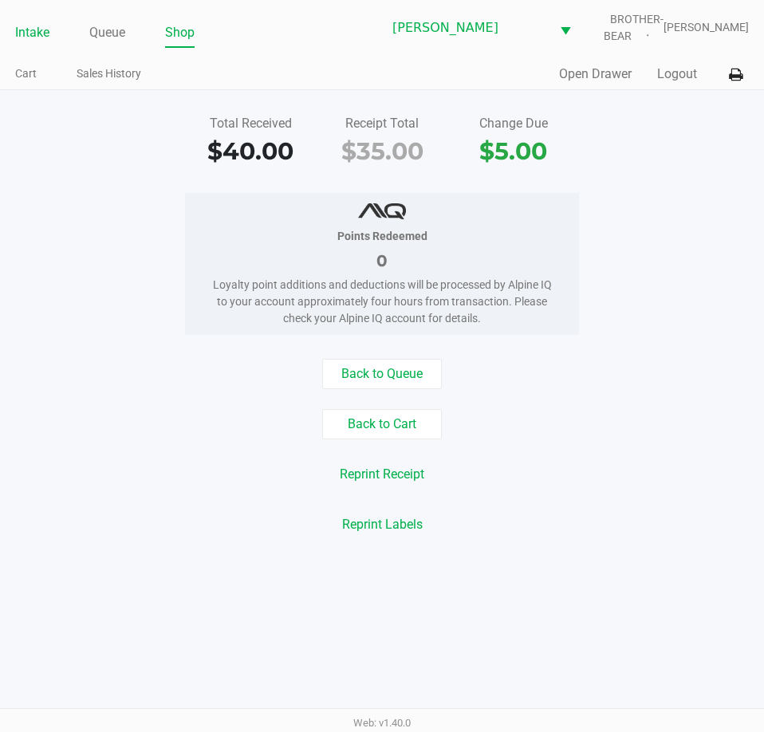
click at [37, 28] on link "Intake" at bounding box center [32, 33] width 34 height 22
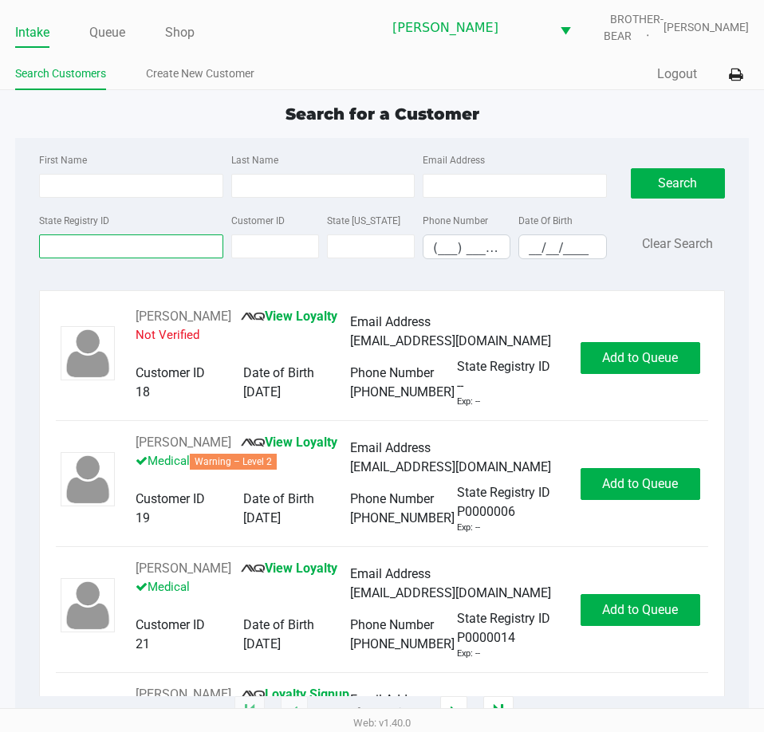
click at [92, 246] on input "State Registry ID" at bounding box center [130, 246] width 183 height 24
click at [113, 34] on link "Queue" at bounding box center [107, 33] width 36 height 22
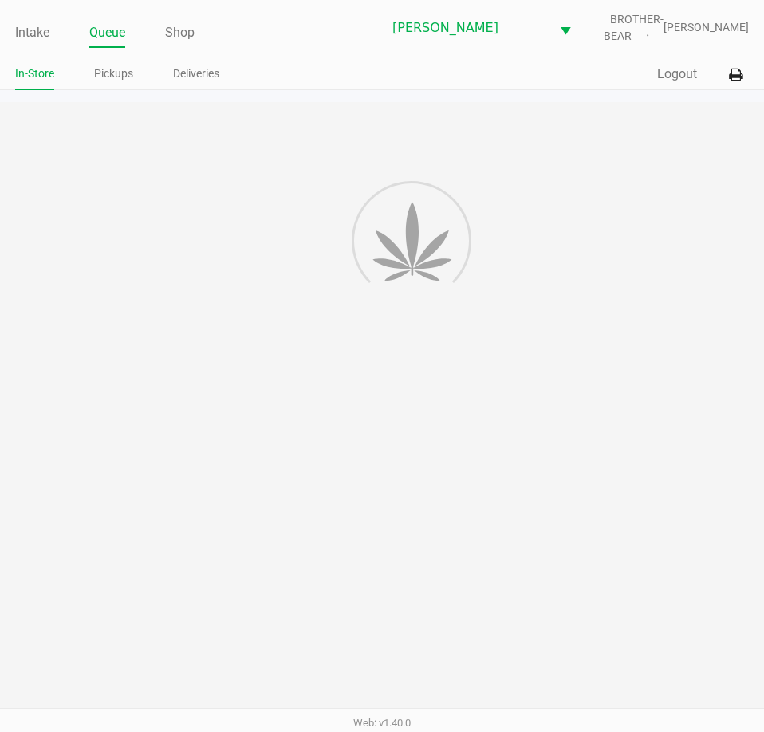
click at [123, 74] on link "Pickups" at bounding box center [113, 74] width 39 height 20
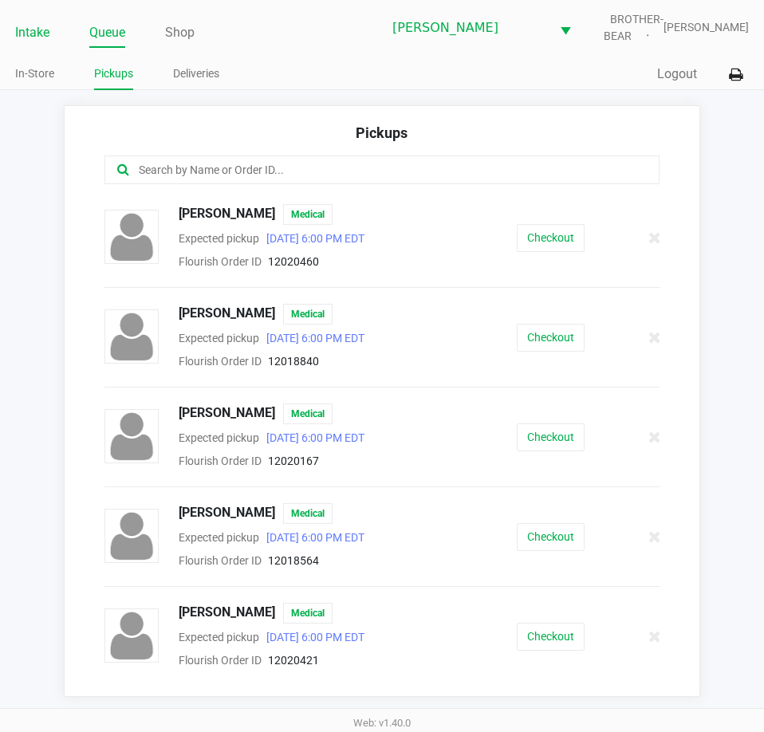
click at [32, 30] on link "Intake" at bounding box center [32, 33] width 34 height 22
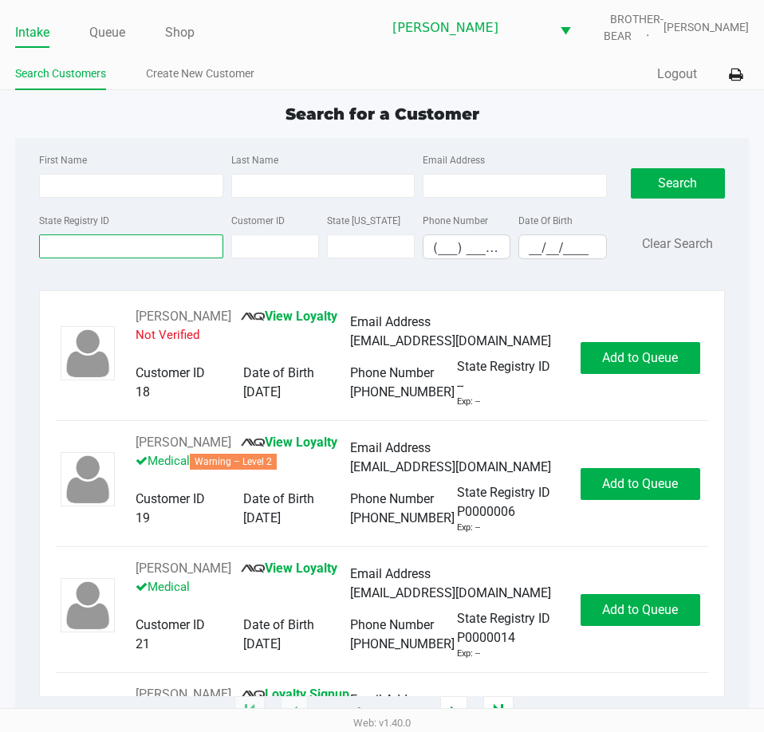
click at [99, 247] on input "State Registry ID" at bounding box center [130, 246] width 183 height 24
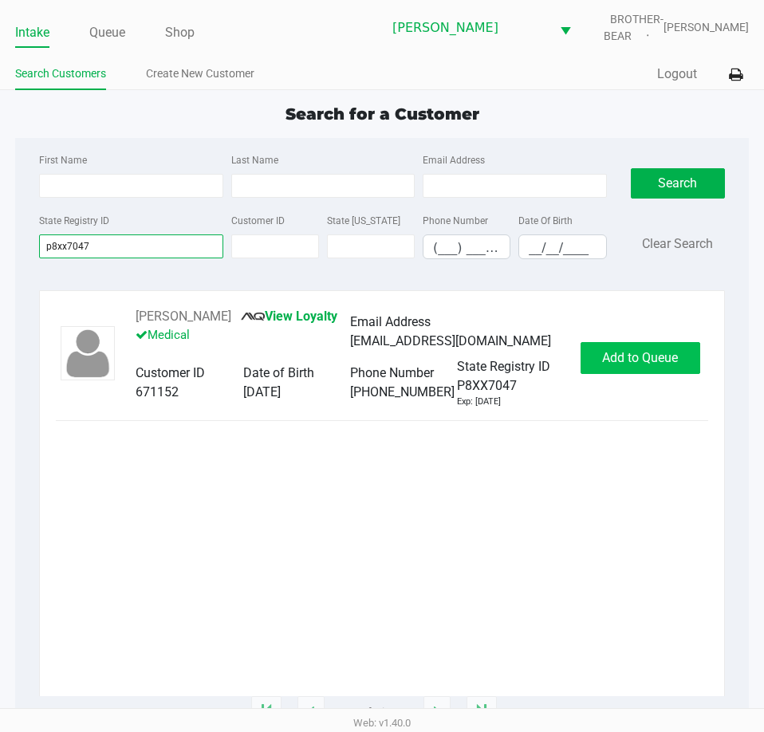
type input "p8xx7047"
click at [616, 347] on button "Add to Queue" at bounding box center [640, 358] width 120 height 32
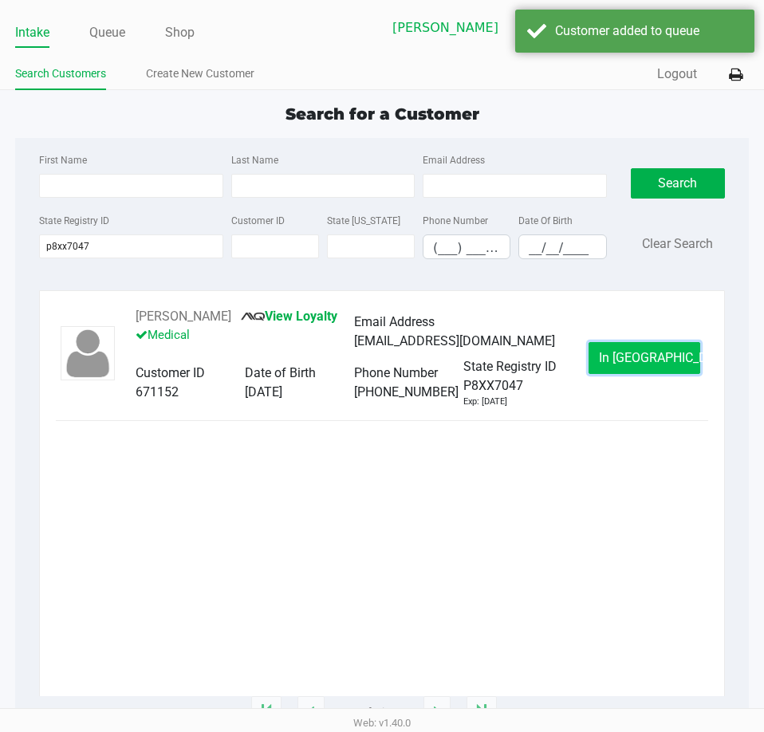
click at [636, 356] on span "In Queue" at bounding box center [666, 357] width 134 height 15
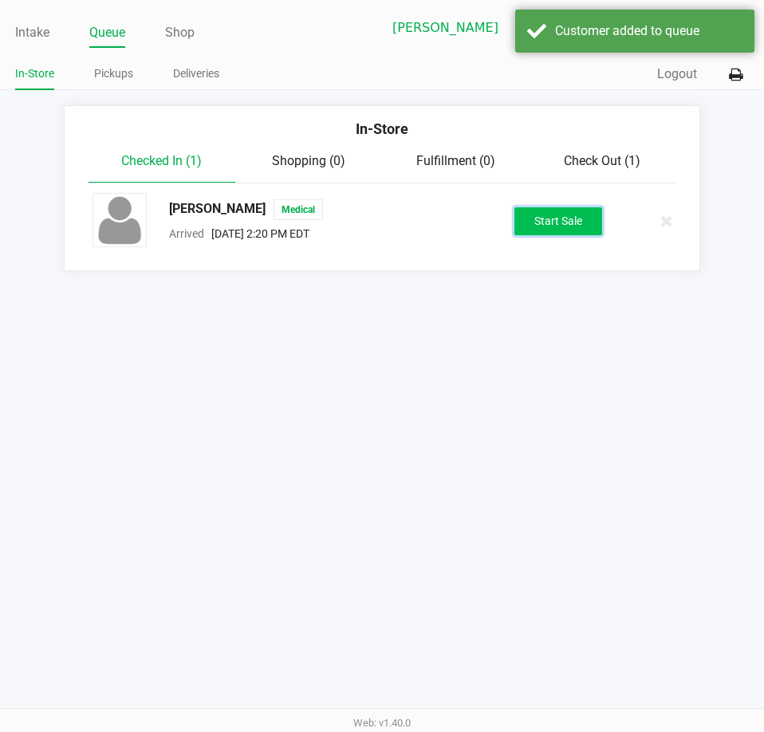
click at [568, 217] on button "Start Sale" at bounding box center [558, 221] width 88 height 28
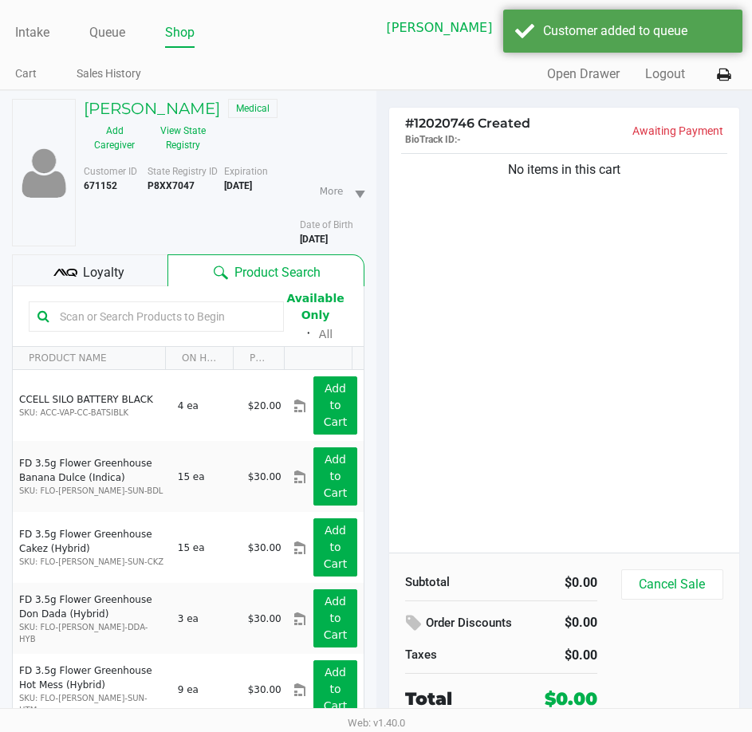
click at [536, 315] on div "No items in this cart" at bounding box center [564, 351] width 351 height 403
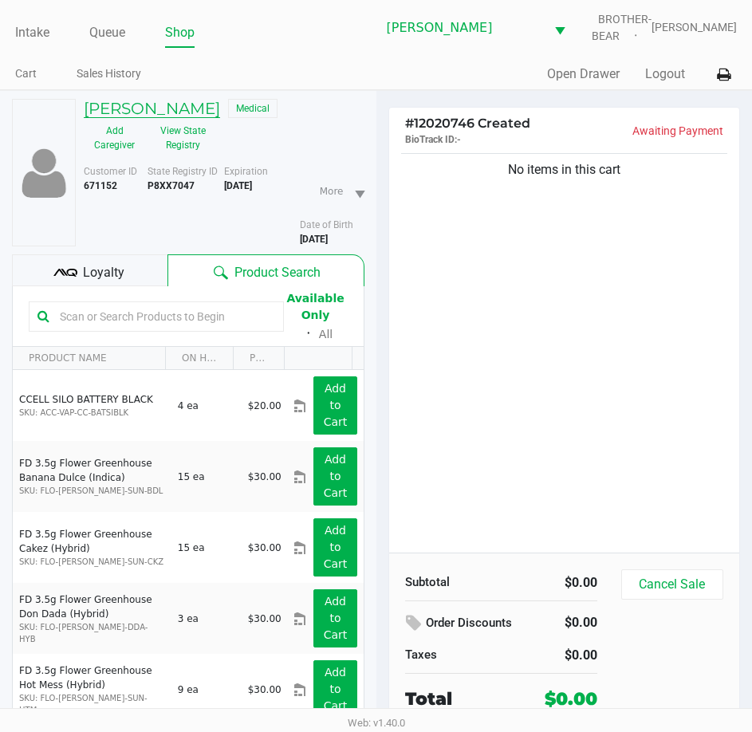
click at [128, 109] on h5 "Dani Davis" at bounding box center [152, 108] width 136 height 19
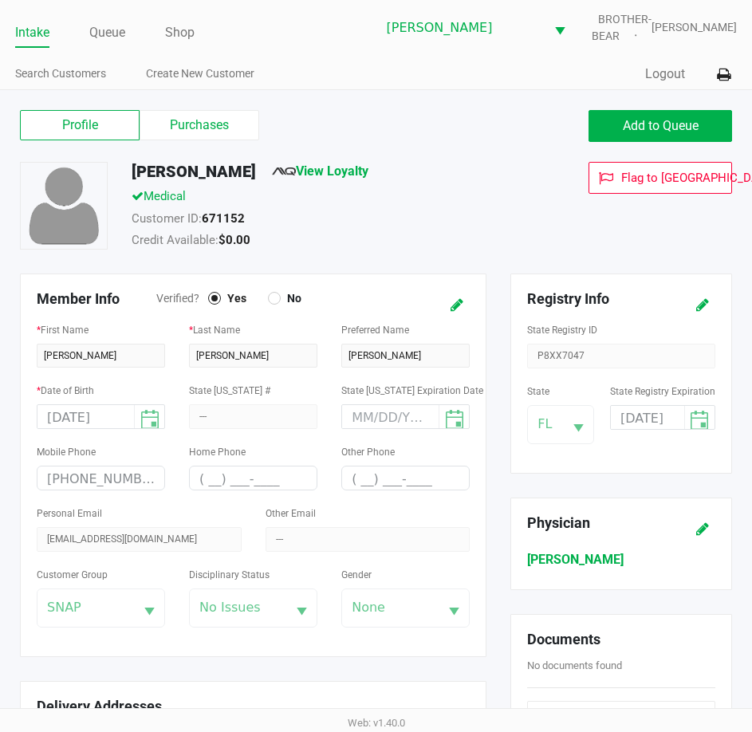
click at [191, 134] on label "Purchases" at bounding box center [200, 125] width 120 height 30
click at [0, 0] on 1 "Purchases" at bounding box center [0, 0] width 0 height 0
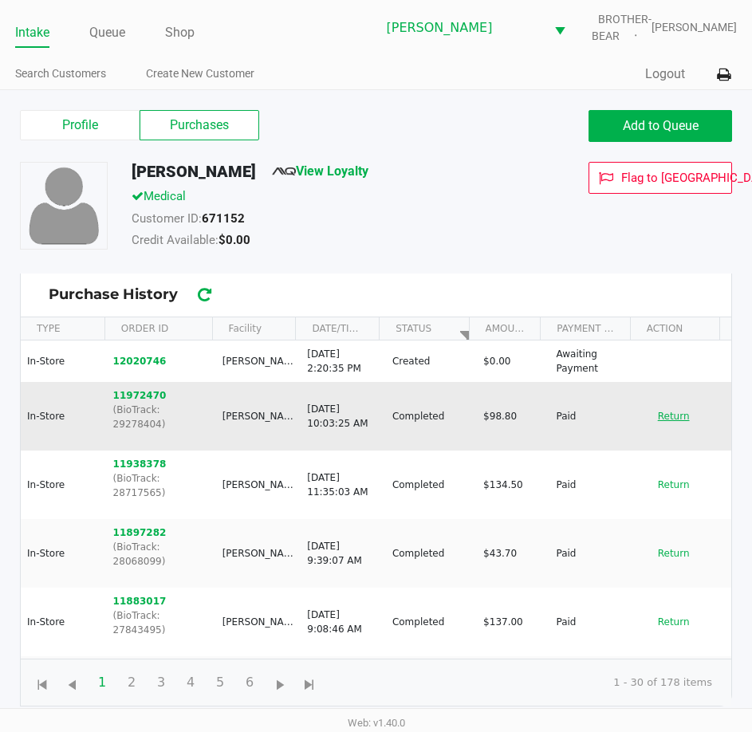
click at [655, 403] on button "Return" at bounding box center [673, 416] width 53 height 26
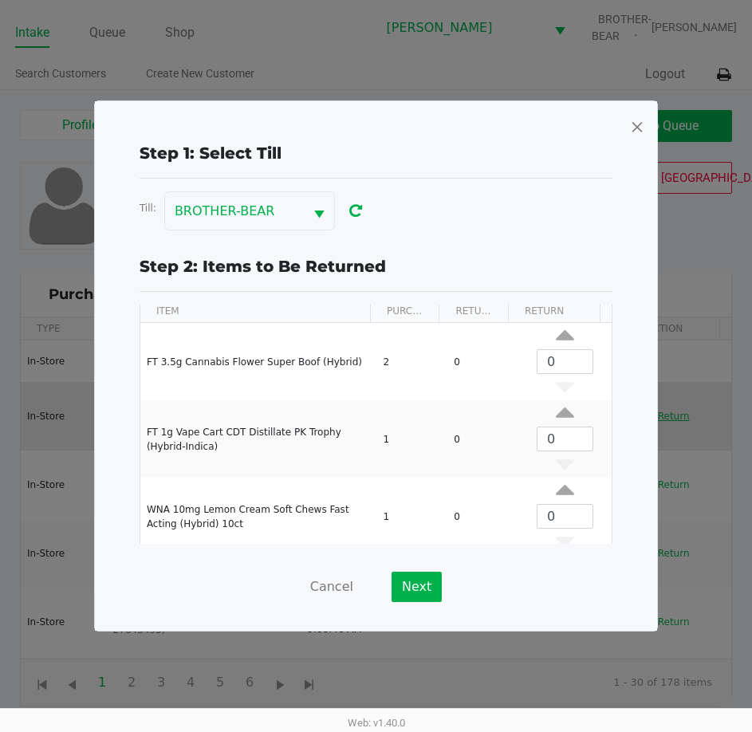
scroll to position [61, 0]
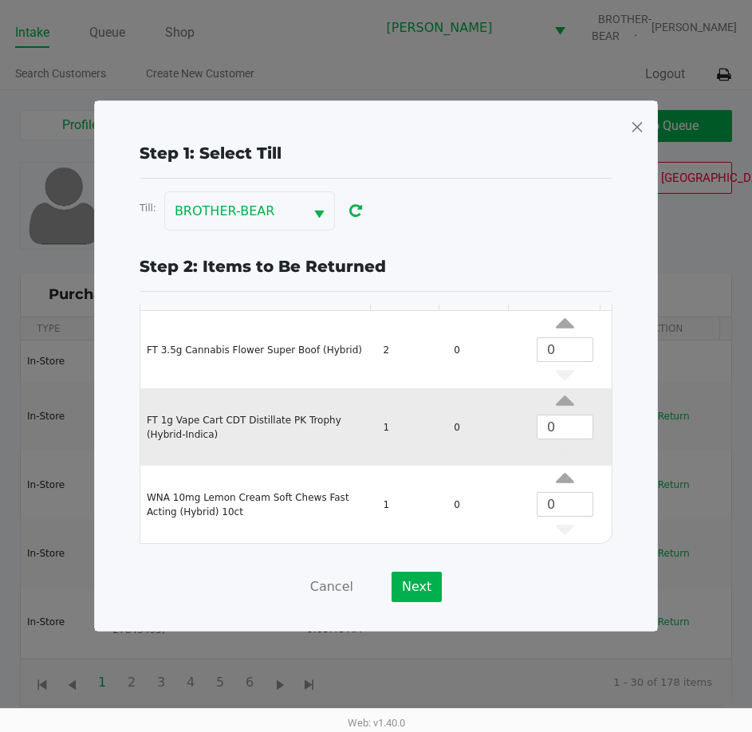
click at [309, 422] on td "FT 1g Vape Cart CDT Distillate PK Trophy (Hybrid-Indica)" at bounding box center [258, 426] width 236 height 77
click at [556, 406] on icon "Data table" at bounding box center [565, 405] width 18 height 20
type input "1"
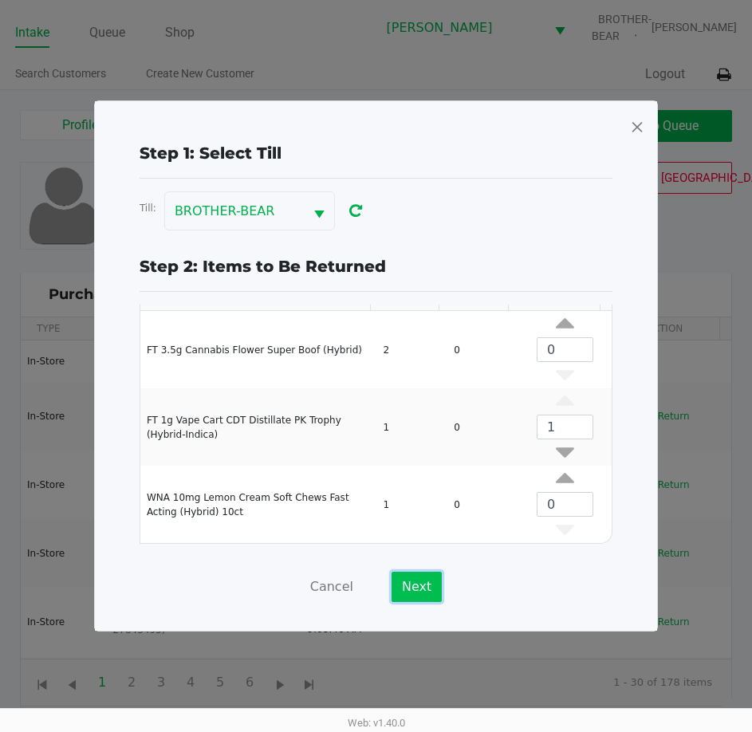
click at [415, 592] on button "Next" at bounding box center [416, 587] width 50 height 30
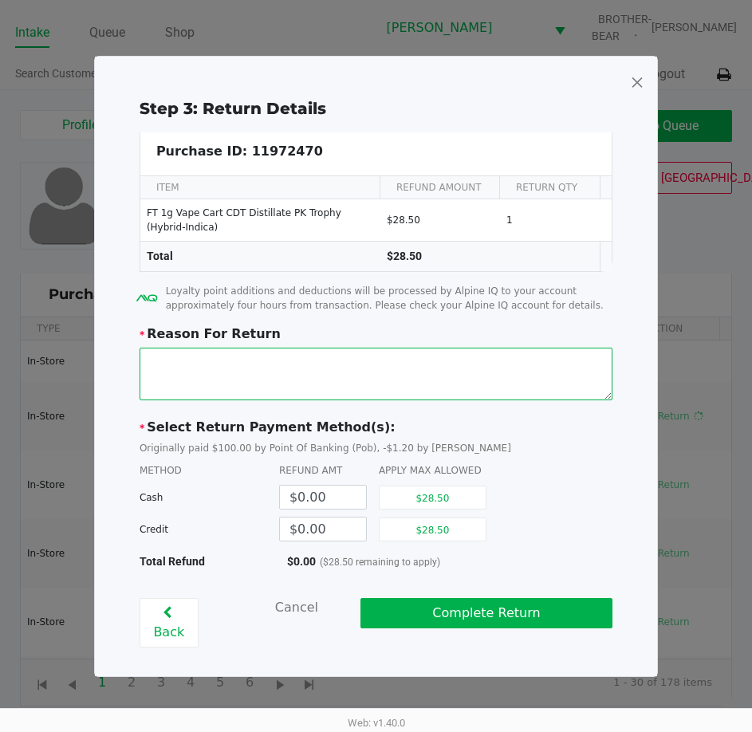
click at [488, 387] on textarea at bounding box center [376, 374] width 473 height 53
click at [191, 362] on textarea at bounding box center [376, 374] width 473 height 53
type textarea "Does not pull"
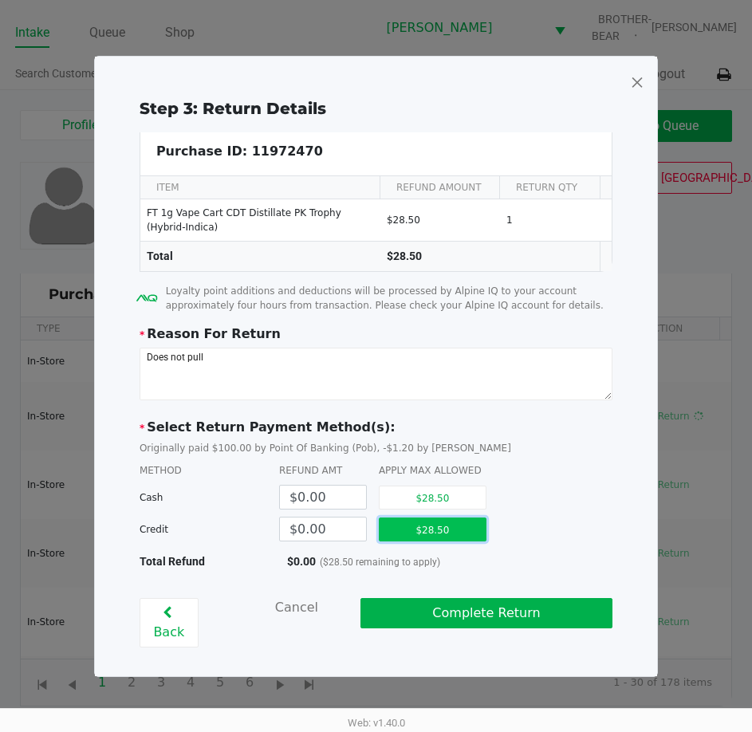
click at [431, 537] on button "$28.50" at bounding box center [433, 529] width 108 height 24
type input "$28.50"
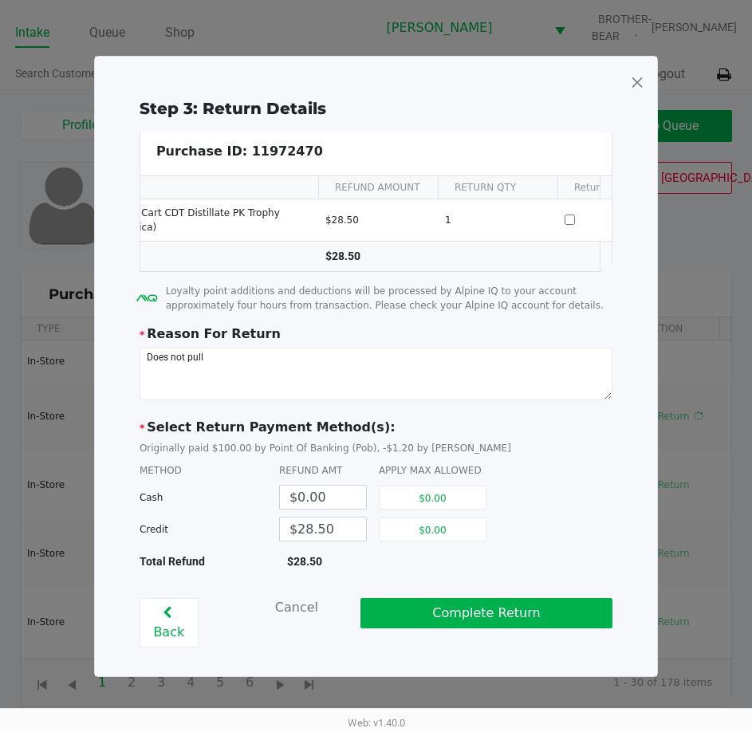
scroll to position [0, 163]
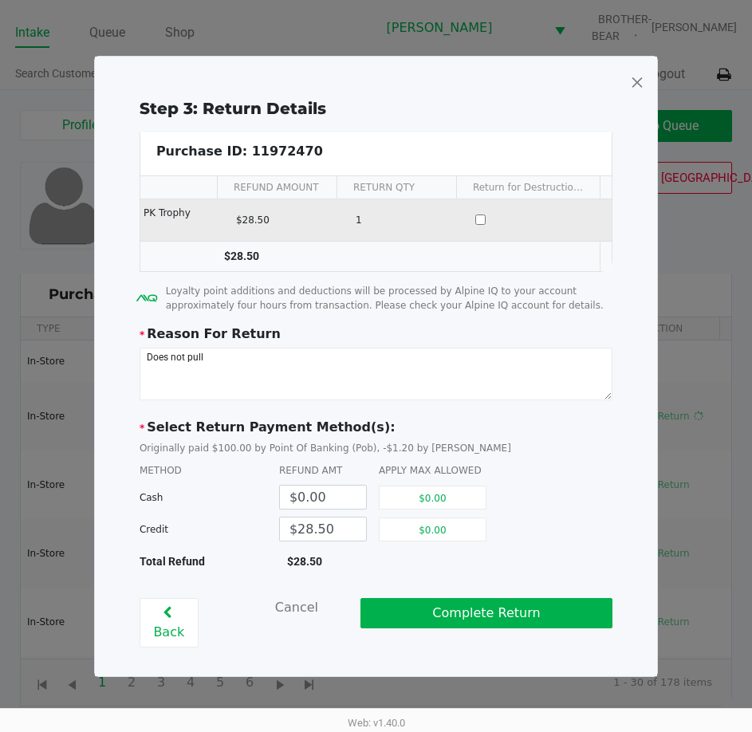
click at [475, 215] on input "Data table" at bounding box center [480, 219] width 10 height 10
checkbox input "true"
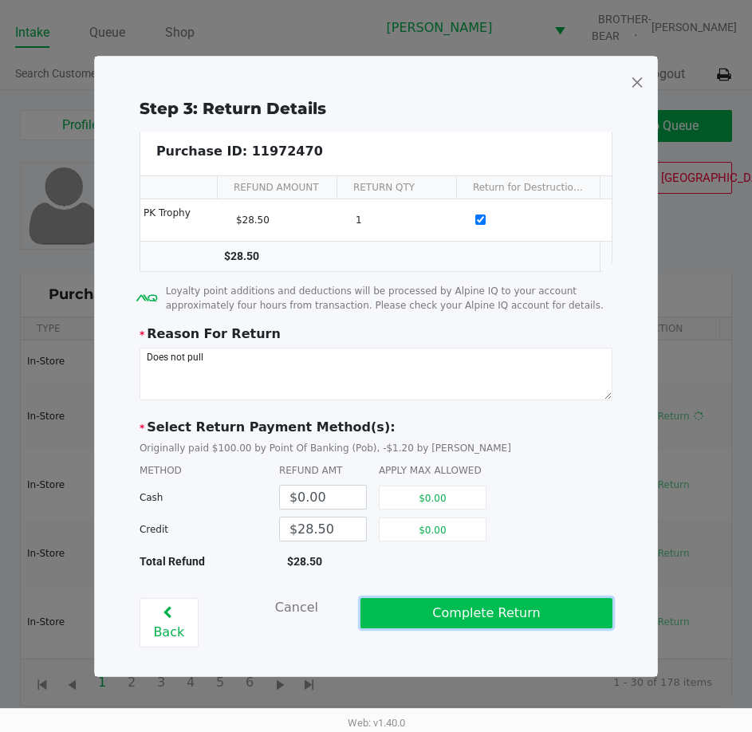
click at [474, 619] on button "Complete Return" at bounding box center [486, 613] width 252 height 30
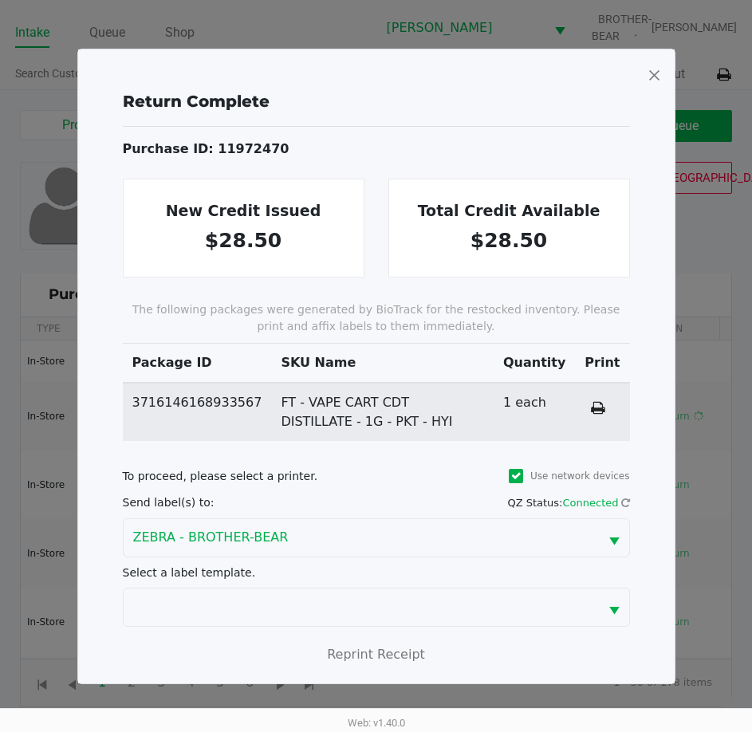
click at [655, 76] on span at bounding box center [654, 75] width 14 height 26
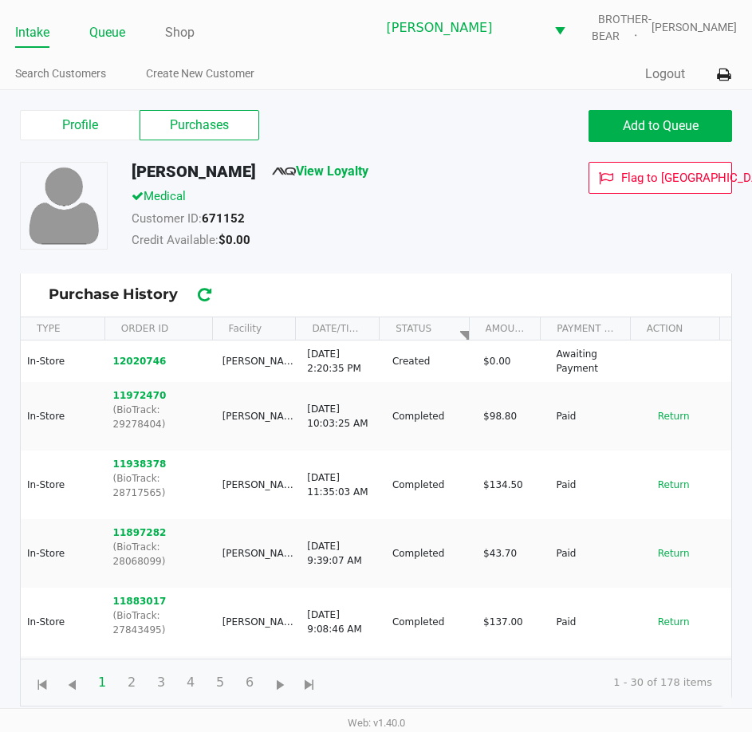
click at [104, 29] on link "Queue" at bounding box center [107, 33] width 36 height 22
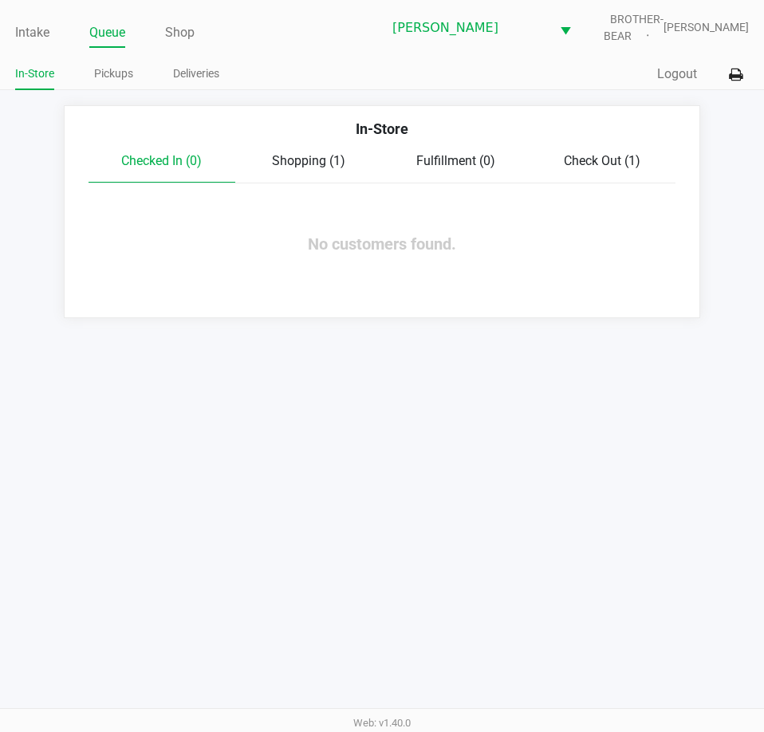
click at [314, 163] on span "Shopping (1)" at bounding box center [308, 160] width 73 height 15
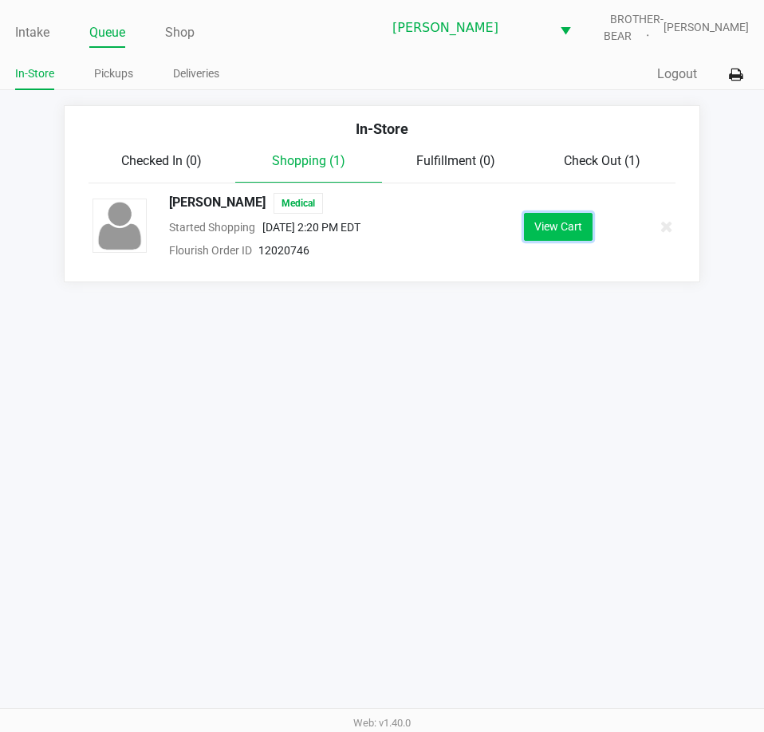
click at [548, 226] on button "View Cart" at bounding box center [558, 227] width 69 height 28
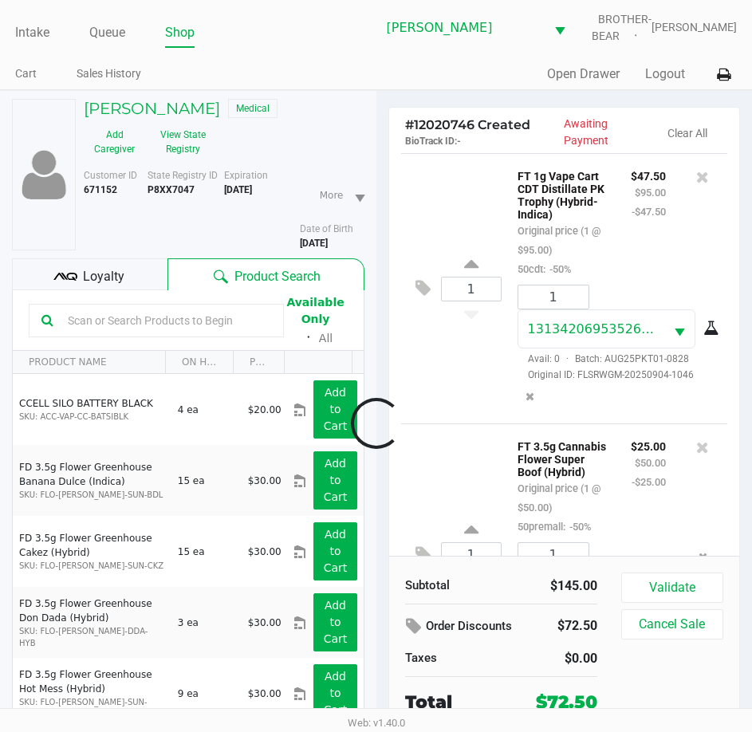
scroll to position [153, 0]
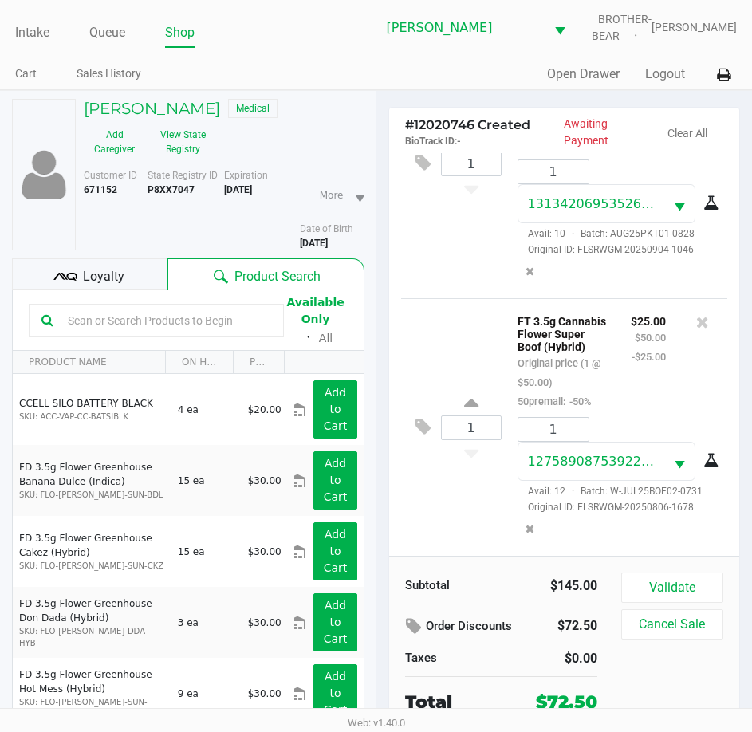
click at [88, 275] on span "Loyalty" at bounding box center [103, 276] width 41 height 19
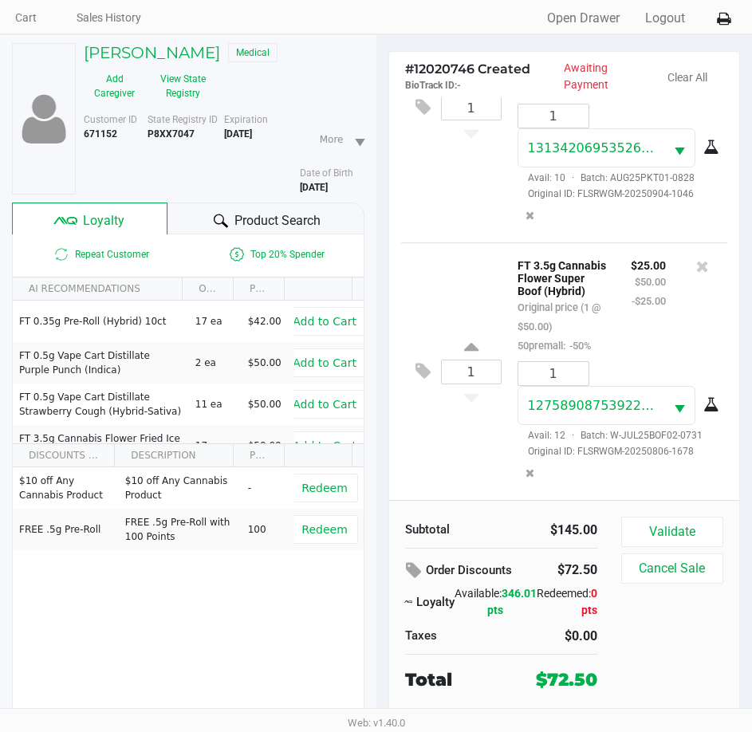
scroll to position [83, 0]
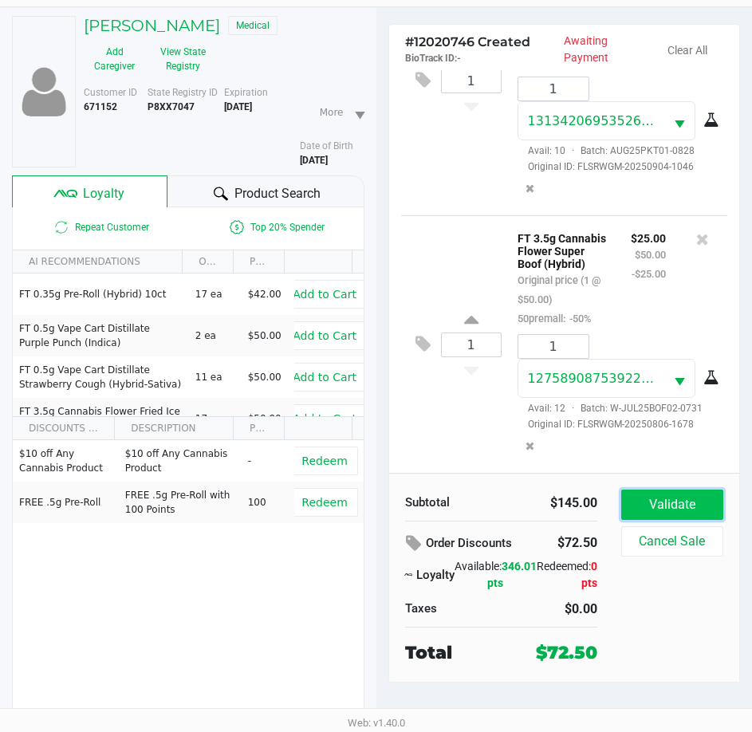
click at [668, 510] on button "Validate" at bounding box center [672, 504] width 102 height 30
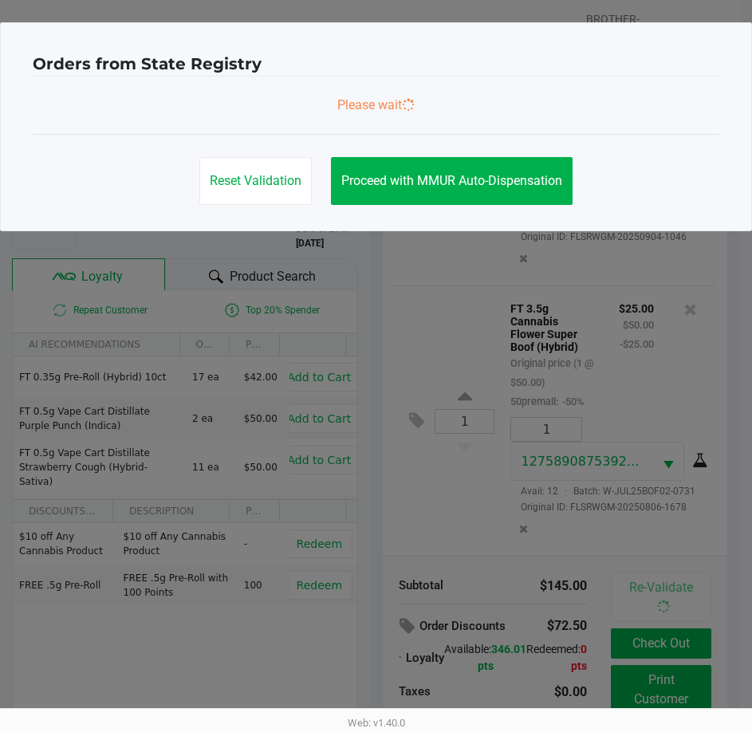
scroll to position [0, 0]
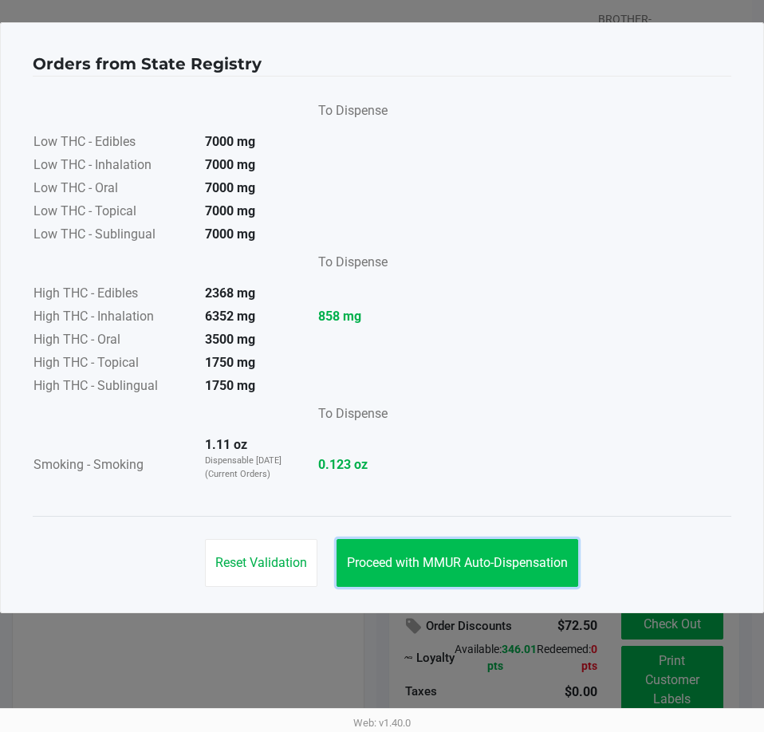
click at [445, 560] on span "Proceed with MMUR Auto-Dispensation" at bounding box center [457, 562] width 221 height 15
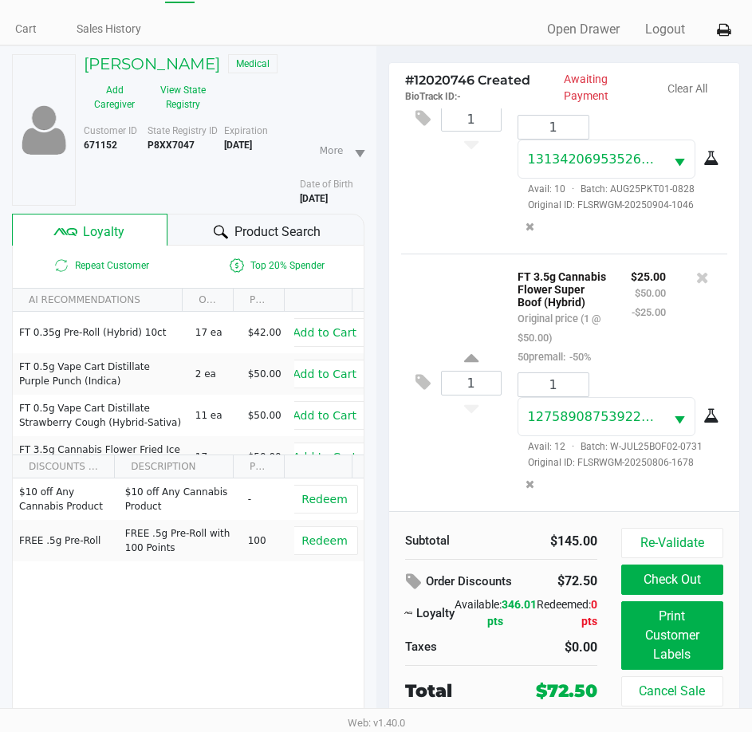
scroll to position [83, 0]
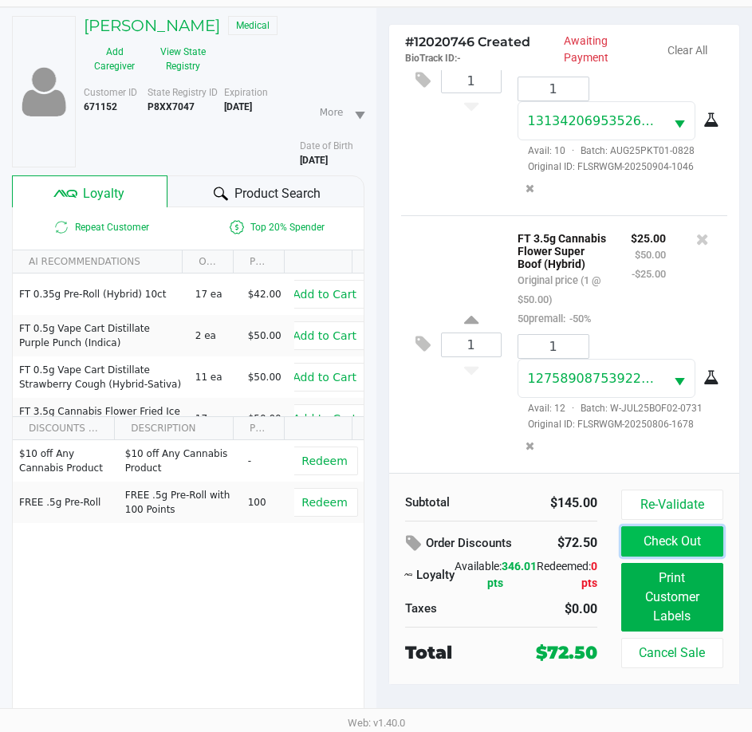
click at [678, 543] on button "Check Out" at bounding box center [672, 541] width 102 height 30
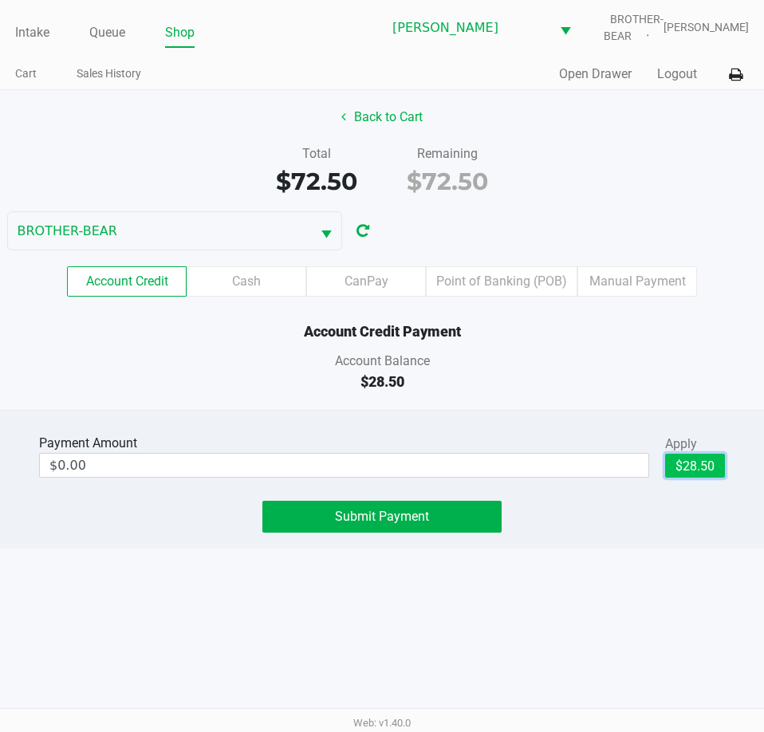
click at [694, 466] on button "$28.50" at bounding box center [695, 466] width 60 height 24
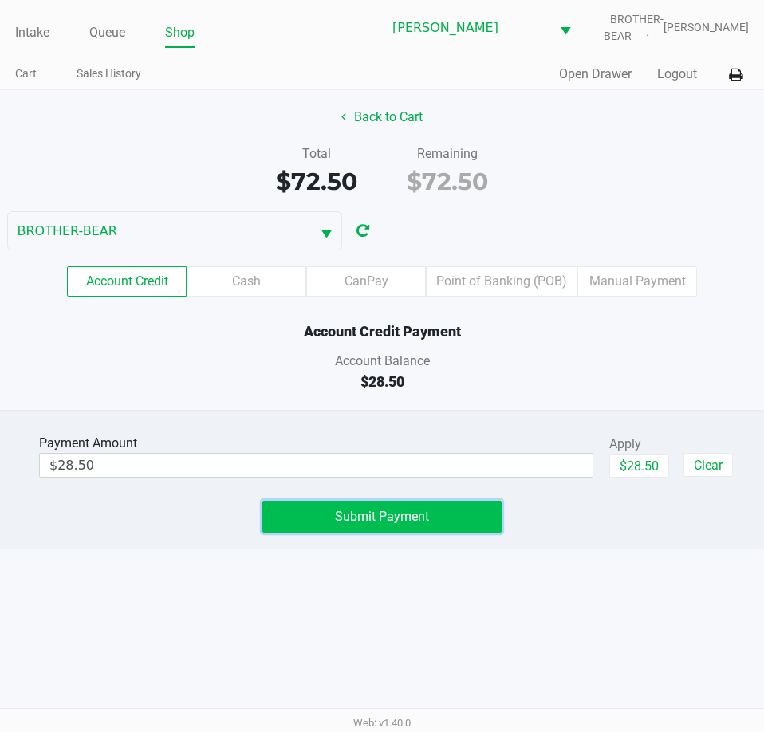
click at [309, 513] on button "Submit Payment" at bounding box center [381, 517] width 238 height 32
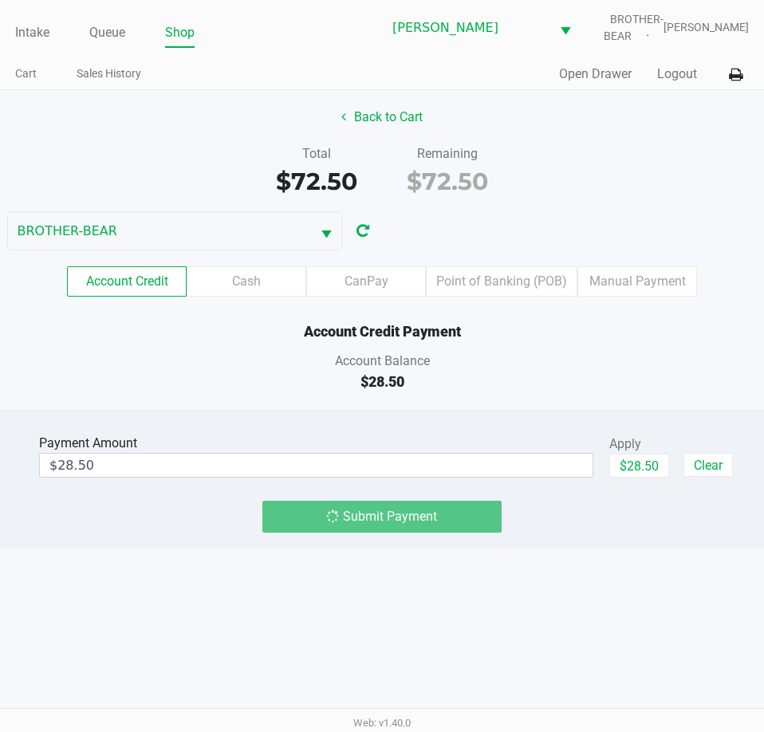
type input "$0.00"
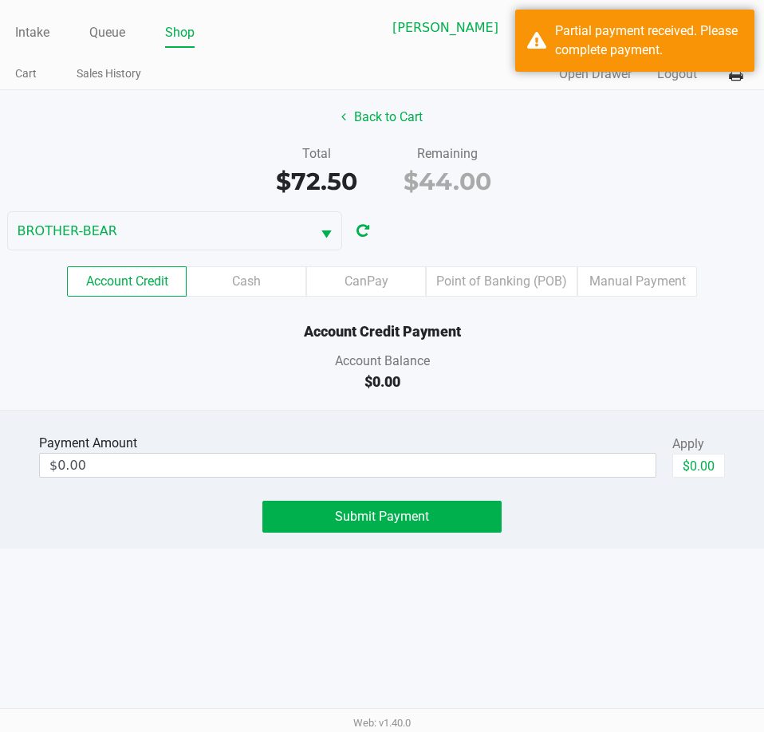
click at [623, 183] on div "Total $72.50 Remaining $44.00" at bounding box center [382, 171] width 788 height 55
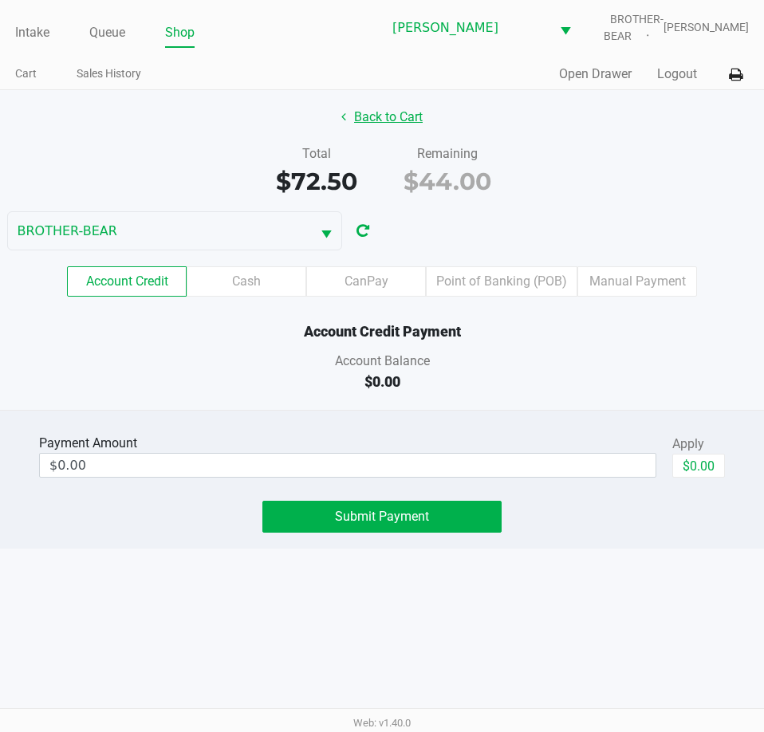
click at [384, 117] on button "Back to Cart" at bounding box center [382, 117] width 102 height 30
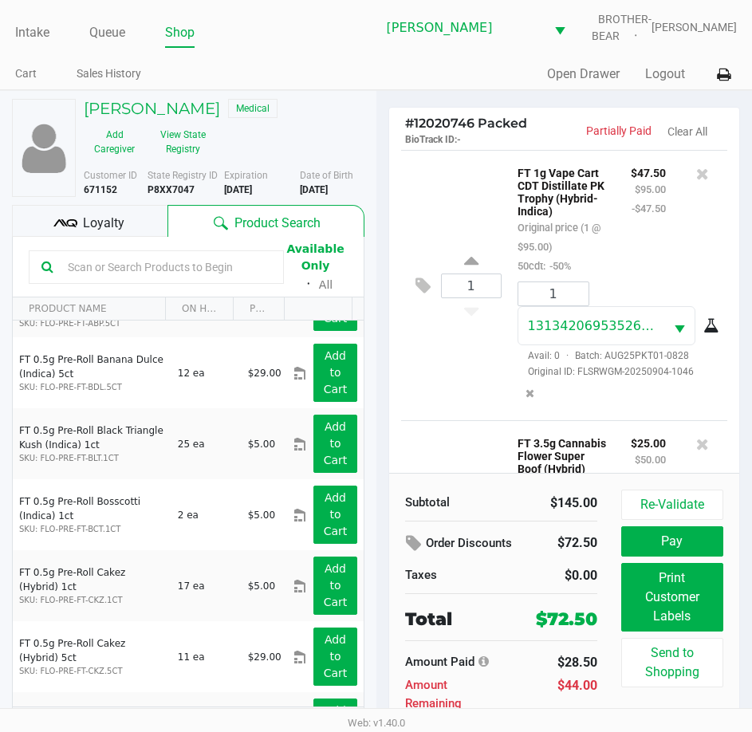
scroll to position [1355, 0]
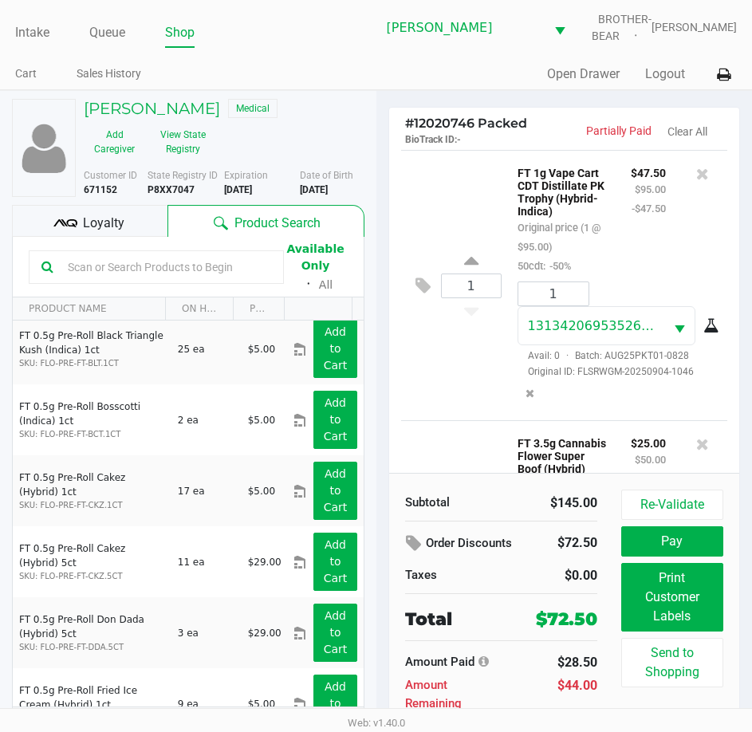
click at [85, 218] on span "Loyalty" at bounding box center [103, 223] width 41 height 19
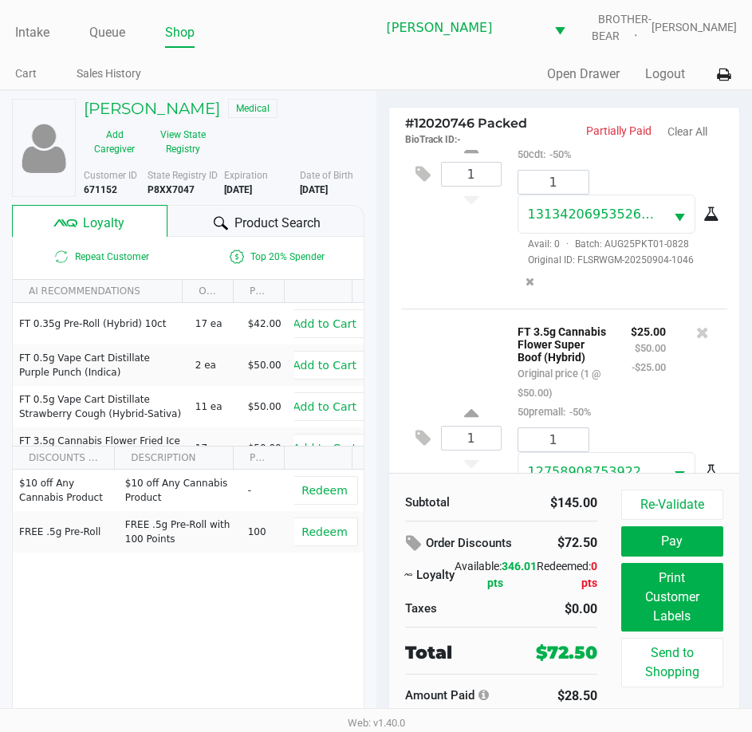
scroll to position [238, 0]
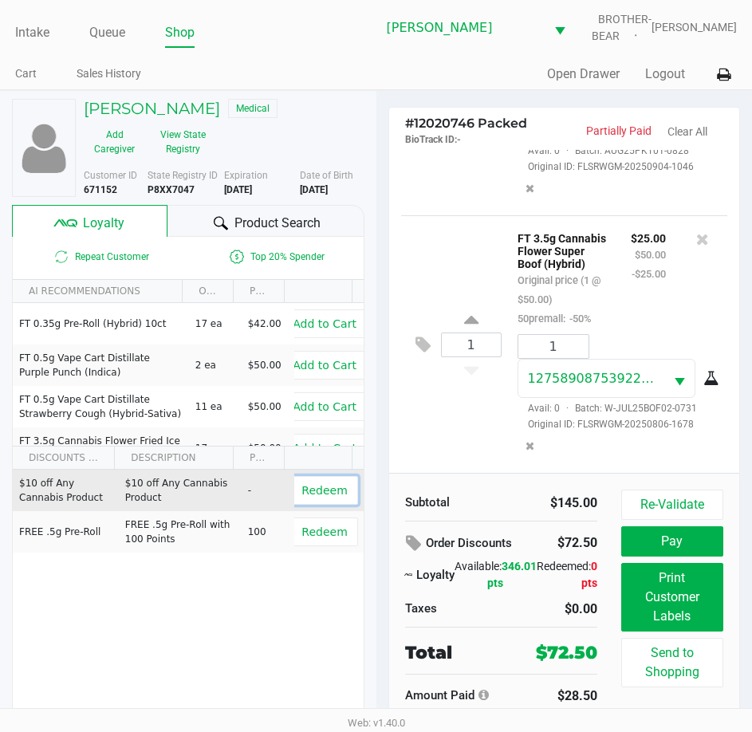
drag, startPoint x: 306, startPoint y: 489, endPoint x: 309, endPoint y: 509, distance: 20.2
click at [307, 488] on span "Redeem" at bounding box center [323, 490] width 45 height 13
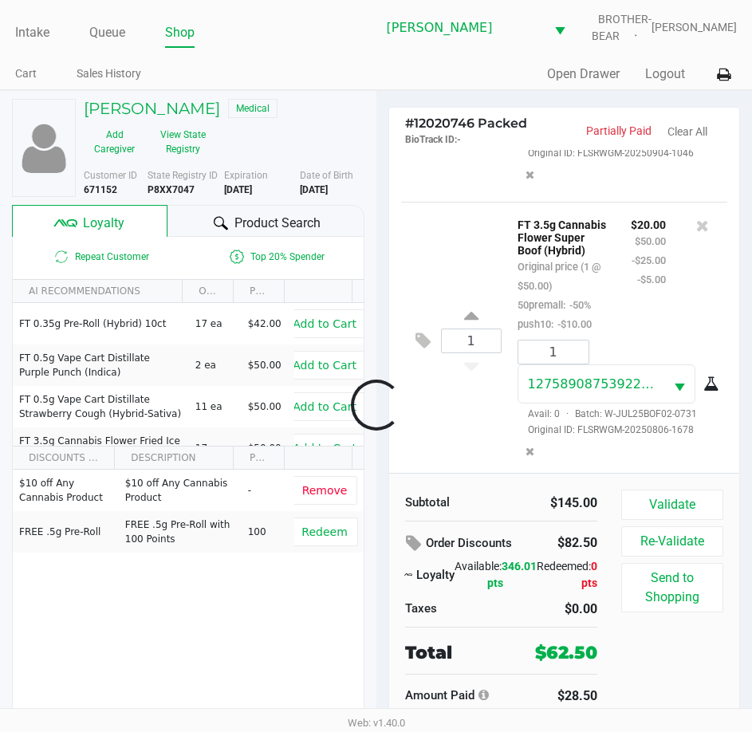
scroll to position [314, 0]
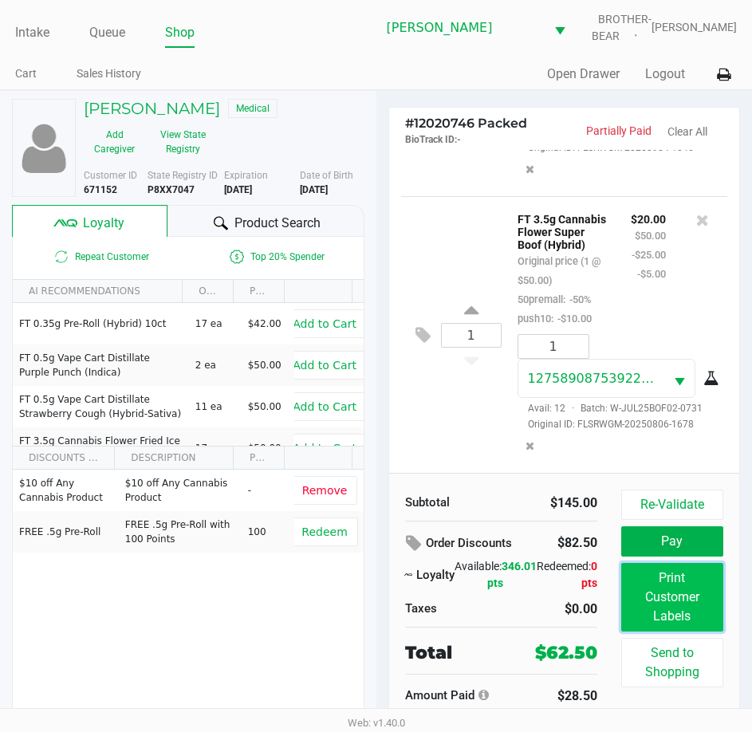
click at [670, 596] on button "Print Customer Labels" at bounding box center [672, 597] width 102 height 69
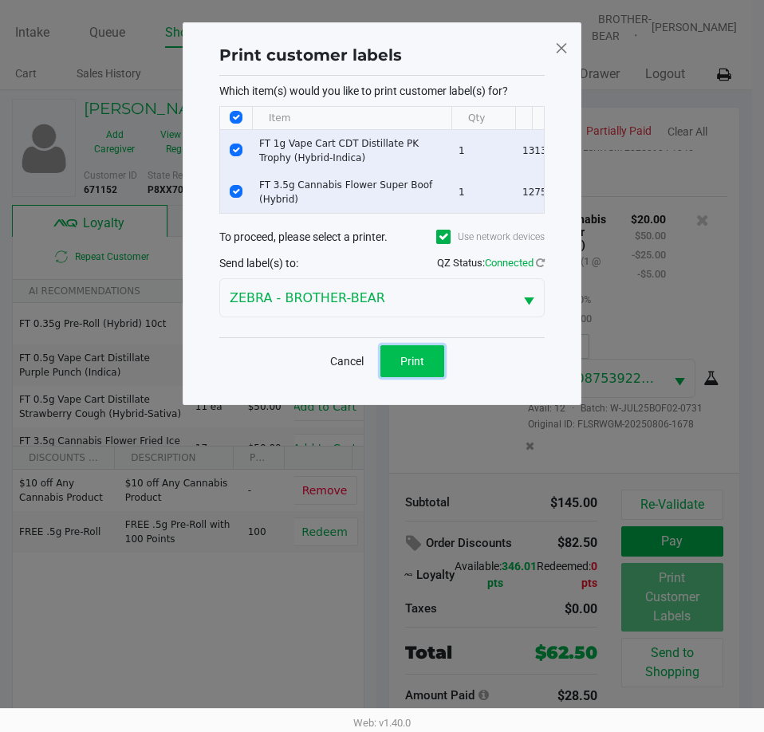
click at [412, 368] on span "Print" at bounding box center [412, 361] width 24 height 13
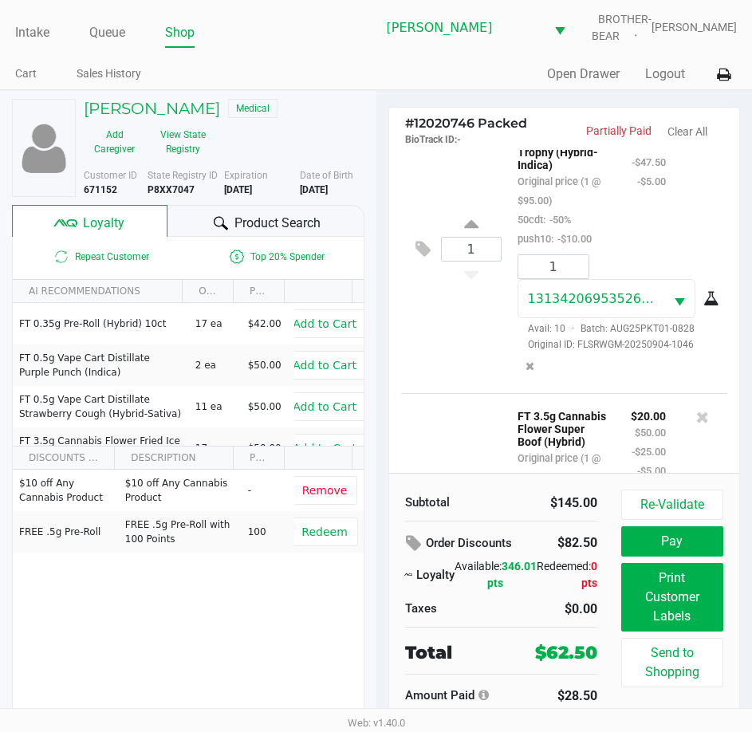
scroll to position [0, 0]
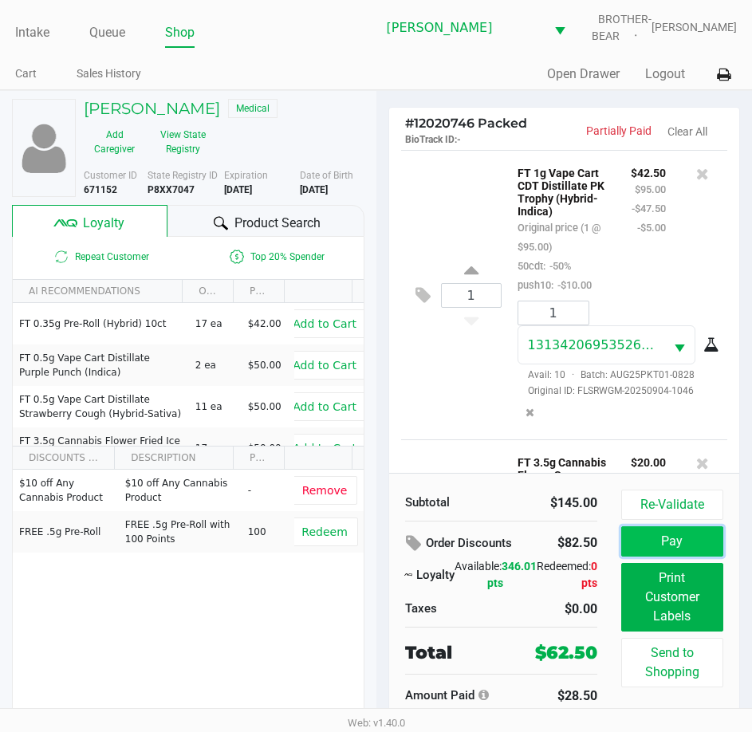
click at [665, 539] on button "Pay" at bounding box center [672, 541] width 102 height 30
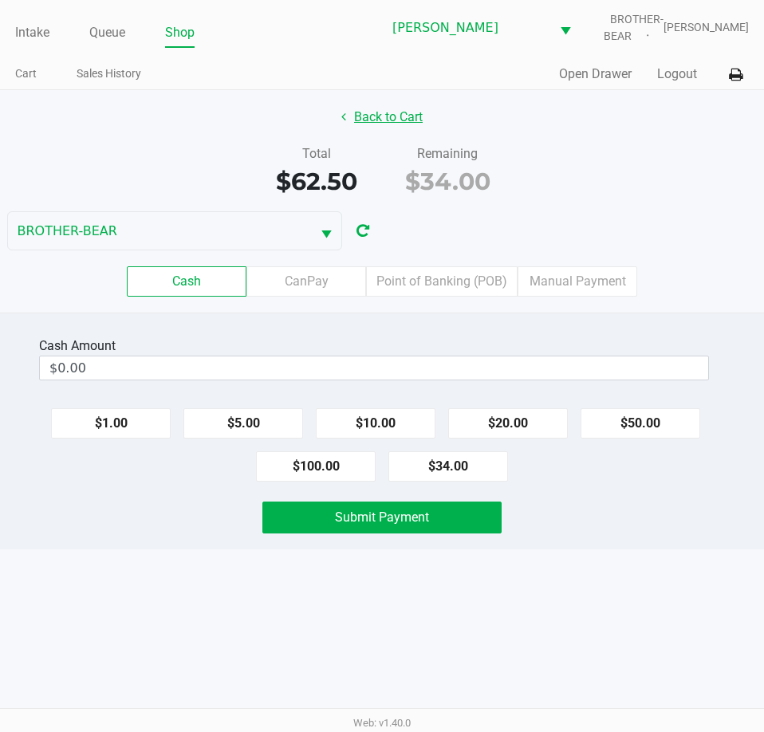
click at [378, 115] on button "Back to Cart" at bounding box center [382, 117] width 102 height 30
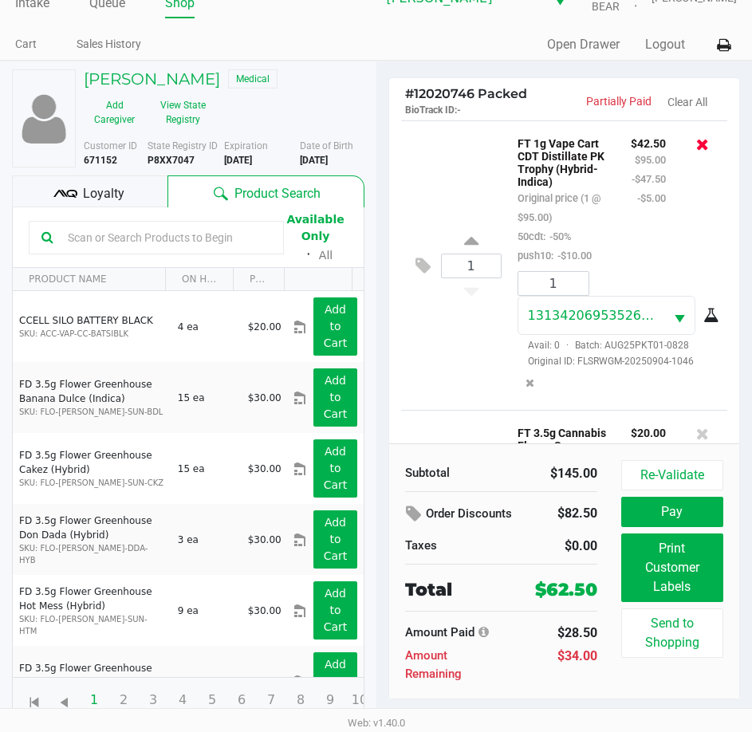
click at [696, 143] on icon at bounding box center [702, 144] width 13 height 16
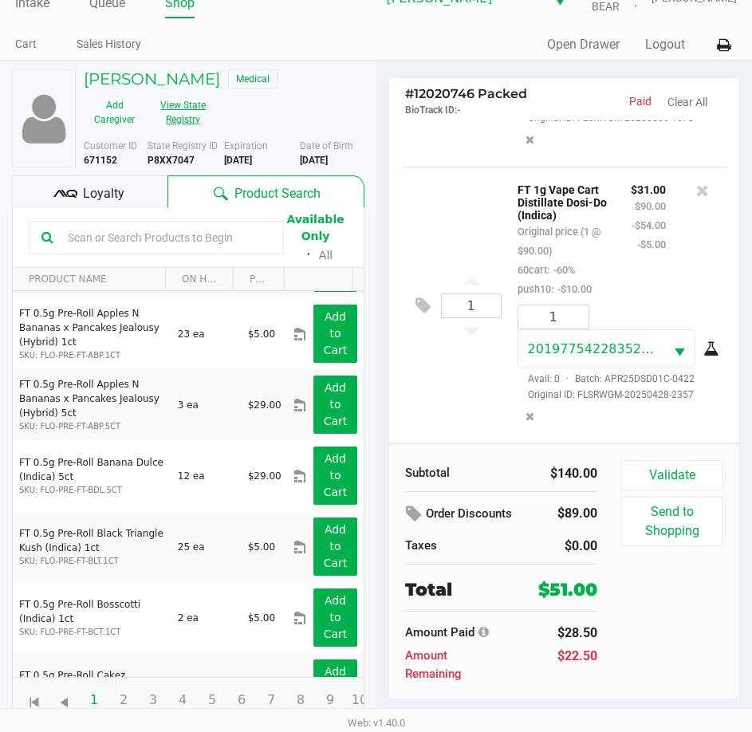
scroll to position [1196, 0]
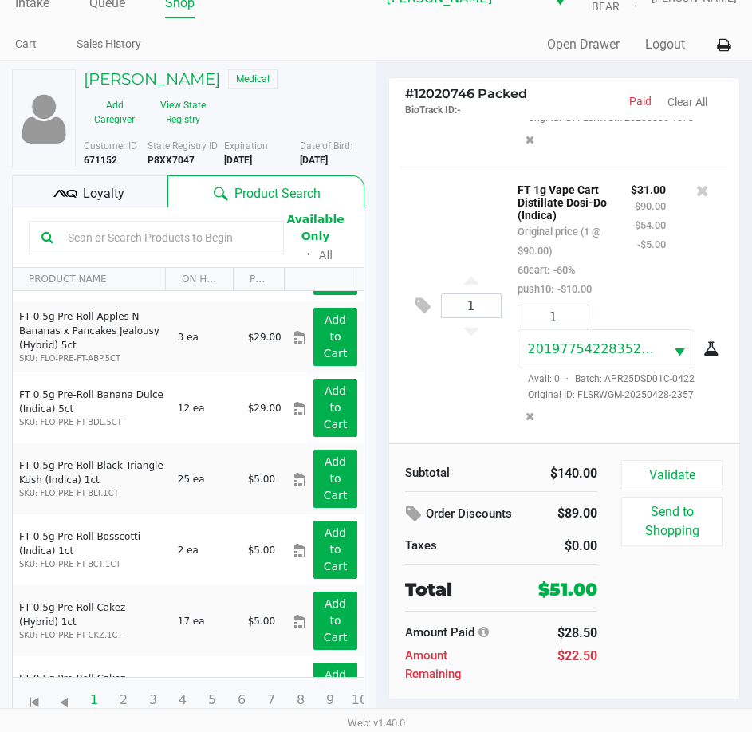
click at [106, 195] on span "Loyalty" at bounding box center [103, 193] width 41 height 19
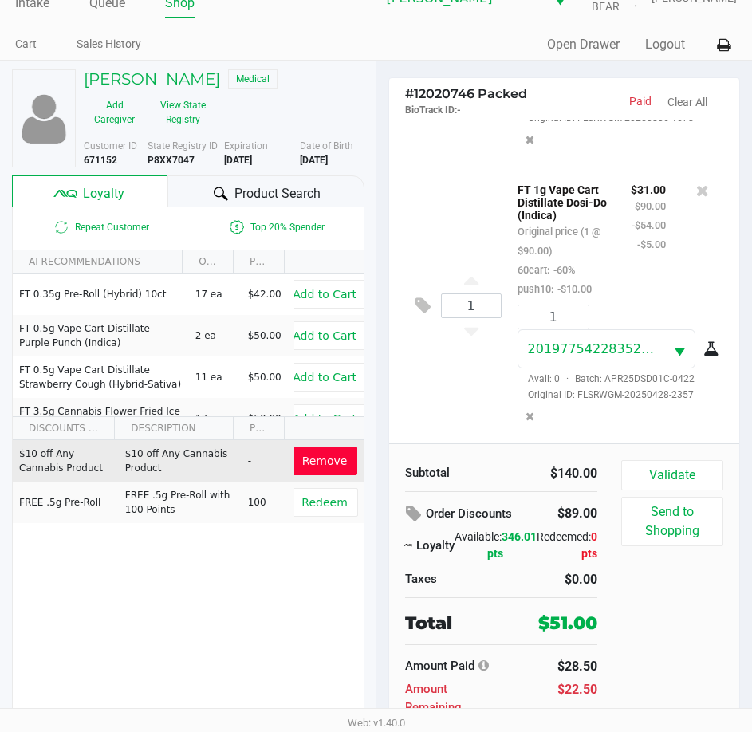
click at [314, 462] on span "Remove" at bounding box center [324, 460] width 45 height 13
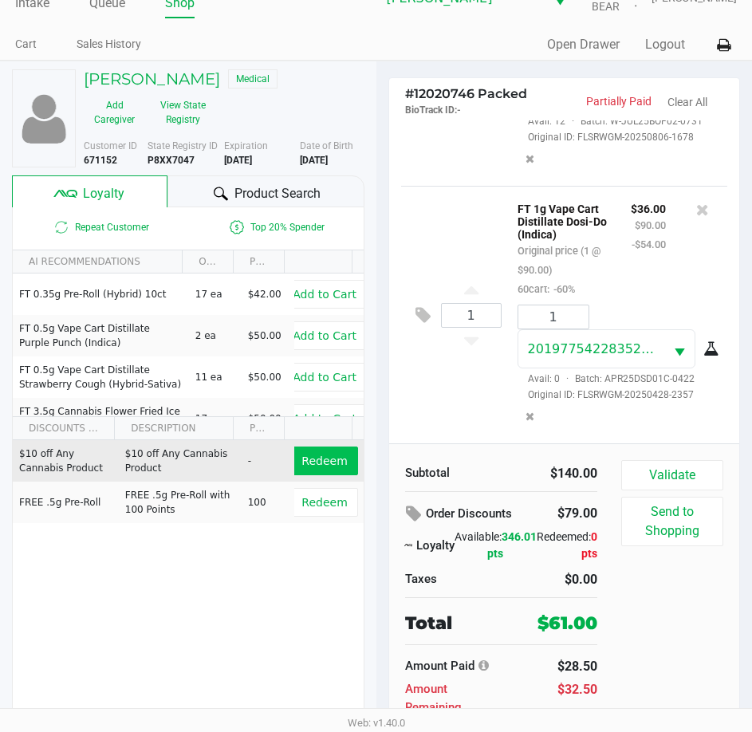
scroll to position [30, 0]
click at [307, 465] on span "Redeem" at bounding box center [323, 460] width 45 height 13
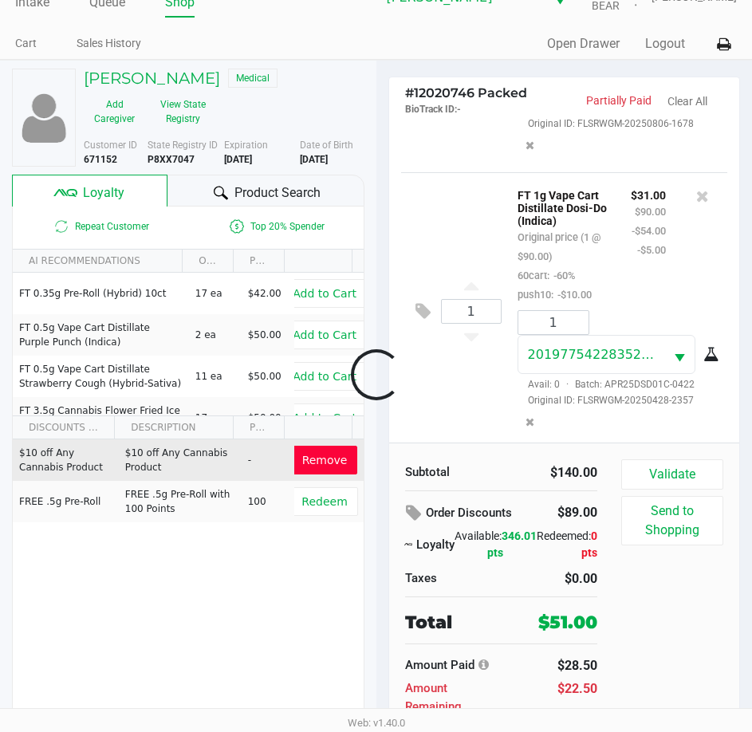
scroll to position [301, 0]
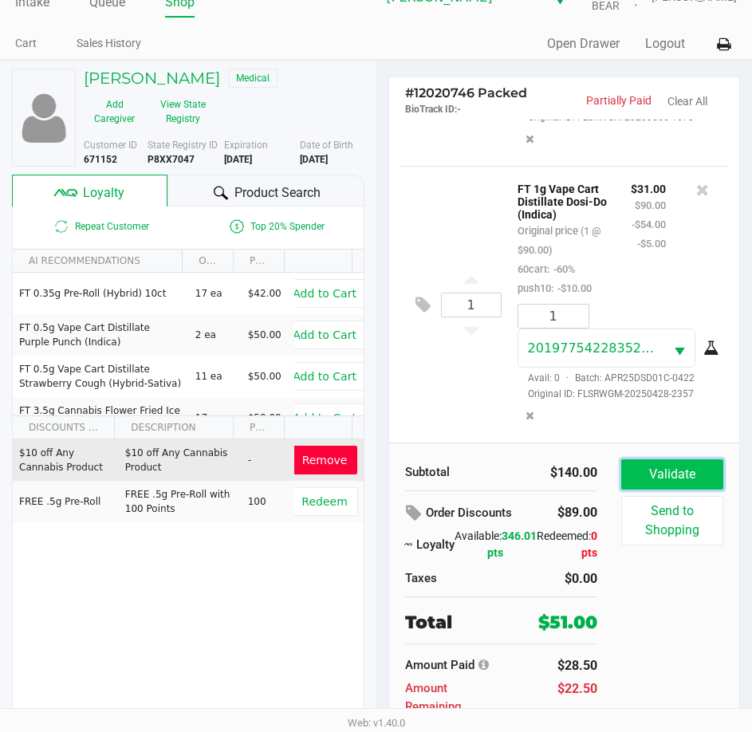
click at [672, 469] on button "Validate" at bounding box center [672, 474] width 102 height 30
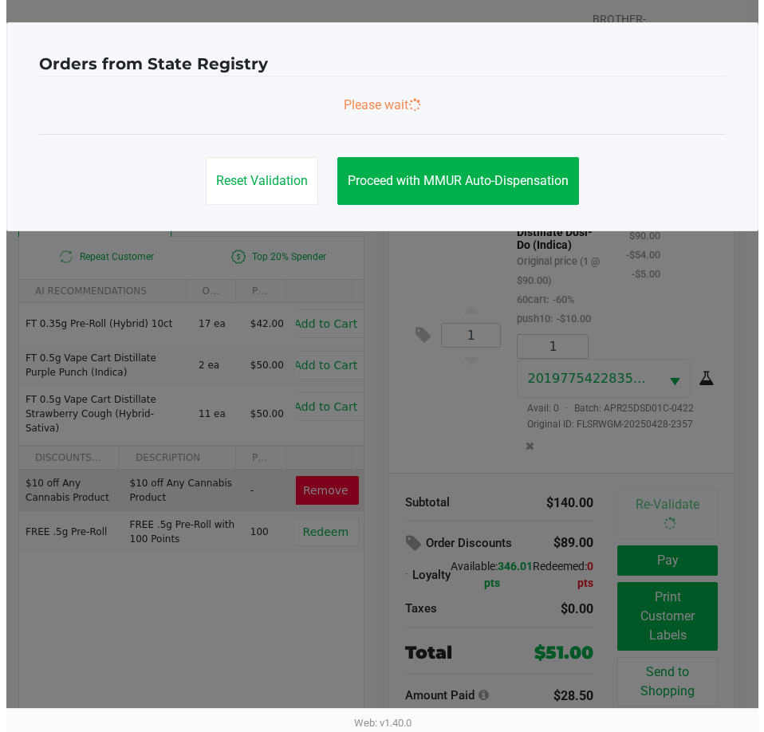
scroll to position [0, 0]
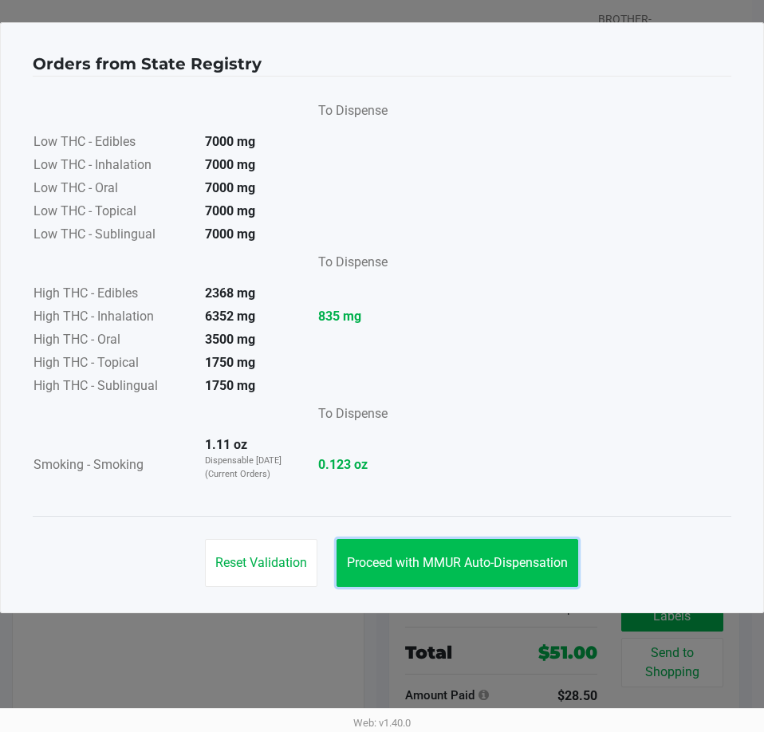
click at [467, 556] on span "Proceed with MMUR Auto-Dispensation" at bounding box center [457, 562] width 221 height 15
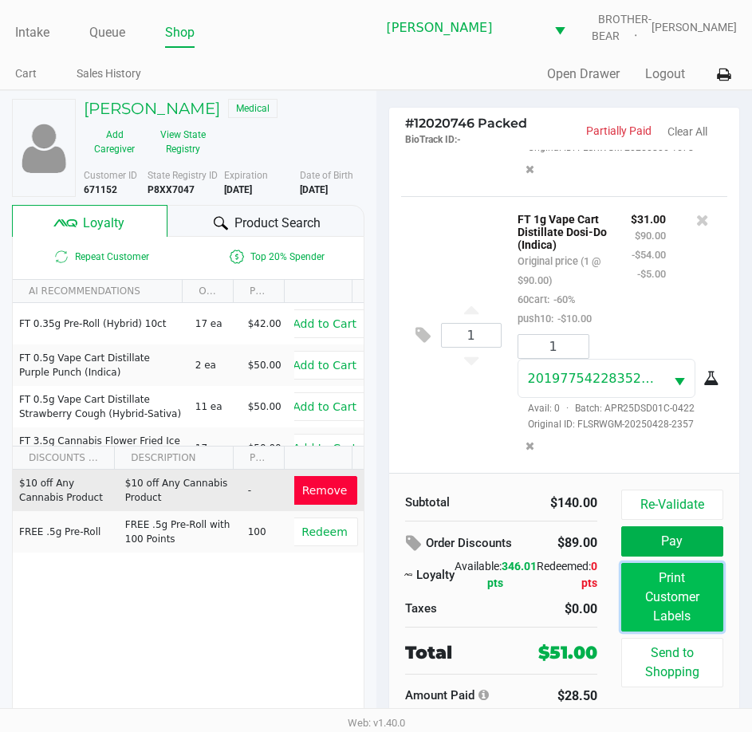
click at [675, 592] on button "Print Customer Labels" at bounding box center [672, 597] width 102 height 69
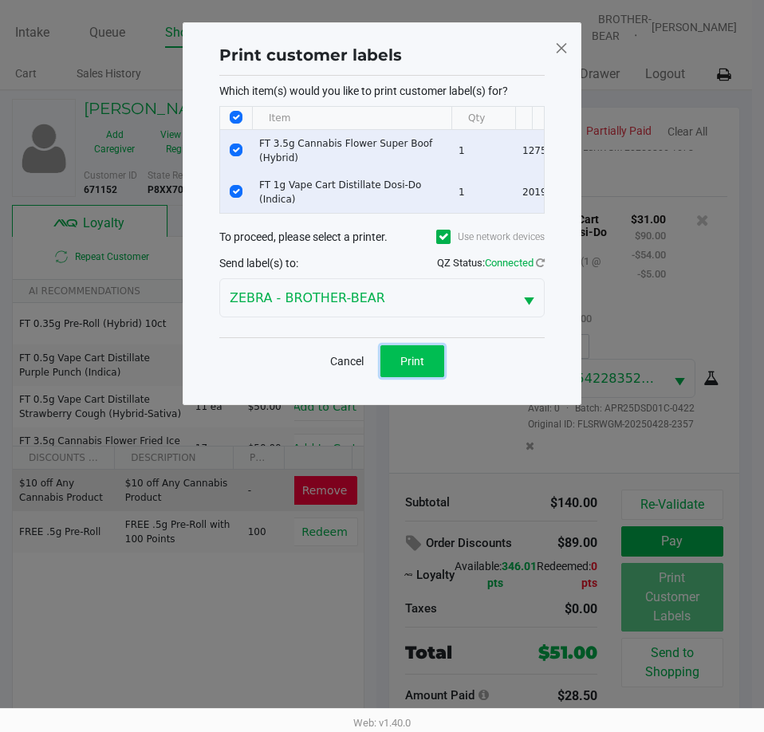
click at [399, 363] on button "Print" at bounding box center [412, 361] width 64 height 32
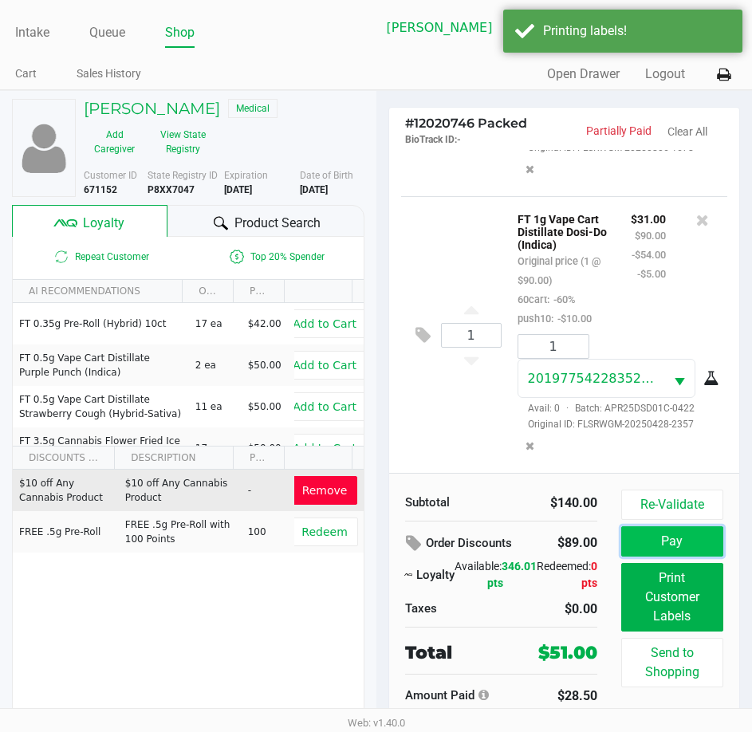
click at [682, 541] on button "Pay" at bounding box center [672, 541] width 102 height 30
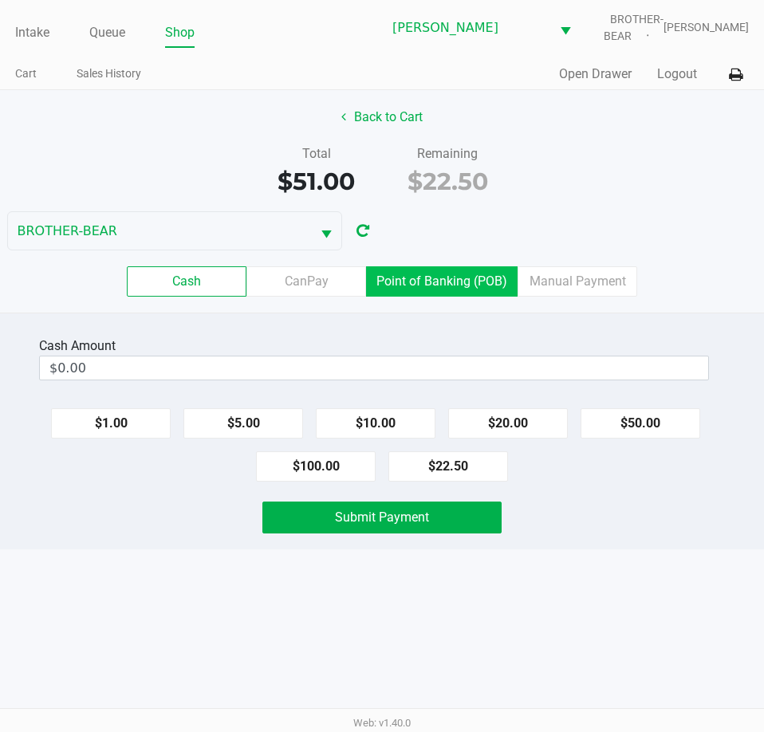
click at [457, 274] on label "Point of Banking (POB)" at bounding box center [441, 281] width 151 height 30
click at [0, 0] on 7 "Point of Banking (POB)" at bounding box center [0, 0] width 0 height 0
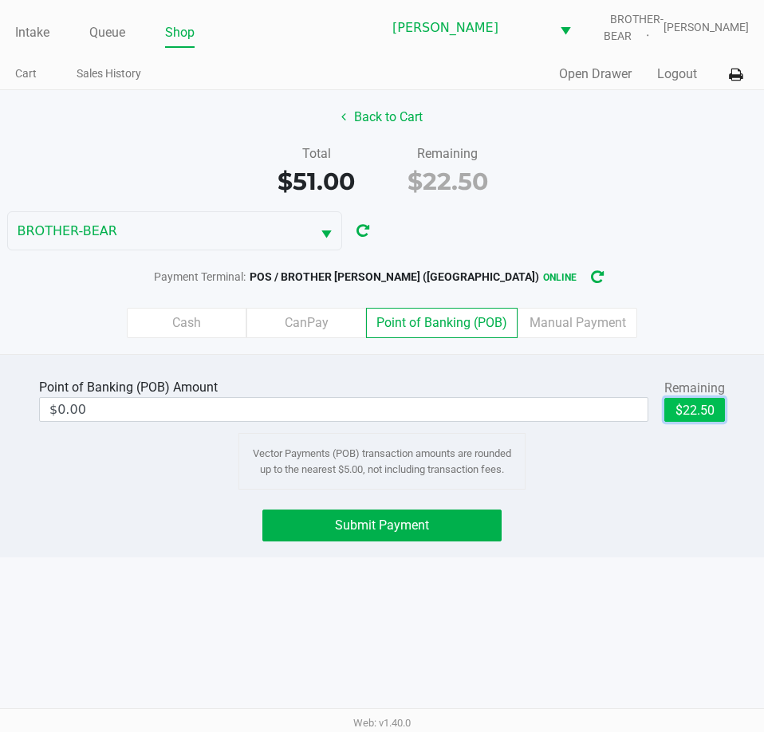
click at [702, 410] on button "$22.50" at bounding box center [694, 410] width 61 height 24
type input "$22.50"
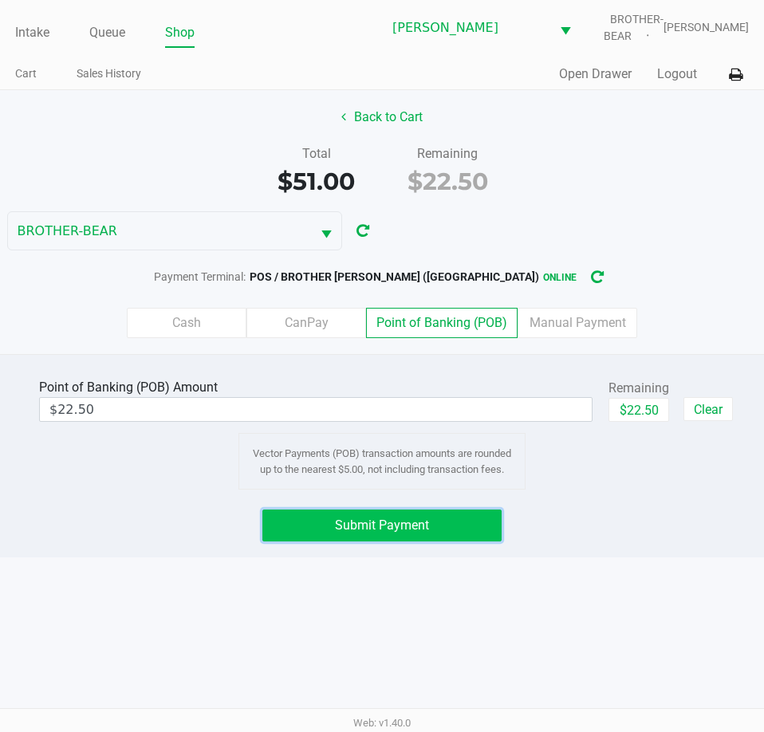
click at [369, 525] on span "Submit Payment" at bounding box center [382, 524] width 94 height 15
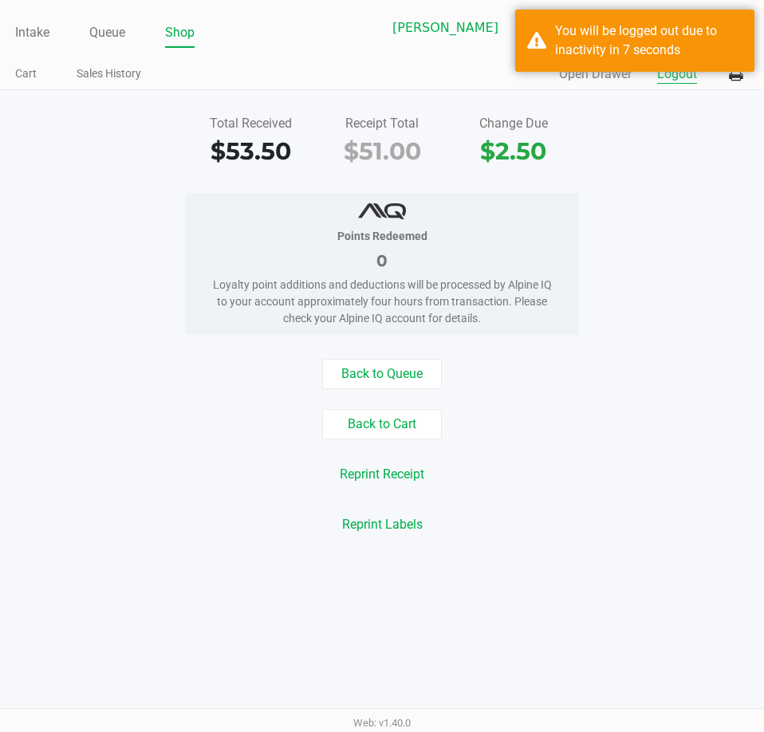
click at [684, 75] on button "Logout" at bounding box center [677, 74] width 40 height 19
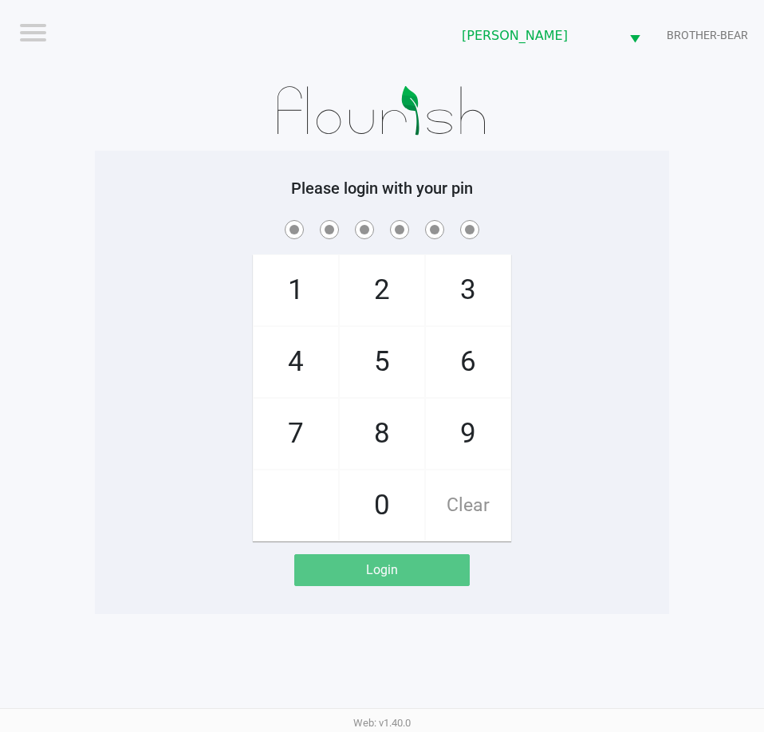
click at [386, 434] on span "8" at bounding box center [382, 434] width 85 height 70
checkbox input "true"
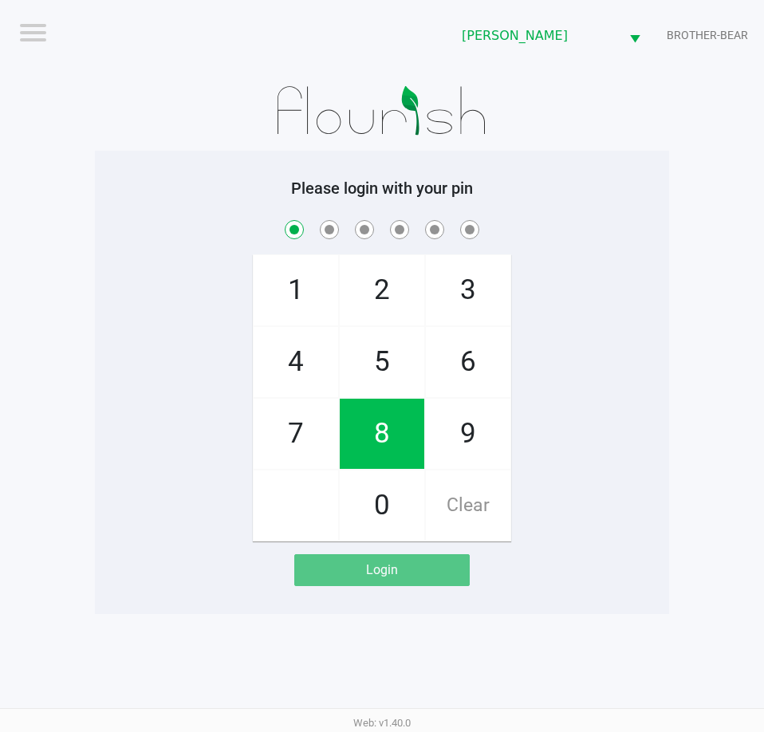
click at [478, 280] on span "3" at bounding box center [468, 290] width 85 height 70
checkbox input "true"
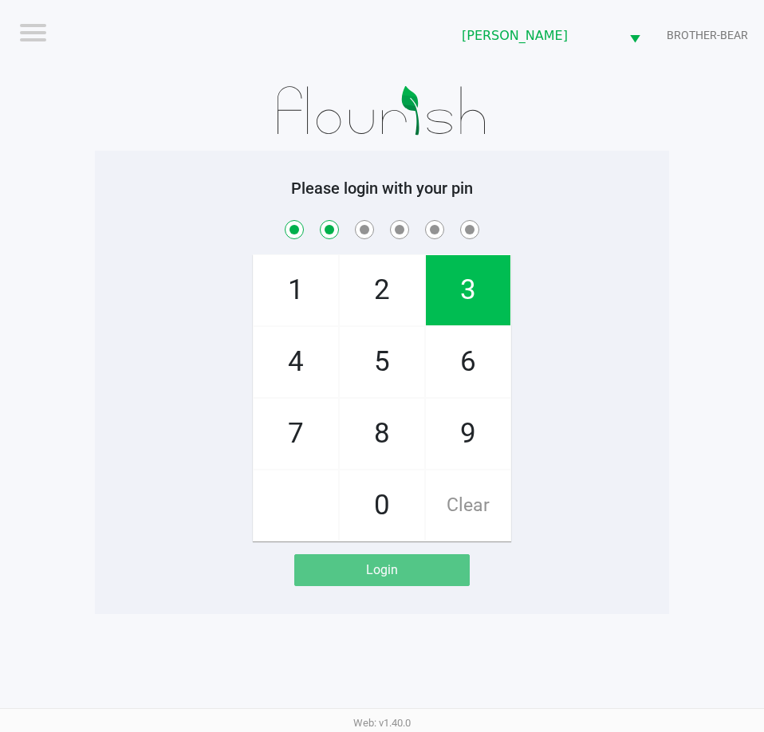
click at [293, 431] on span "7" at bounding box center [296, 434] width 85 height 70
checkbox input "true"
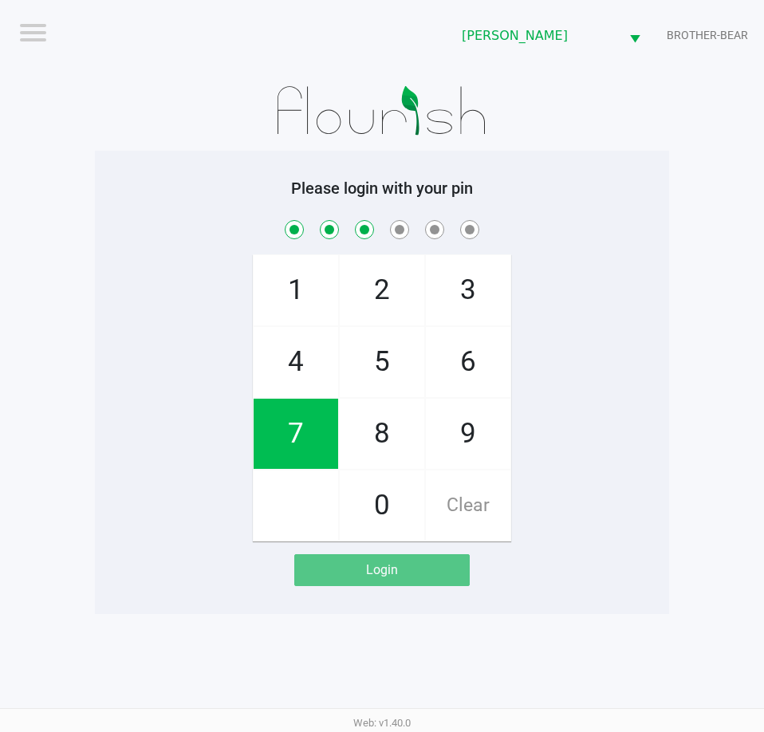
click at [470, 439] on span "9" at bounding box center [468, 434] width 85 height 70
checkbox input "true"
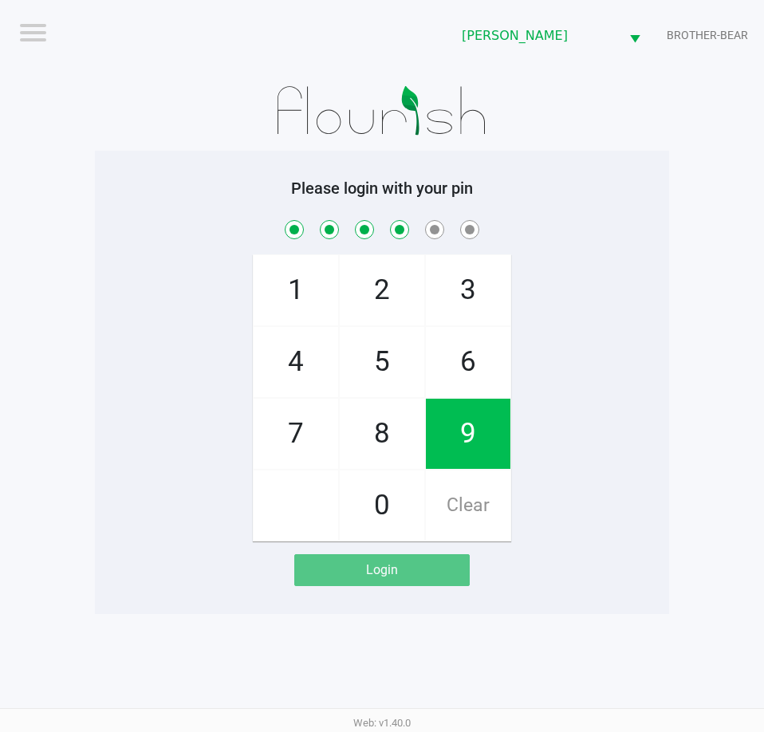
click at [365, 290] on span "2" at bounding box center [382, 290] width 85 height 70
checkbox input "true"
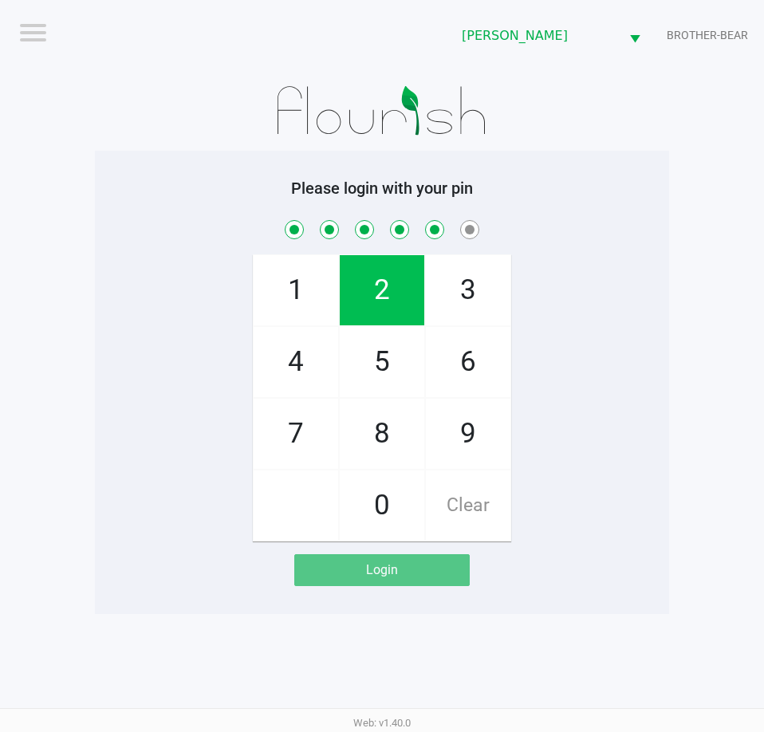
click at [295, 293] on span "1" at bounding box center [296, 290] width 85 height 70
checkbox input "true"
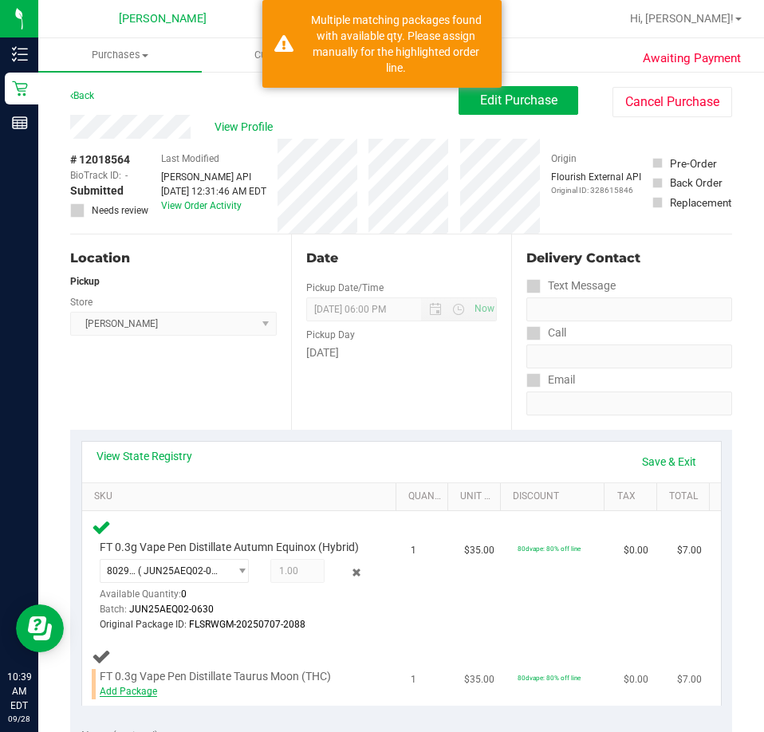
click at [134, 697] on link "Add Package" at bounding box center [128, 691] width 57 height 11
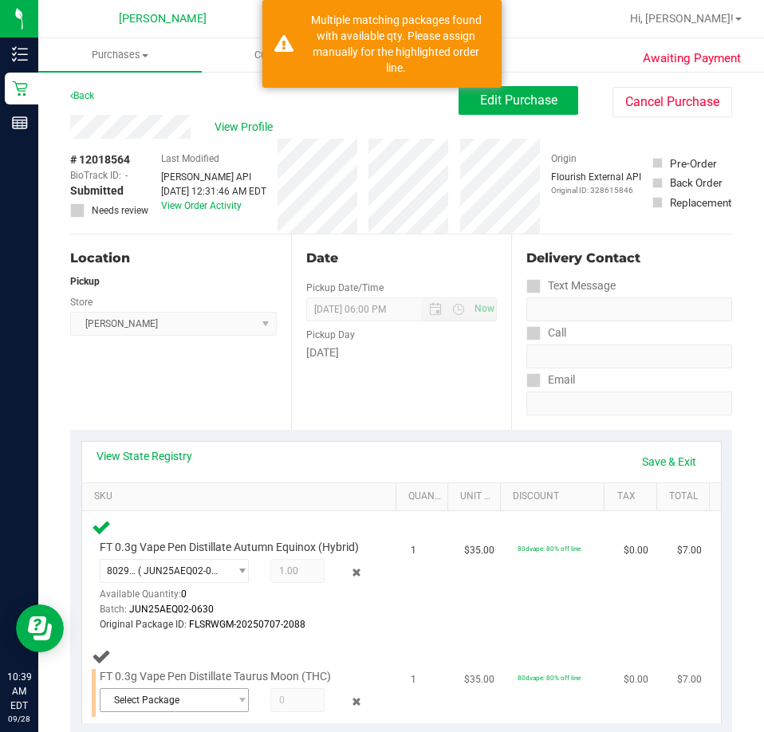
click at [200, 711] on span "Select Package" at bounding box center [164, 700] width 128 height 22
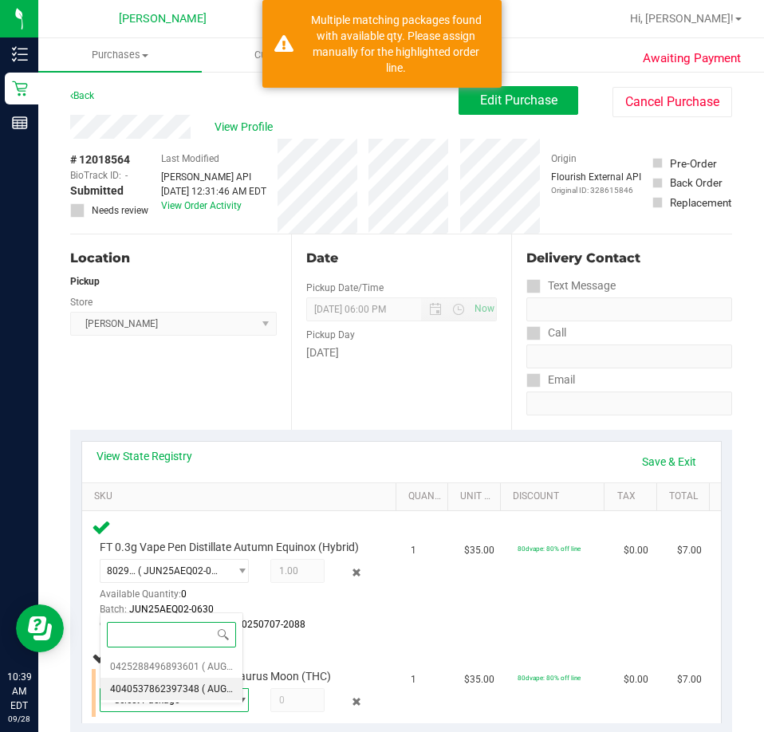
click at [173, 694] on span "4040537862397348" at bounding box center [154, 688] width 89 height 11
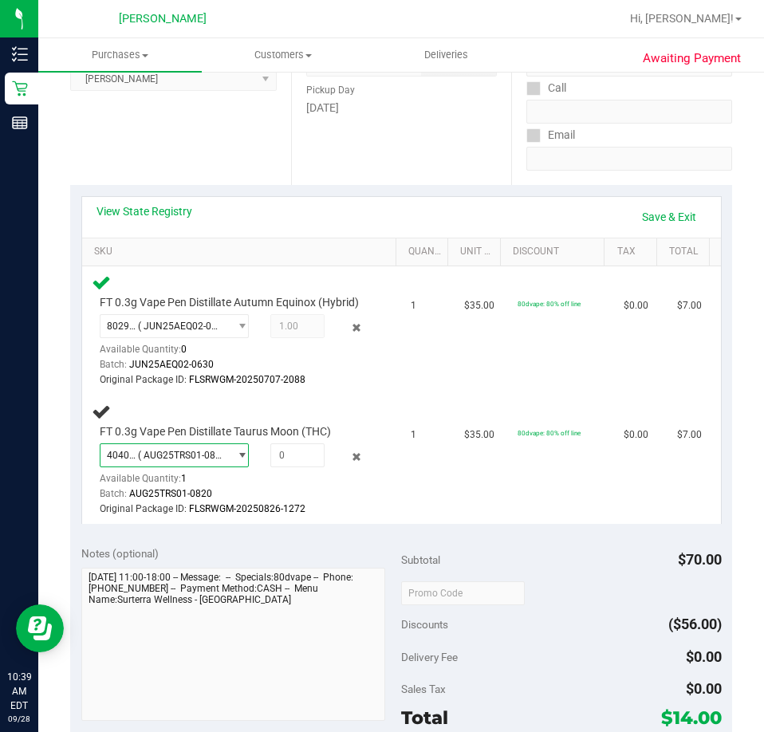
scroll to position [254, 0]
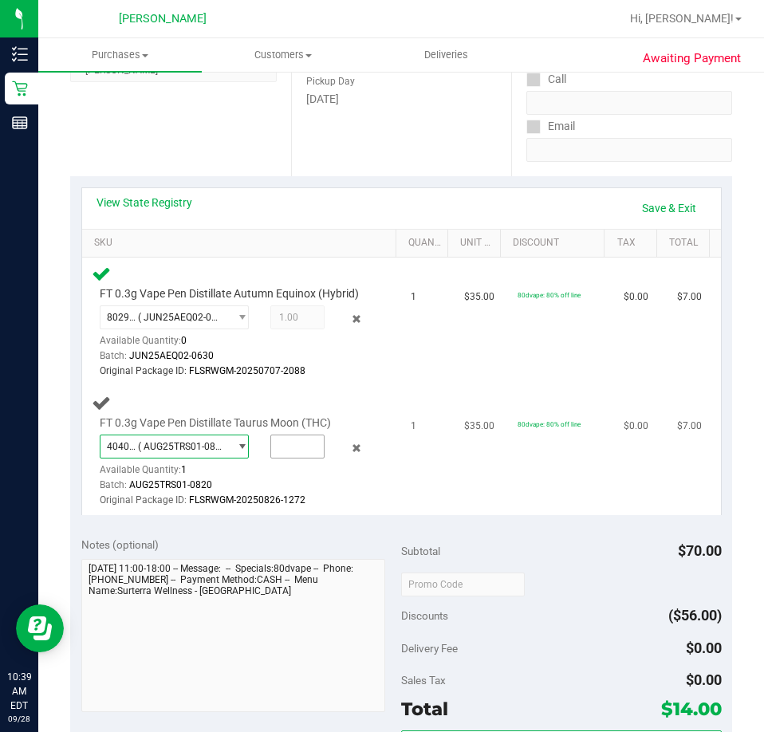
click at [280, 458] on input "text" at bounding box center [297, 446] width 53 height 22
type input "1"
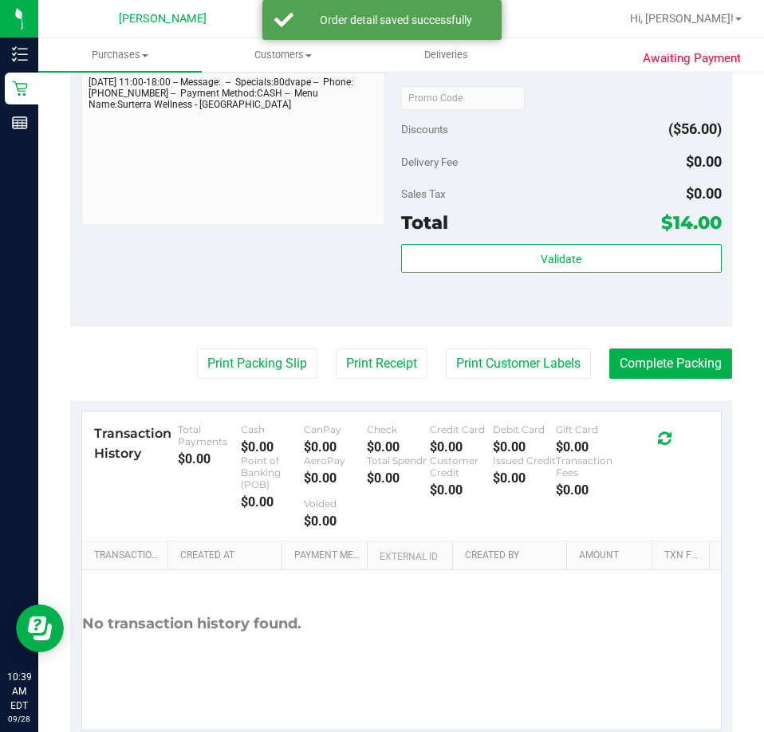
scroll to position [761, 0]
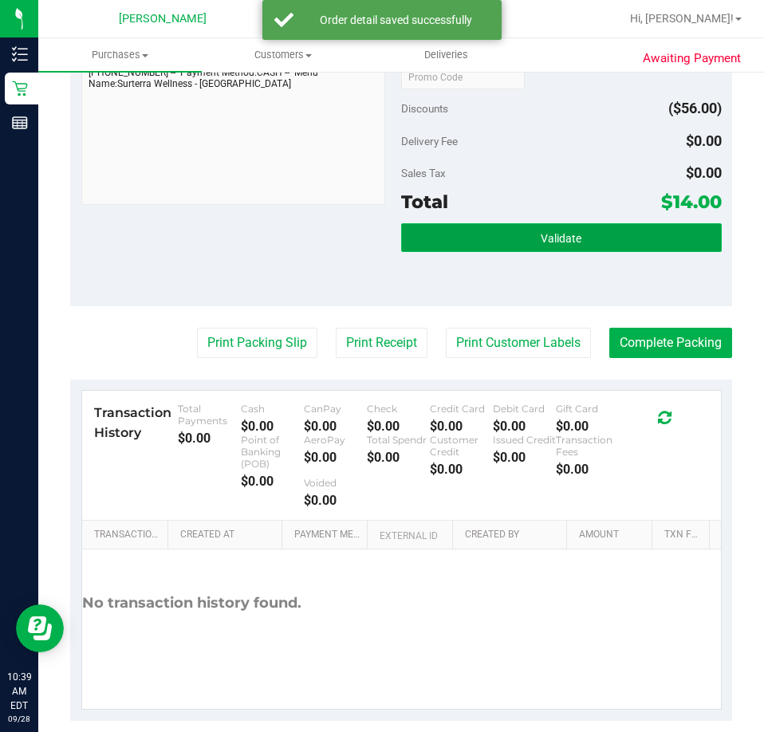
click at [491, 251] on button "Validate" at bounding box center [561, 237] width 320 height 29
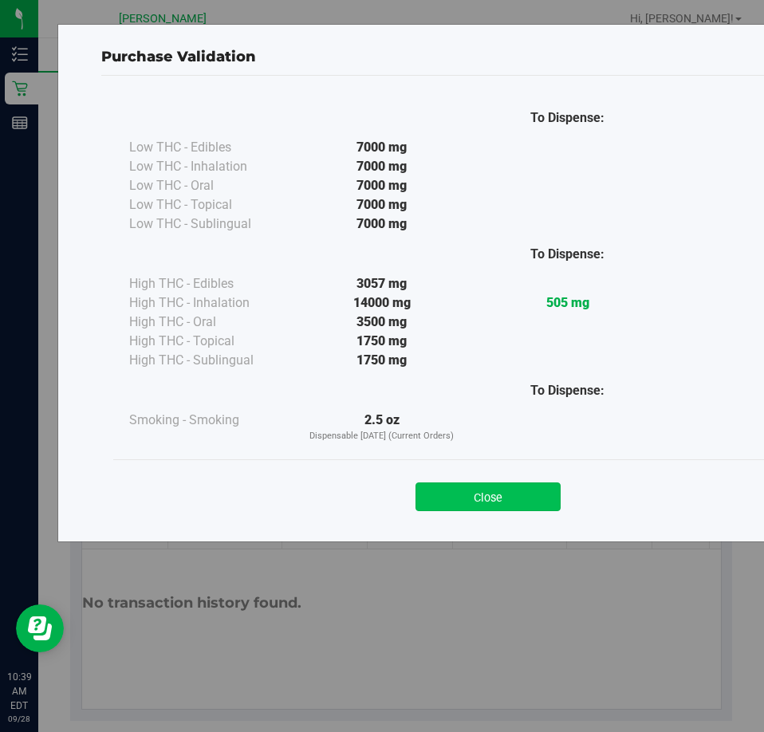
click at [484, 493] on button "Close" at bounding box center [487, 496] width 145 height 29
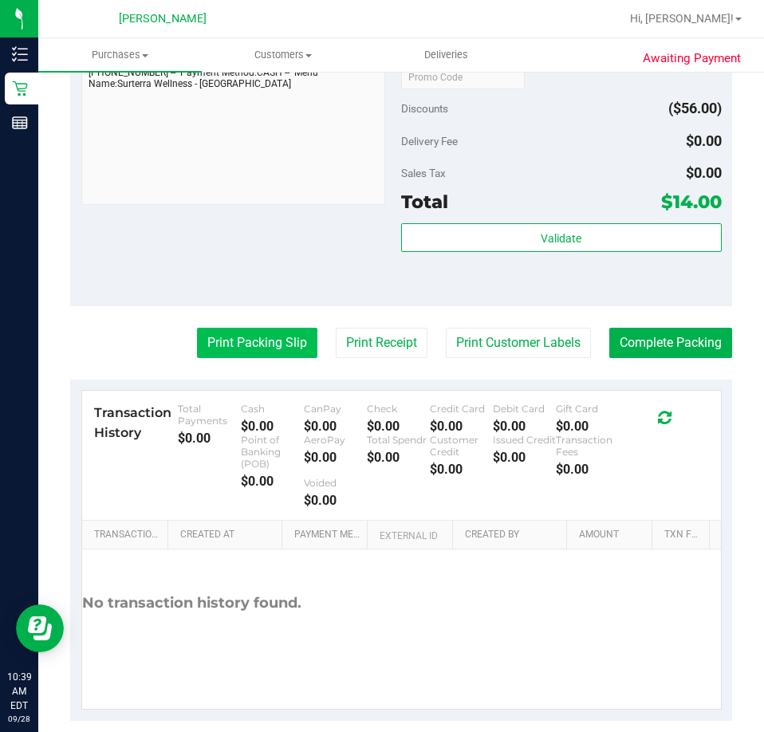
click at [226, 357] on button "Print Packing Slip" at bounding box center [257, 343] width 120 height 30
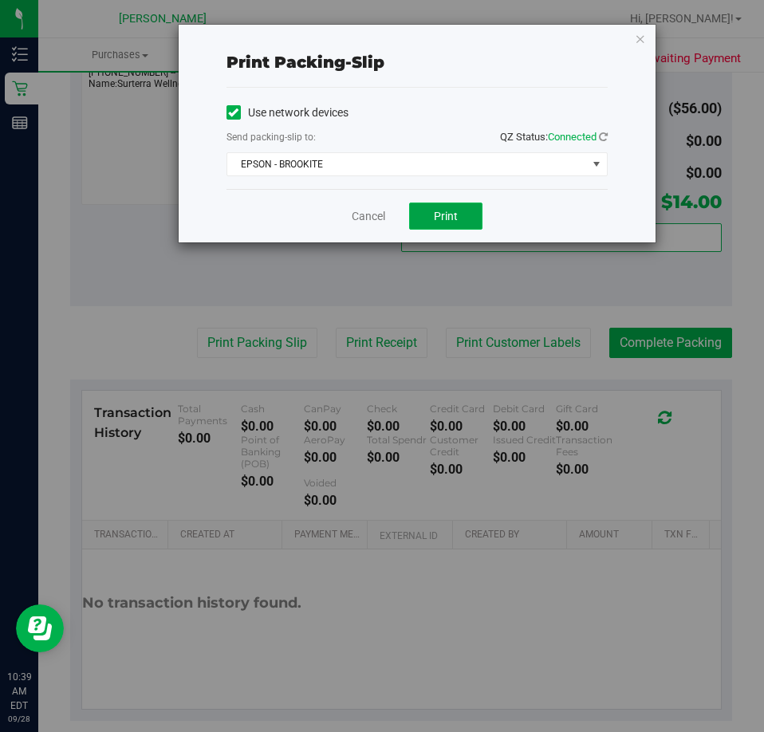
click at [457, 217] on span "Print" at bounding box center [446, 216] width 24 height 13
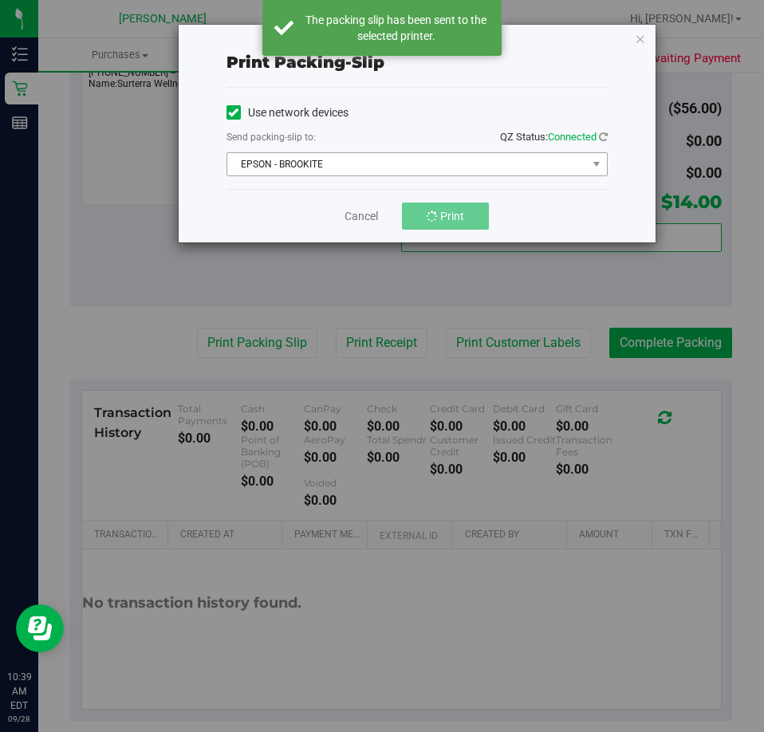
click at [349, 154] on span "EPSON - BROOKITE" at bounding box center [407, 164] width 360 height 22
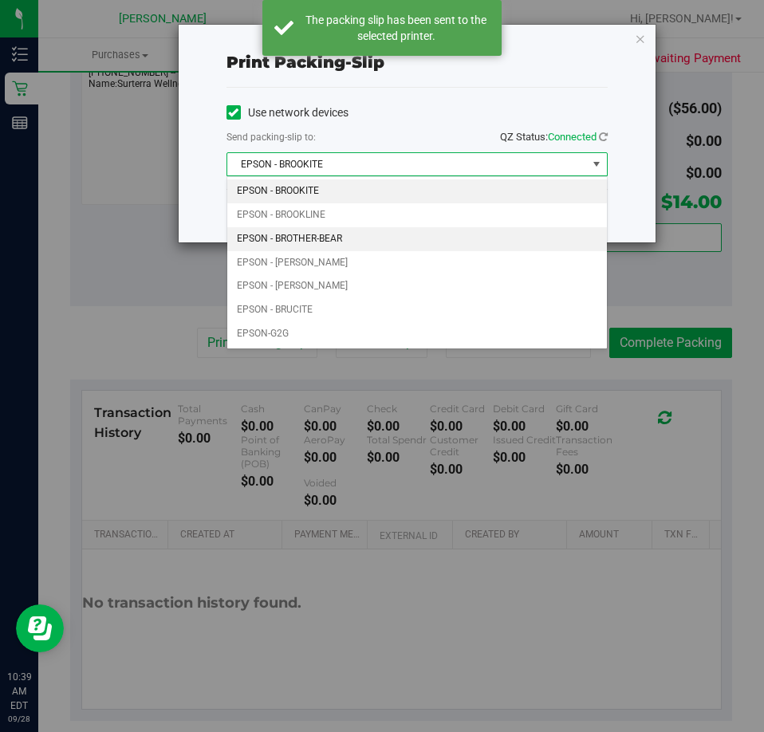
click at [292, 238] on li "EPSON - BROTHER-BEAR" at bounding box center [416, 239] width 379 height 24
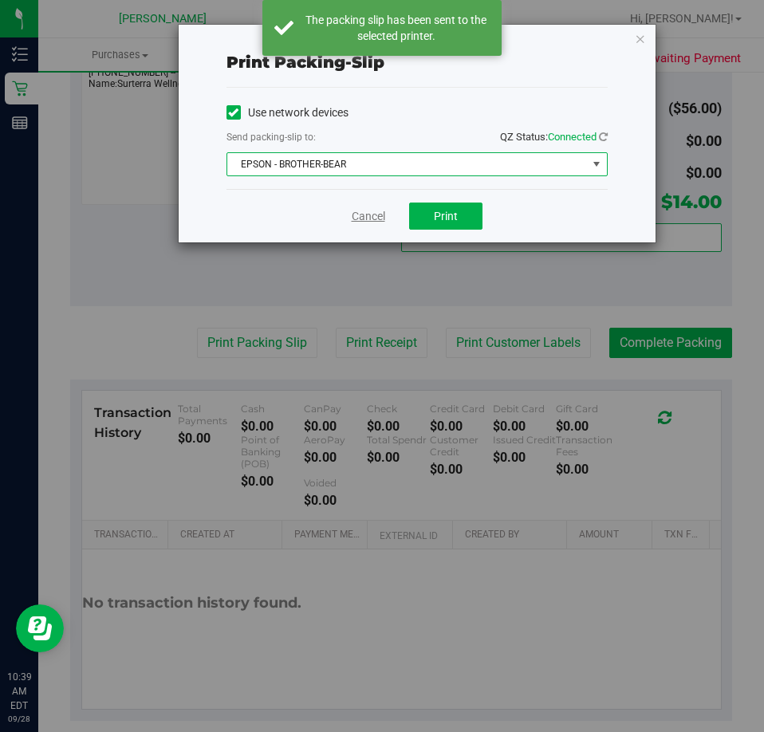
click at [367, 221] on link "Cancel" at bounding box center [368, 216] width 33 height 17
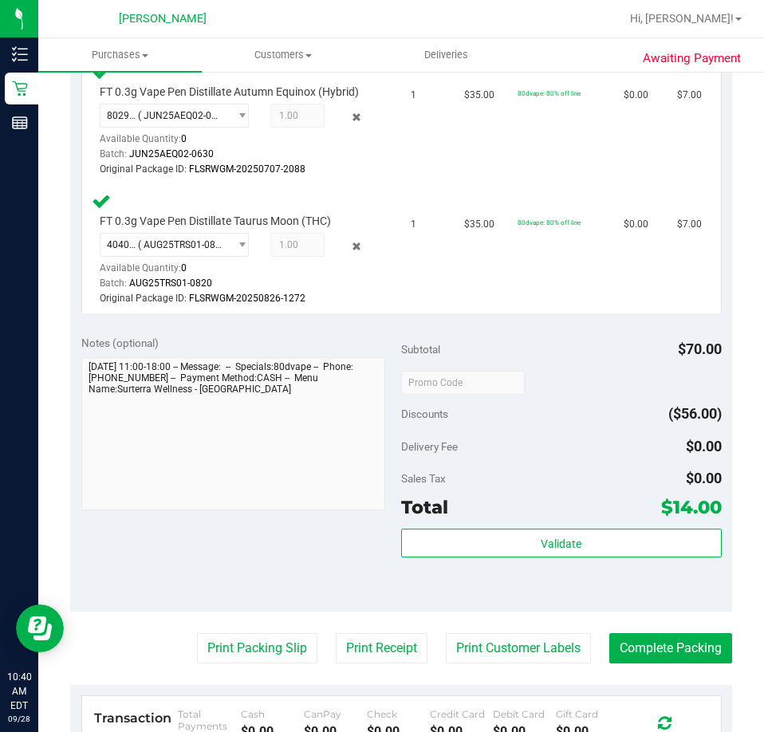
scroll to position [466, 0]
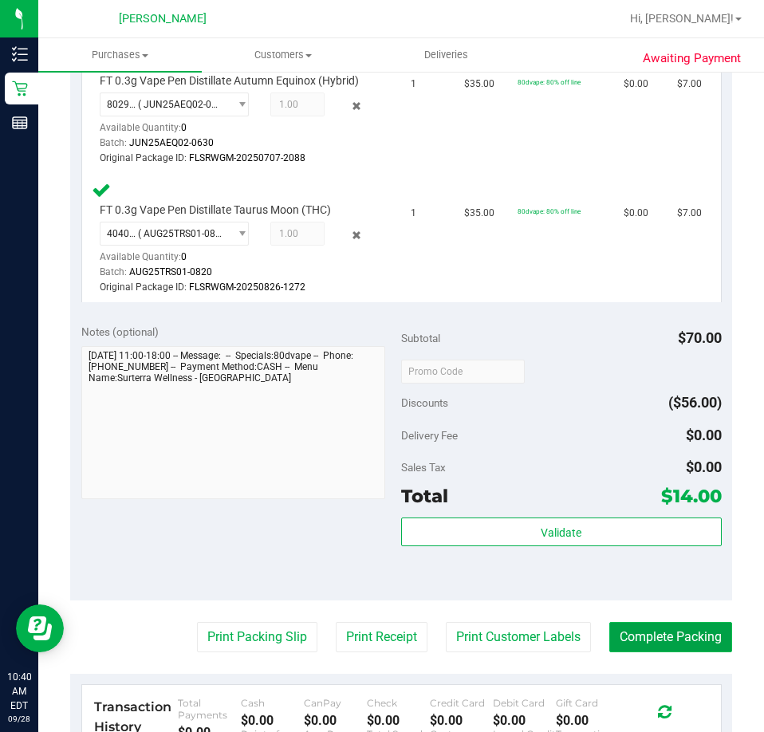
click at [655, 644] on button "Complete Packing" at bounding box center [670, 637] width 123 height 30
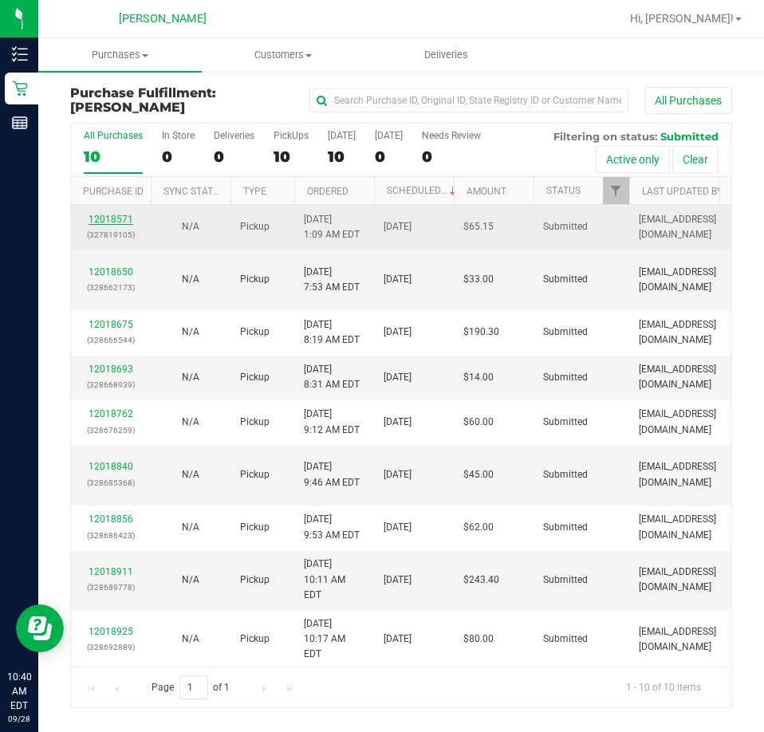
click at [117, 222] on link "12018571" at bounding box center [110, 219] width 45 height 11
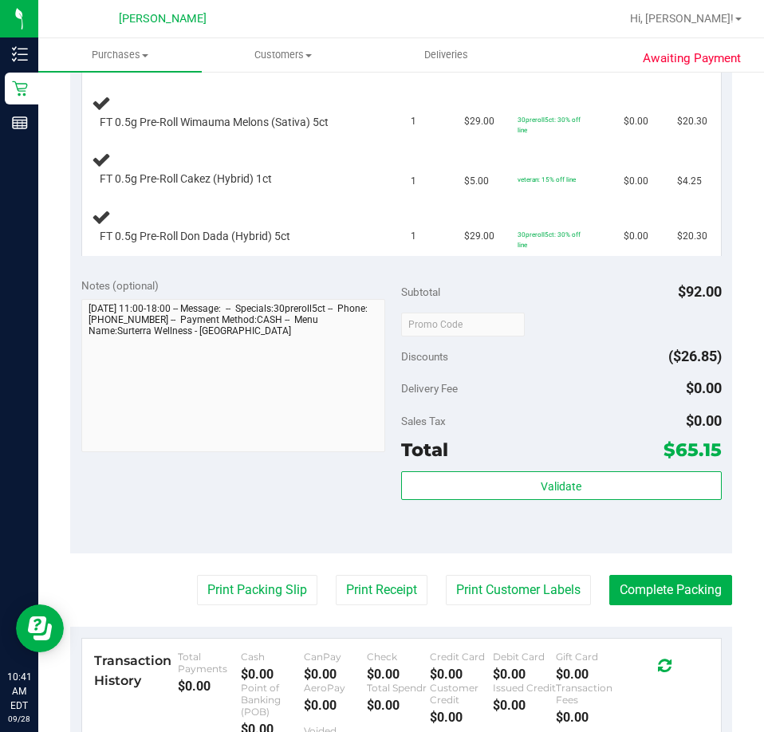
scroll to position [535, 0]
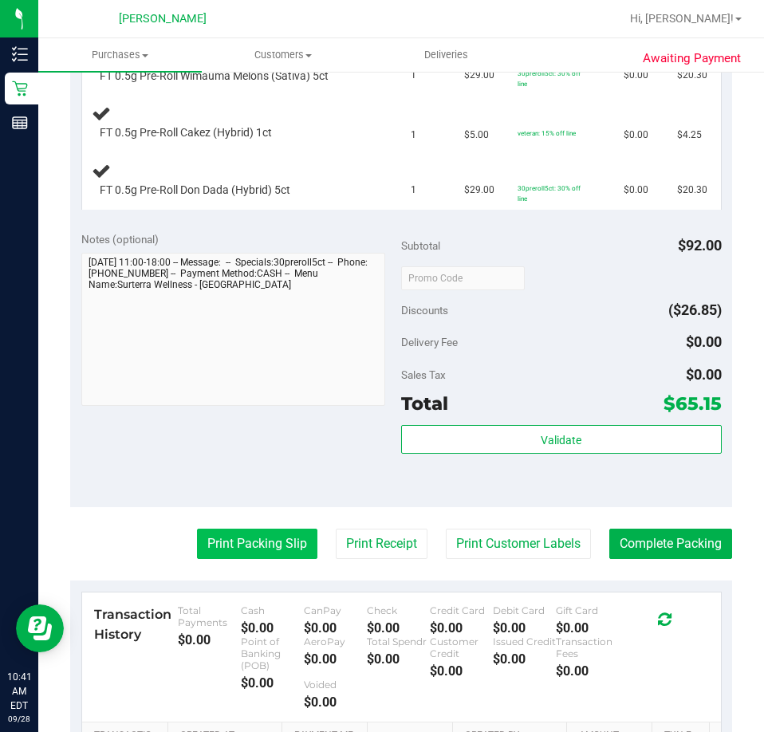
click at [246, 544] on button "Print Packing Slip" at bounding box center [257, 544] width 120 height 30
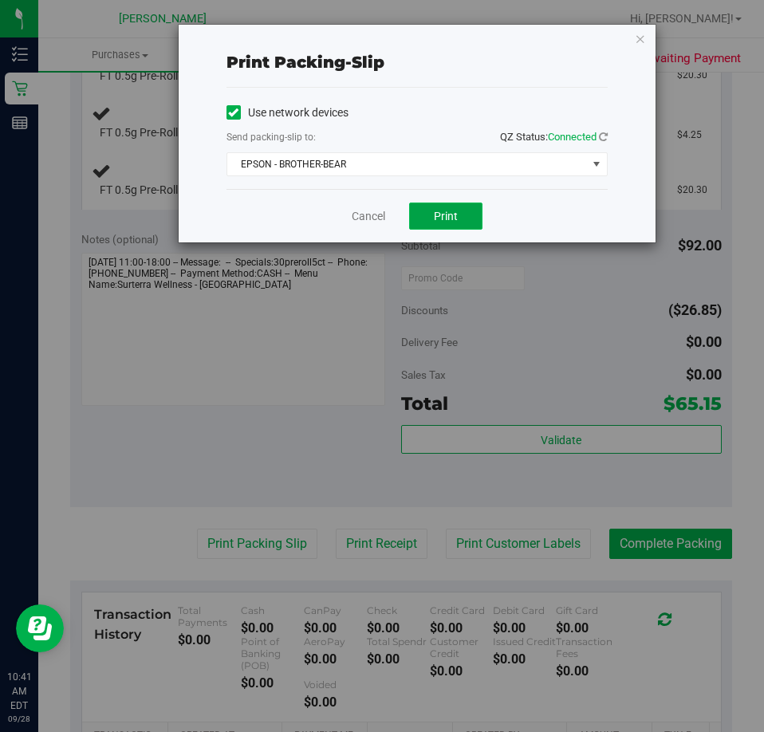
click at [443, 214] on span "Print" at bounding box center [446, 216] width 24 height 13
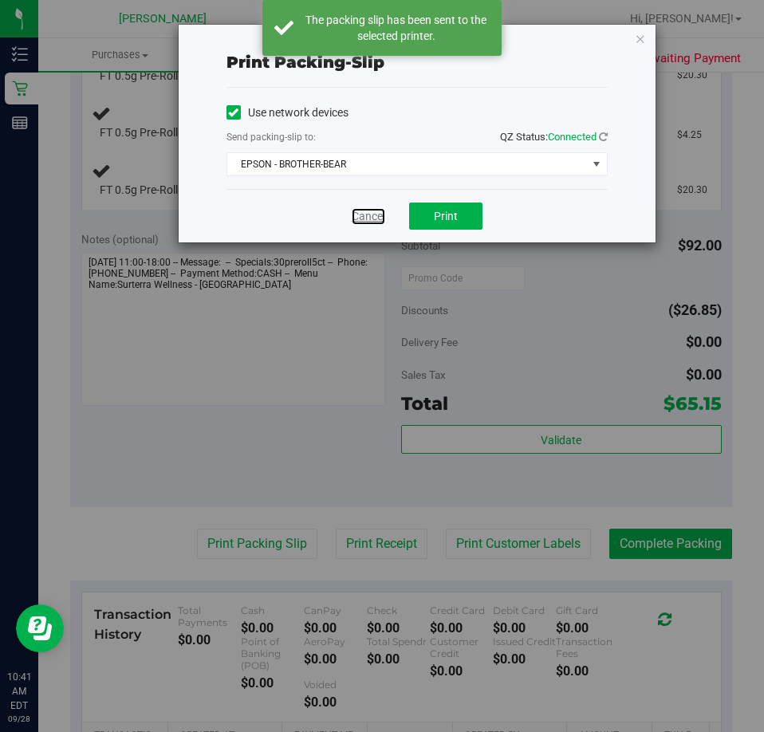
drag, startPoint x: 362, startPoint y: 213, endPoint x: 365, endPoint y: 235, distance: 22.5
click at [364, 213] on link "Cancel" at bounding box center [368, 216] width 33 height 17
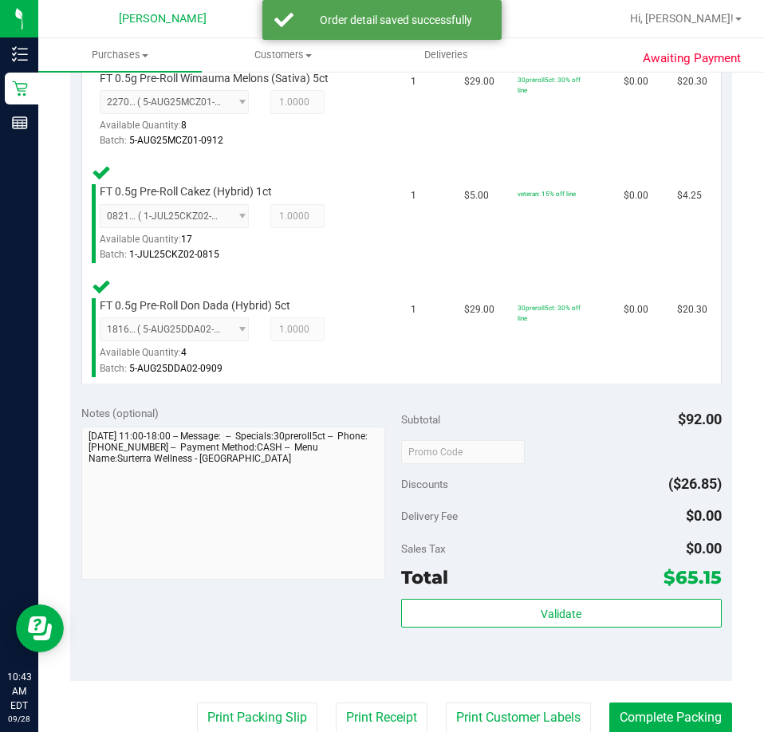
scroll to position [741, 0]
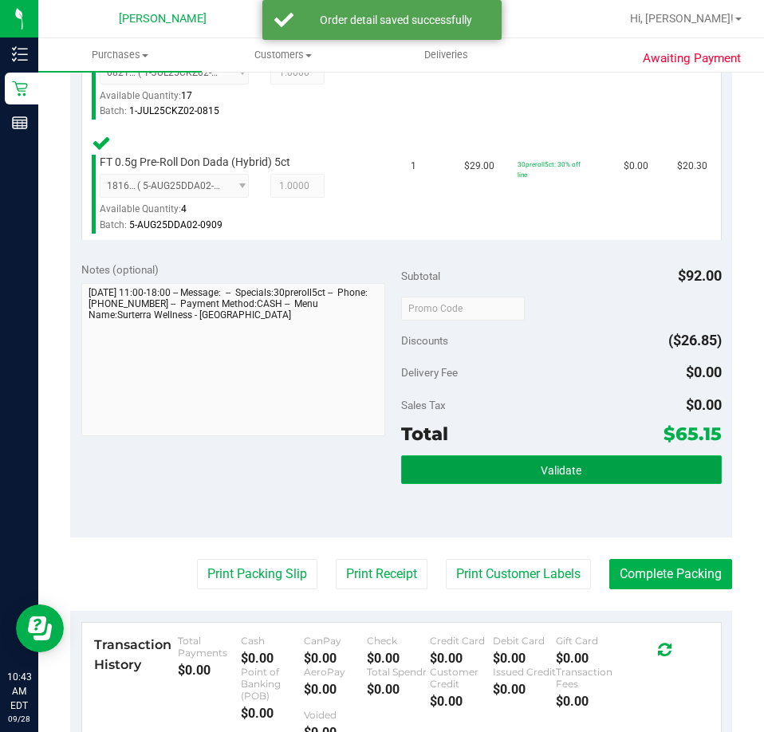
click at [541, 473] on span "Validate" at bounding box center [561, 470] width 41 height 13
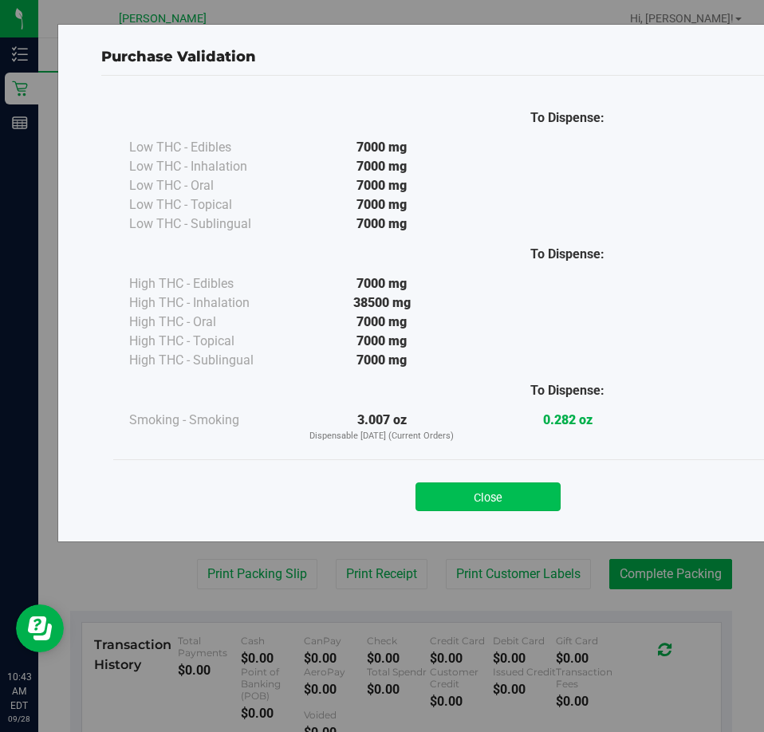
click at [517, 506] on button "Close" at bounding box center [487, 496] width 145 height 29
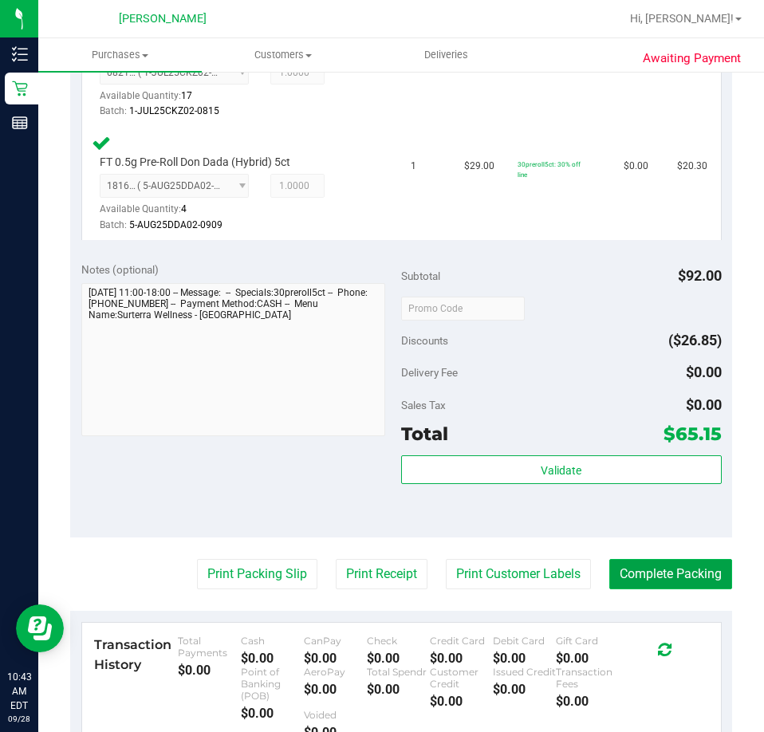
click at [657, 563] on button "Complete Packing" at bounding box center [670, 574] width 123 height 30
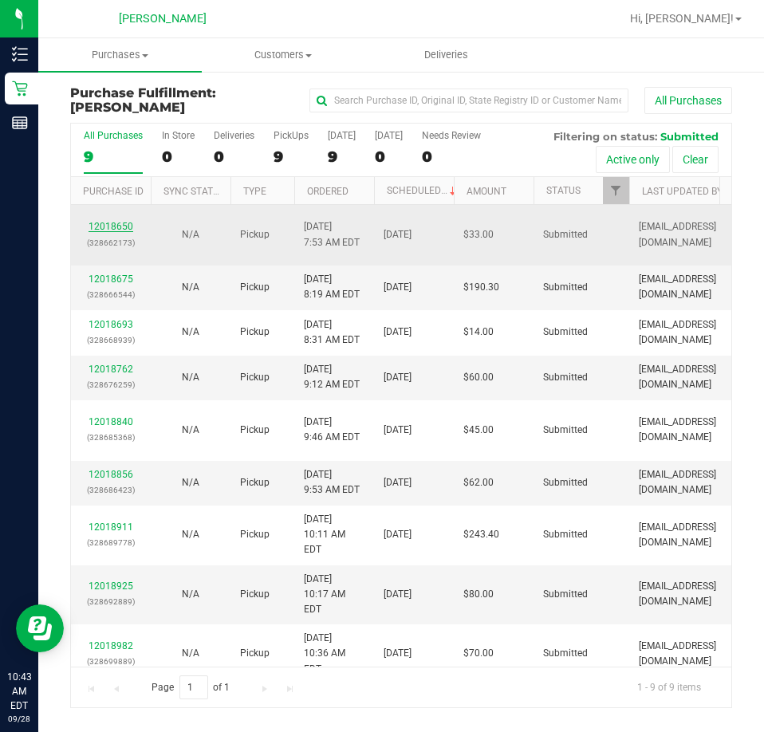
click at [112, 228] on link "12018650" at bounding box center [110, 226] width 45 height 11
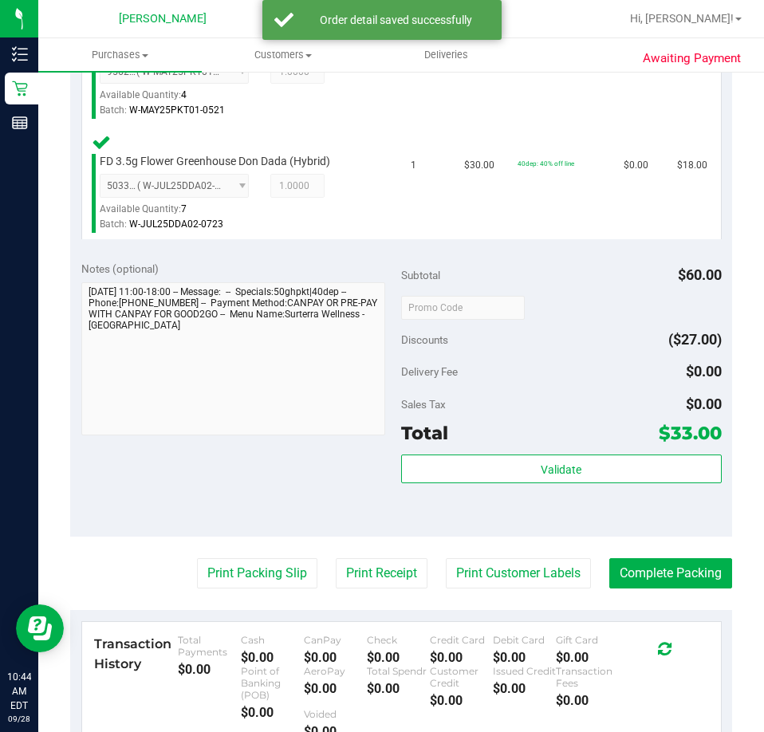
scroll to position [503, 0]
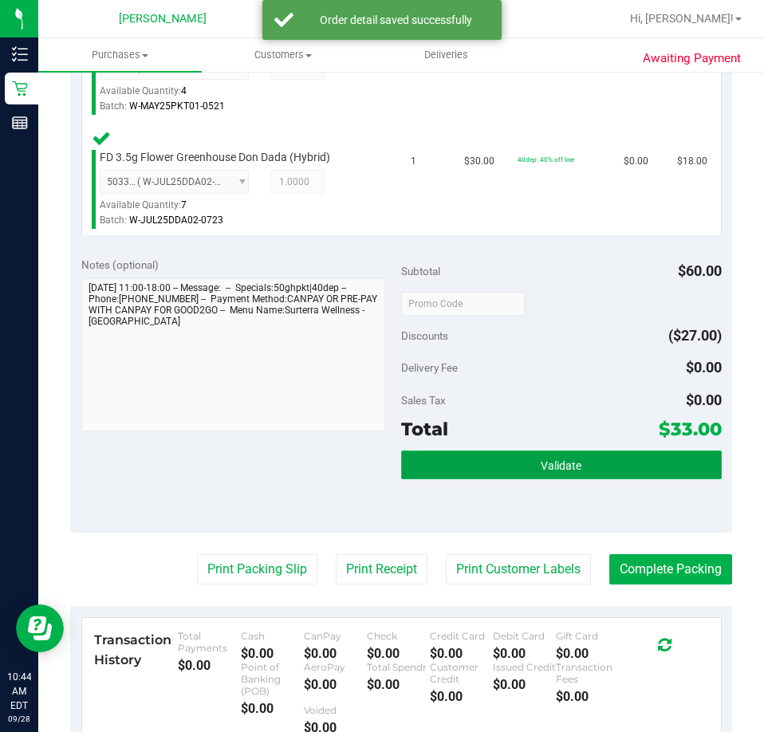
click at [487, 476] on button "Validate" at bounding box center [561, 464] width 320 height 29
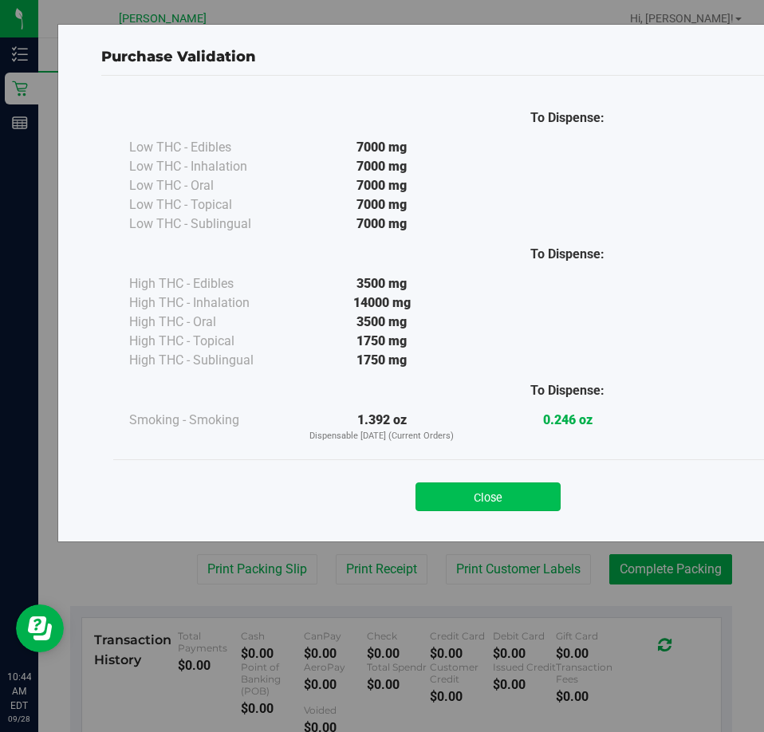
click at [484, 505] on button "Close" at bounding box center [487, 496] width 145 height 29
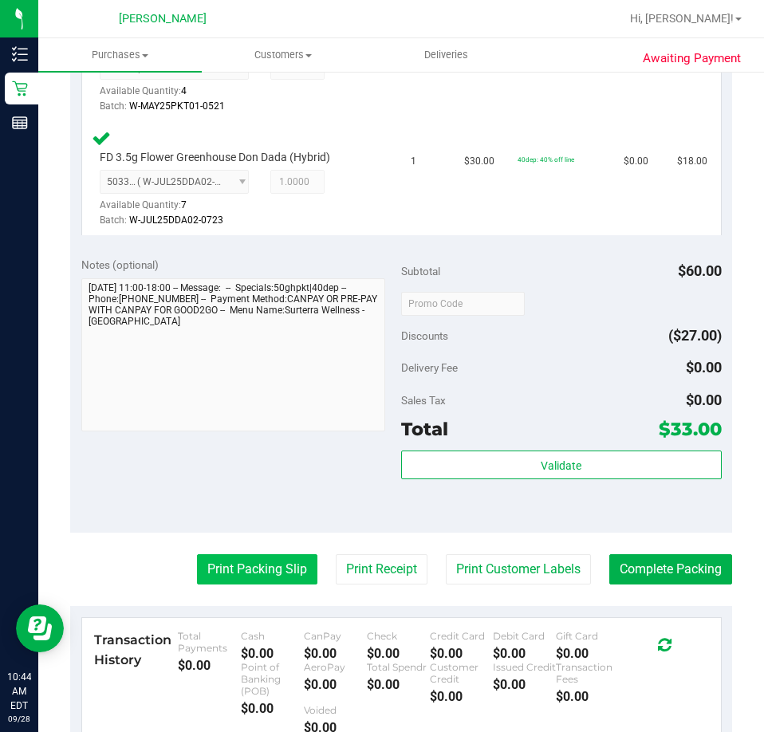
click at [244, 584] on button "Print Packing Slip" at bounding box center [257, 569] width 120 height 30
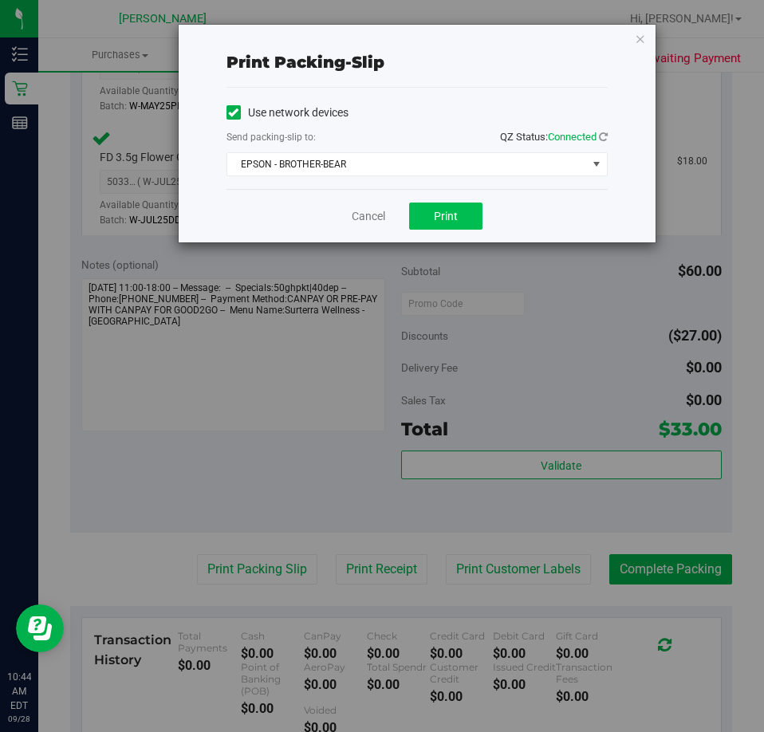
click at [451, 203] on button "Print" at bounding box center [445, 215] width 73 height 27
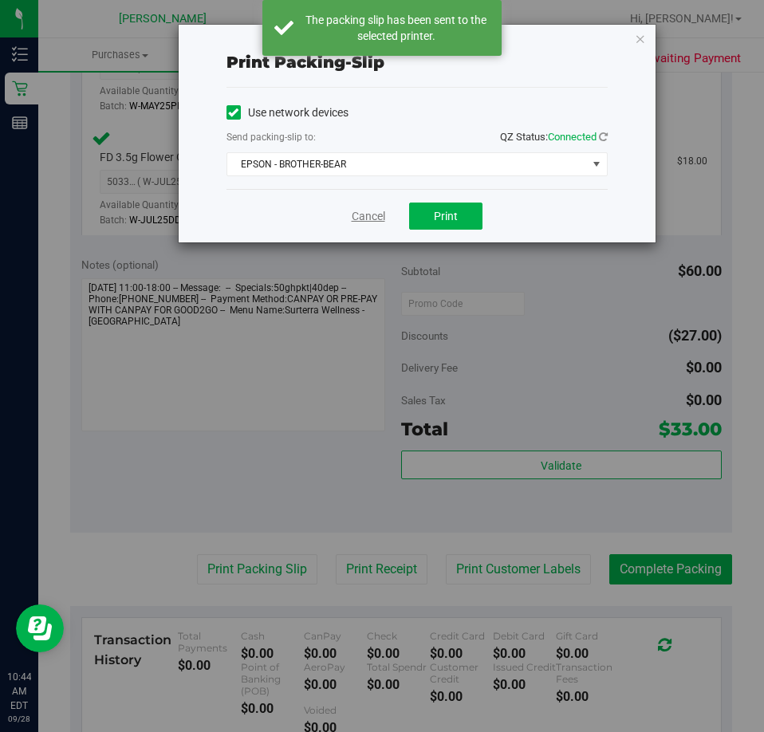
click at [368, 219] on link "Cancel" at bounding box center [368, 216] width 33 height 17
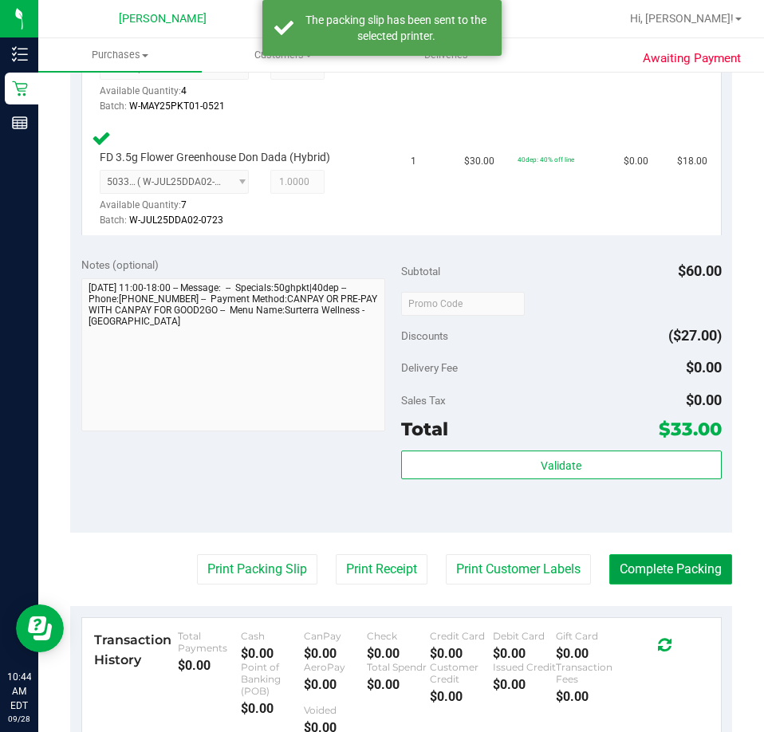
click at [674, 570] on button "Complete Packing" at bounding box center [670, 569] width 123 height 30
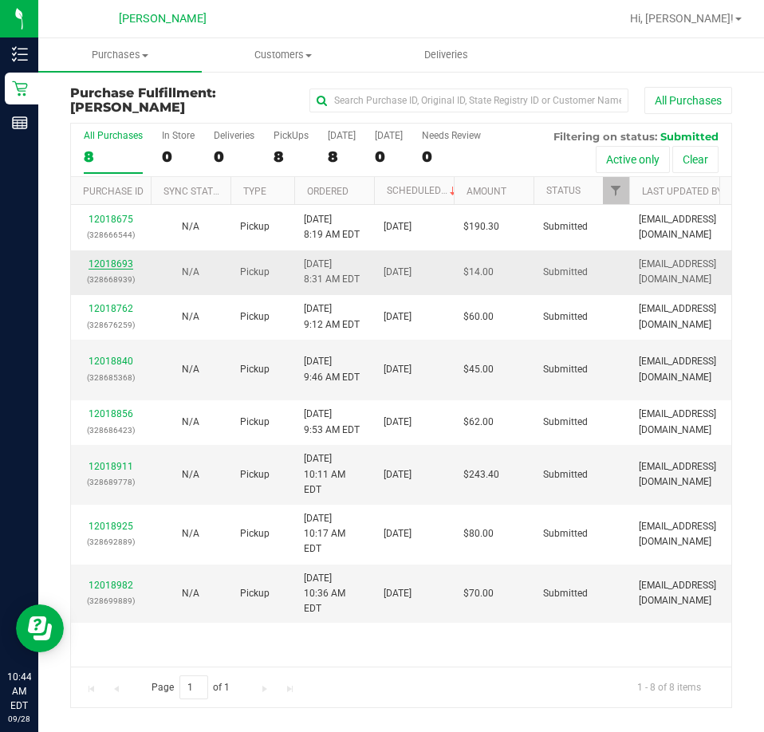
click at [120, 262] on link "12018693" at bounding box center [110, 263] width 45 height 11
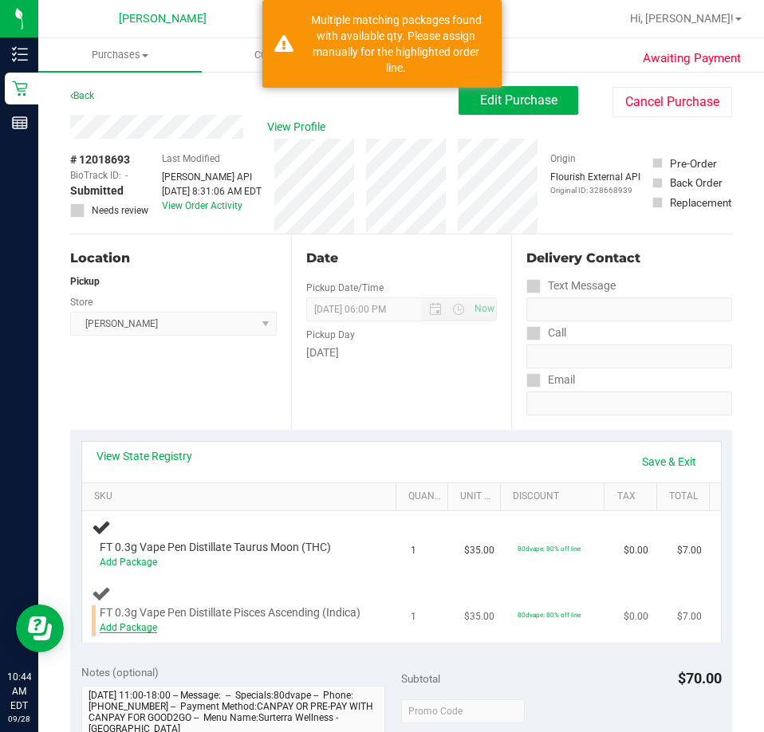
click at [124, 633] on link "Add Package" at bounding box center [128, 627] width 57 height 11
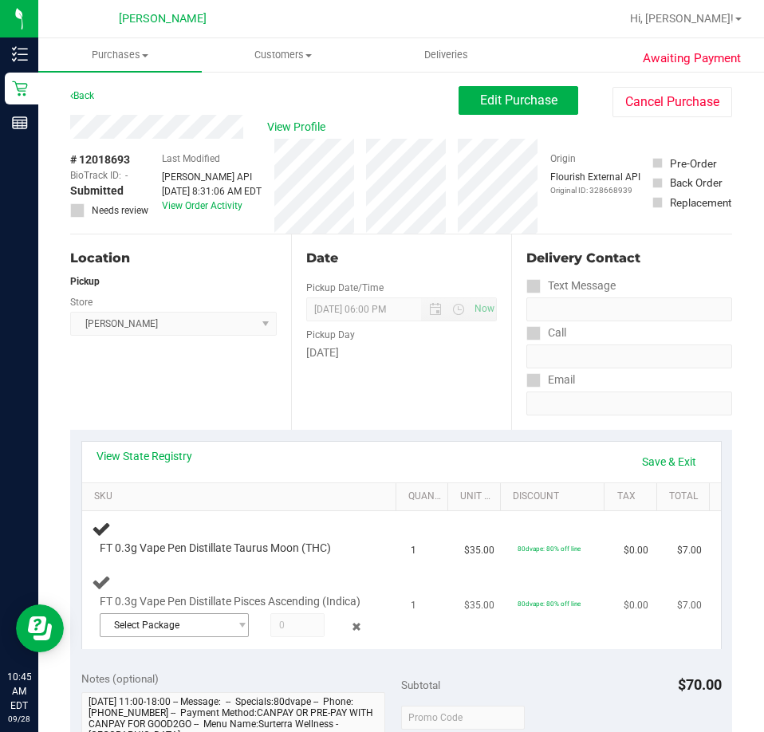
click at [167, 636] on span "Select Package" at bounding box center [164, 625] width 128 height 22
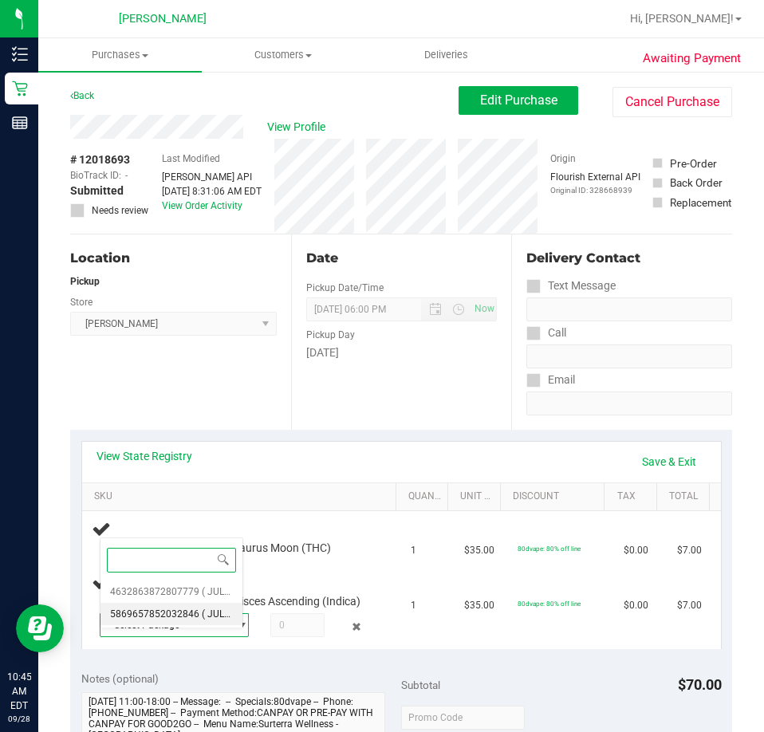
click at [172, 614] on span "5869657852032846" at bounding box center [154, 613] width 89 height 11
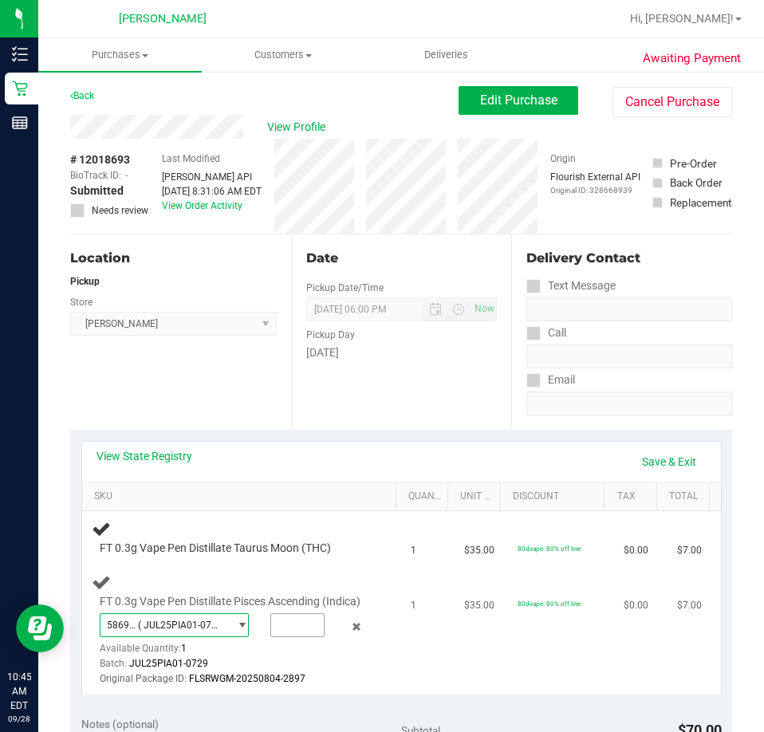
click at [281, 636] on input "text" at bounding box center [297, 625] width 53 height 22
type input "1"
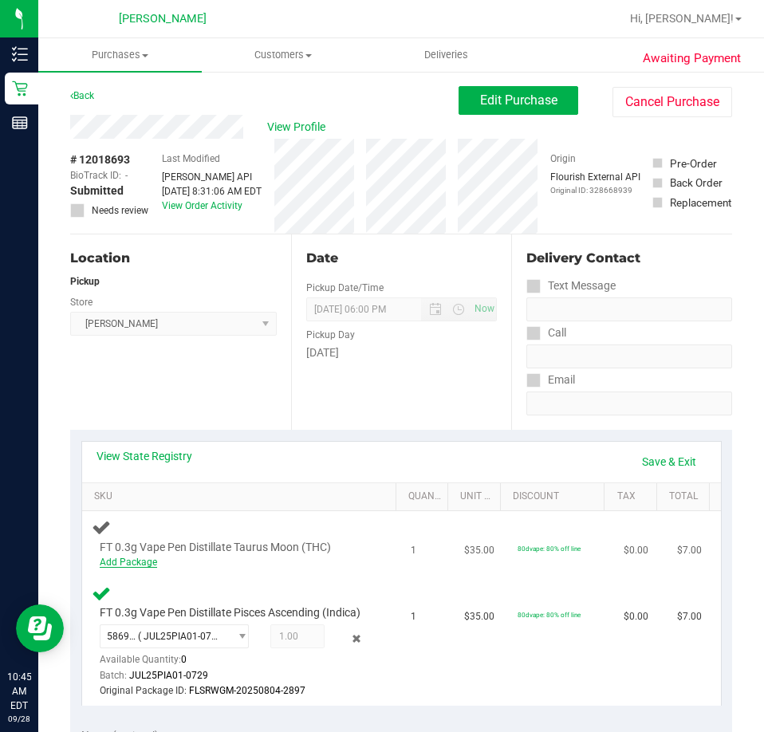
click at [131, 561] on link "Add Package" at bounding box center [128, 561] width 57 height 11
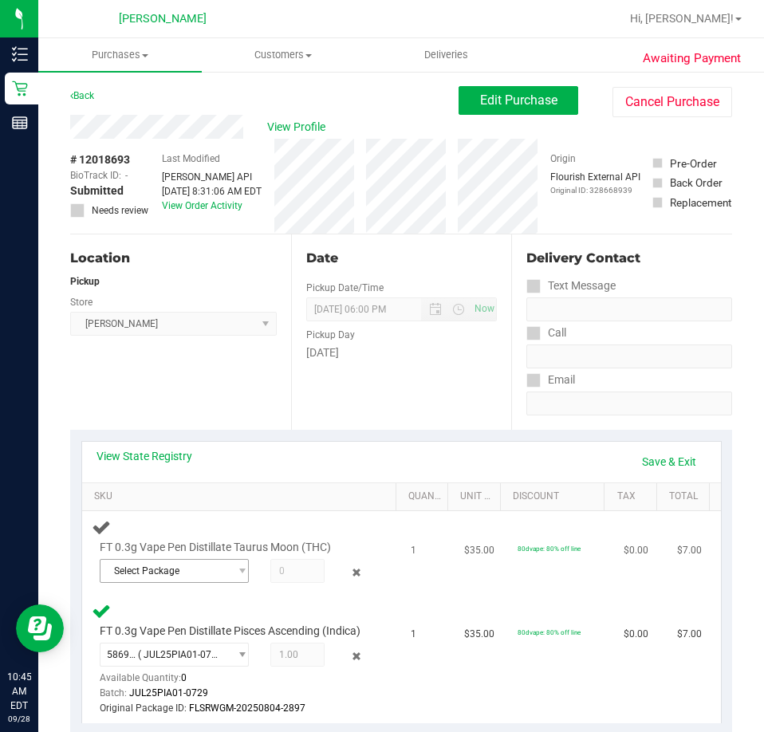
click at [183, 576] on span "Select Package" at bounding box center [164, 571] width 128 height 22
click at [158, 637] on span "0425288496893601" at bounding box center [154, 636] width 89 height 11
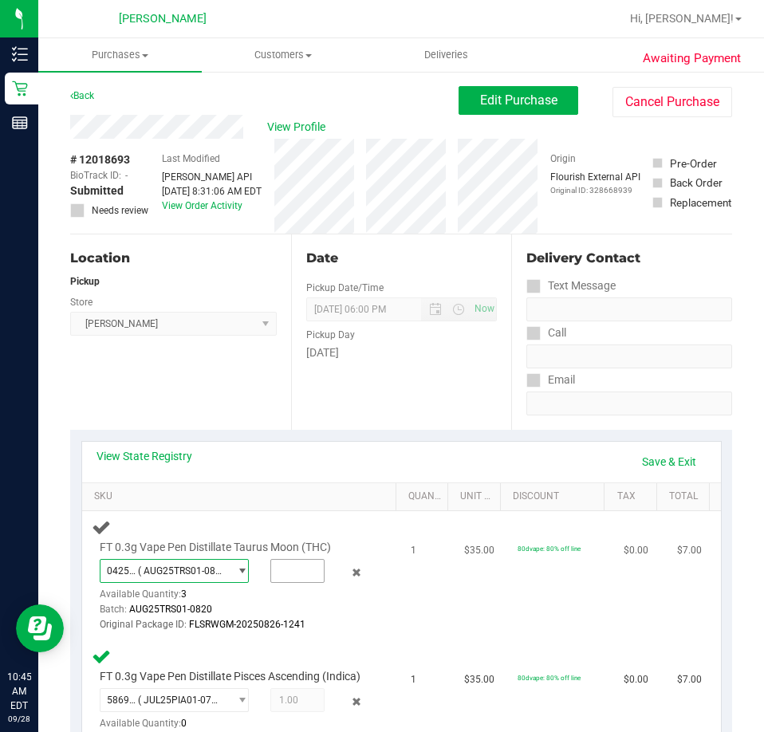
click at [275, 570] on input "text" at bounding box center [297, 571] width 53 height 22
type input "1"
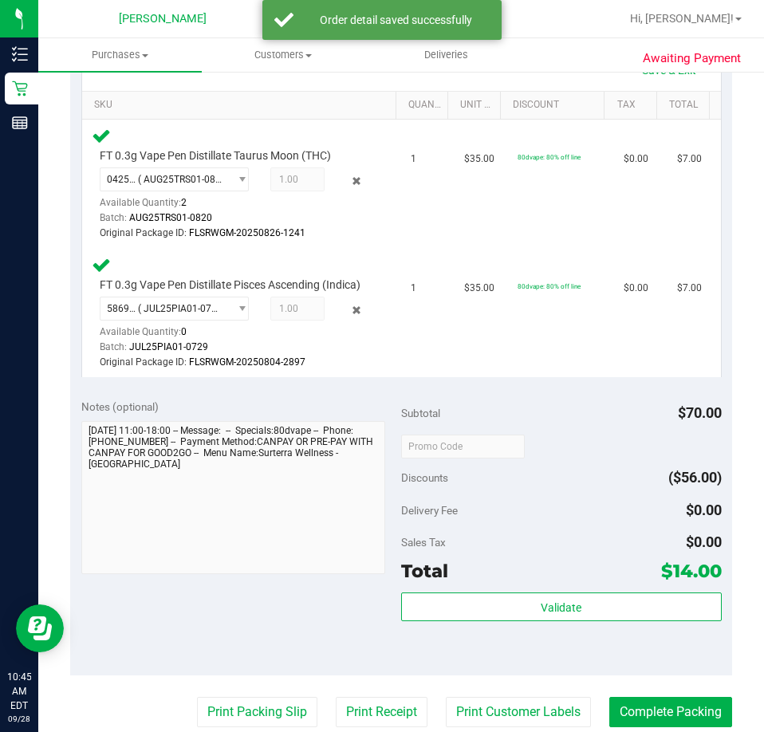
scroll to position [401, 0]
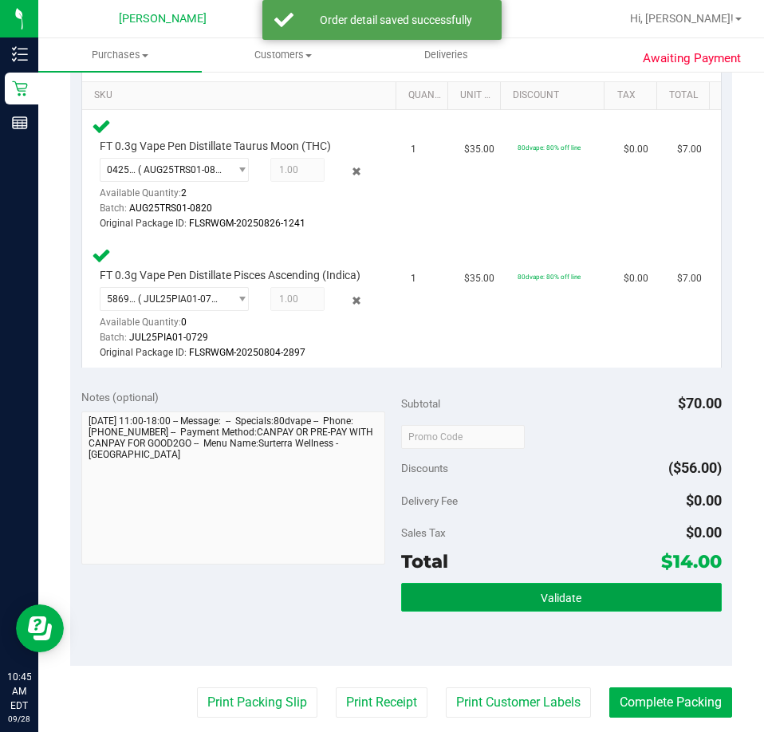
click at [501, 611] on button "Validate" at bounding box center [561, 597] width 320 height 29
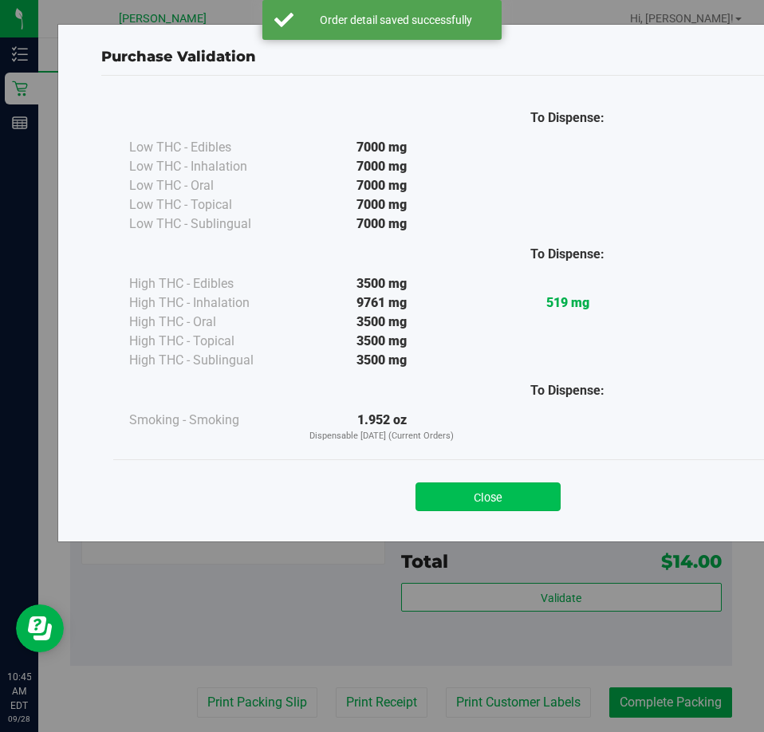
click at [472, 488] on button "Close" at bounding box center [487, 496] width 145 height 29
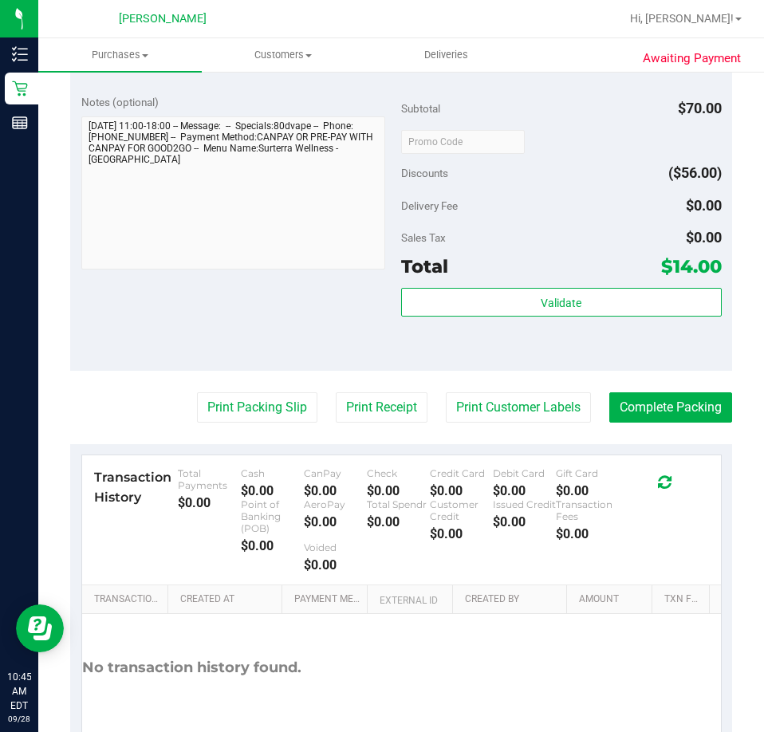
scroll to position [704, 0]
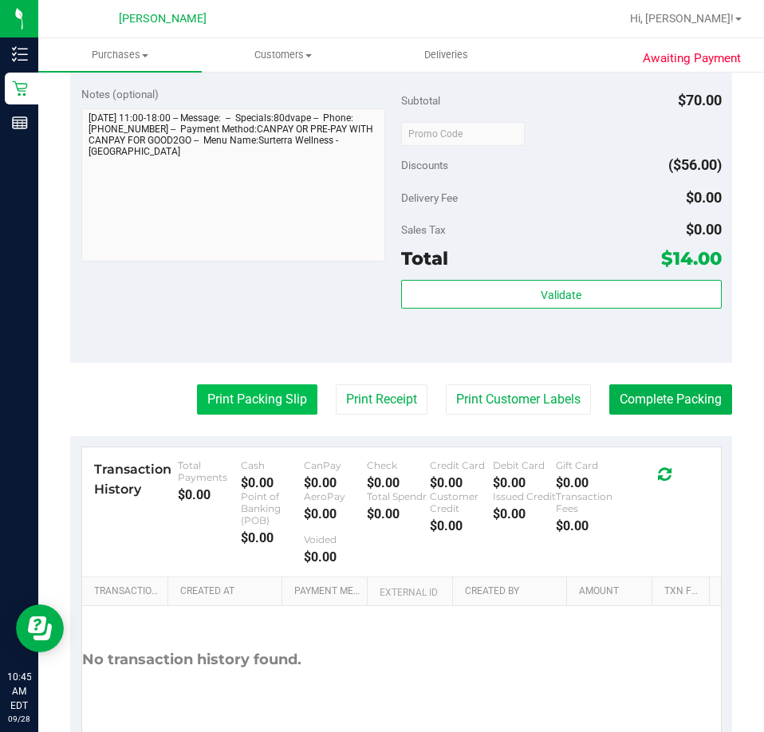
click at [238, 415] on button "Print Packing Slip" at bounding box center [257, 399] width 120 height 30
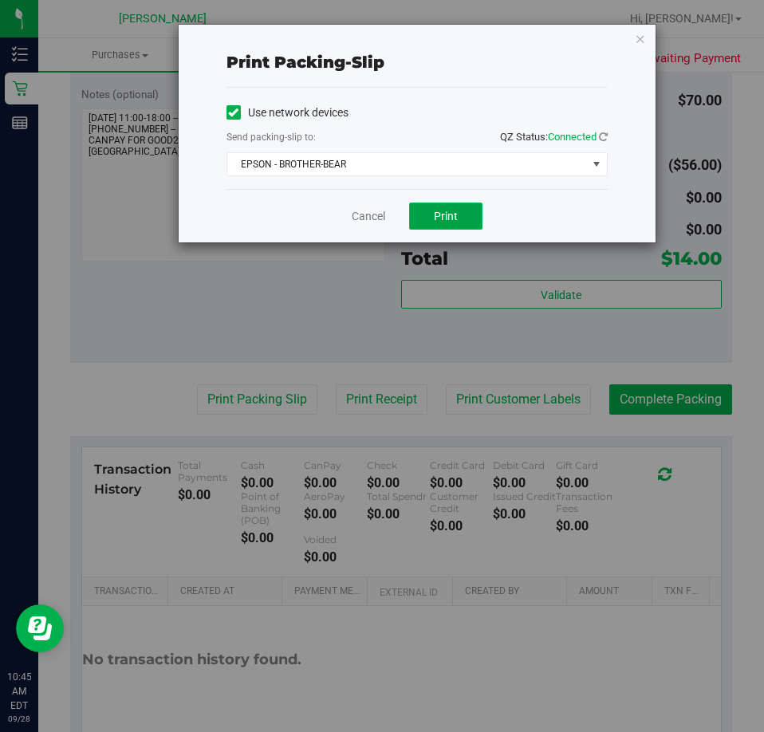
click at [473, 223] on button "Print" at bounding box center [445, 215] width 73 height 27
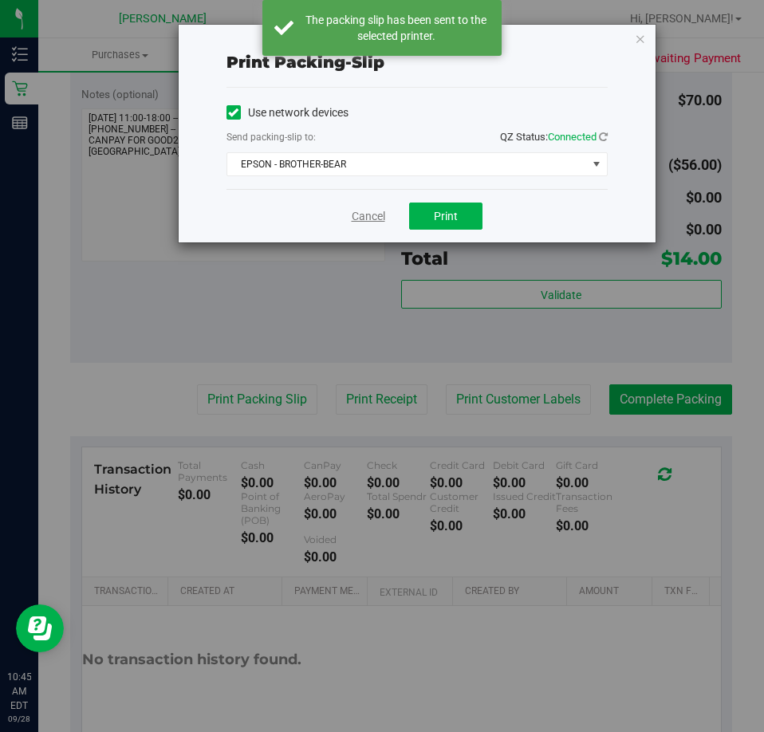
click at [361, 220] on link "Cancel" at bounding box center [368, 216] width 33 height 17
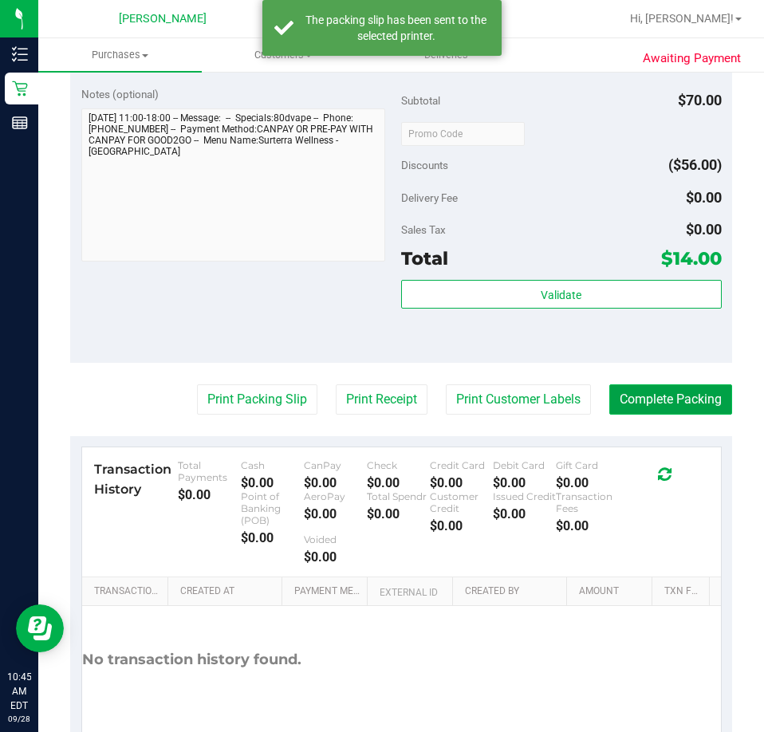
click at [678, 410] on button "Complete Packing" at bounding box center [670, 399] width 123 height 30
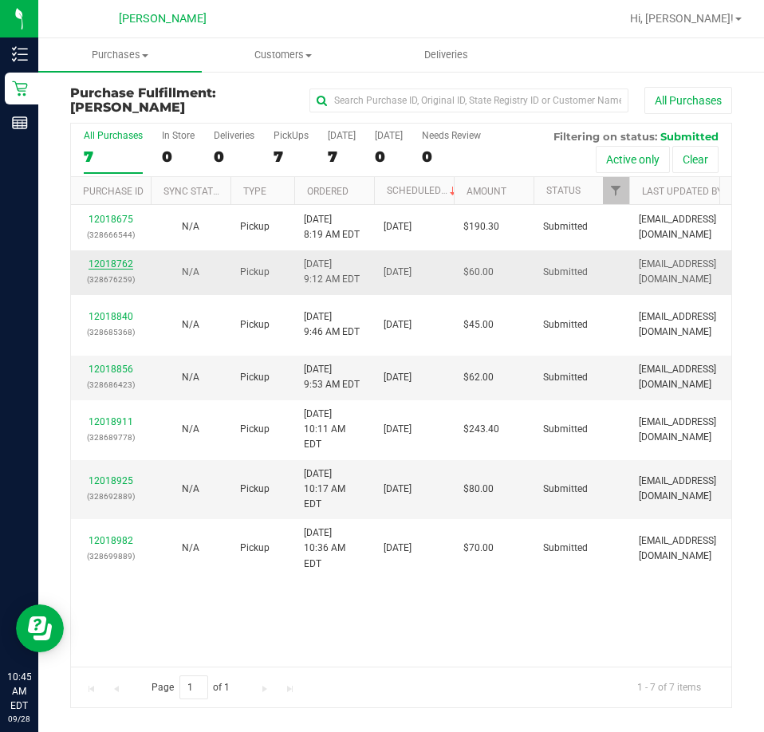
click at [118, 268] on link "12018762" at bounding box center [110, 263] width 45 height 11
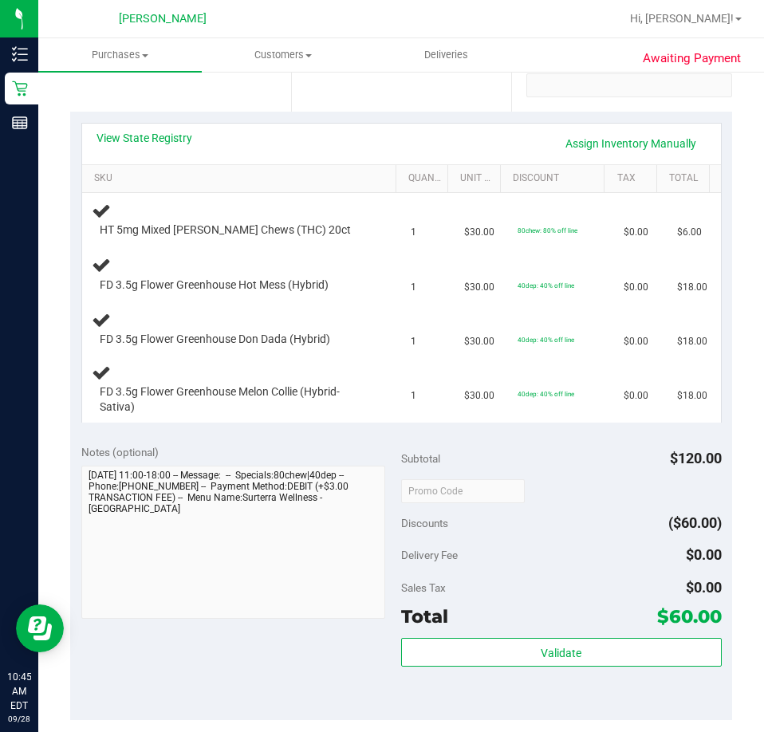
scroll to position [403, 0]
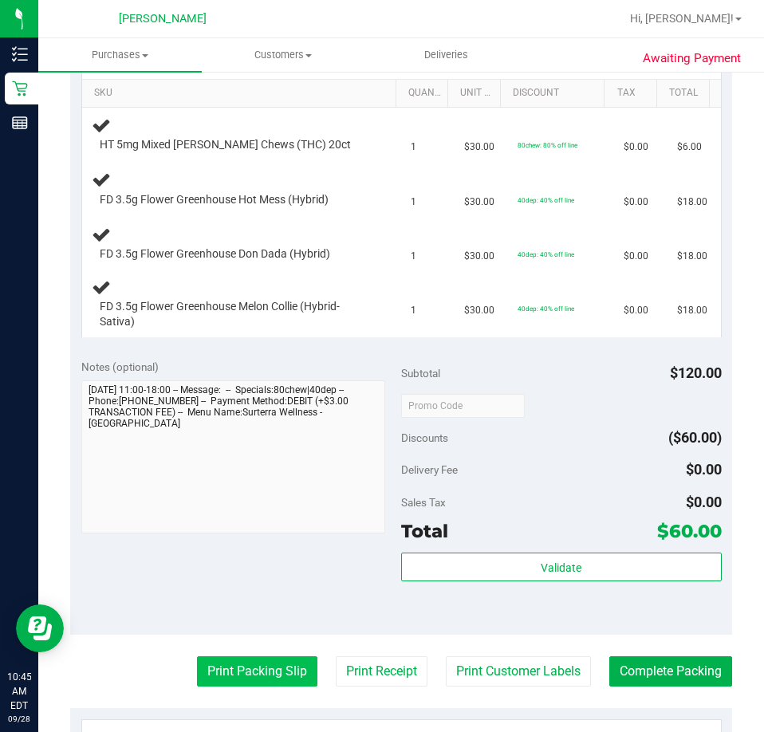
click at [231, 674] on button "Print Packing Slip" at bounding box center [257, 671] width 120 height 30
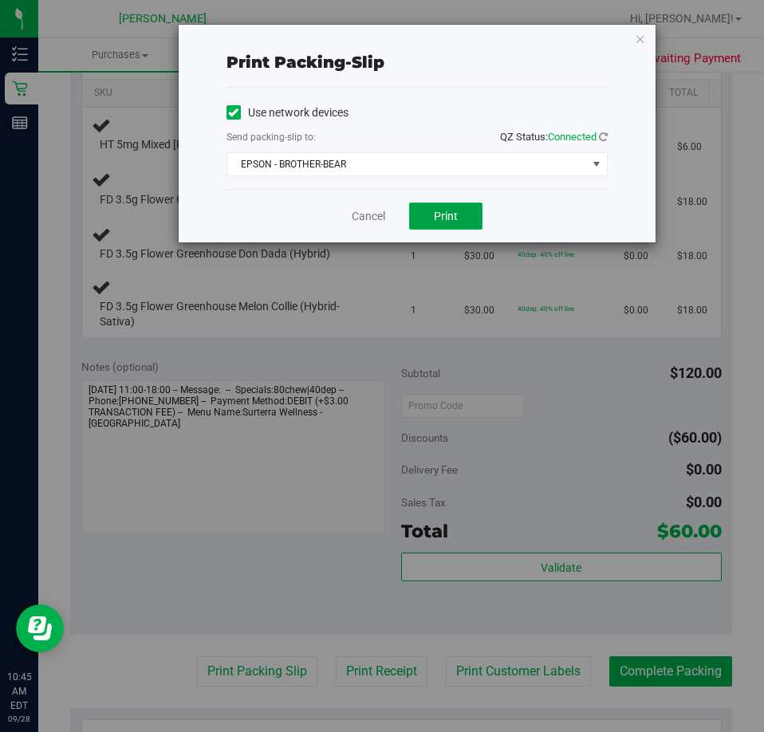
click at [447, 219] on span "Print" at bounding box center [446, 216] width 24 height 13
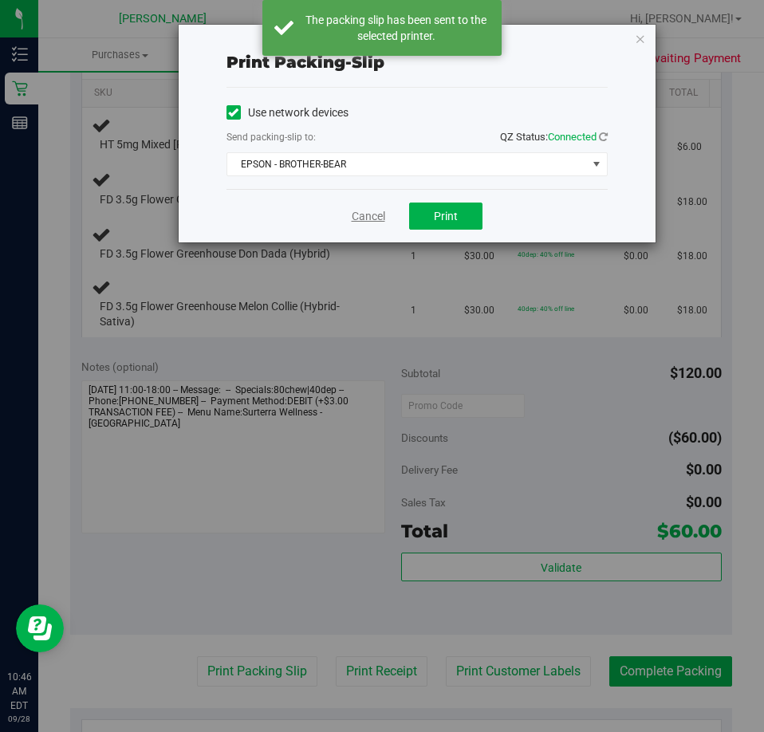
click at [371, 222] on link "Cancel" at bounding box center [368, 216] width 33 height 17
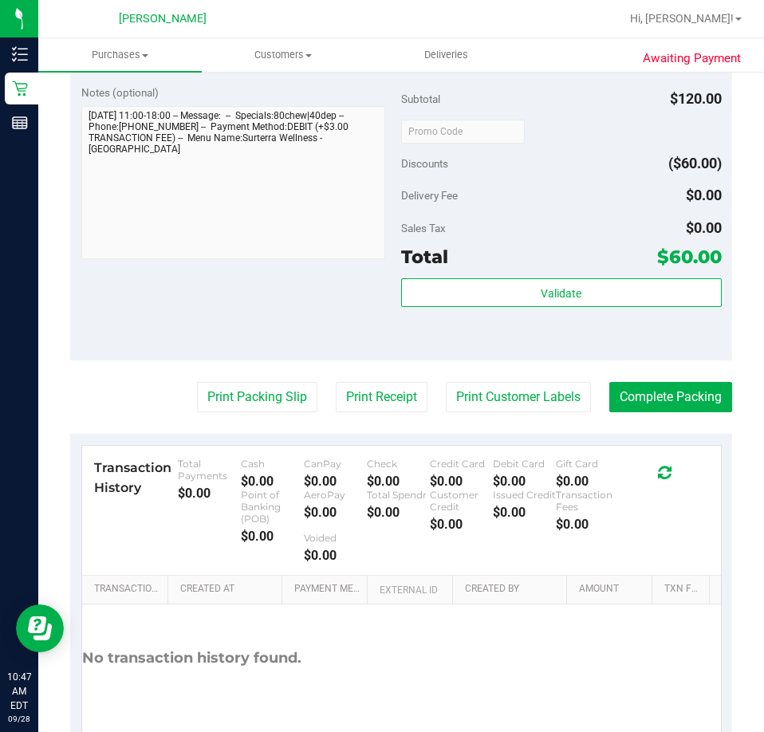
scroll to position [993, 0]
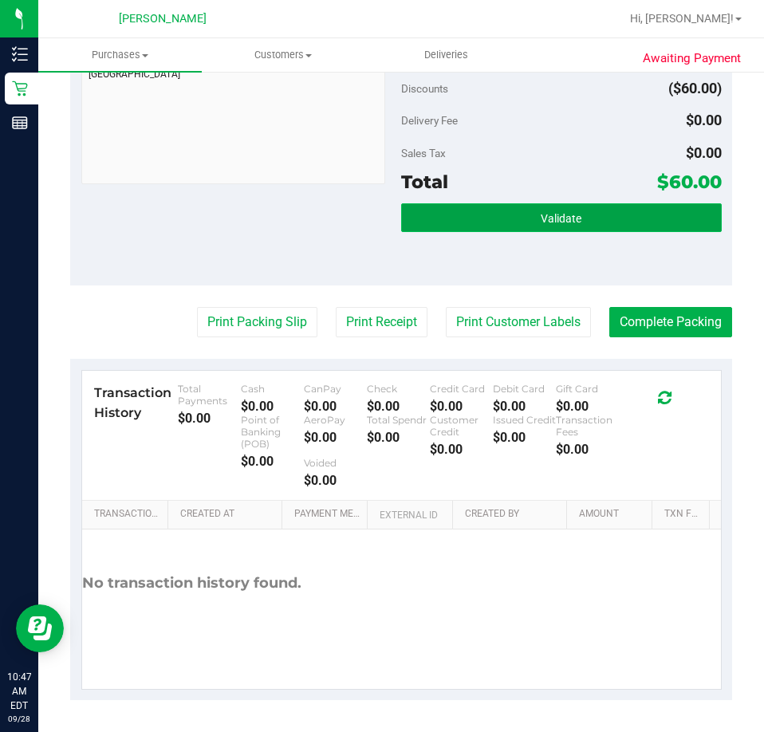
click at [525, 217] on button "Validate" at bounding box center [561, 217] width 320 height 29
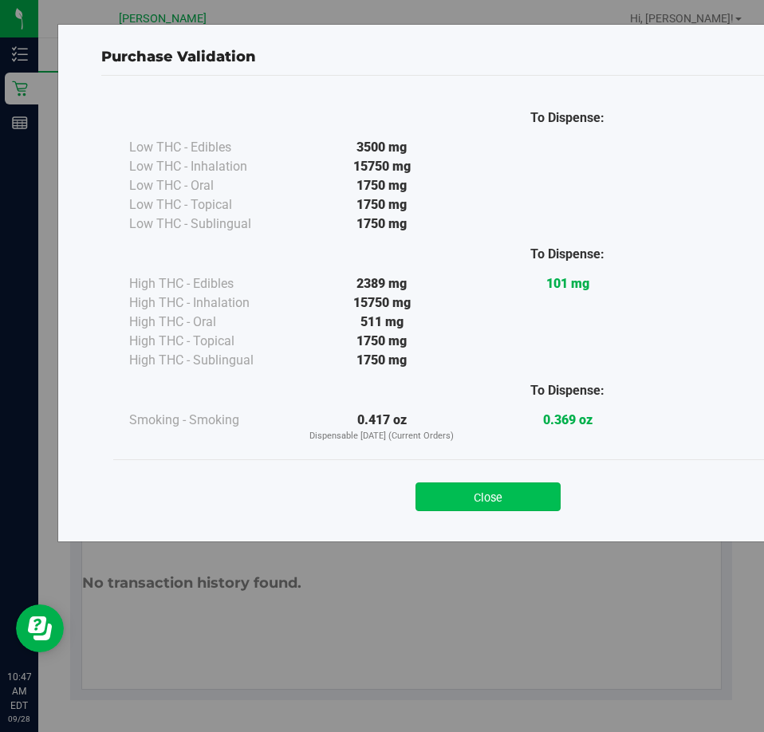
click at [496, 501] on button "Close" at bounding box center [487, 496] width 145 height 29
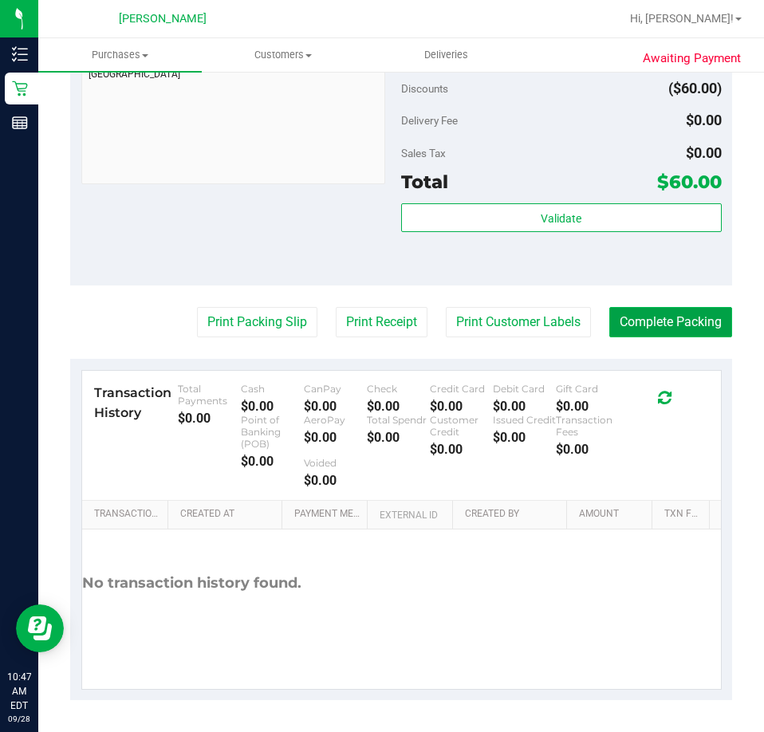
click at [667, 322] on button "Complete Packing" at bounding box center [670, 322] width 123 height 30
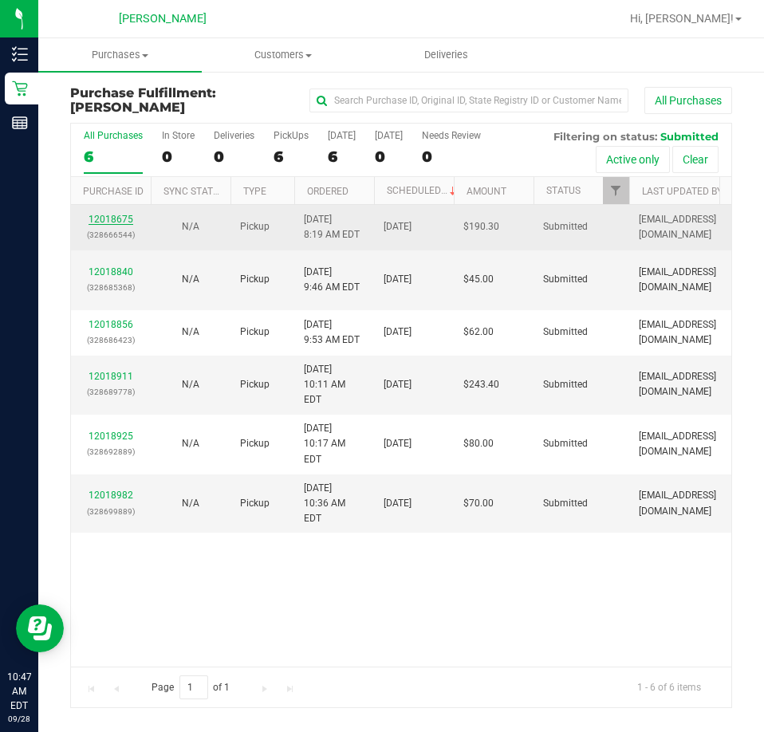
click at [108, 223] on link "12018675" at bounding box center [110, 219] width 45 height 11
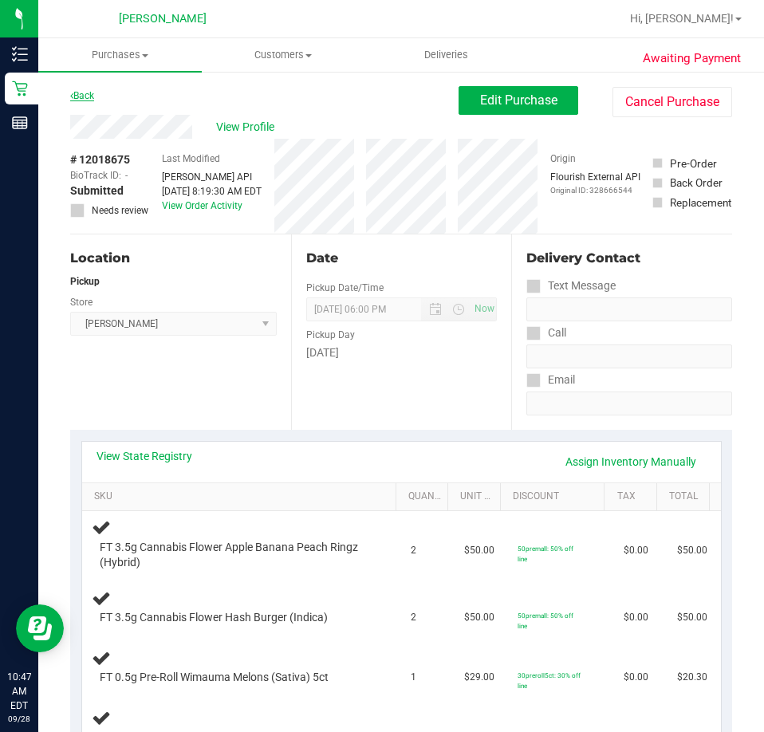
click at [89, 96] on link "Back" at bounding box center [82, 95] width 24 height 11
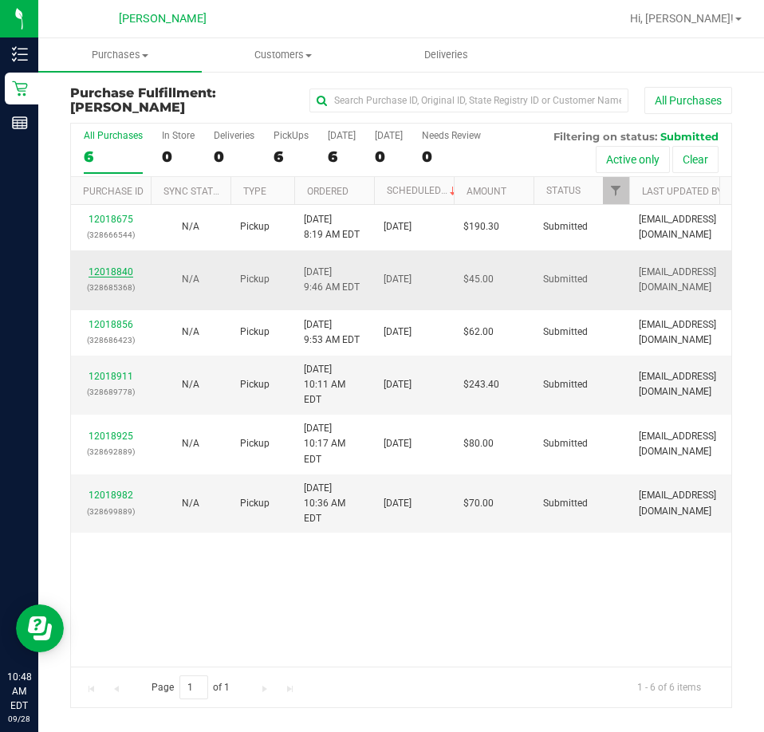
click at [120, 274] on link "12018840" at bounding box center [110, 271] width 45 height 11
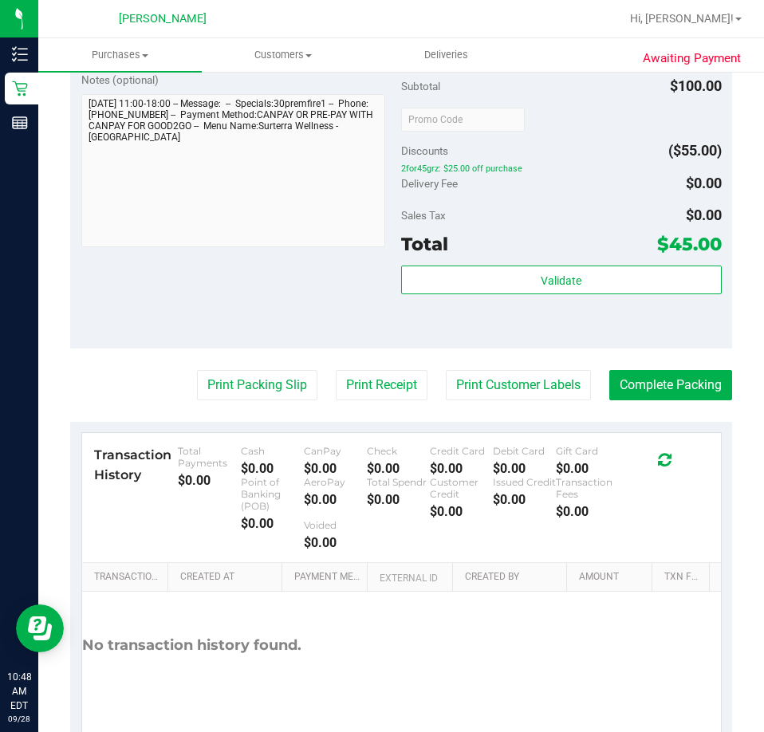
scroll to position [637, 0]
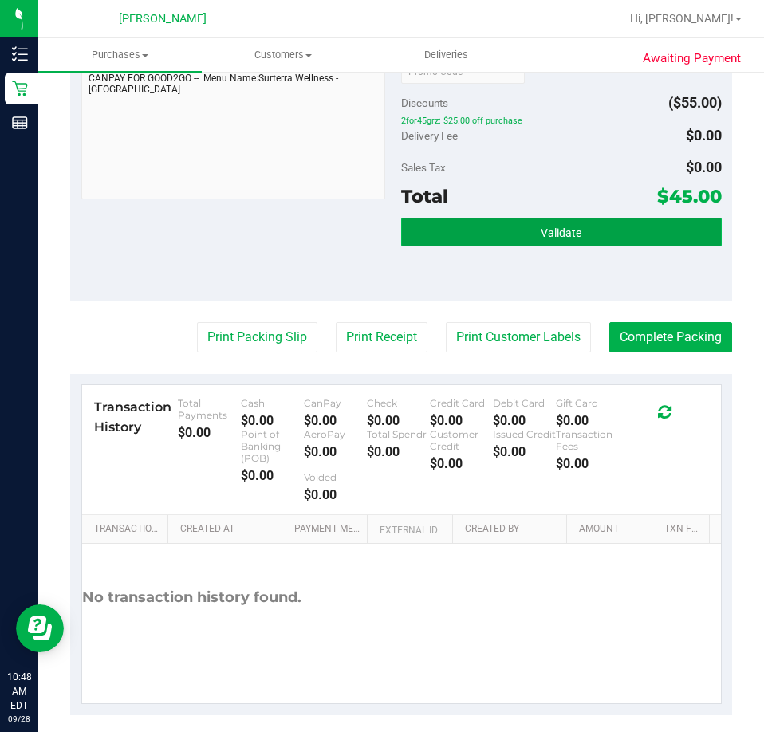
click at [513, 218] on button "Validate" at bounding box center [561, 232] width 320 height 29
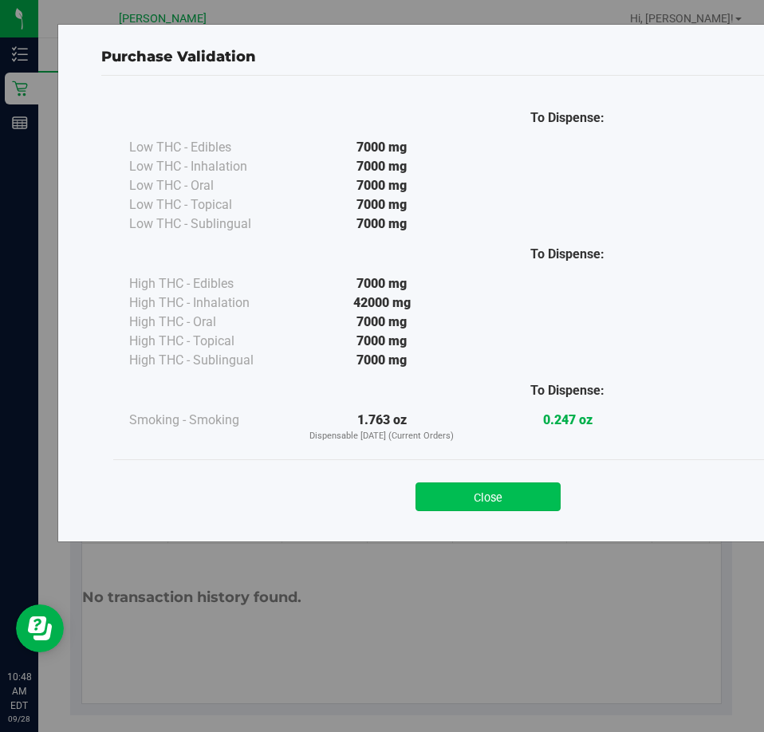
click at [458, 493] on button "Close" at bounding box center [487, 496] width 145 height 29
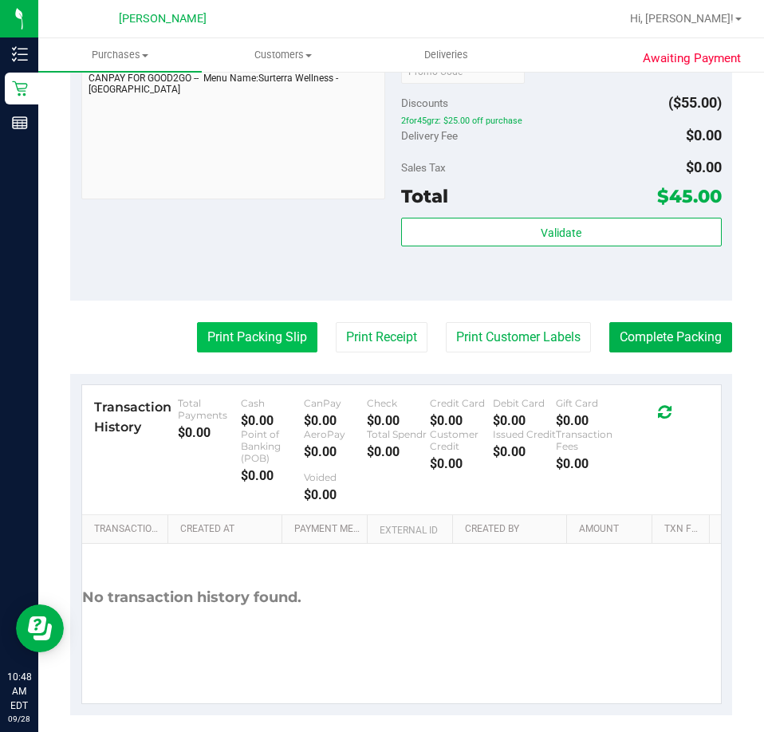
click at [240, 322] on button "Print Packing Slip" at bounding box center [257, 337] width 120 height 30
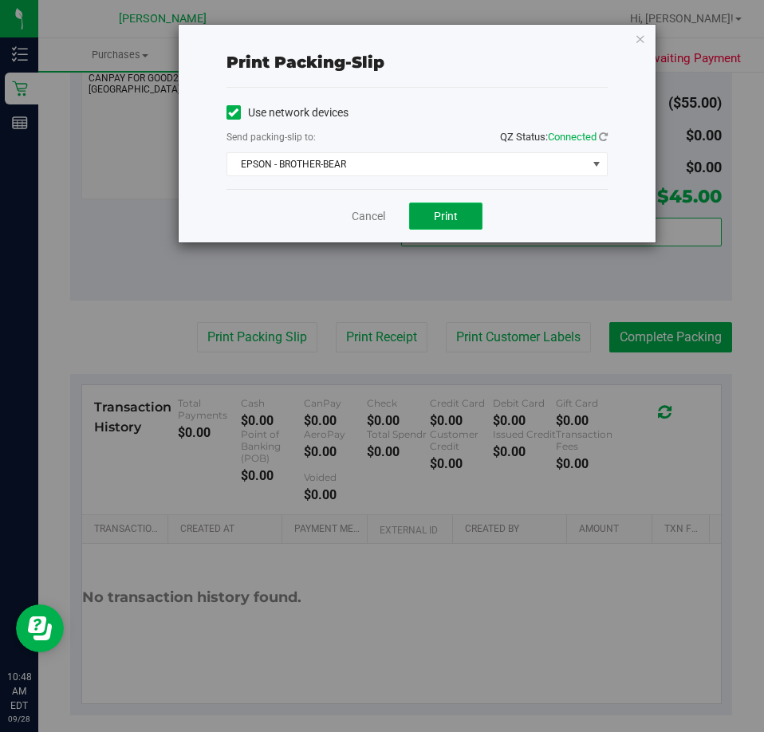
click at [457, 208] on button "Print" at bounding box center [445, 215] width 73 height 27
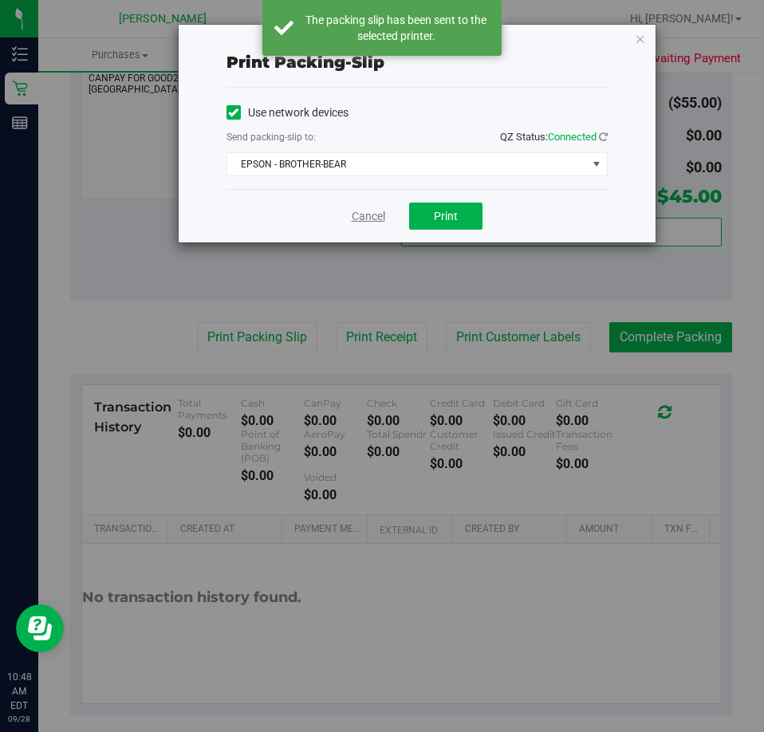
click at [364, 223] on link "Cancel" at bounding box center [368, 216] width 33 height 17
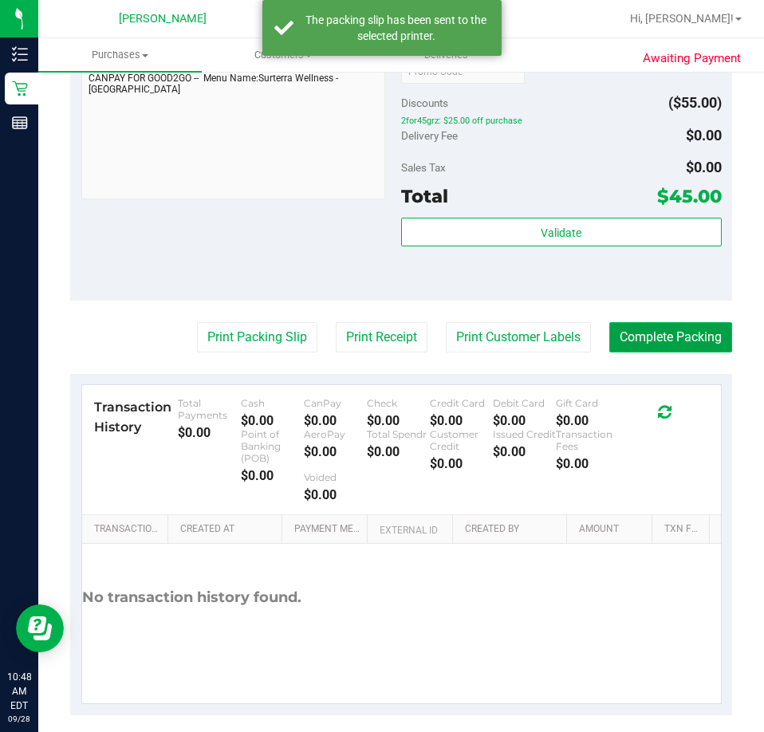
click at [645, 324] on button "Complete Packing" at bounding box center [670, 337] width 123 height 30
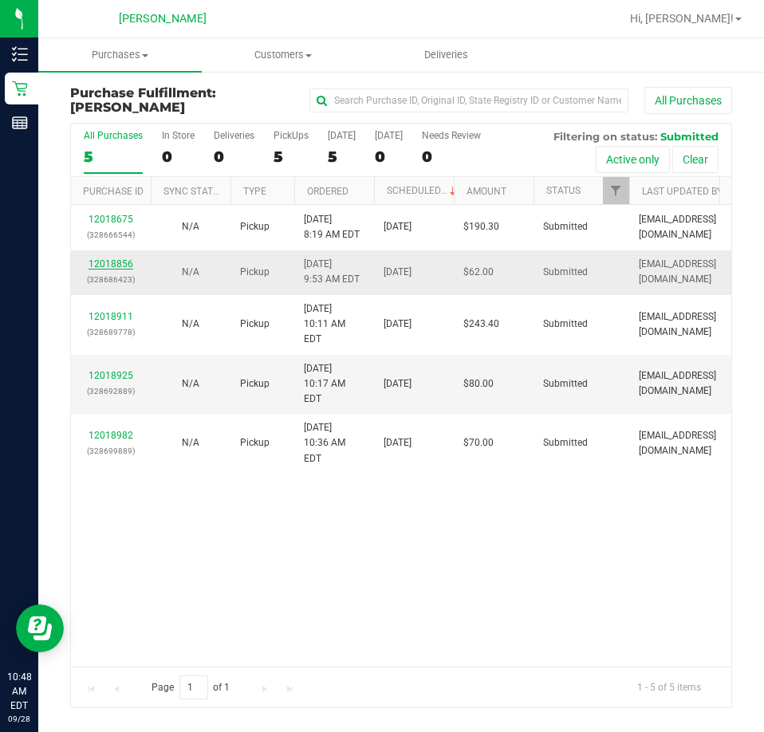
click at [119, 266] on link "12018856" at bounding box center [110, 263] width 45 height 11
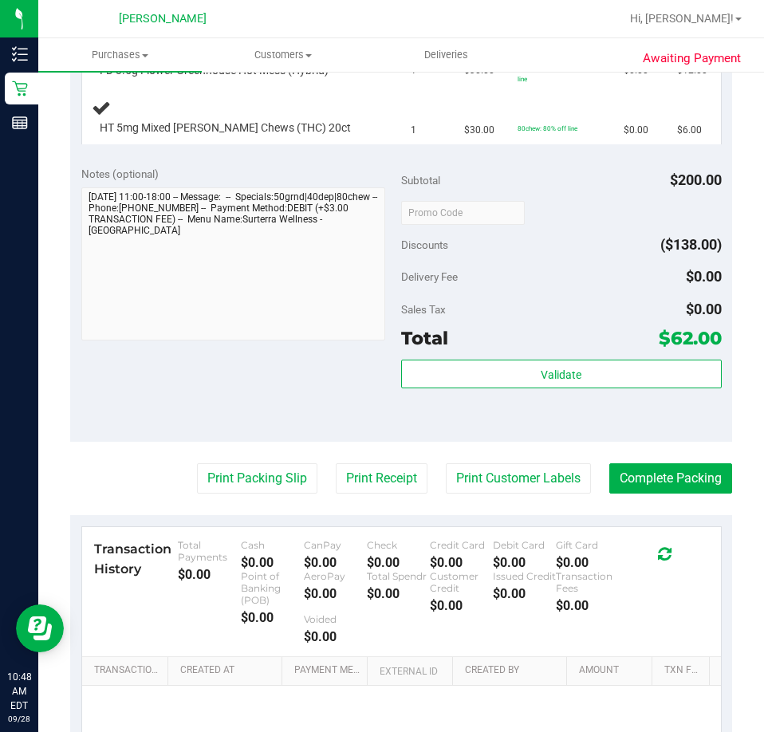
scroll to position [686, 0]
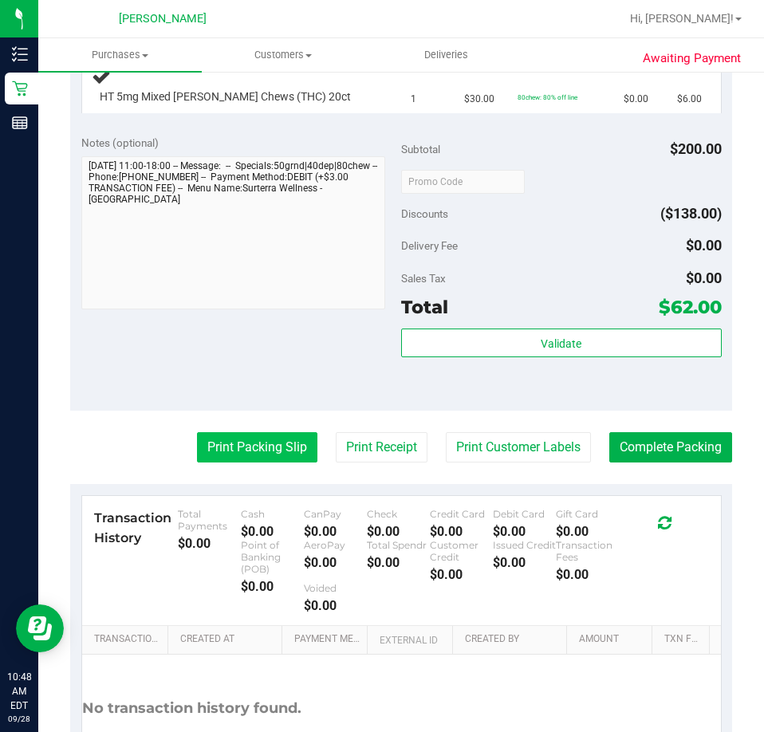
click at [260, 442] on button "Print Packing Slip" at bounding box center [257, 447] width 120 height 30
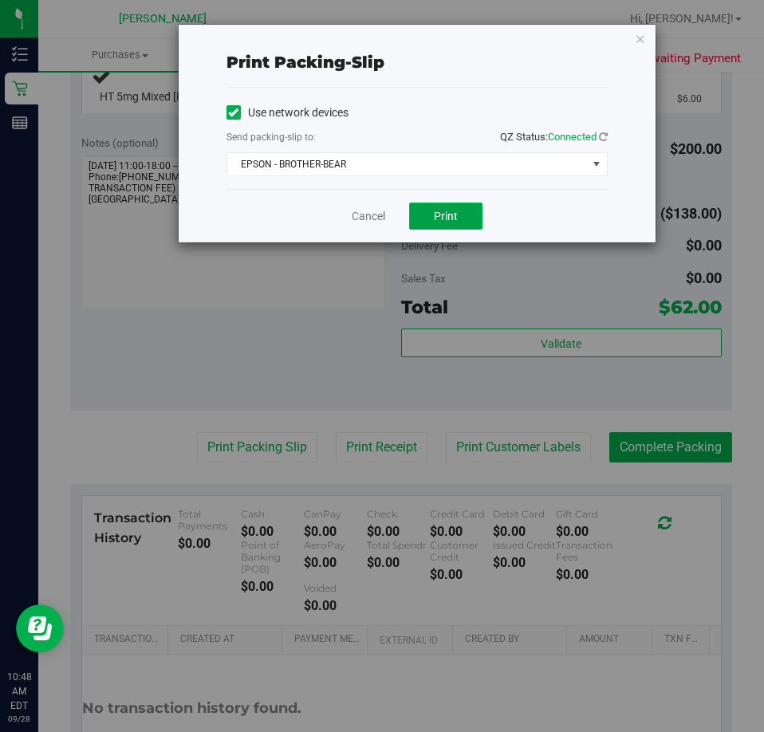
click at [436, 219] on span "Print" at bounding box center [446, 216] width 24 height 13
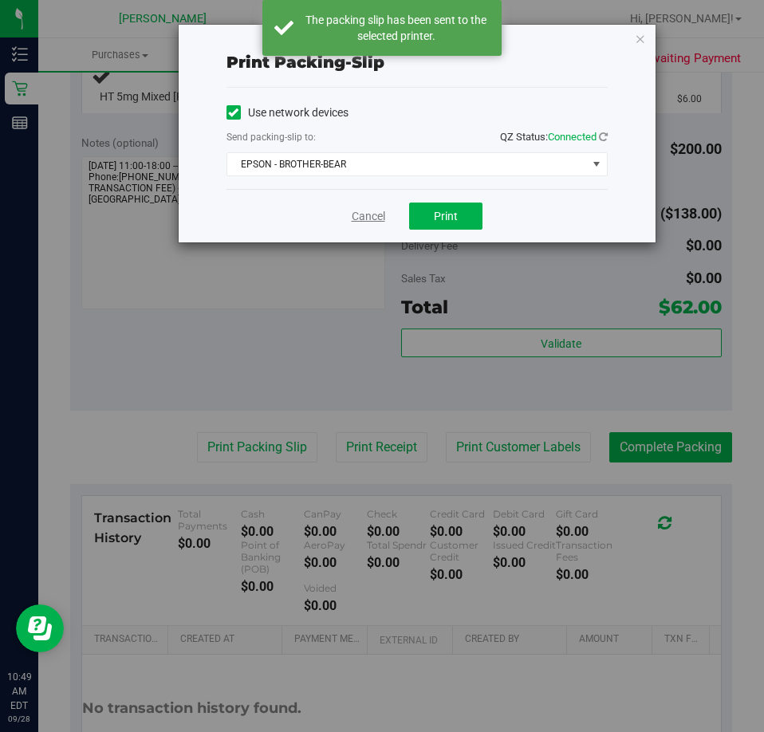
click at [360, 213] on link "Cancel" at bounding box center [368, 216] width 33 height 17
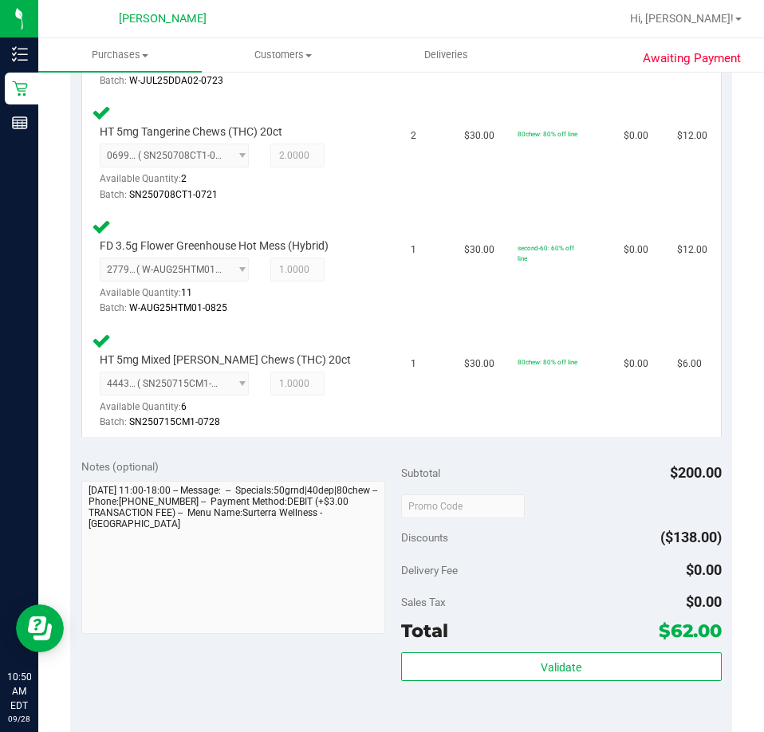
scroll to position [788, 0]
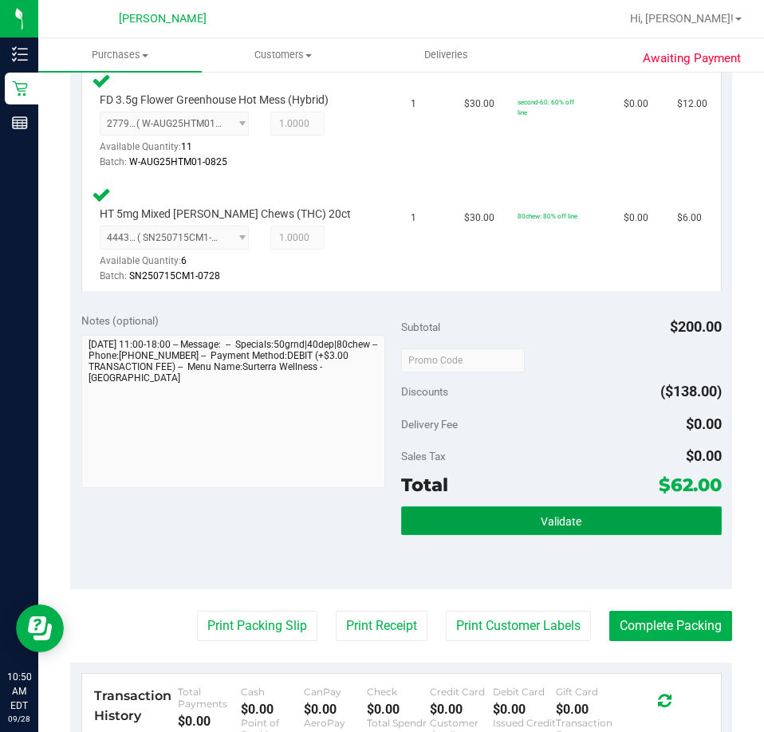
click at [596, 516] on button "Validate" at bounding box center [561, 520] width 320 height 29
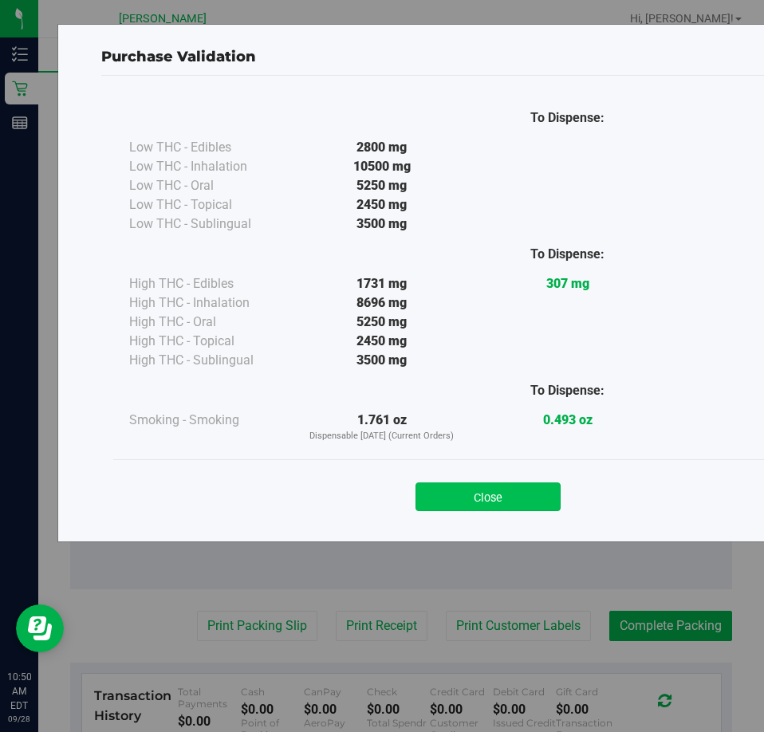
click at [487, 503] on button "Close" at bounding box center [487, 496] width 145 height 29
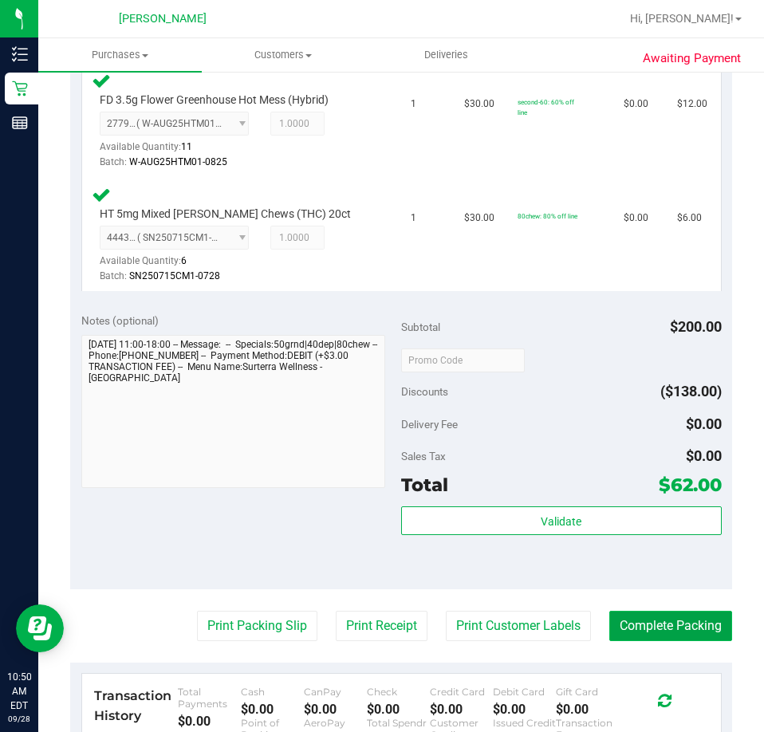
click at [658, 621] on button "Complete Packing" at bounding box center [670, 626] width 123 height 30
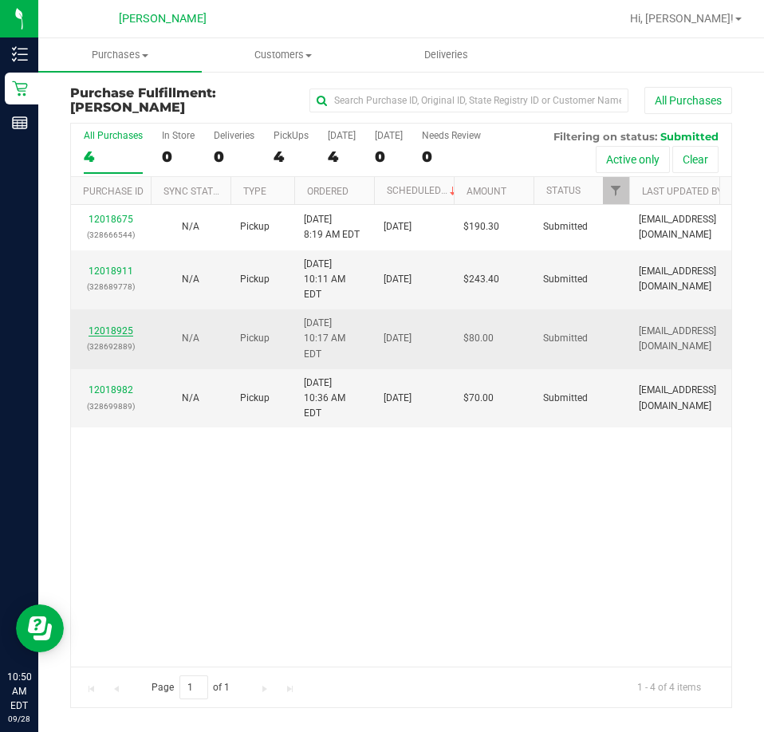
click at [118, 325] on link "12018925" at bounding box center [110, 330] width 45 height 11
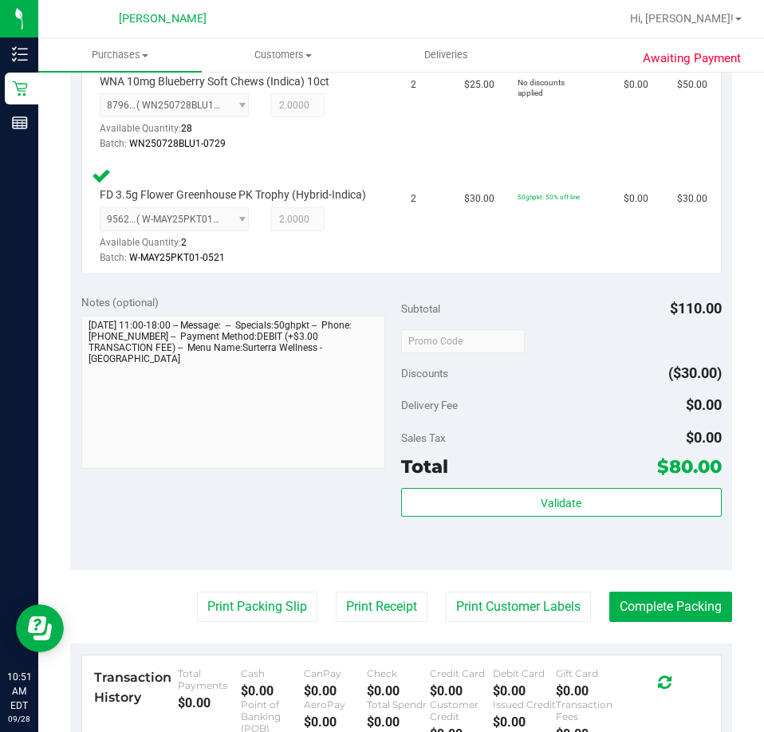
scroll to position [477, 0]
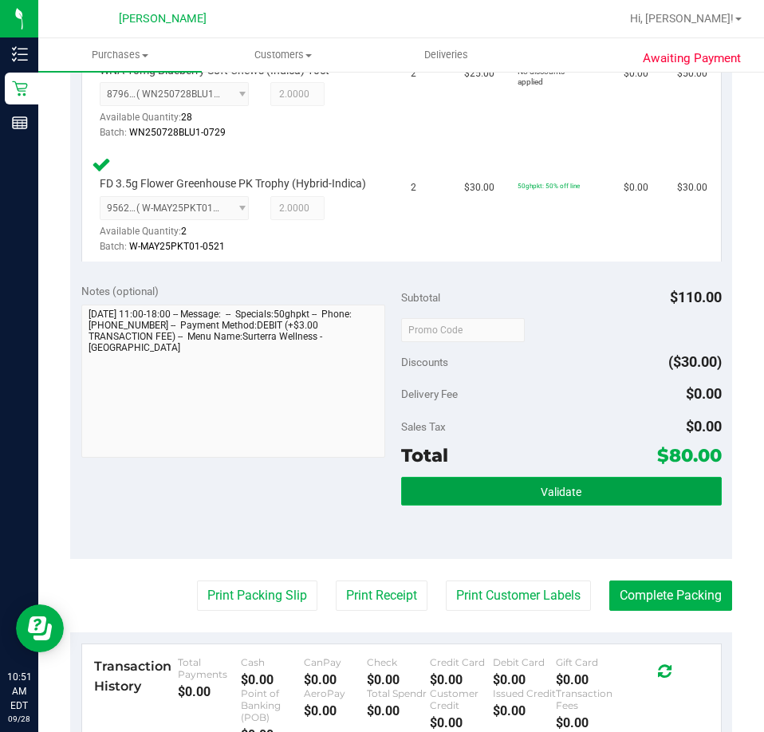
click at [461, 503] on button "Validate" at bounding box center [561, 491] width 320 height 29
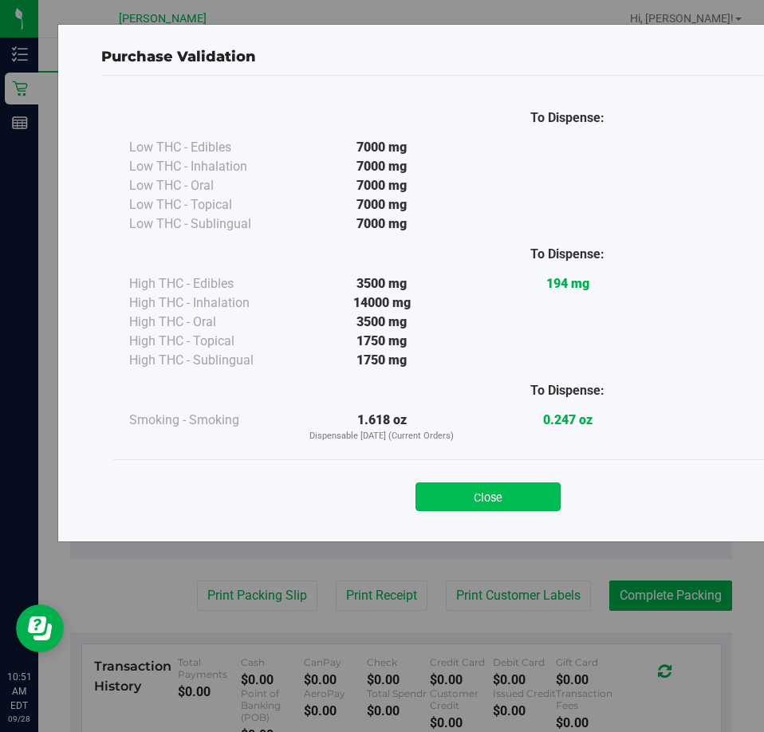
click at [489, 496] on button "Close" at bounding box center [487, 496] width 145 height 29
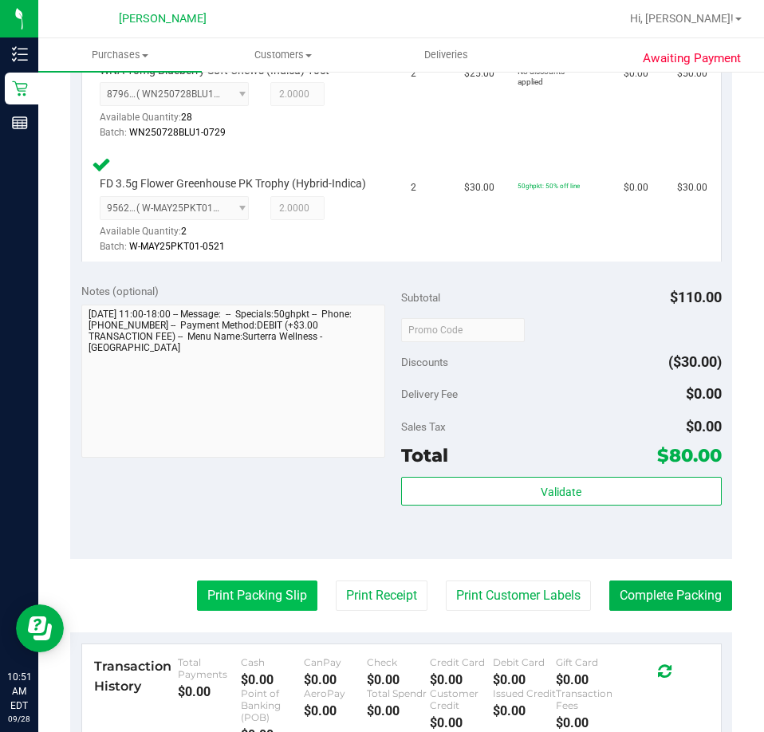
click at [251, 609] on button "Print Packing Slip" at bounding box center [257, 595] width 120 height 30
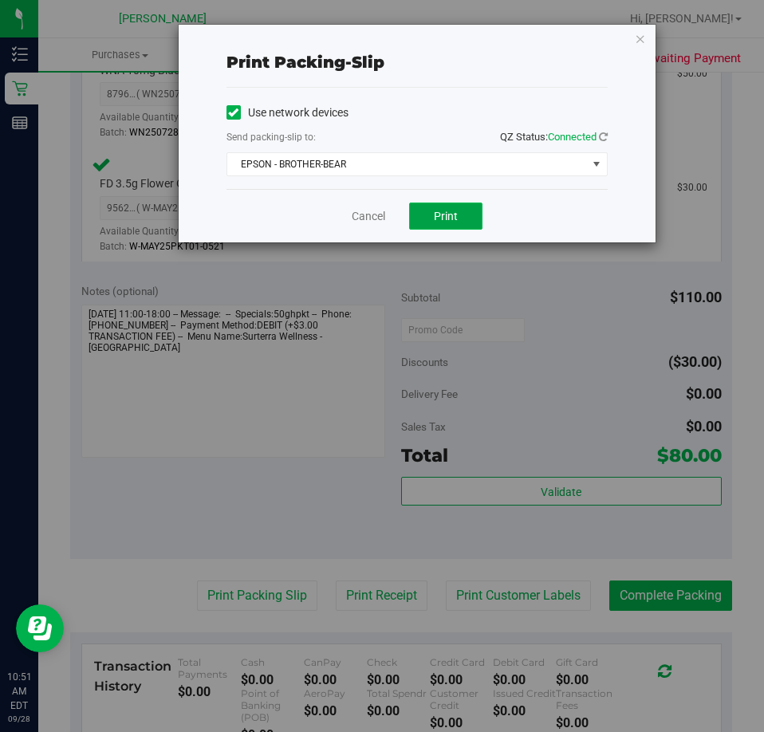
click at [459, 218] on button "Print" at bounding box center [445, 215] width 73 height 27
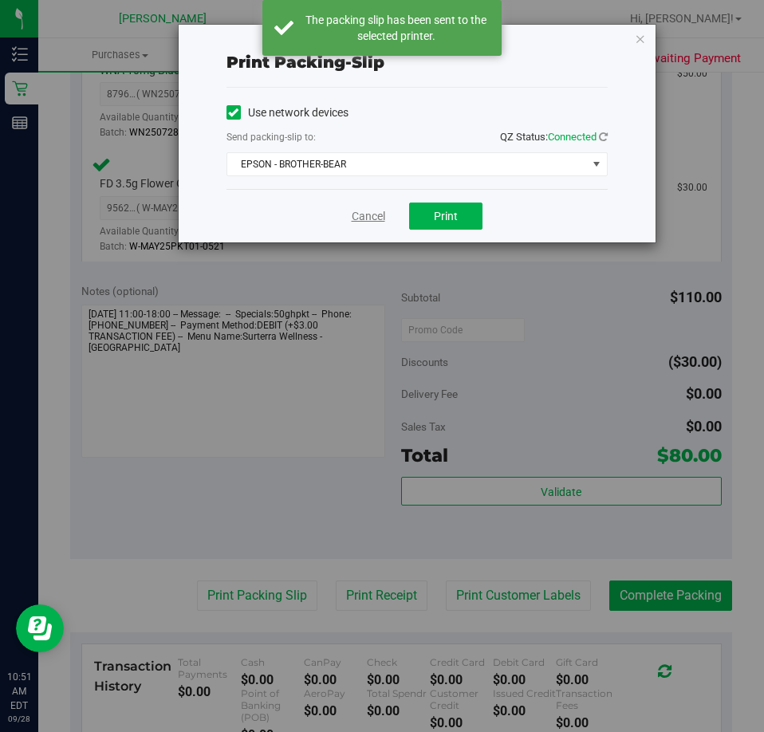
click at [368, 214] on link "Cancel" at bounding box center [368, 216] width 33 height 17
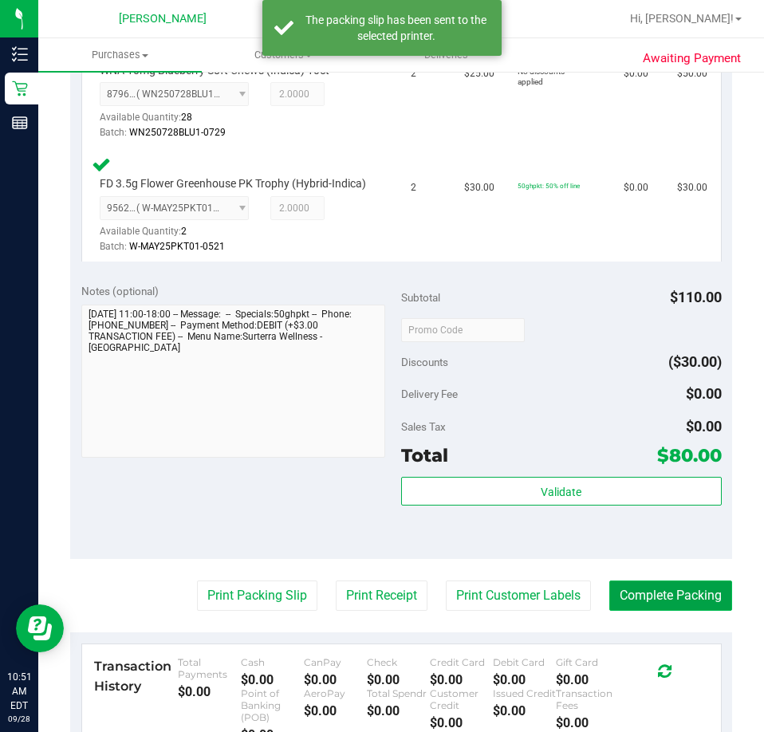
click at [662, 611] on button "Complete Packing" at bounding box center [670, 595] width 123 height 30
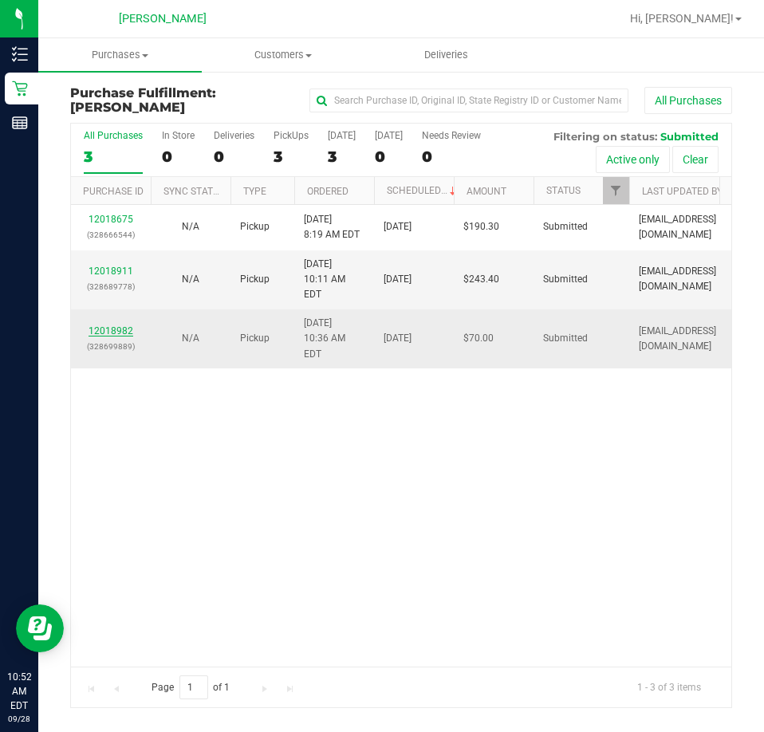
click at [123, 325] on link "12018982" at bounding box center [110, 330] width 45 height 11
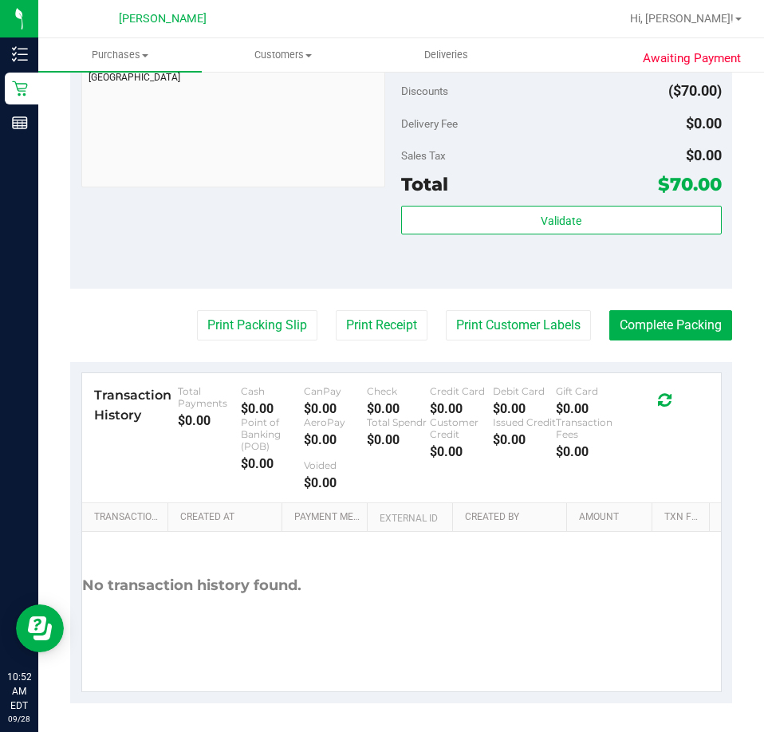
scroll to position [637, 0]
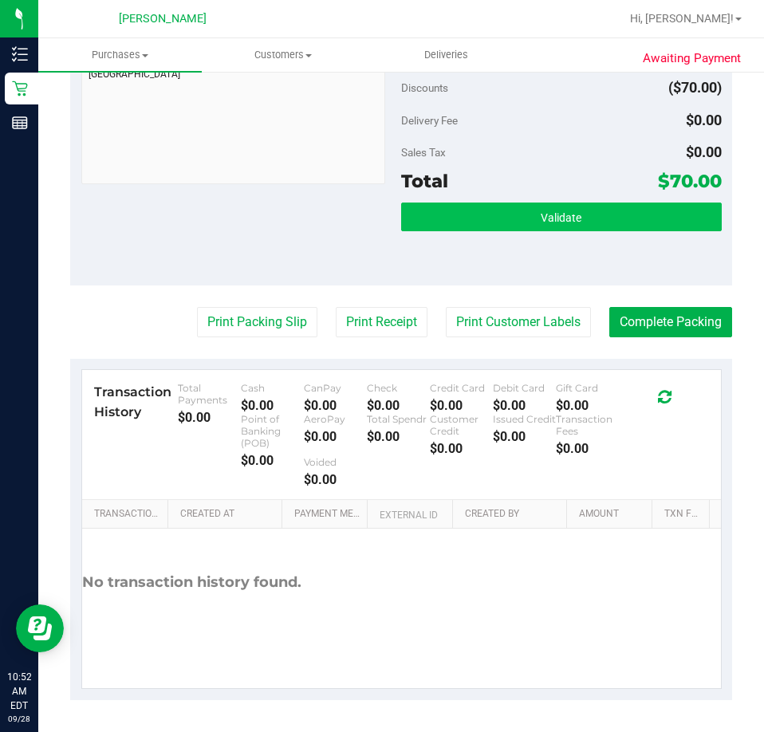
click at [465, 208] on button "Validate" at bounding box center [561, 216] width 320 height 29
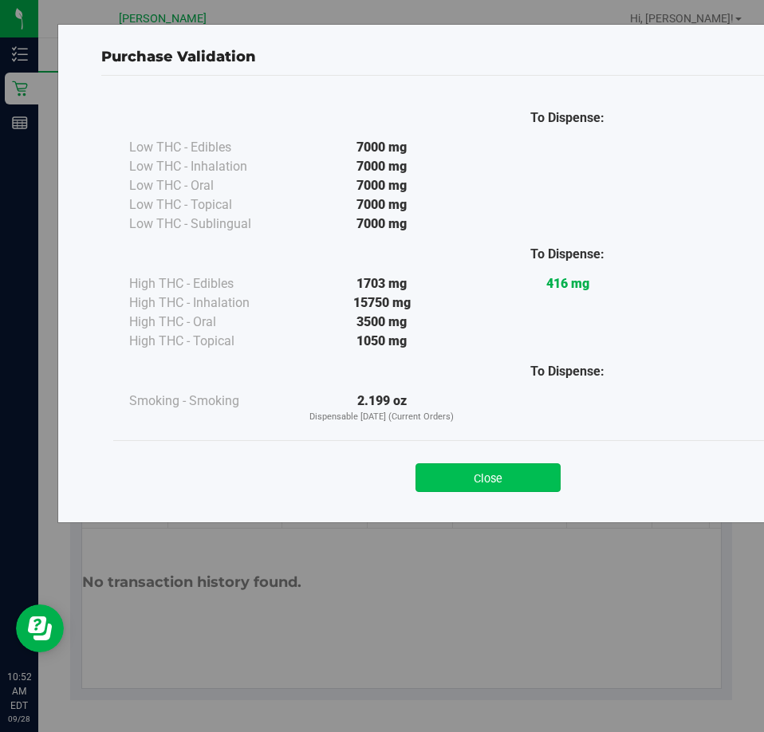
click at [507, 479] on button "Close" at bounding box center [487, 477] width 145 height 29
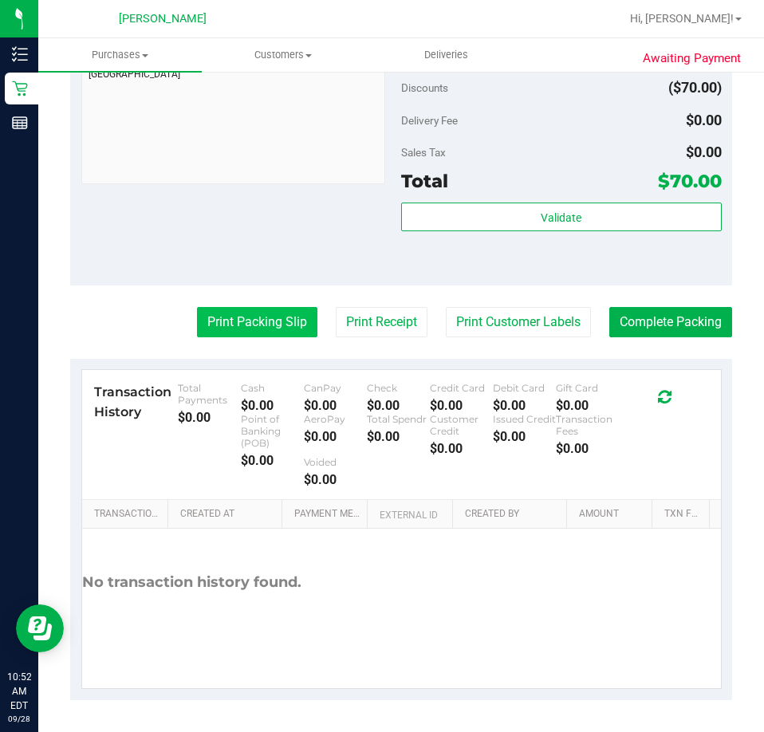
click at [226, 320] on button "Print Packing Slip" at bounding box center [257, 322] width 120 height 30
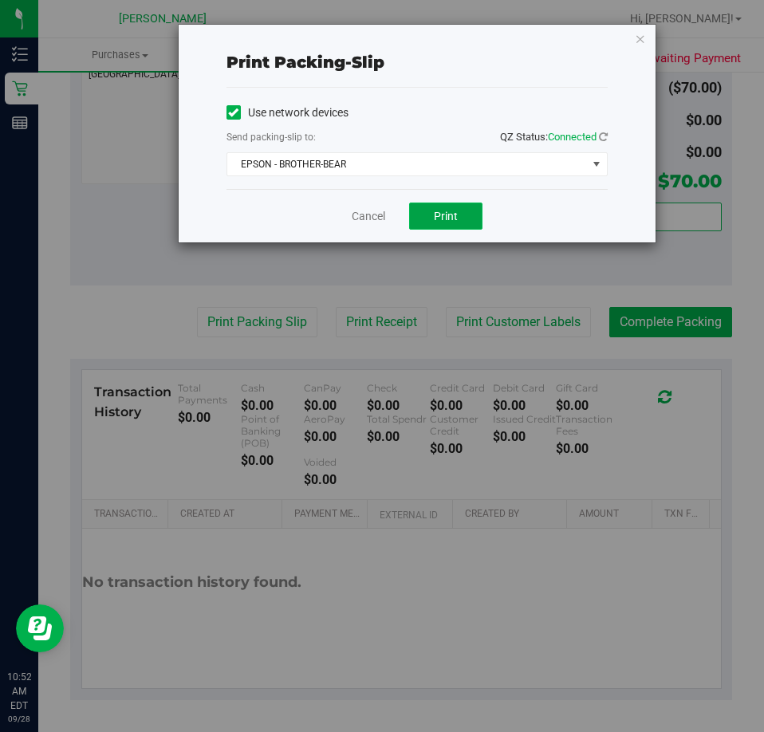
click at [447, 214] on span "Print" at bounding box center [446, 216] width 24 height 13
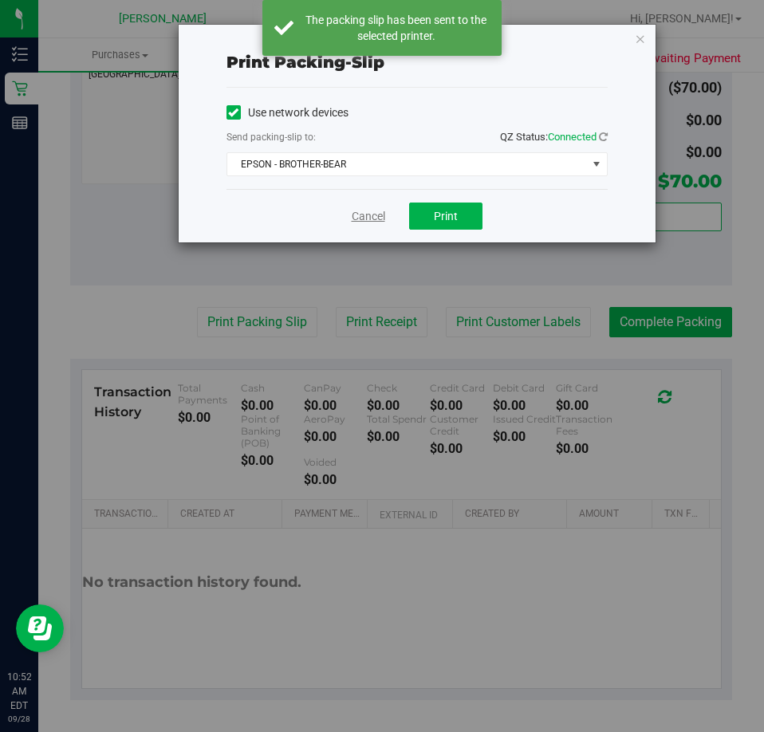
click at [376, 217] on link "Cancel" at bounding box center [368, 216] width 33 height 17
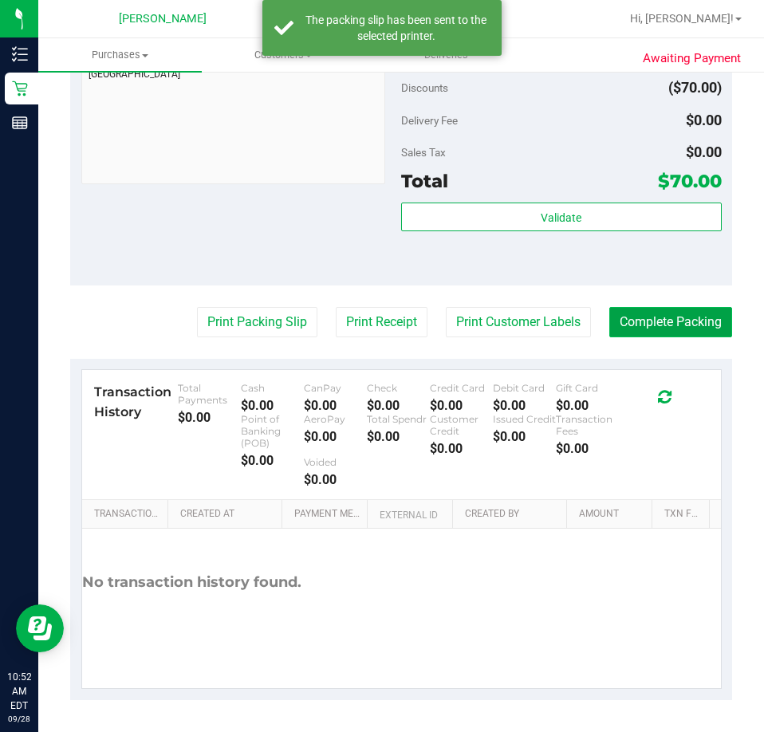
click at [664, 331] on button "Complete Packing" at bounding box center [670, 322] width 123 height 30
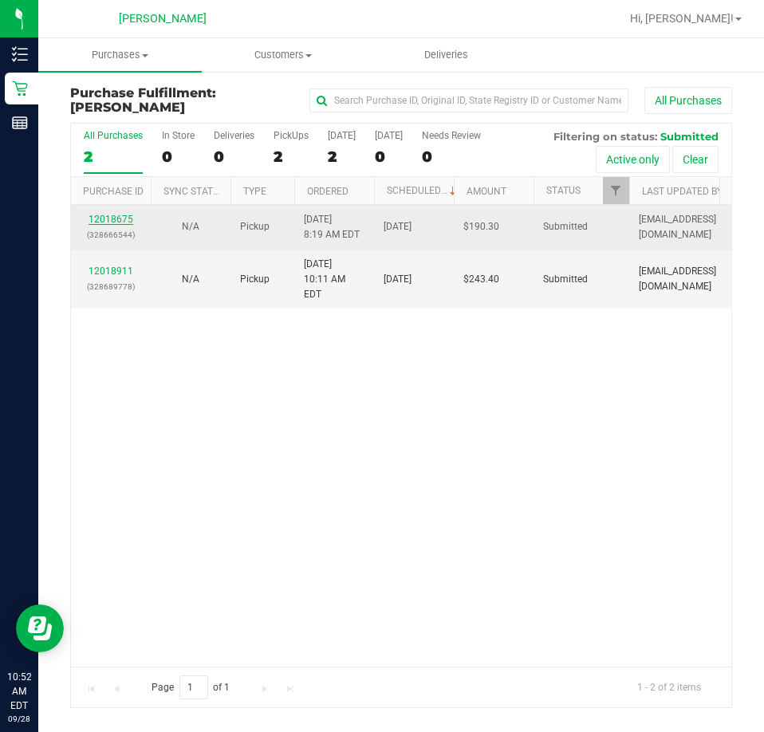
click at [113, 222] on link "12018675" at bounding box center [110, 219] width 45 height 11
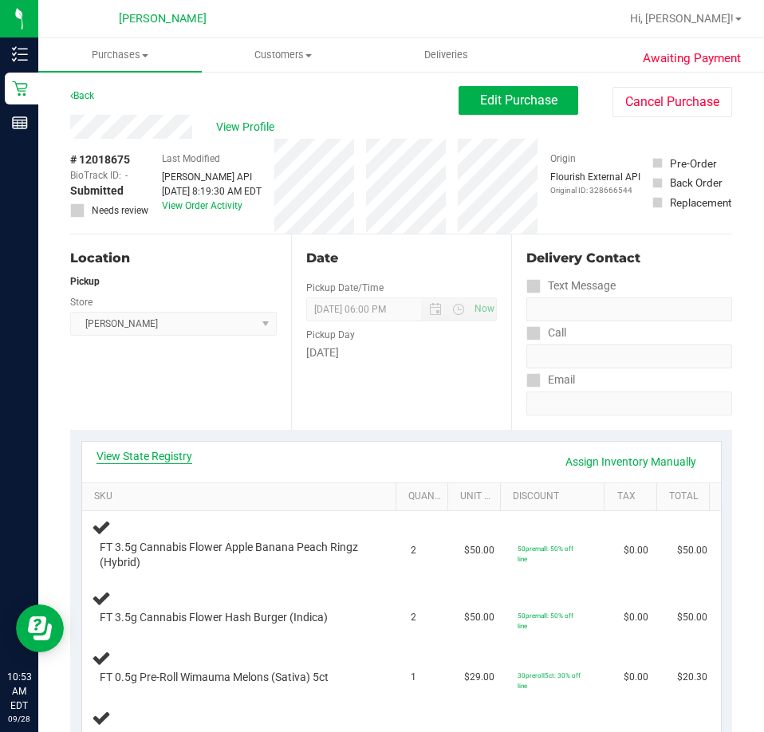
click at [163, 454] on link "View State Registry" at bounding box center [144, 456] width 96 height 16
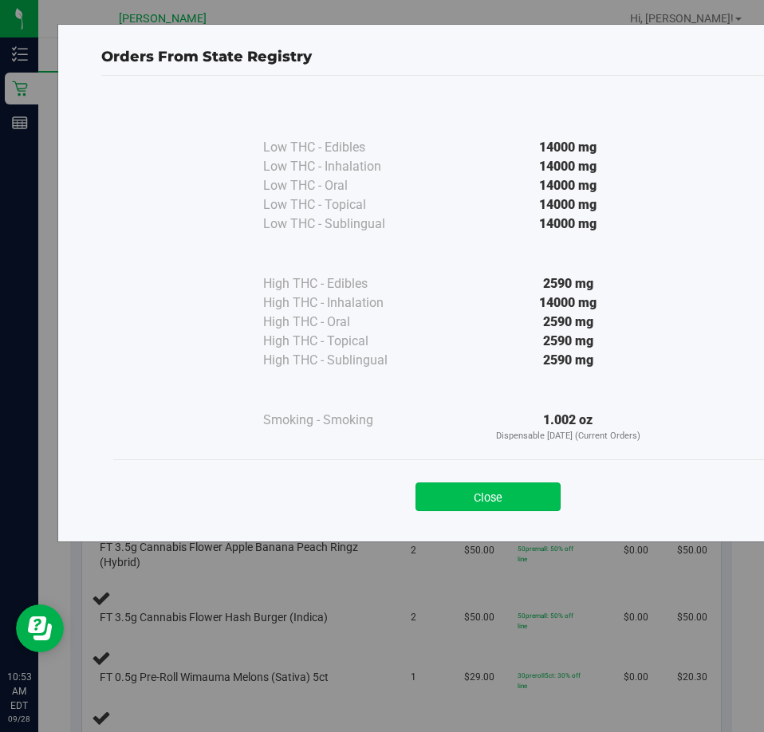
click at [503, 495] on button "Close" at bounding box center [487, 496] width 145 height 29
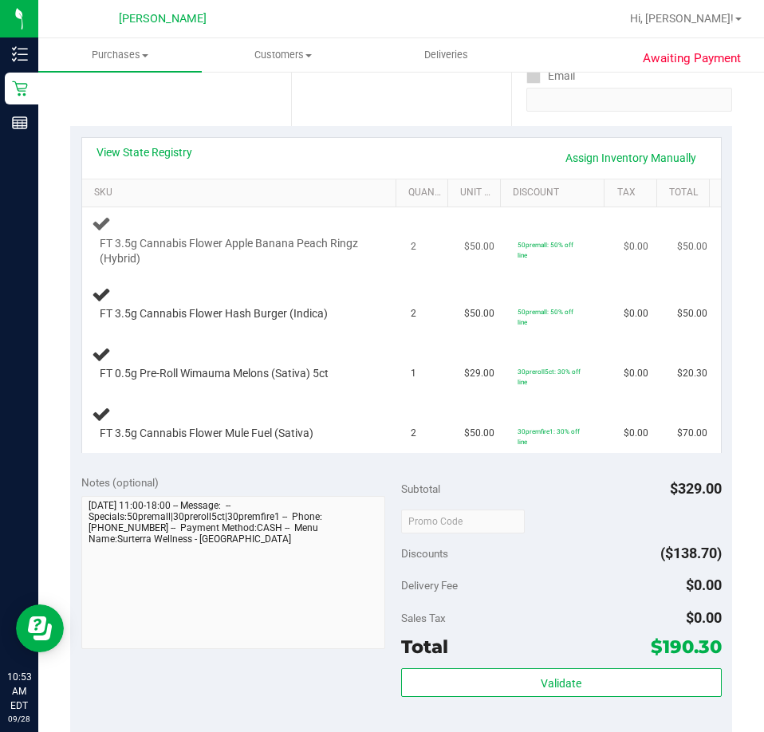
scroll to position [399, 0]
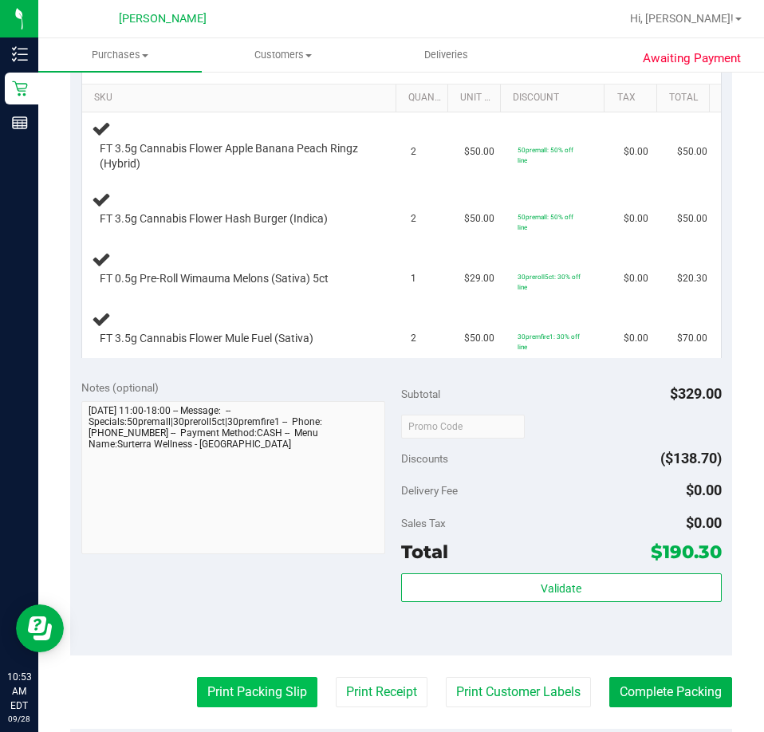
click at [236, 691] on button "Print Packing Slip" at bounding box center [257, 692] width 120 height 30
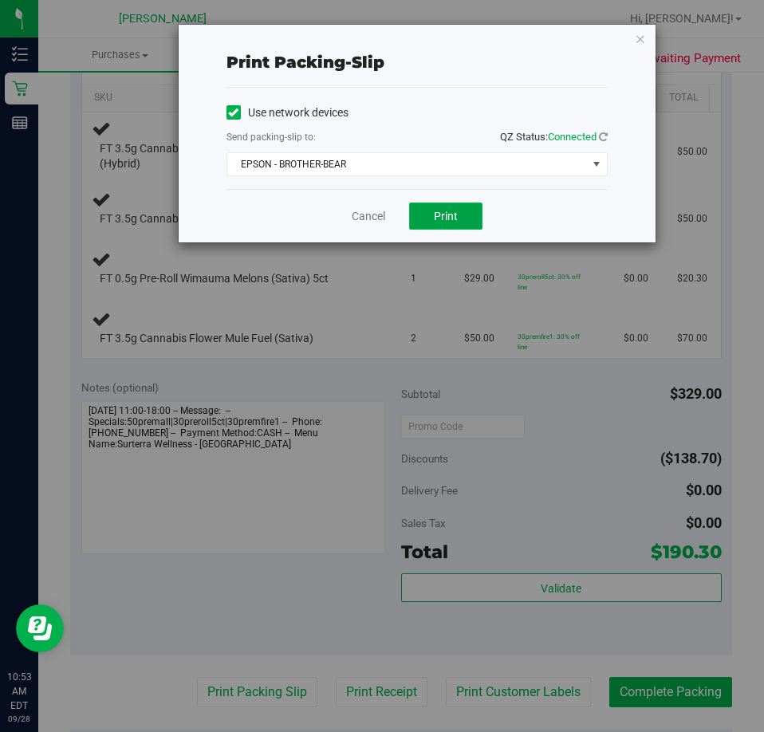
click at [444, 218] on span "Print" at bounding box center [446, 216] width 24 height 13
click at [354, 212] on link "Cancel" at bounding box center [368, 216] width 33 height 17
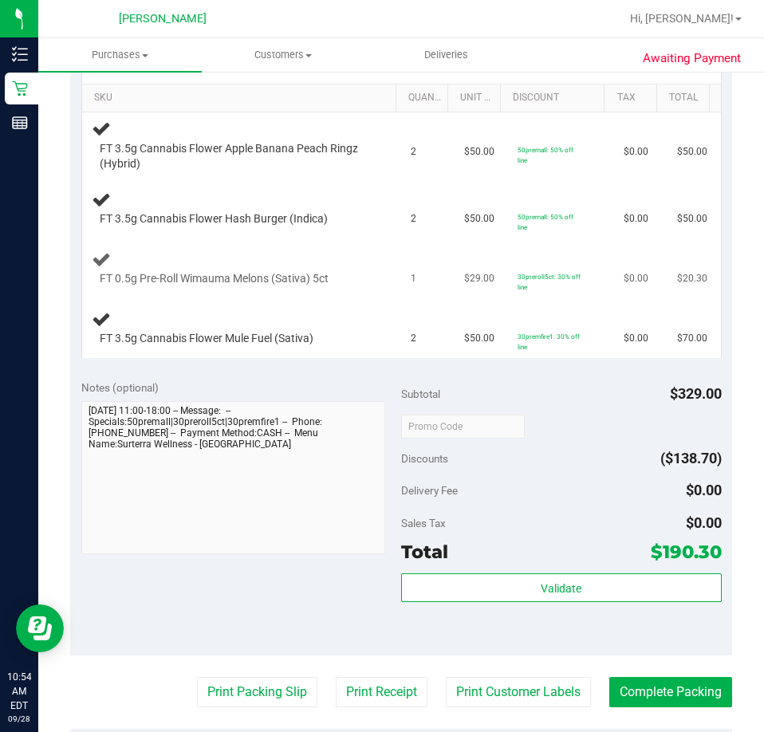
click at [202, 281] on span "FT 0.5g Pre-Roll Wimauma Melons (Sativa) 5ct" at bounding box center [214, 278] width 229 height 15
drag, startPoint x: 202, startPoint y: 281, endPoint x: 241, endPoint y: 285, distance: 38.5
click at [241, 285] on span "FT 0.5g Pre-Roll Wimauma Melons (Sativa) 5ct" at bounding box center [214, 278] width 229 height 15
copy span "Wimauma Melons"
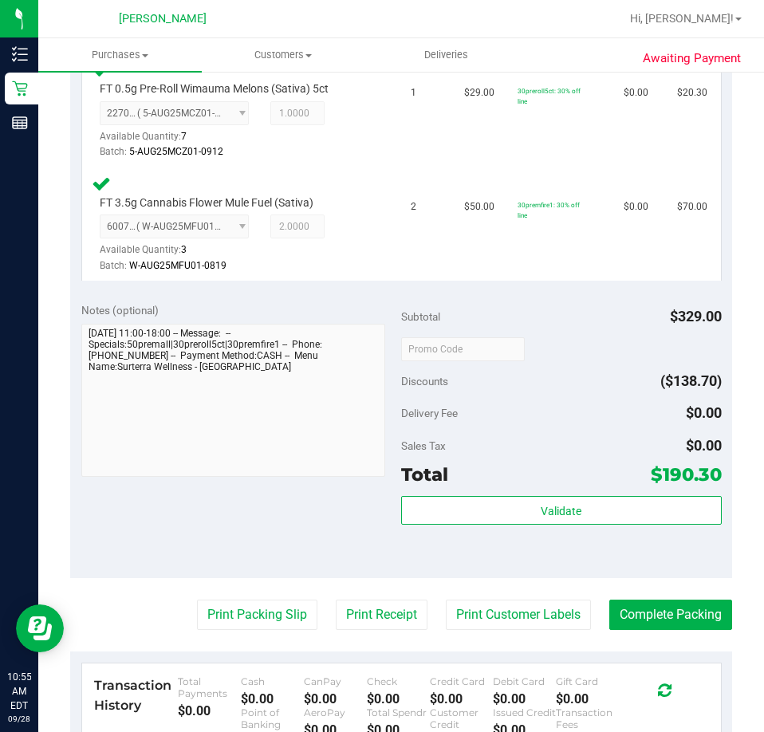
scroll to position [829, 0]
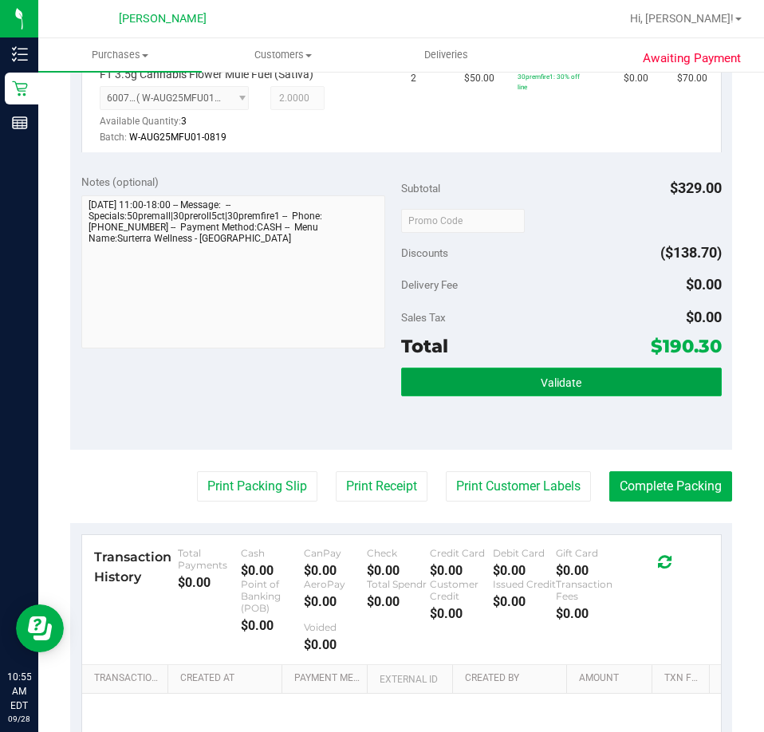
click at [541, 391] on button "Validate" at bounding box center [561, 382] width 320 height 29
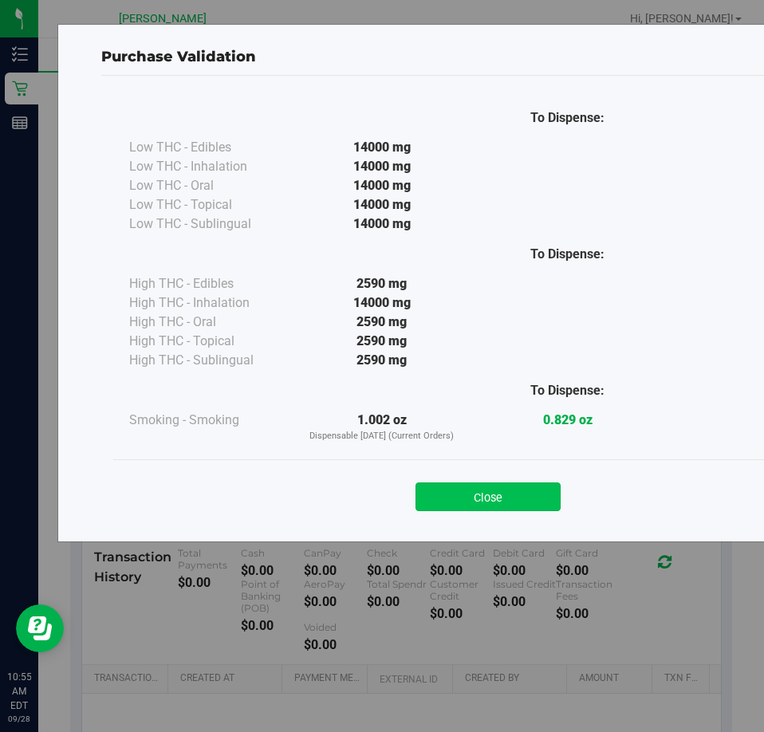
click at [493, 490] on button "Close" at bounding box center [487, 496] width 145 height 29
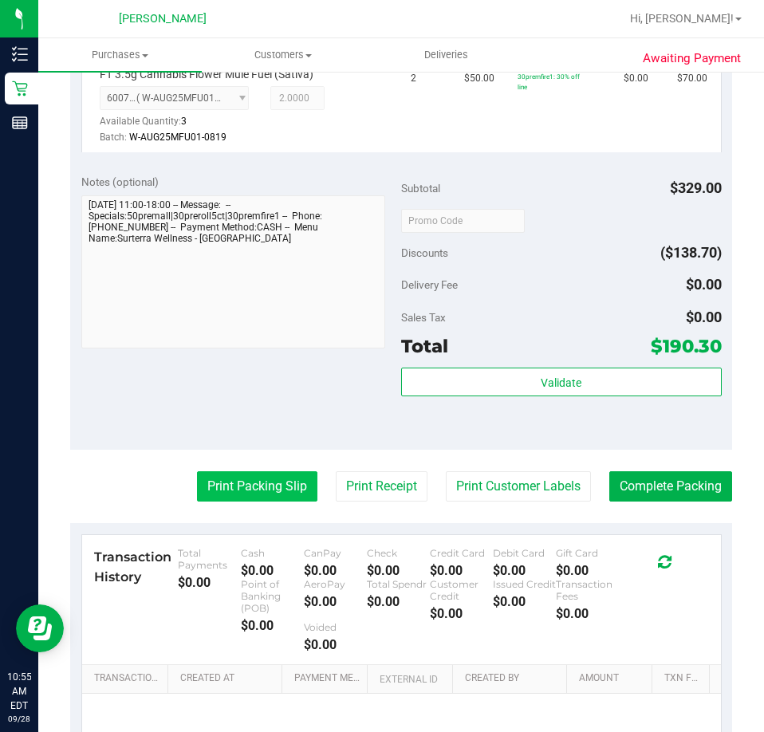
click at [242, 497] on button "Print Packing Slip" at bounding box center [257, 486] width 120 height 30
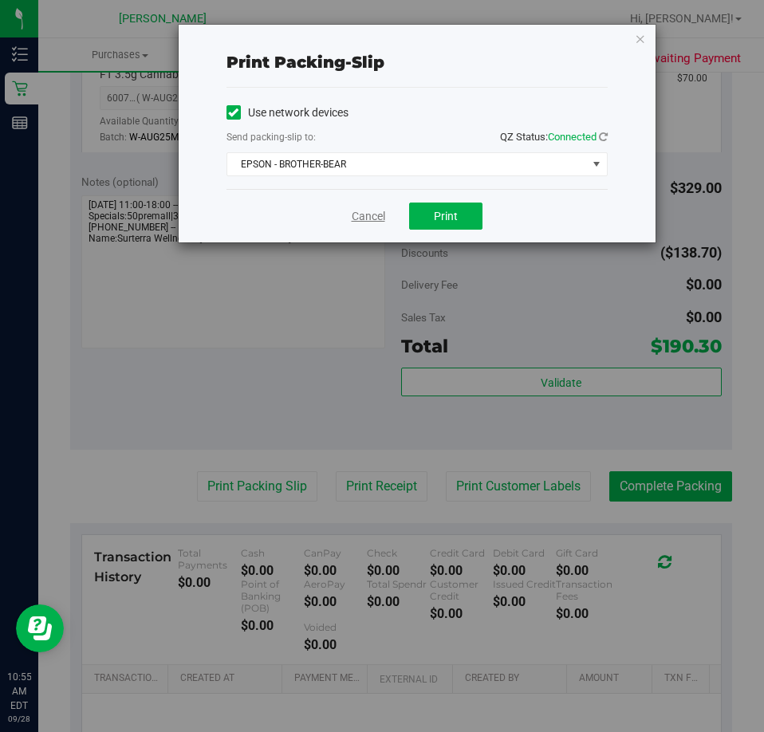
click at [356, 220] on link "Cancel" at bounding box center [368, 216] width 33 height 17
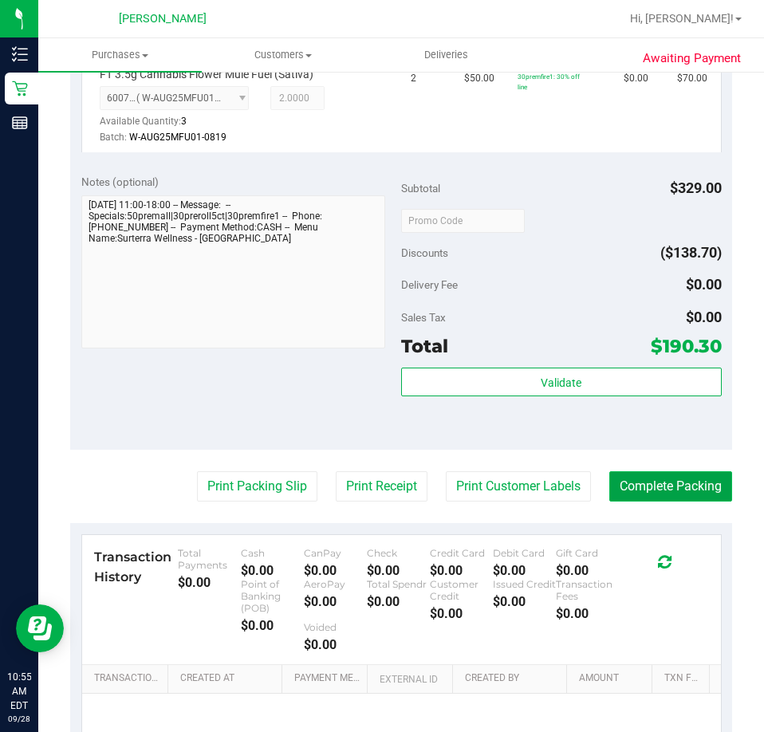
click at [638, 499] on button "Complete Packing" at bounding box center [670, 486] width 123 height 30
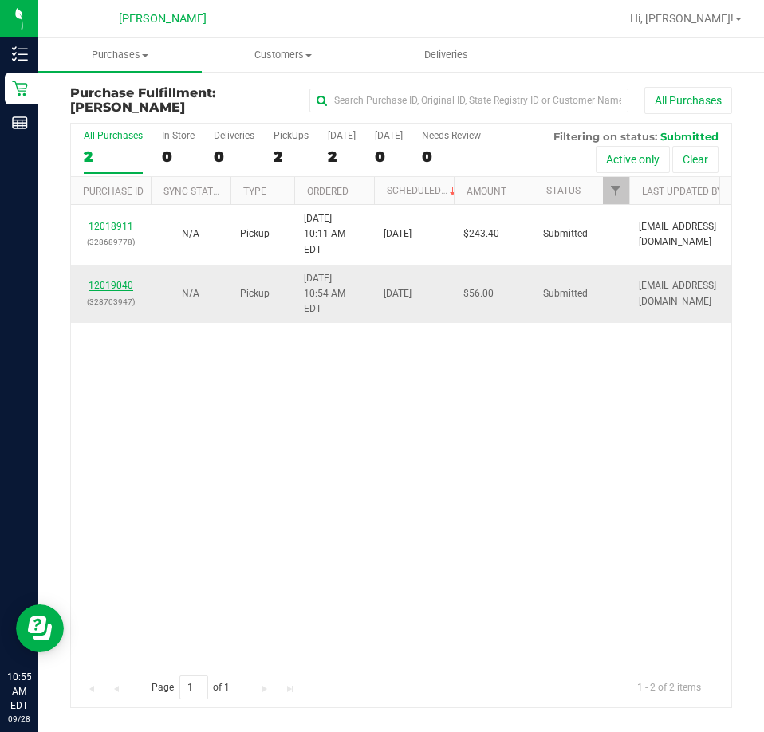
click at [115, 280] on link "12019040" at bounding box center [110, 285] width 45 height 11
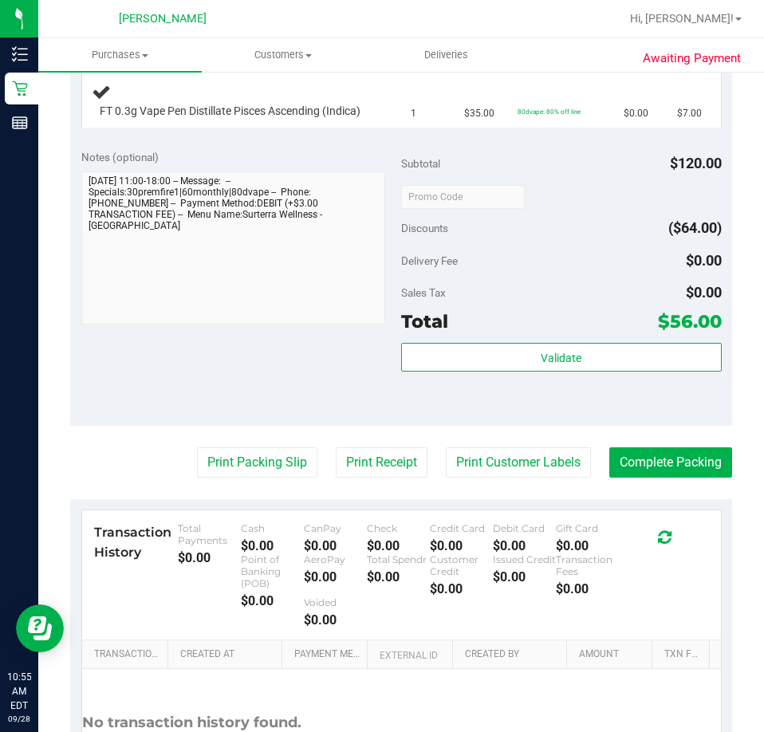
scroll to position [588, 0]
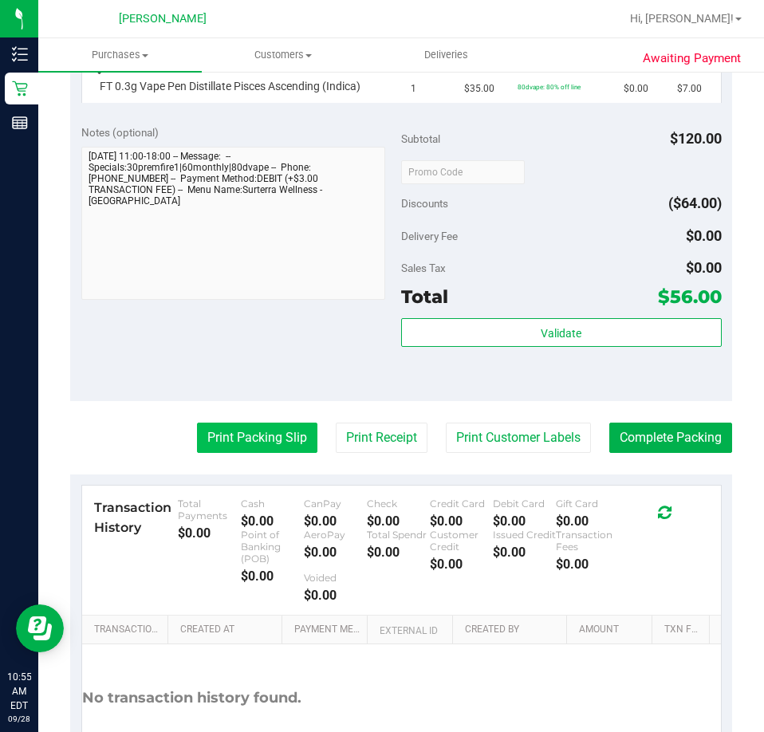
click at [231, 446] on button "Print Packing Slip" at bounding box center [257, 438] width 120 height 30
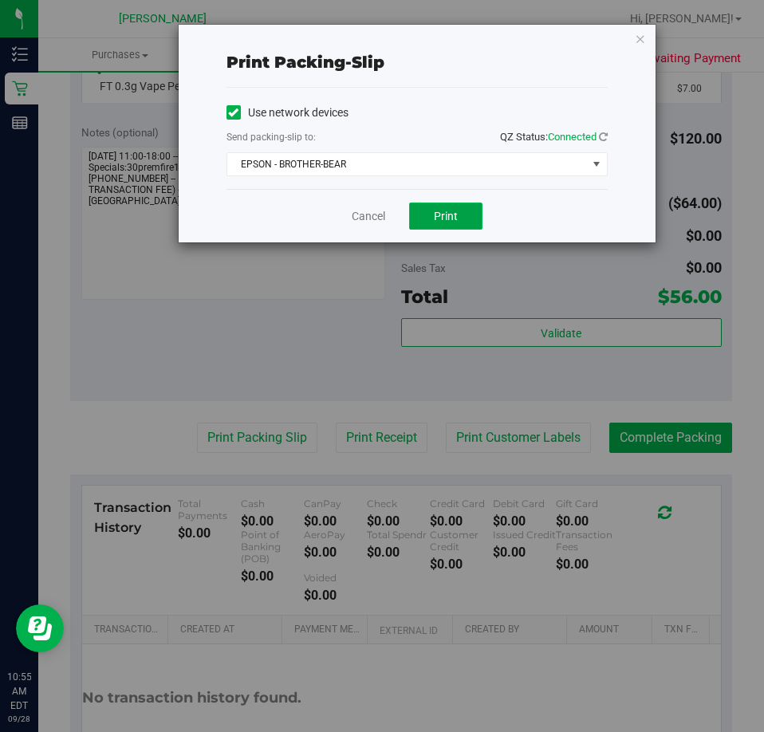
click at [443, 214] on span "Print" at bounding box center [446, 216] width 24 height 13
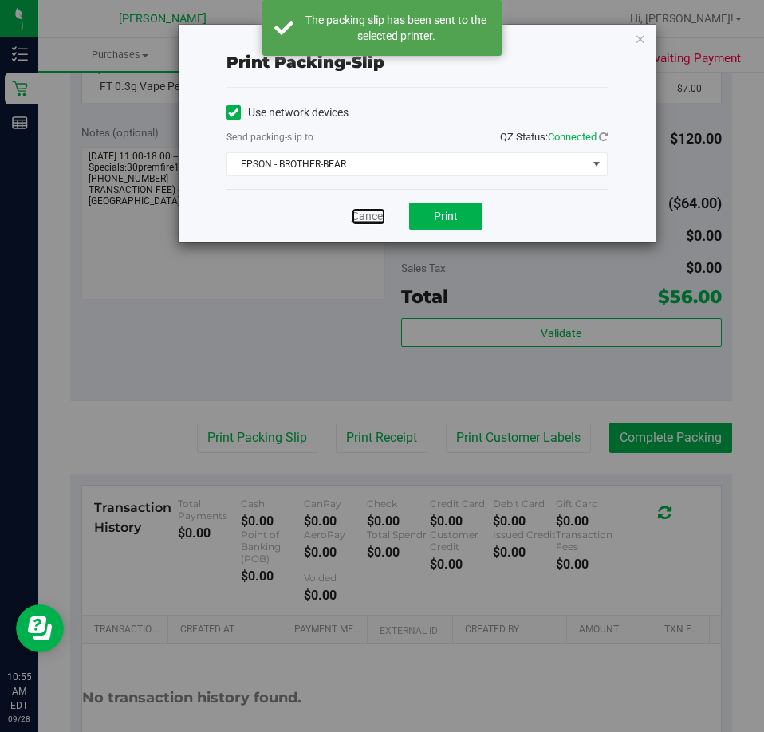
click at [360, 215] on link "Cancel" at bounding box center [368, 216] width 33 height 17
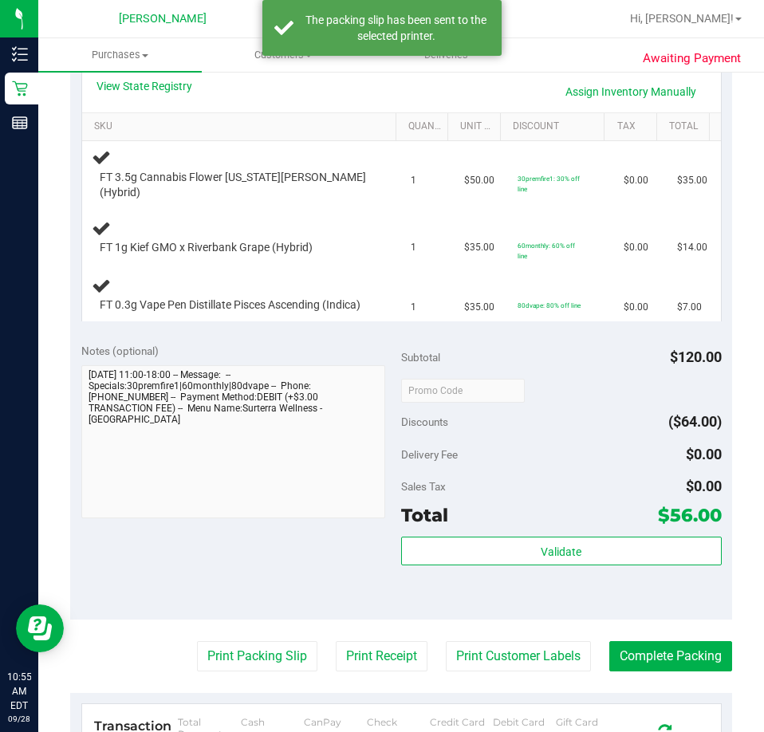
scroll to position [269, 0]
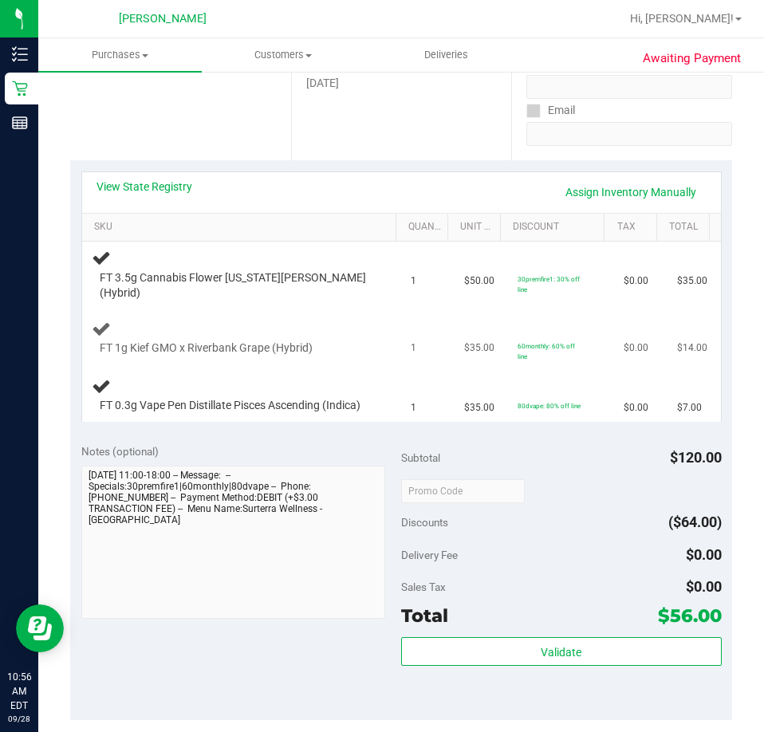
click at [205, 342] on span "FT 1g Kief GMO x Riverbank Grape (Hybrid)" at bounding box center [206, 347] width 213 height 15
drag, startPoint x: 205, startPoint y: 342, endPoint x: 244, endPoint y: 341, distance: 39.1
click at [244, 341] on span "FT 1g Kief GMO x Riverbank Grape (Hybrid)" at bounding box center [206, 347] width 213 height 15
copy span "Riverbank Grape"
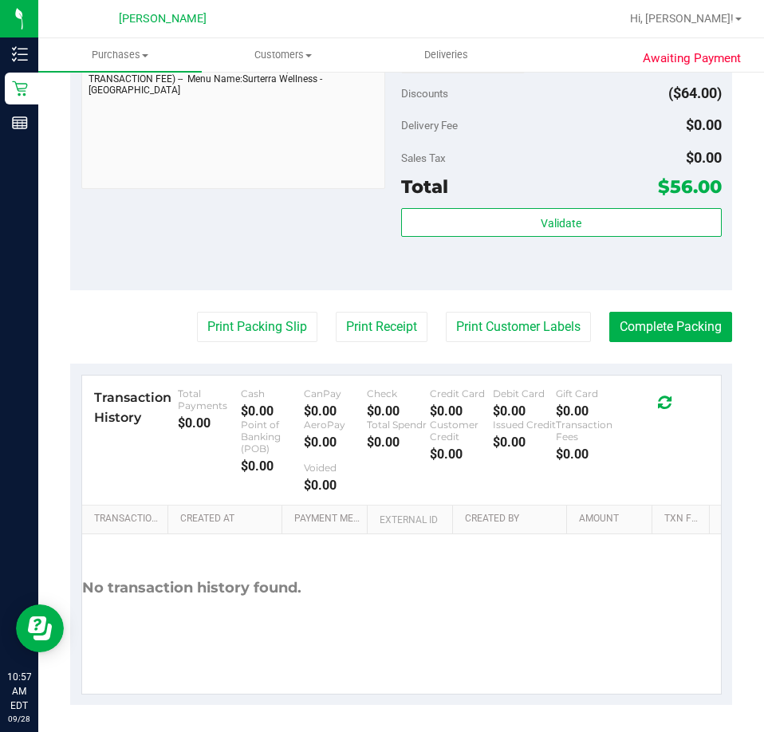
scroll to position [879, 0]
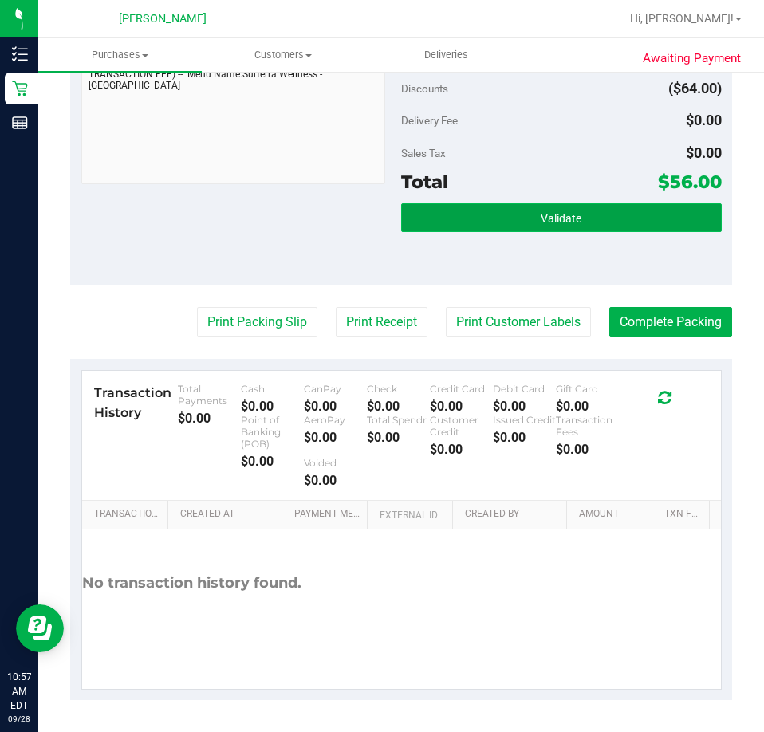
click at [473, 207] on button "Validate" at bounding box center [561, 217] width 320 height 29
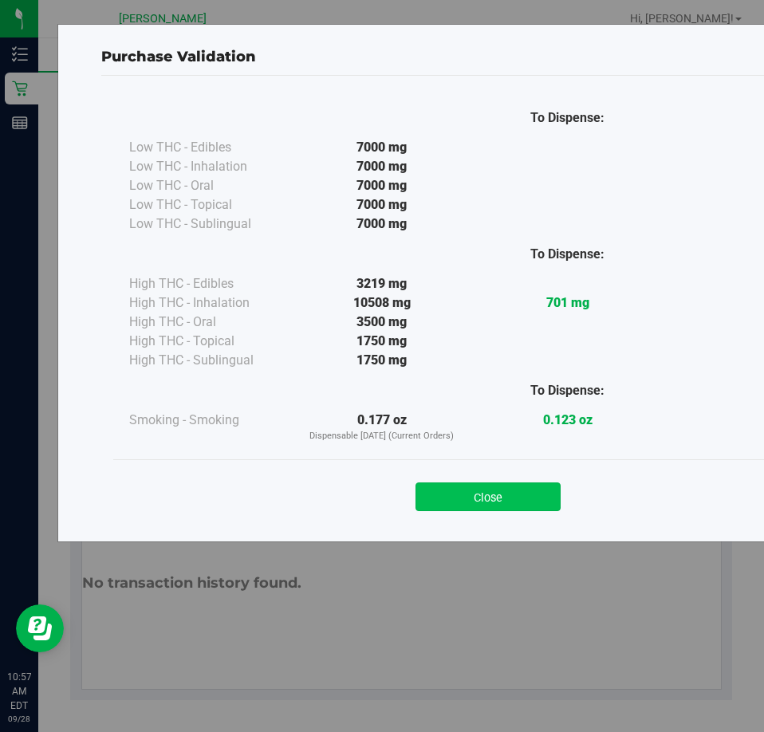
click at [503, 492] on button "Close" at bounding box center [487, 496] width 145 height 29
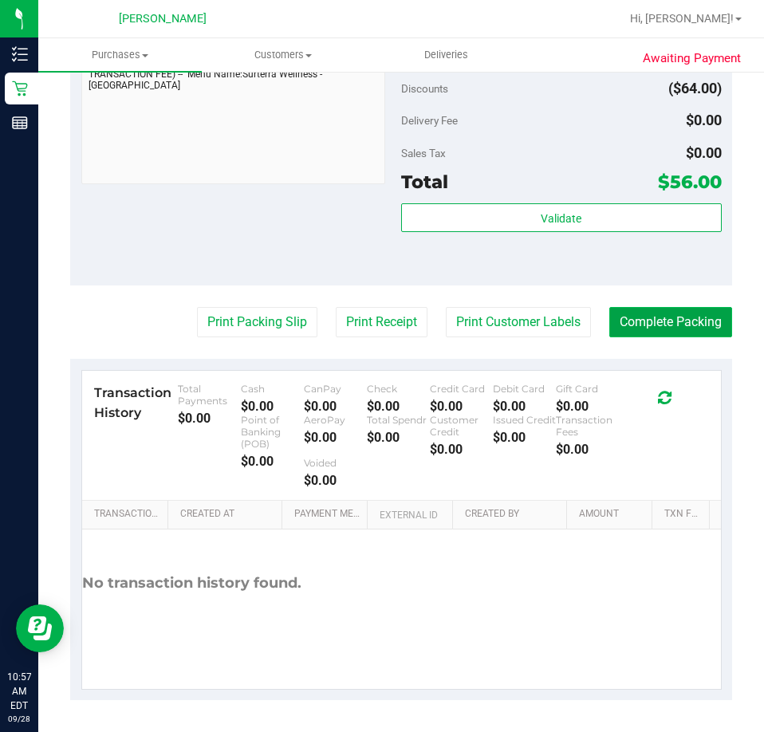
click at [646, 319] on button "Complete Packing" at bounding box center [670, 322] width 123 height 30
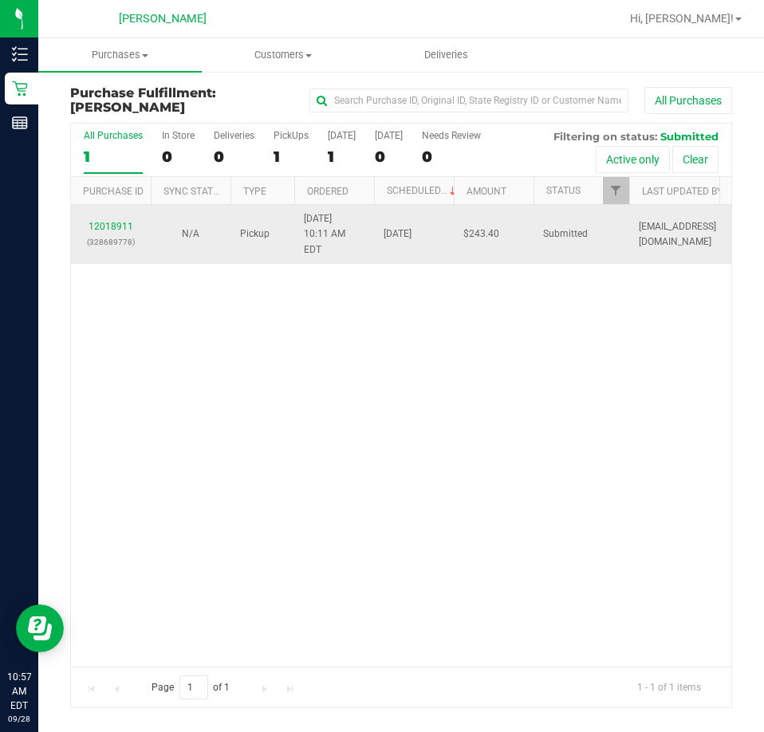
click at [108, 224] on div "12018911 (328689778)" at bounding box center [111, 234] width 61 height 30
click at [116, 221] on link "12018911" at bounding box center [110, 226] width 45 height 11
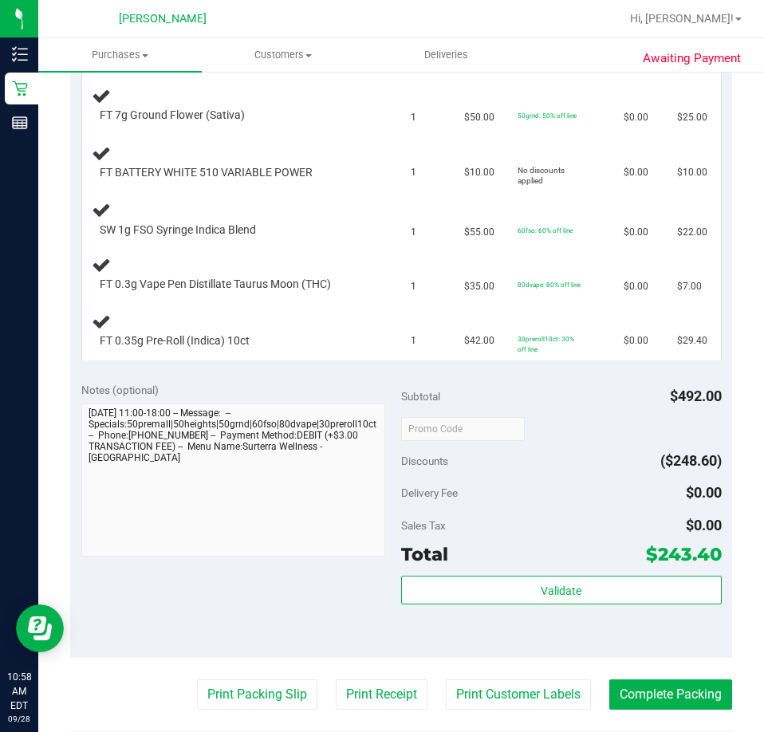
scroll to position [558, 0]
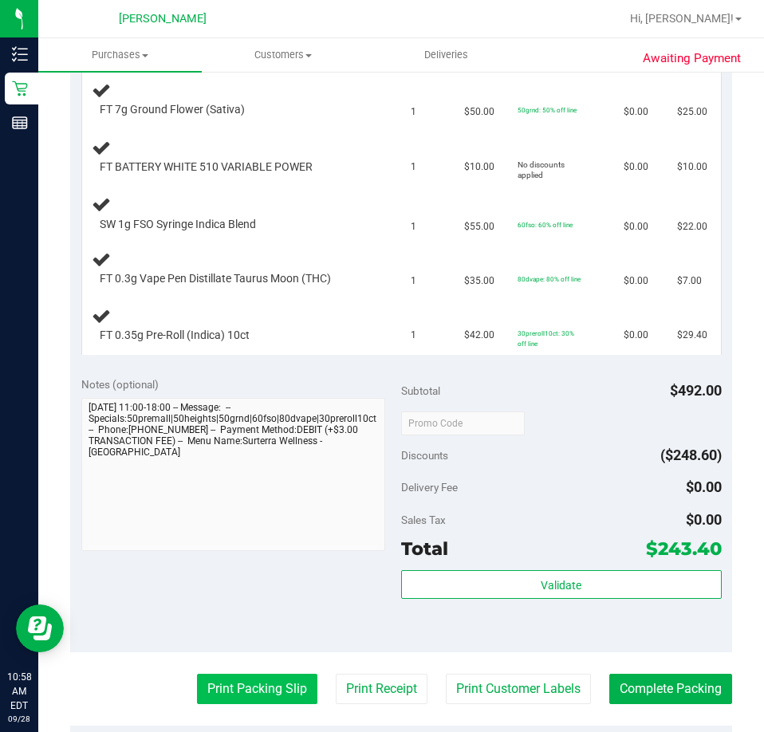
click at [254, 683] on button "Print Packing Slip" at bounding box center [257, 689] width 120 height 30
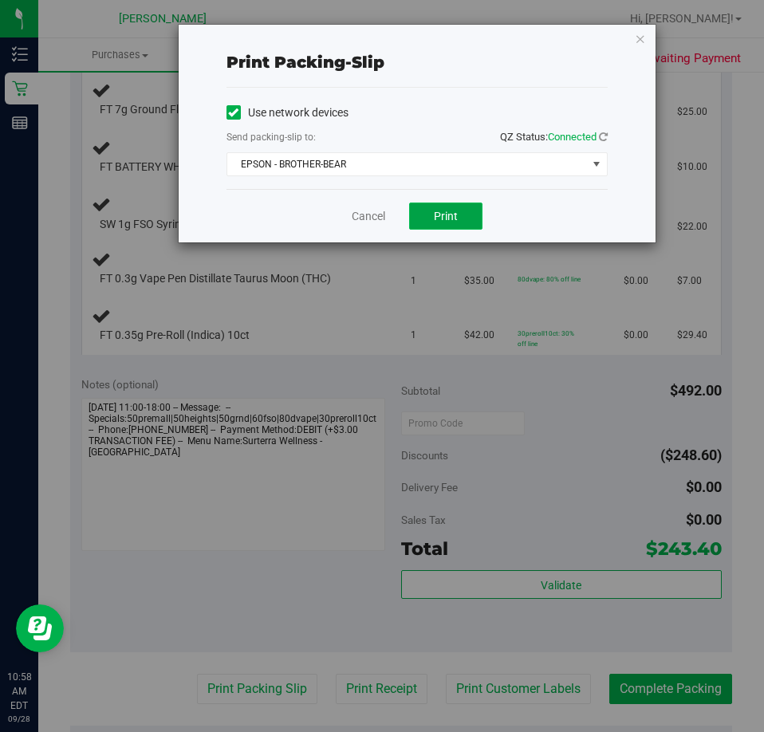
click at [446, 218] on span "Print" at bounding box center [446, 216] width 24 height 13
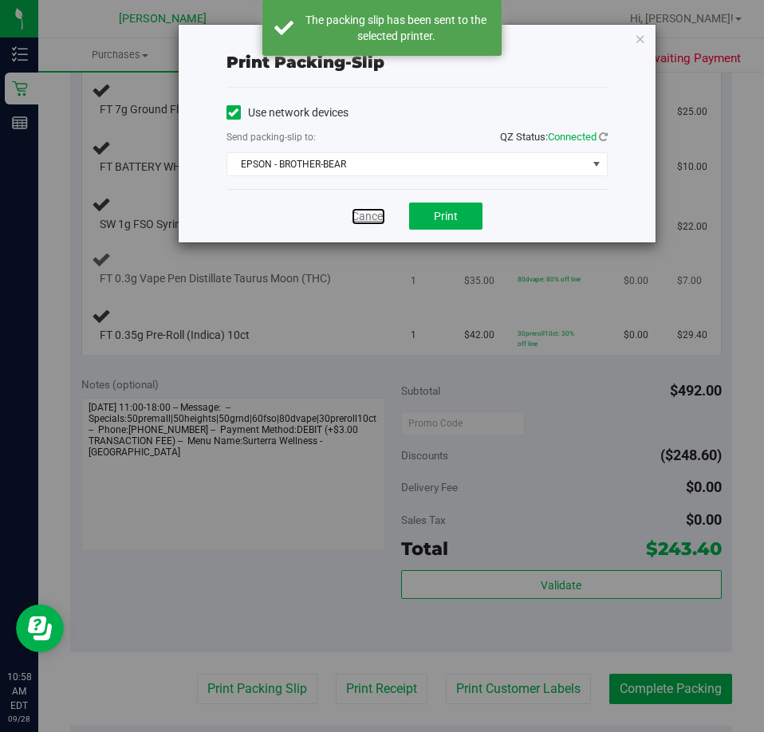
drag, startPoint x: 363, startPoint y: 214, endPoint x: 368, endPoint y: 257, distance: 42.5
click at [364, 213] on link "Cancel" at bounding box center [368, 216] width 33 height 17
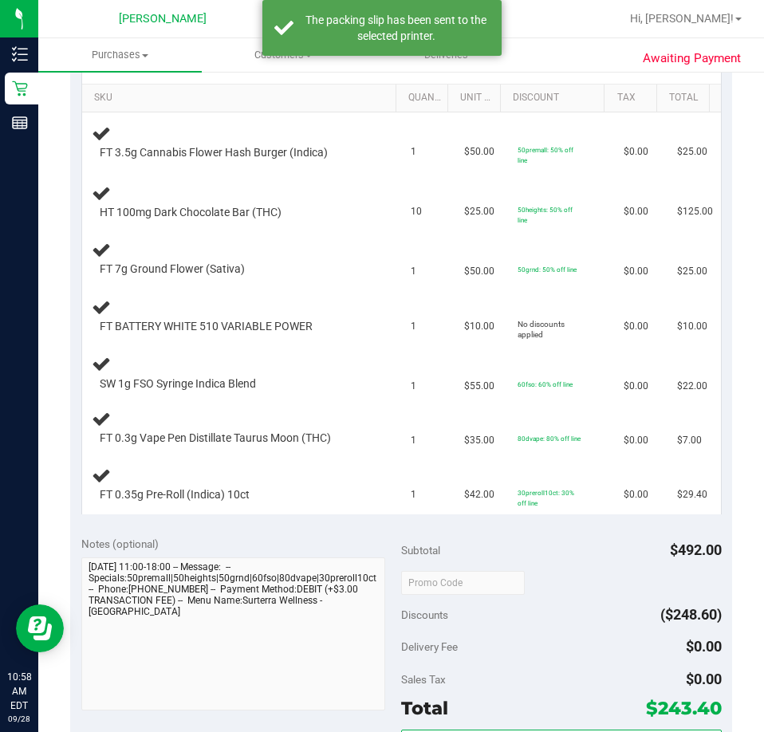
scroll to position [319, 0]
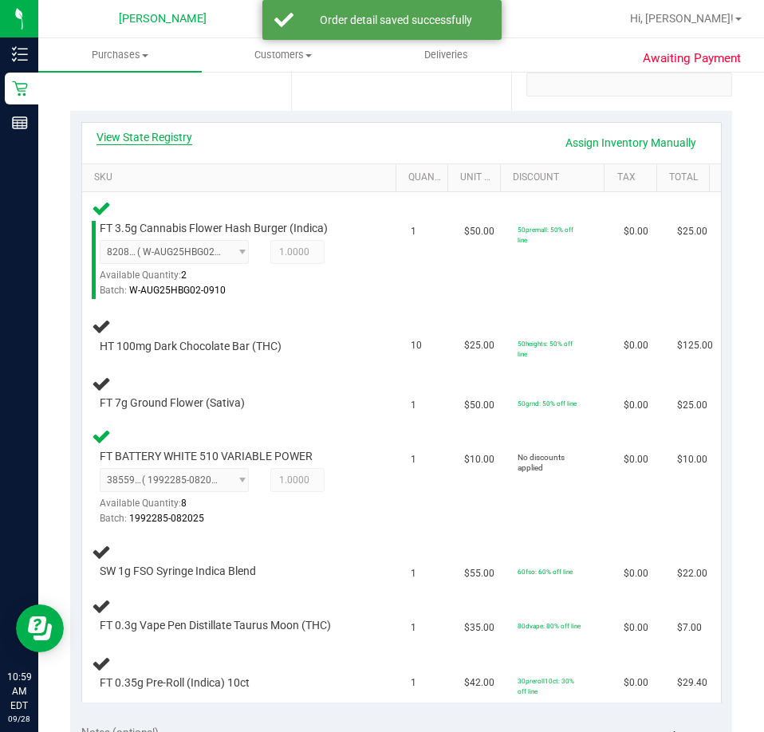
click at [157, 137] on link "View State Registry" at bounding box center [144, 137] width 96 height 16
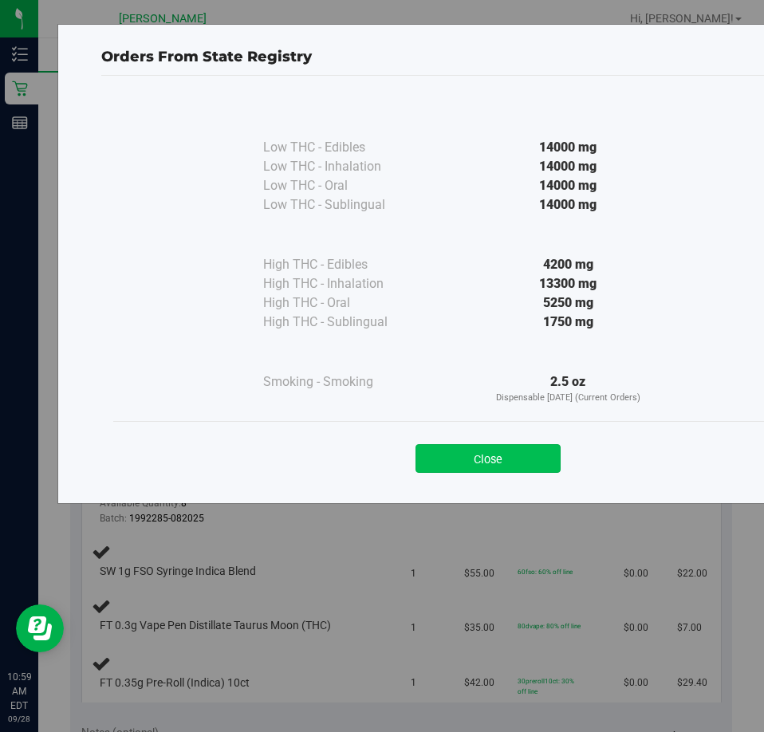
click at [451, 454] on button "Close" at bounding box center [487, 458] width 145 height 29
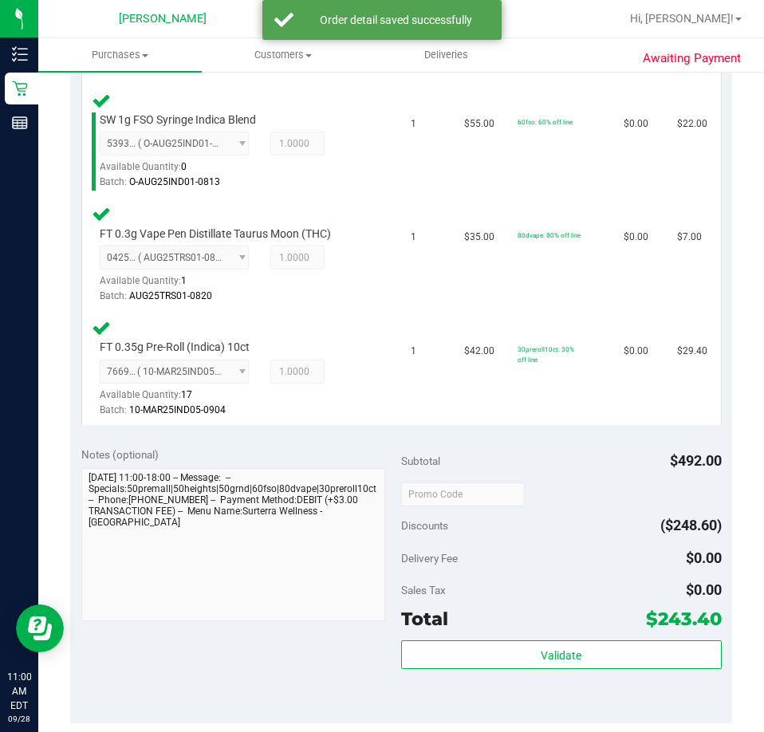
scroll to position [1276, 0]
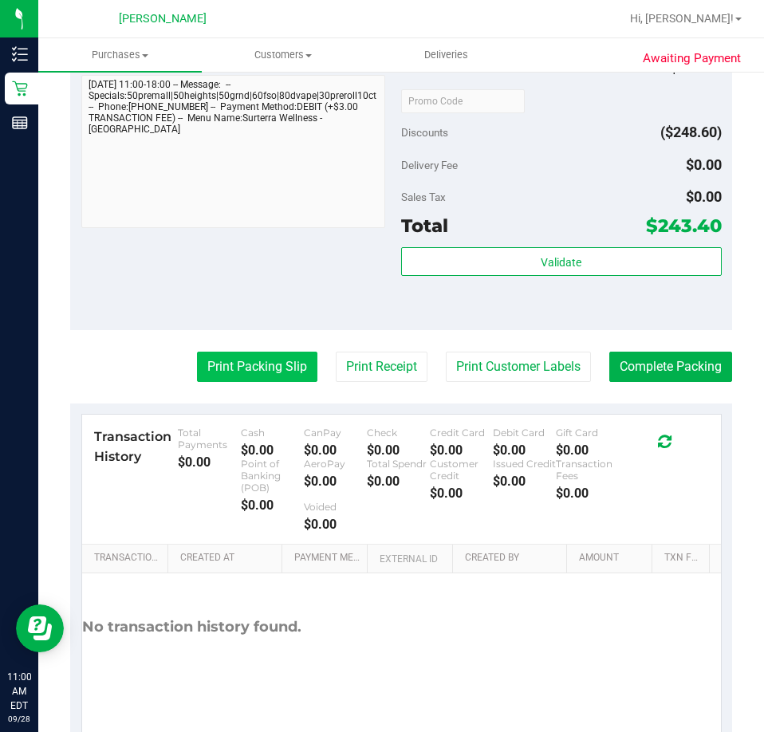
click at [252, 363] on button "Print Packing Slip" at bounding box center [257, 367] width 120 height 30
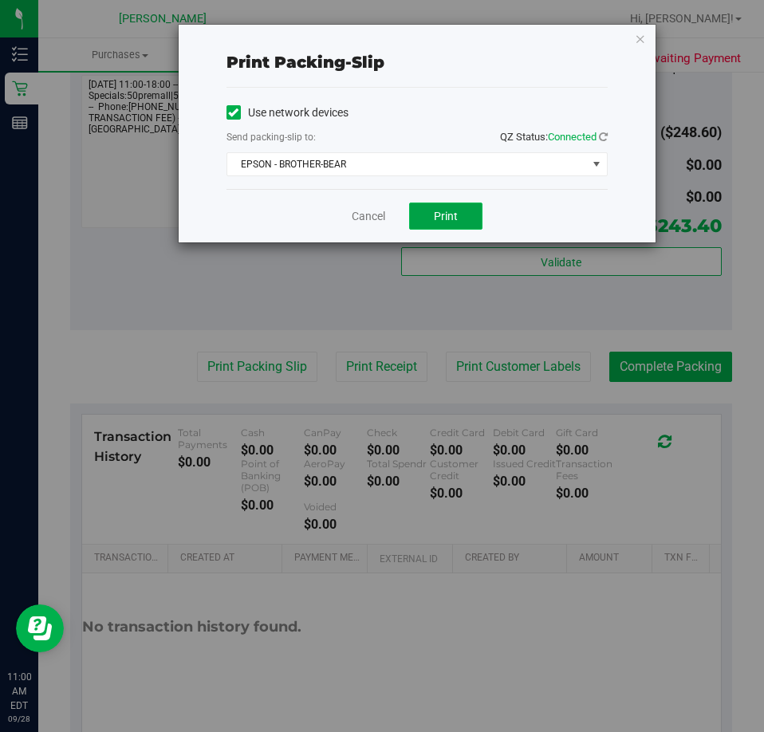
click at [444, 216] on span "Print" at bounding box center [446, 216] width 24 height 13
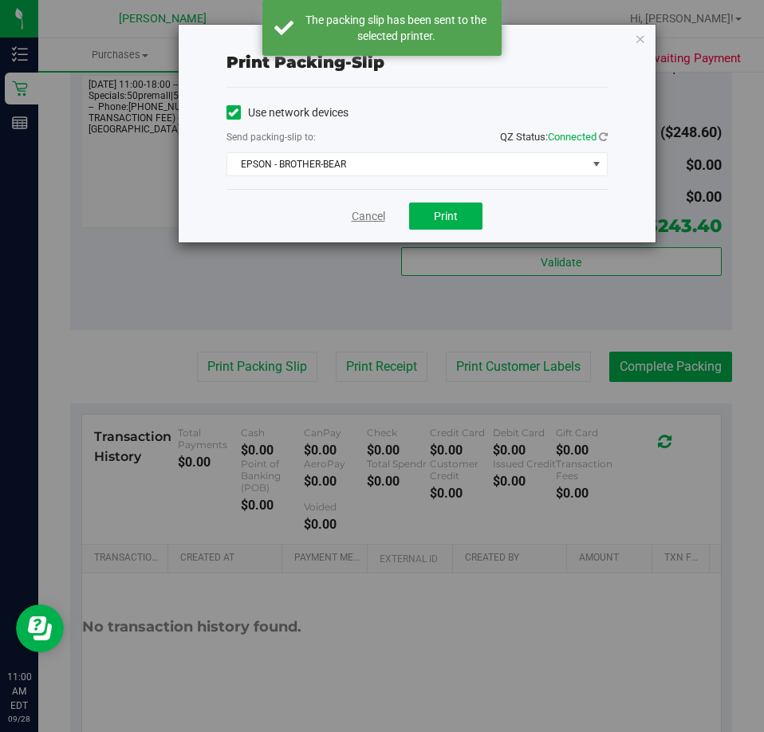
click at [364, 215] on link "Cancel" at bounding box center [368, 216] width 33 height 17
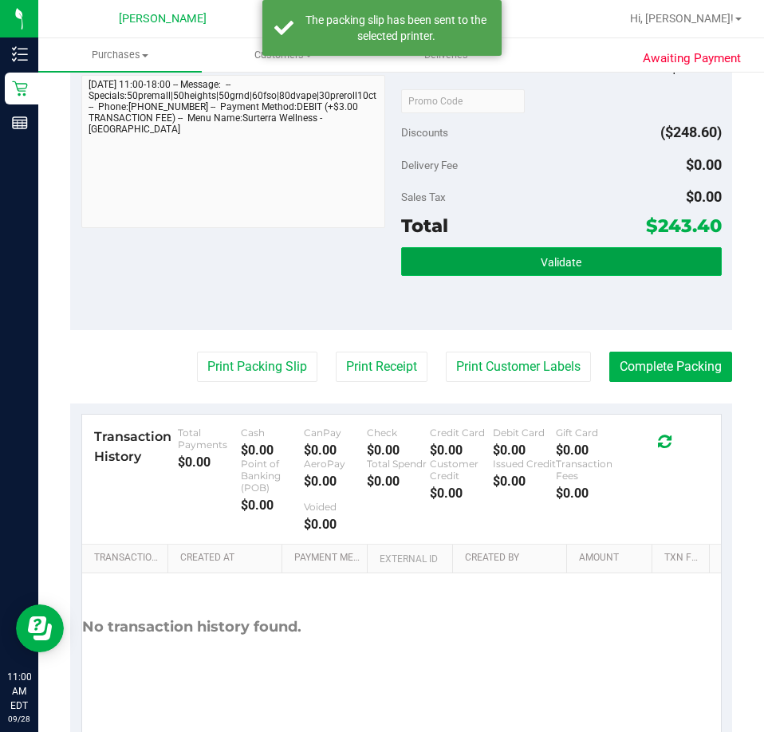
click at [453, 267] on button "Validate" at bounding box center [561, 261] width 320 height 29
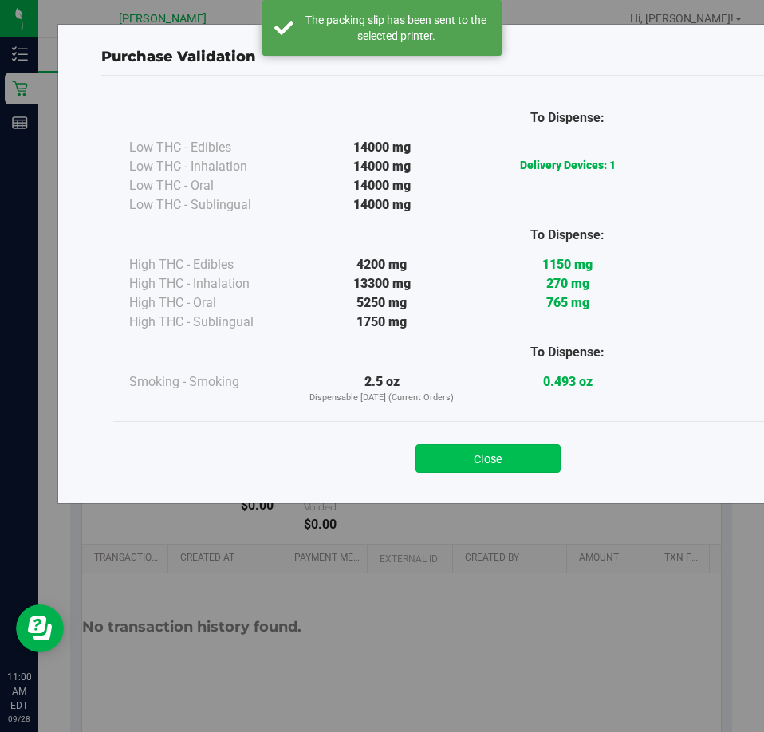
click at [485, 454] on button "Close" at bounding box center [487, 458] width 145 height 29
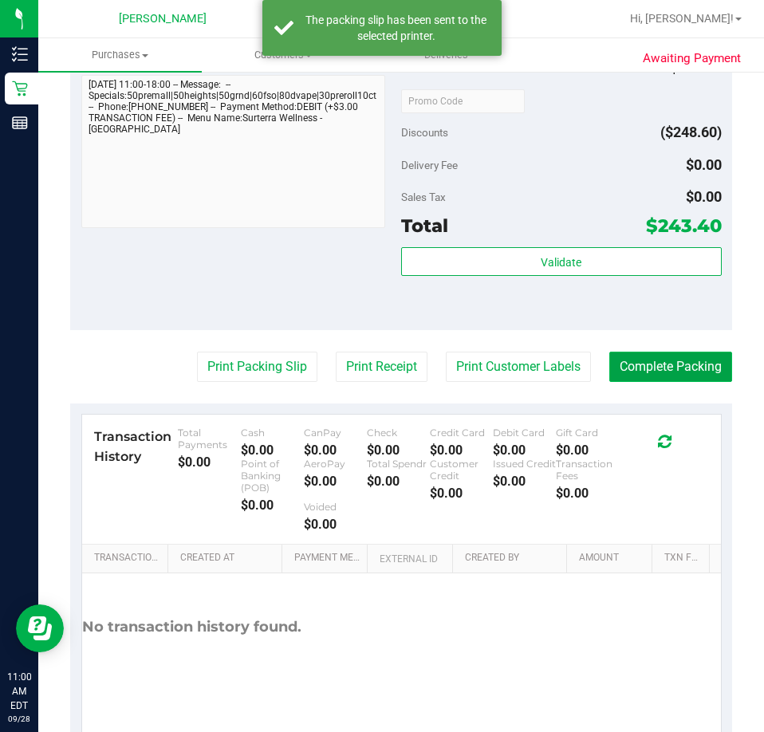
click at [659, 364] on button "Complete Packing" at bounding box center [670, 367] width 123 height 30
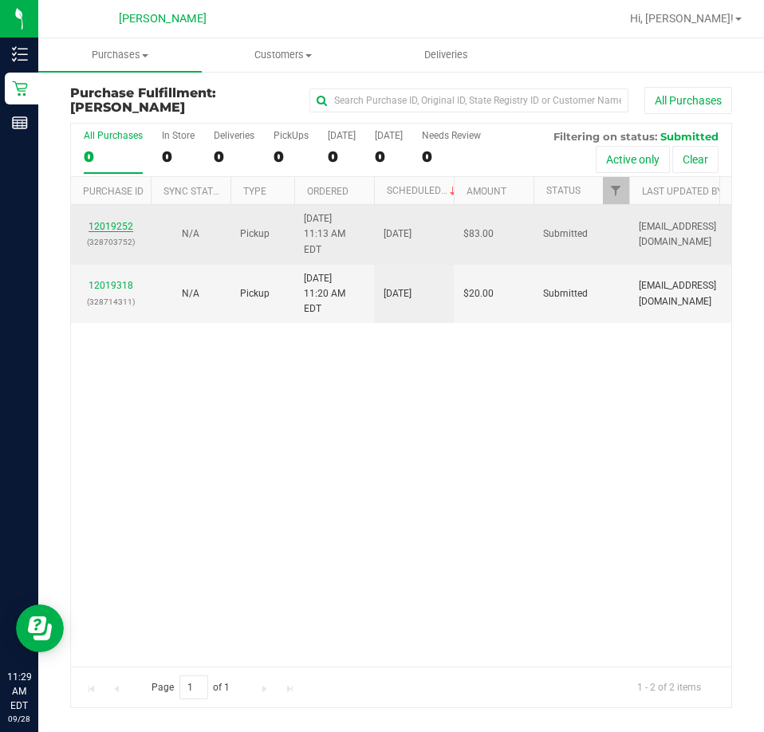
click at [114, 221] on link "12019252" at bounding box center [110, 226] width 45 height 11
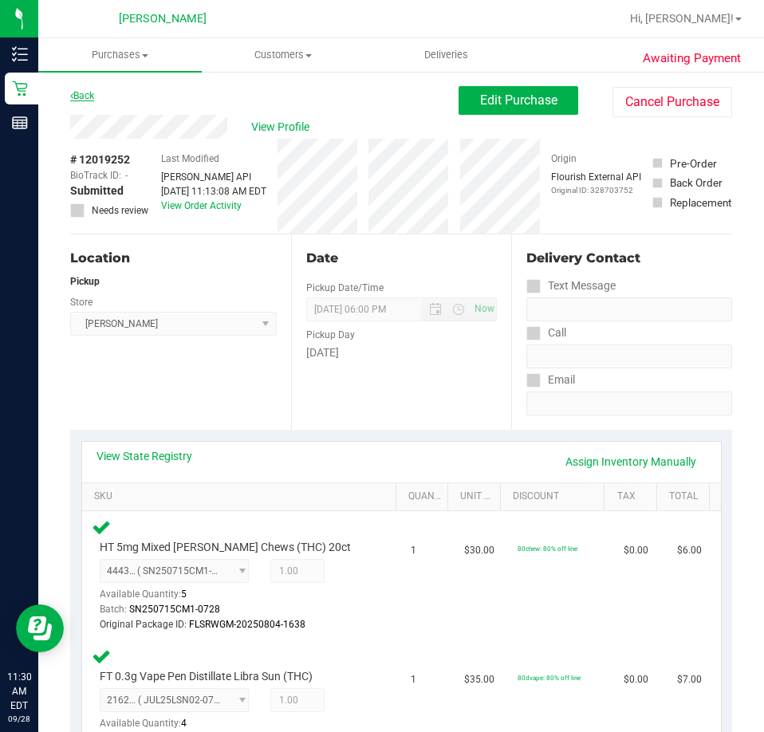
click at [82, 92] on link "Back" at bounding box center [82, 95] width 24 height 11
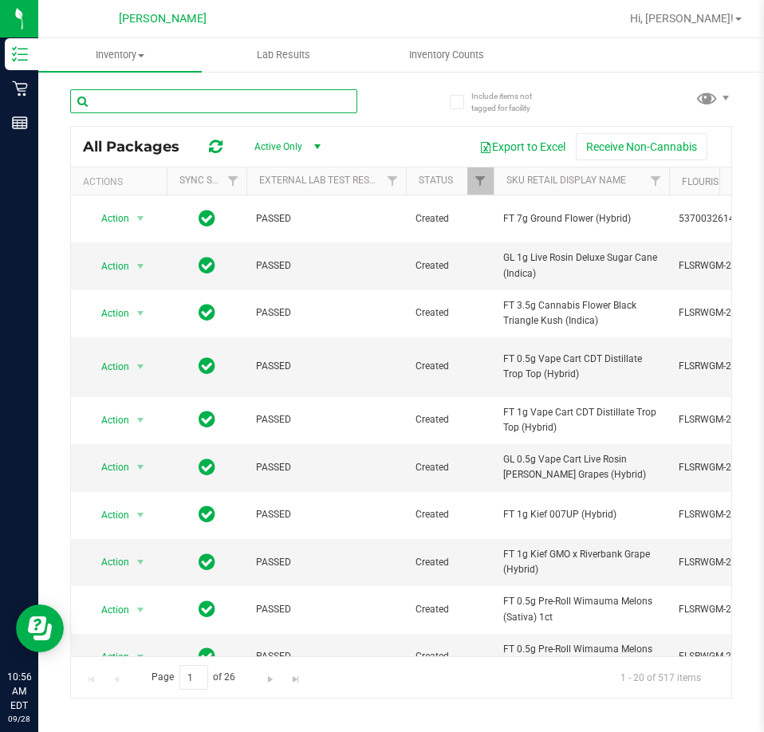
click at [128, 95] on input "text" at bounding box center [213, 101] width 287 height 24
paste input "Riverbank Grape"
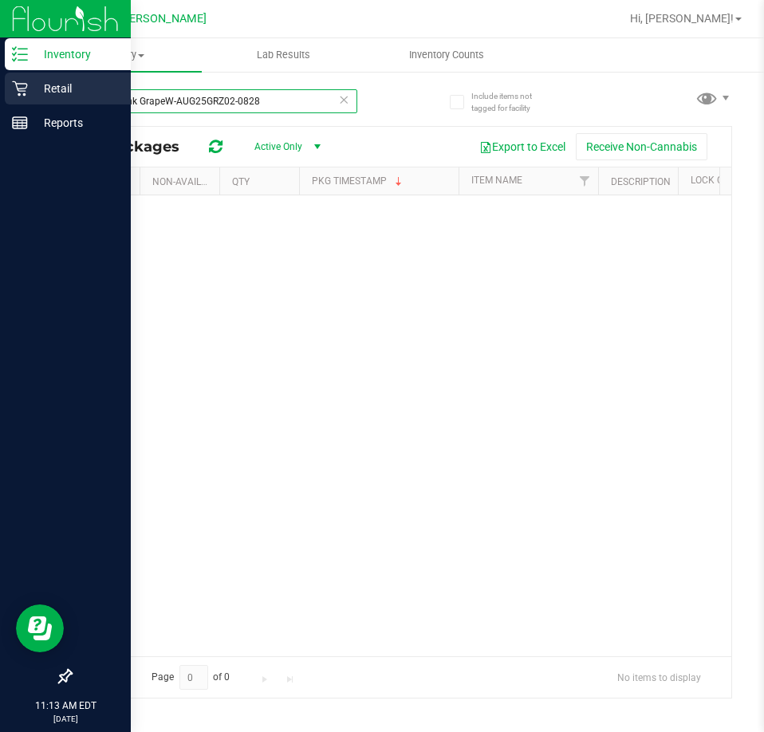
drag, startPoint x: 270, startPoint y: 100, endPoint x: 25, endPoint y: 101, distance: 245.5
click at [28, 104] on div "Inventory Retail Reports 11:13 AM EDT 09/28/2025 09/28 Clermont WC Hi, David! I…" at bounding box center [382, 366] width 764 height 732
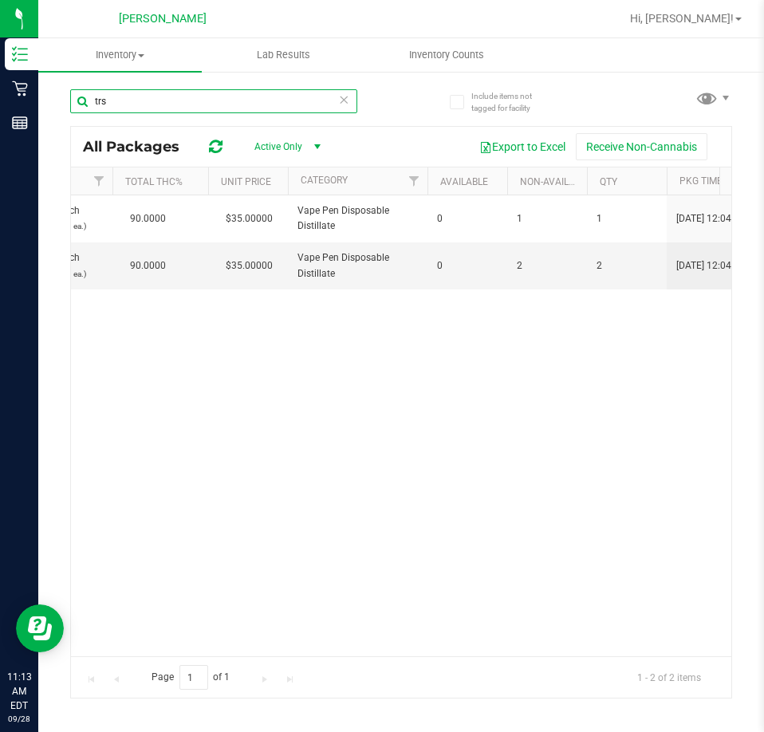
scroll to position [0, 1044]
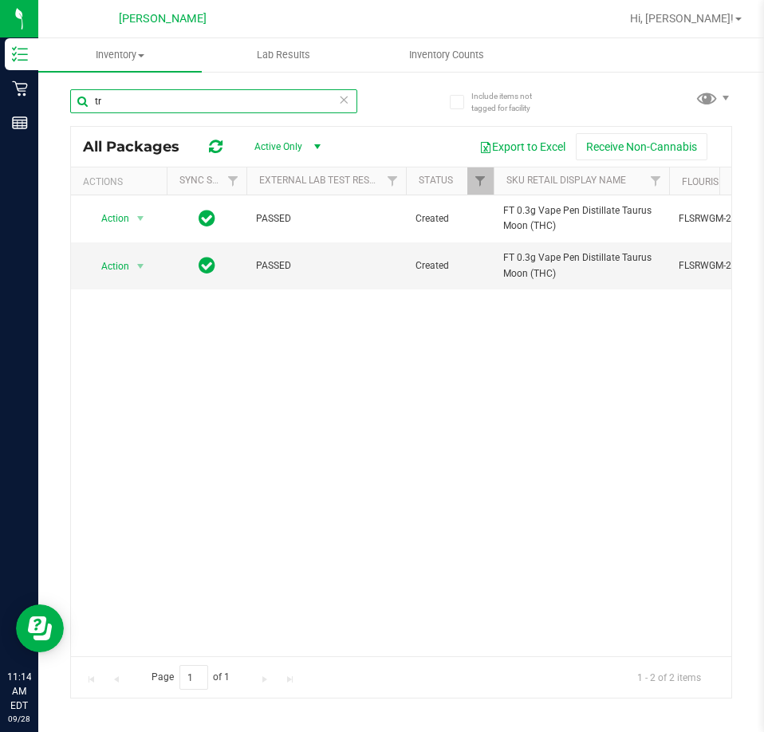
type input "t"
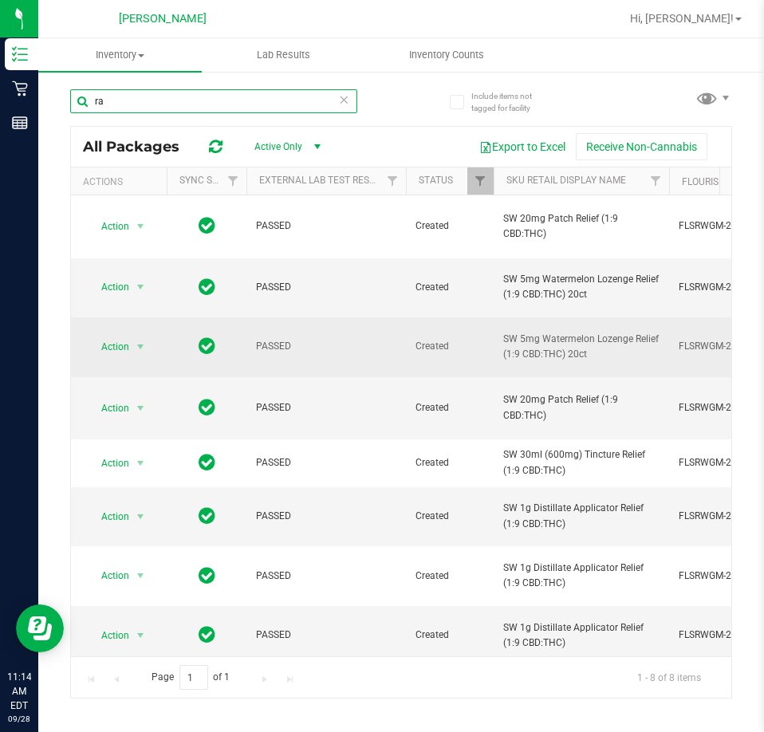
type input "r"
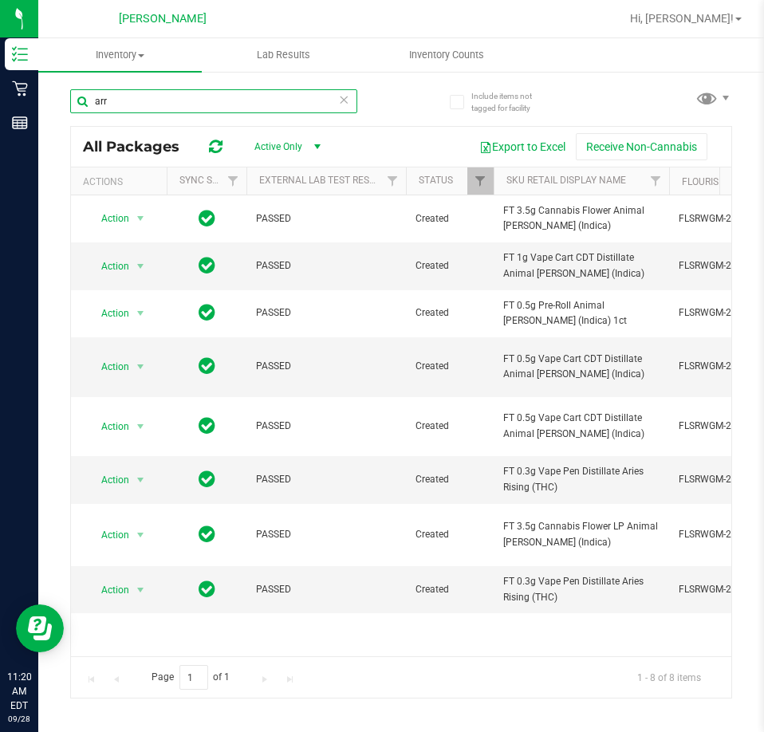
click at [155, 101] on input "arr" at bounding box center [213, 101] width 287 height 24
type input "a"
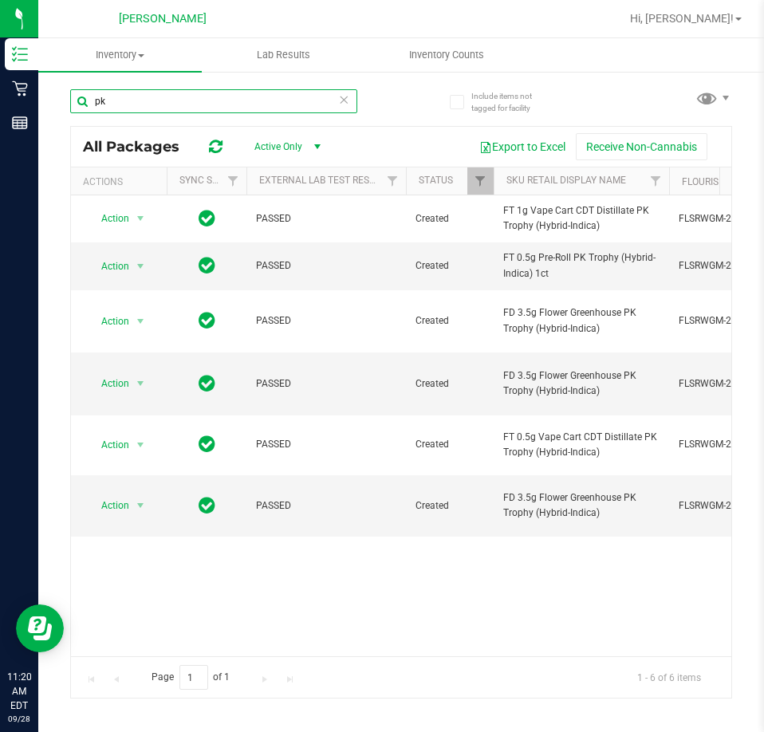
type input "p"
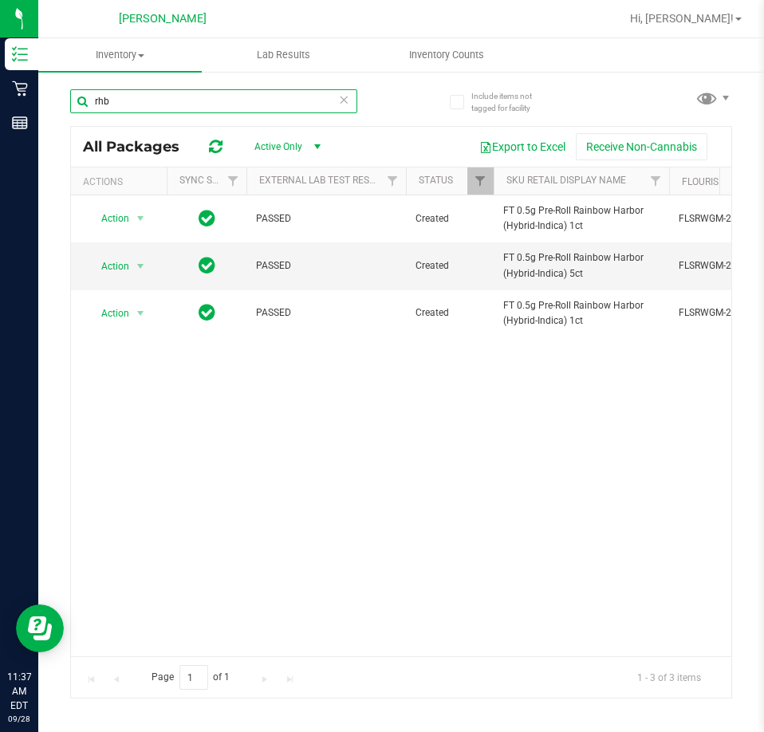
drag, startPoint x: 127, startPoint y: 104, endPoint x: 76, endPoint y: 94, distance: 52.1
click at [80, 103] on input "rhb" at bounding box center [213, 101] width 287 height 24
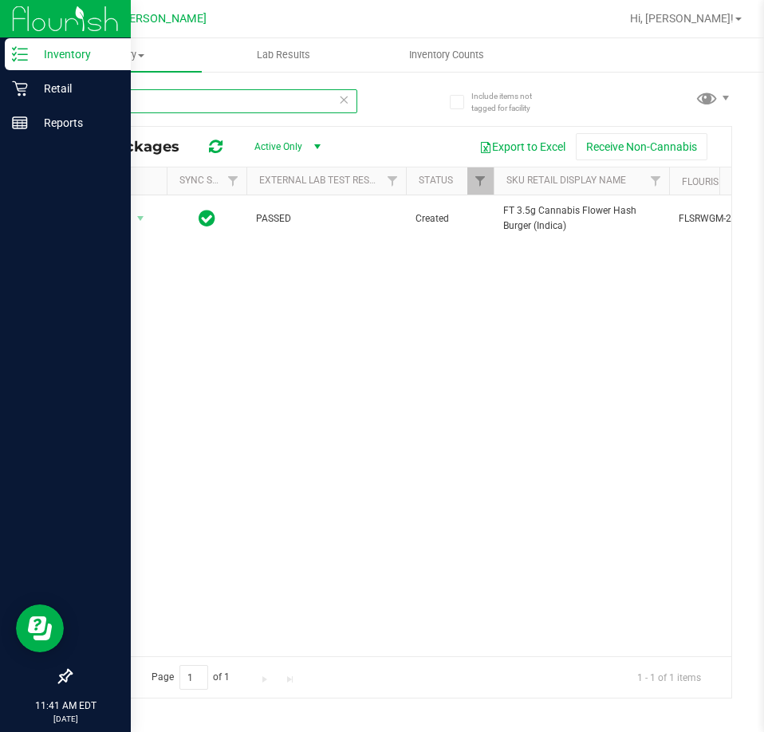
type input "hbg"
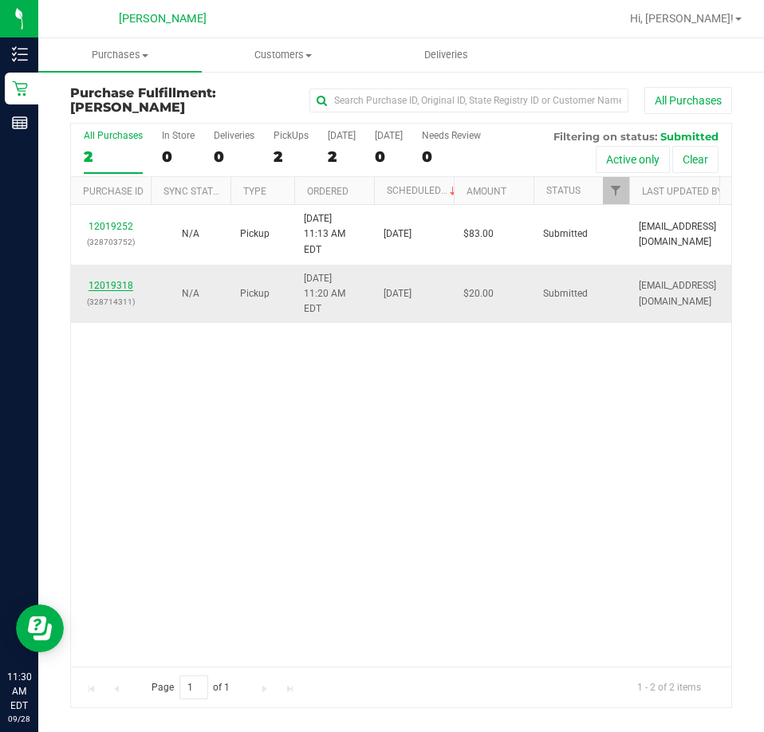
click at [120, 280] on link "12019318" at bounding box center [110, 285] width 45 height 11
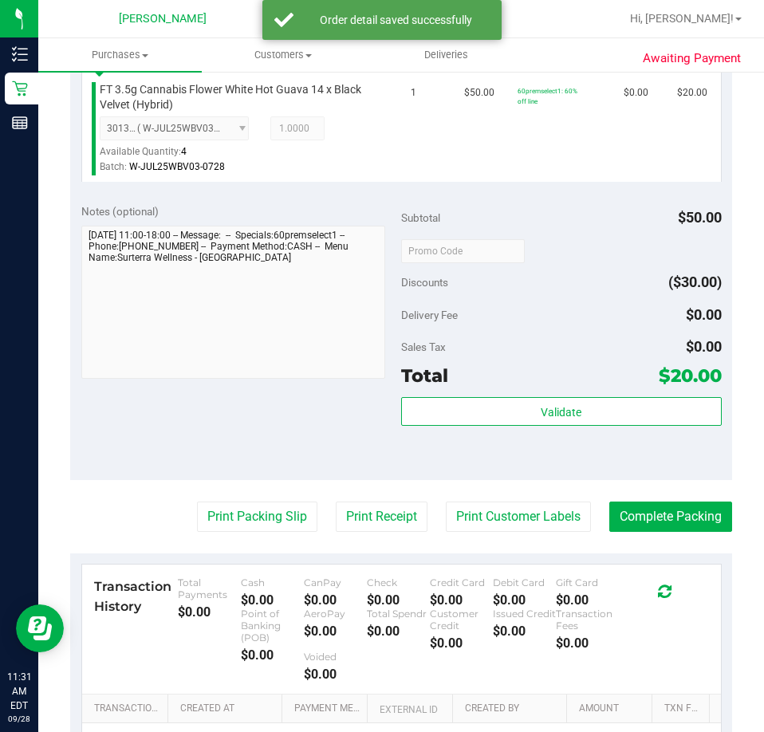
scroll to position [500, 0]
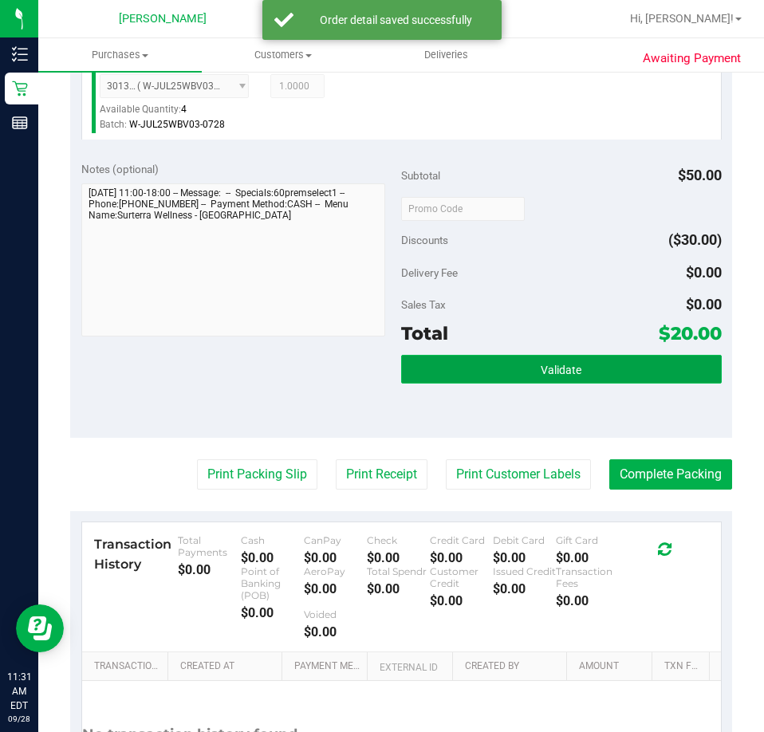
click at [544, 364] on span "Validate" at bounding box center [561, 370] width 41 height 13
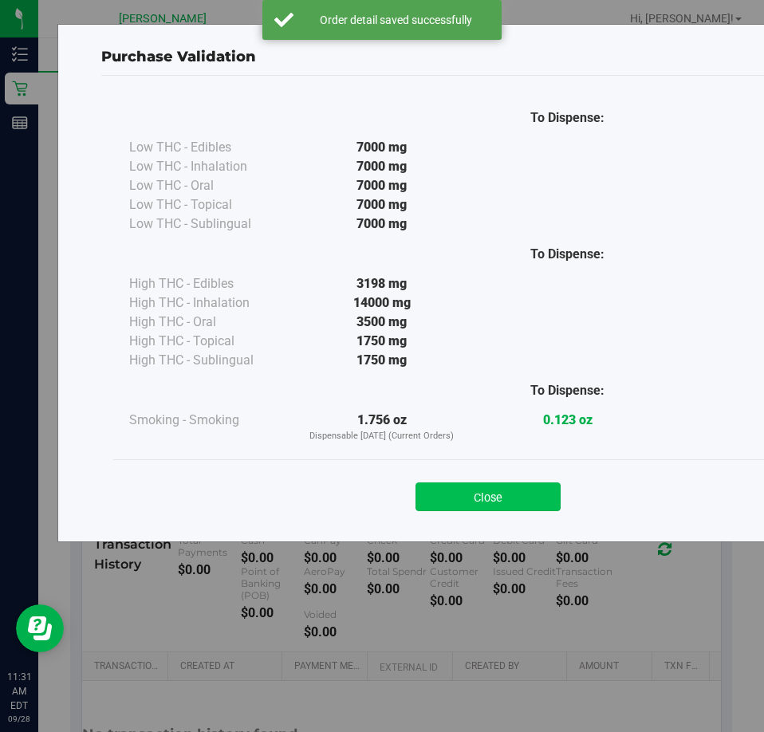
click at [482, 490] on button "Close" at bounding box center [487, 496] width 145 height 29
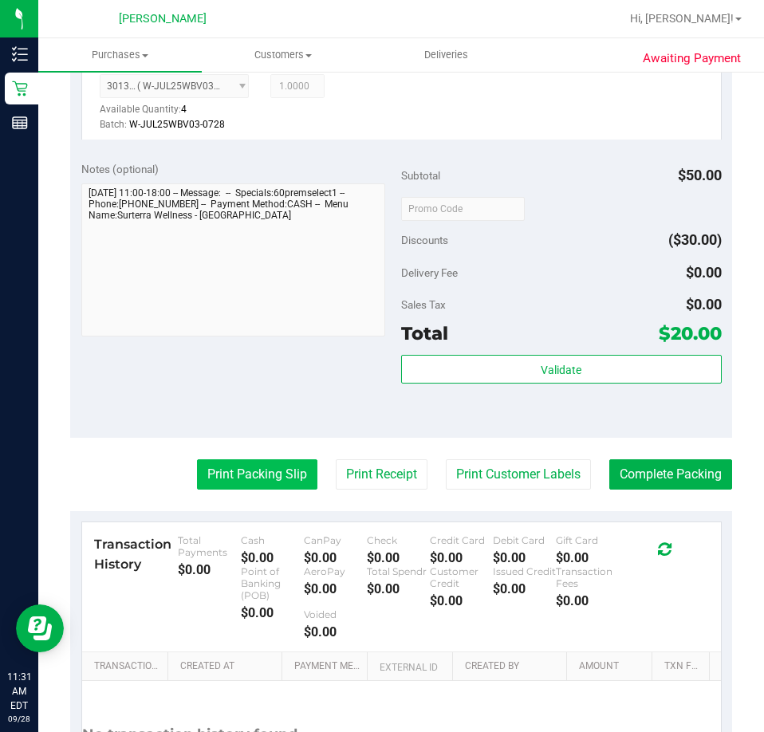
click at [255, 471] on button "Print Packing Slip" at bounding box center [257, 474] width 120 height 30
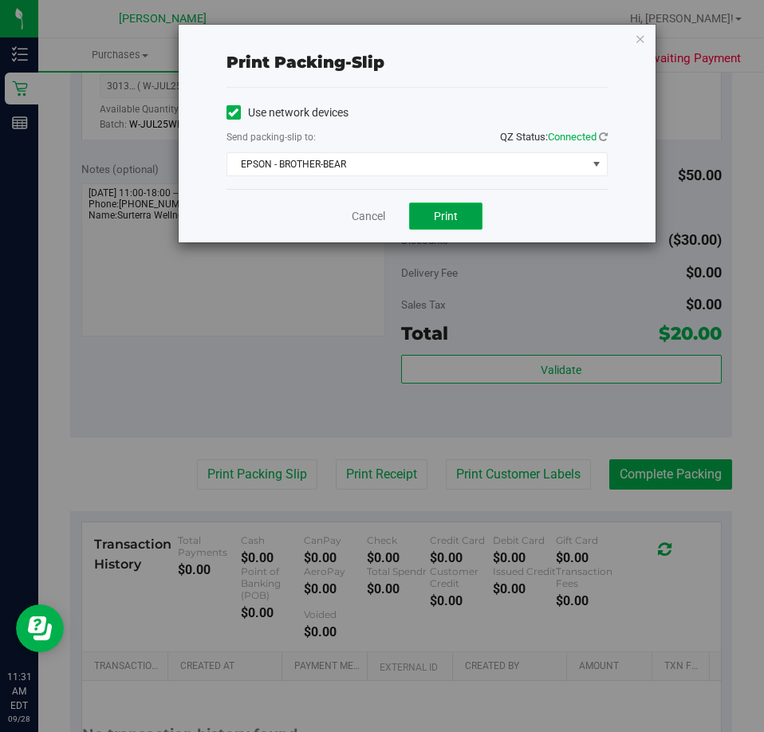
click at [446, 220] on span "Print" at bounding box center [446, 216] width 24 height 13
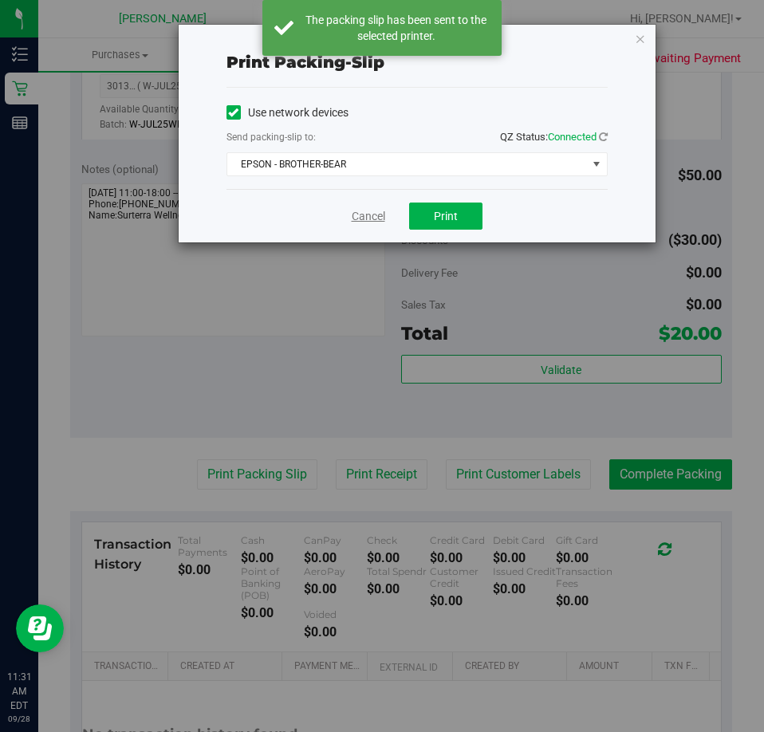
click at [366, 212] on link "Cancel" at bounding box center [368, 216] width 33 height 17
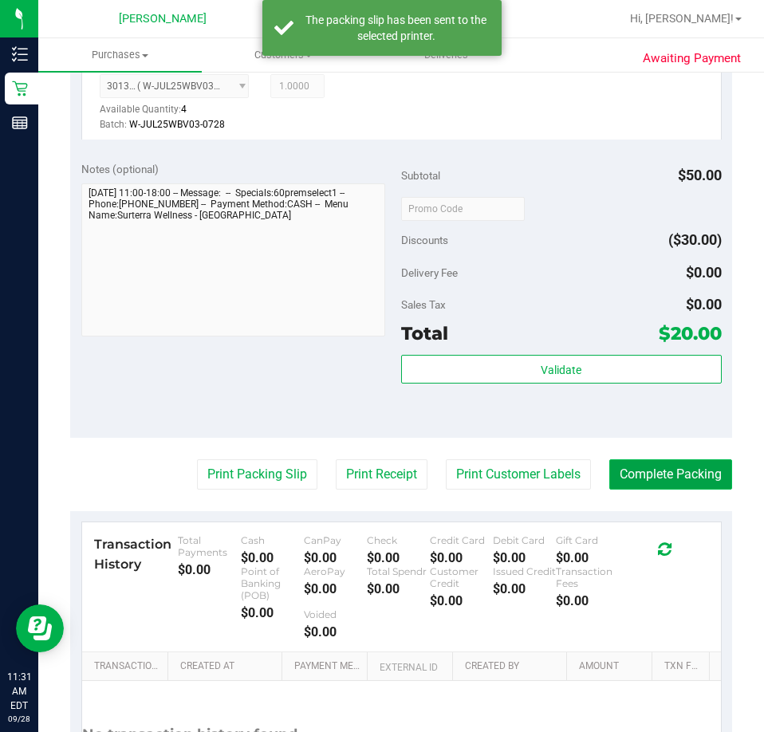
click at [670, 482] on button "Complete Packing" at bounding box center [670, 474] width 123 height 30
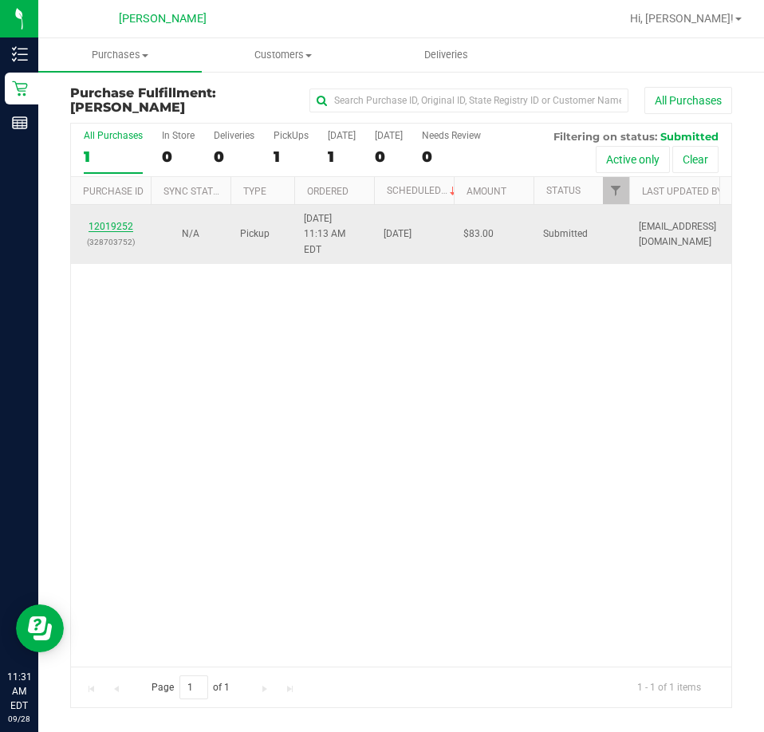
click at [116, 221] on link "12019252" at bounding box center [110, 226] width 45 height 11
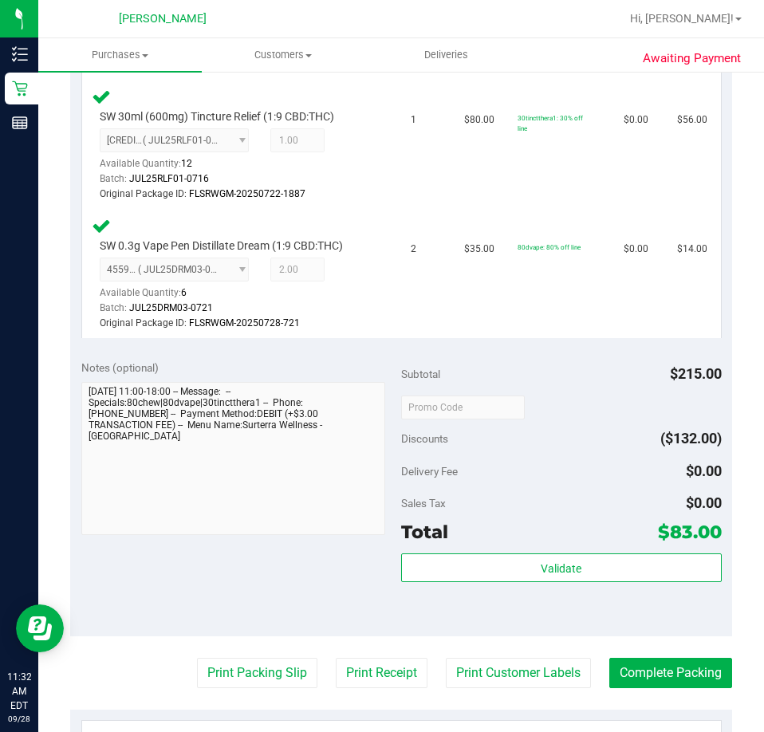
scroll to position [733, 0]
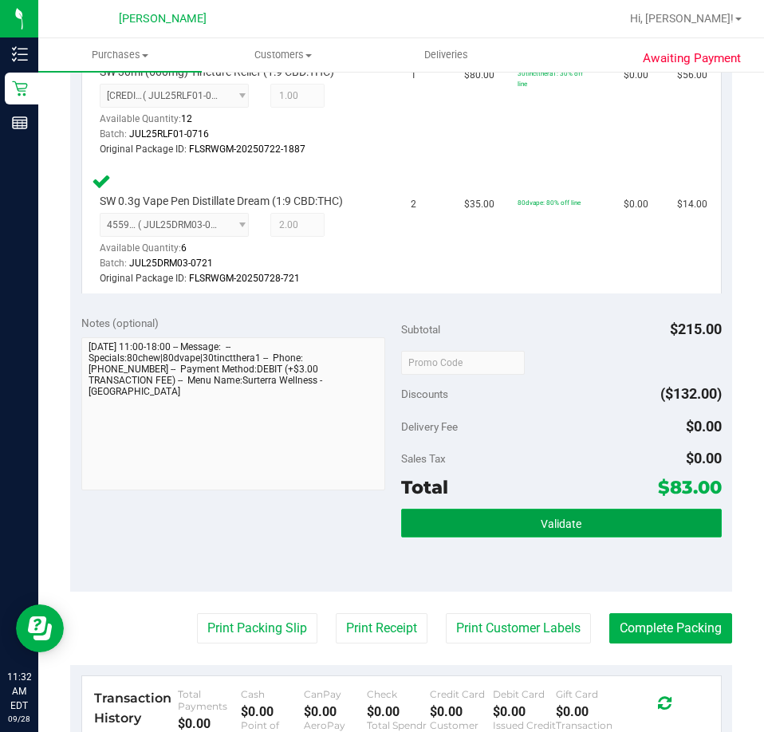
click at [475, 522] on button "Validate" at bounding box center [561, 523] width 320 height 29
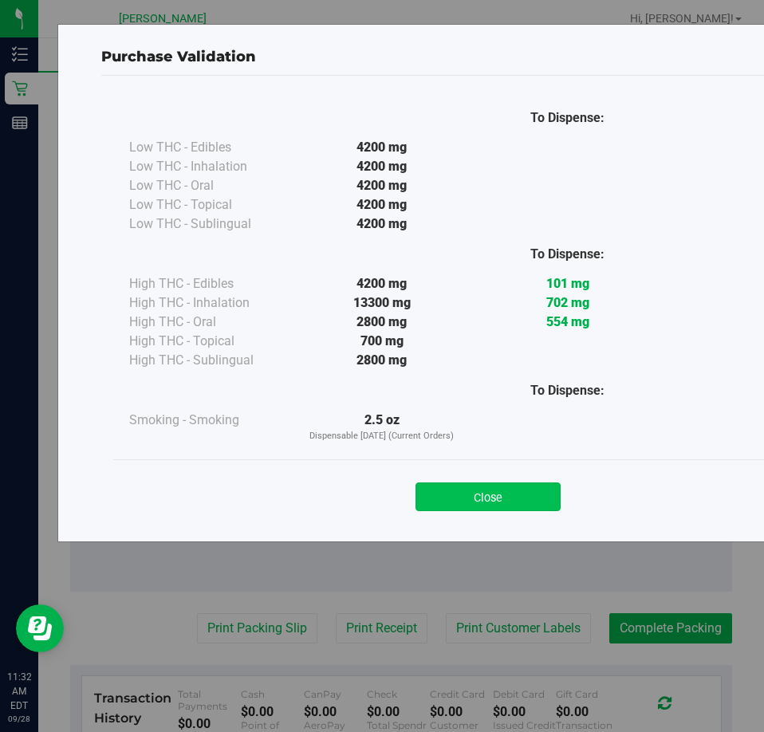
click at [494, 501] on button "Close" at bounding box center [487, 496] width 145 height 29
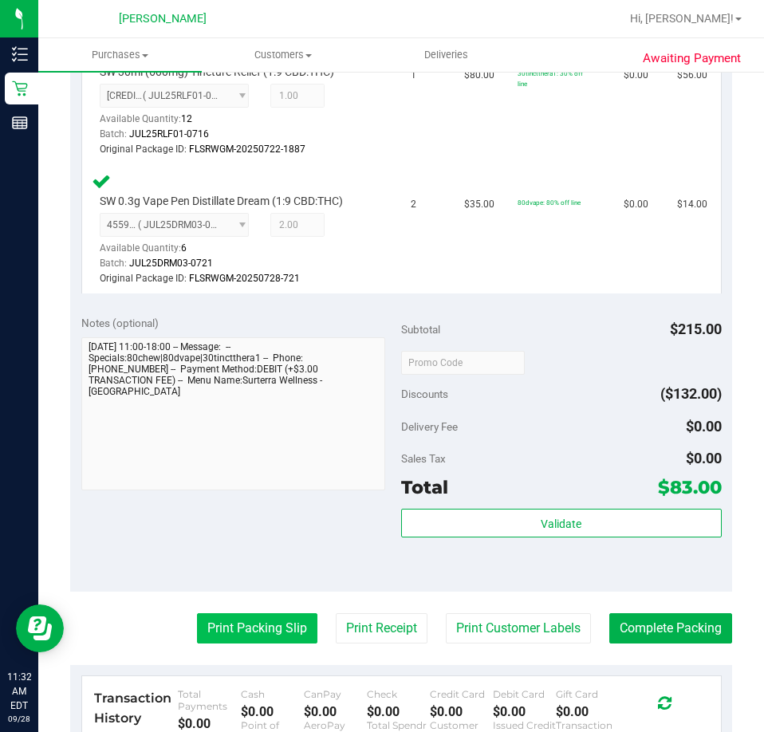
click at [246, 618] on button "Print Packing Slip" at bounding box center [257, 628] width 120 height 30
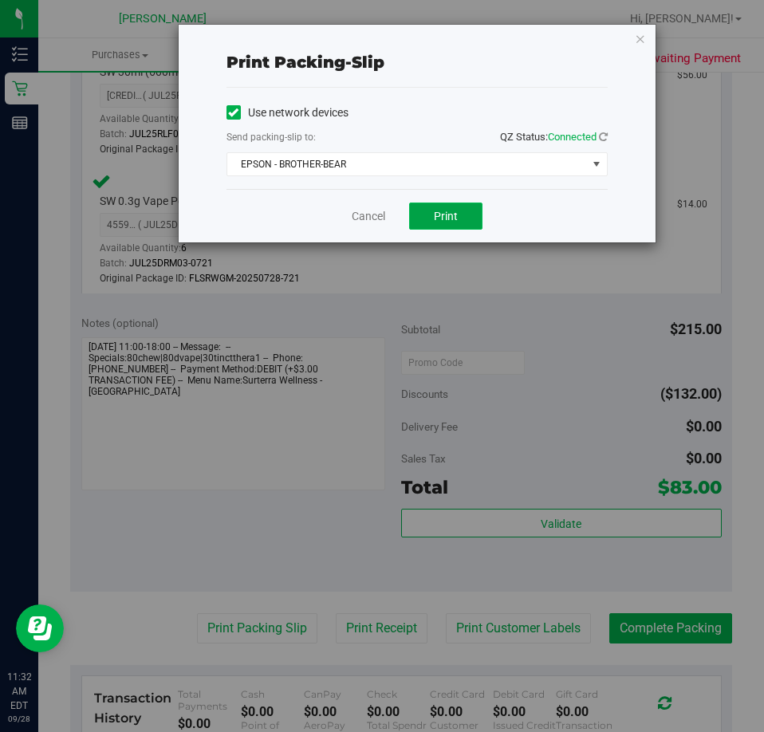
click at [444, 213] on span "Print" at bounding box center [446, 216] width 24 height 13
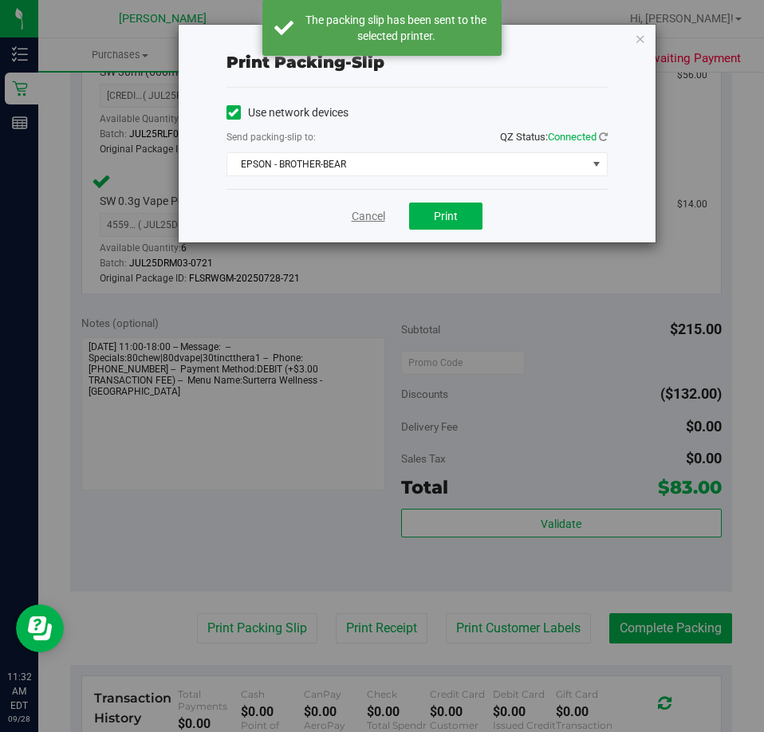
click at [361, 217] on link "Cancel" at bounding box center [368, 216] width 33 height 17
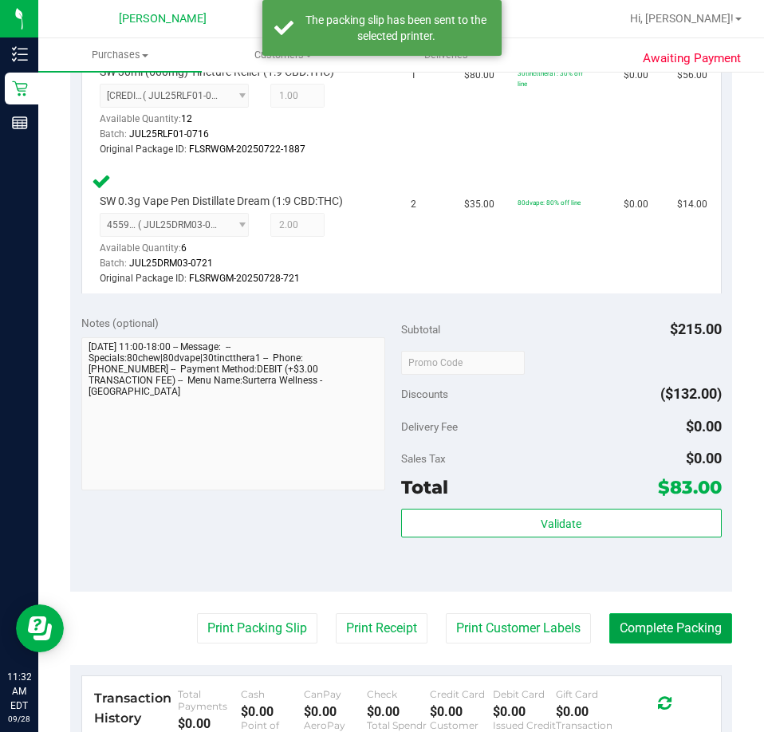
click at [668, 642] on button "Complete Packing" at bounding box center [670, 628] width 123 height 30
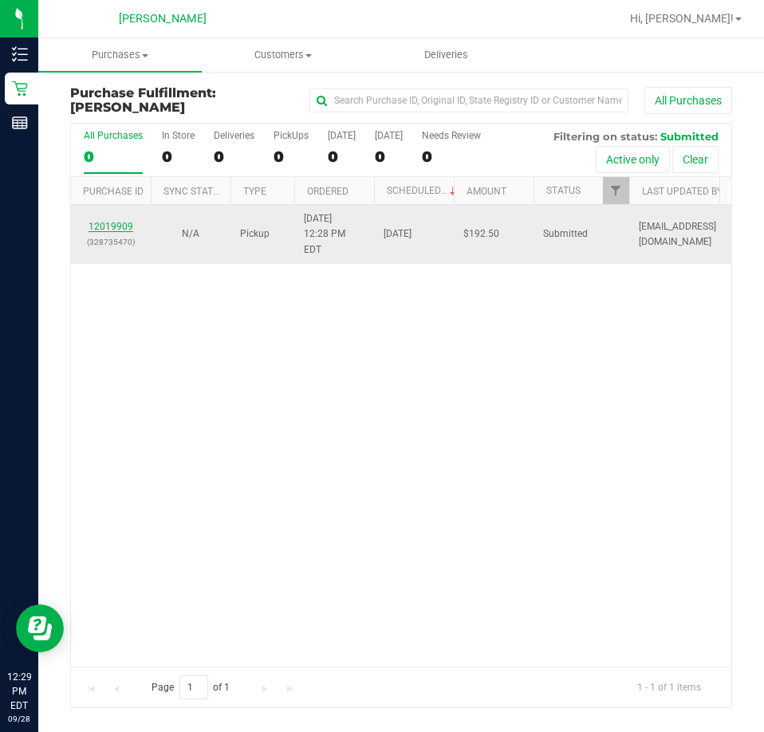
click at [100, 221] on link "12019909" at bounding box center [110, 226] width 45 height 11
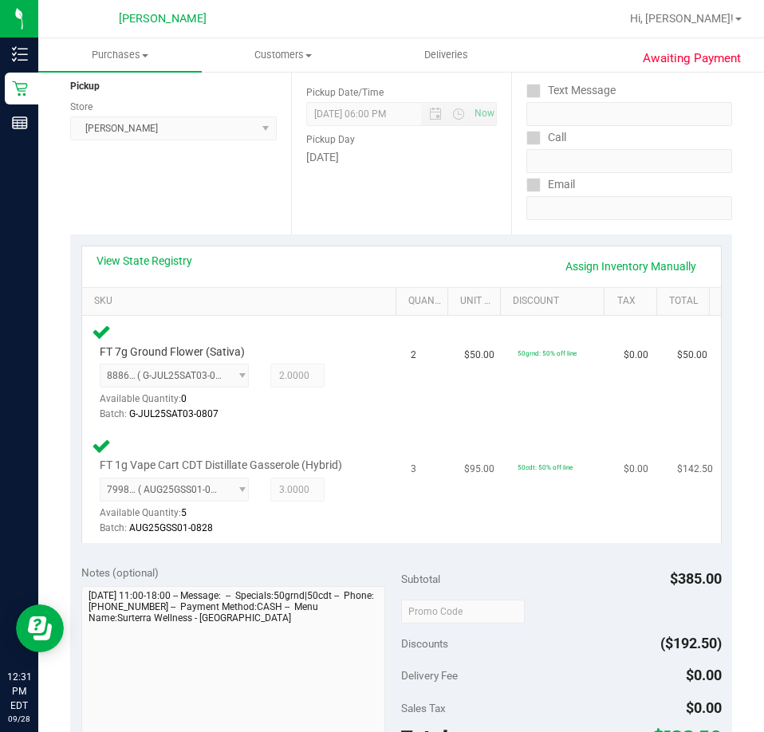
scroll to position [453, 0]
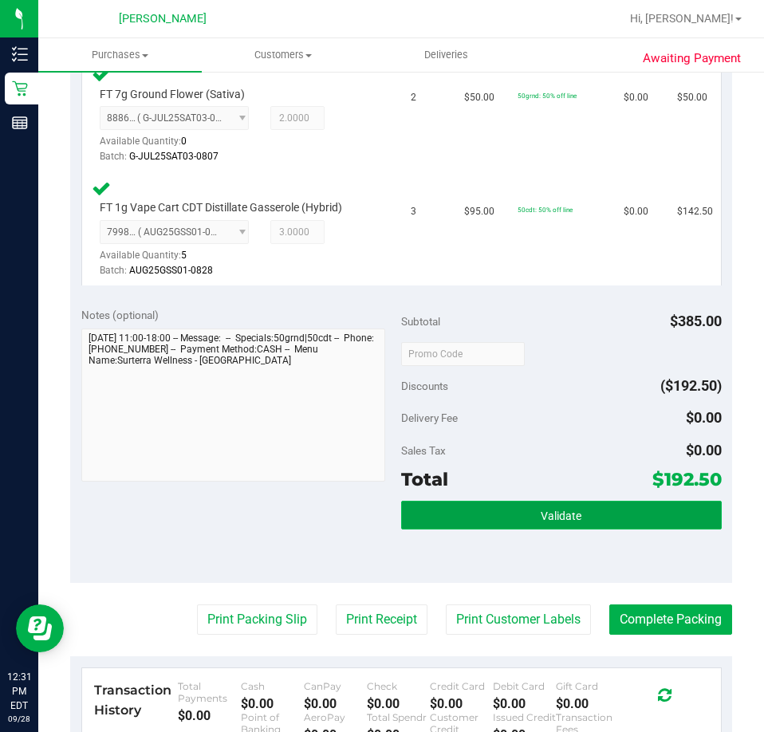
click at [486, 513] on button "Validate" at bounding box center [561, 515] width 320 height 29
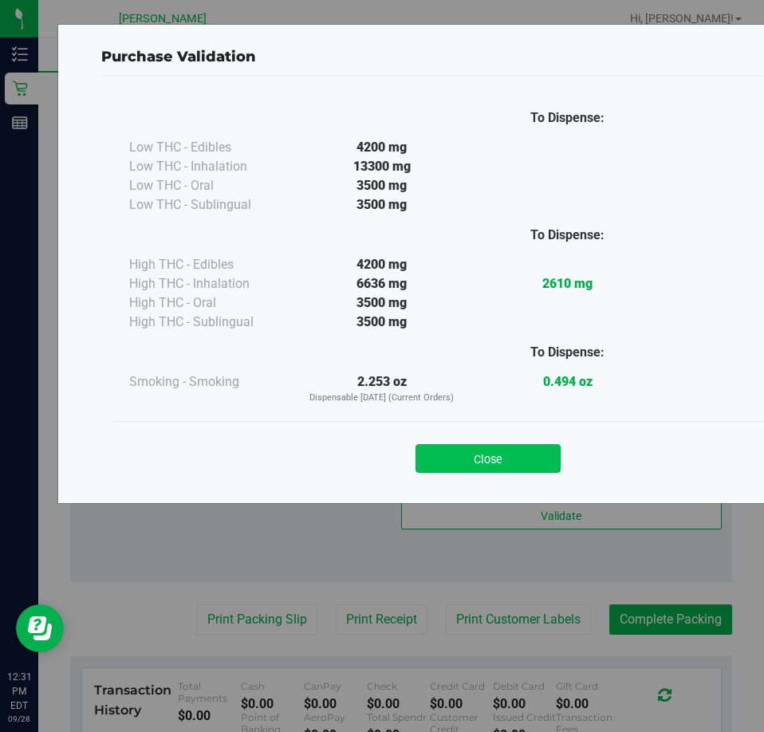
click at [511, 462] on button "Close" at bounding box center [487, 458] width 145 height 29
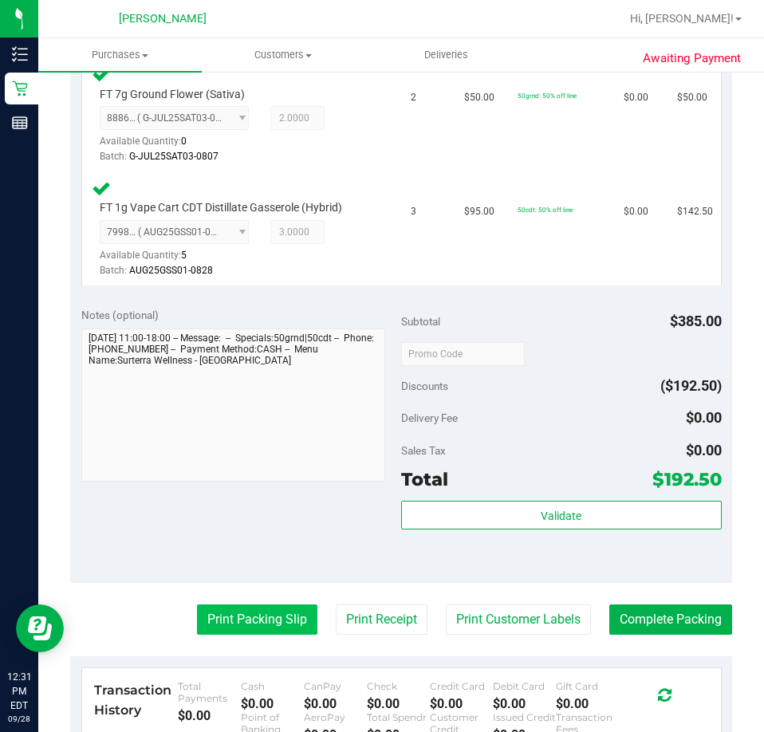
click at [242, 615] on button "Print Packing Slip" at bounding box center [257, 619] width 120 height 30
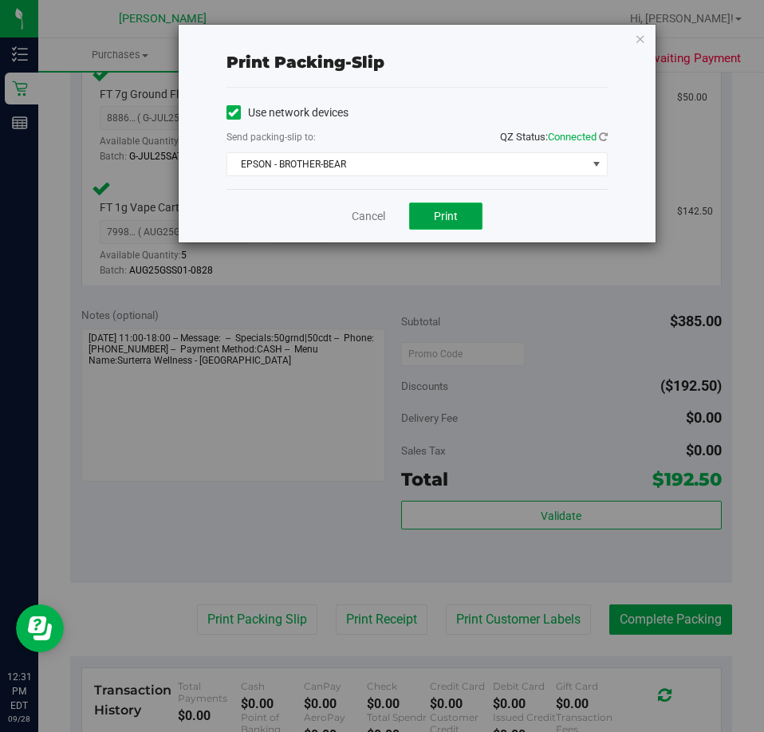
click at [446, 211] on span "Print" at bounding box center [446, 216] width 24 height 13
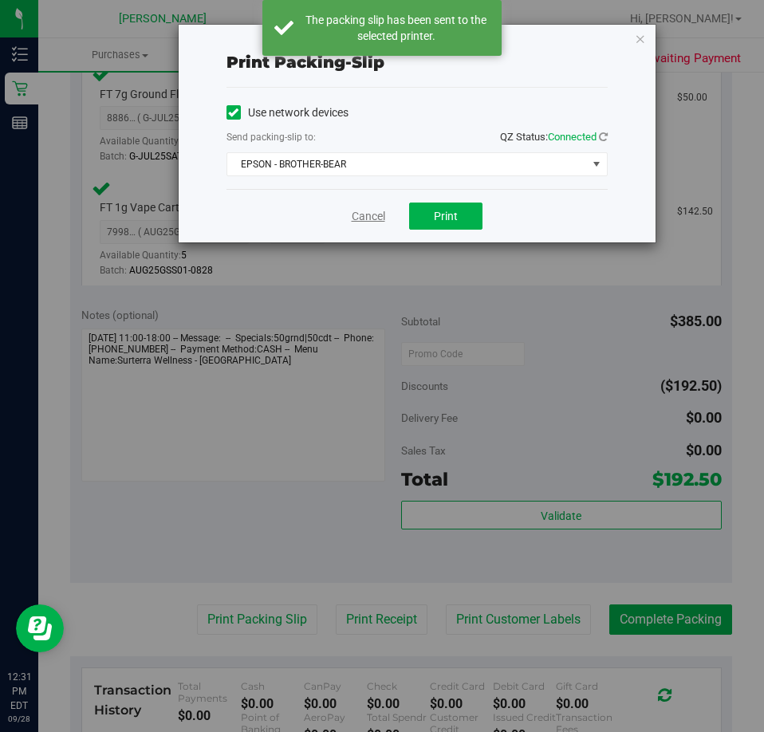
click at [364, 218] on link "Cancel" at bounding box center [368, 216] width 33 height 17
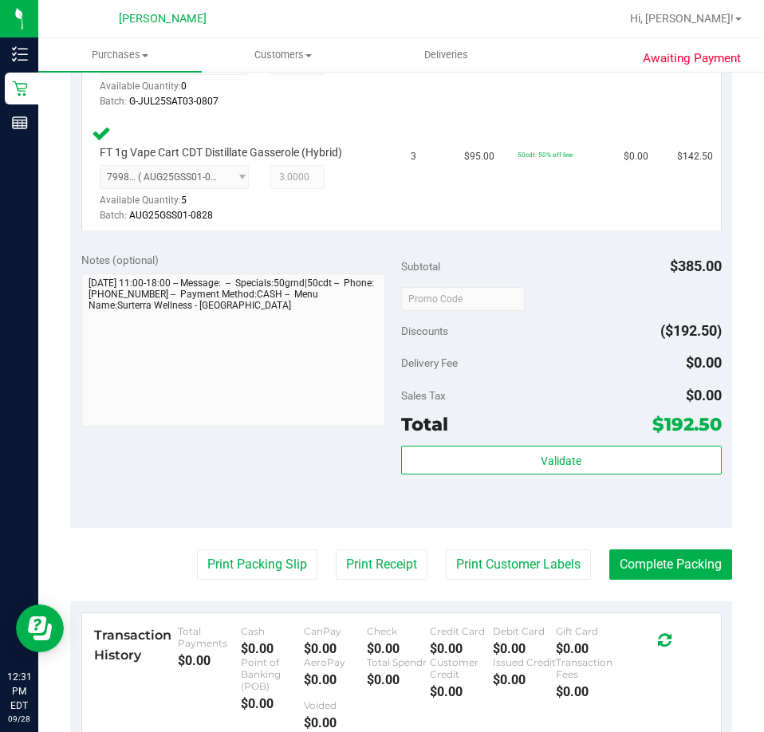
scroll to position [692, 0]
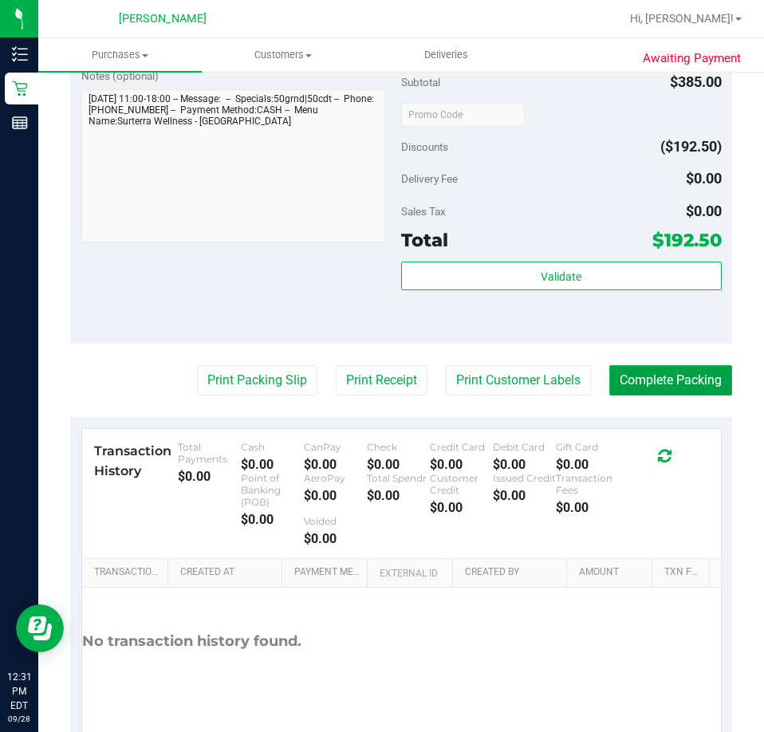
click at [640, 372] on button "Complete Packing" at bounding box center [670, 380] width 123 height 30
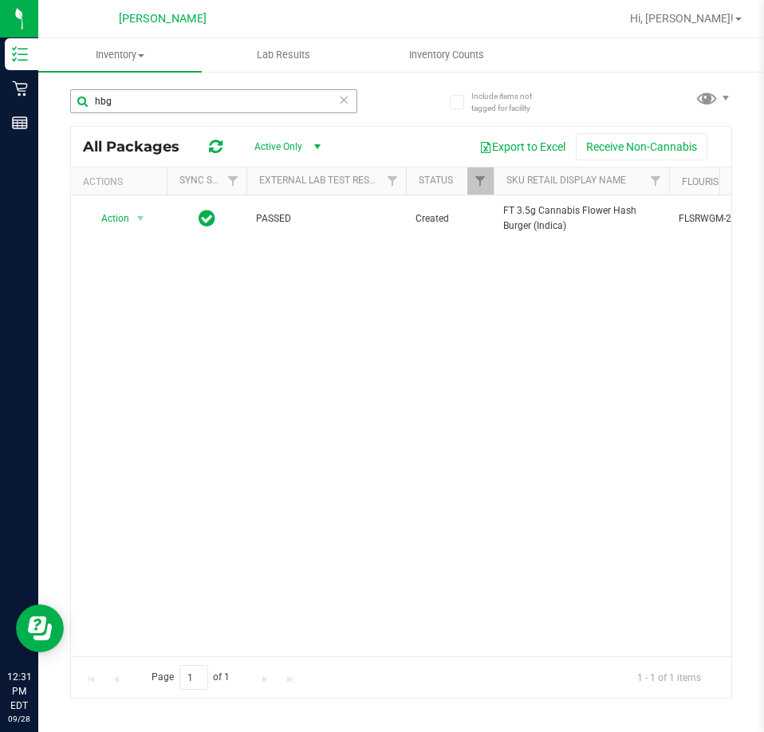
drag, startPoint x: 150, startPoint y: 95, endPoint x: 77, endPoint y: 106, distance: 73.4
click at [77, 106] on input "hbg" at bounding box center [213, 101] width 287 height 24
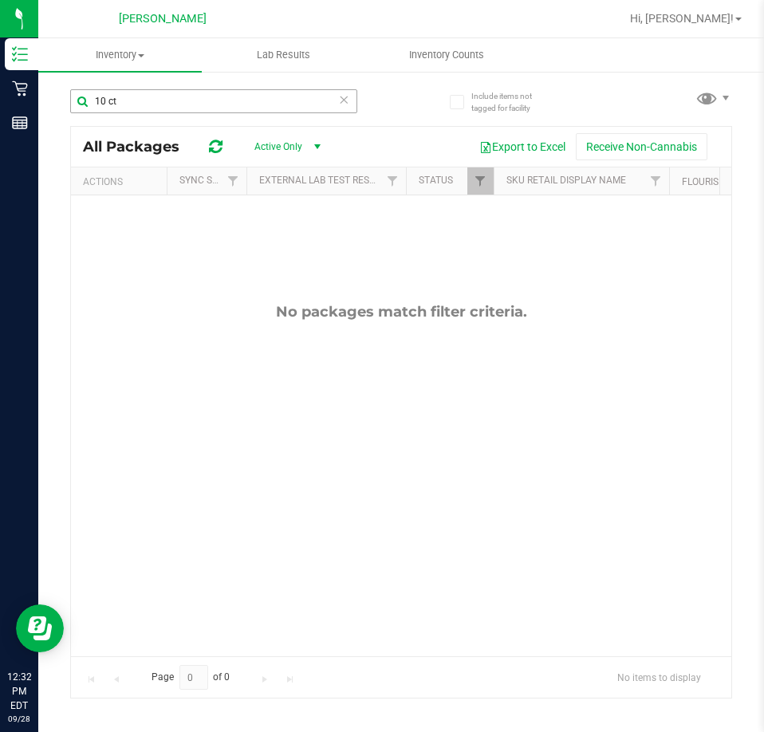
drag, startPoint x: 119, startPoint y: 99, endPoint x: 87, endPoint y: 107, distance: 32.9
click at [87, 107] on input "10 ct" at bounding box center [213, 101] width 287 height 24
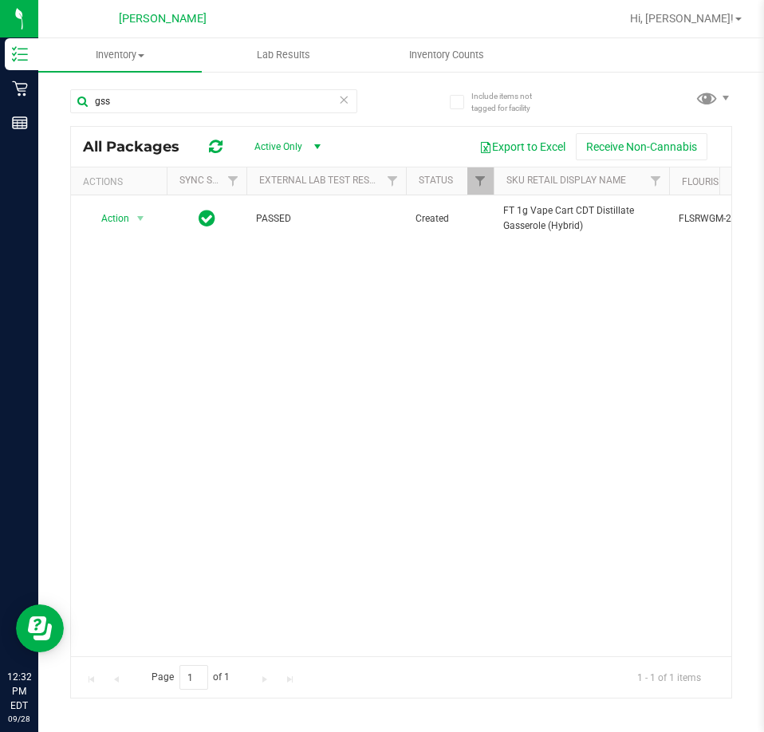
click at [385, 468] on div "Action Action Global inventory Package audit log Print package label Print prod…" at bounding box center [401, 425] width 660 height 461
drag, startPoint x: 112, startPoint y: 100, endPoint x: 81, endPoint y: 103, distance: 32.0
click at [81, 103] on input "gss" at bounding box center [213, 101] width 287 height 24
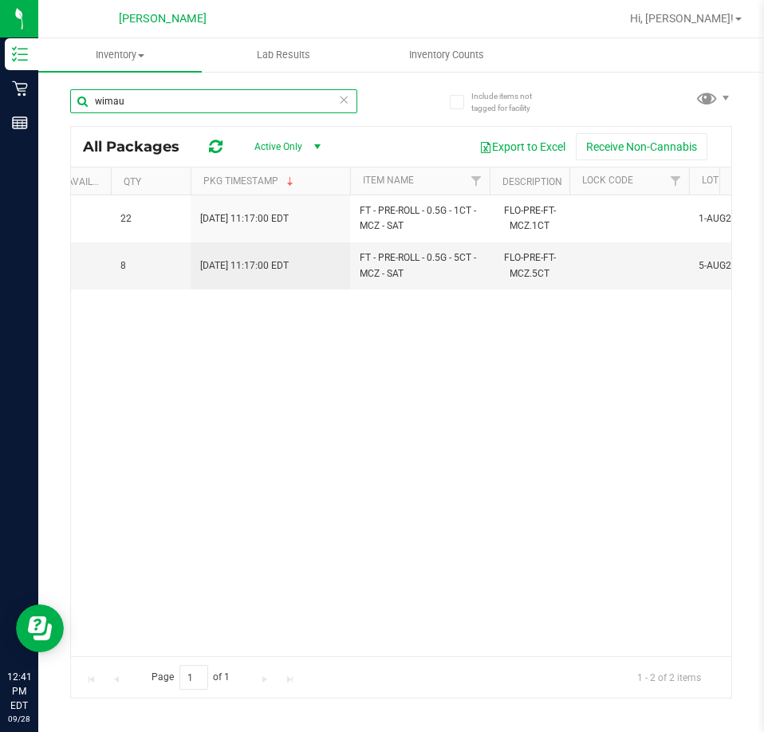
scroll to position [0, 1618]
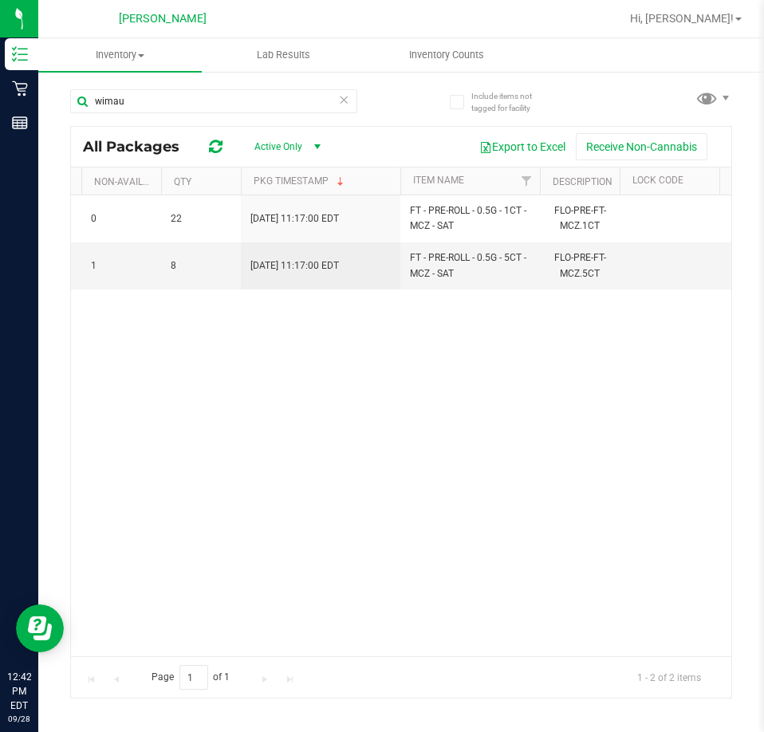
drag, startPoint x: 495, startPoint y: 497, endPoint x: 487, endPoint y: 497, distance: 8.0
click at [487, 497] on div "Action Action Global inventory Package audit log Print package label Print prod…" at bounding box center [401, 425] width 660 height 461
drag, startPoint x: 147, startPoint y: 98, endPoint x: 68, endPoint y: 104, distance: 80.0
click at [68, 104] on div "Include items not tagged for facility [GEOGRAPHIC_DATA] All Packages Active Onl…" at bounding box center [400, 313] width 725 height 486
paste input "Patch Relief"
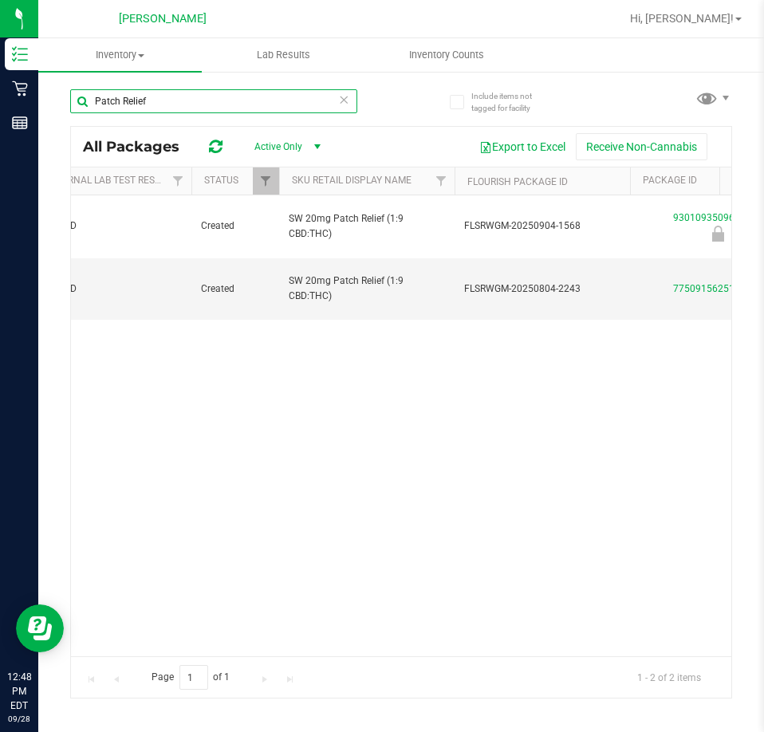
scroll to position [0, 200]
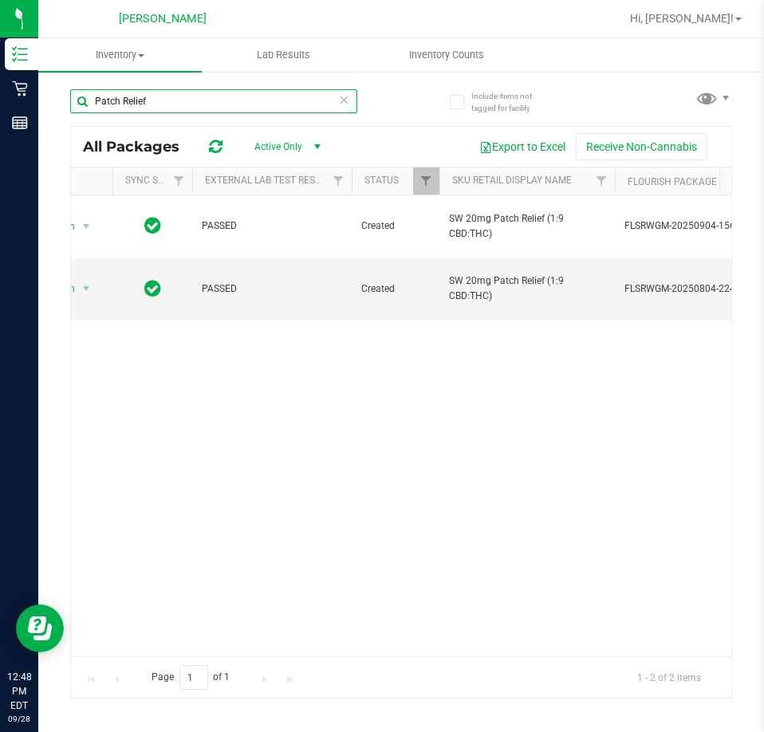
type input "Patch Relief"
click at [180, 105] on input "Patch Relief" at bounding box center [213, 101] width 287 height 24
click at [346, 100] on icon at bounding box center [343, 98] width 11 height 19
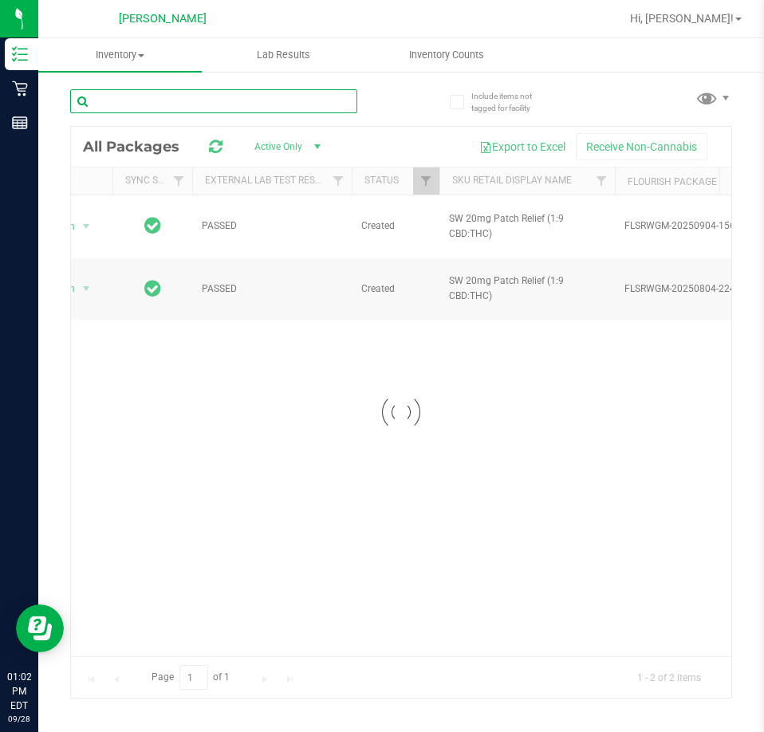
click at [191, 98] on input "text" at bounding box center [213, 101] width 287 height 24
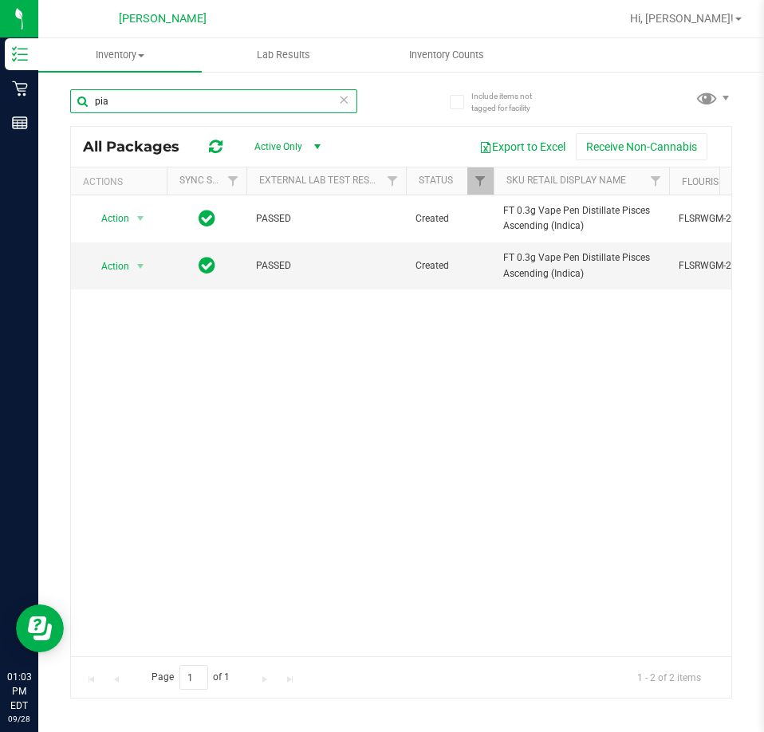
drag, startPoint x: 116, startPoint y: 106, endPoint x: 83, endPoint y: 106, distance: 33.5
click at [83, 106] on input "pia" at bounding box center [213, 101] width 287 height 24
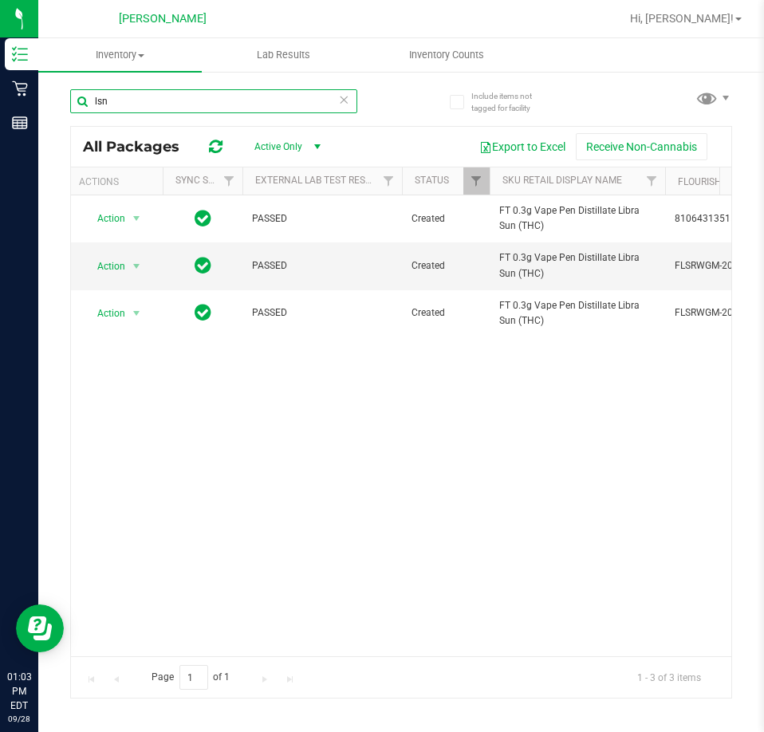
drag, startPoint x: 112, startPoint y: 103, endPoint x: 81, endPoint y: 100, distance: 31.2
click at [81, 100] on input "lsn" at bounding box center [213, 101] width 287 height 24
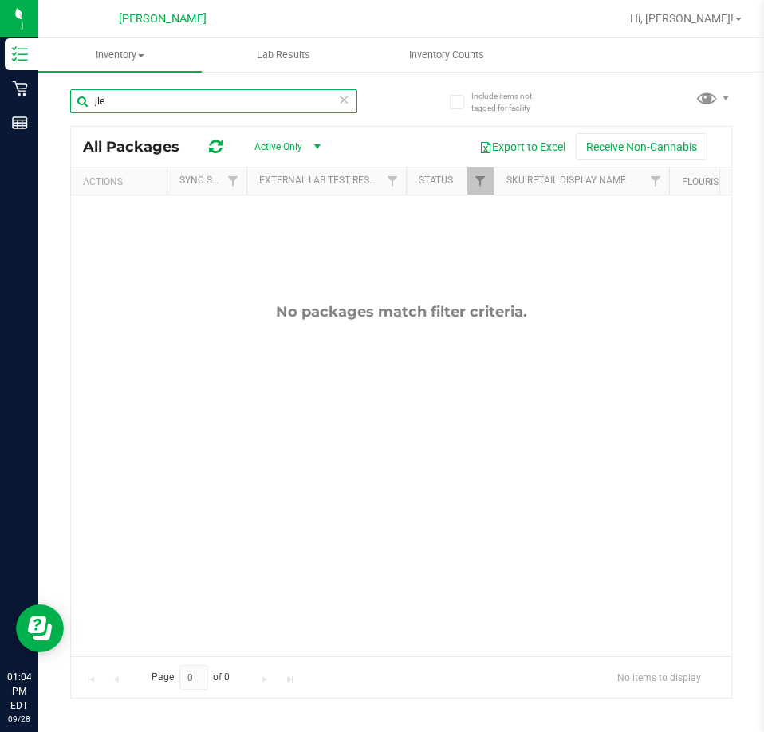
type input "jle"
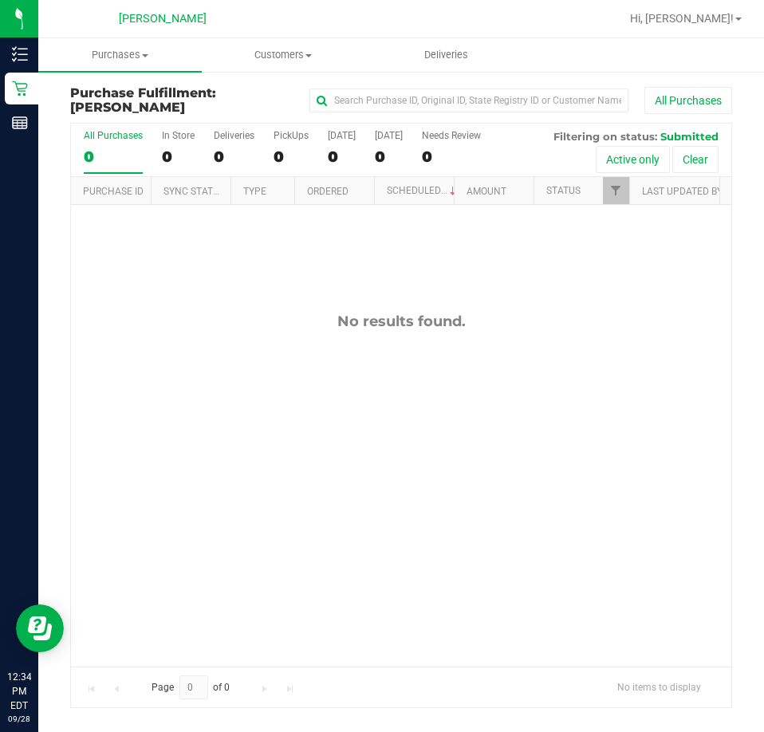
click at [476, 311] on div "No results found." at bounding box center [401, 489] width 660 height 568
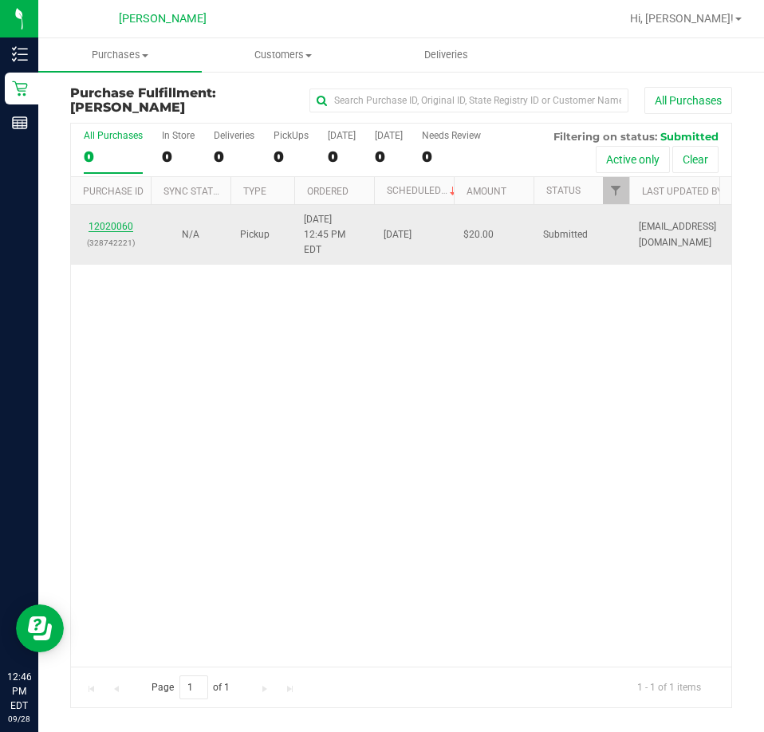
click at [116, 226] on link "12020060" at bounding box center [110, 226] width 45 height 11
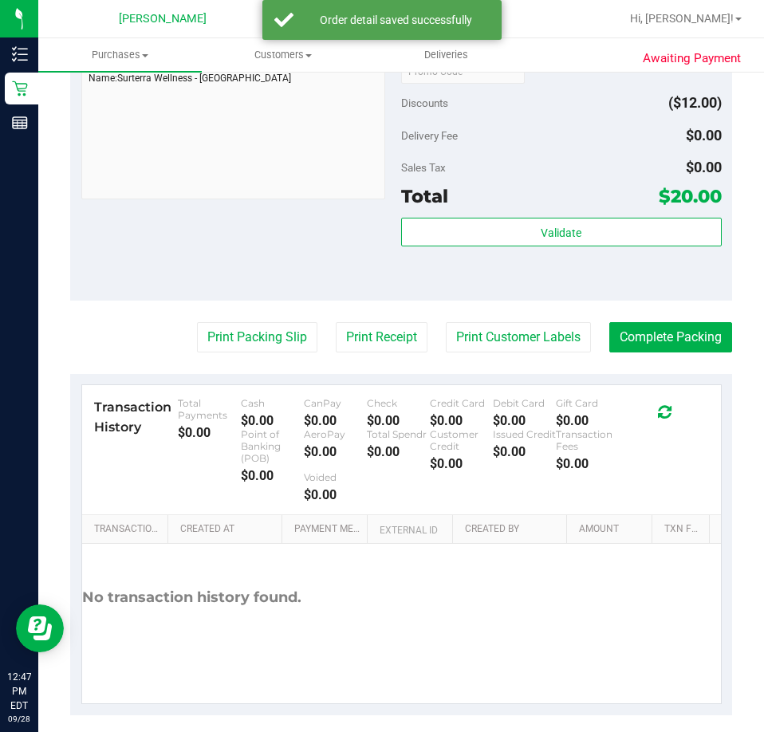
scroll to position [764, 0]
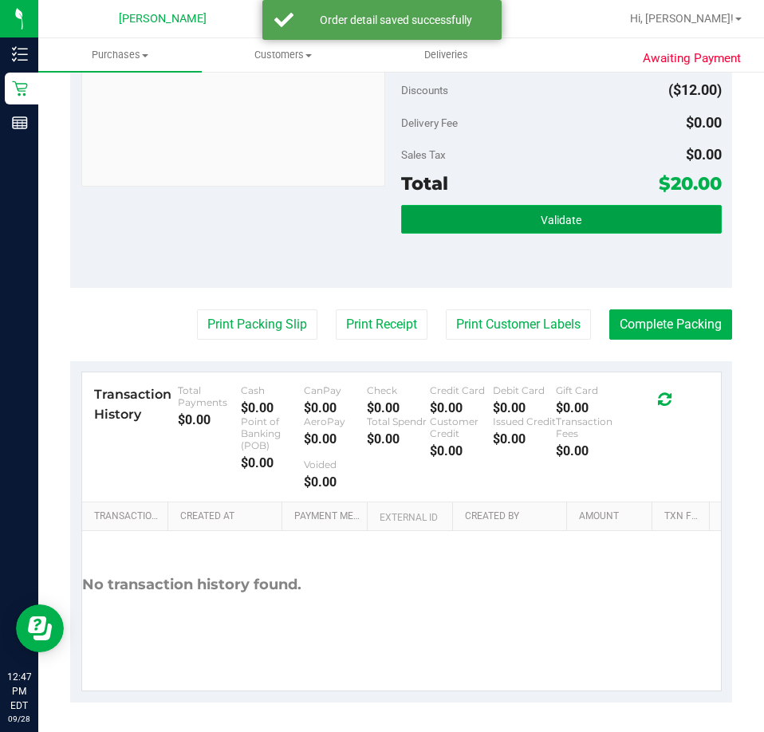
click at [494, 210] on button "Validate" at bounding box center [561, 219] width 320 height 29
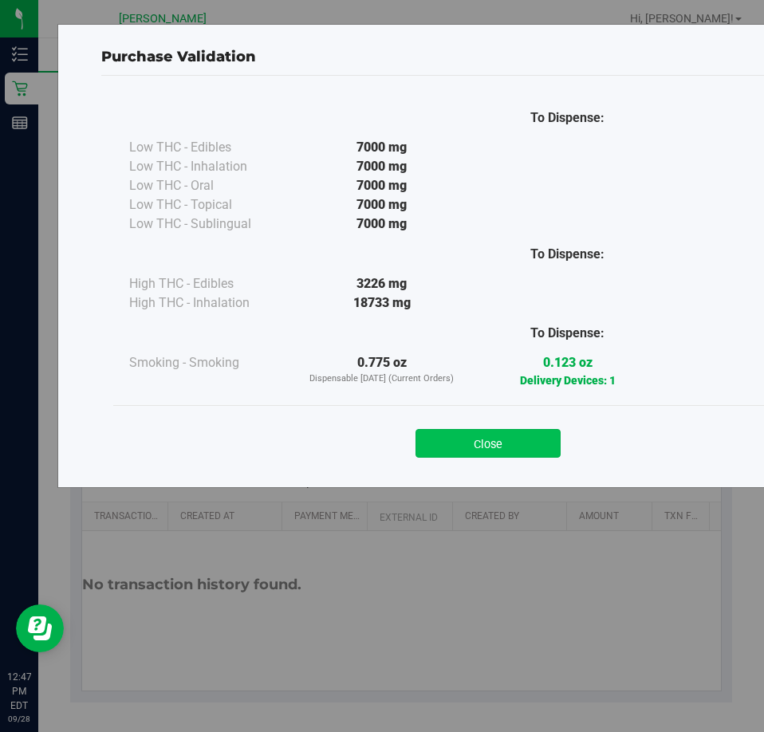
click at [475, 450] on button "Close" at bounding box center [487, 443] width 145 height 29
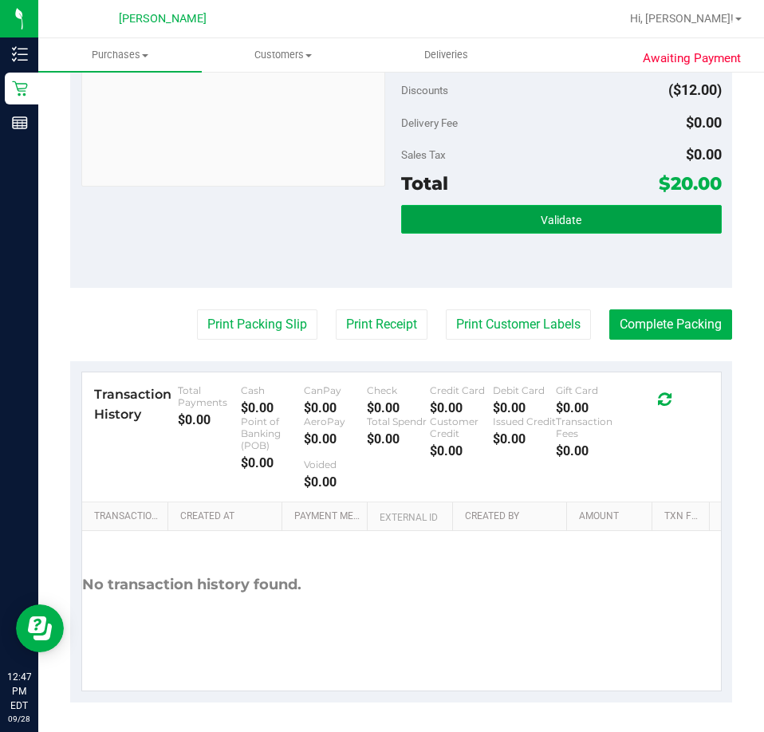
click at [488, 212] on button "Validate" at bounding box center [561, 219] width 320 height 29
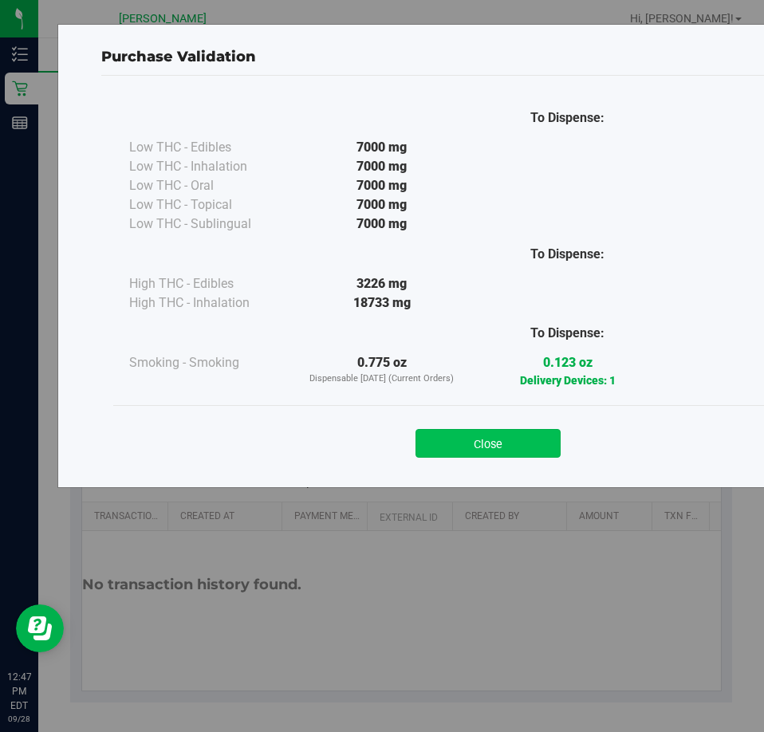
click at [493, 446] on button "Close" at bounding box center [487, 443] width 145 height 29
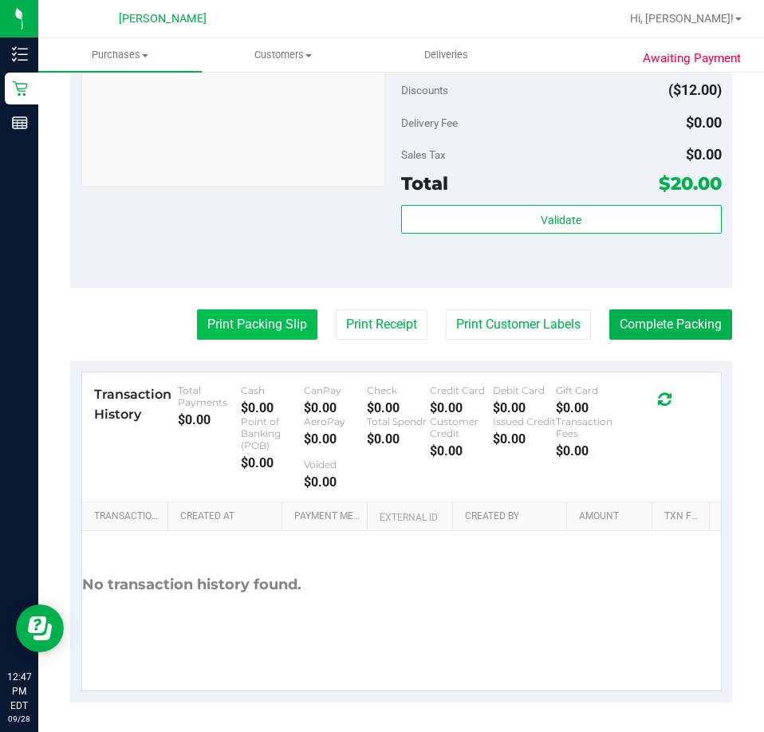
click at [253, 324] on button "Print Packing Slip" at bounding box center [257, 324] width 120 height 30
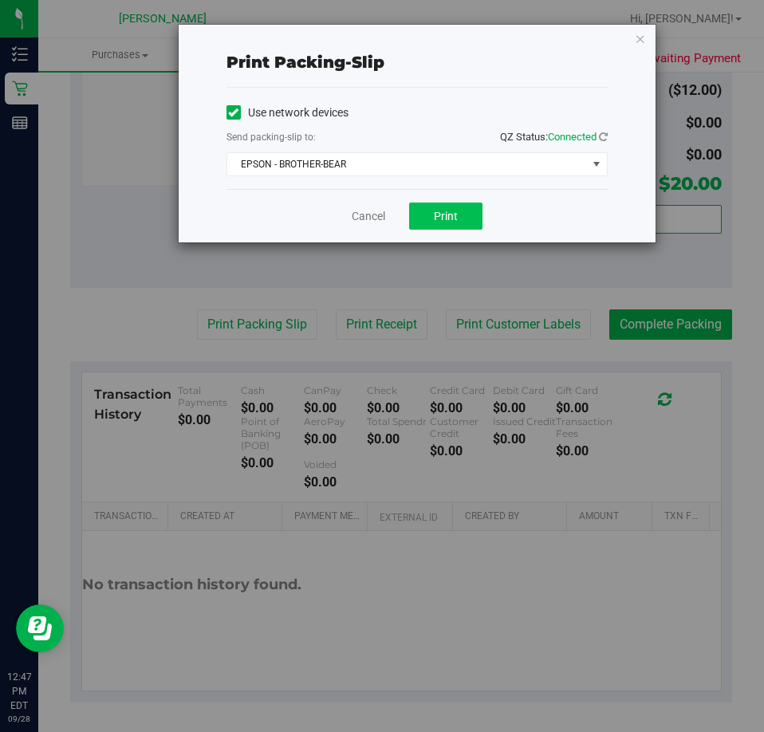
click at [445, 222] on span "Print" at bounding box center [446, 216] width 24 height 13
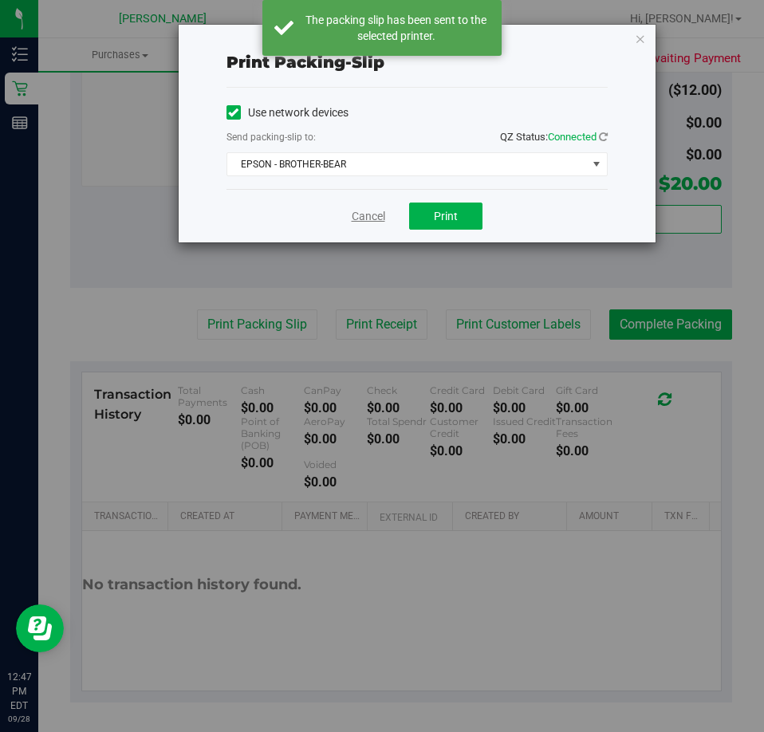
click at [365, 222] on link "Cancel" at bounding box center [368, 216] width 33 height 17
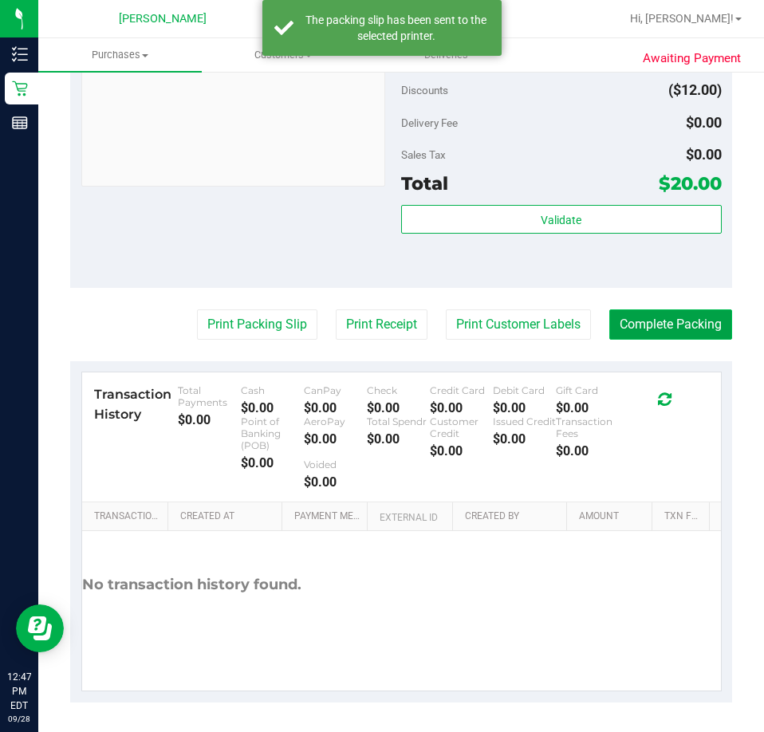
click at [666, 323] on button "Complete Packing" at bounding box center [670, 324] width 123 height 30
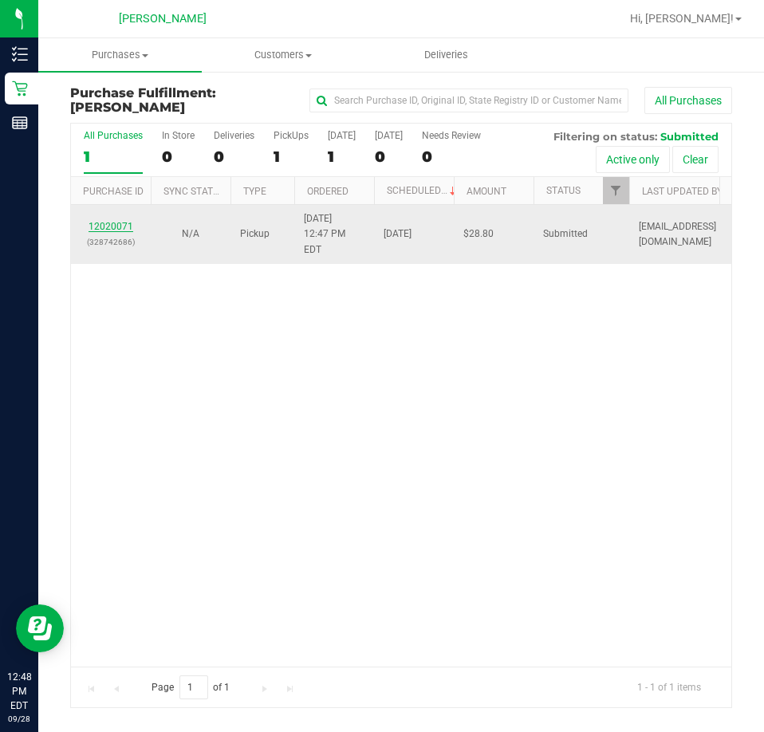
click at [111, 221] on link "12020071" at bounding box center [110, 226] width 45 height 11
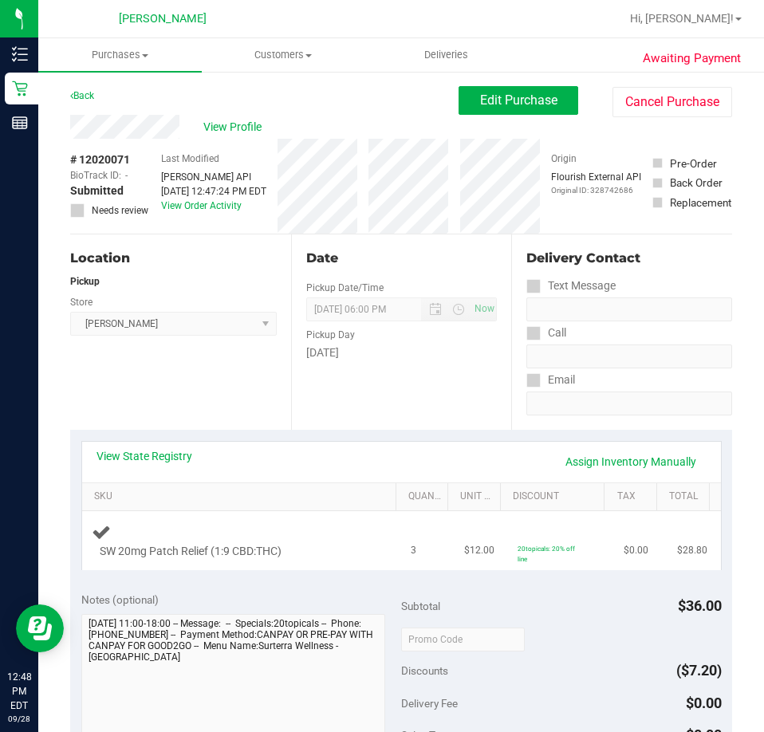
click at [160, 552] on span "SW 20mg Patch Relief (1:9 CBD:THC)" at bounding box center [191, 551] width 182 height 15
drag, startPoint x: 160, startPoint y: 552, endPoint x: 191, endPoint y: 550, distance: 31.1
click at [191, 550] on span "SW 20mg Patch Relief (1:9 CBD:THC)" at bounding box center [191, 551] width 182 height 15
copy span "Patch Relief"
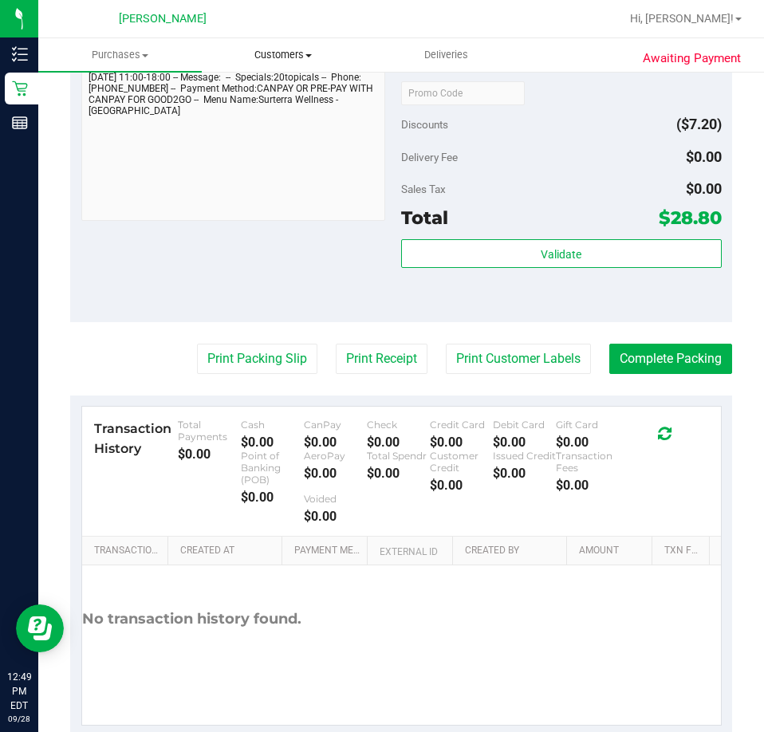
scroll to position [636, 0]
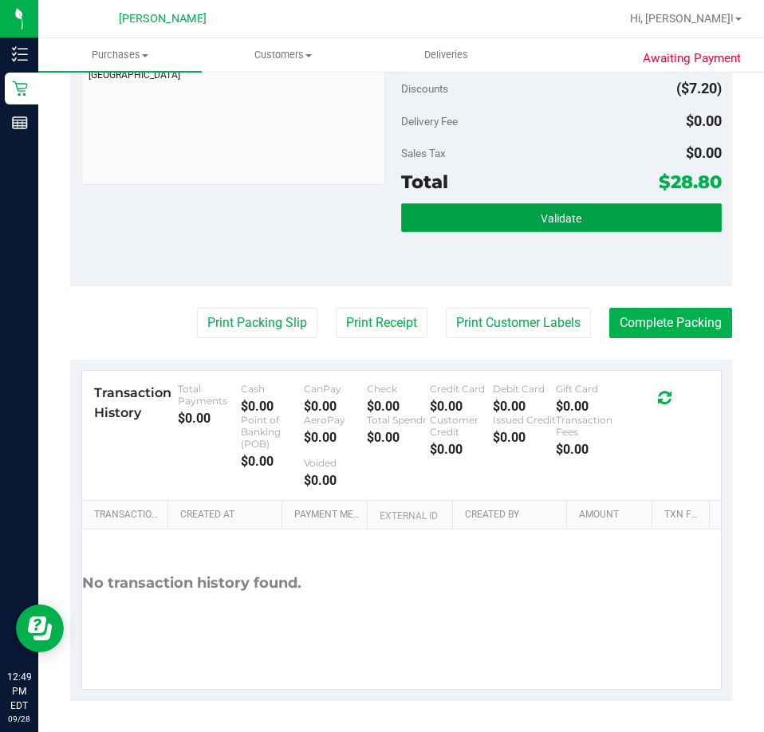
click at [458, 224] on button "Validate" at bounding box center [561, 217] width 320 height 29
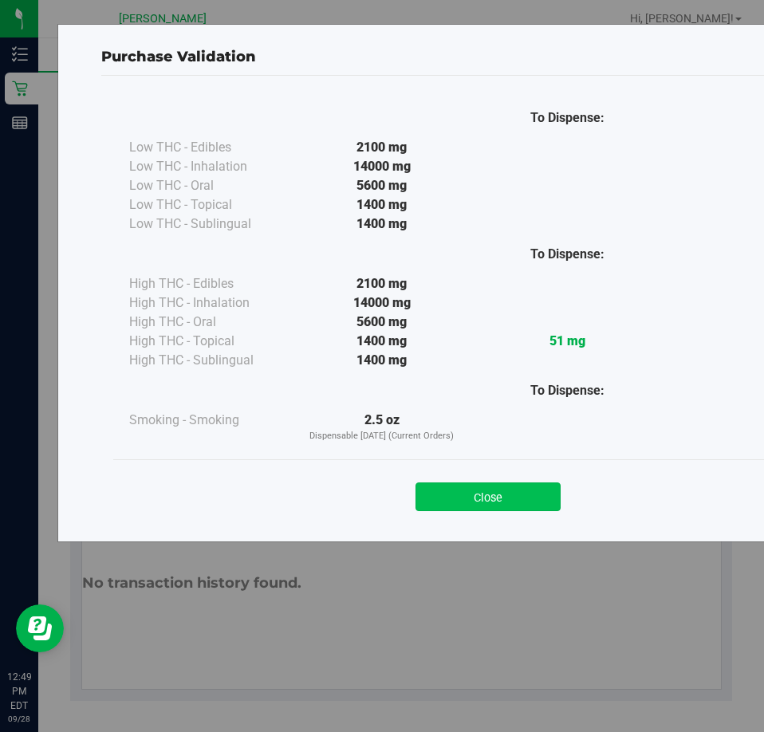
click at [503, 510] on button "Close" at bounding box center [487, 496] width 145 height 29
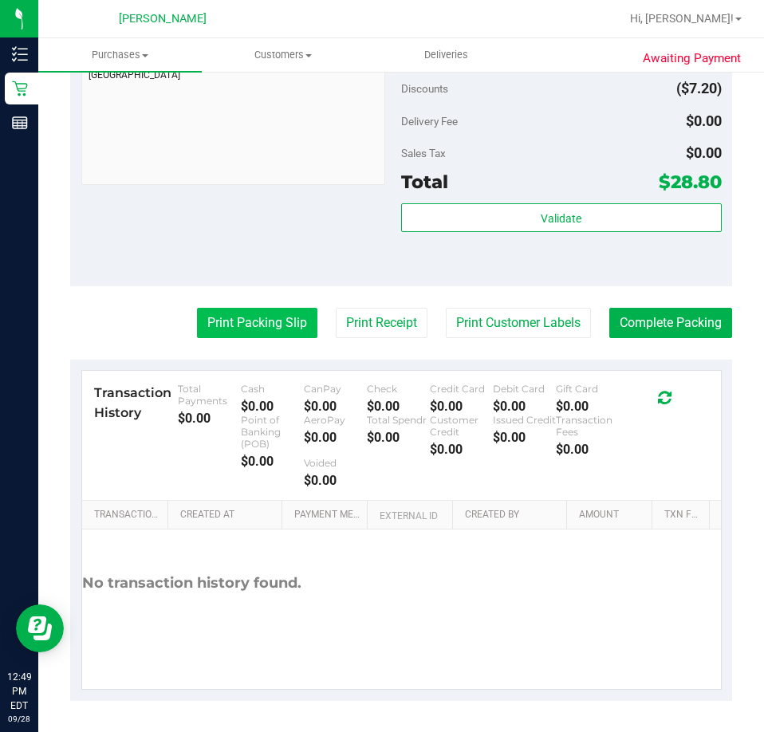
click at [245, 316] on button "Print Packing Slip" at bounding box center [257, 323] width 120 height 30
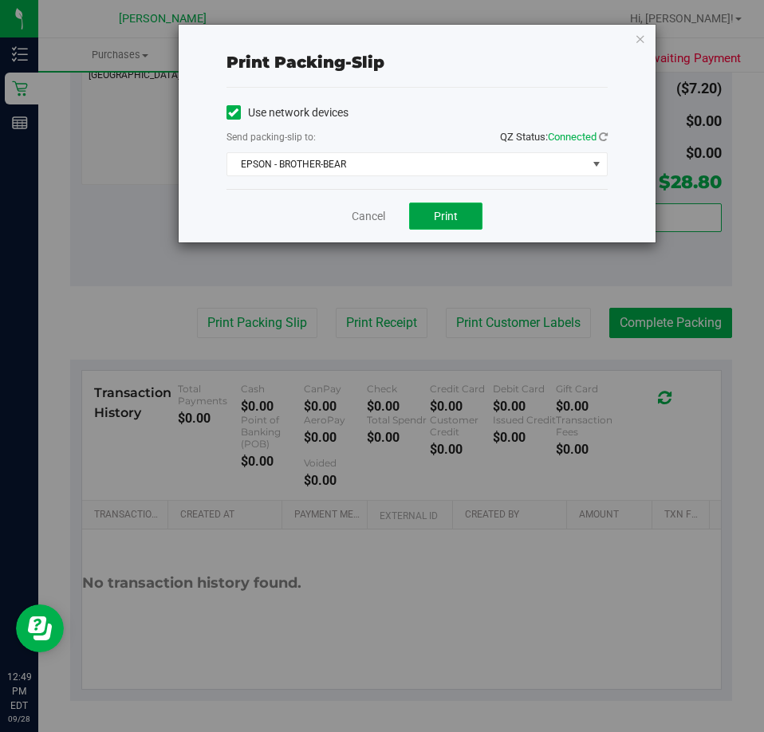
click at [454, 210] on span "Print" at bounding box center [446, 216] width 24 height 13
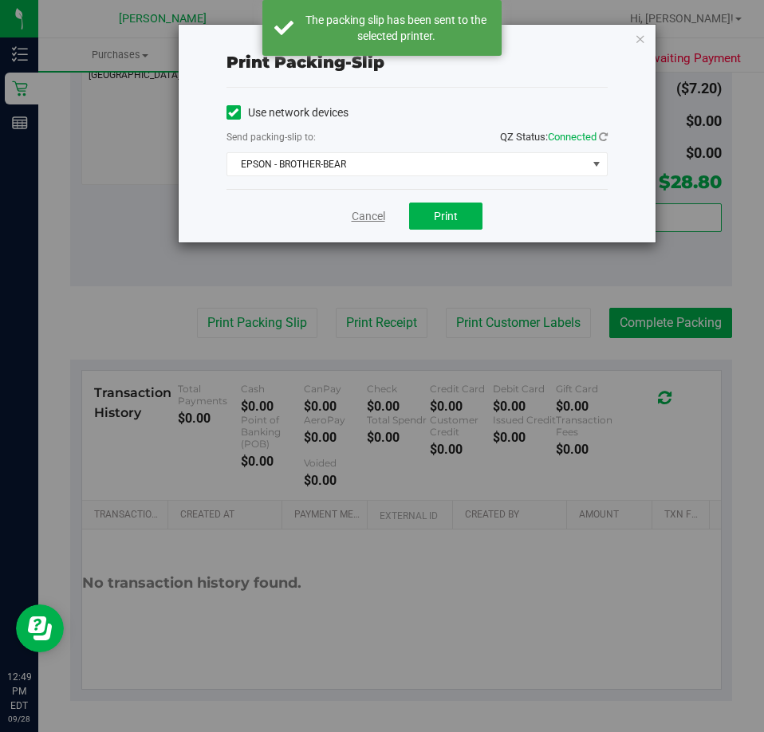
click at [370, 217] on link "Cancel" at bounding box center [368, 216] width 33 height 17
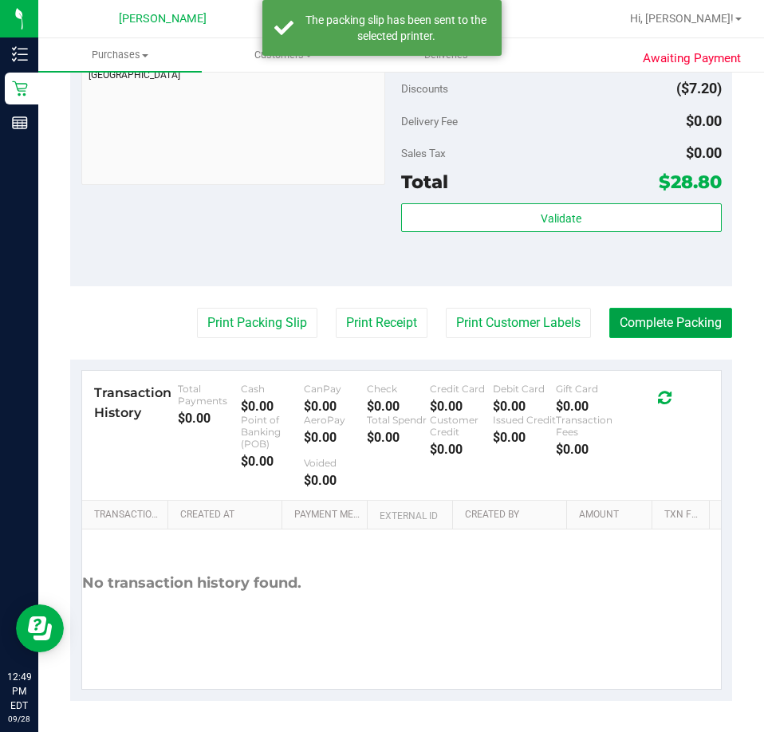
click at [691, 321] on button "Complete Packing" at bounding box center [670, 323] width 123 height 30
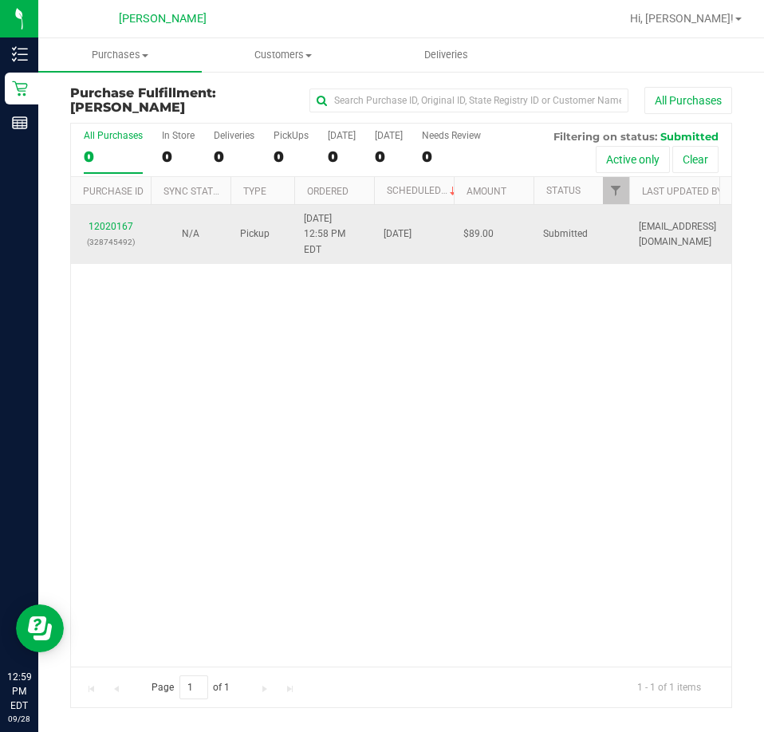
click at [120, 224] on div "12020167 (328745492)" at bounding box center [111, 234] width 61 height 30
click at [110, 221] on link "12020167" at bounding box center [110, 226] width 45 height 11
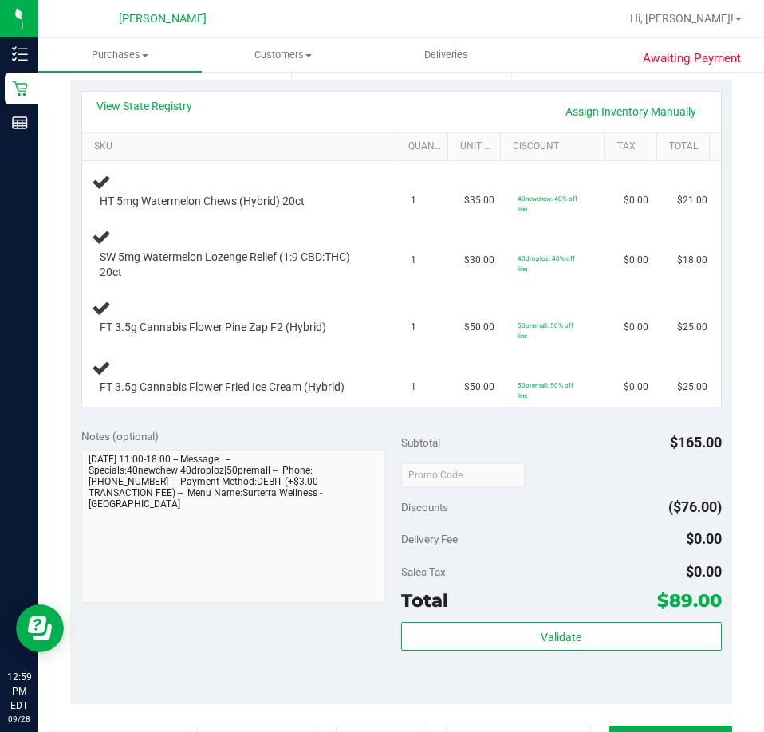
scroll to position [399, 0]
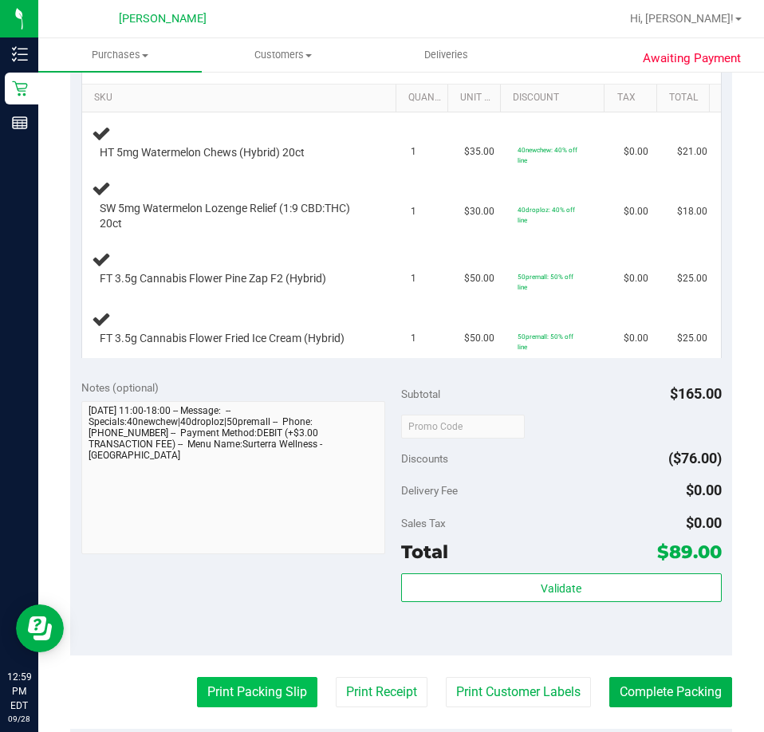
click at [231, 694] on button "Print Packing Slip" at bounding box center [257, 692] width 120 height 30
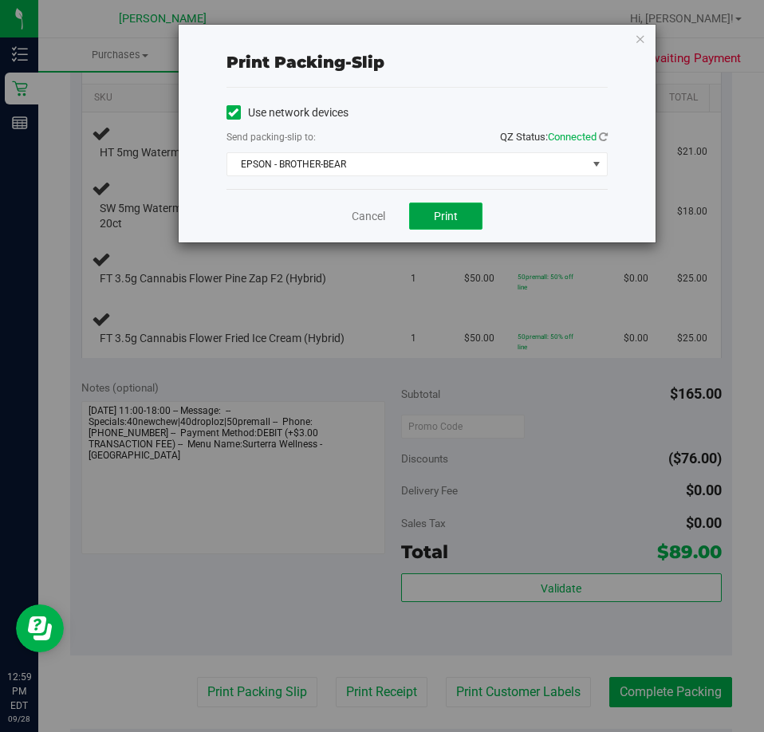
click at [447, 212] on span "Print" at bounding box center [446, 216] width 24 height 13
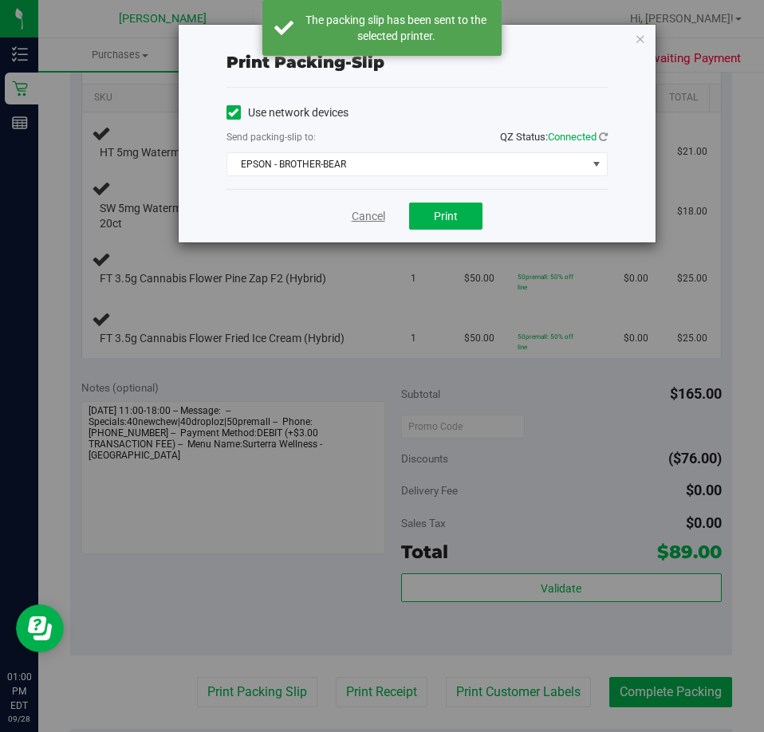
click at [366, 214] on link "Cancel" at bounding box center [368, 216] width 33 height 17
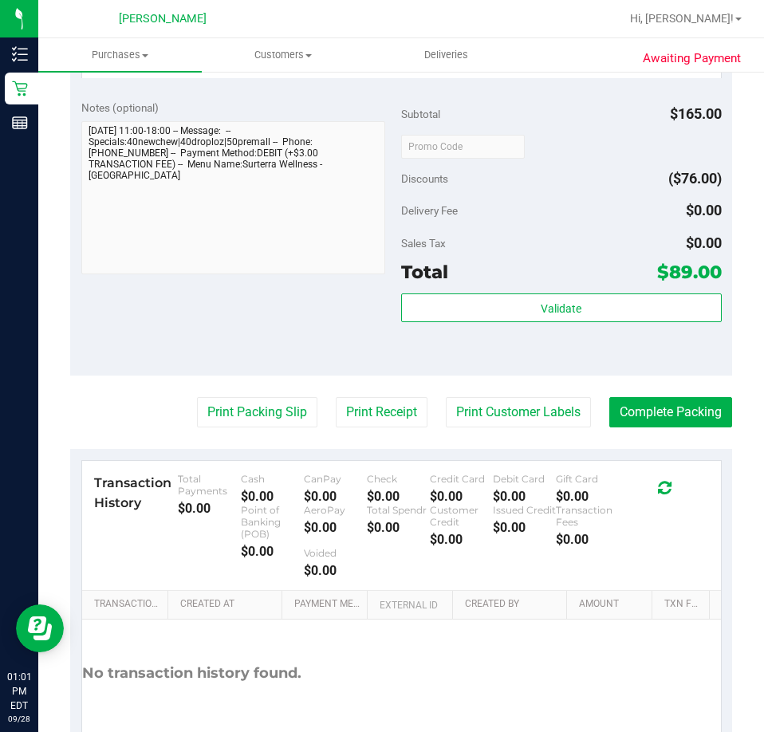
scroll to position [993, 0]
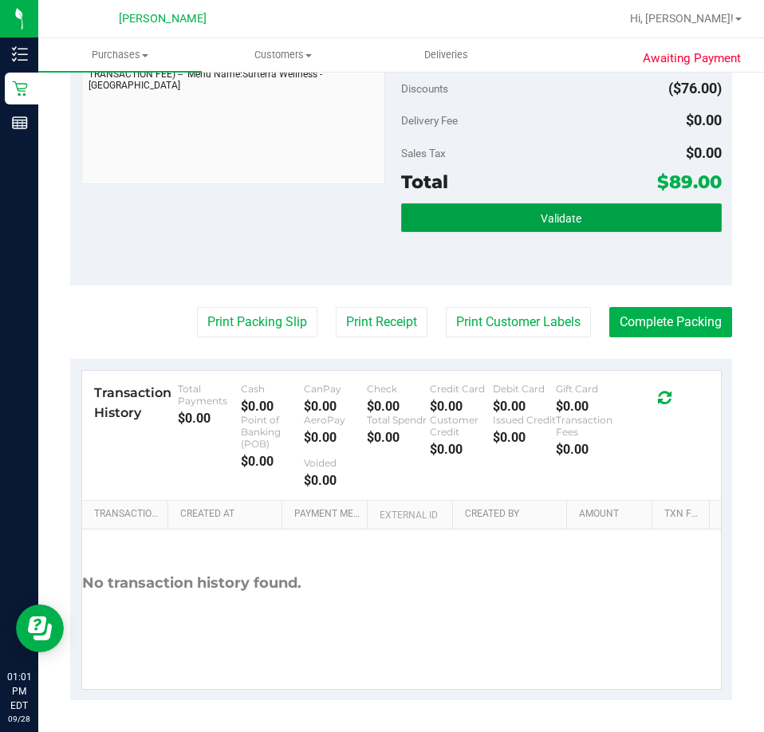
click at [497, 216] on button "Validate" at bounding box center [561, 217] width 320 height 29
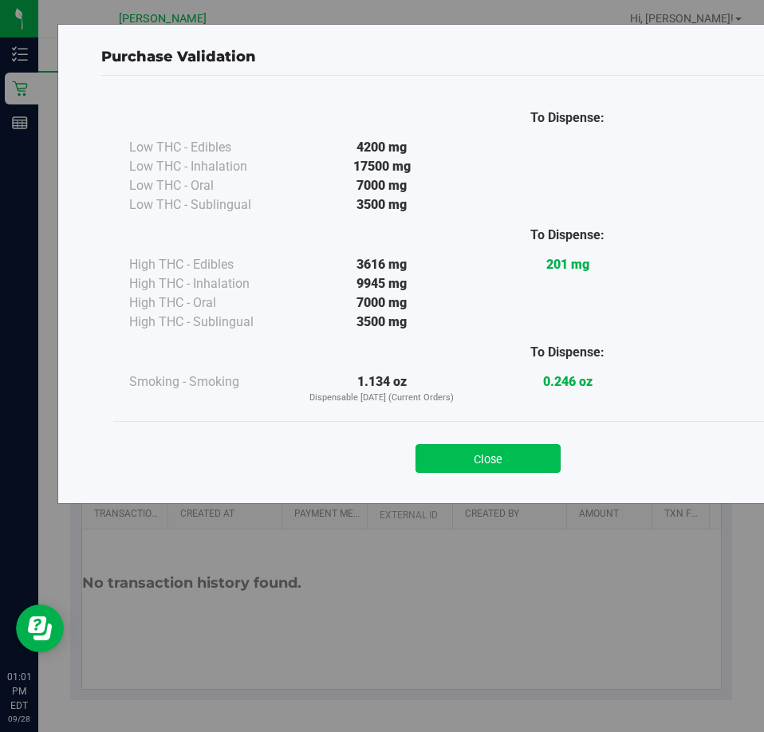
click at [461, 450] on button "Close" at bounding box center [487, 458] width 145 height 29
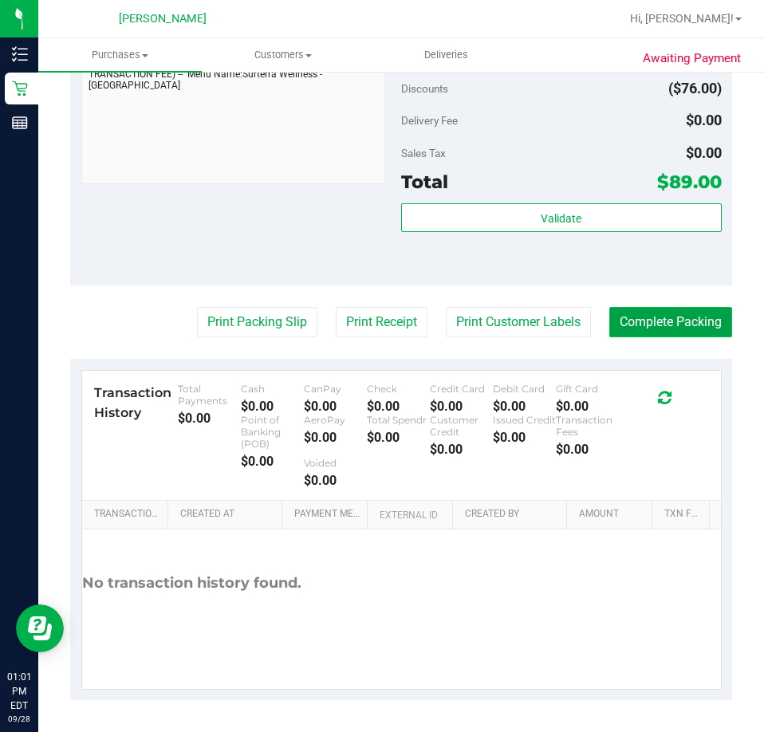
click at [652, 323] on button "Complete Packing" at bounding box center [670, 322] width 123 height 30
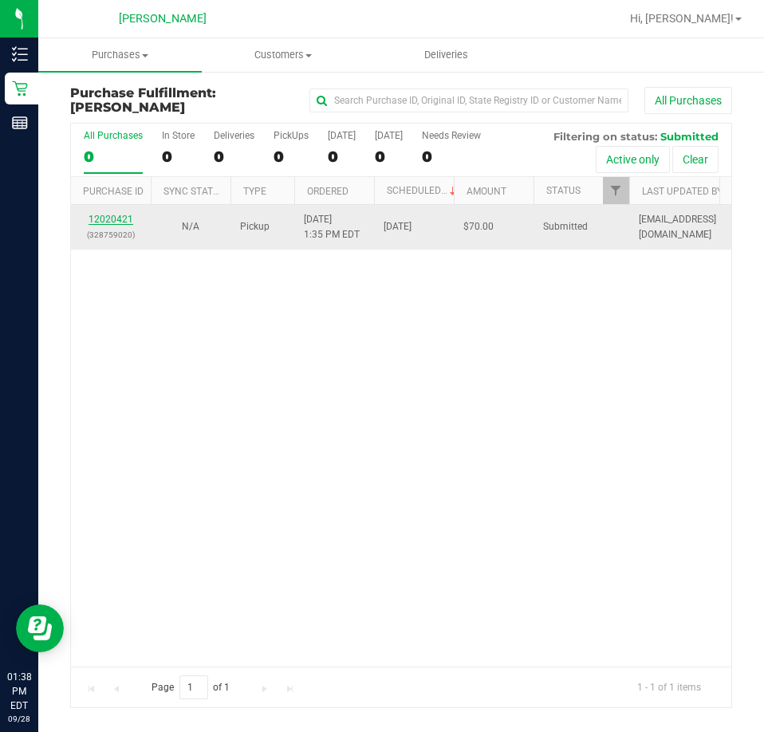
click at [115, 222] on link "12020421" at bounding box center [110, 219] width 45 height 11
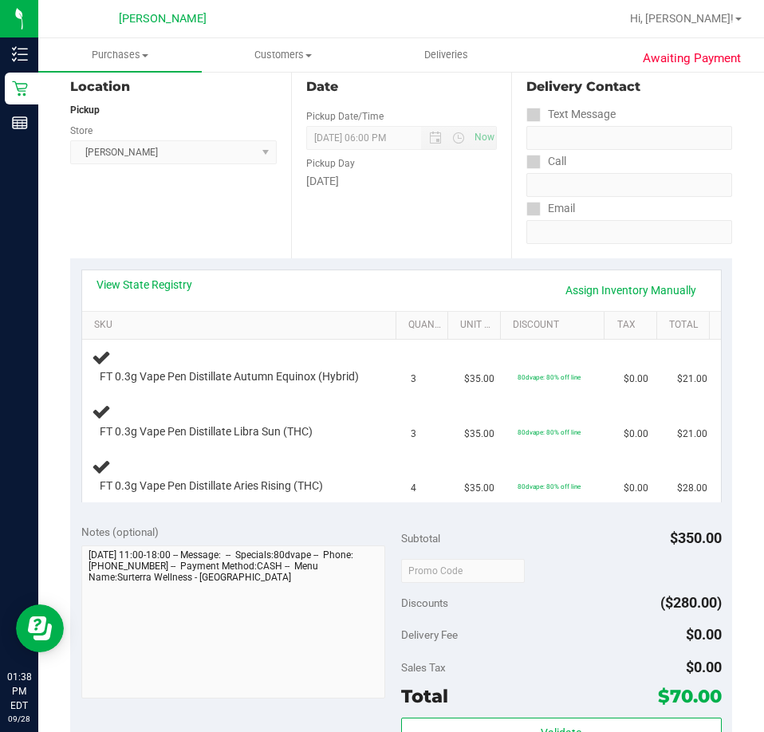
scroll to position [239, 0]
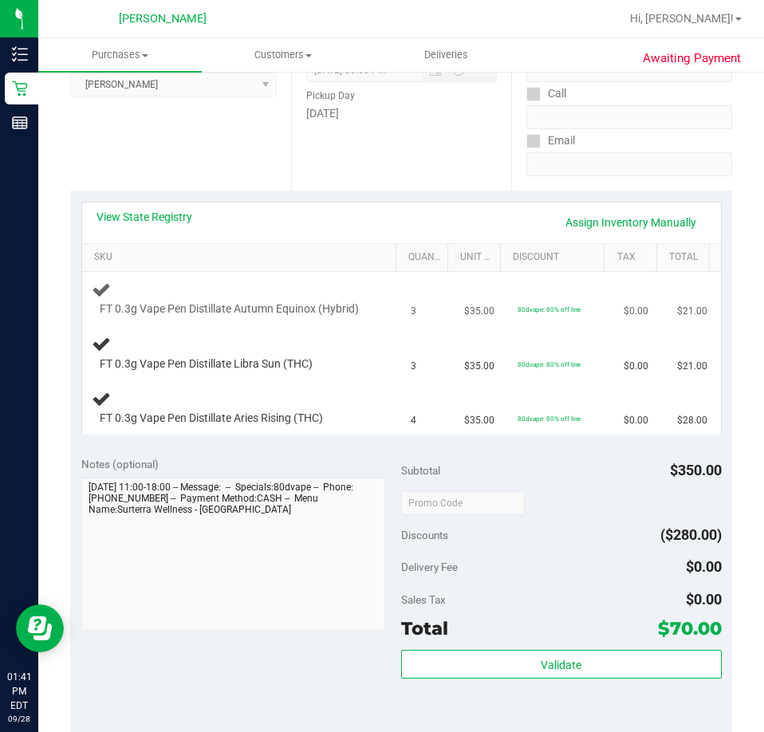
click at [292, 277] on td "FT 0.3g Vape Pen Distillate Autumn Equinox (Hybrid)" at bounding box center [242, 299] width 320 height 54
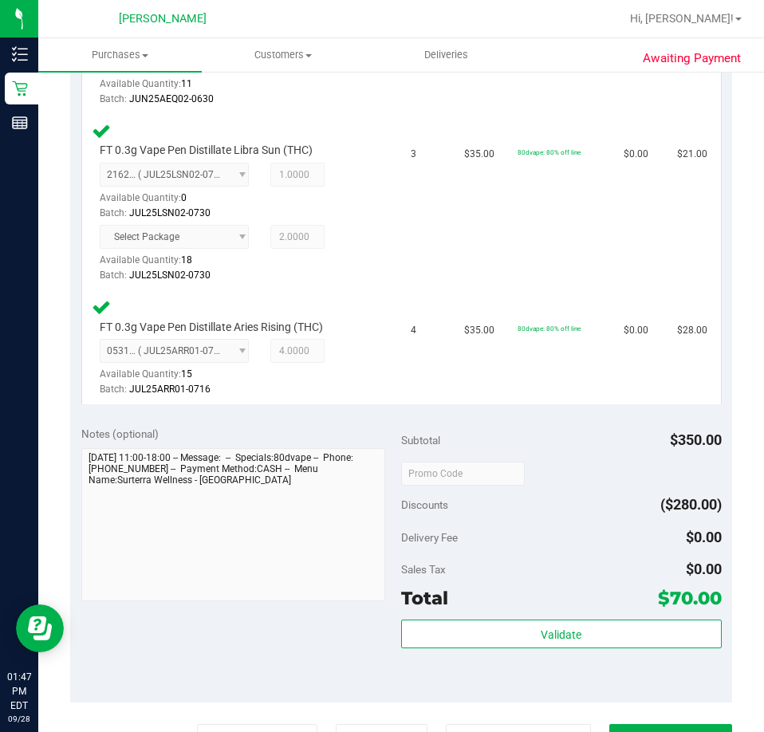
scroll to position [608, 0]
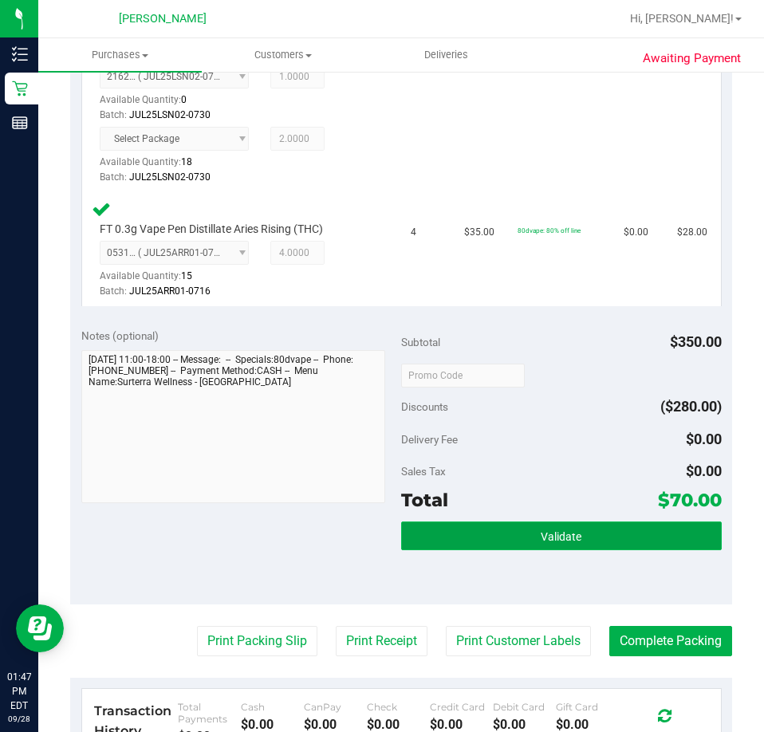
click at [563, 550] on button "Validate" at bounding box center [561, 535] width 320 height 29
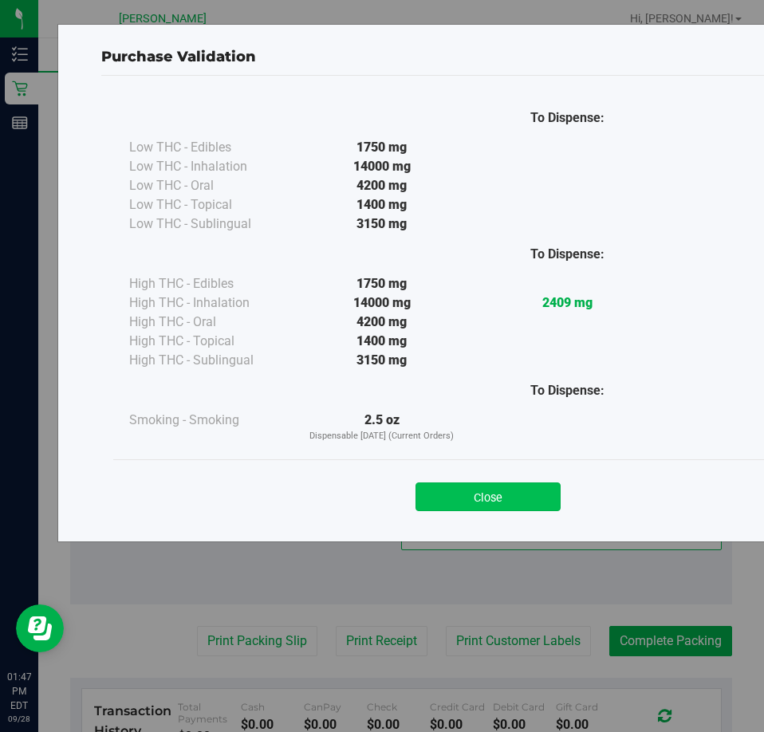
click at [525, 505] on button "Close" at bounding box center [487, 496] width 145 height 29
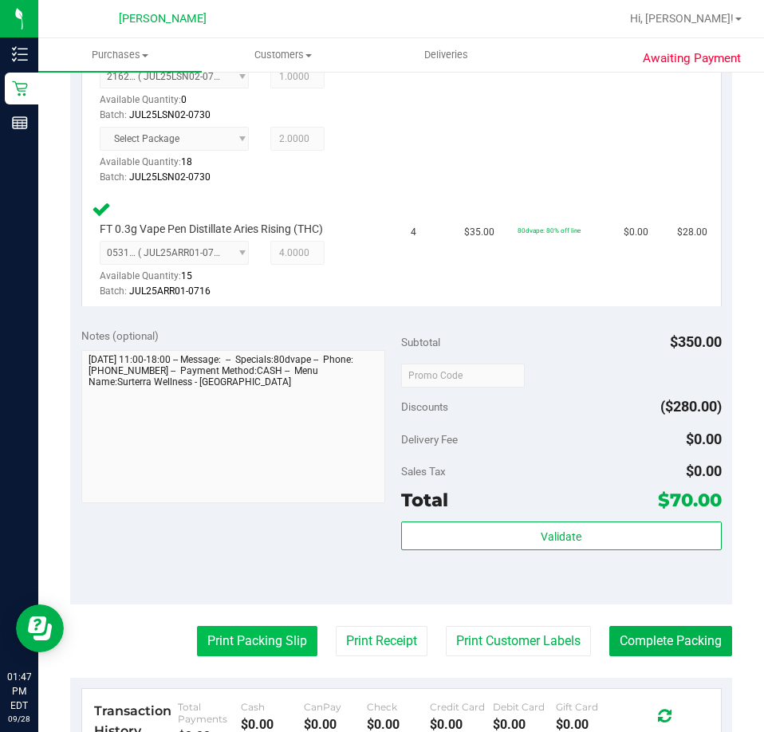
click at [250, 656] on button "Print Packing Slip" at bounding box center [257, 641] width 120 height 30
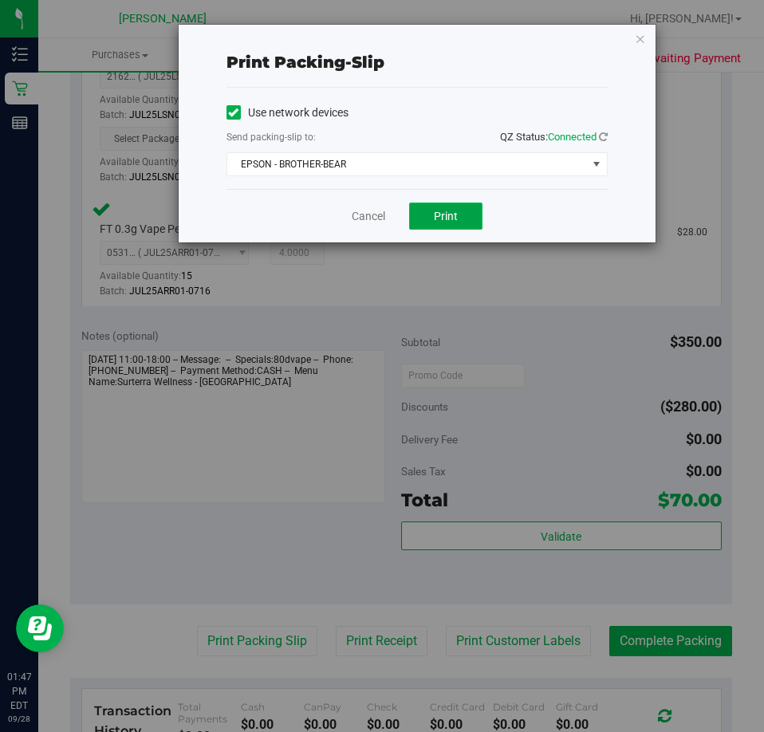
click at [448, 214] on span "Print" at bounding box center [446, 216] width 24 height 13
click at [366, 218] on link "Cancel" at bounding box center [368, 216] width 33 height 17
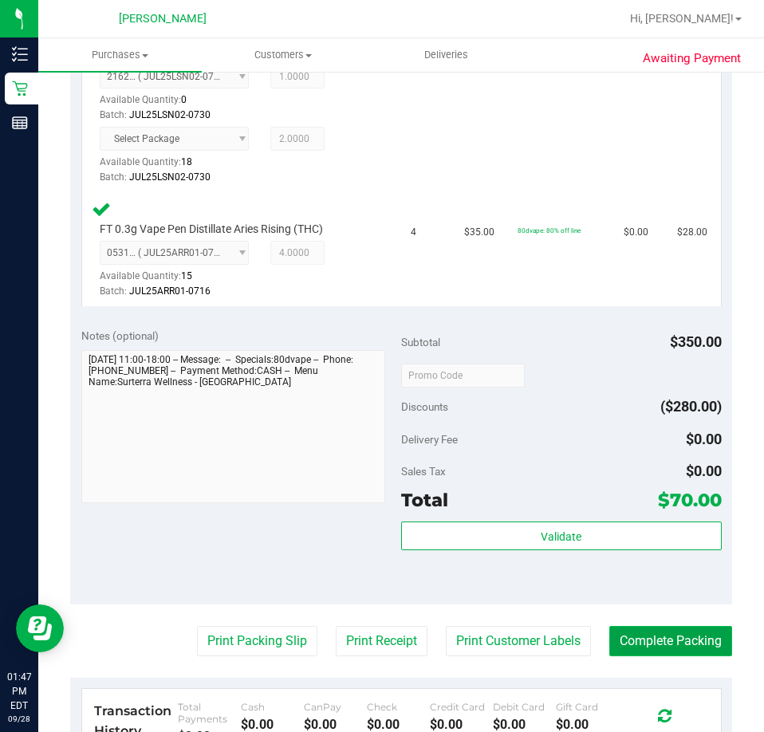
click at [645, 647] on button "Complete Packing" at bounding box center [670, 641] width 123 height 30
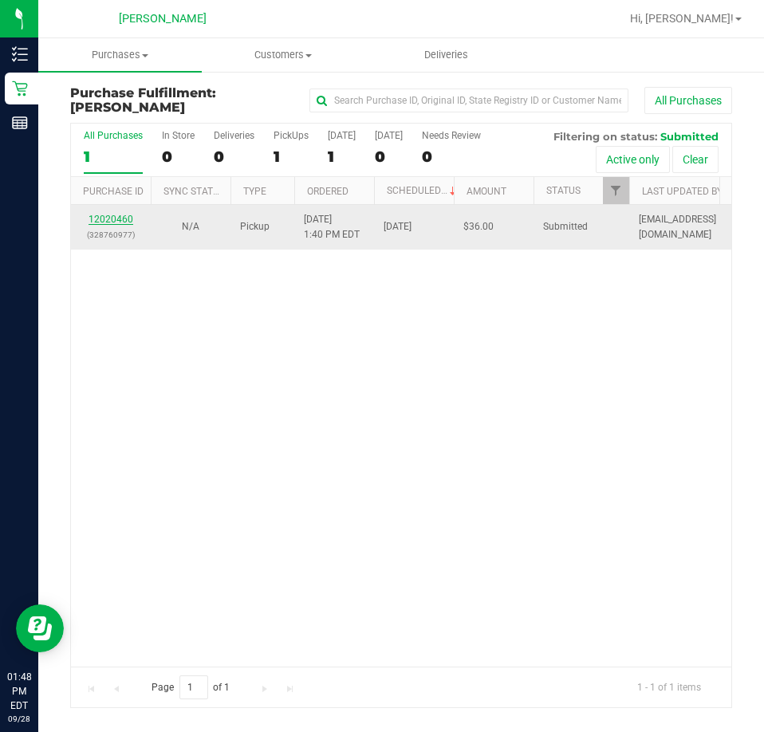
click at [112, 218] on link "12020460" at bounding box center [110, 219] width 45 height 11
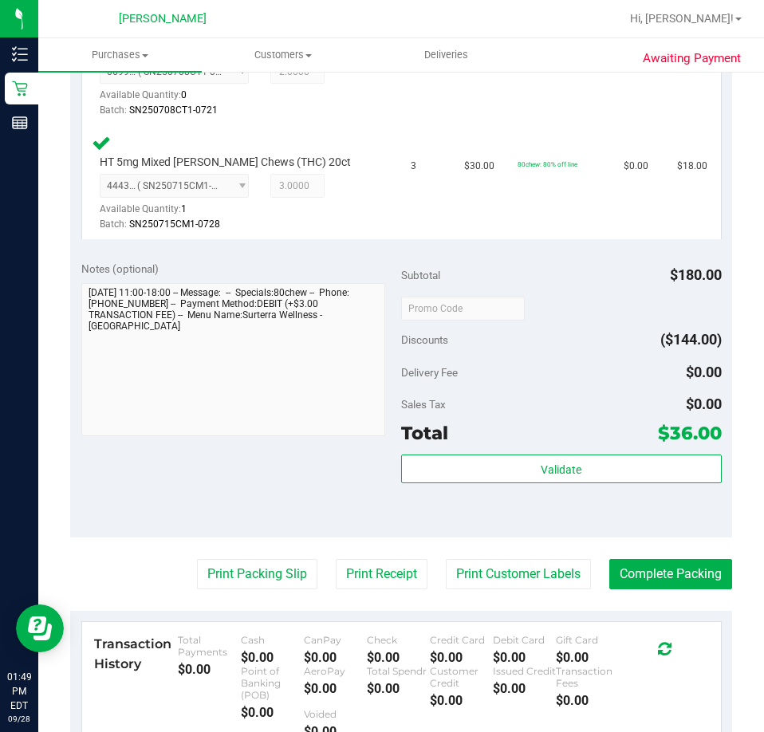
scroll to position [582, 0]
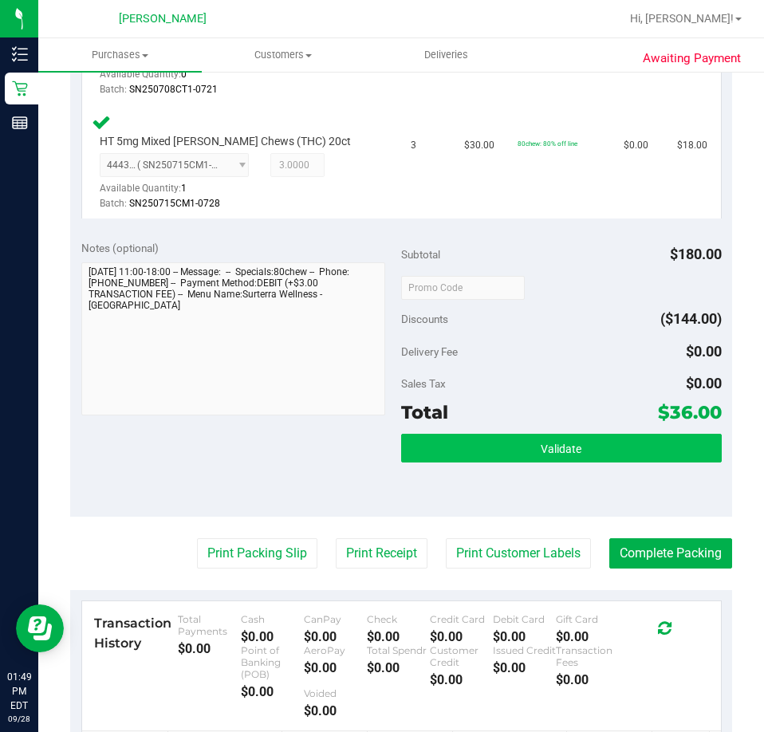
click at [561, 439] on button "Validate" at bounding box center [561, 448] width 320 height 29
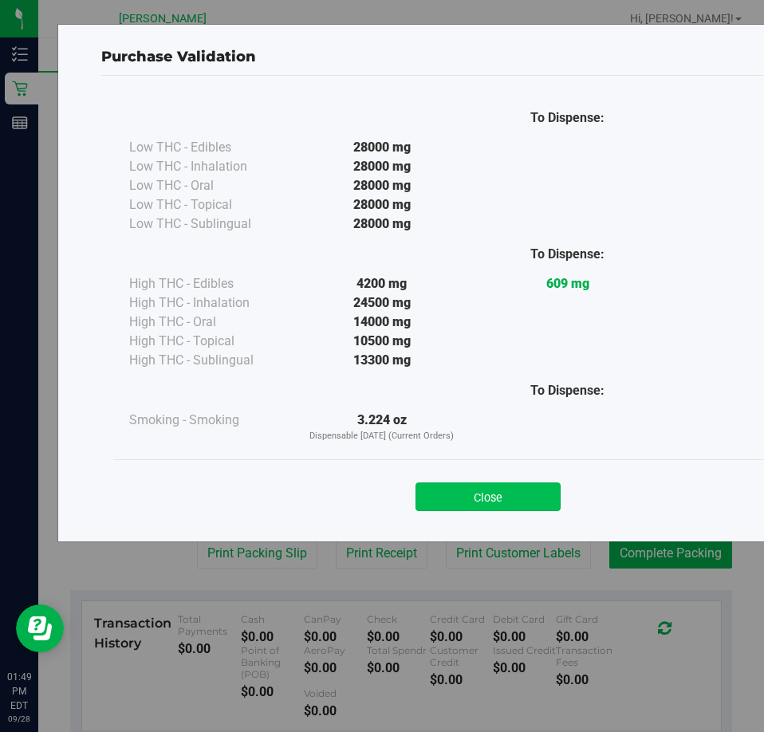
click at [500, 497] on button "Close" at bounding box center [487, 496] width 145 height 29
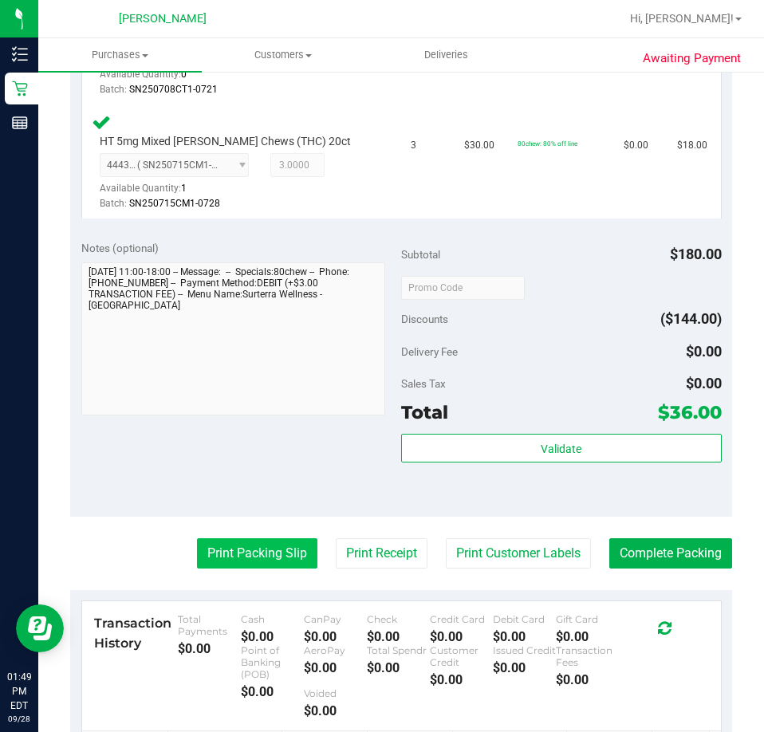
click at [252, 553] on button "Print Packing Slip" at bounding box center [257, 553] width 120 height 30
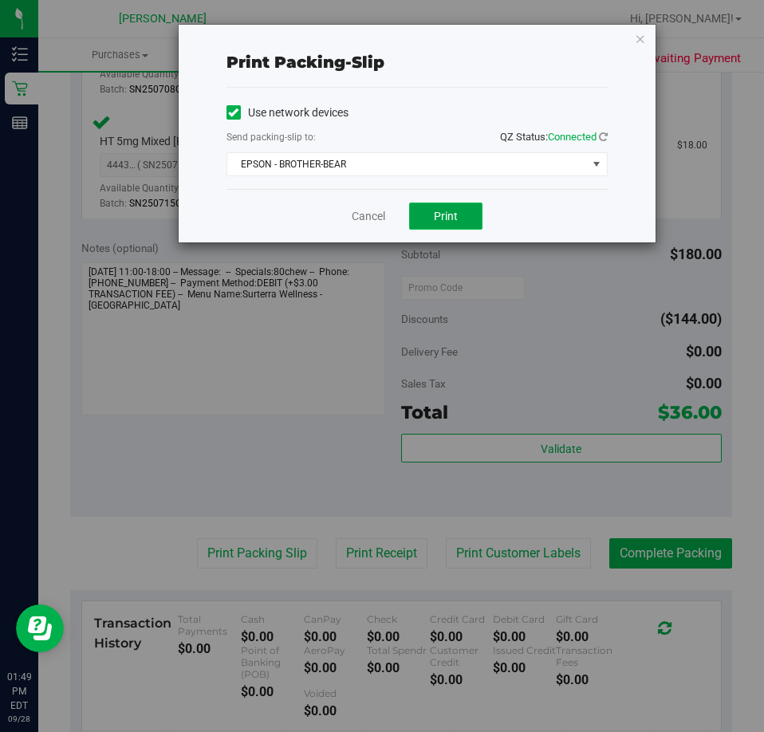
click at [458, 223] on button "Print" at bounding box center [445, 215] width 73 height 27
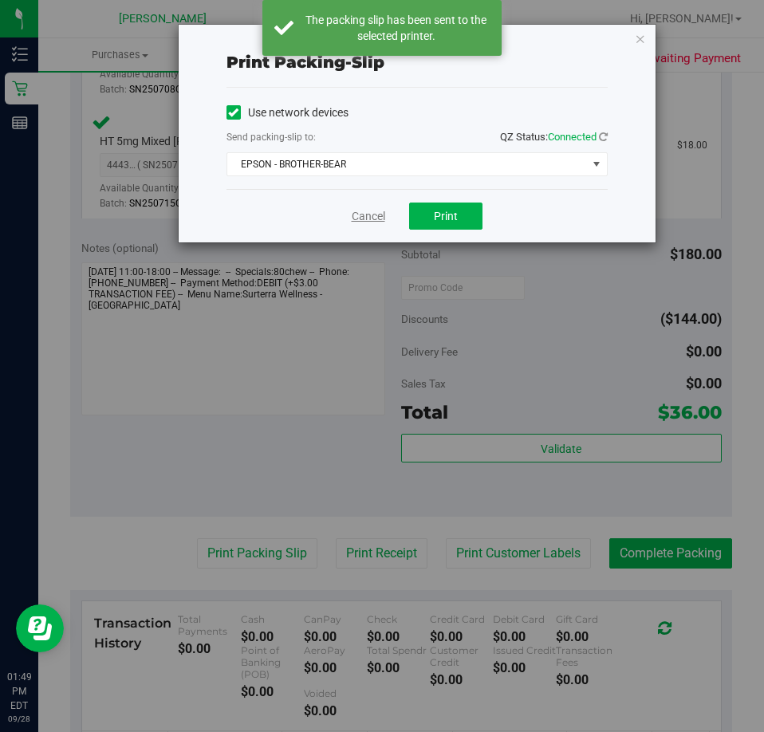
click at [374, 219] on link "Cancel" at bounding box center [368, 216] width 33 height 17
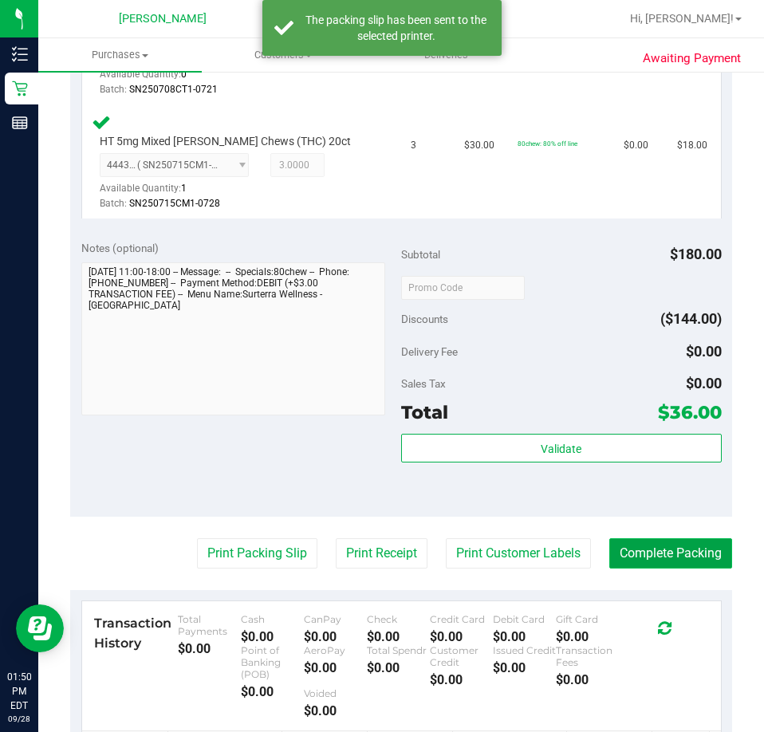
click at [655, 540] on button "Complete Packing" at bounding box center [670, 553] width 123 height 30
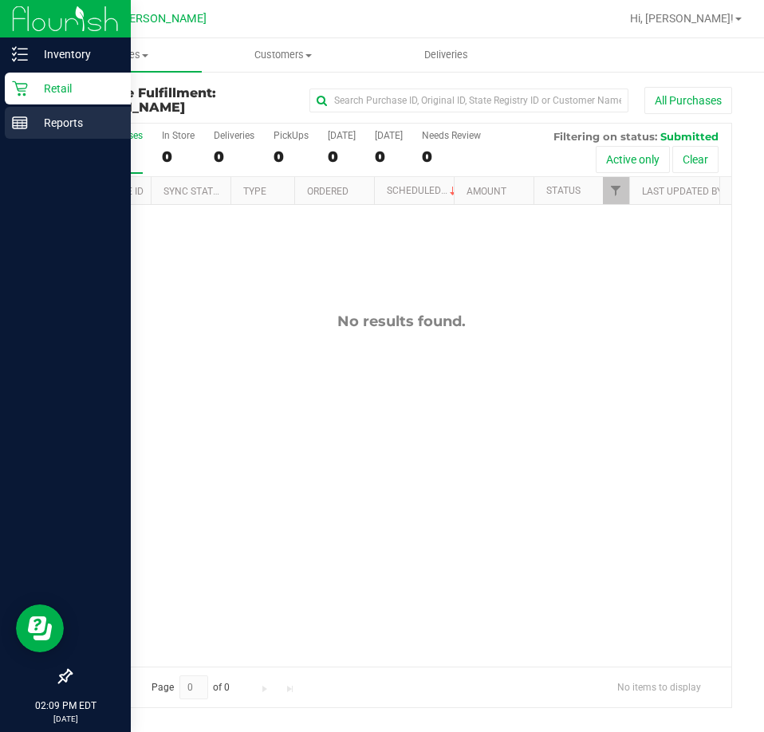
click at [16, 118] on icon at bounding box center [20, 123] width 16 height 16
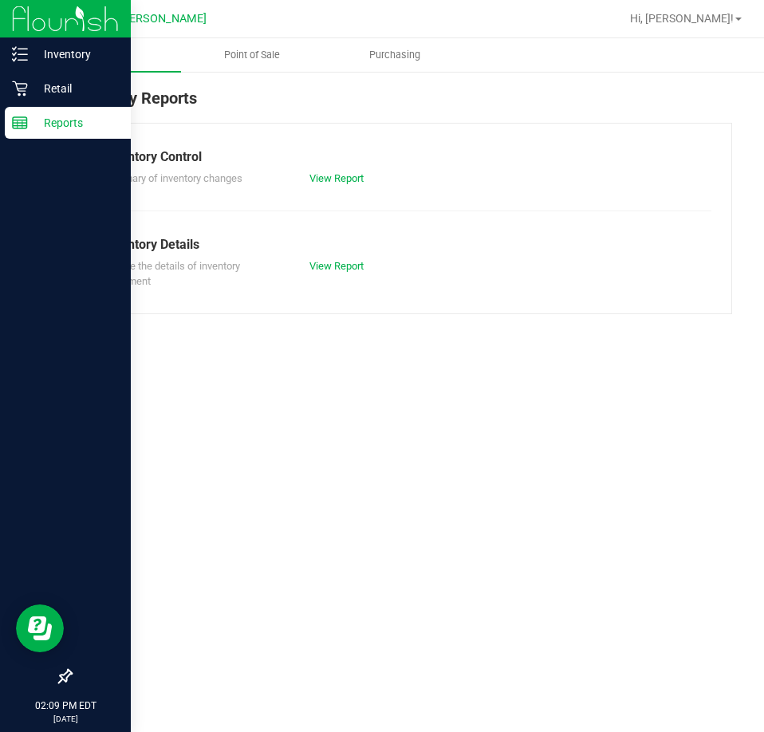
click at [306, 98] on div "Inventory Reports" at bounding box center [401, 104] width 662 height 37
click at [258, 56] on span "Point of Sale" at bounding box center [251, 55] width 99 height 14
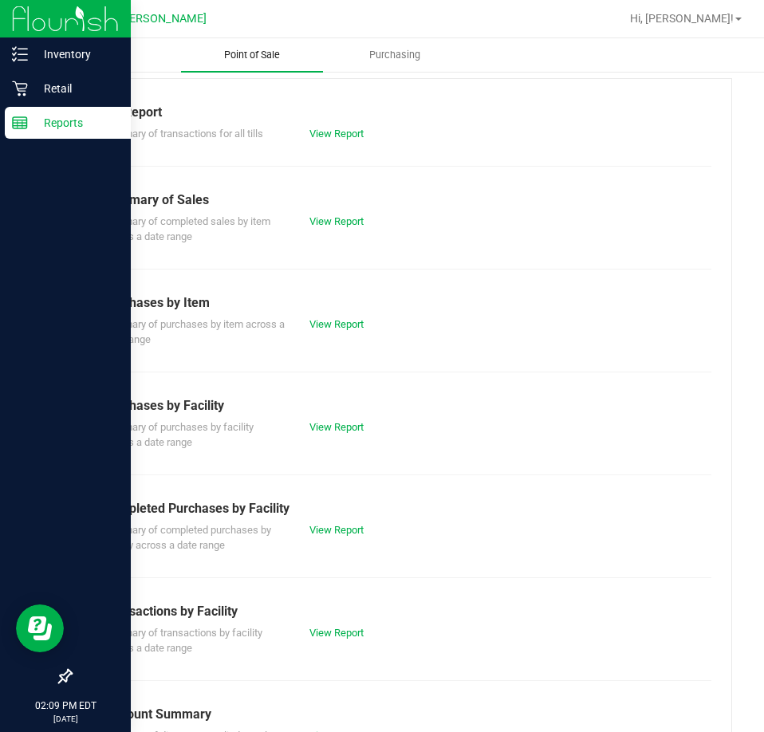
scroll to position [45, 0]
click at [336, 219] on link "View Report" at bounding box center [336, 220] width 54 height 12
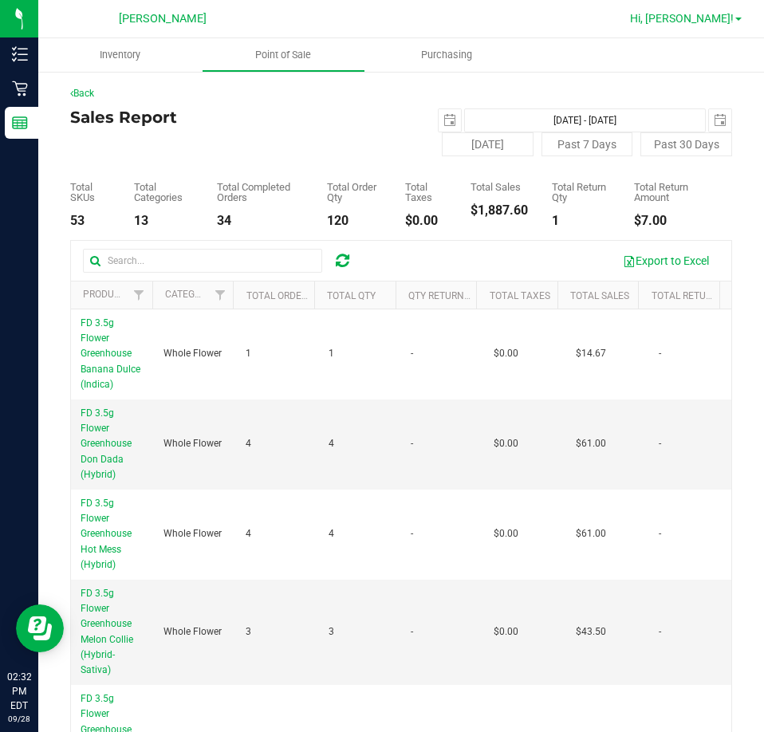
click at [724, 24] on span "Hi, [PERSON_NAME]!" at bounding box center [682, 18] width 104 height 13
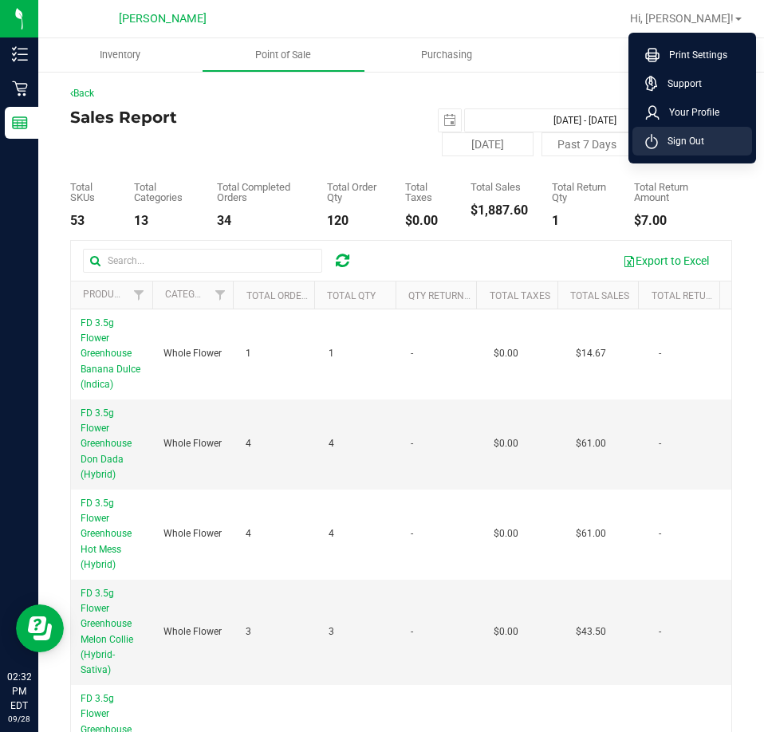
click at [692, 141] on span "Sign Out" at bounding box center [681, 141] width 46 height 16
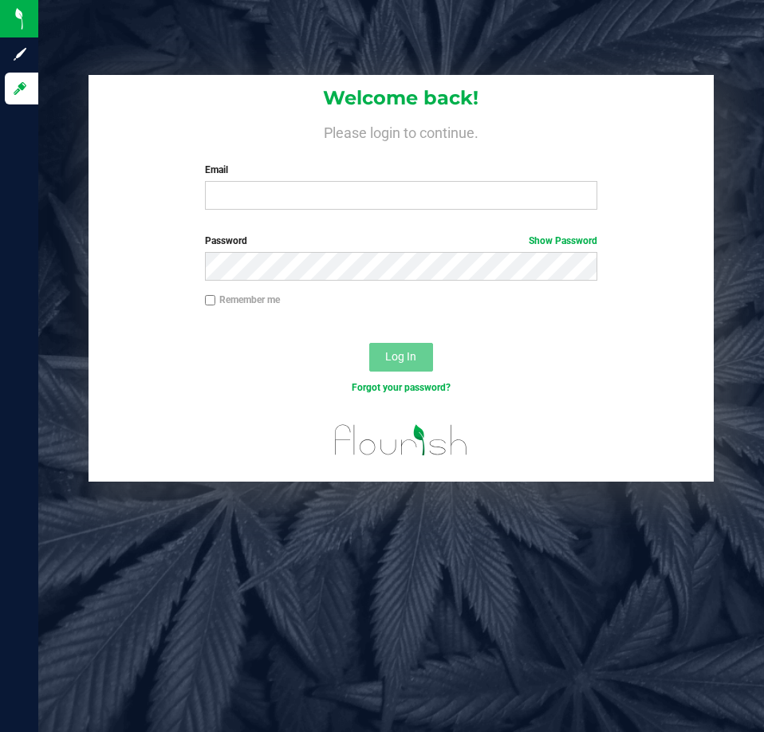
click at [285, 176] on label "Email" at bounding box center [401, 170] width 392 height 14
click at [285, 181] on input "Email" at bounding box center [401, 195] width 392 height 29
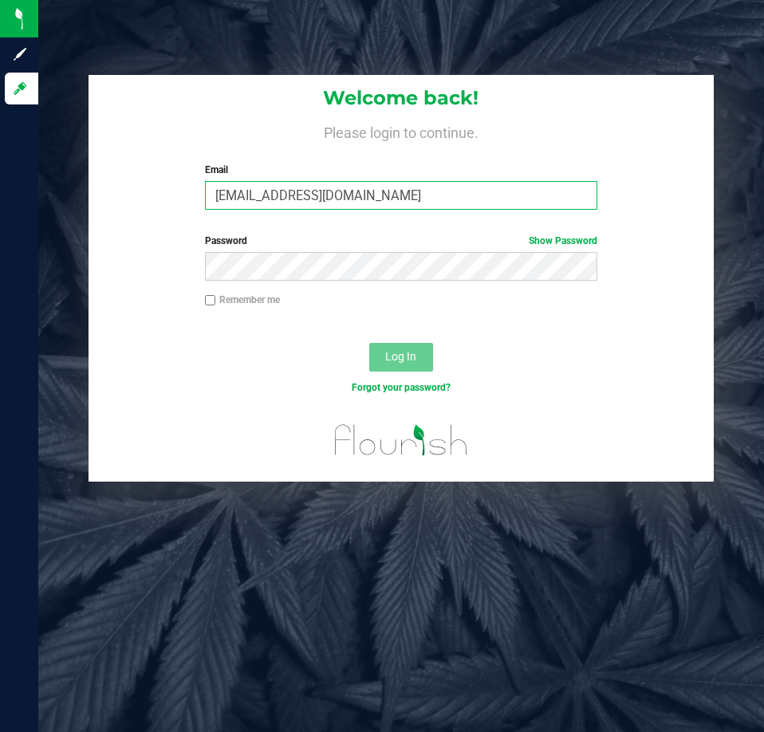
type input "[EMAIL_ADDRESS][DOMAIN_NAME]"
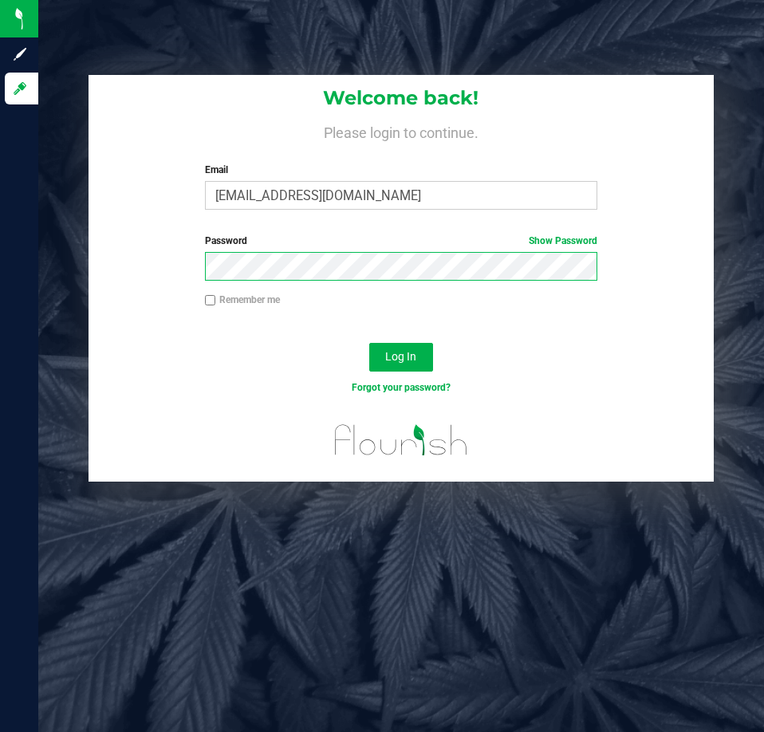
click at [369, 343] on button "Log In" at bounding box center [401, 357] width 64 height 29
